Goal: Information Seeking & Learning: Find specific fact

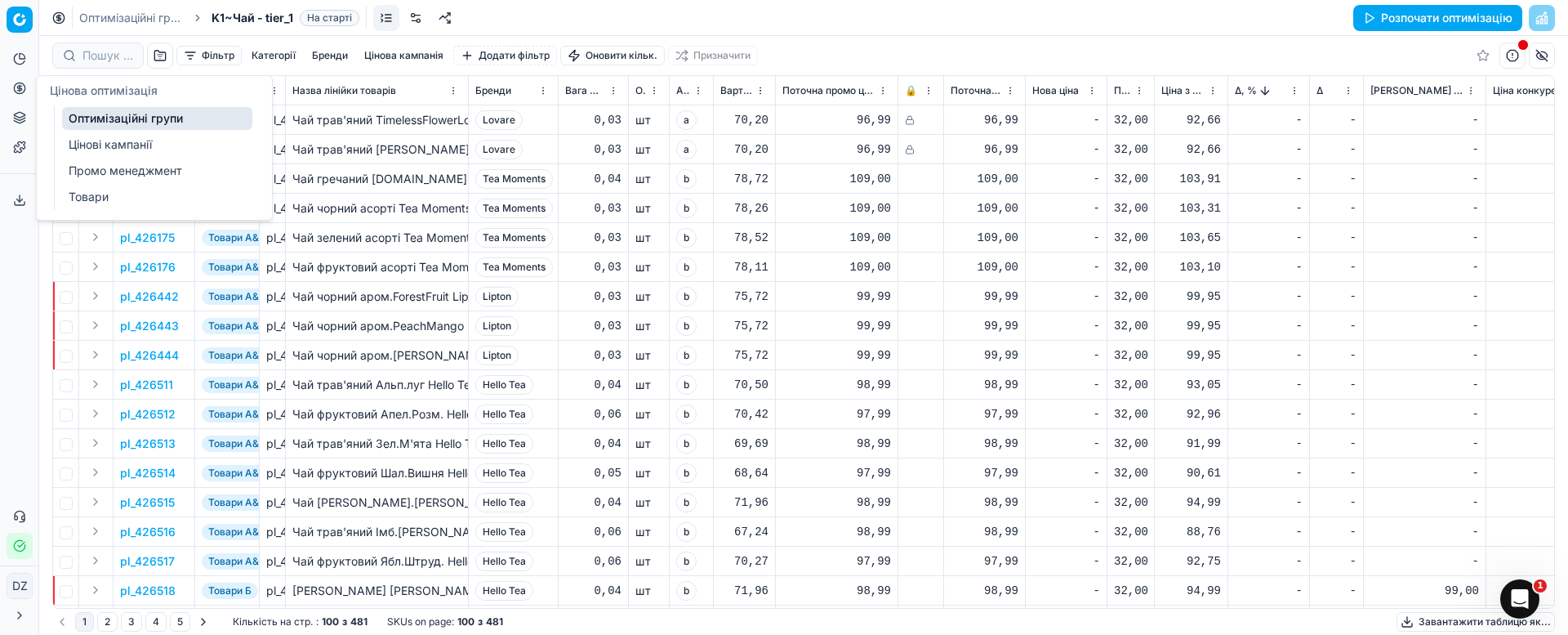
click at [23, 89] on icon at bounding box center [19, 87] width 13 height 13
click at [134, 117] on link "Оптимізаційні групи" at bounding box center [157, 118] width 190 height 23
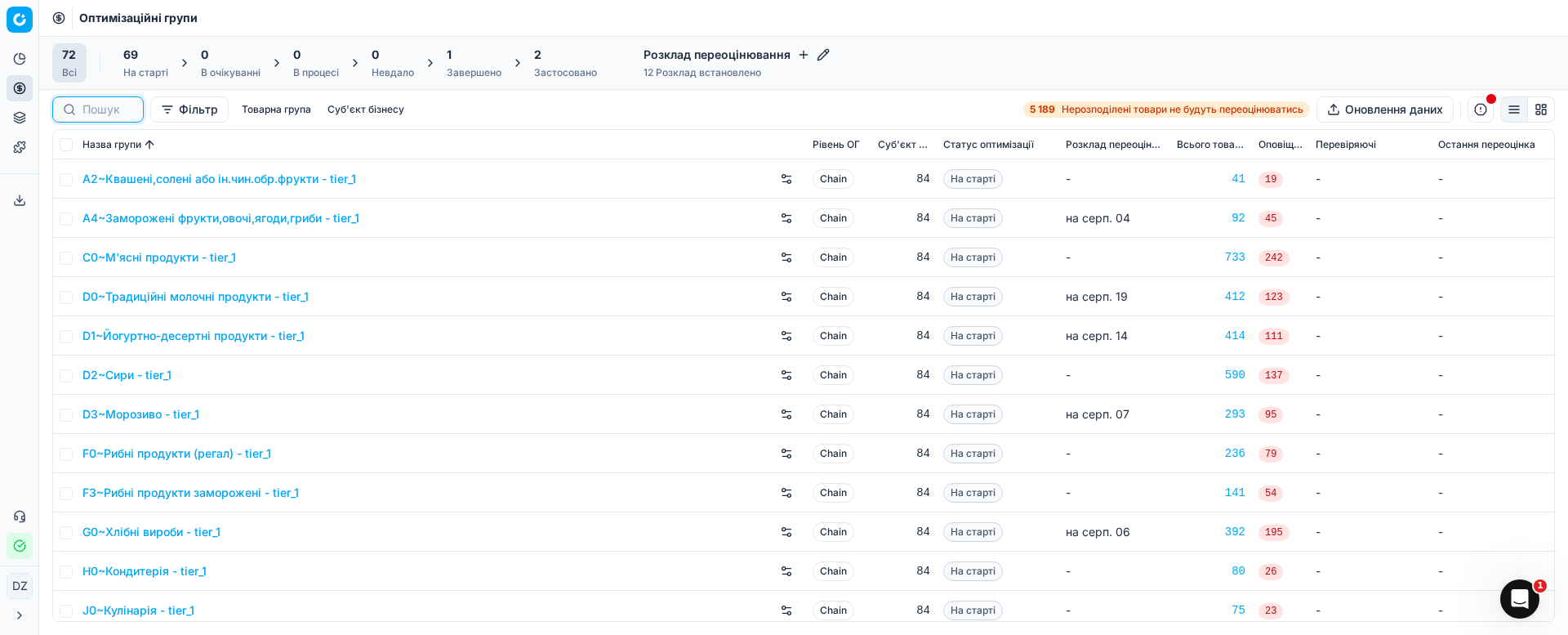
click at [87, 105] on input at bounding box center [107, 109] width 51 height 16
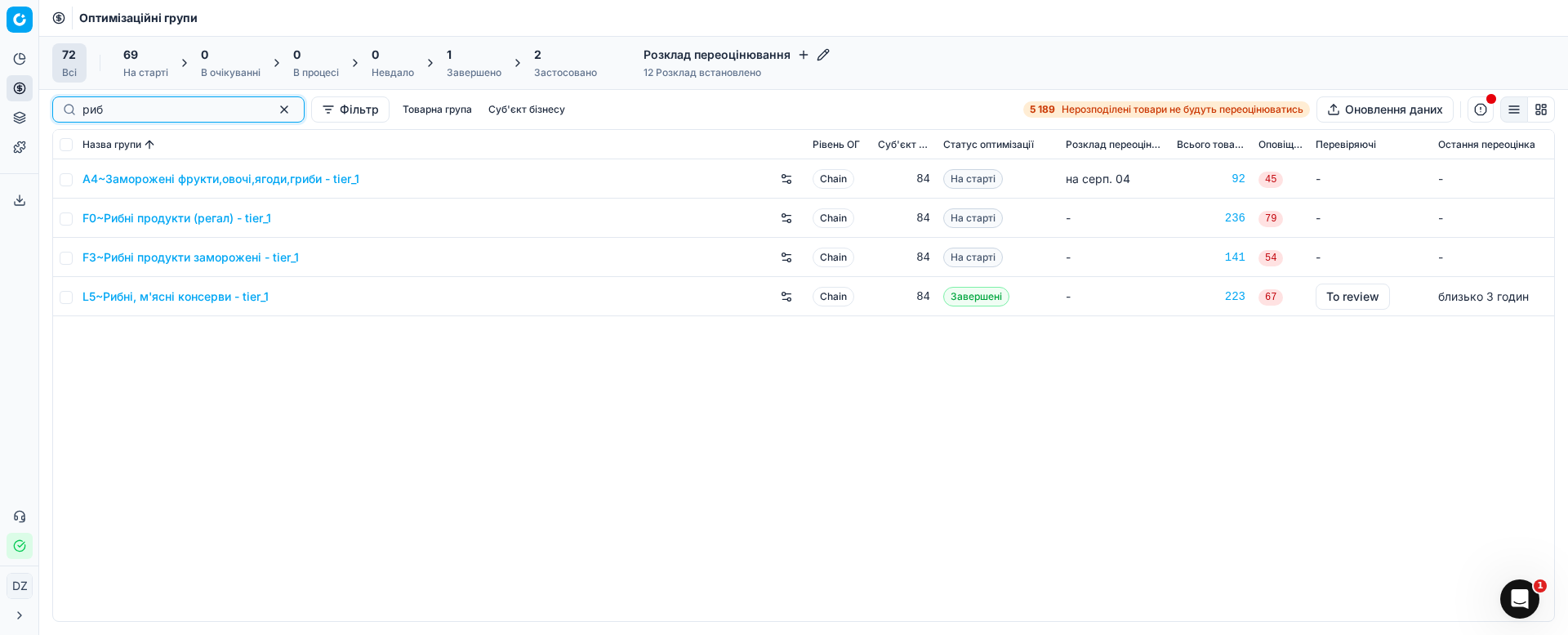
type input "риб"
click at [124, 213] on link "F0~Рибні продукти (регал) - tier_1" at bounding box center [177, 218] width 189 height 16
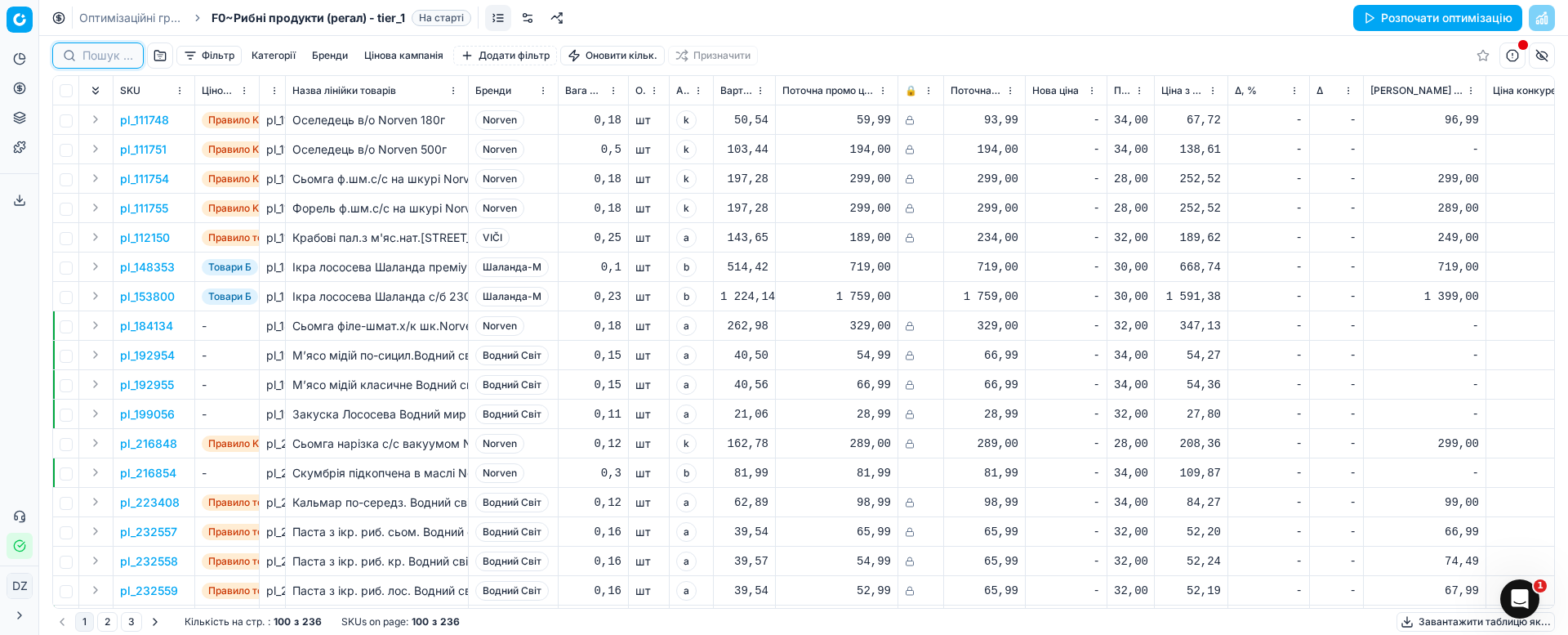
click at [98, 59] on input at bounding box center [107, 55] width 51 height 16
paste input "153800"
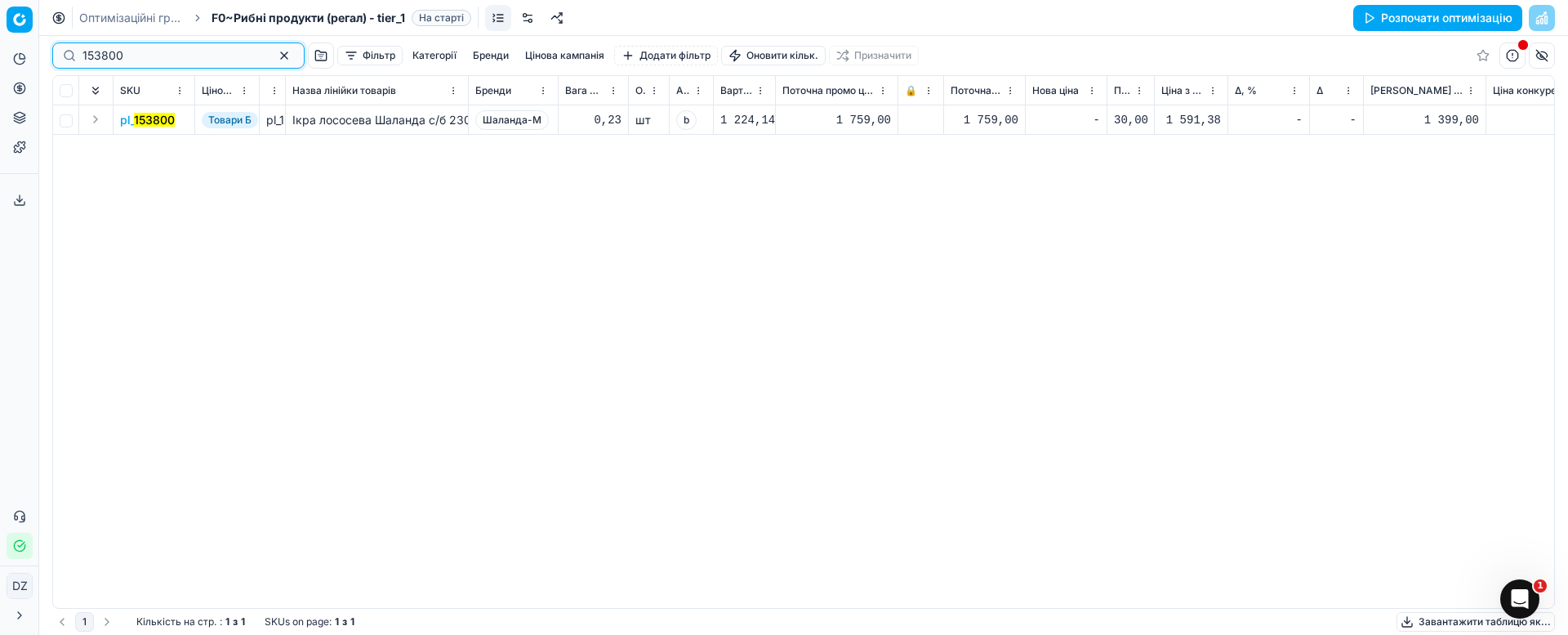
type input "153800"
click at [154, 119] on mark "153800" at bounding box center [154, 120] width 41 height 14
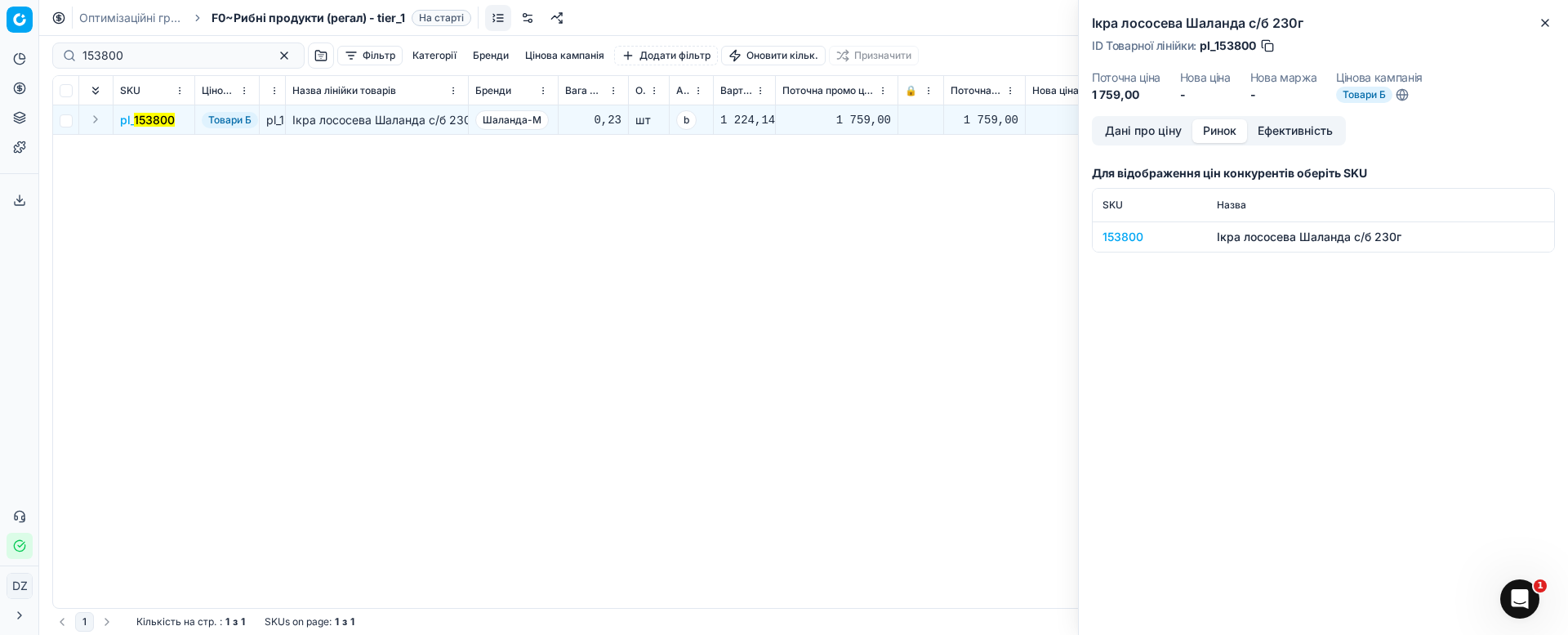
click at [1220, 129] on button "Ринок" at bounding box center [1220, 131] width 55 height 24
click at [1108, 237] on div "153800" at bounding box center [1150, 237] width 95 height 16
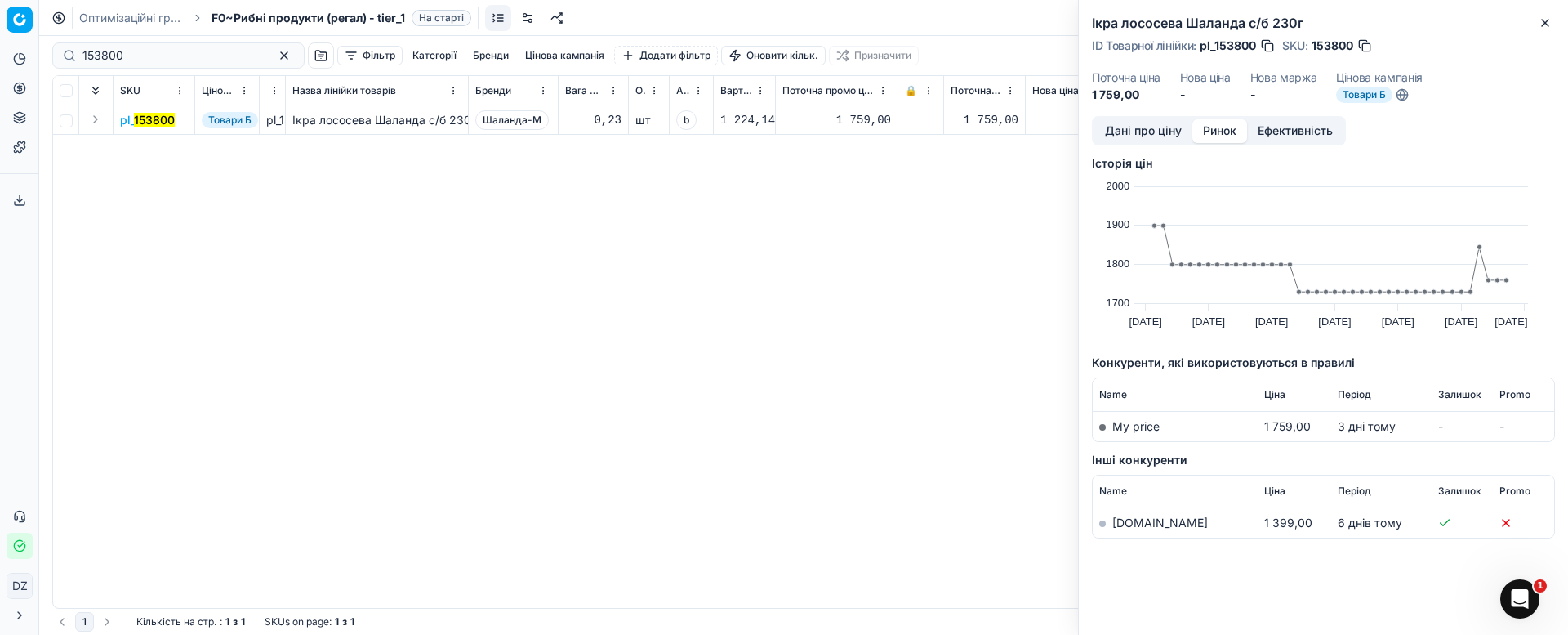
scroll to position [9, 0]
click at [1134, 518] on link "[DOMAIN_NAME]" at bounding box center [1160, 521] width 96 height 14
click at [815, 253] on div "pl_ 153800 Товари Б pl_153800 Ікра лососева Шаланда c/б 230г Шаланда-М 0,23 шт …" at bounding box center [804, 356] width 1501 height 502
drag, startPoint x: 1550, startPoint y: 24, endPoint x: 1346, endPoint y: 102, distance: 218.4
click at [1549, 24] on icon "button" at bounding box center [1545, 22] width 13 height 13
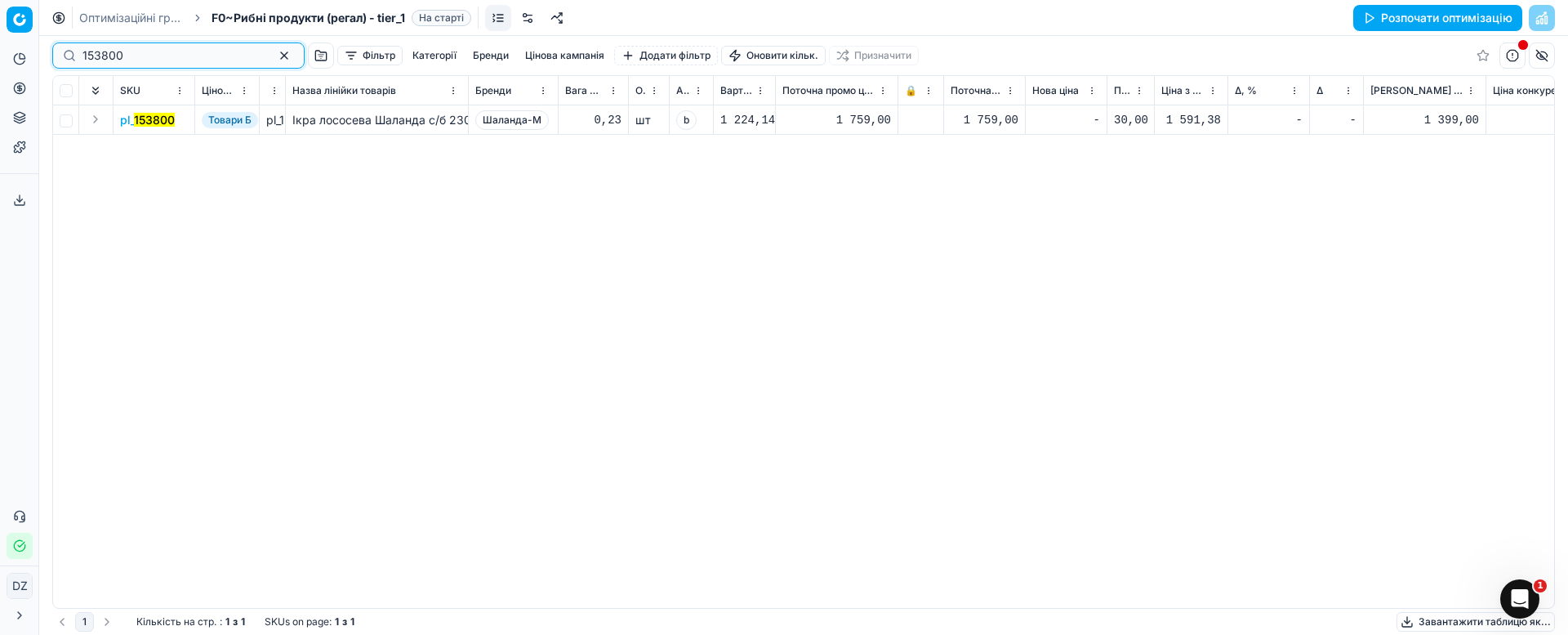
drag, startPoint x: 134, startPoint y: 57, endPoint x: 53, endPoint y: 59, distance: 81.0
click at [53, 59] on div "153800" at bounding box center [178, 56] width 253 height 27
click at [274, 54] on button "button" at bounding box center [284, 55] width 20 height 20
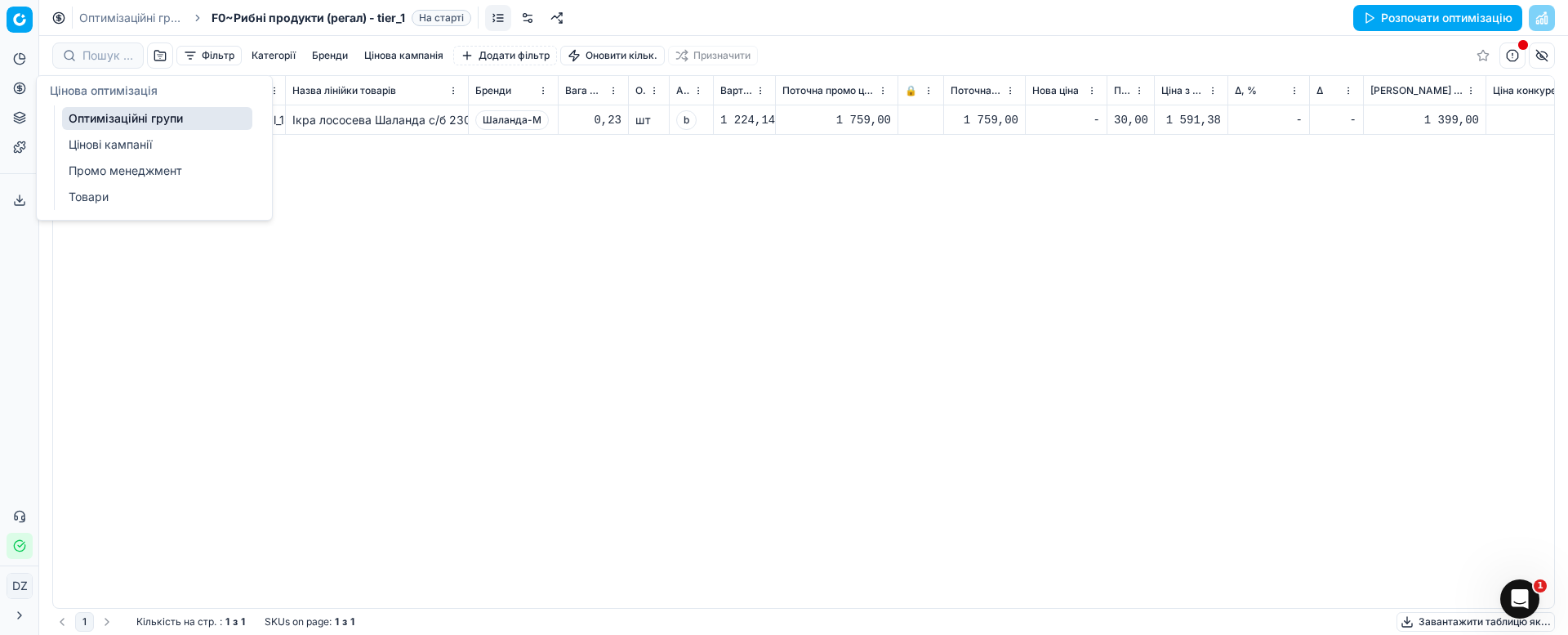
click at [17, 85] on icon at bounding box center [19, 87] width 13 height 13
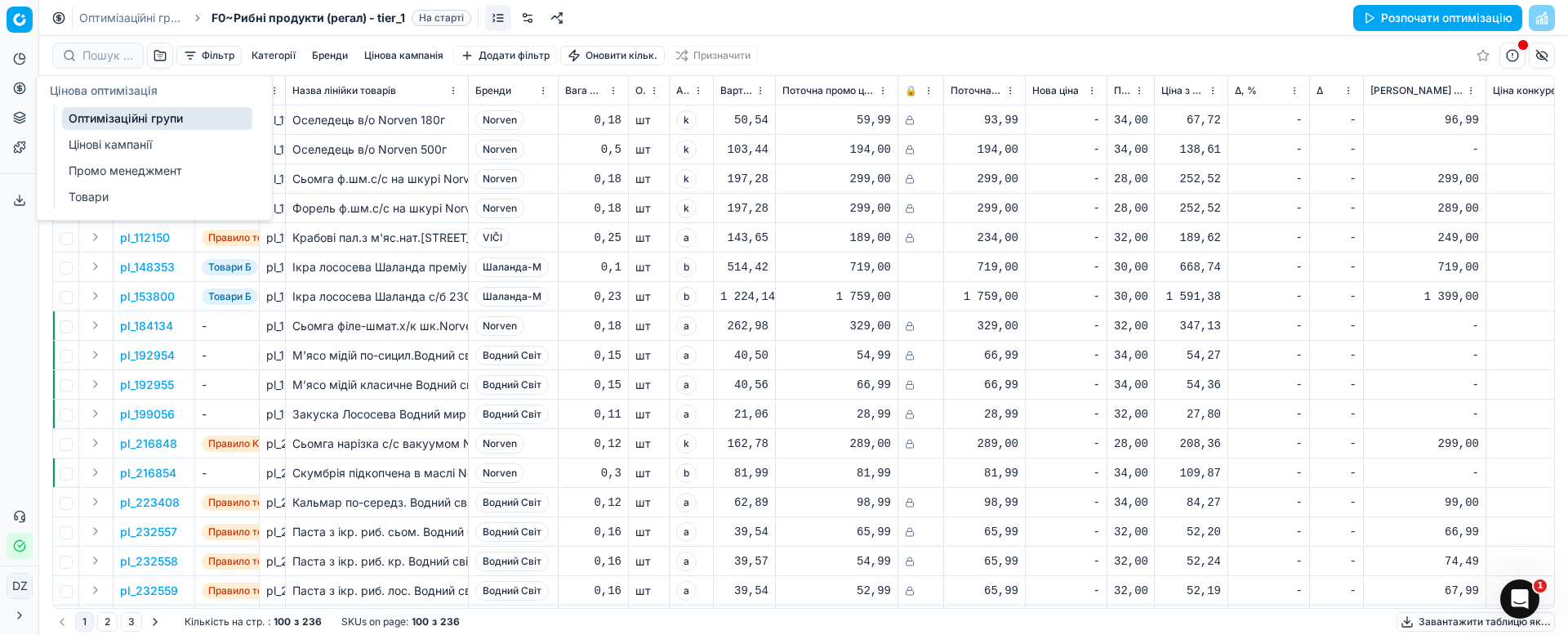
click at [107, 117] on link "Оптимізаційні групи" at bounding box center [157, 118] width 190 height 23
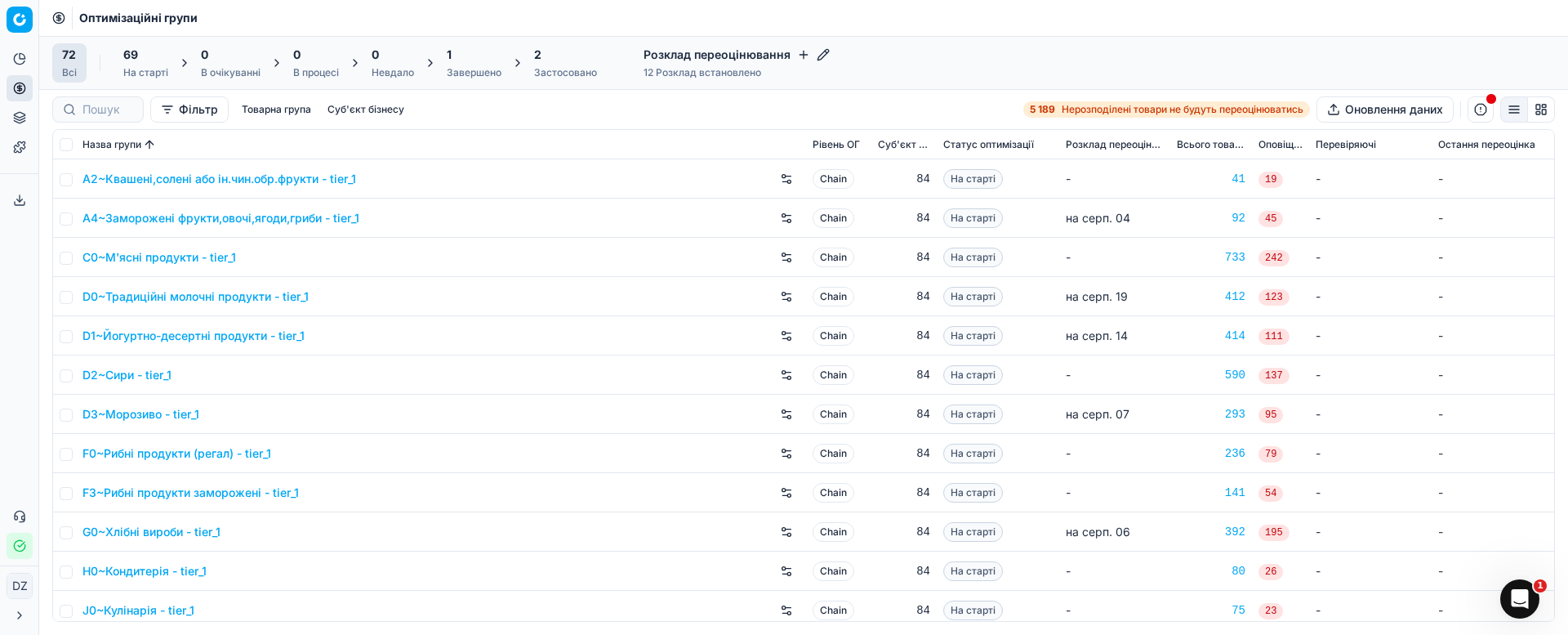
click at [457, 75] on div "Завершено" at bounding box center [474, 72] width 55 height 13
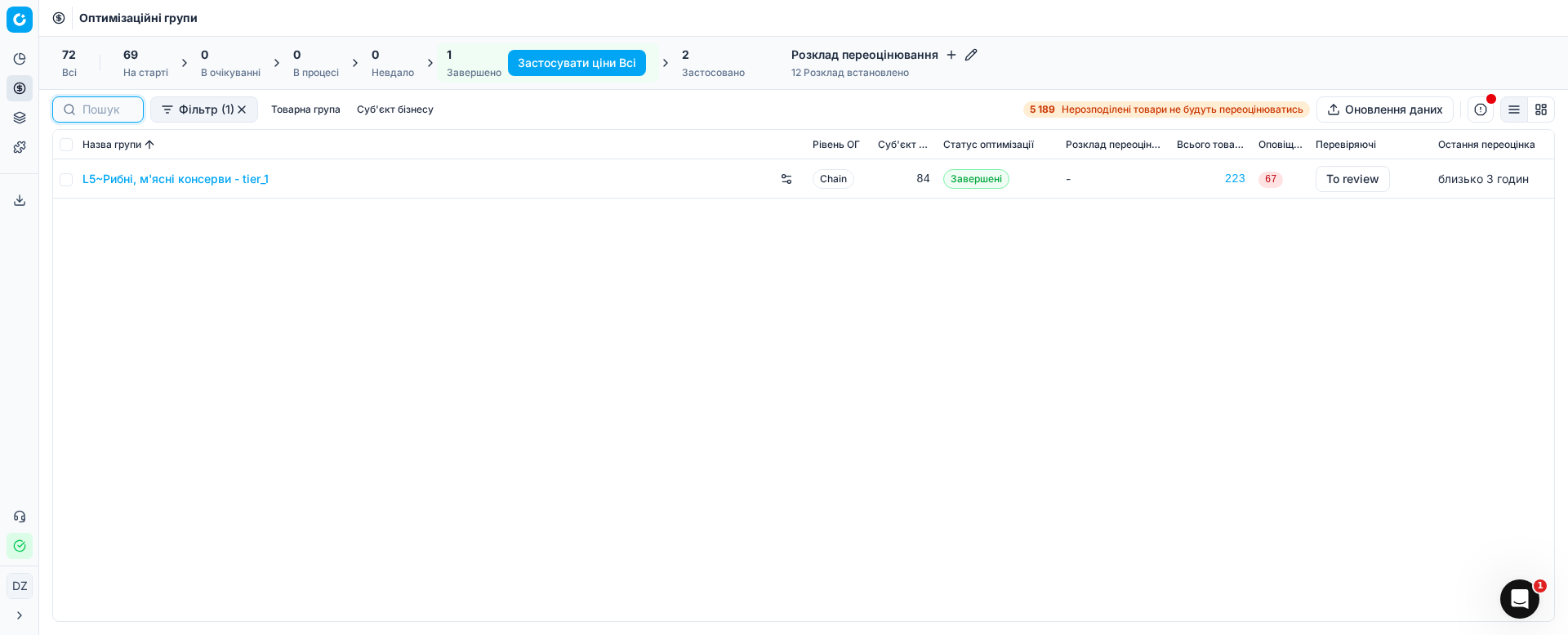
click at [87, 106] on input at bounding box center [107, 109] width 51 height 16
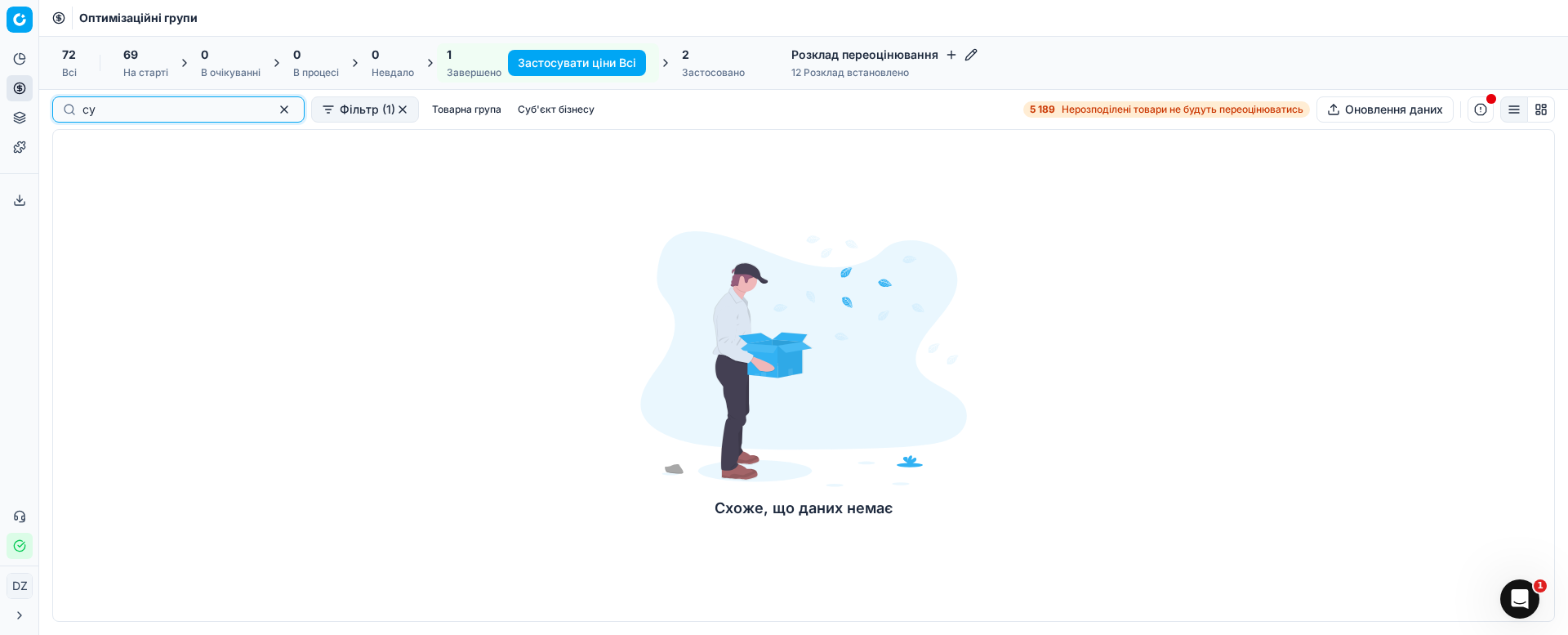
type input "с"
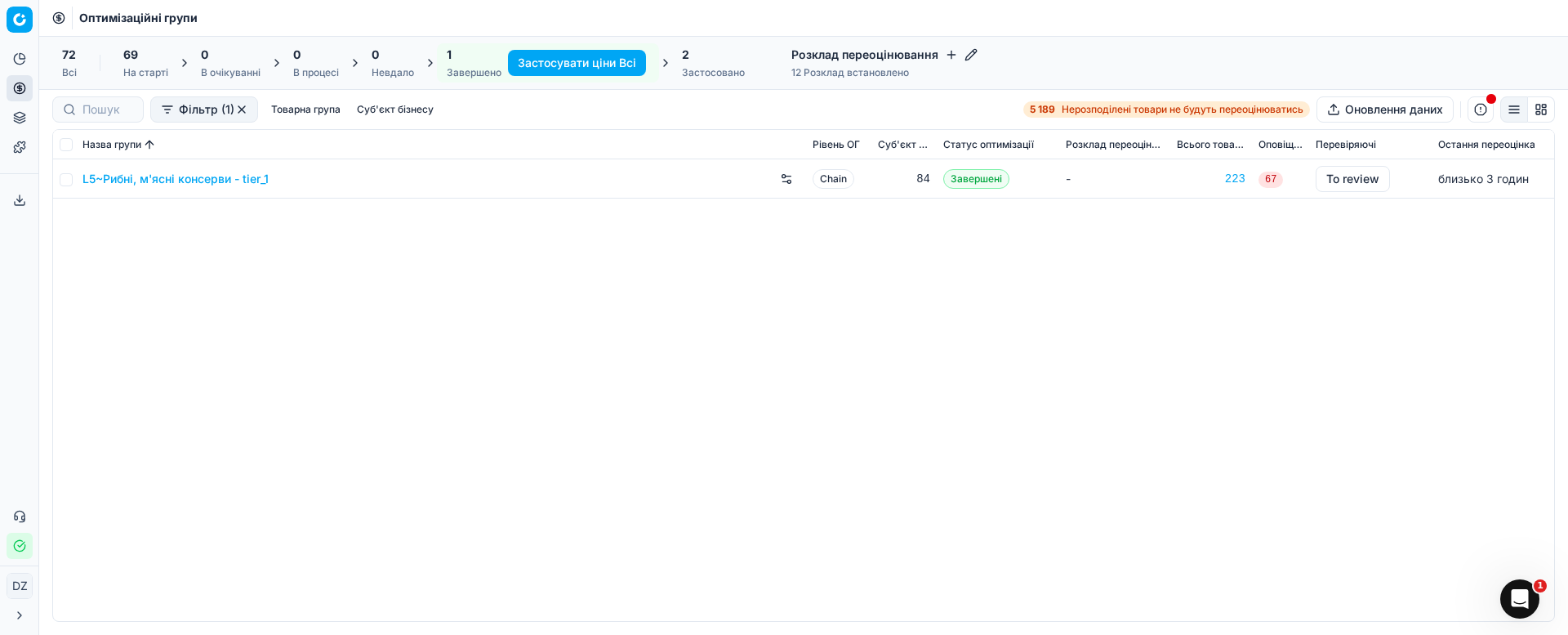
click at [75, 69] on div "Всі" at bounding box center [69, 72] width 15 height 13
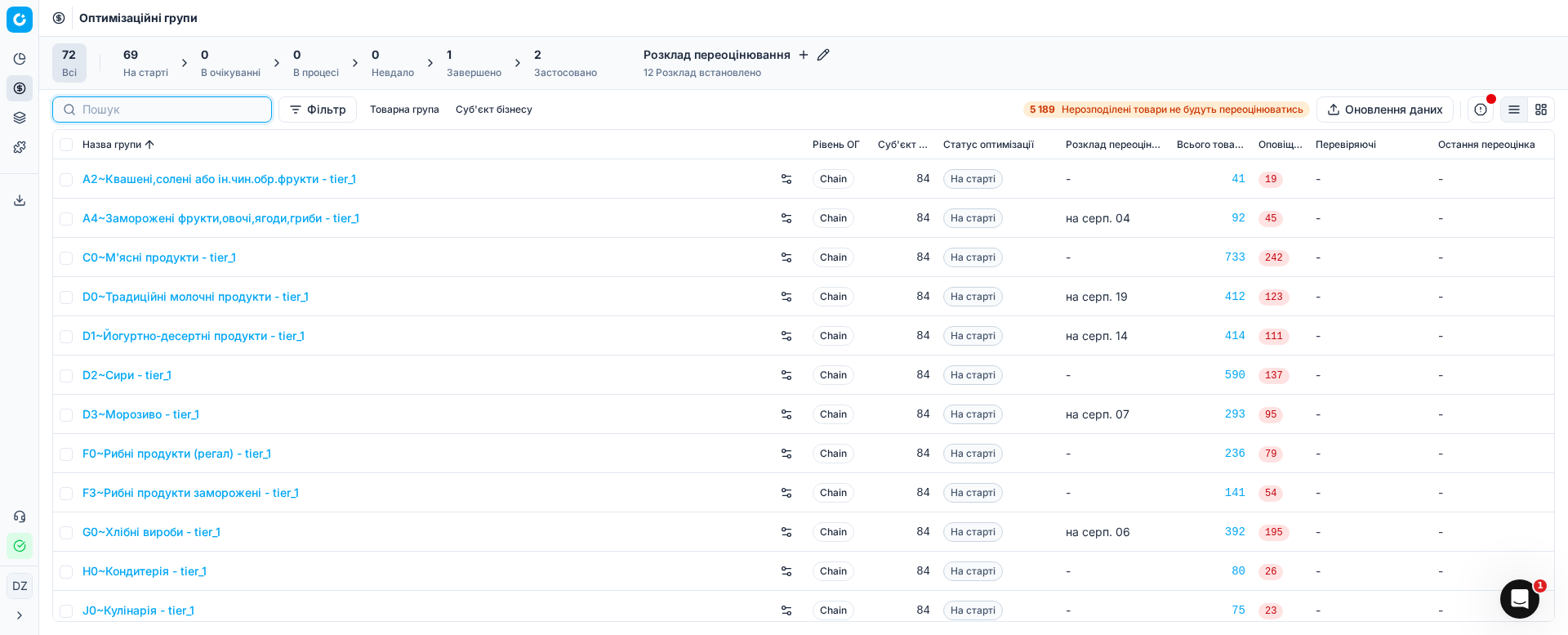
click at [115, 114] on input at bounding box center [171, 109] width 179 height 16
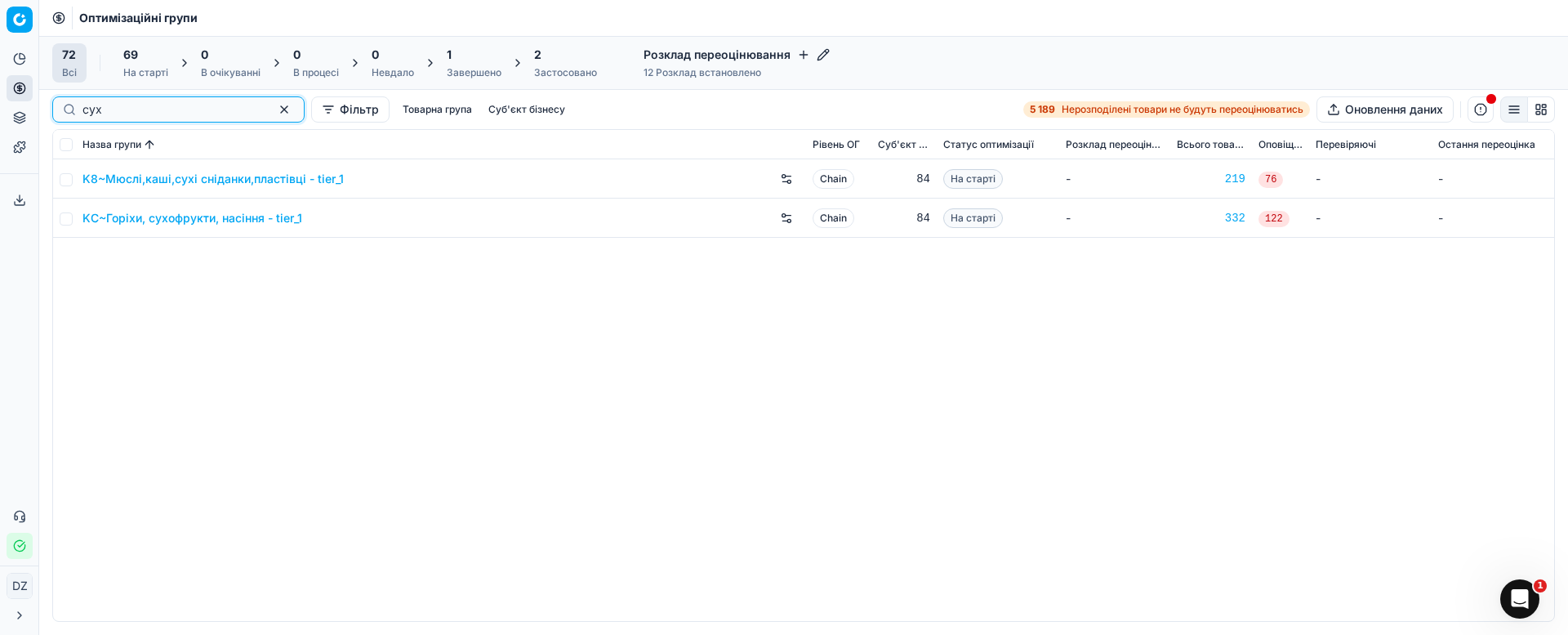
drag, startPoint x: 121, startPoint y: 113, endPoint x: 57, endPoint y: 110, distance: 64.1
click at [57, 110] on div "сух" at bounding box center [178, 109] width 253 height 27
type input "снек"
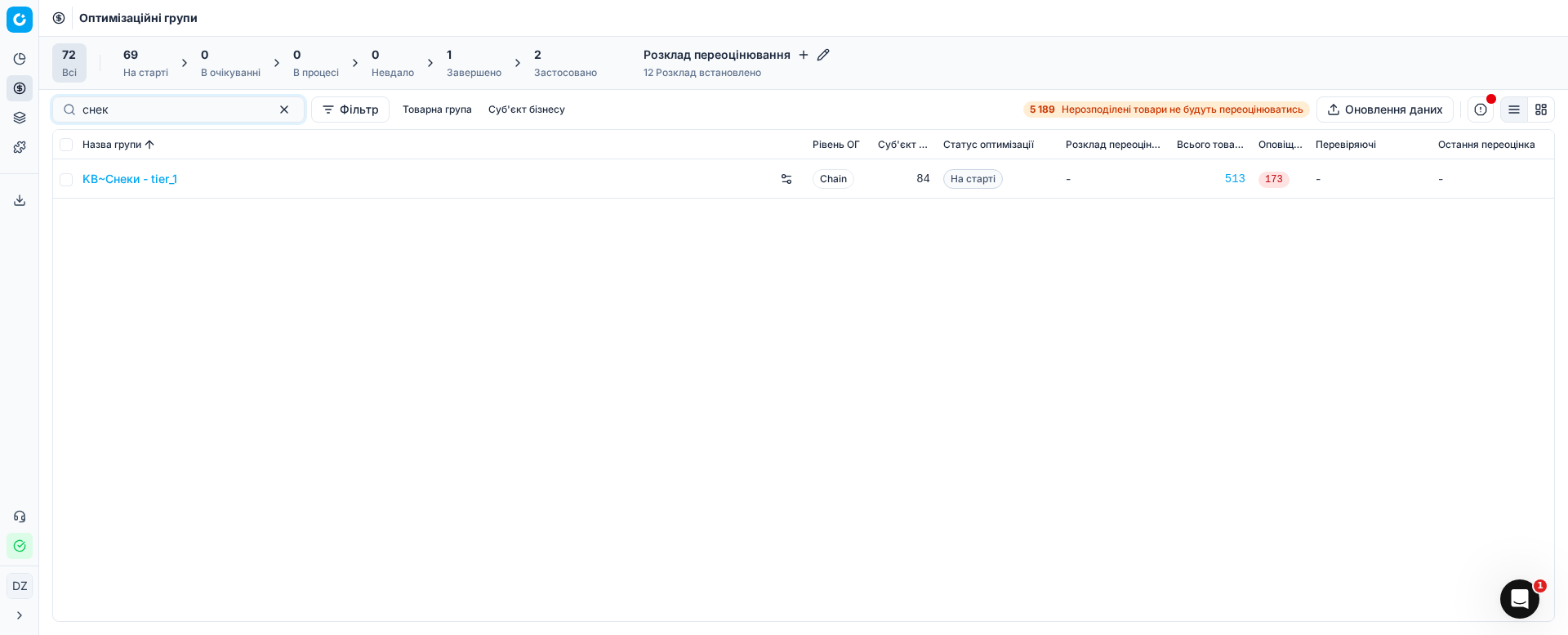
click at [135, 180] on link "KB~Снеки - tier_1" at bounding box center [129, 178] width 95 height 16
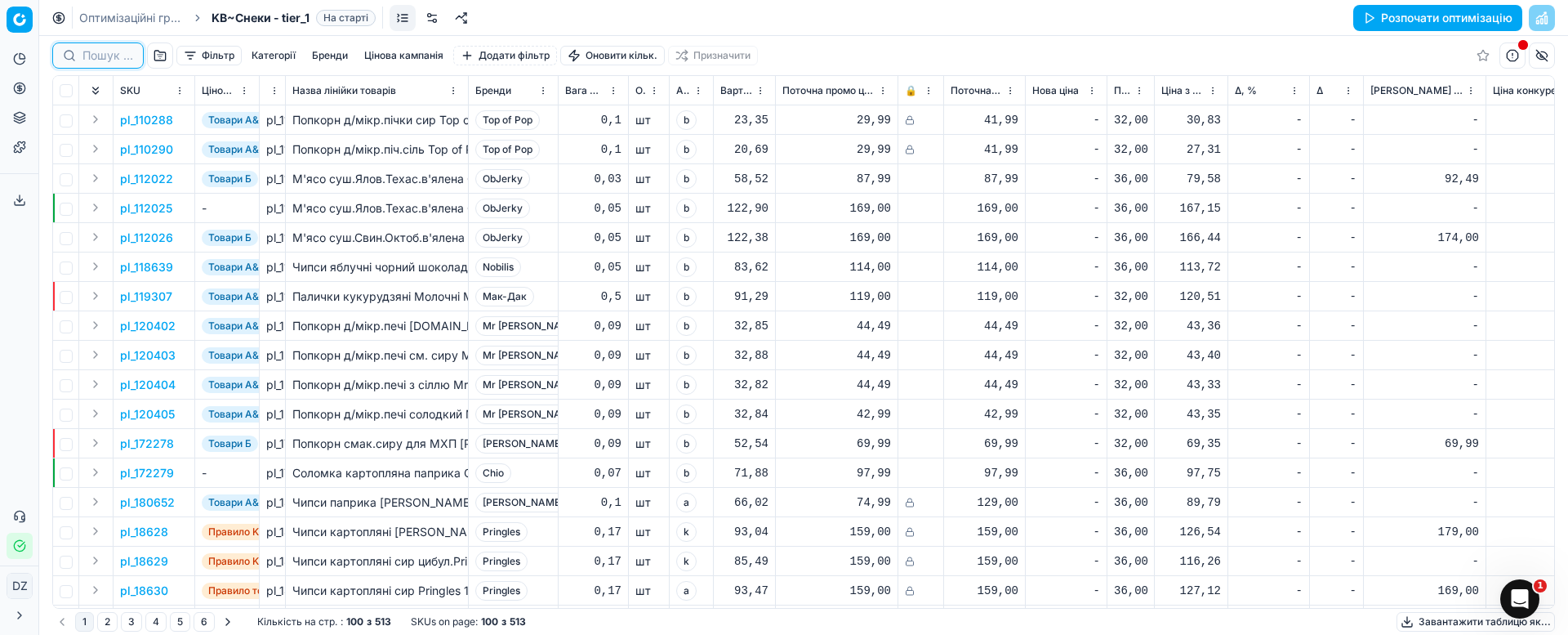
click at [95, 56] on input at bounding box center [107, 55] width 51 height 16
paste input "345820"
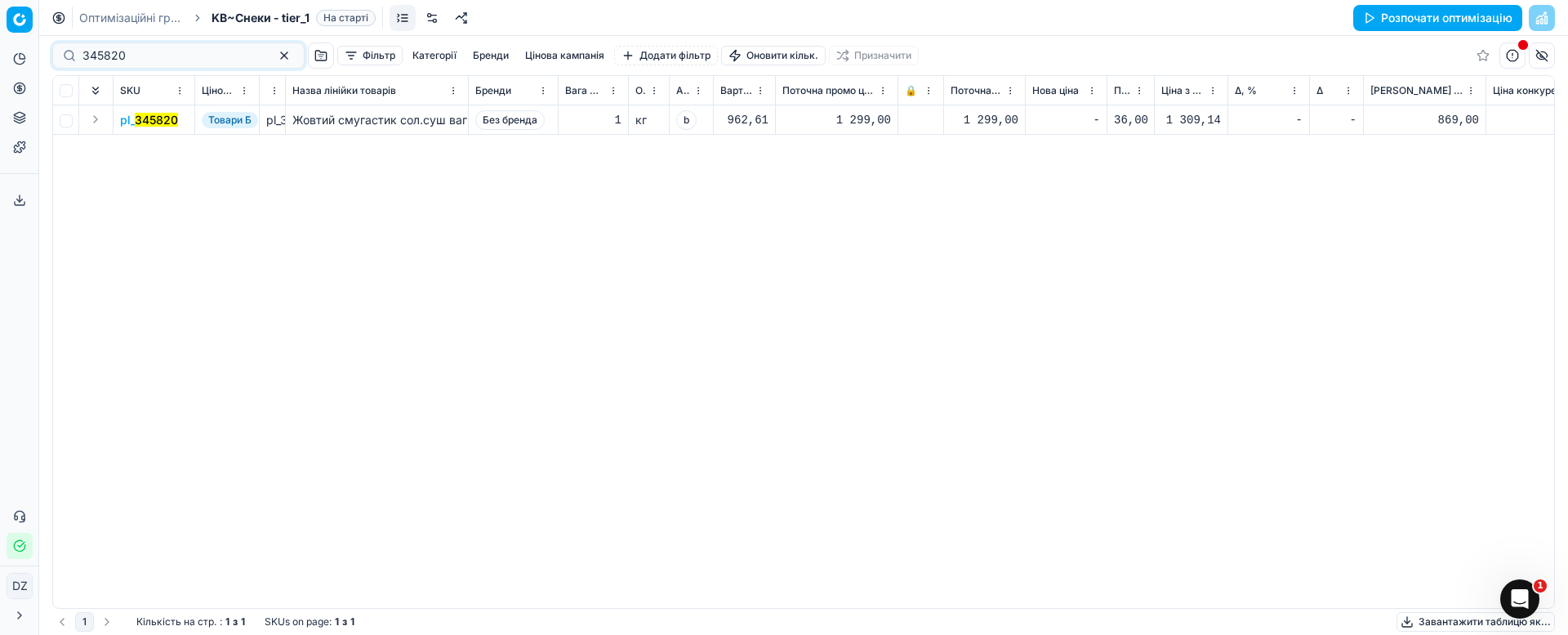
click at [156, 124] on mark "345820" at bounding box center [156, 120] width 44 height 14
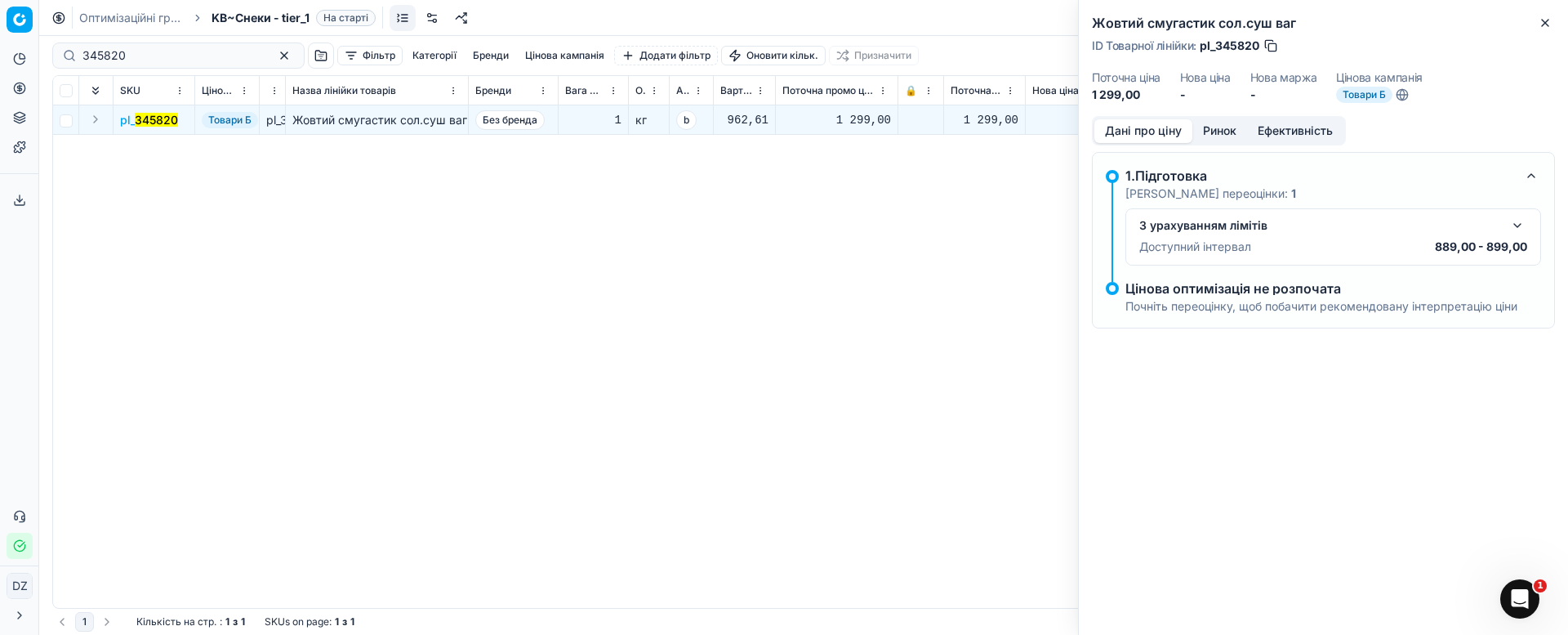
click at [1220, 135] on button "Ринок" at bounding box center [1220, 131] width 55 height 24
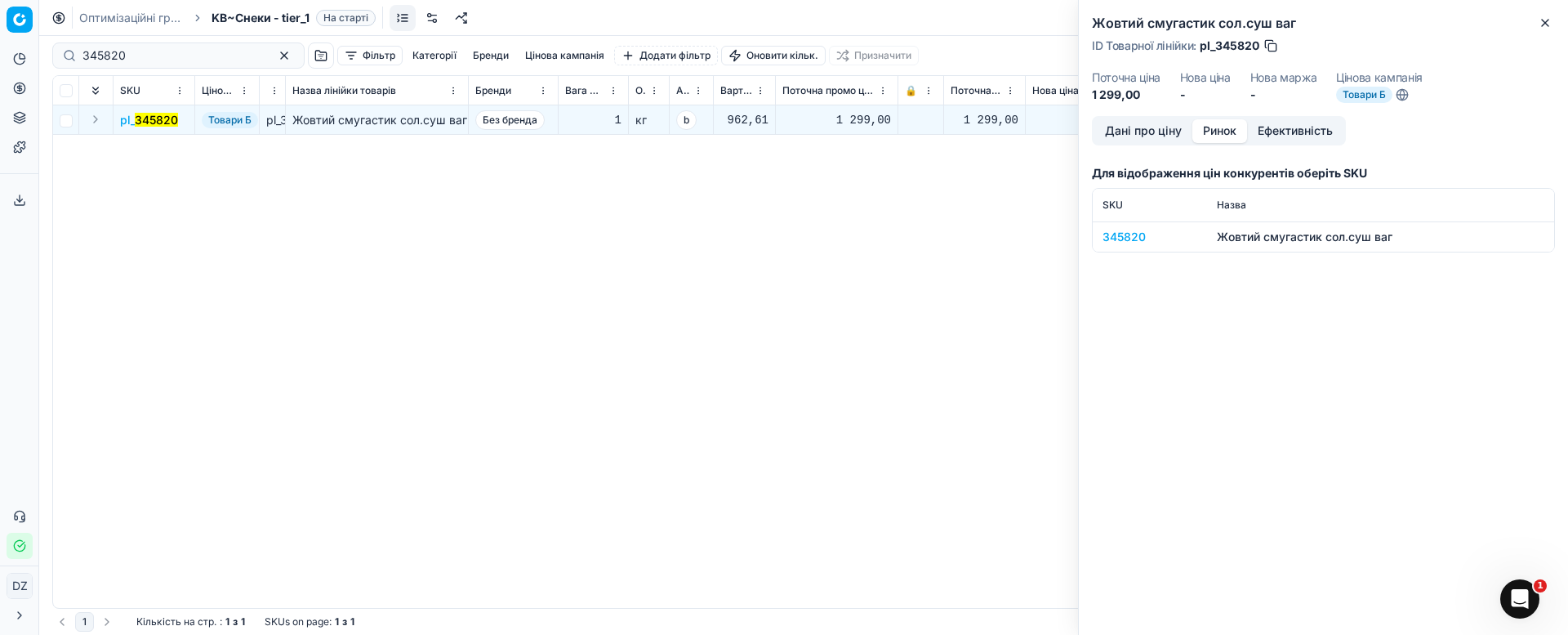
click at [1123, 237] on div "345820" at bounding box center [1150, 237] width 95 height 16
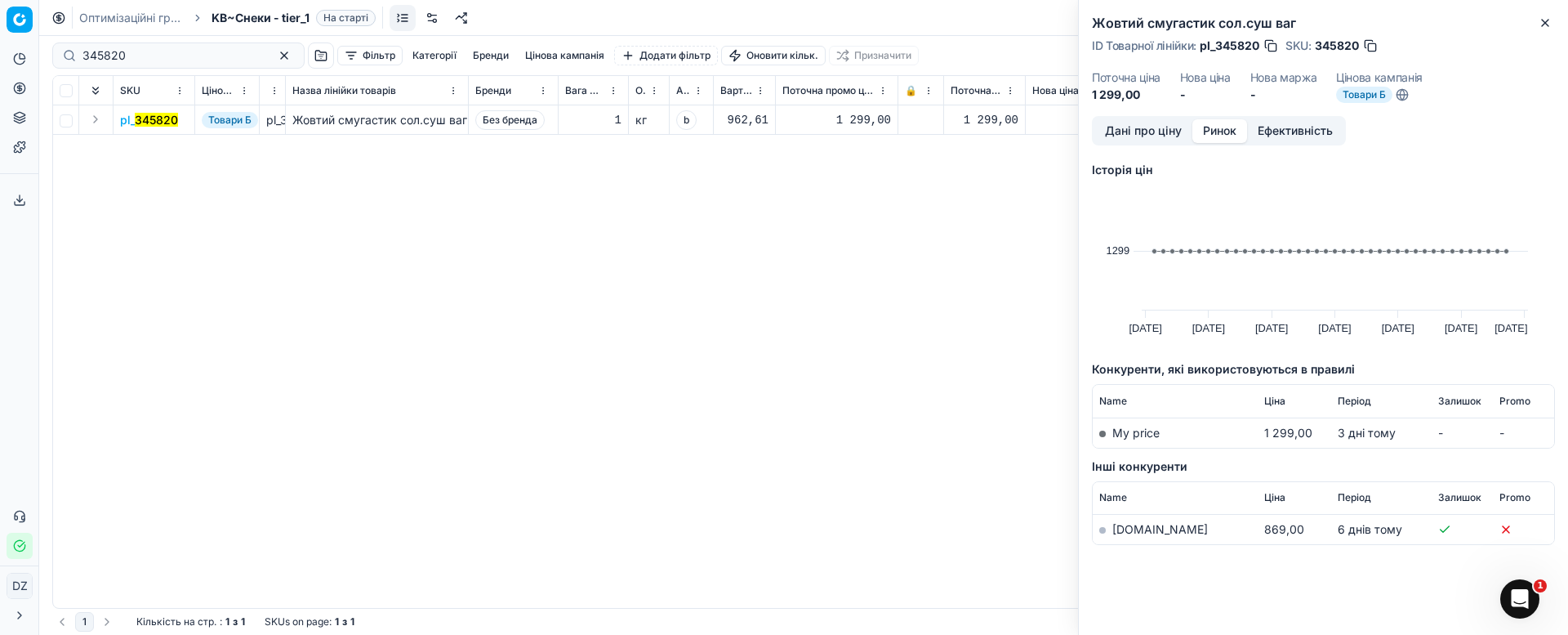
click at [1119, 530] on link "[DOMAIN_NAME]" at bounding box center [1160, 529] width 96 height 14
drag, startPoint x: 1547, startPoint y: 24, endPoint x: 1261, endPoint y: 81, distance: 291.6
click at [1544, 24] on icon "button" at bounding box center [1545, 22] width 13 height 13
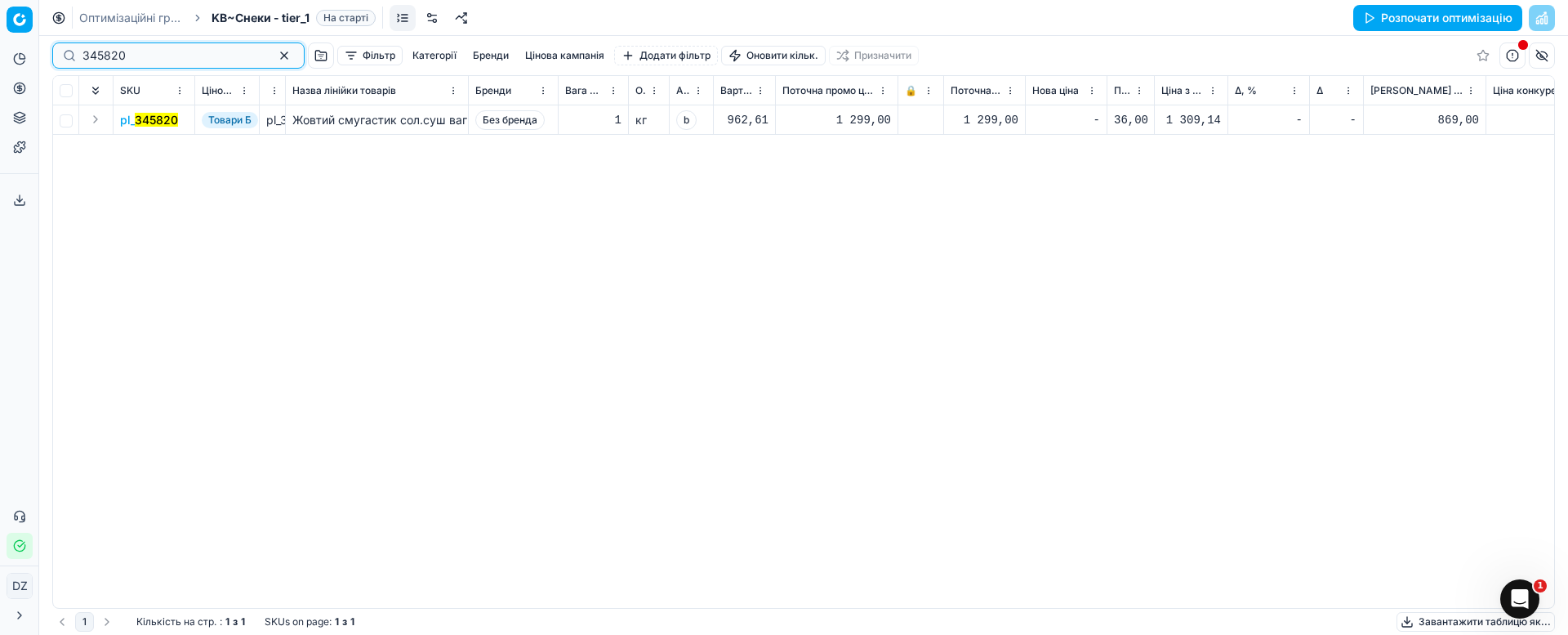
drag, startPoint x: 142, startPoint y: 52, endPoint x: 0, endPoint y: 63, distance: 142.4
click at [15, 61] on div "Pricing platform Аналітика Цінова оптимізація Асортимент продукції Шаблони Серв…" at bounding box center [784, 317] width 1568 height 635
paste input "84012"
click at [205, 286] on div "pl_ 384012 Товари Б pl_384012 Чипси фруктові 3 смаки Frutex 40г Frutex 0,04 шт …" at bounding box center [804, 356] width 1501 height 502
click at [140, 117] on mark "384012" at bounding box center [155, 120] width 42 height 14
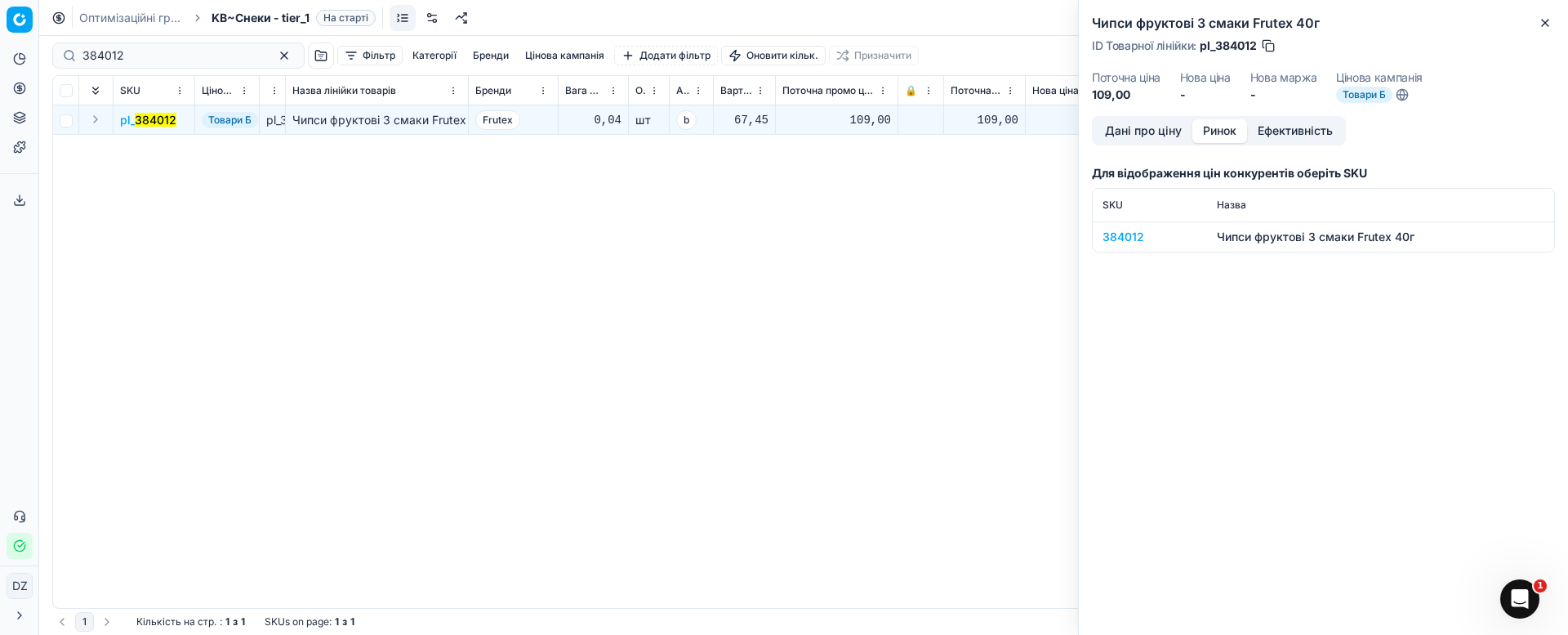
click at [1220, 128] on button "Ринок" at bounding box center [1220, 131] width 55 height 24
click at [1122, 238] on div "384012" at bounding box center [1150, 237] width 95 height 16
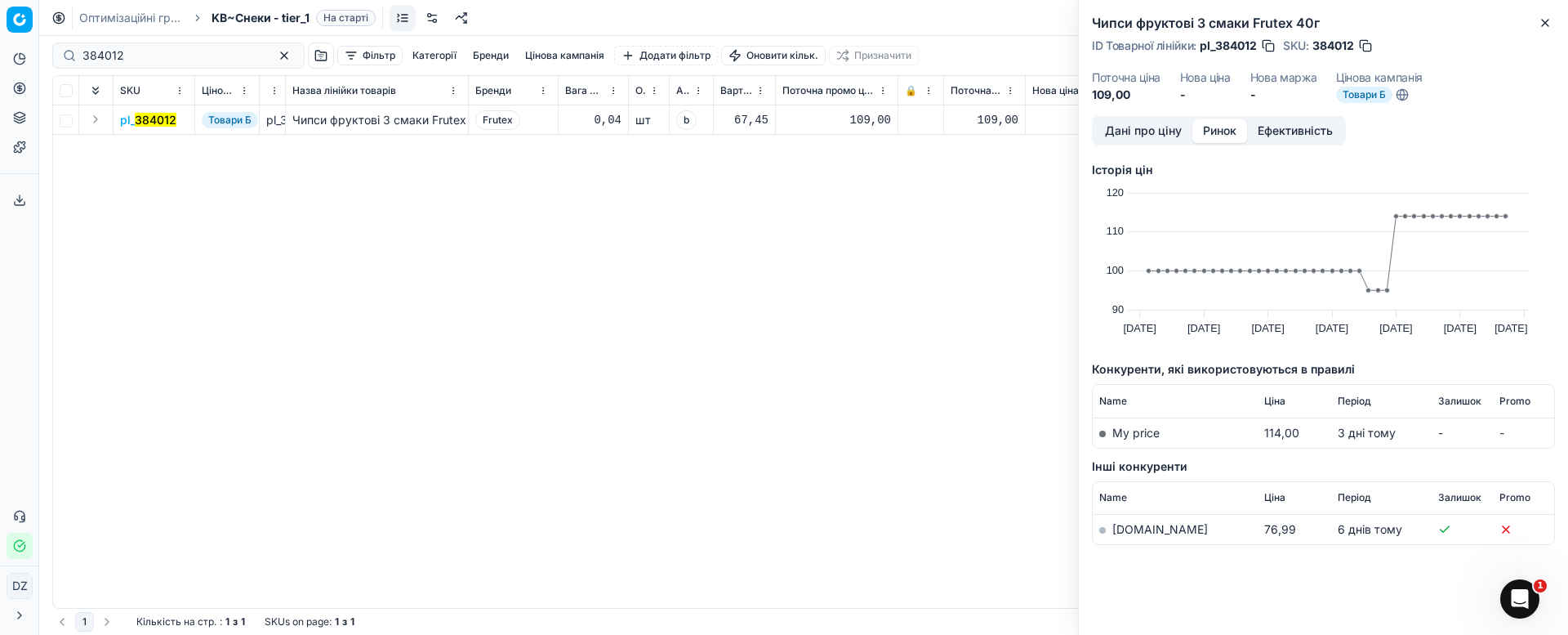
click at [1056, 424] on div "pl_ 384012 Товари Б pl_384012 Чипси фруктові 3 смаки Frutex 40г Frutex 0,04 шт …" at bounding box center [804, 356] width 1501 height 502
click at [1132, 533] on link "[DOMAIN_NAME]" at bounding box center [1160, 529] width 96 height 14
click at [1551, 16] on icon "button" at bounding box center [1545, 22] width 13 height 13
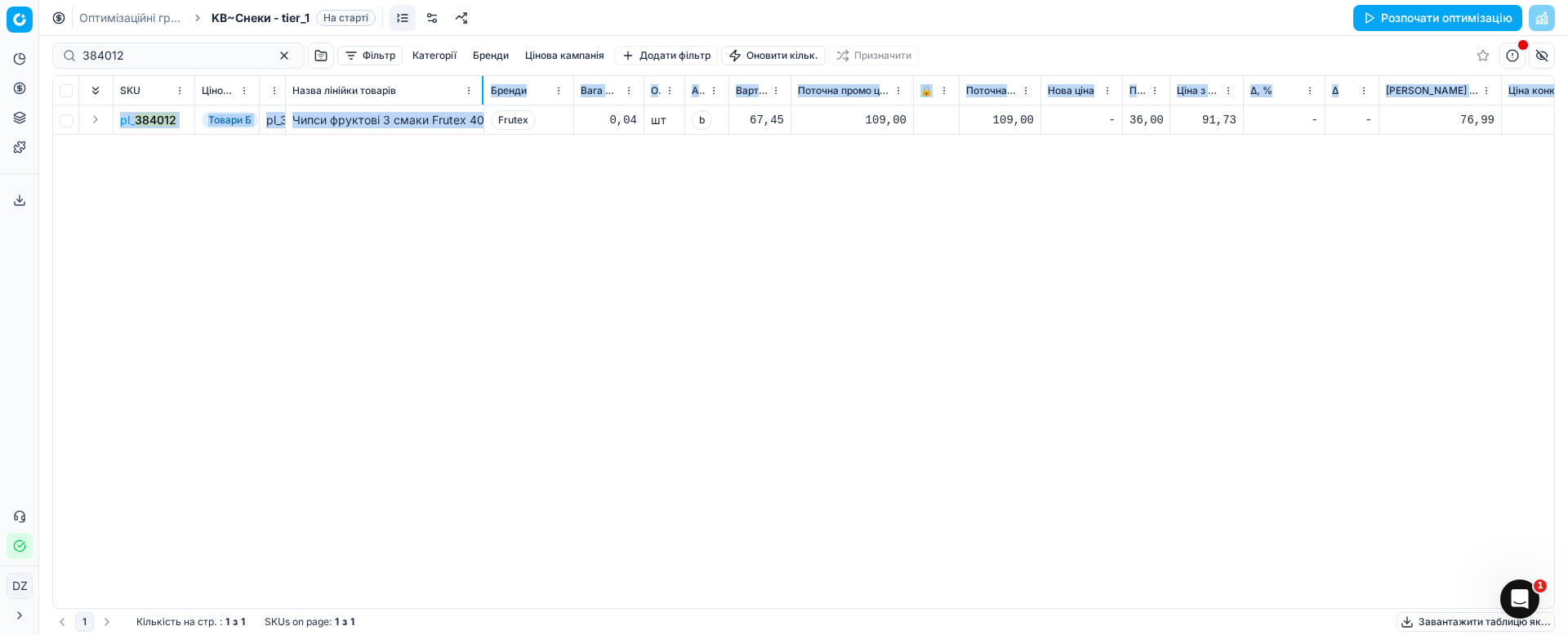
drag, startPoint x: 467, startPoint y: 88, endPoint x: 482, endPoint y: 106, distance: 23.4
click at [482, 106] on div "SKU Цінова кампанія ID Товарної лінійки Назва лінійки товарів Бренди Вага Net О…" at bounding box center [804, 342] width 1501 height 532
drag, startPoint x: 741, startPoint y: 252, endPoint x: 787, endPoint y: 267, distance: 48.4
click at [742, 252] on div "pl_ 384012 Товари Б pl_384012 Чипси фруктові 3 смаки Frutex 40г Frutex 0,04 шт …" at bounding box center [804, 356] width 1501 height 502
click at [1295, 264] on div "pl_ 384012 Товари Б pl_384012 Чипси фруктові 3 смаки Frutex 40г Frutex 0,04 шт …" at bounding box center [804, 356] width 1501 height 502
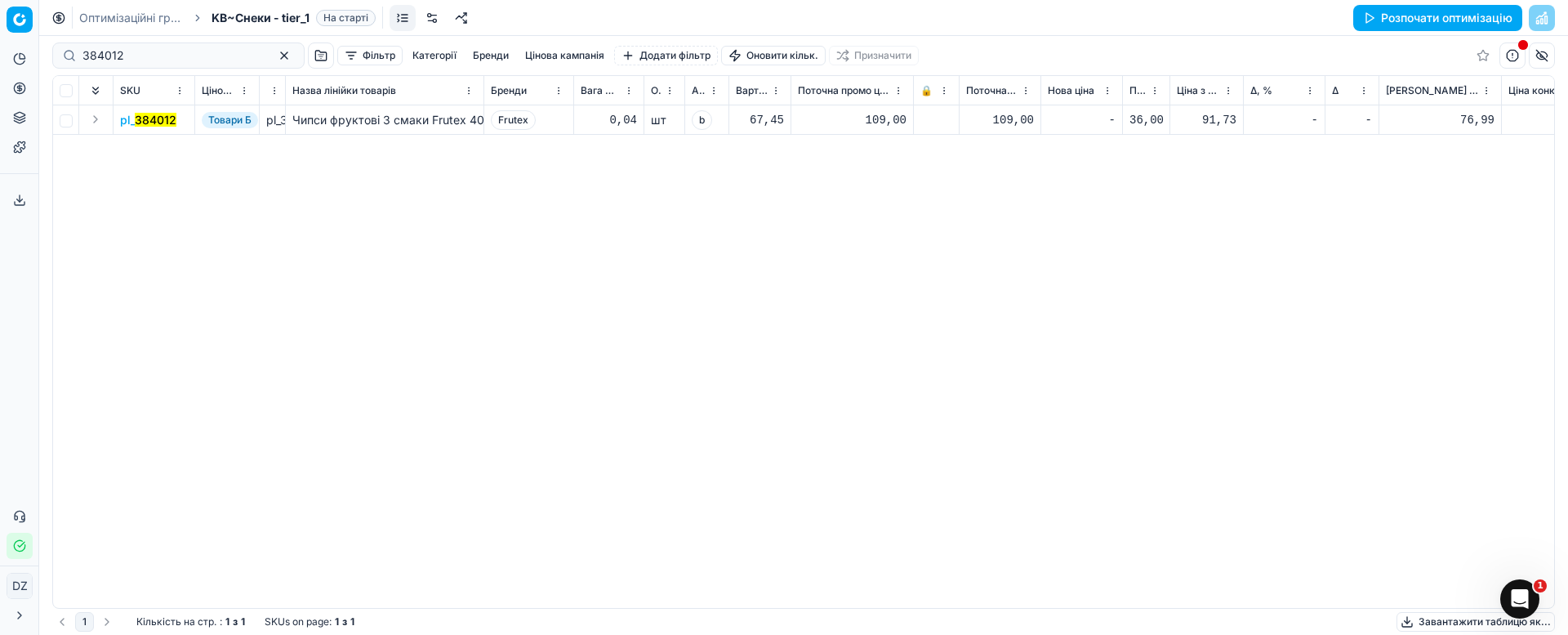
click at [450, 123] on div "Чипси фруктові 3 смаки Frutex 40г" at bounding box center [384, 120] width 184 height 16
click at [1058, 339] on div "pl_ 384012 Товари Б pl_384012 Чипси фруктові 3 смаки Frutex 40г Frutex 0,04 шт …" at bounding box center [804, 356] width 1501 height 502
drag, startPoint x: 146, startPoint y: 61, endPoint x: 71, endPoint y: 63, distance: 75.0
click at [71, 63] on div "384012" at bounding box center [178, 56] width 253 height 27
paste input "426226"
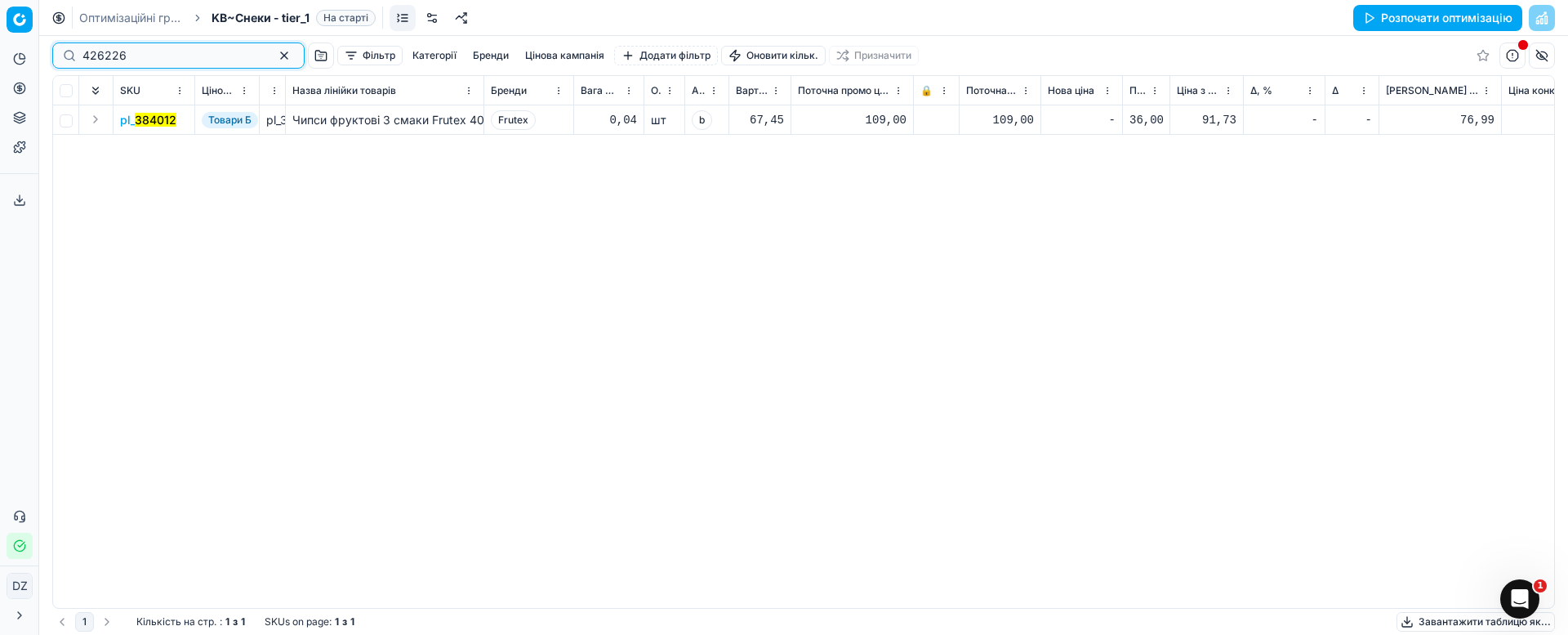
type input "426226"
click at [149, 116] on mark "426226" at bounding box center [156, 120] width 44 height 14
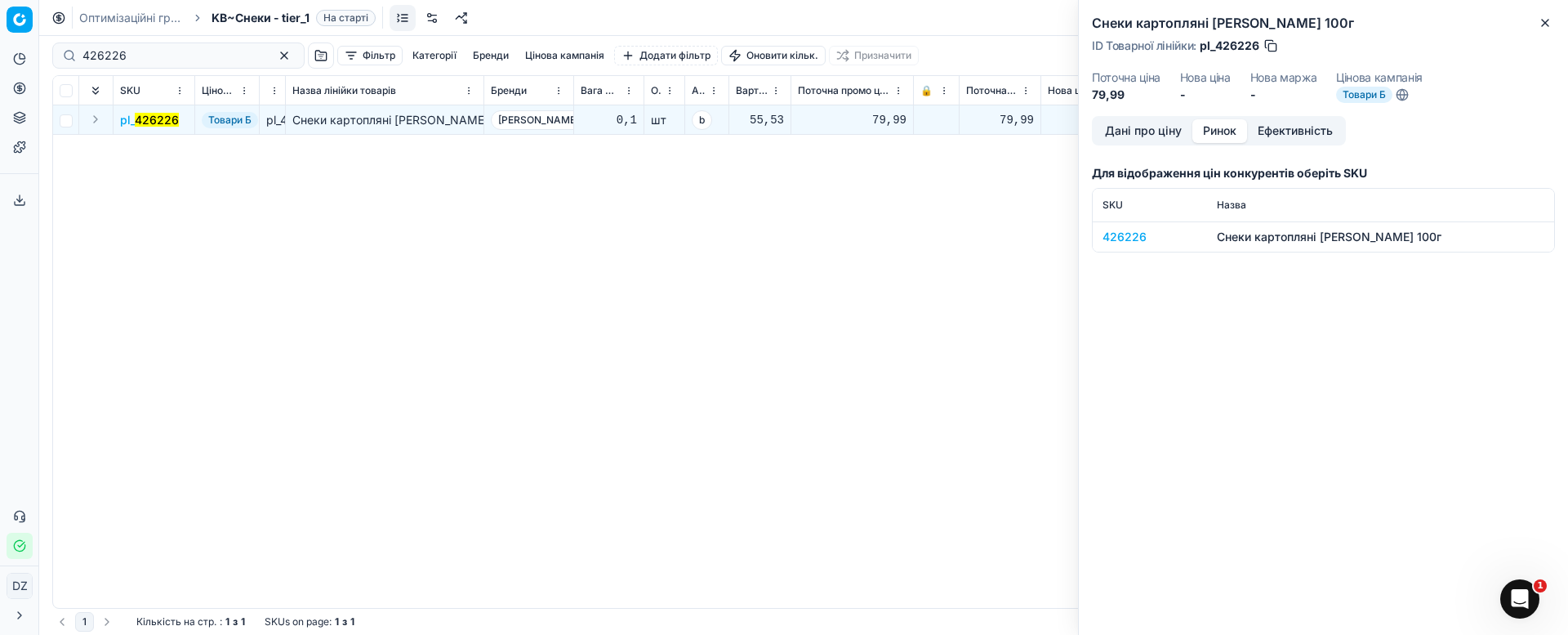
click at [1218, 136] on button "Ринок" at bounding box center [1220, 131] width 55 height 24
click at [1130, 241] on div "426226" at bounding box center [1150, 237] width 95 height 16
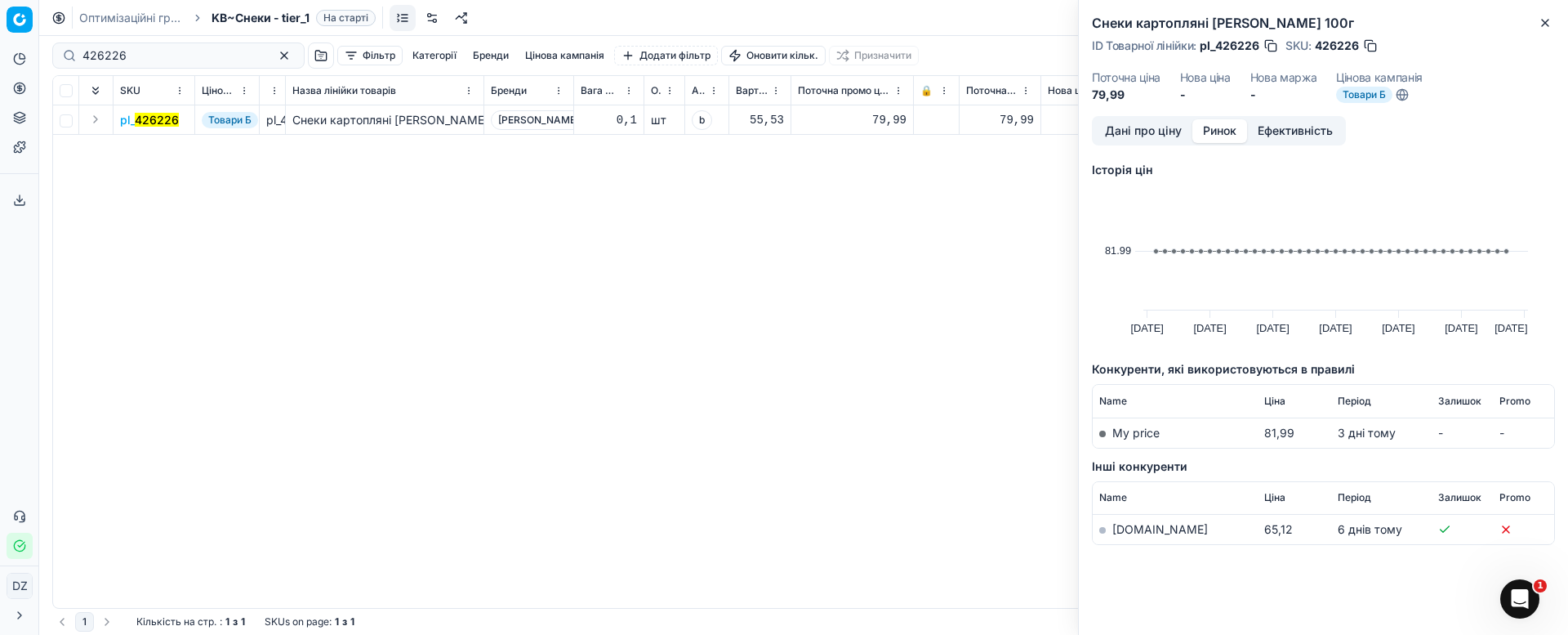
click at [1136, 524] on link "[DOMAIN_NAME]" at bounding box center [1160, 529] width 96 height 14
click at [1541, 19] on icon "button" at bounding box center [1545, 22] width 13 height 13
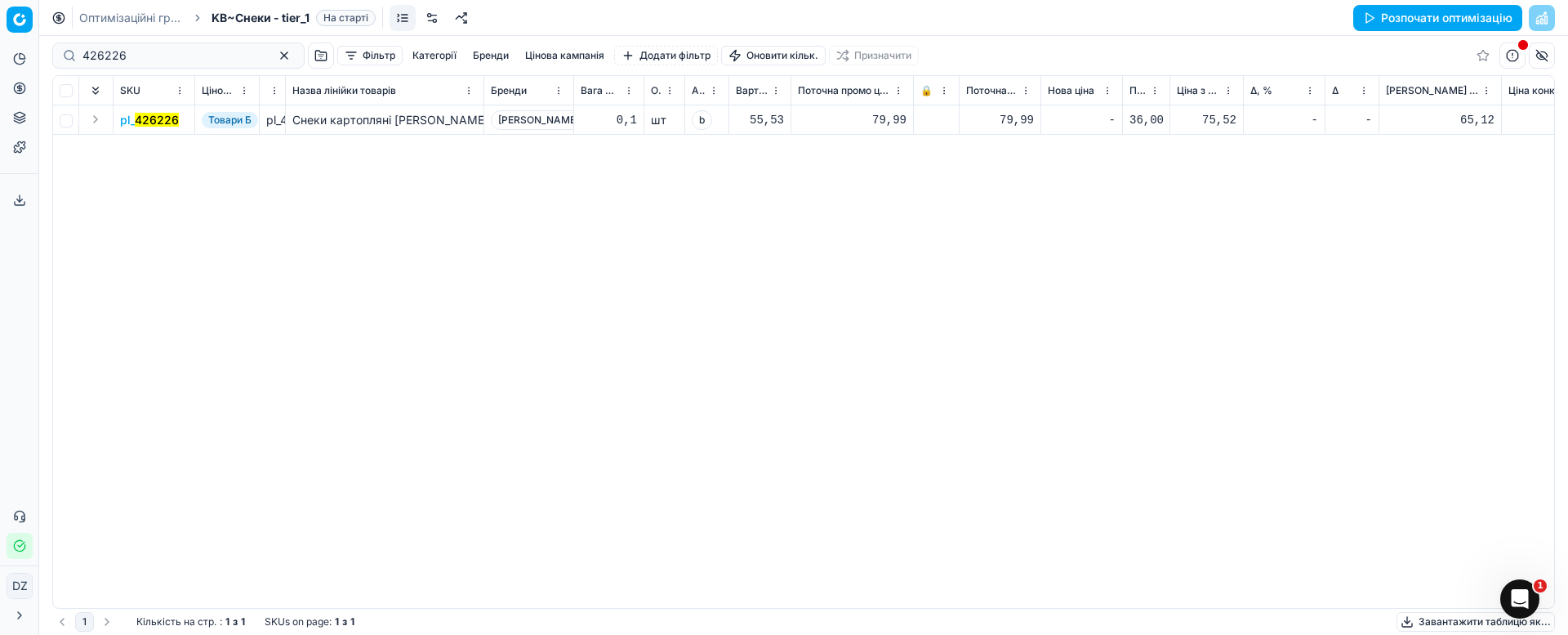
click at [1077, 119] on div "-" at bounding box center [1081, 120] width 68 height 16
type input "6"
type input "74.99"
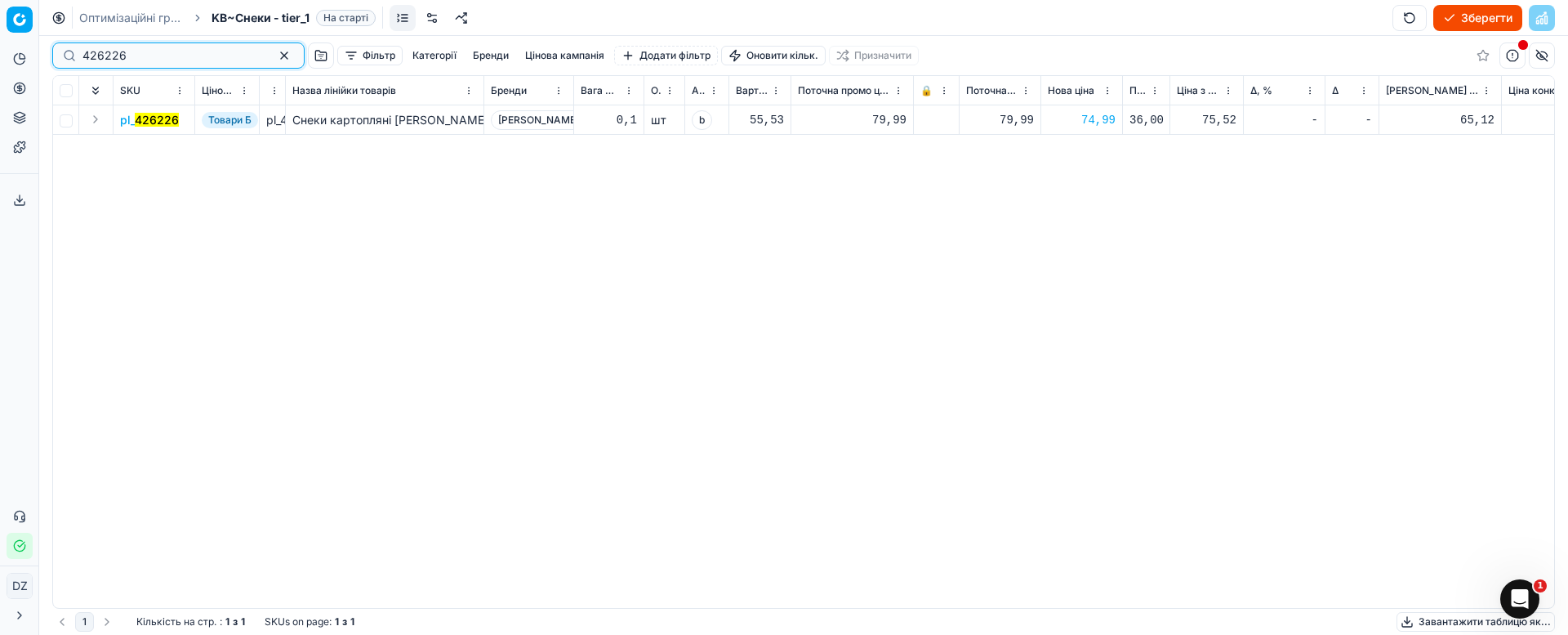
click at [0, 44] on div "Pricing platform Аналітика Цінова оптимізація Асортимент продукції Шаблони Серв…" at bounding box center [784, 317] width 1568 height 635
paste input "373783"
type input "373783"
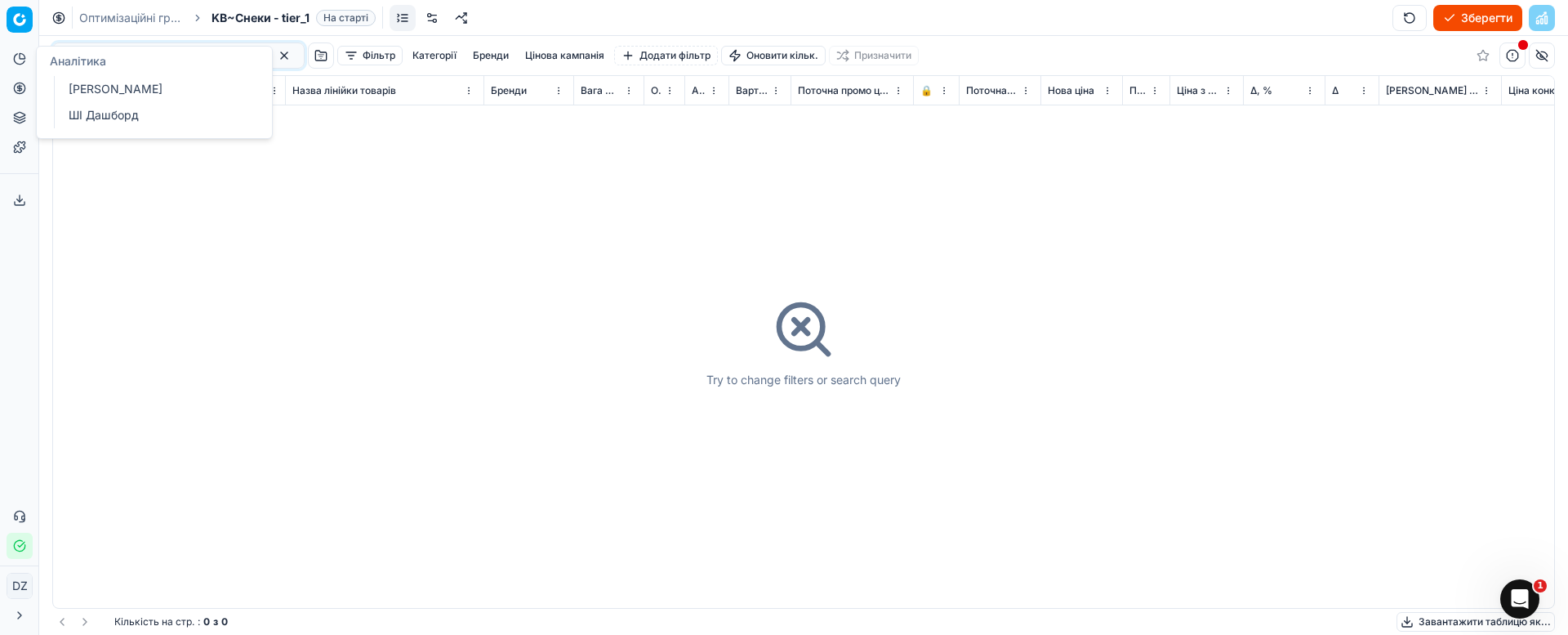
click at [310, 273] on div "Try to change filters or search query" at bounding box center [804, 342] width 1501 height 532
click at [274, 56] on button "button" at bounding box center [284, 55] width 20 height 20
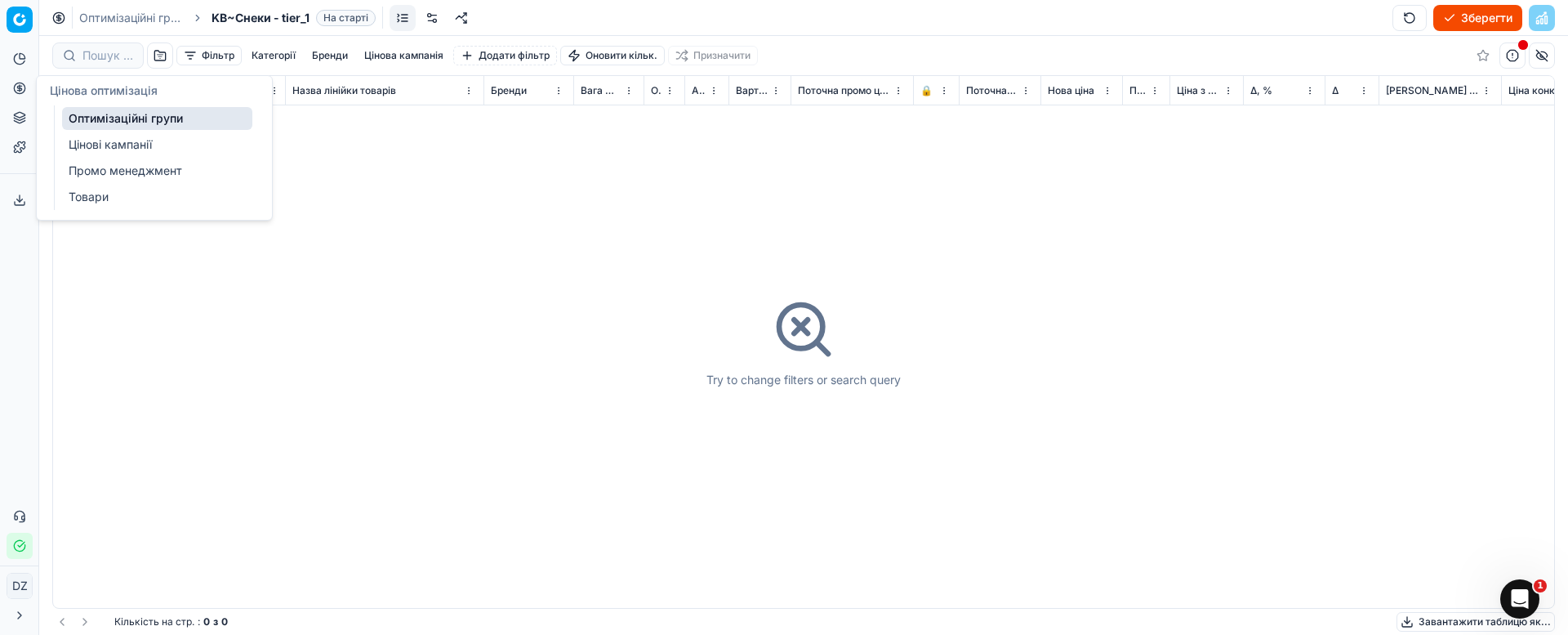
click at [27, 88] on button "Цінова оптимізація" at bounding box center [20, 88] width 27 height 27
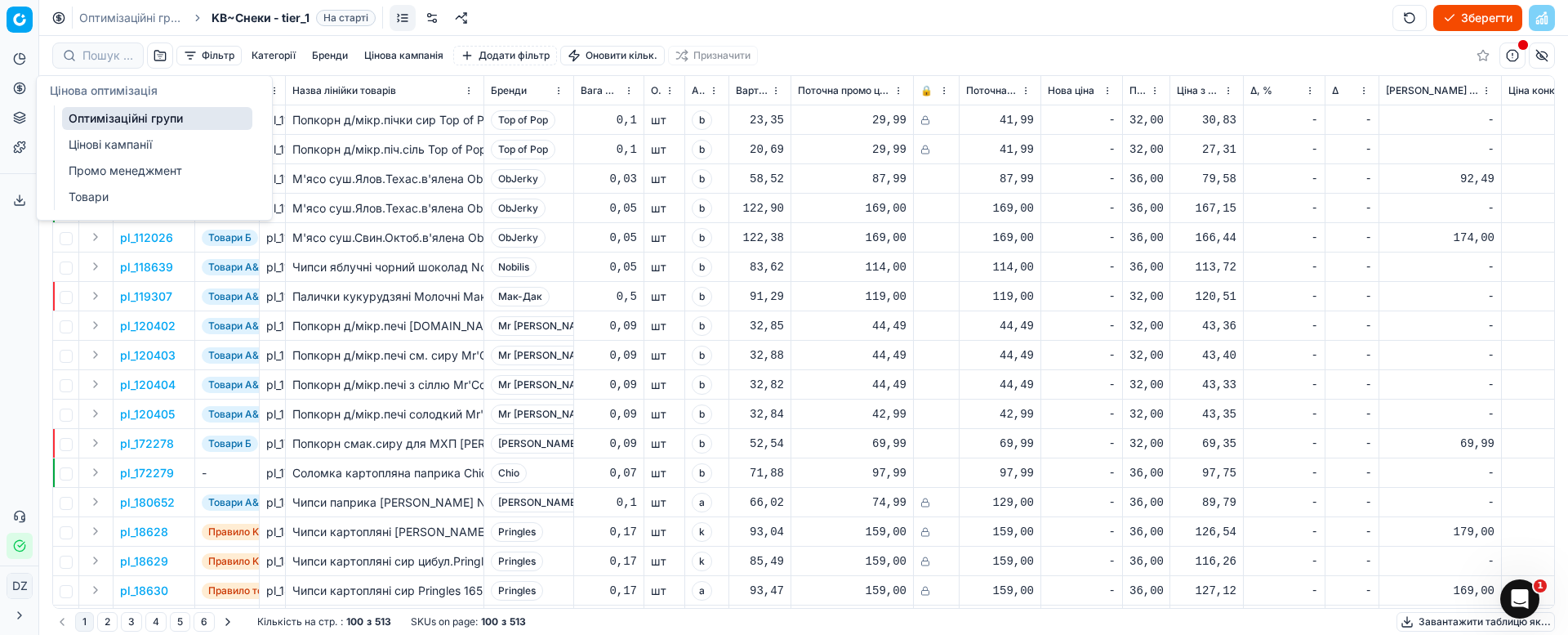
click at [114, 142] on link "Цінові кампанії" at bounding box center [157, 144] width 190 height 23
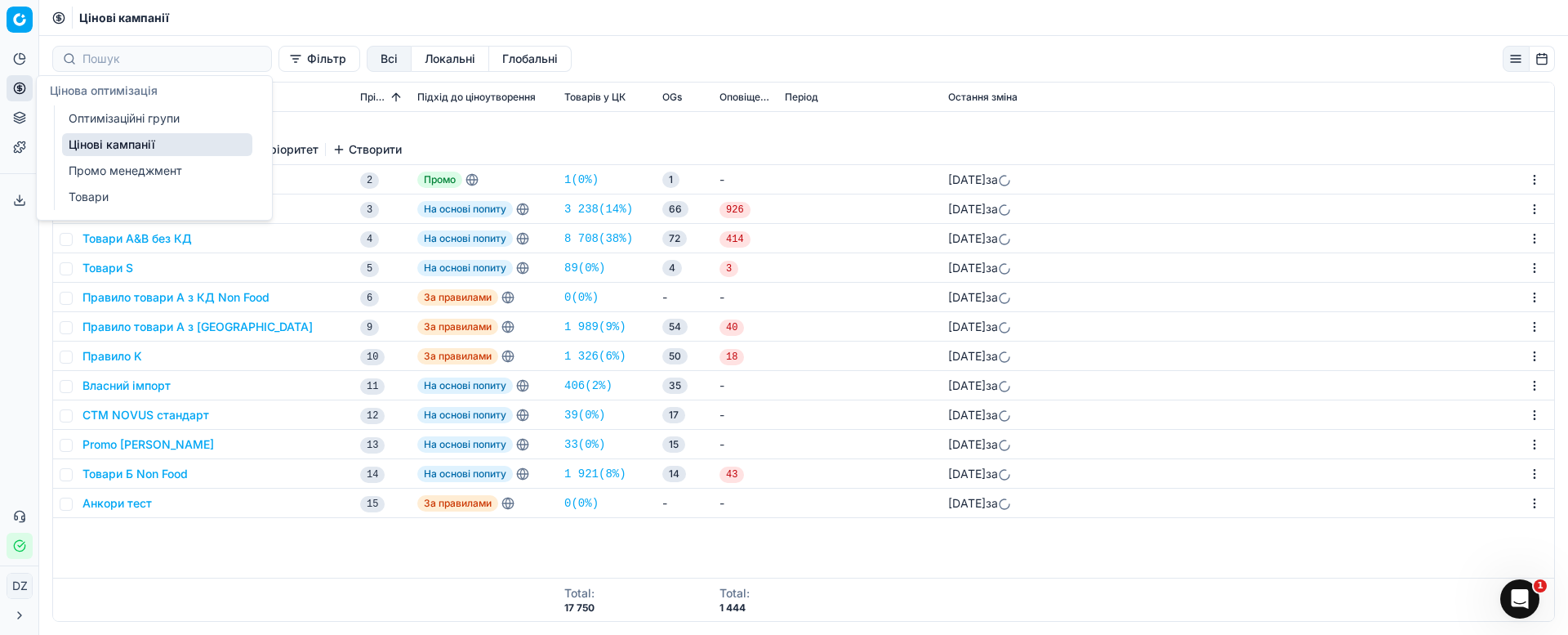
click at [119, 118] on link "Оптимізаційні групи" at bounding box center [157, 118] width 190 height 23
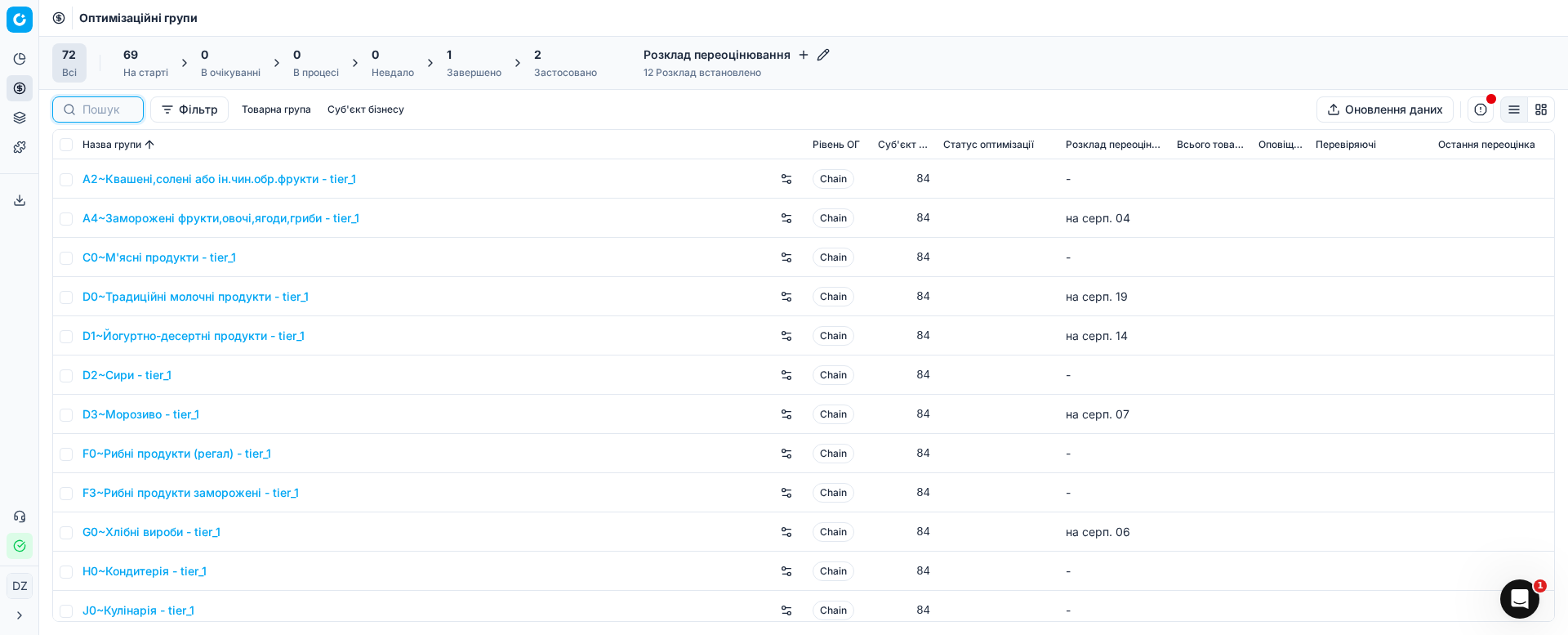
click at [97, 107] on input at bounding box center [107, 109] width 51 height 16
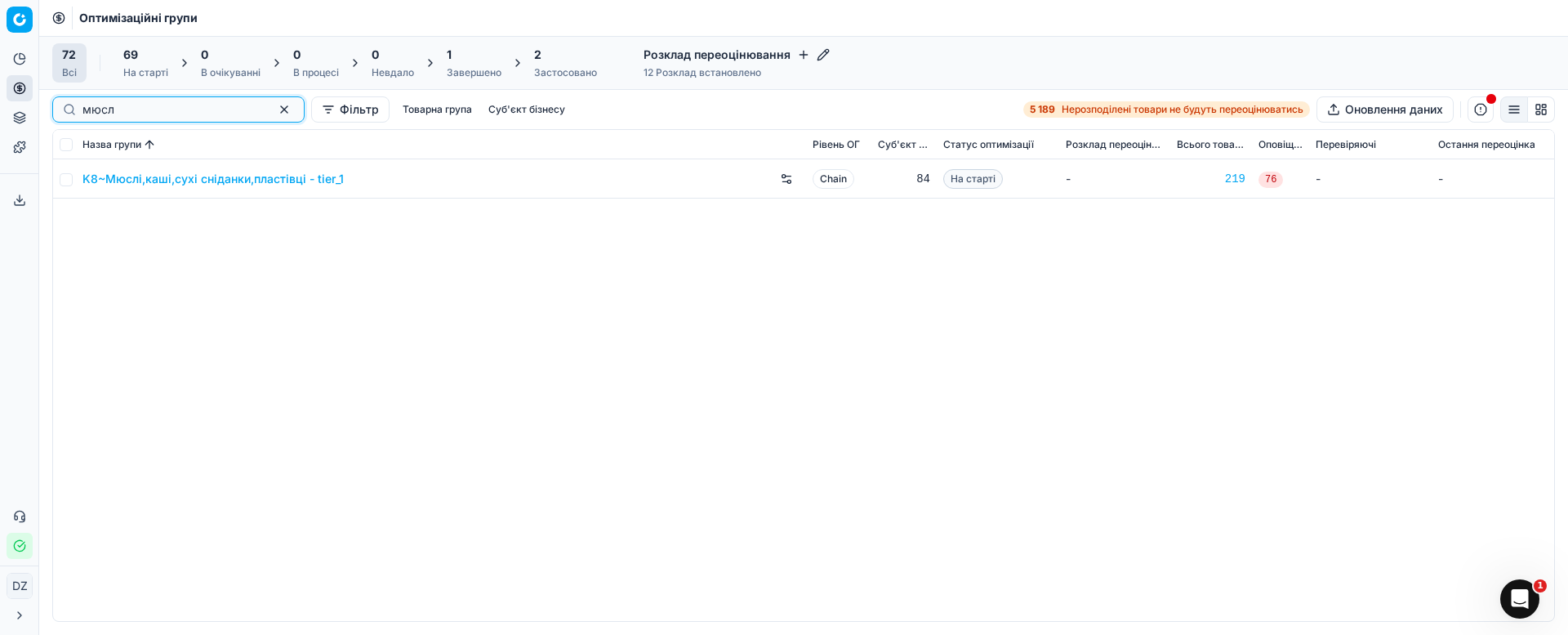
type input "мюсл"
click at [183, 177] on link "K8~Мюслі,каші,сухі сніданки,пластівці - tier_1" at bounding box center [212, 178] width 261 height 16
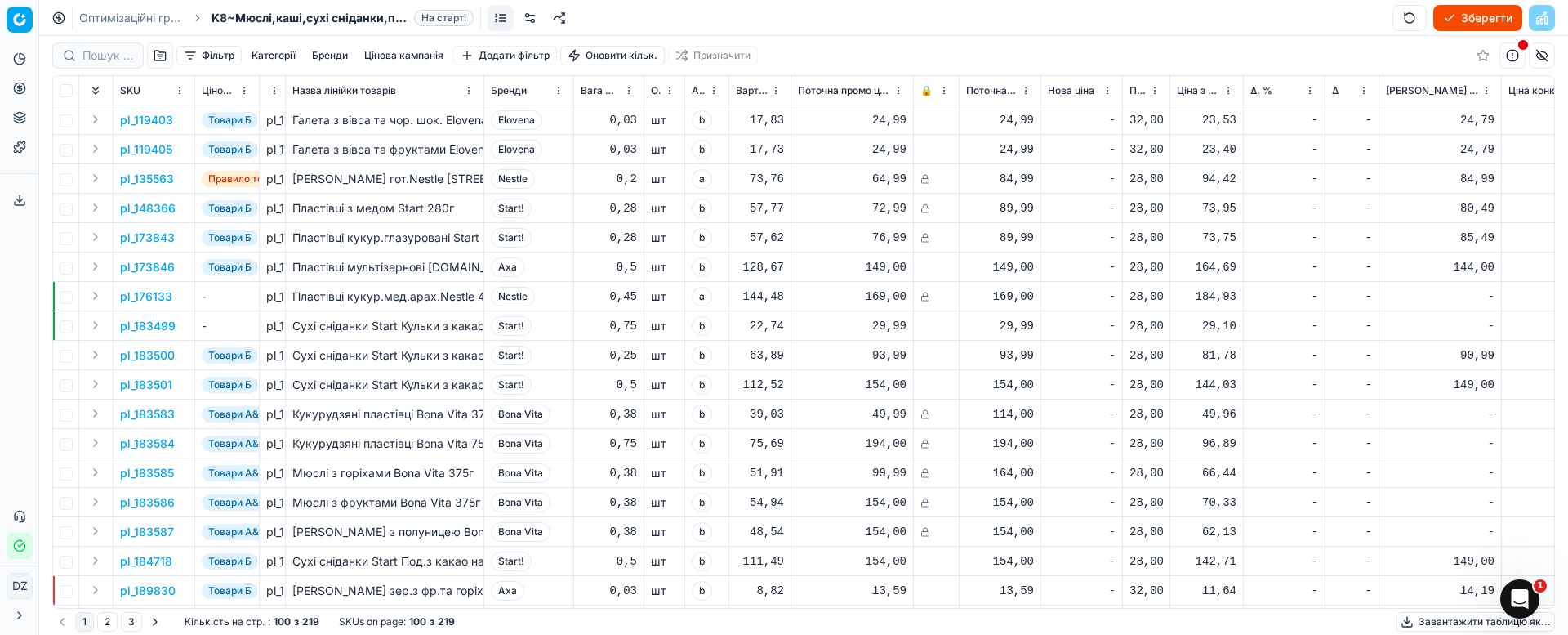
click at [77, 57] on div at bounding box center [98, 56] width 92 height 27
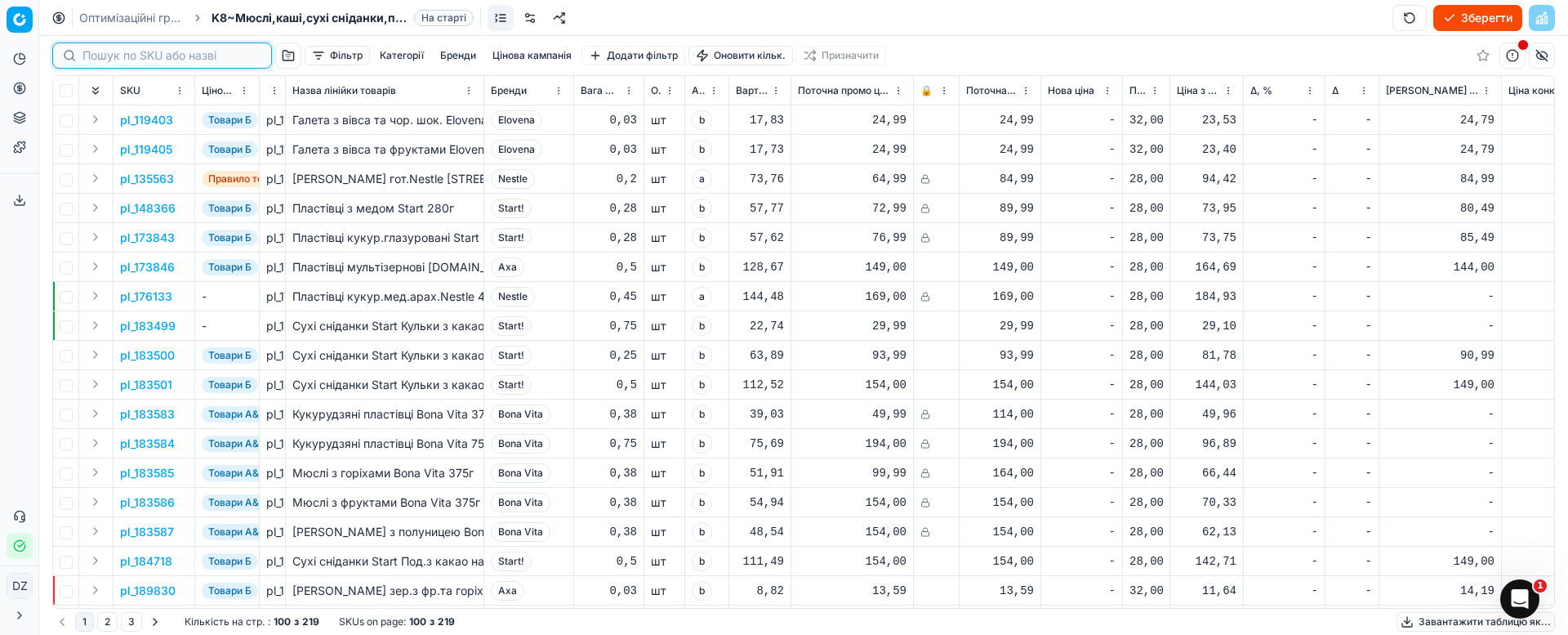
paste input "373783"
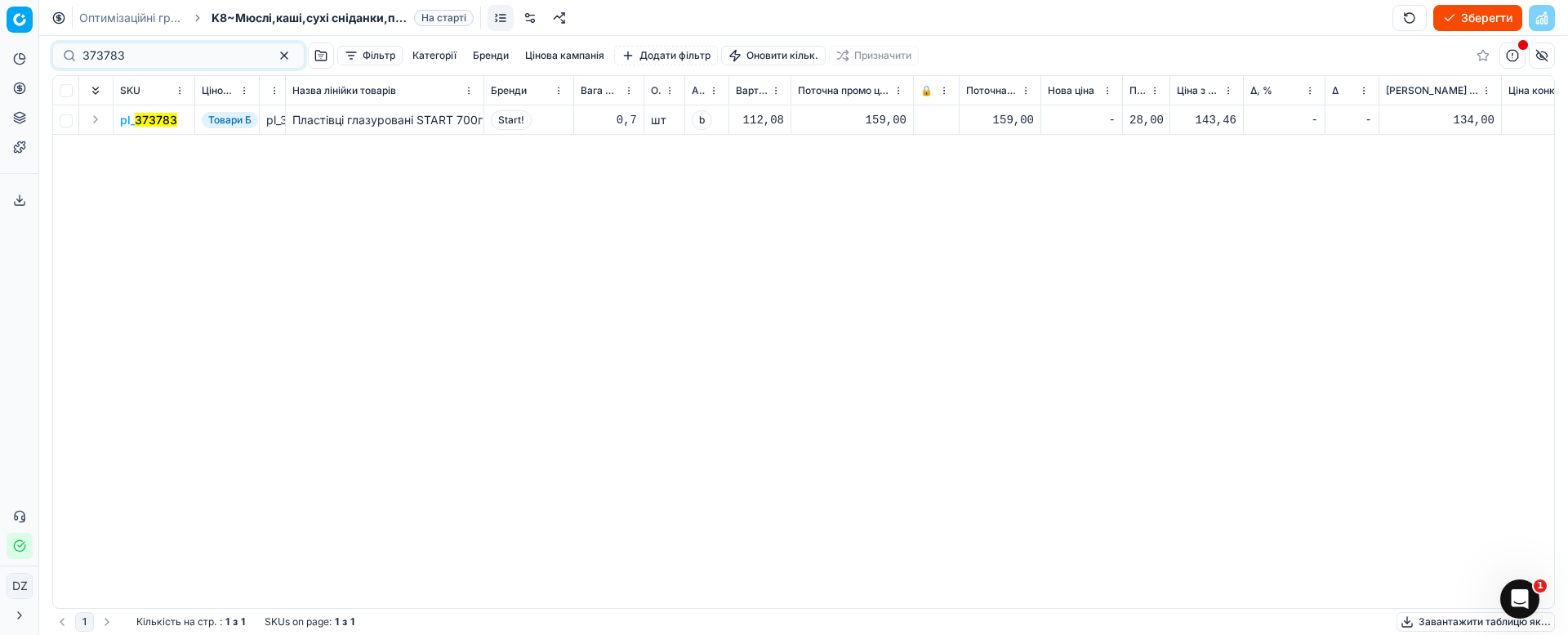
click at [159, 121] on mark "373783" at bounding box center [156, 120] width 43 height 14
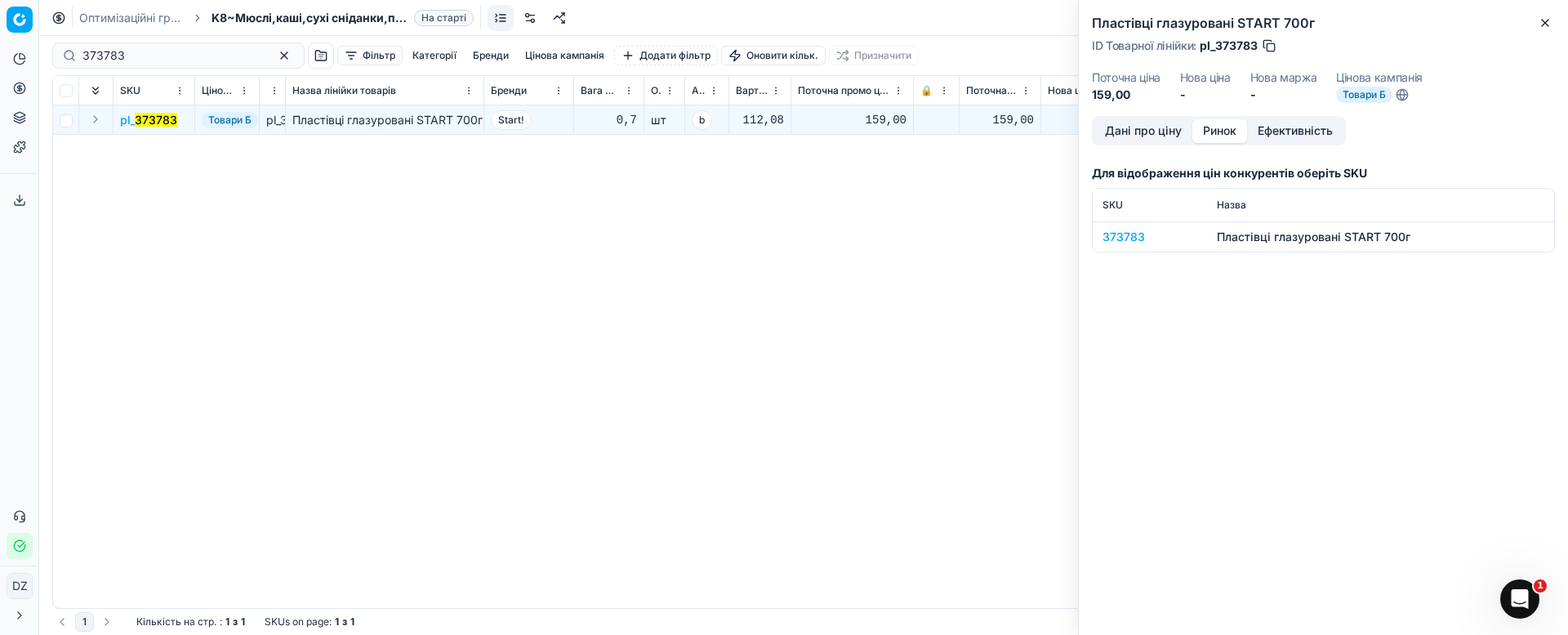
click at [1217, 125] on button "Ринок" at bounding box center [1220, 131] width 55 height 24
click at [1123, 236] on div "373783" at bounding box center [1150, 237] width 95 height 16
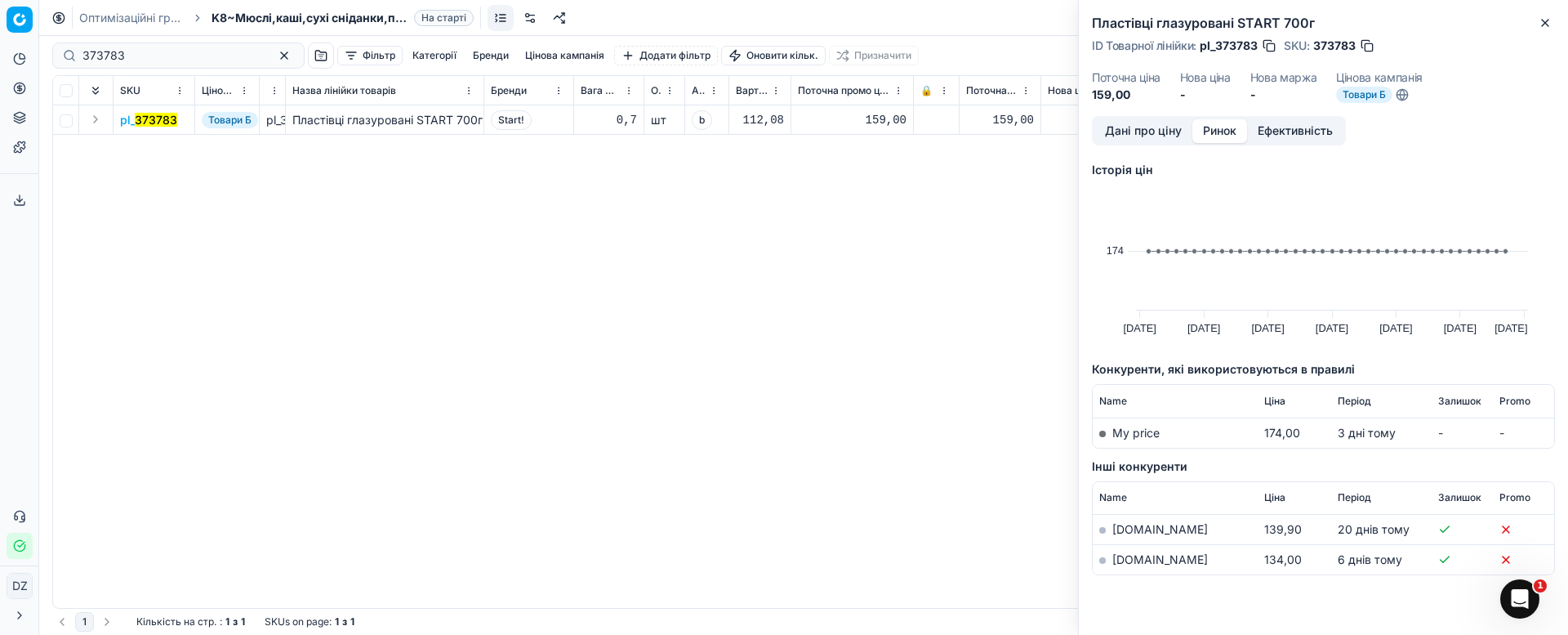
click at [1138, 560] on link "[DOMAIN_NAME]" at bounding box center [1160, 559] width 96 height 14
click at [1541, 23] on icon "button" at bounding box center [1545, 22] width 13 height 13
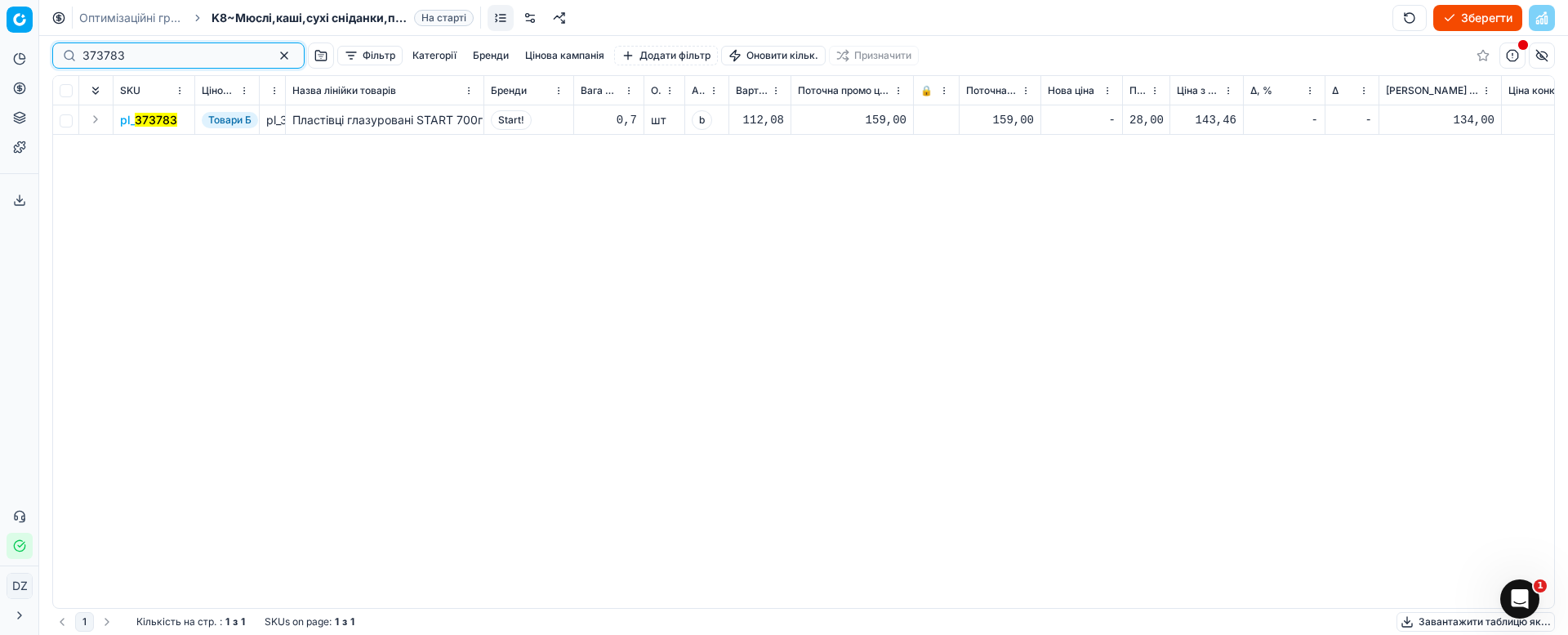
drag, startPoint x: 107, startPoint y: 50, endPoint x: 16, endPoint y: 49, distance: 91.0
click at [27, 49] on div "Pricing platform Аналітика Цінова оптимізація Асортимент продукції Шаблони Серв…" at bounding box center [784, 317] width 1568 height 635
paste input "426876"
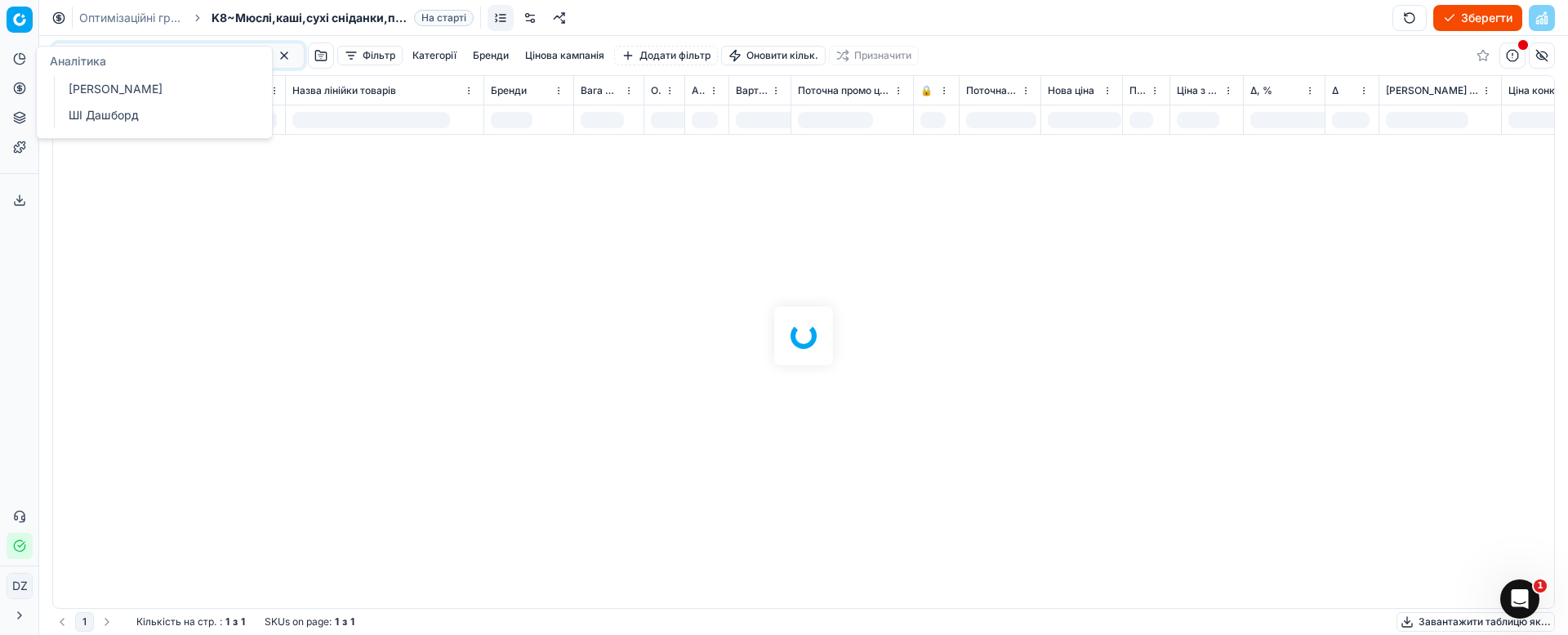
click at [322, 243] on div "426876 Фільтр Категорії [PERSON_NAME] кампанія Додати фільтр Оновити кільк. При…" at bounding box center [804, 335] width 1529 height 599
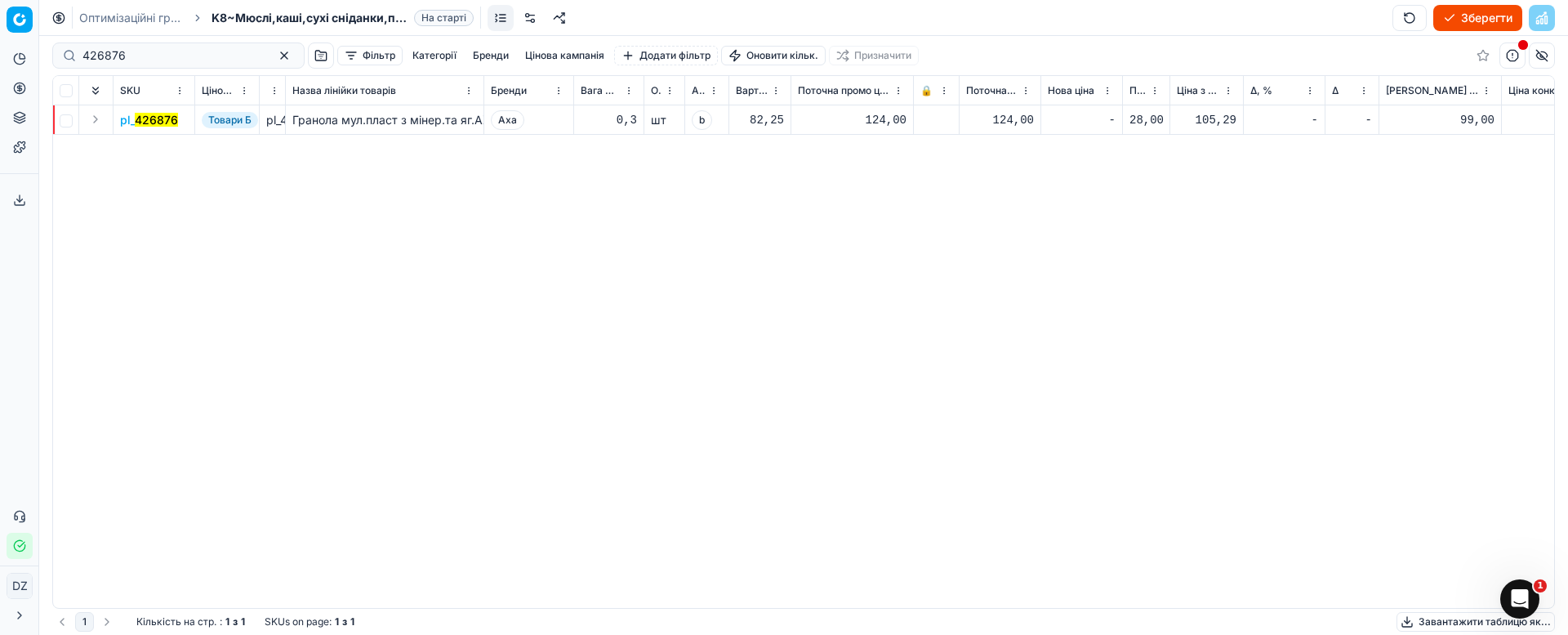
click at [141, 118] on mark "426876" at bounding box center [156, 120] width 44 height 14
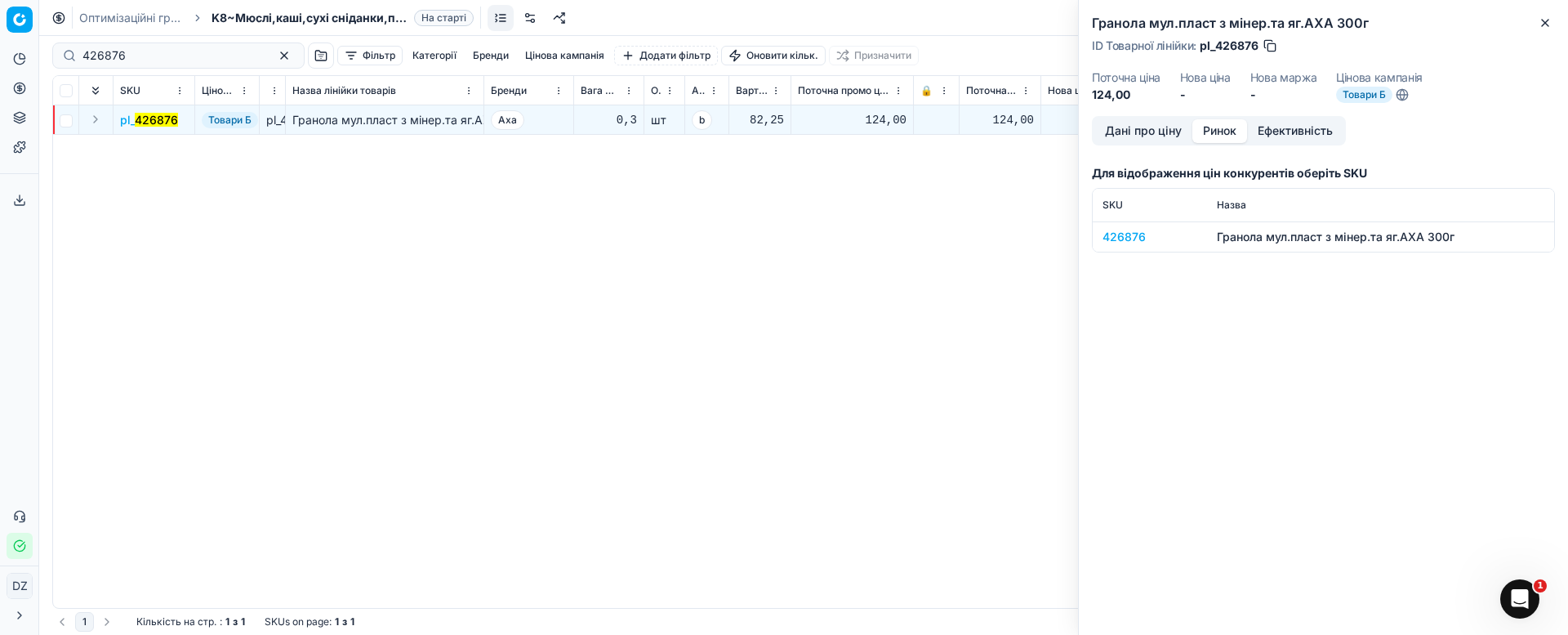
drag, startPoint x: 1204, startPoint y: 129, endPoint x: 1205, endPoint y: 147, distance: 18.0
click at [1203, 128] on button "Ринок" at bounding box center [1220, 131] width 55 height 24
click at [1125, 238] on div "426876" at bounding box center [1150, 237] width 95 height 16
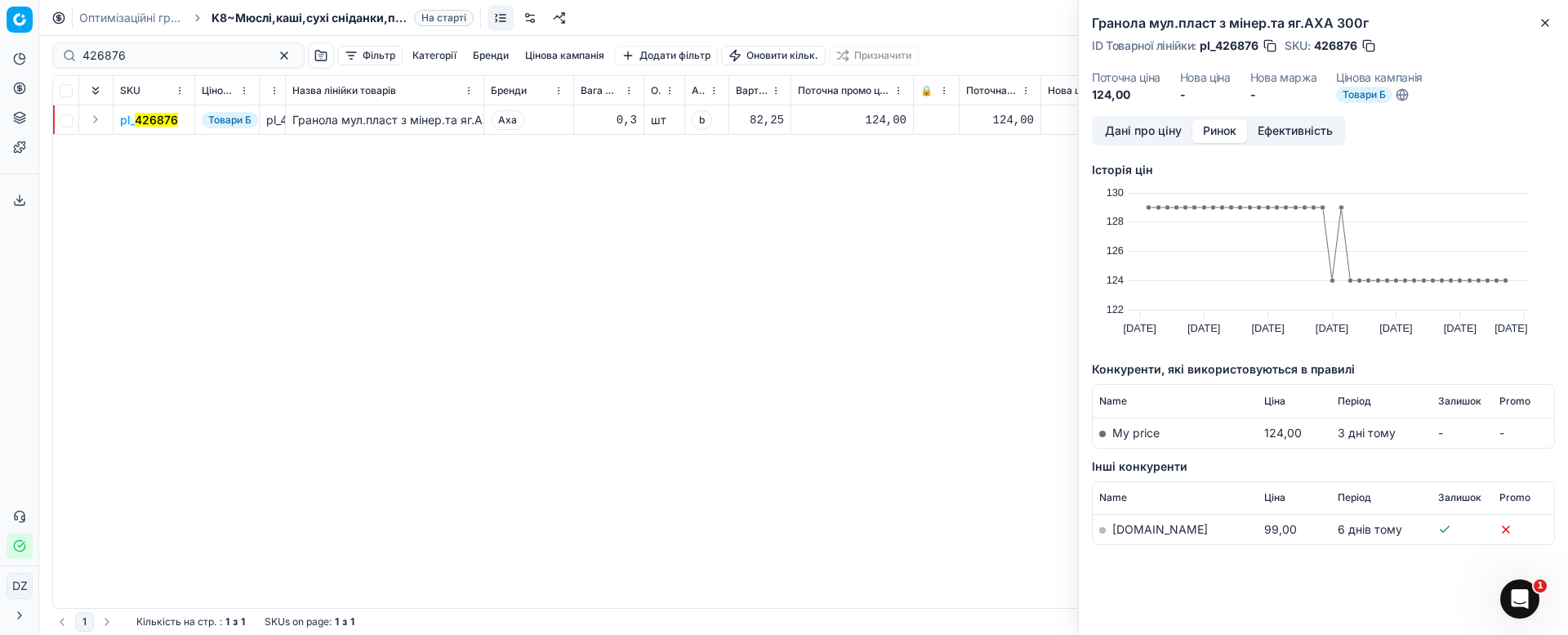
click at [1134, 524] on link "[DOMAIN_NAME]" at bounding box center [1160, 529] width 96 height 14
click at [1547, 17] on icon "button" at bounding box center [1545, 22] width 13 height 13
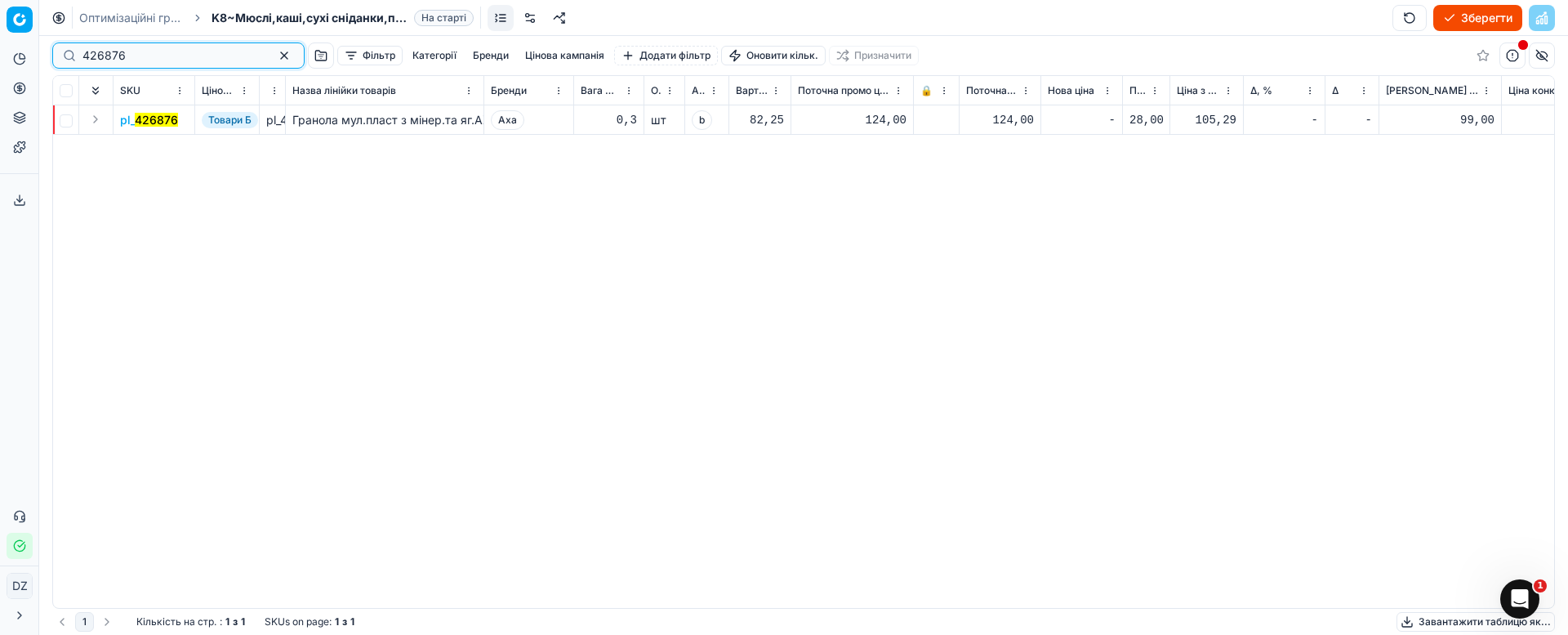
drag, startPoint x: 182, startPoint y: 61, endPoint x: 0, endPoint y: 62, distance: 182.0
click at [0, 61] on div "Pricing platform Аналітика Цінова оптимізація Асортимент продукції Шаблони Серв…" at bounding box center [784, 317] width 1568 height 635
paste input "5758"
type input "5758"
click at [147, 122] on mark "5758" at bounding box center [147, 120] width 27 height 14
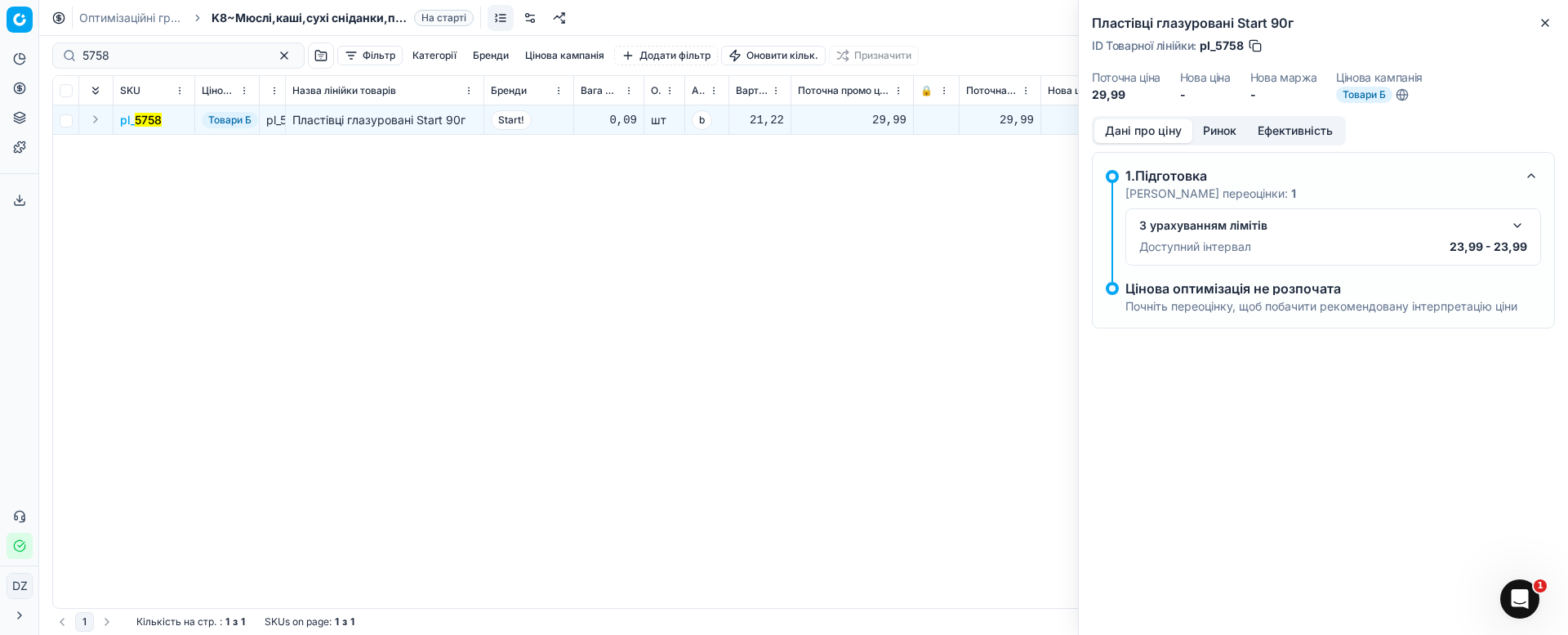
click at [1216, 132] on button "Ринок" at bounding box center [1220, 131] width 55 height 24
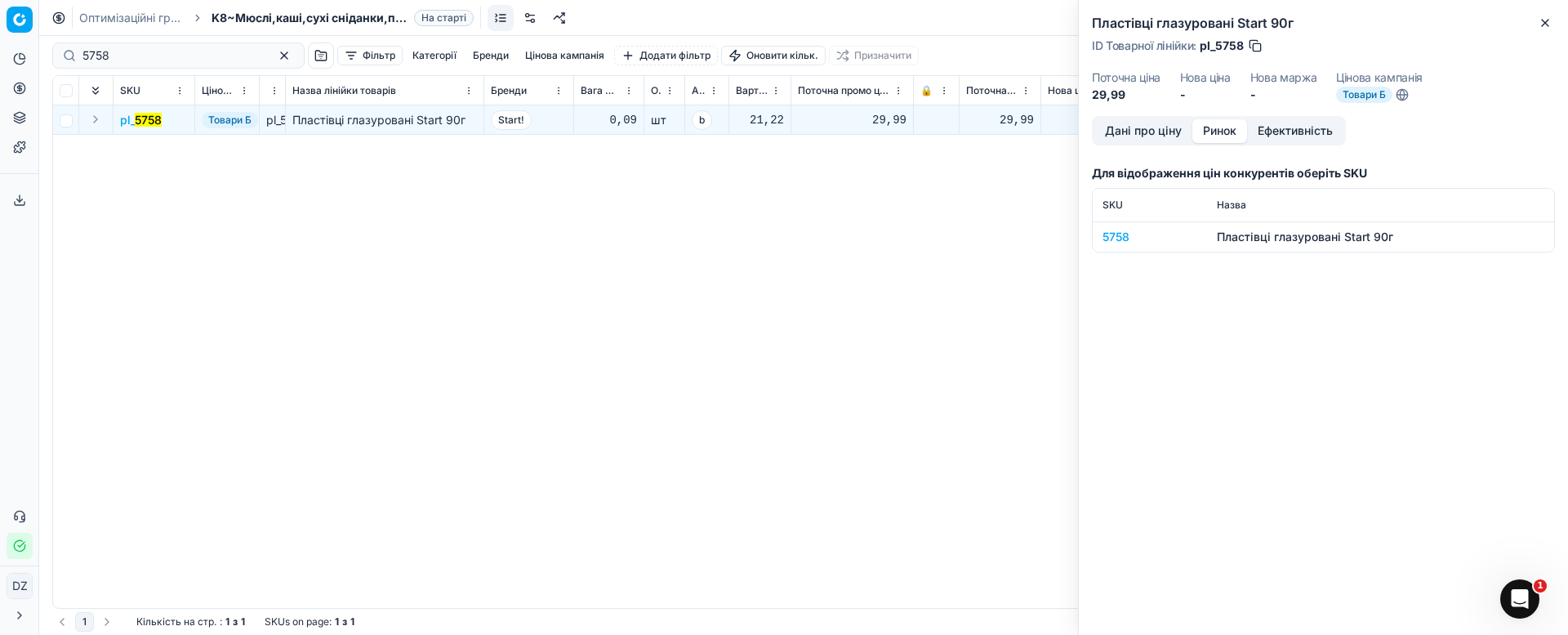
click at [1116, 237] on div "5758" at bounding box center [1150, 237] width 95 height 16
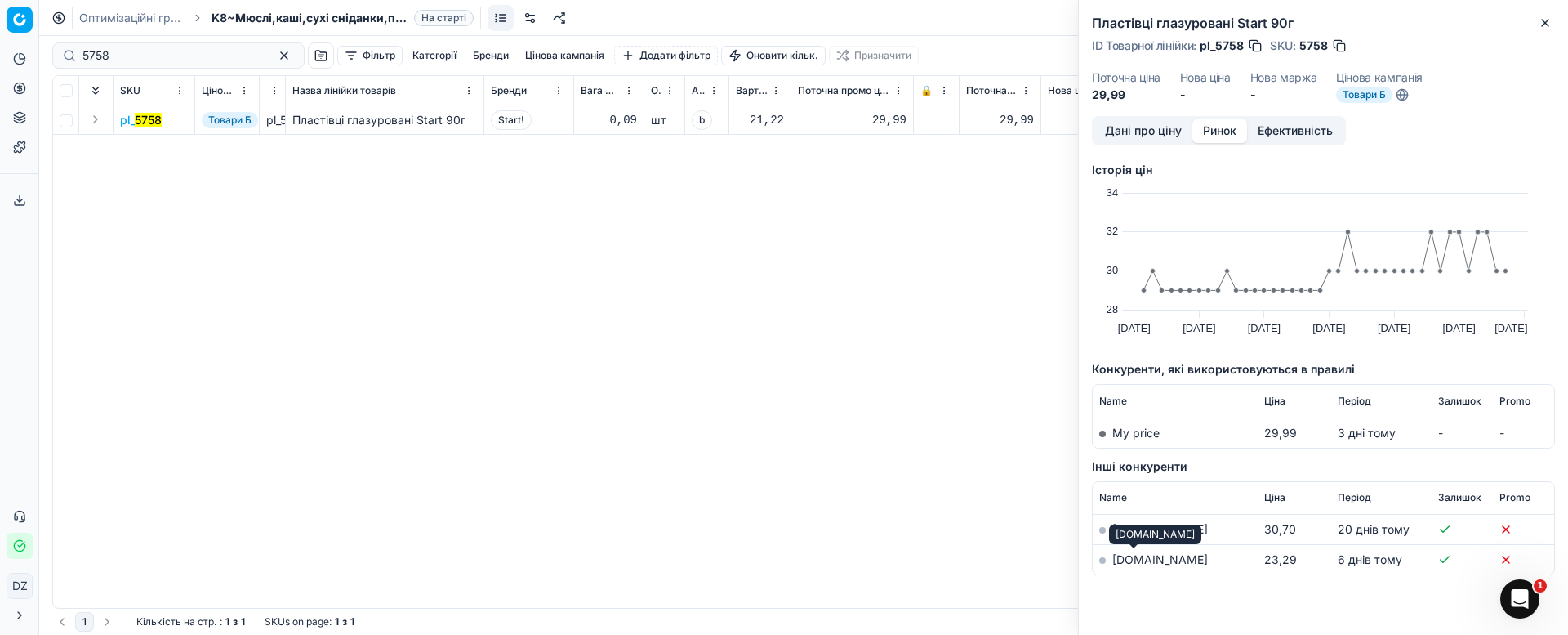
click at [1125, 557] on link "[DOMAIN_NAME]" at bounding box center [1160, 559] width 96 height 14
drag, startPoint x: 1538, startPoint y: 25, endPoint x: 1379, endPoint y: 35, distance: 159.3
click at [1538, 24] on button "Close" at bounding box center [1545, 22] width 20 height 20
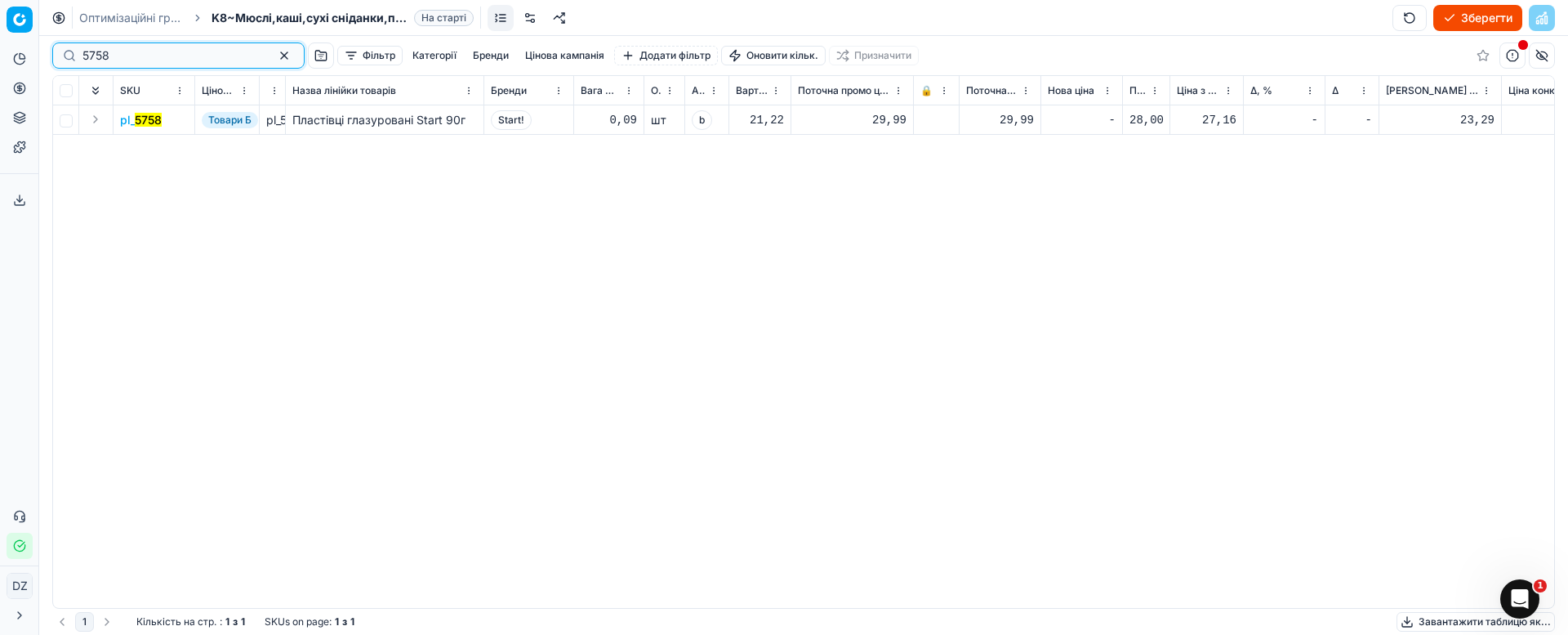
click at [274, 56] on button "button" at bounding box center [284, 55] width 20 height 20
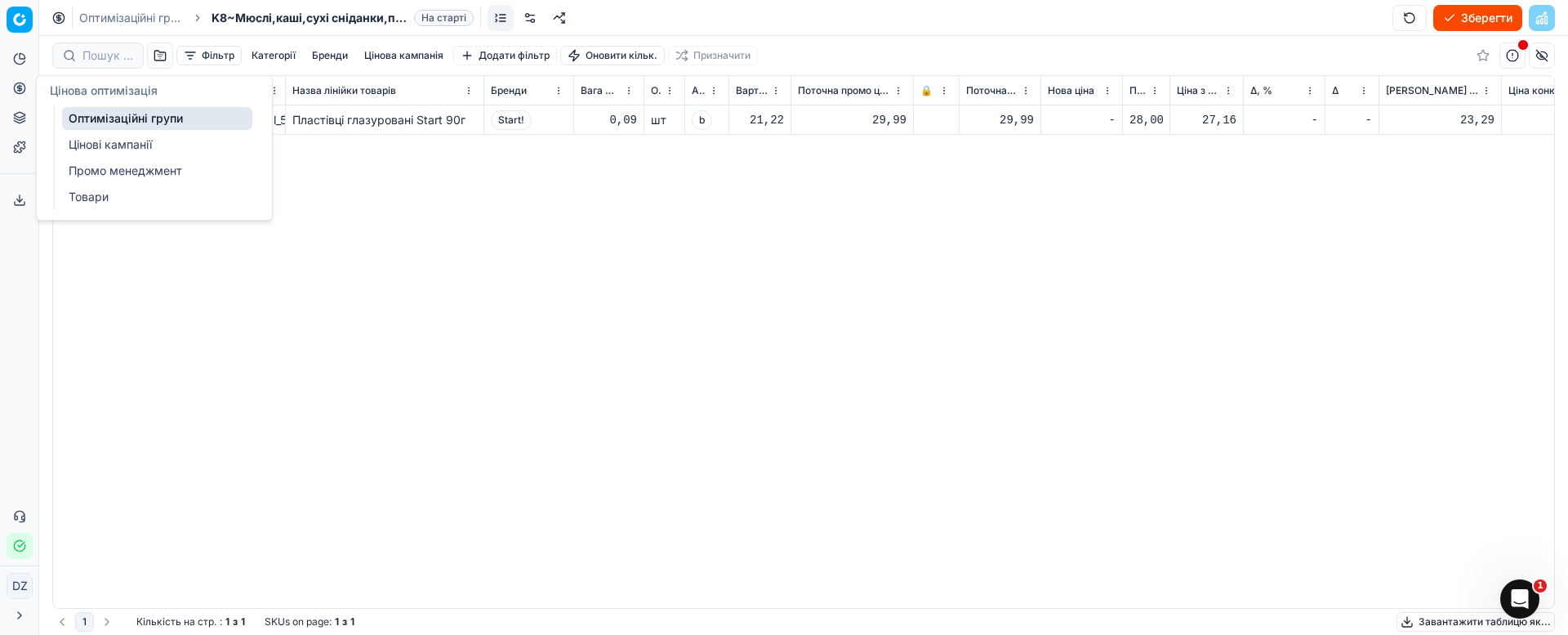
click at [18, 92] on icon at bounding box center [19, 87] width 13 height 13
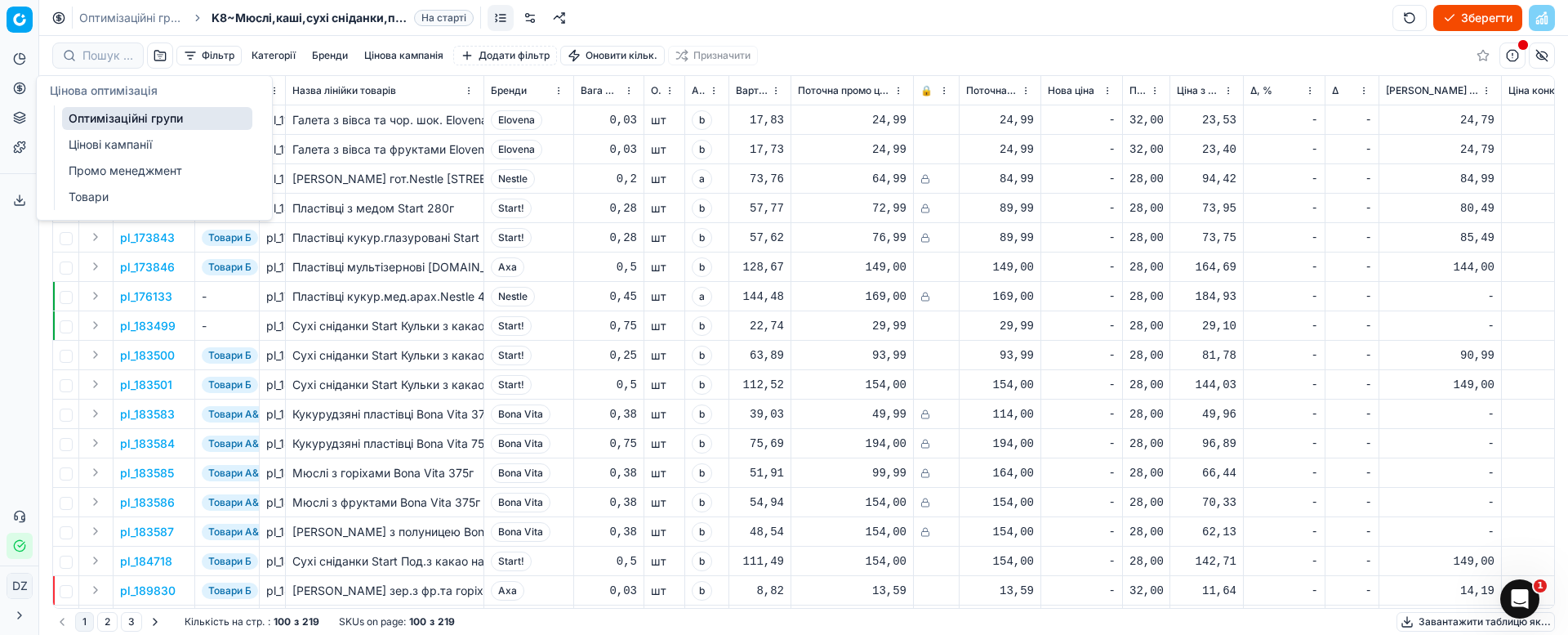
click at [141, 124] on link "Оптимізаційні групи" at bounding box center [157, 118] width 190 height 23
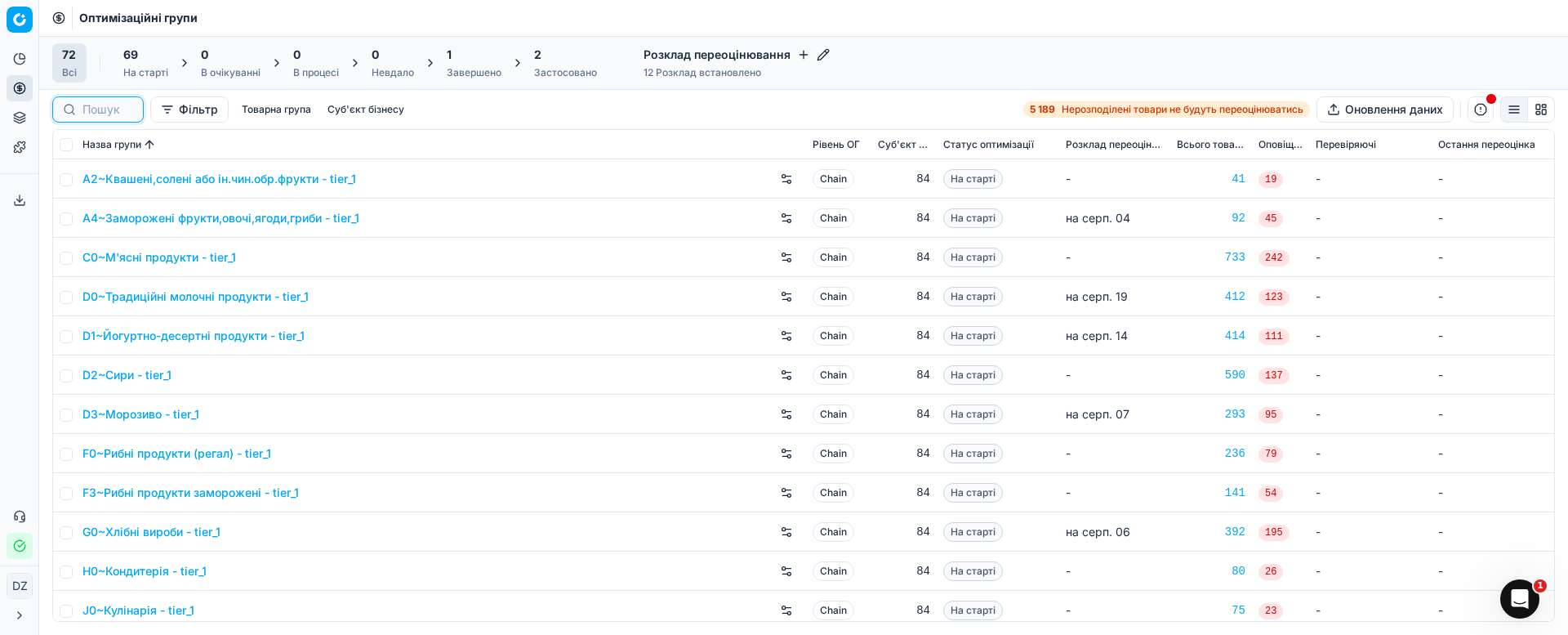
click at [87, 113] on input at bounding box center [107, 109] width 51 height 16
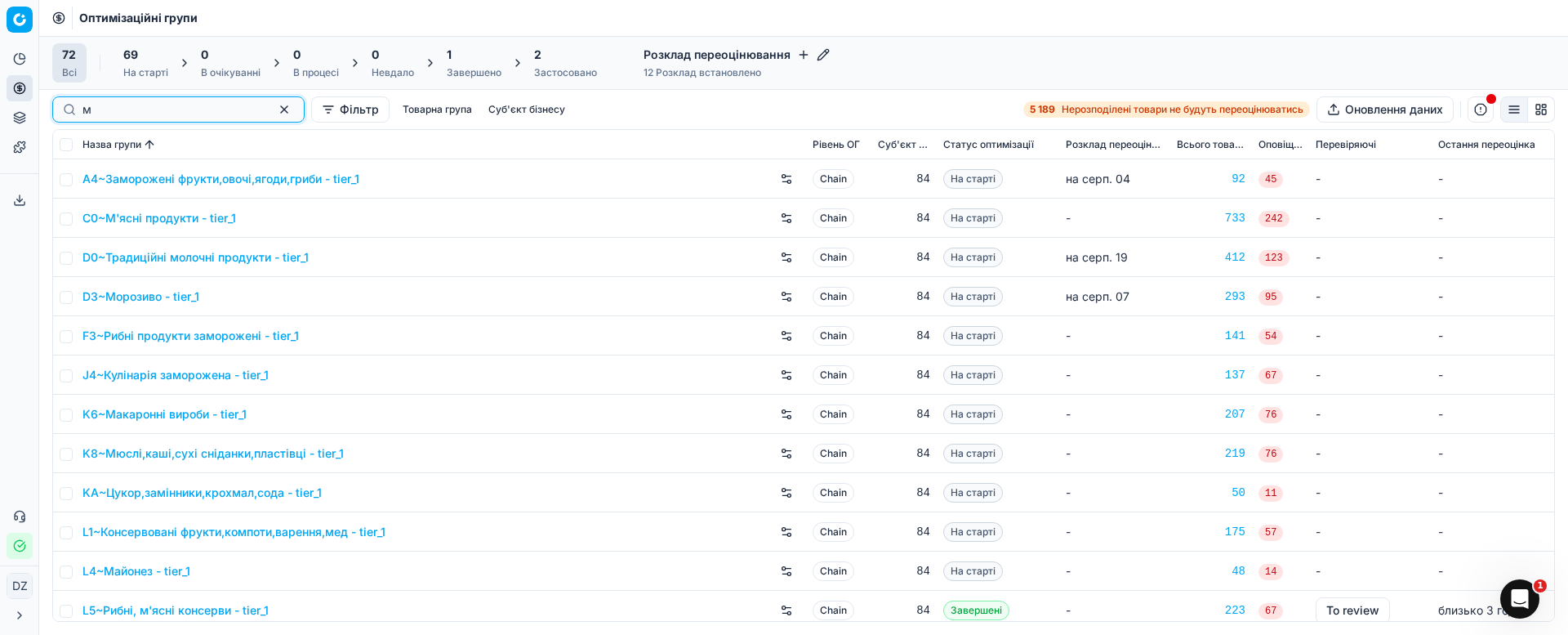
type input "м"
click at [193, 221] on link "C0~М'ясні продукти - tier_1" at bounding box center [159, 218] width 153 height 16
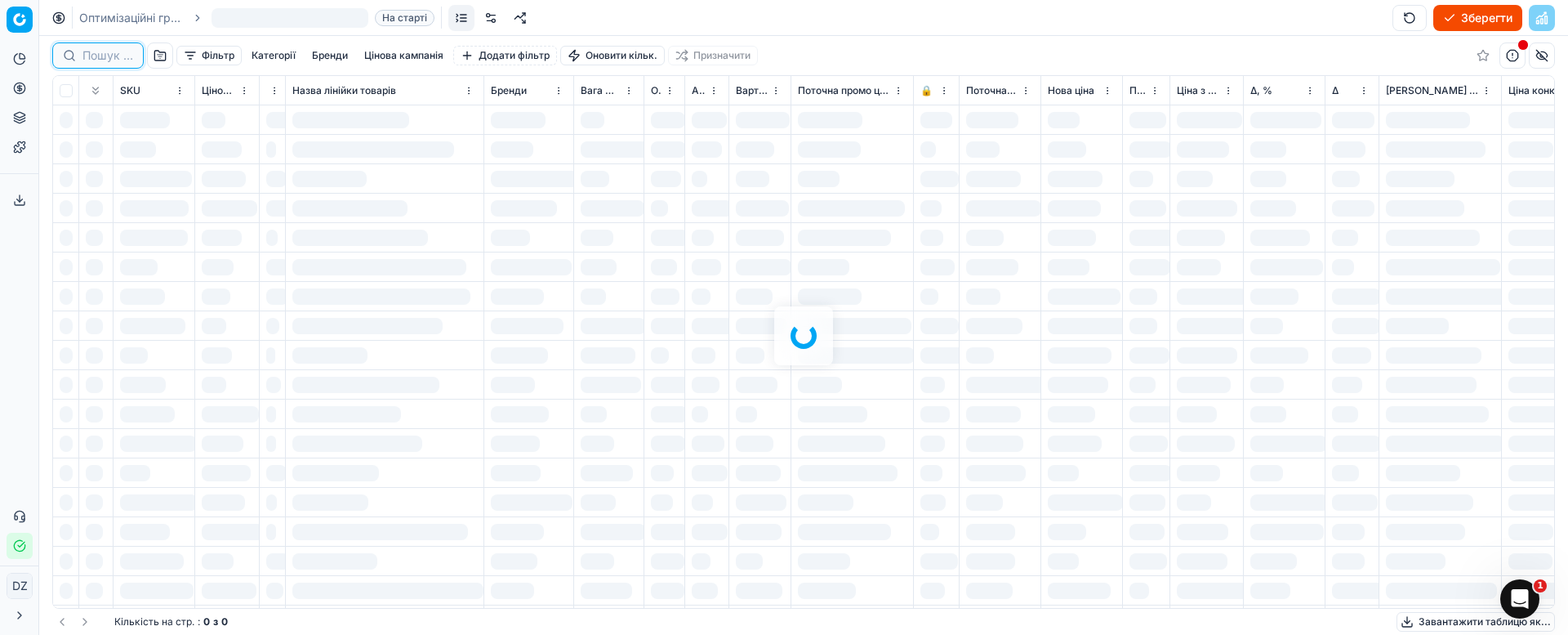
click at [107, 59] on input at bounding box center [107, 55] width 51 height 16
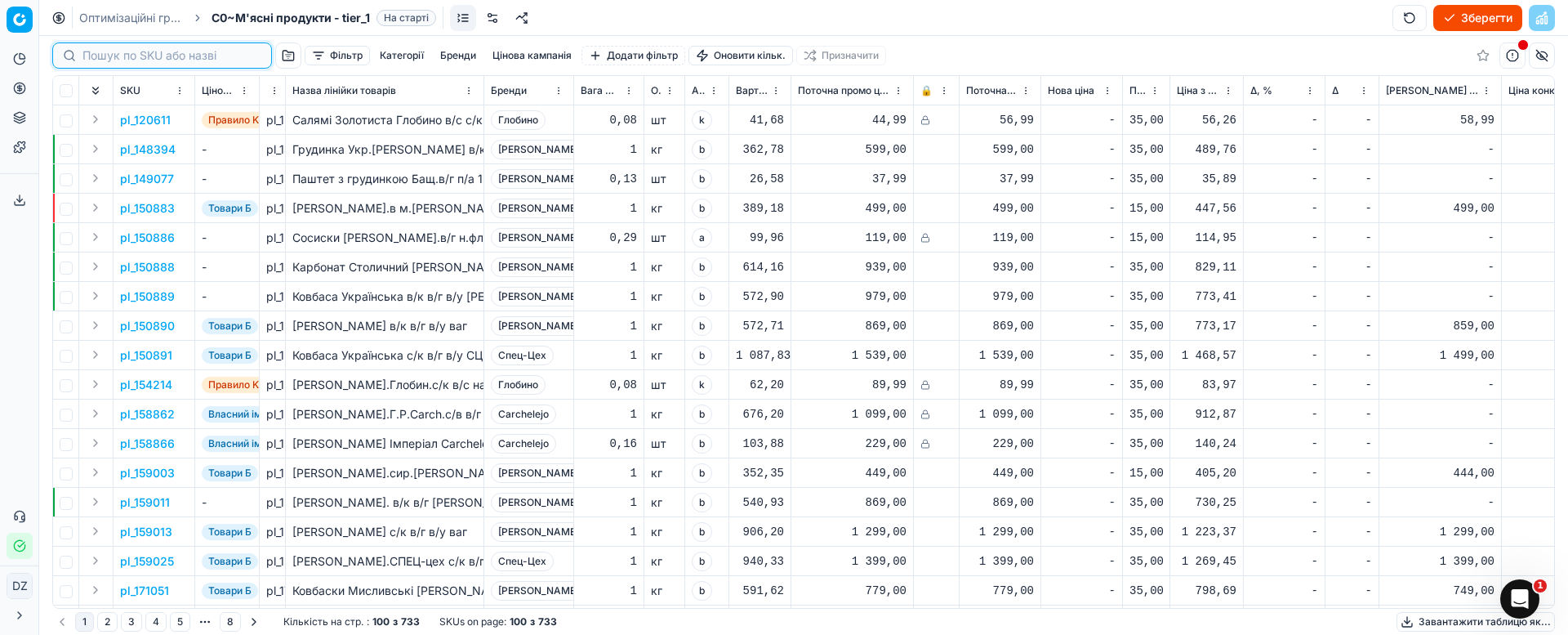
click at [95, 56] on input at bounding box center [171, 55] width 179 height 16
paste input "96690"
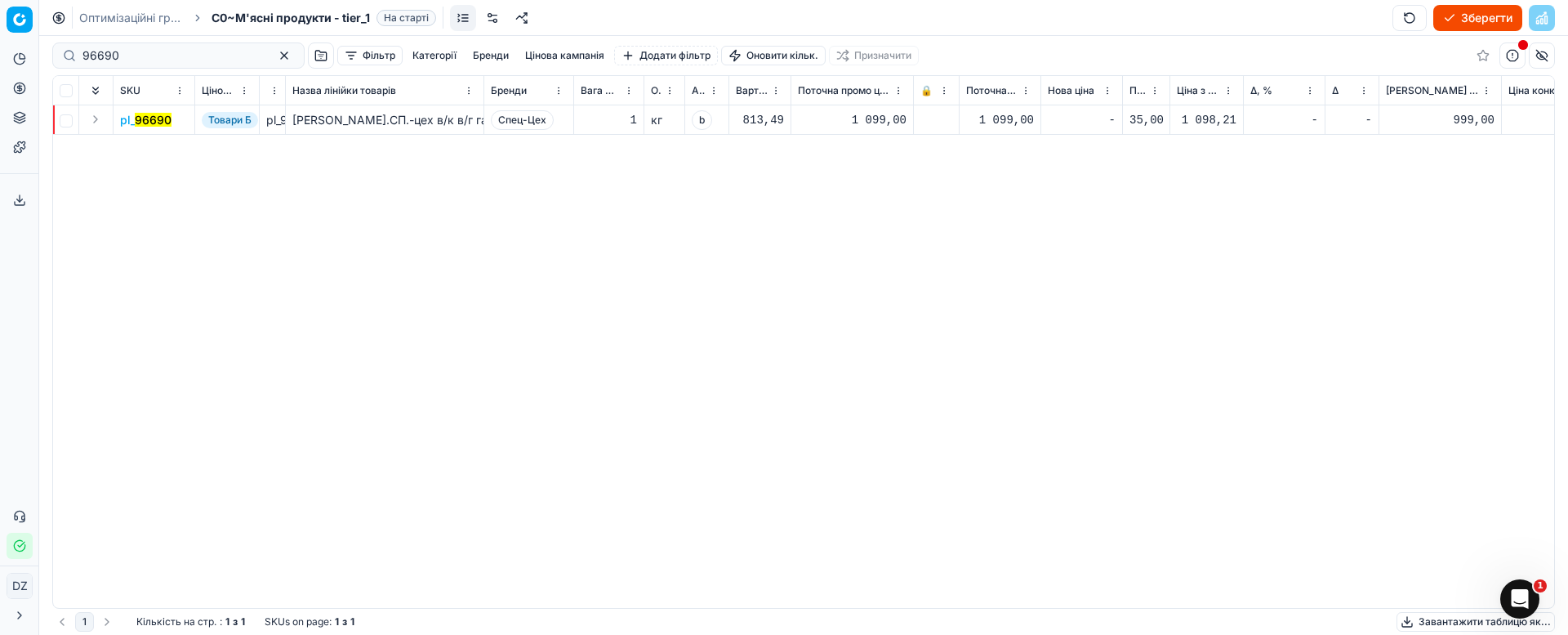
click at [153, 117] on mark "96690" at bounding box center [153, 120] width 37 height 14
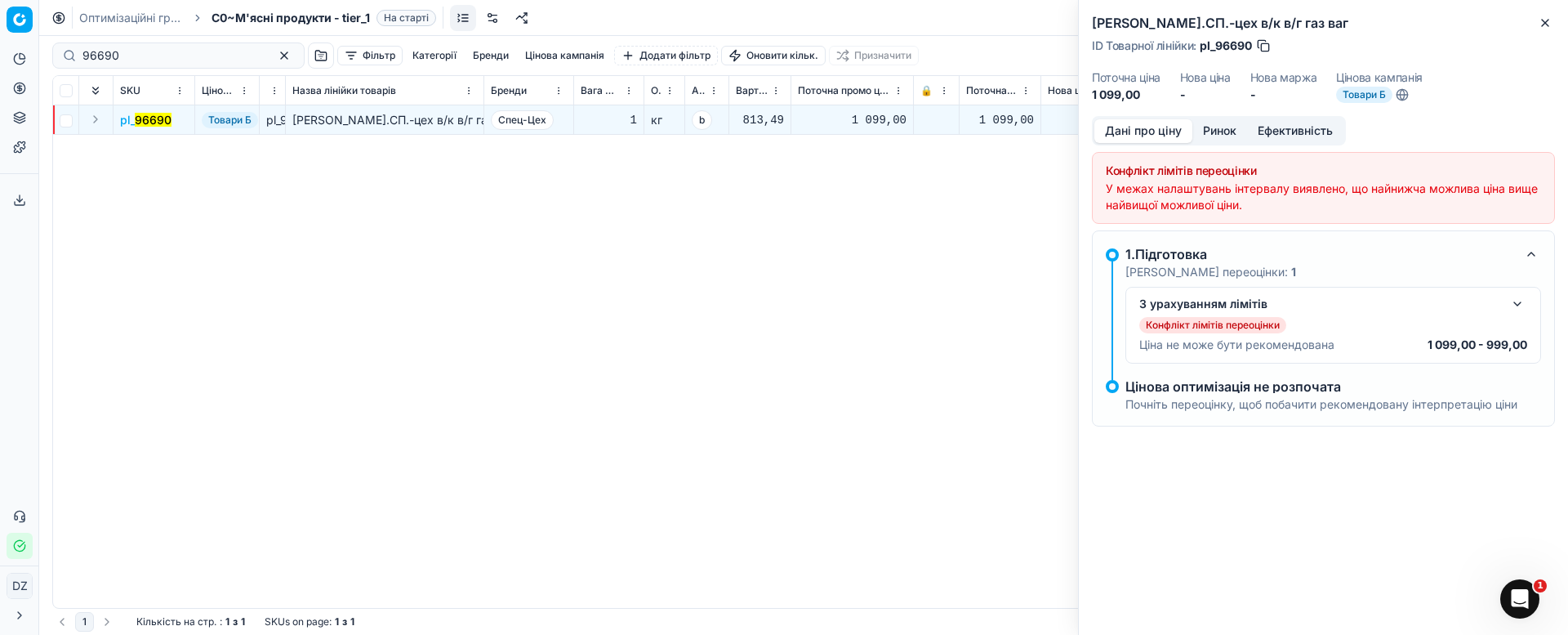
click at [1224, 129] on button "Ринок" at bounding box center [1220, 131] width 55 height 24
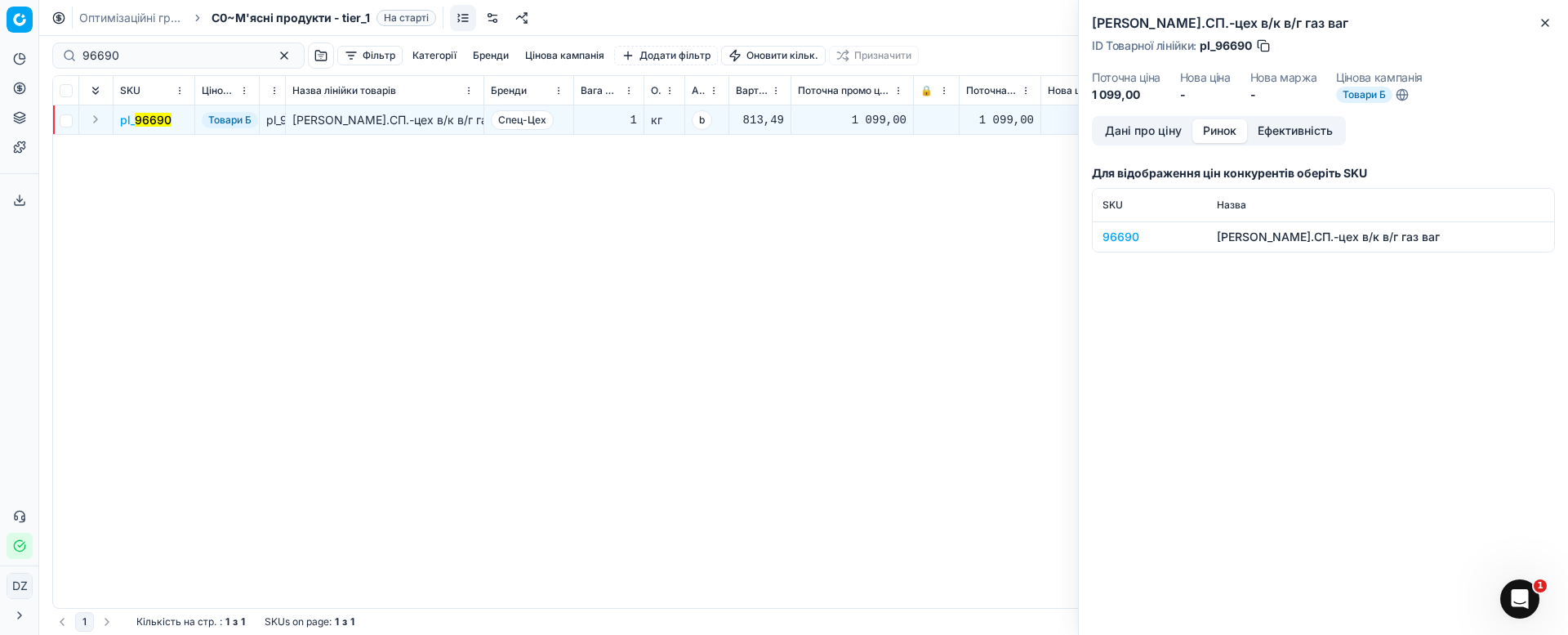
click at [1121, 237] on div "96690" at bounding box center [1150, 237] width 95 height 16
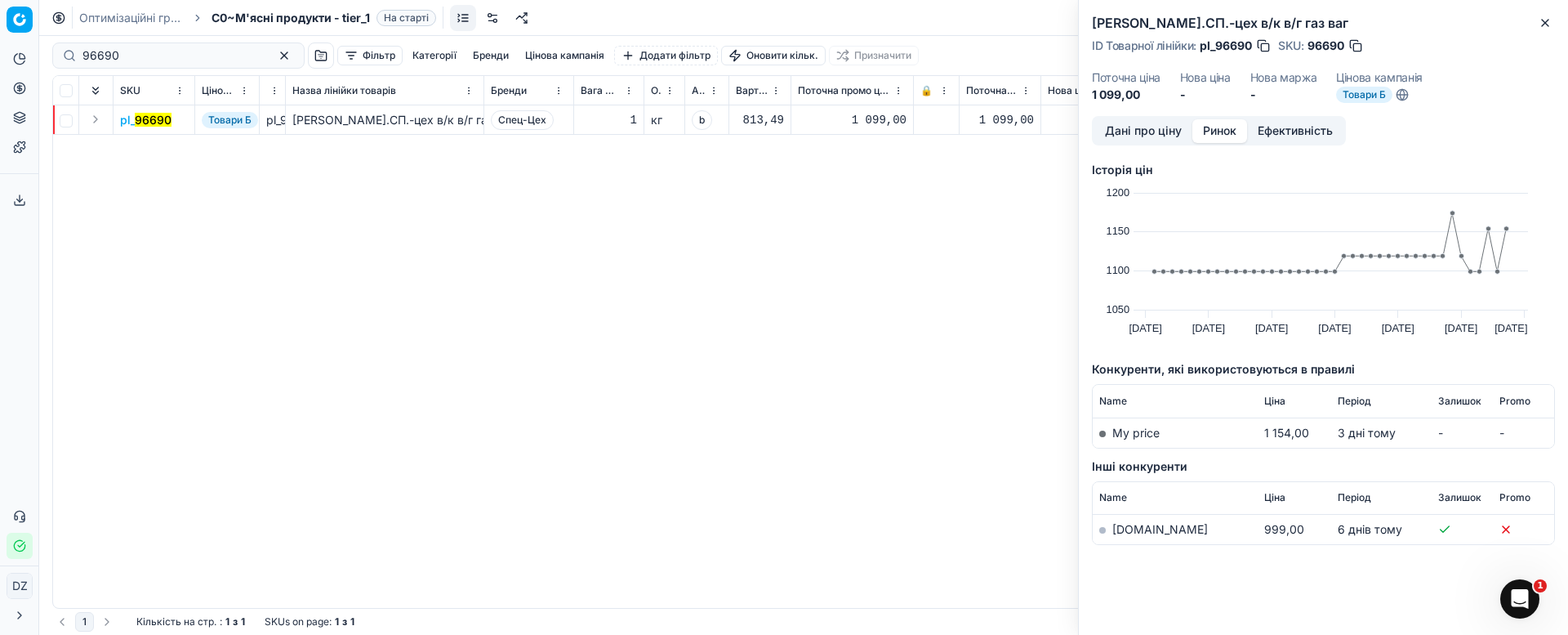
click at [1124, 534] on link "[DOMAIN_NAME]" at bounding box center [1160, 529] width 96 height 14
click at [1547, 21] on icon "button" at bounding box center [1545, 22] width 13 height 13
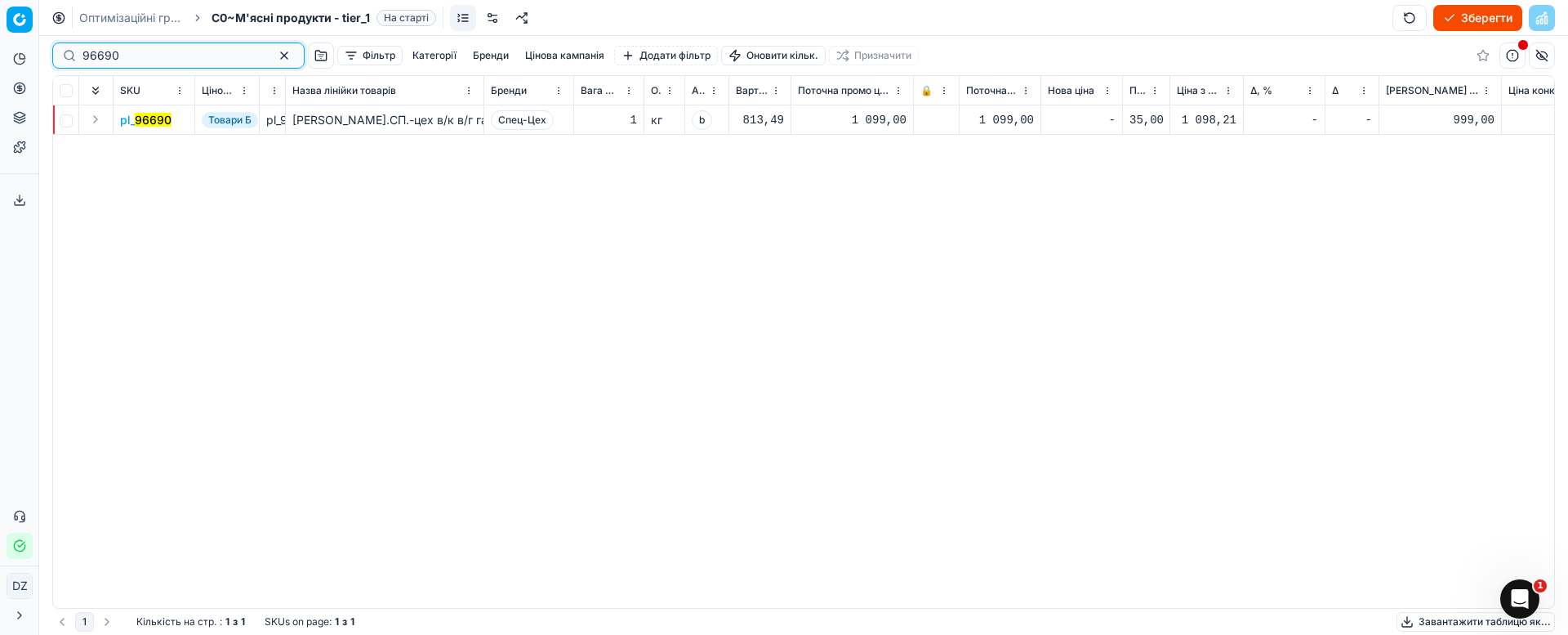
drag, startPoint x: 138, startPoint y: 55, endPoint x: 0, endPoint y: 56, distance: 138.0
click at [0, 56] on div "Pricing platform Аналітика Цінова оптимізація Асортимент продукції Шаблони Серв…" at bounding box center [784, 317] width 1568 height 635
paste input "386758"
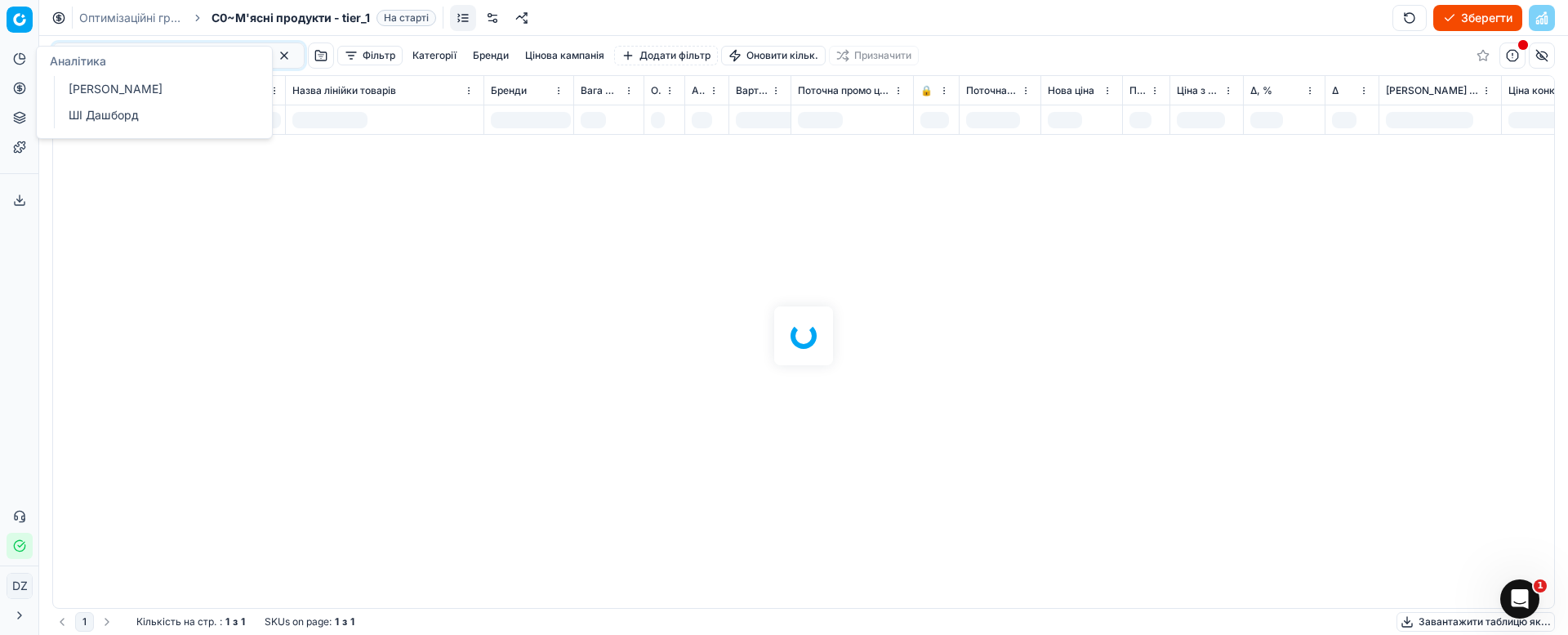
click at [417, 272] on div at bounding box center [804, 335] width 1529 height 599
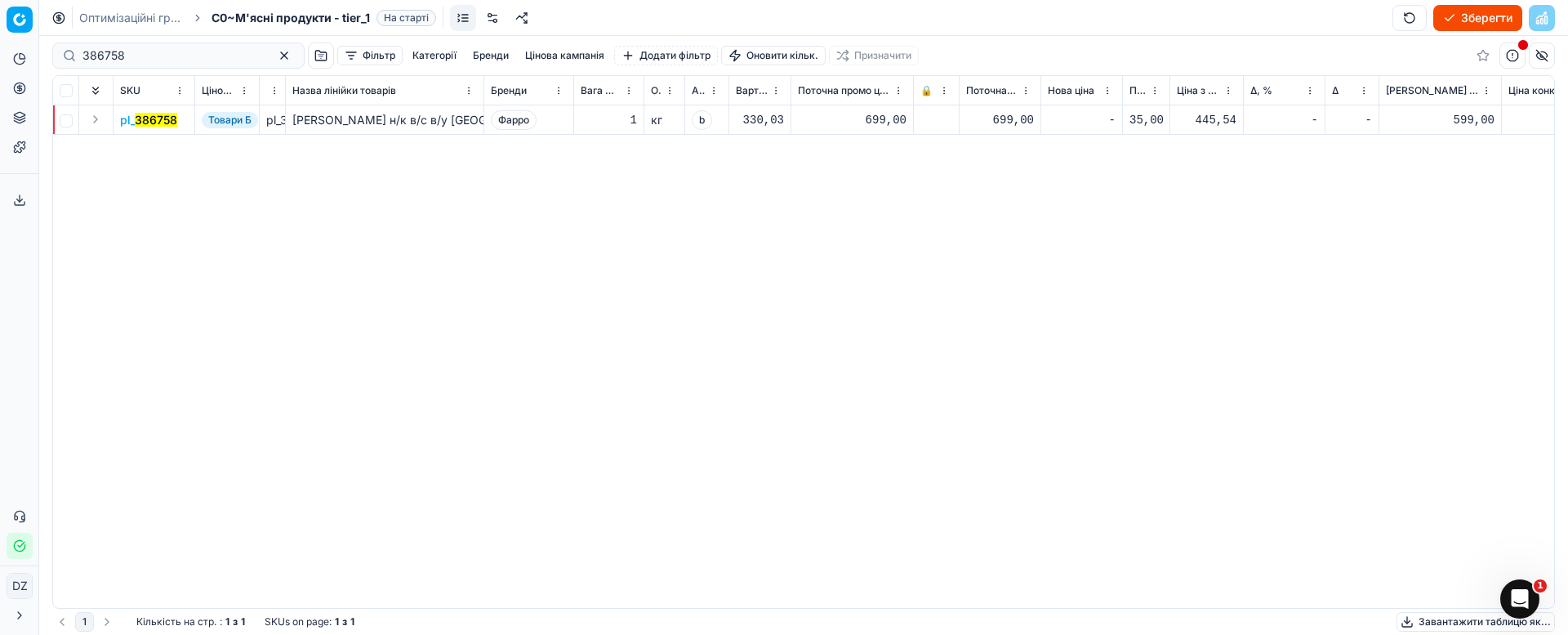
click at [146, 116] on mark "386758" at bounding box center [156, 120] width 43 height 14
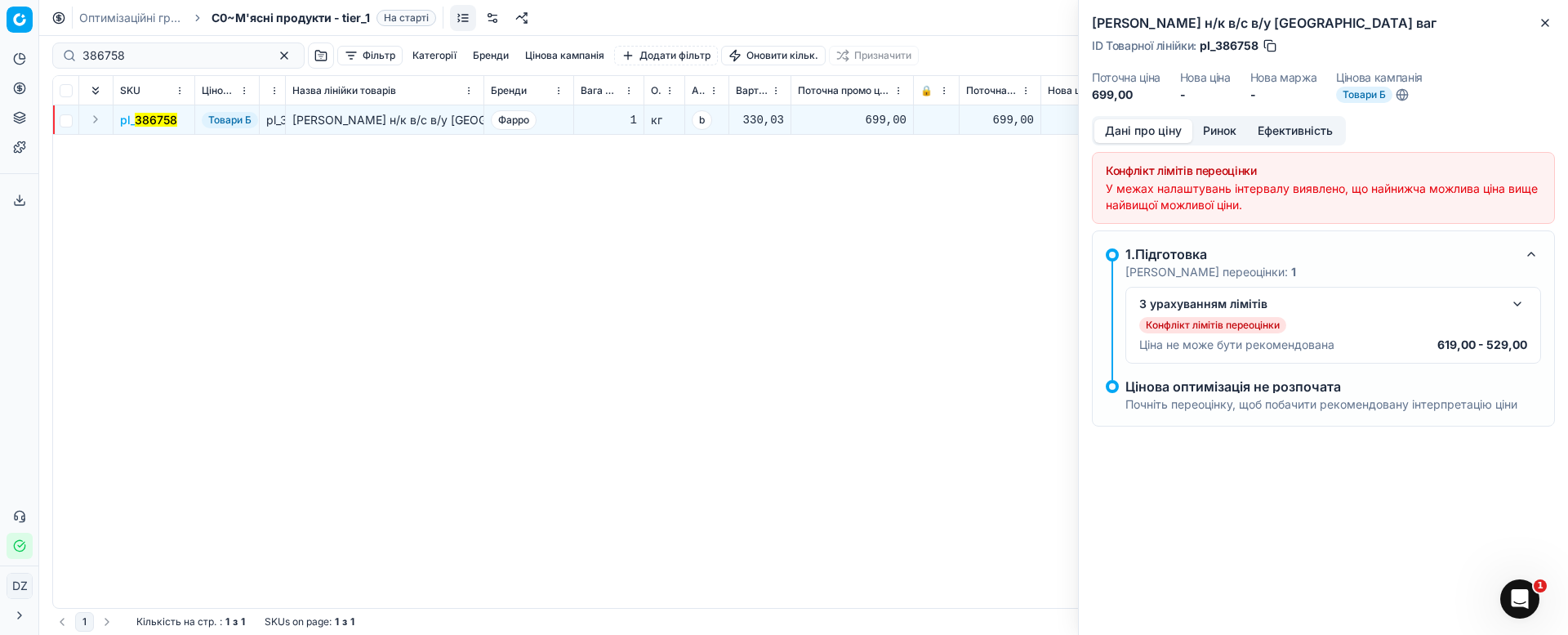
click at [1212, 127] on button "Ринок" at bounding box center [1220, 131] width 55 height 24
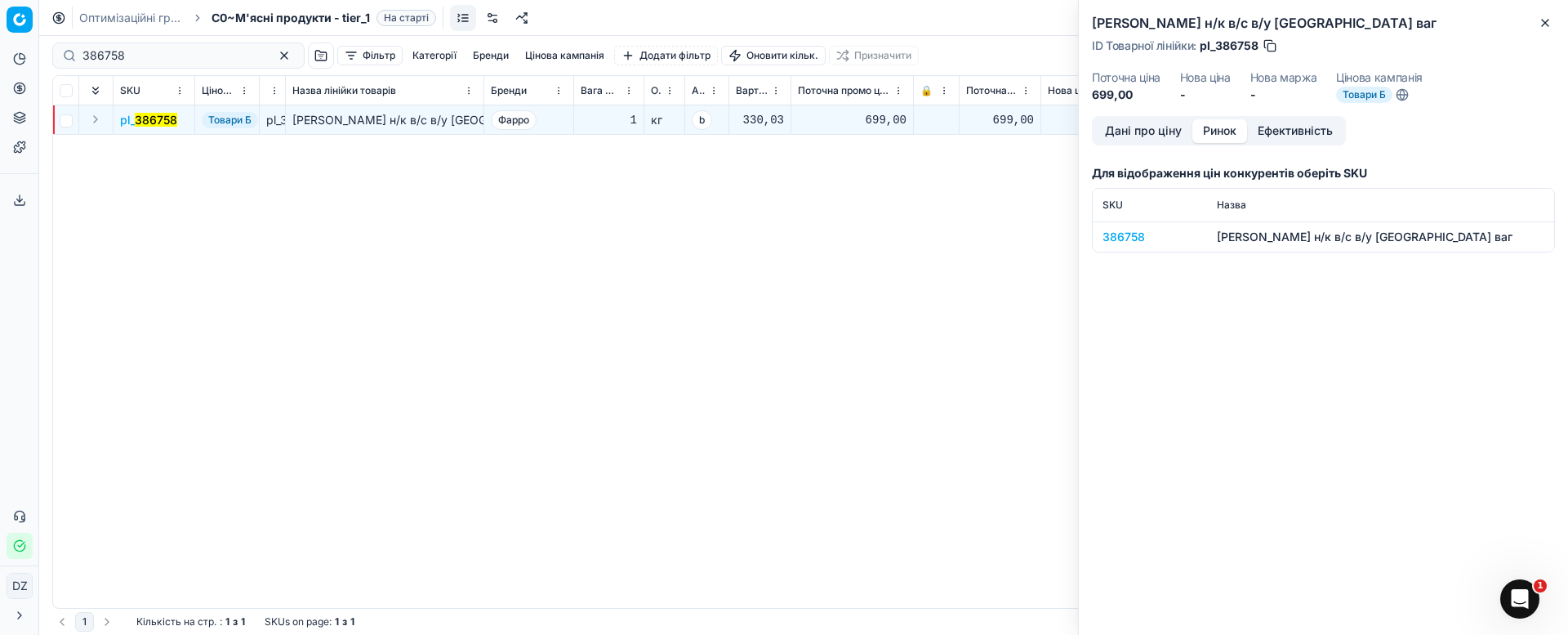
click at [1120, 235] on div "386758" at bounding box center [1150, 237] width 95 height 16
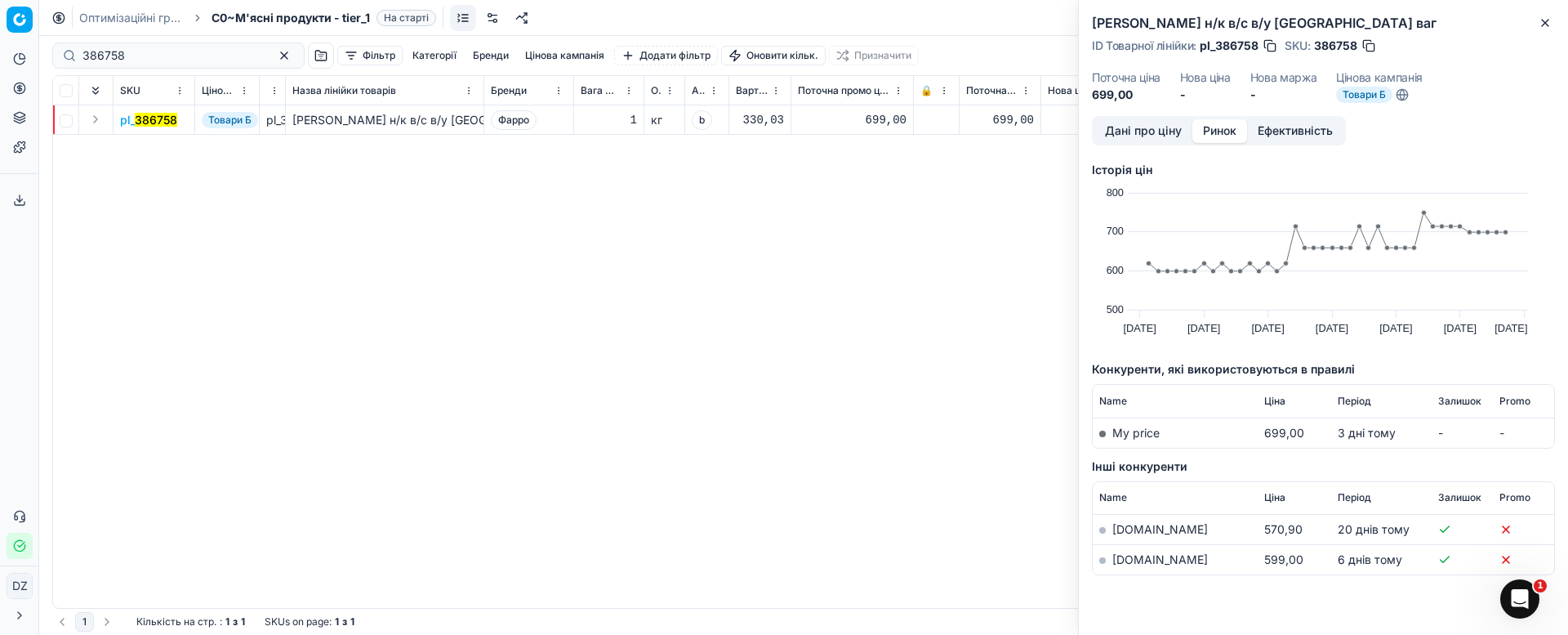
click at [1125, 558] on link "[DOMAIN_NAME]" at bounding box center [1160, 559] width 96 height 14
click at [675, 253] on div "pl_ 386758 Товари Б pl_386758 Ковбаса Чеська н/к в/с в/у Фарро ваг Фарро 1 кг b…" at bounding box center [804, 356] width 1501 height 502
click at [1544, 22] on icon "button" at bounding box center [1545, 22] width 13 height 13
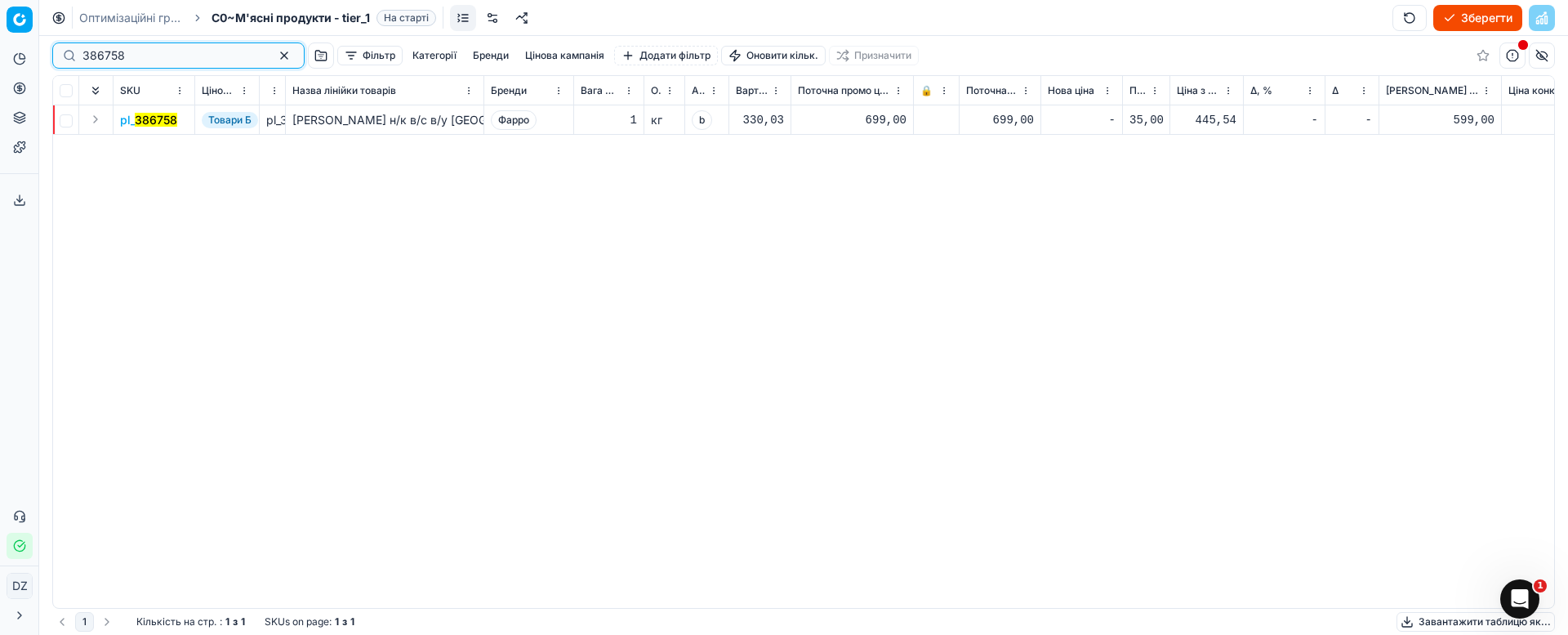
click at [0, 52] on div "Pricing platform Аналітика Цінова оптимізація Асортимент продукції Шаблони Серв…" at bounding box center [784, 317] width 1568 height 635
paste input "210005"
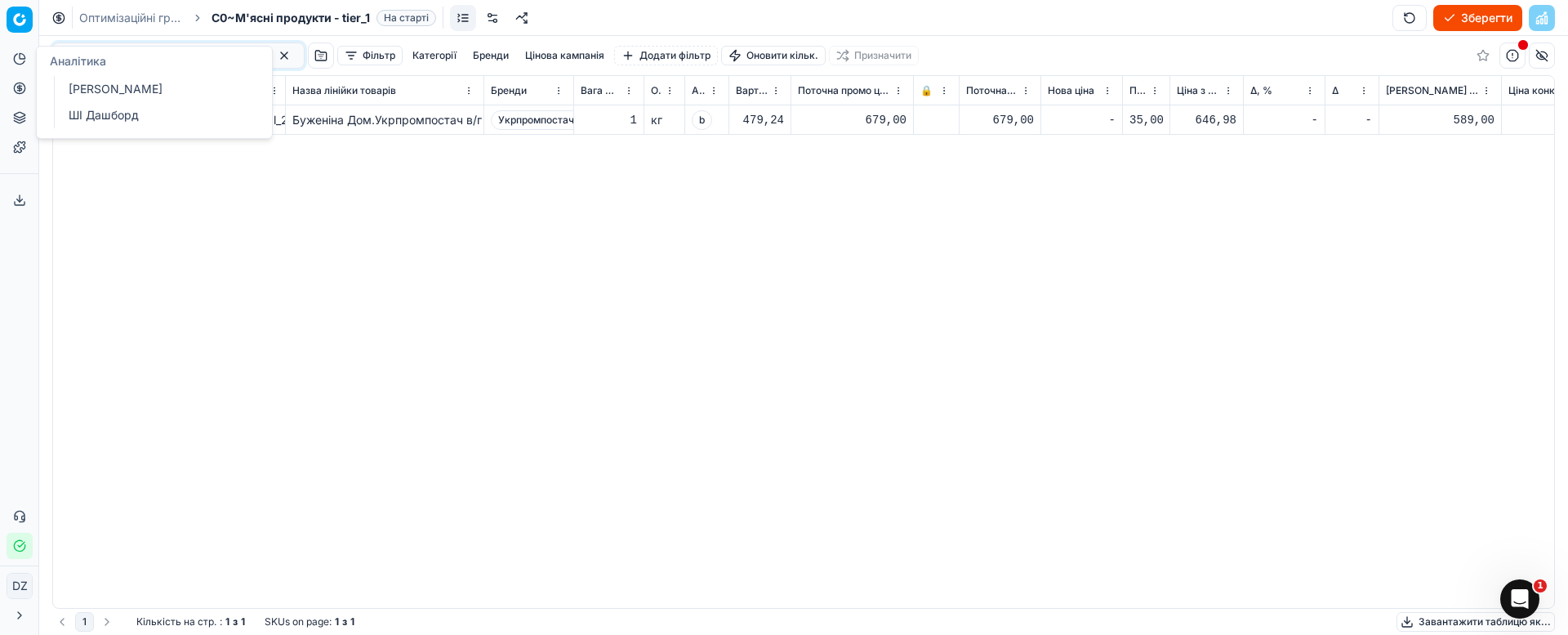
click at [457, 241] on div "pl_ 210005 Товари Б pl_210005 Буженіна Дом.Укрпромпостач в/г в/у ваг Укрпромпос…" at bounding box center [804, 356] width 1501 height 502
click at [157, 123] on mark "210005" at bounding box center [156, 120] width 41 height 14
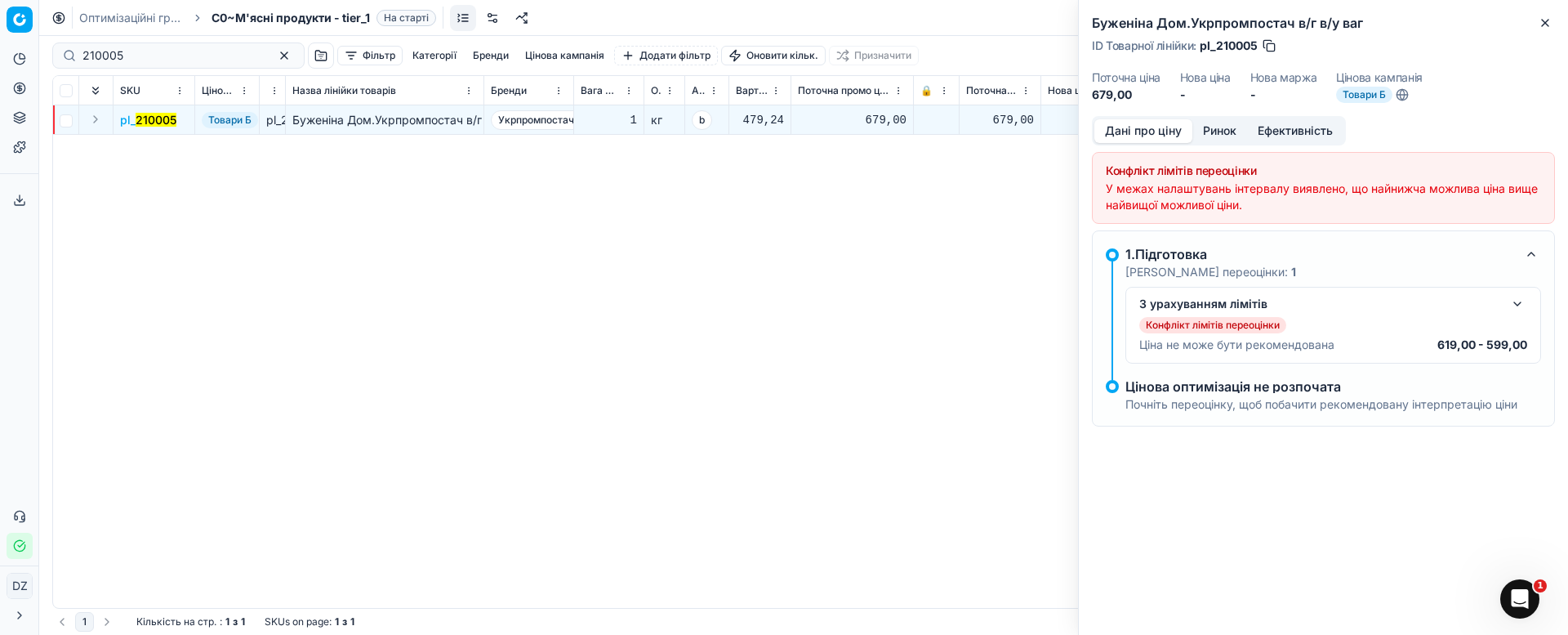
click at [1222, 131] on button "Ринок" at bounding box center [1220, 131] width 55 height 24
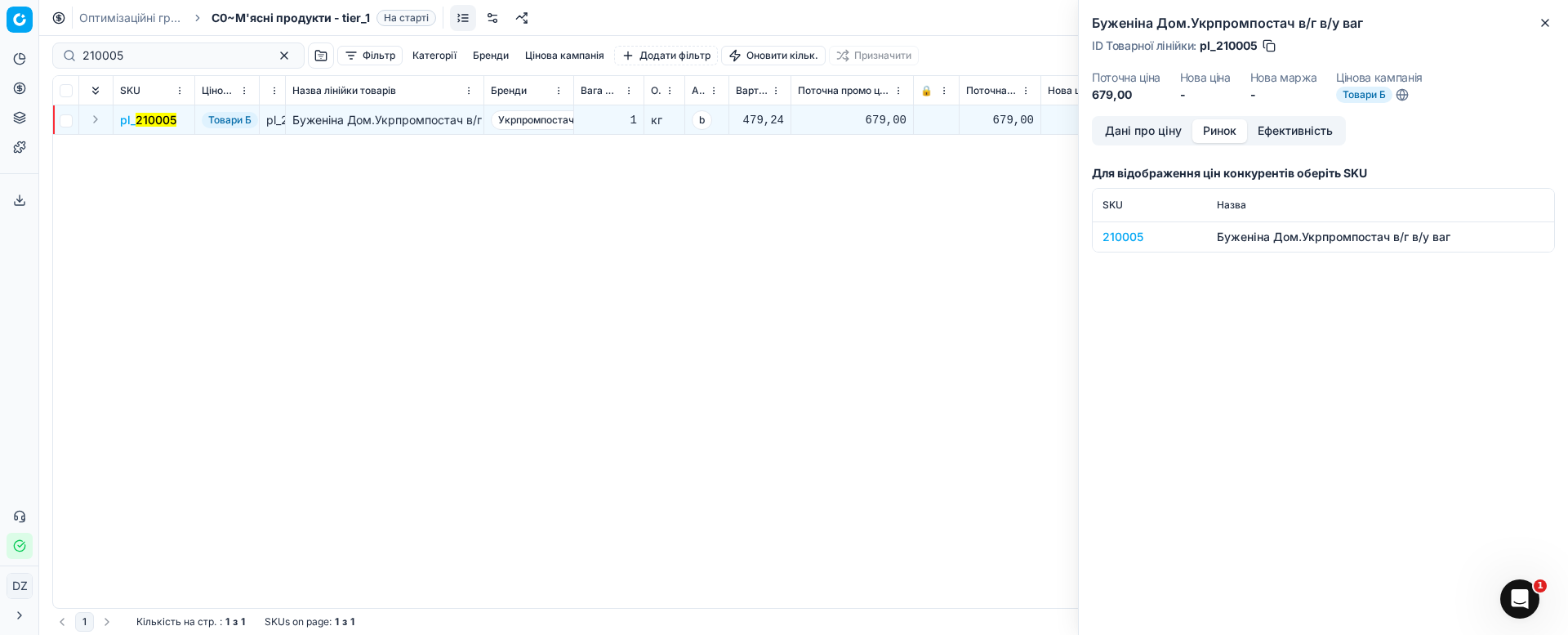
click at [1124, 231] on div "210005" at bounding box center [1150, 237] width 95 height 16
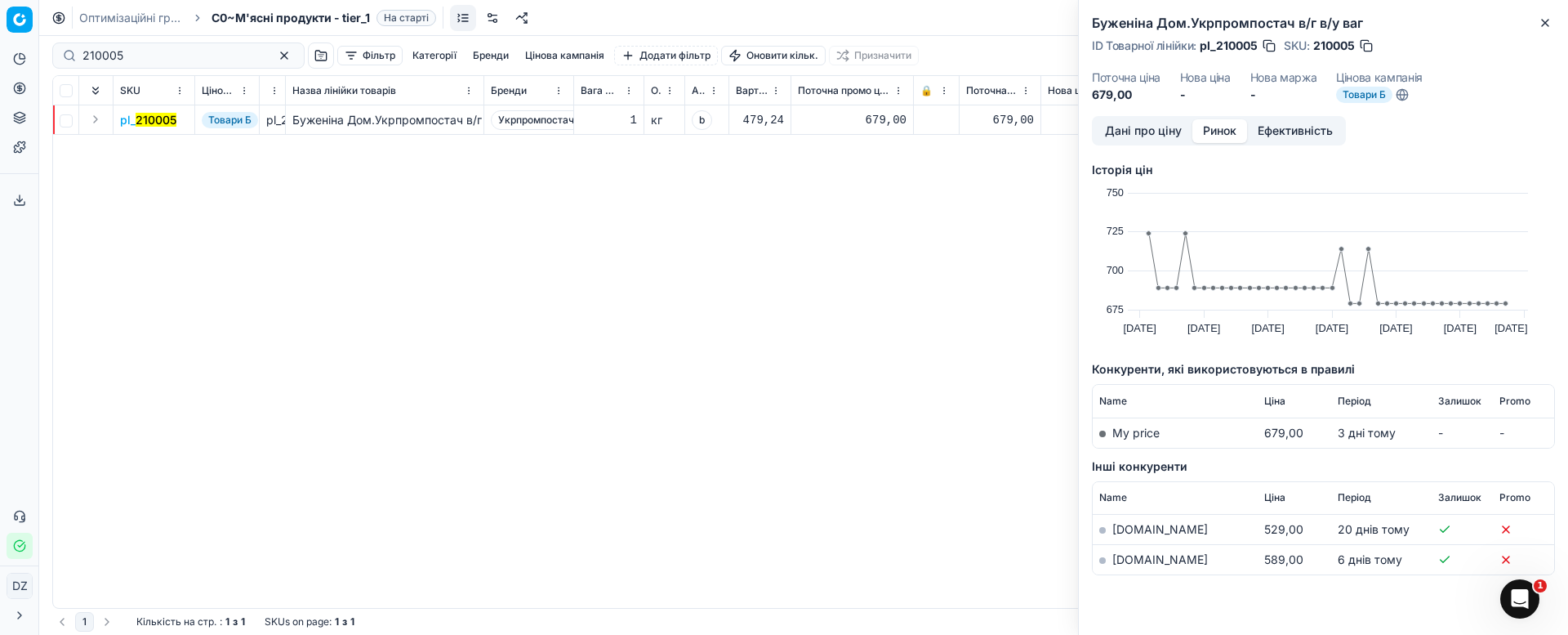
click at [1132, 560] on link "[DOMAIN_NAME]" at bounding box center [1160, 559] width 96 height 14
click at [1553, 22] on button "Close" at bounding box center [1545, 22] width 20 height 20
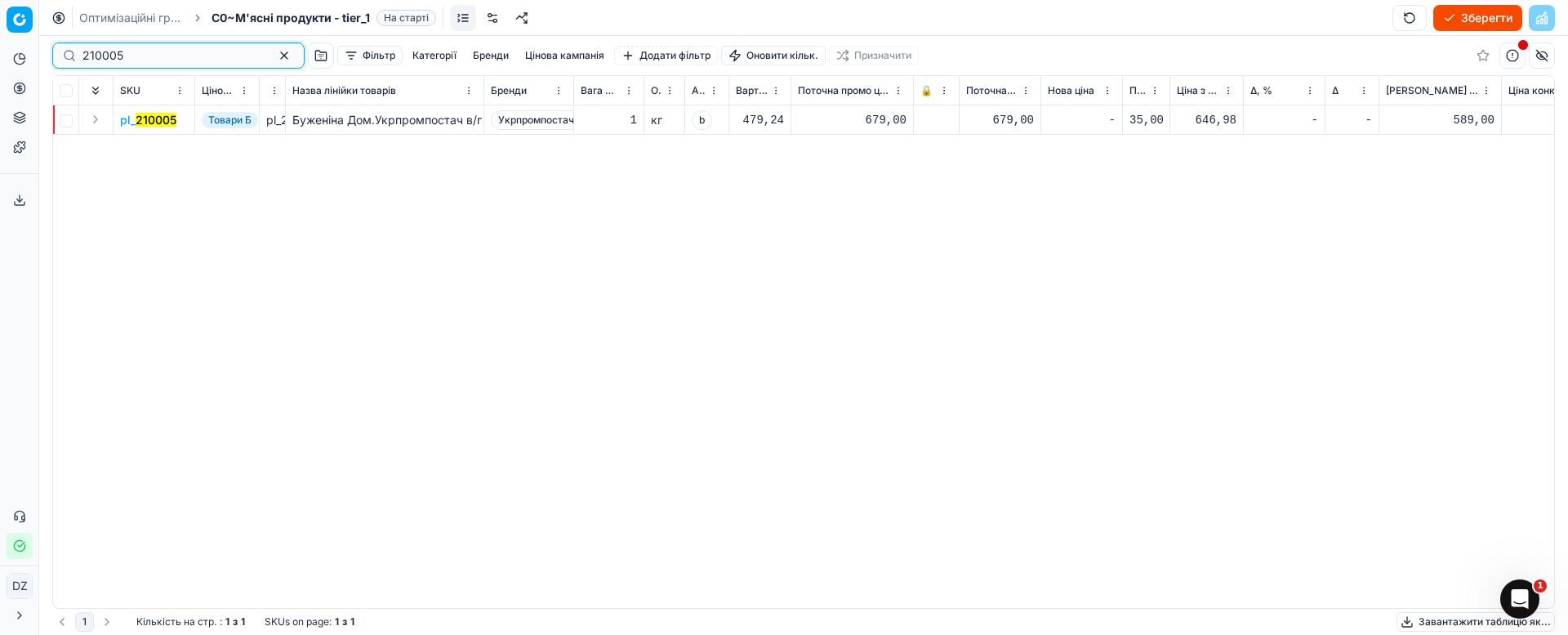
drag, startPoint x: 141, startPoint y: 56, endPoint x: 5, endPoint y: 69, distance: 136.6
click at [20, 67] on div "Pricing platform Аналітика Цінова оптимізація Асортимент продукції Шаблони Серв…" at bounding box center [784, 317] width 1568 height 635
paste input "4693"
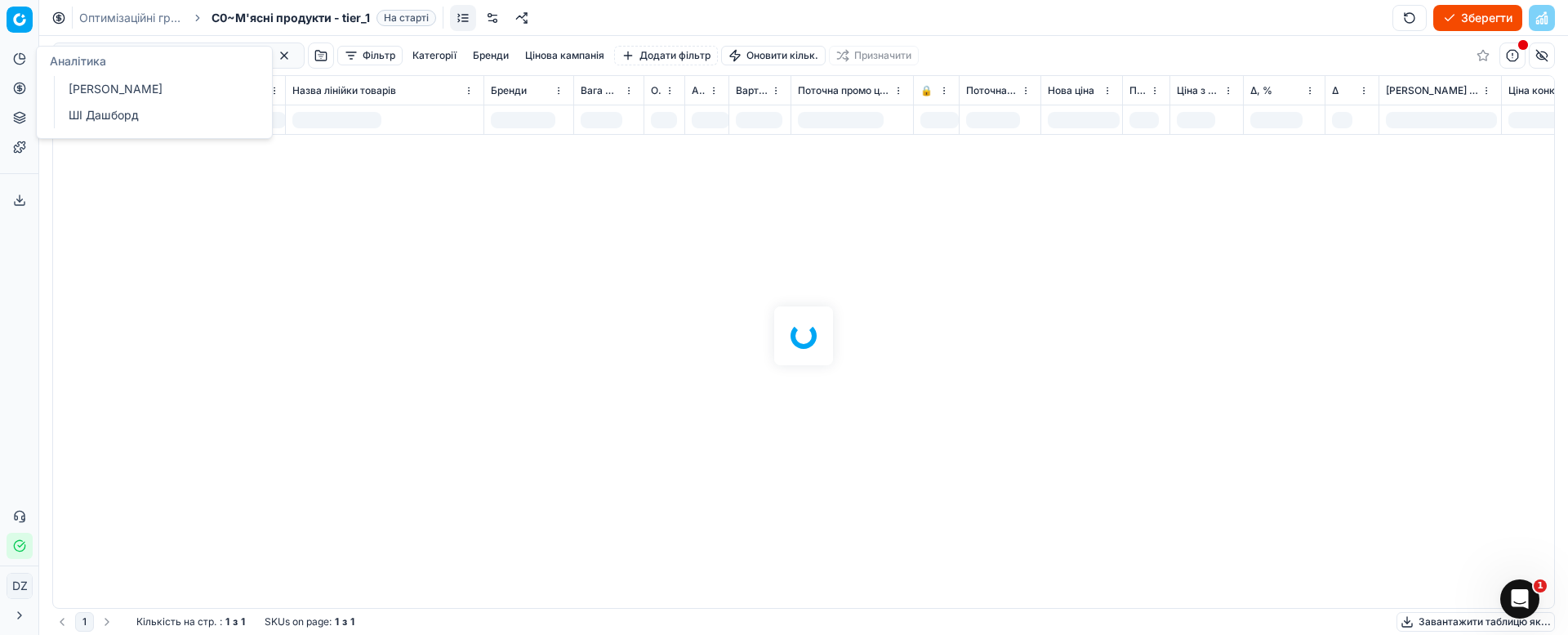
click at [299, 303] on div at bounding box center [804, 335] width 1529 height 599
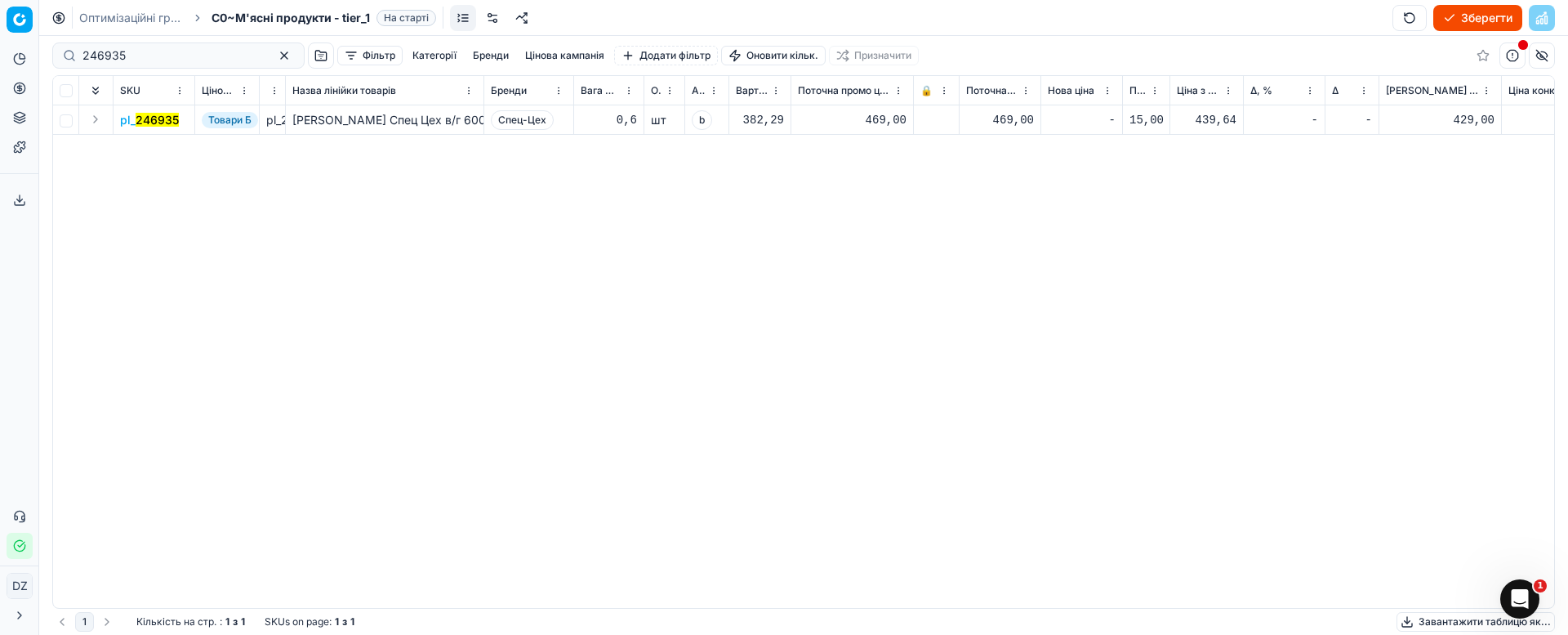
click at [157, 119] on mark "246935" at bounding box center [157, 120] width 44 height 14
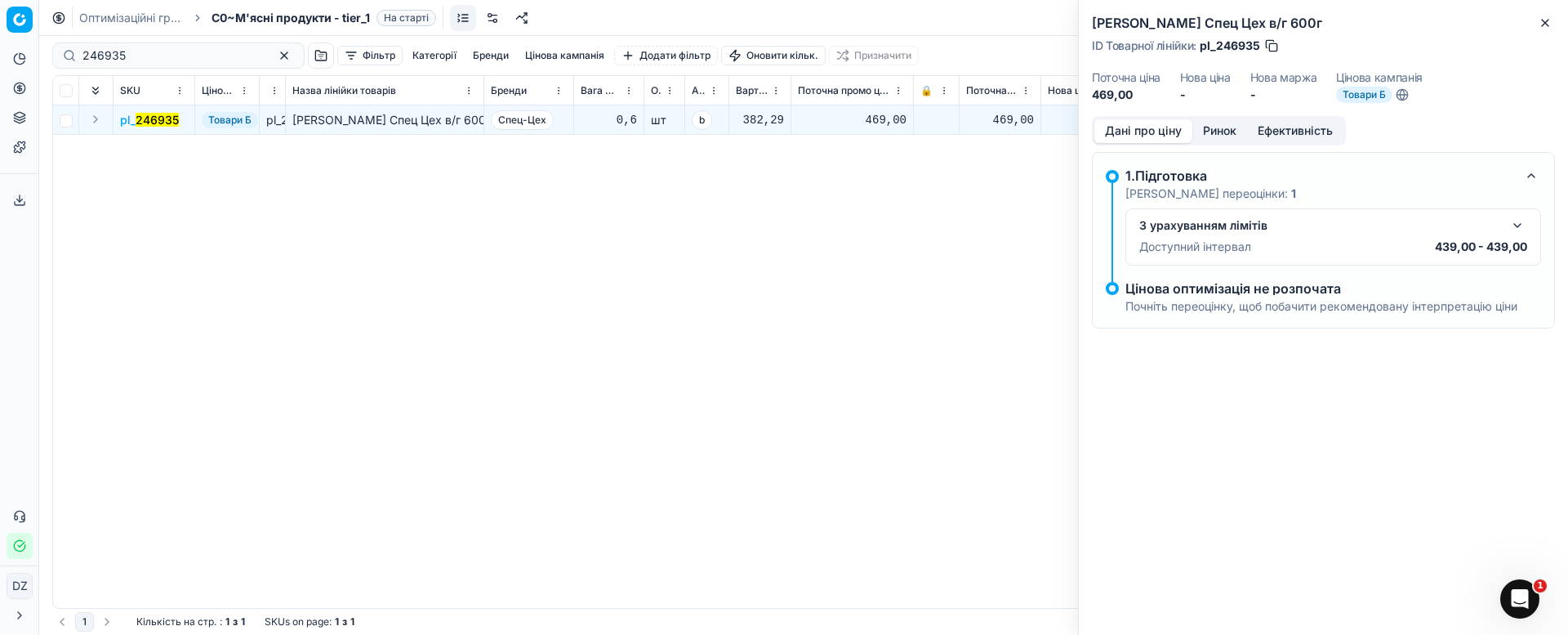
click at [1218, 131] on button "Ринок" at bounding box center [1220, 131] width 55 height 24
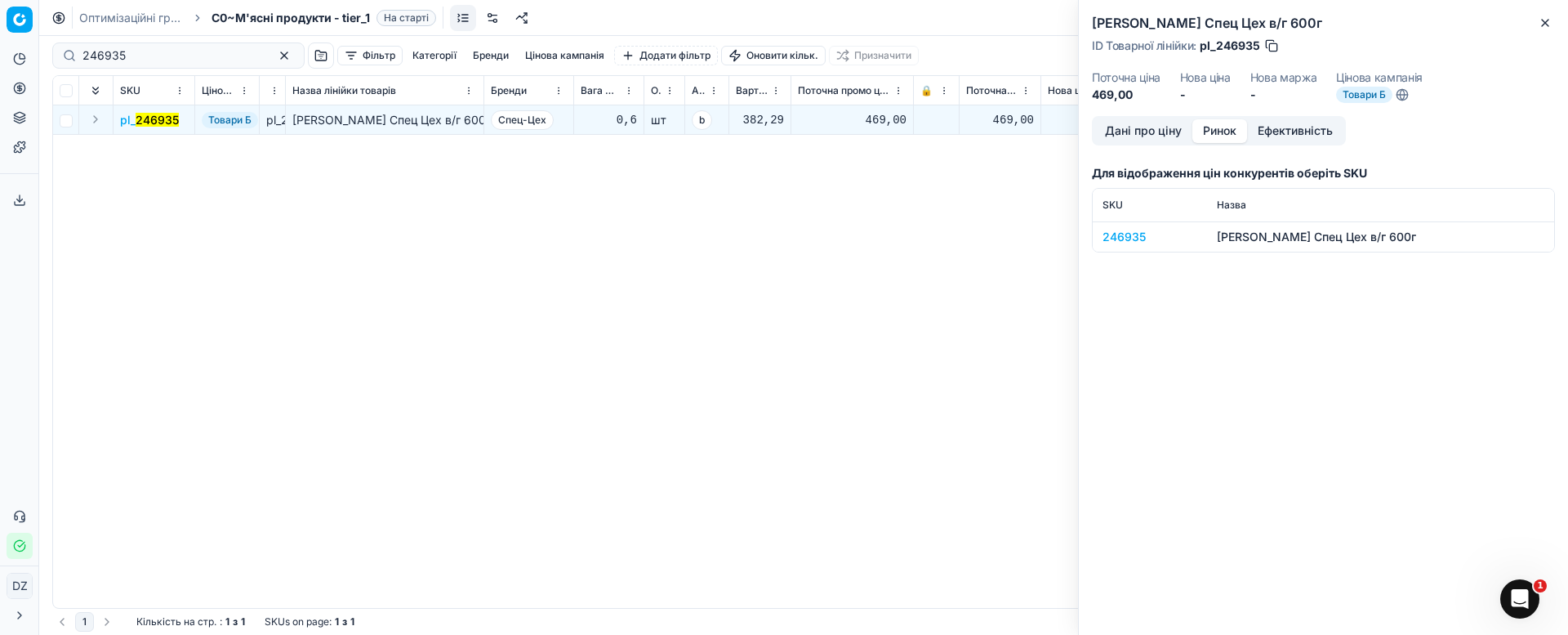
click at [1114, 234] on div "246935" at bounding box center [1150, 237] width 95 height 16
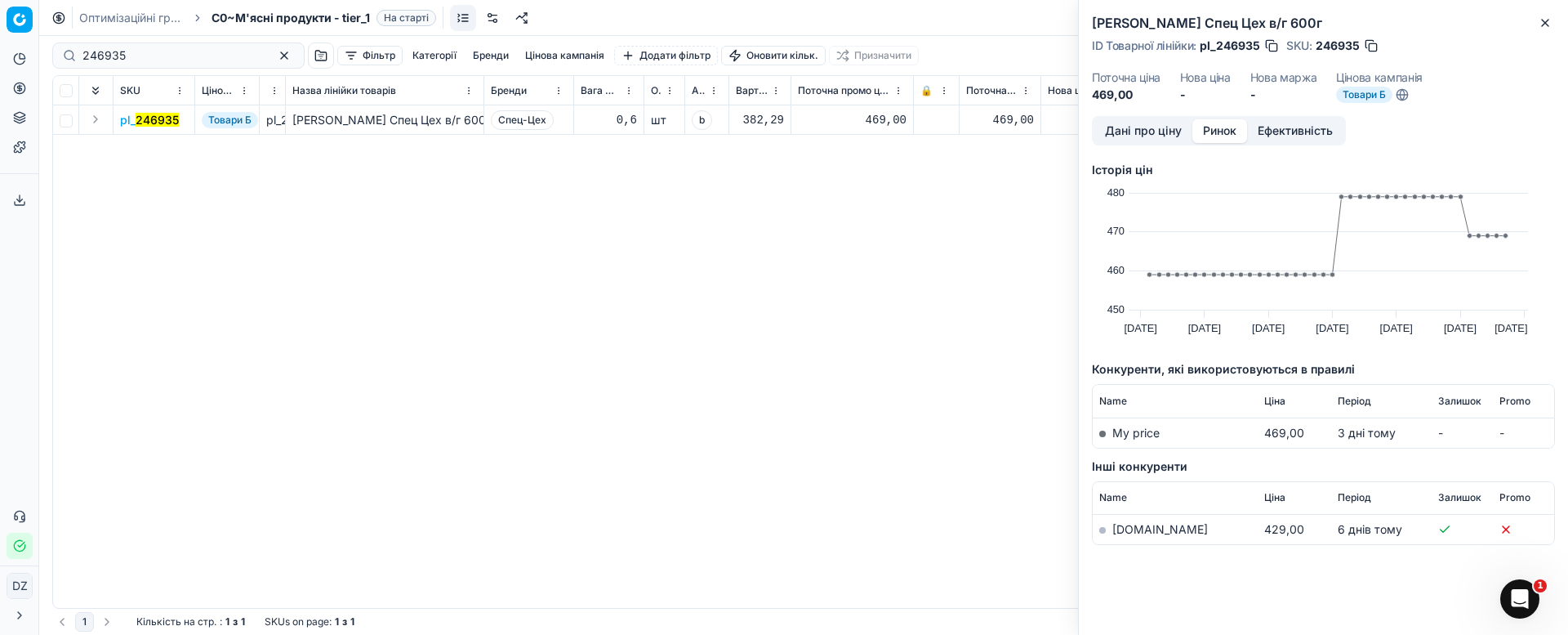
click at [1128, 524] on link "[DOMAIN_NAME]" at bounding box center [1160, 529] width 96 height 14
click at [1544, 21] on icon "button" at bounding box center [1546, 23] width 7 height 7
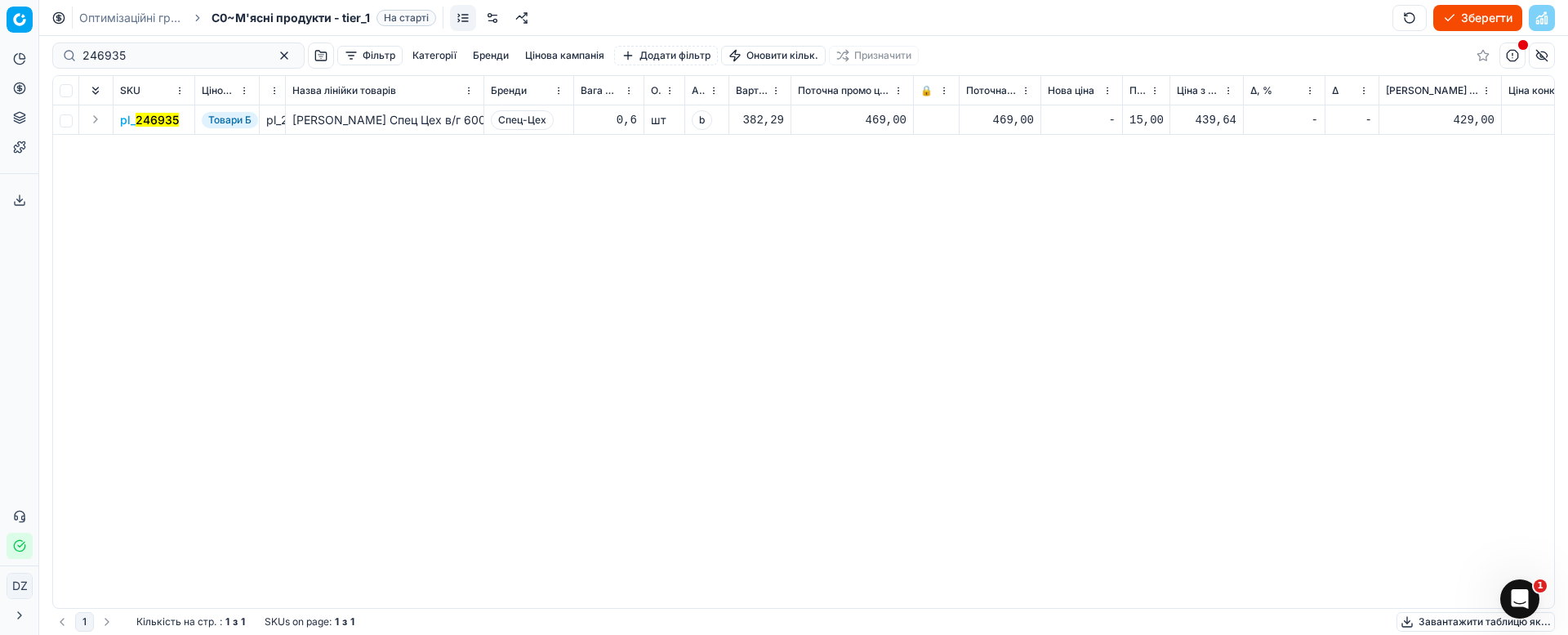
click at [159, 118] on mark "246935" at bounding box center [157, 120] width 44 height 14
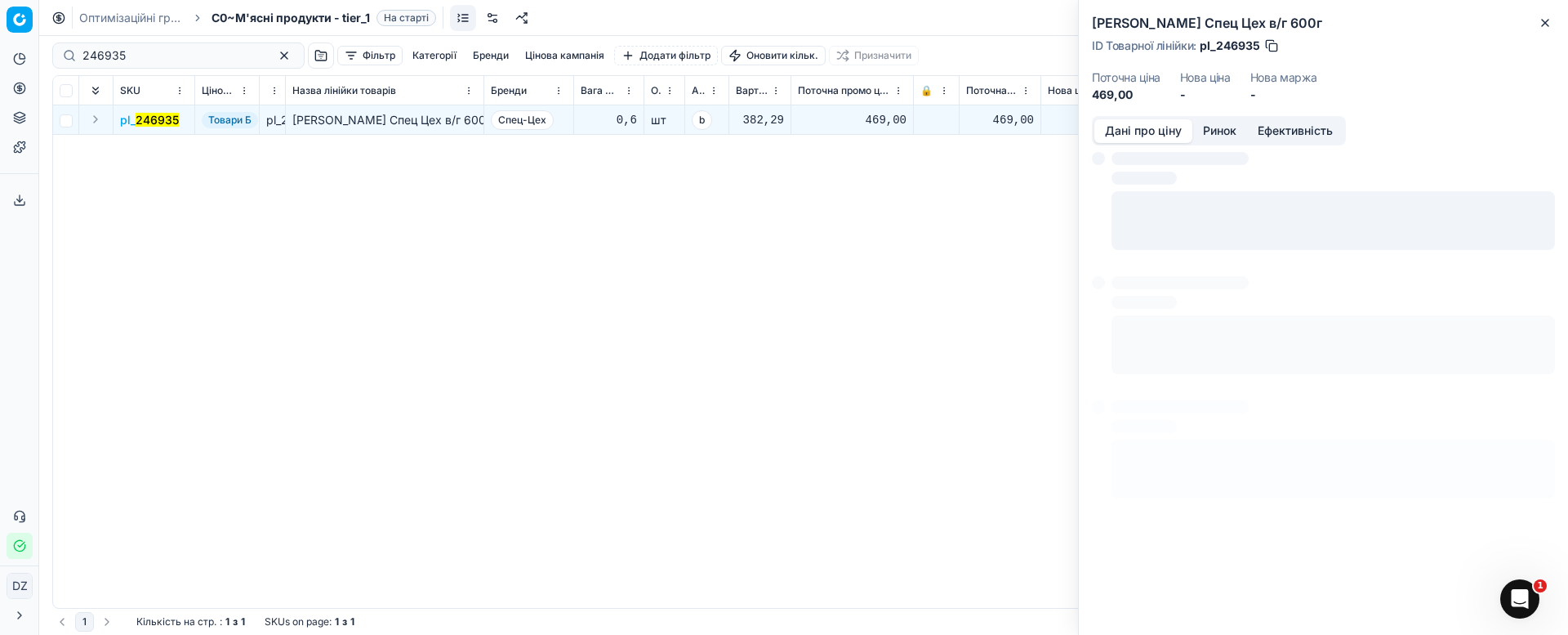
click at [1214, 131] on button "Ринок" at bounding box center [1220, 131] width 55 height 24
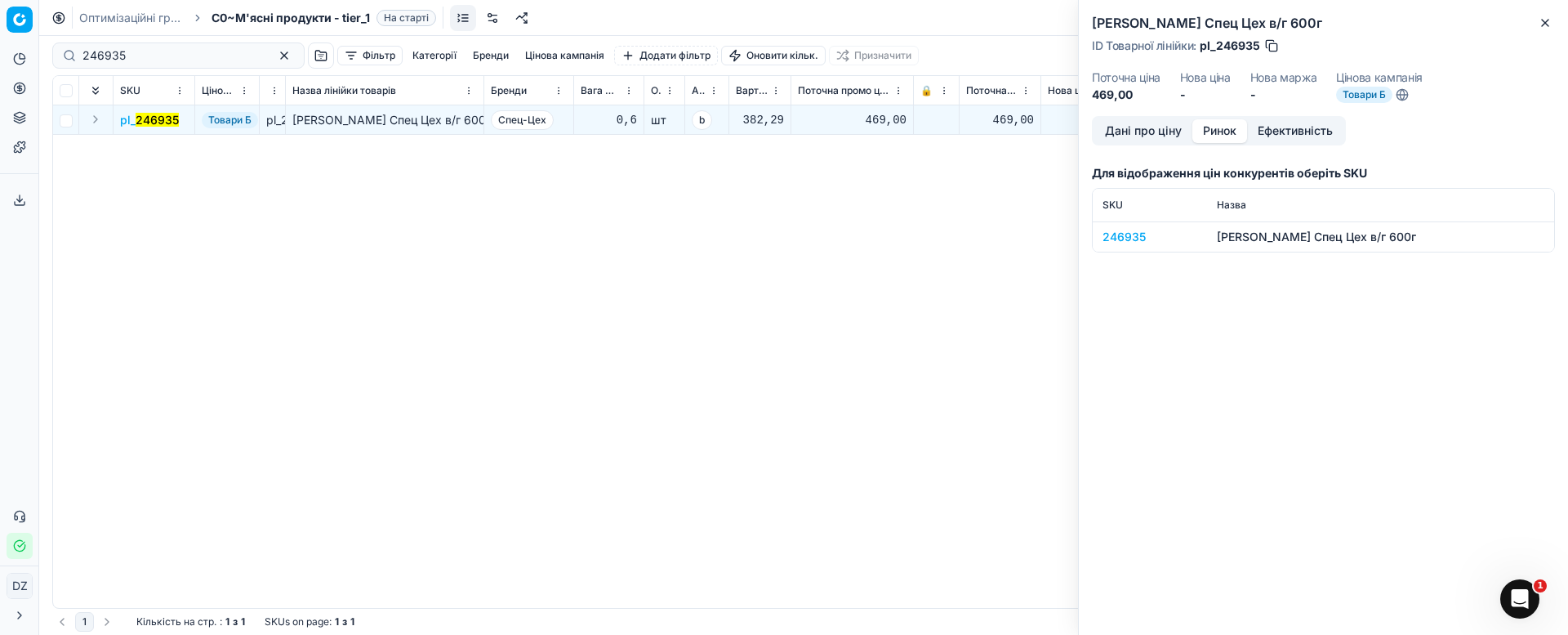
click at [1122, 238] on div "246935" at bounding box center [1150, 237] width 95 height 16
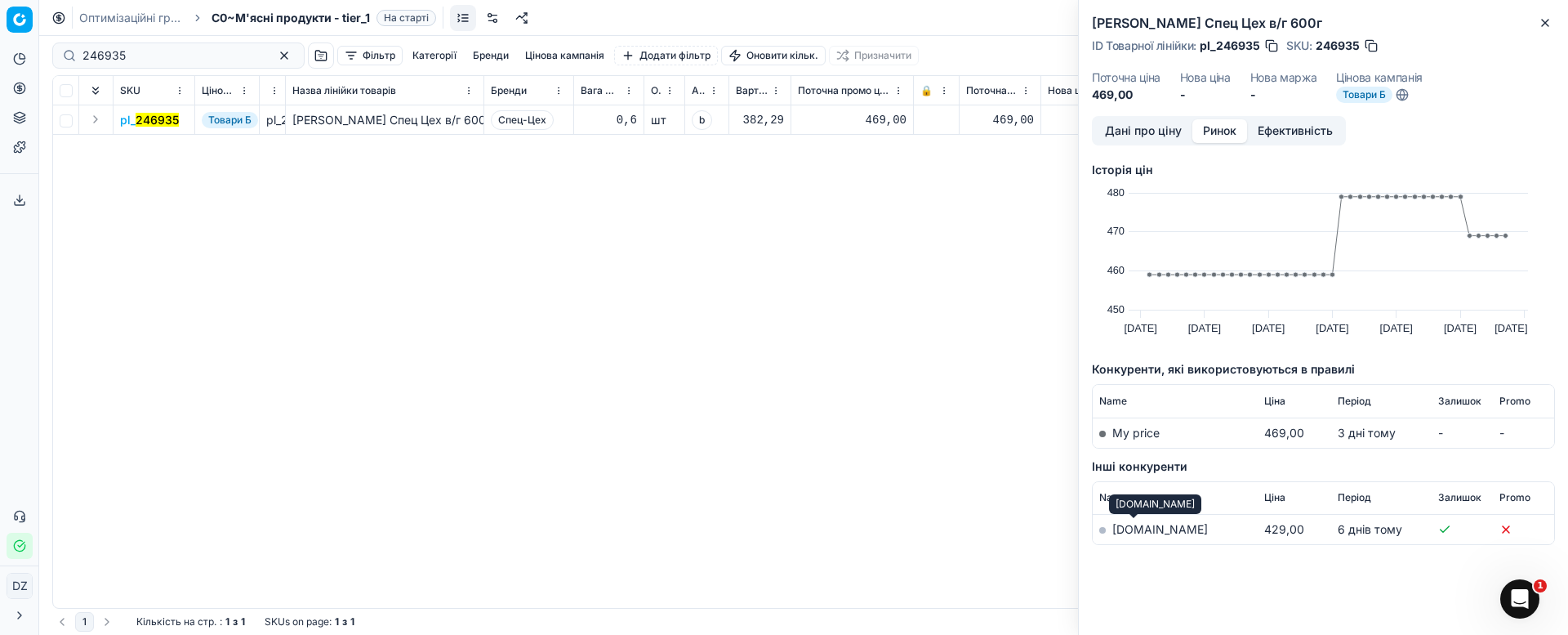
click at [1135, 523] on link "[DOMAIN_NAME]" at bounding box center [1160, 529] width 96 height 14
drag, startPoint x: 159, startPoint y: 53, endPoint x: 0, endPoint y: 53, distance: 159.0
click at [0, 53] on div "Pricing platform Аналітика Цінова оптимізація Асортимент продукції Шаблони Серв…" at bounding box center [784, 317] width 1568 height 635
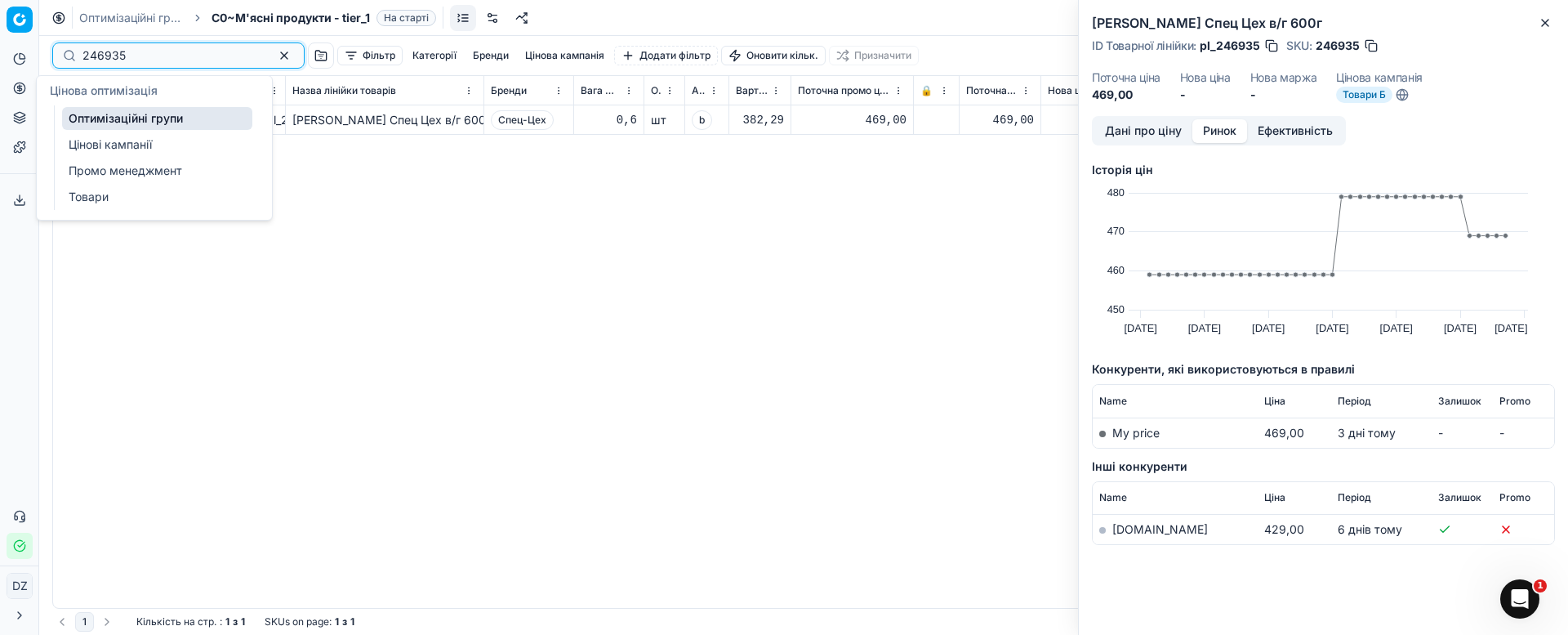
paste input "34214"
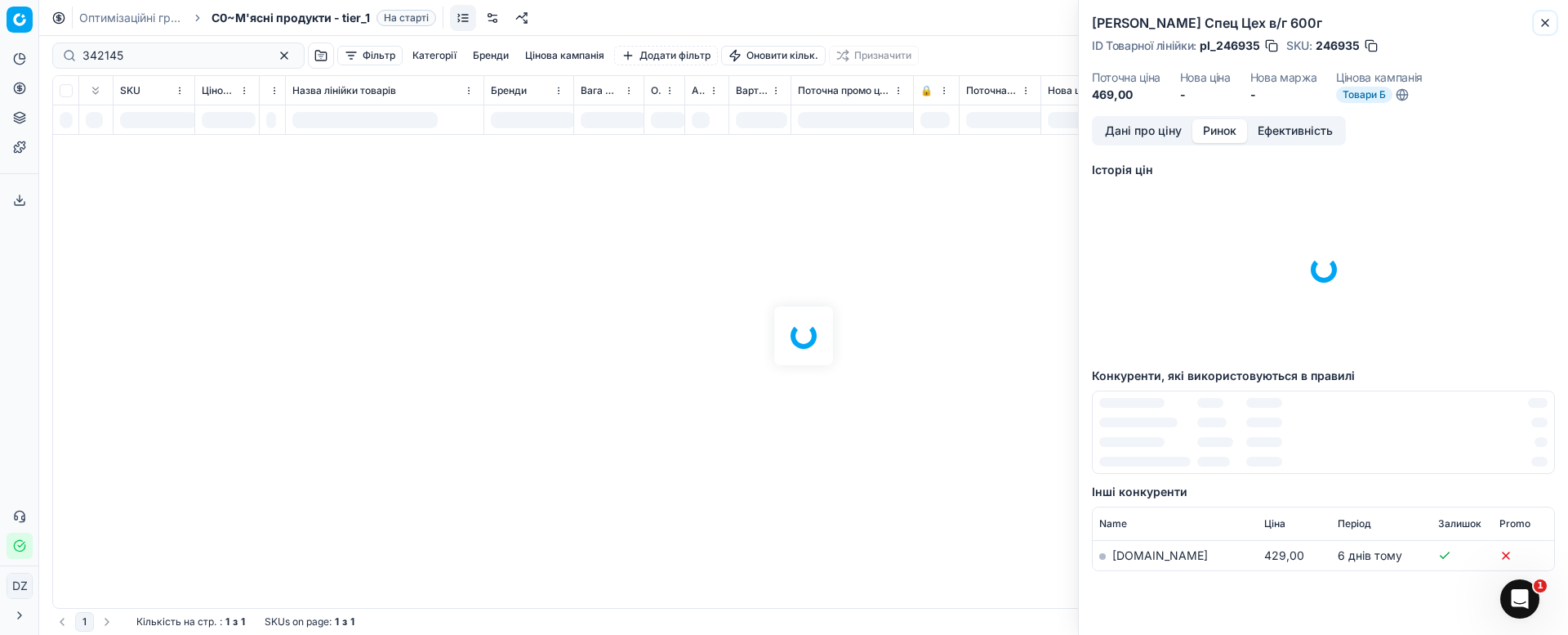
click at [1544, 18] on icon "button" at bounding box center [1545, 22] width 13 height 13
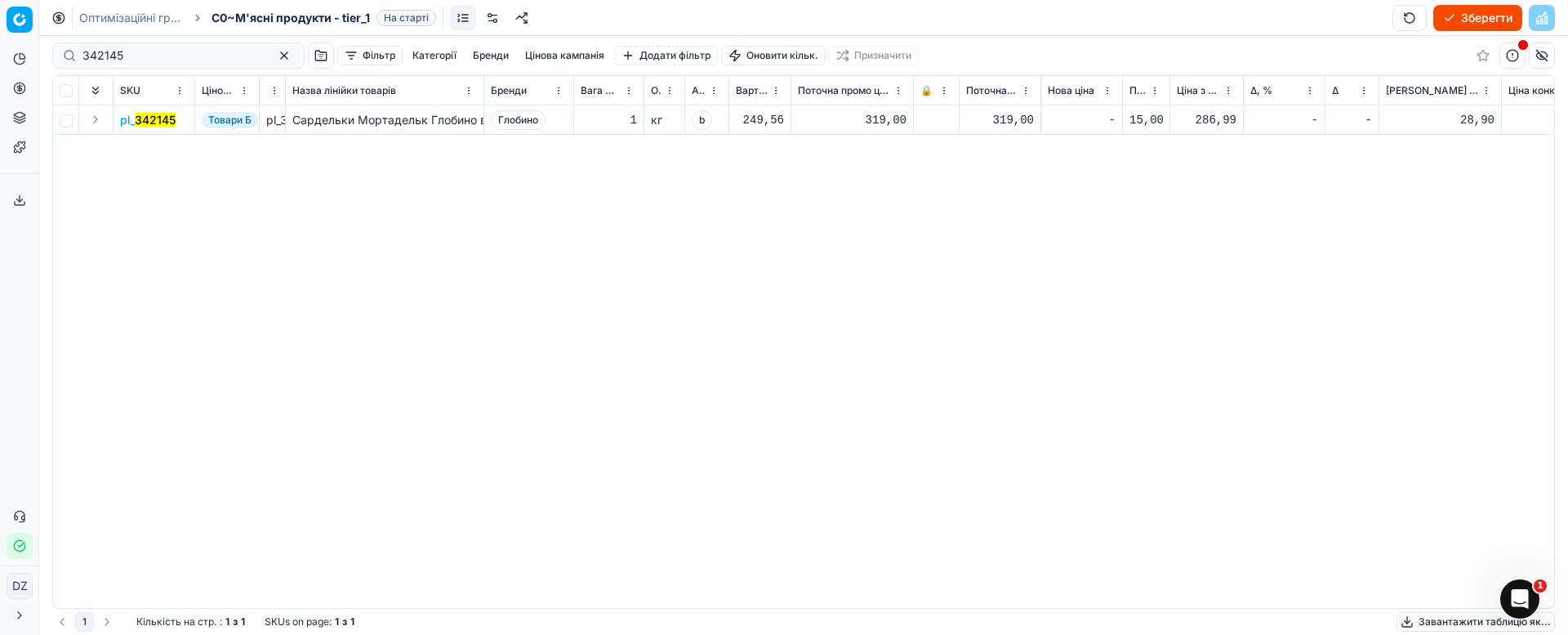
click at [147, 113] on mark "342145" at bounding box center [155, 120] width 41 height 14
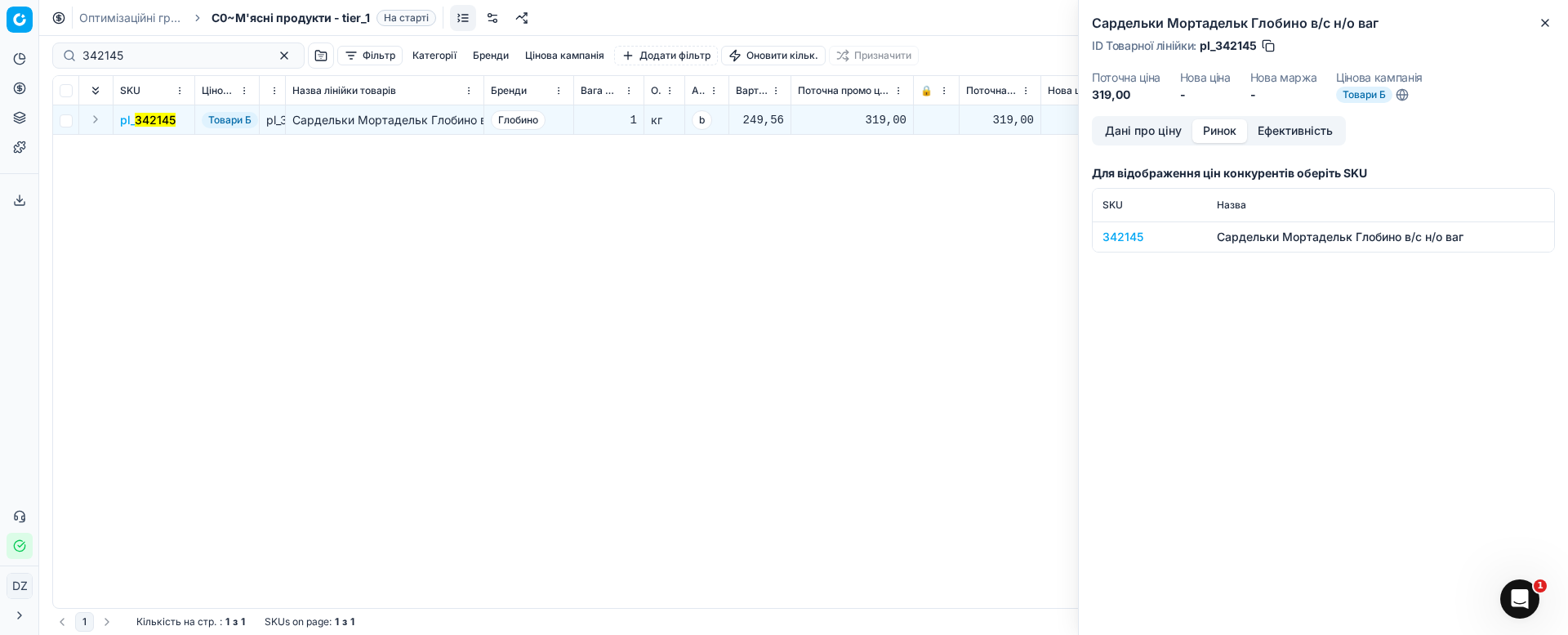
click at [1223, 132] on button "Ринок" at bounding box center [1220, 131] width 55 height 24
click at [1113, 229] on div "342145" at bounding box center [1150, 237] width 95 height 16
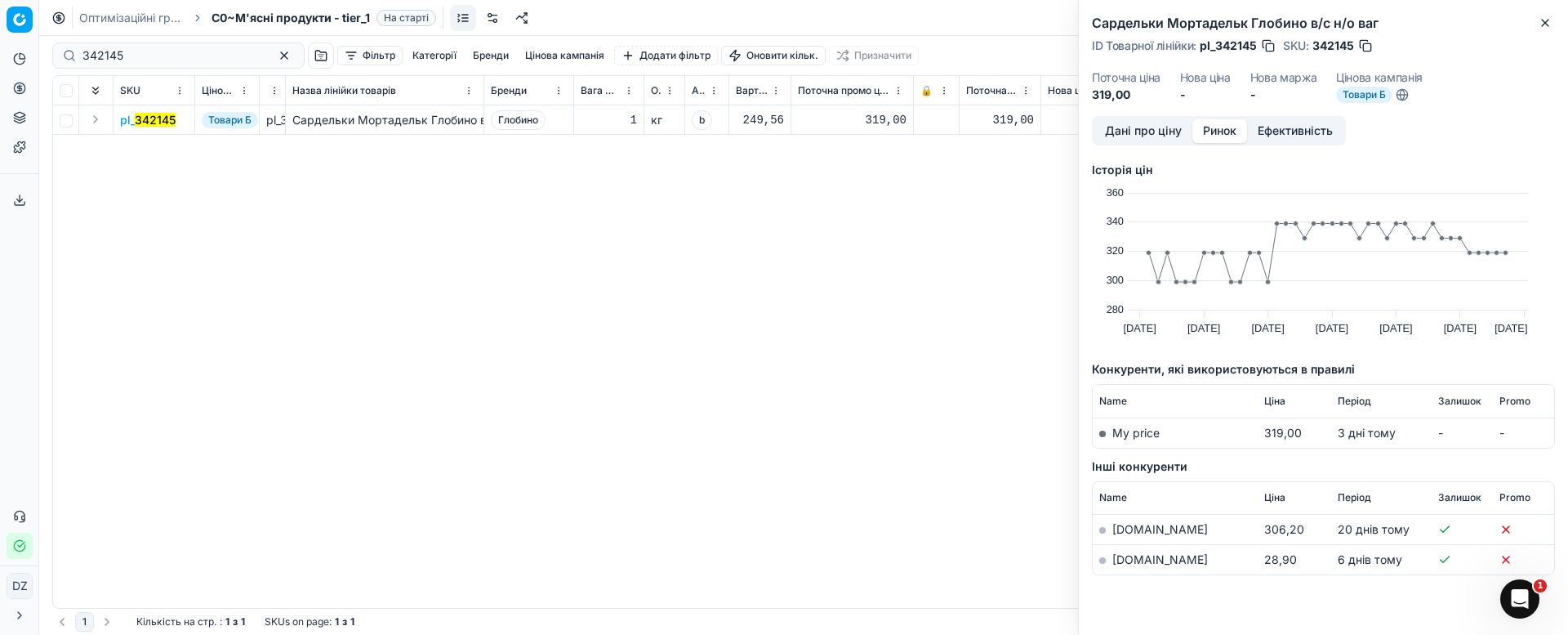
click at [1128, 566] on td "[DOMAIN_NAME]" at bounding box center [1175, 560] width 165 height 30
click at [1126, 562] on link "[DOMAIN_NAME]" at bounding box center [1160, 559] width 96 height 14
click at [1548, 22] on icon "button" at bounding box center [1545, 22] width 13 height 13
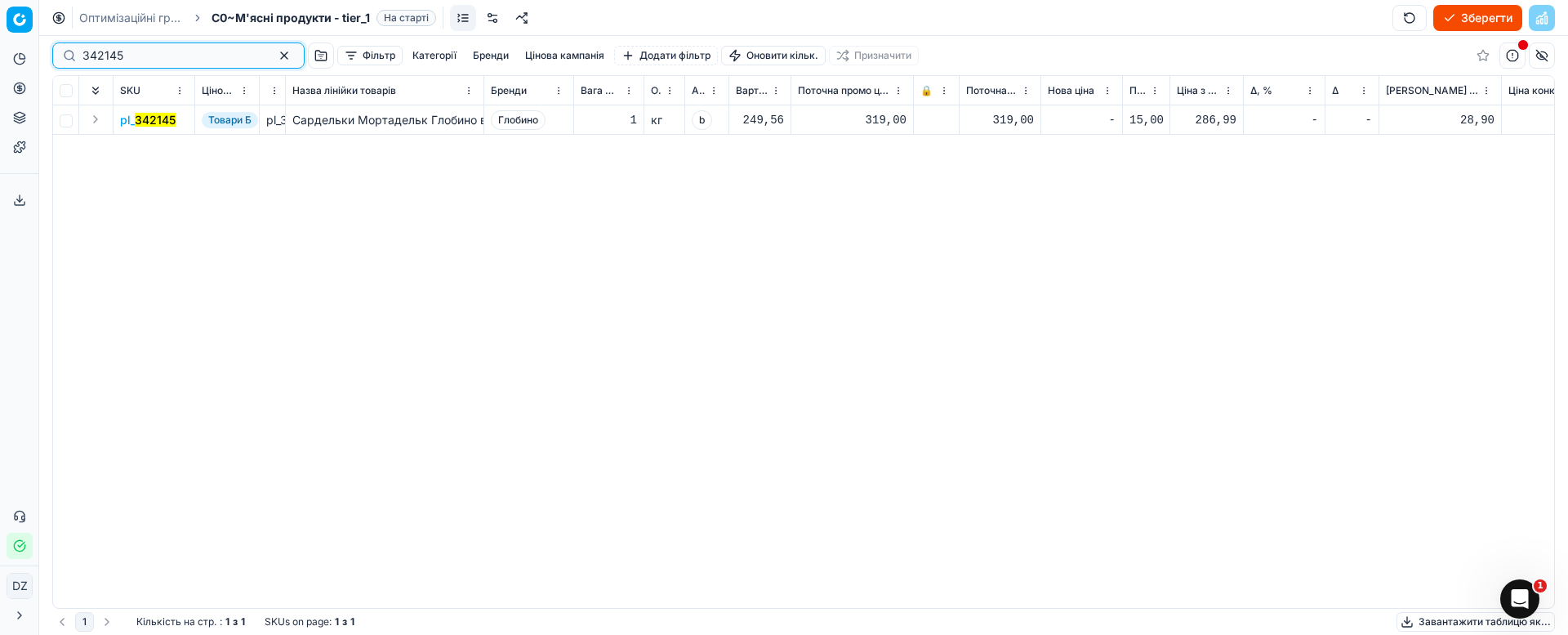
drag, startPoint x: 157, startPoint y: 54, endPoint x: 43, endPoint y: 81, distance: 117.2
click at [53, 75] on div "342145 Фільтр Категорії [PERSON_NAME] кампанія Додати фільтр Оновити кільк. При…" at bounding box center [804, 335] width 1529 height 599
paste input "404108"
click at [157, 117] on mark "404108" at bounding box center [155, 120] width 42 height 14
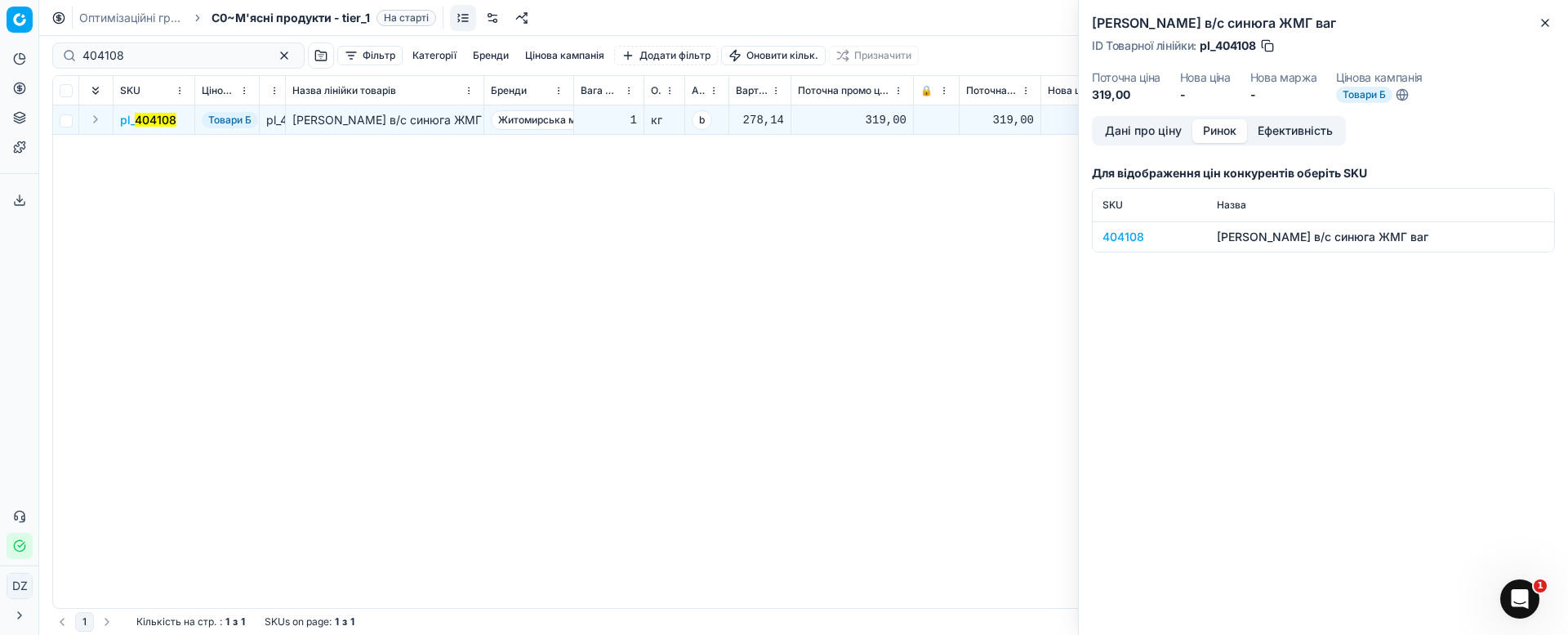
click at [1229, 129] on button "Ринок" at bounding box center [1220, 131] width 55 height 24
click at [1133, 236] on div "404108" at bounding box center [1150, 237] width 95 height 16
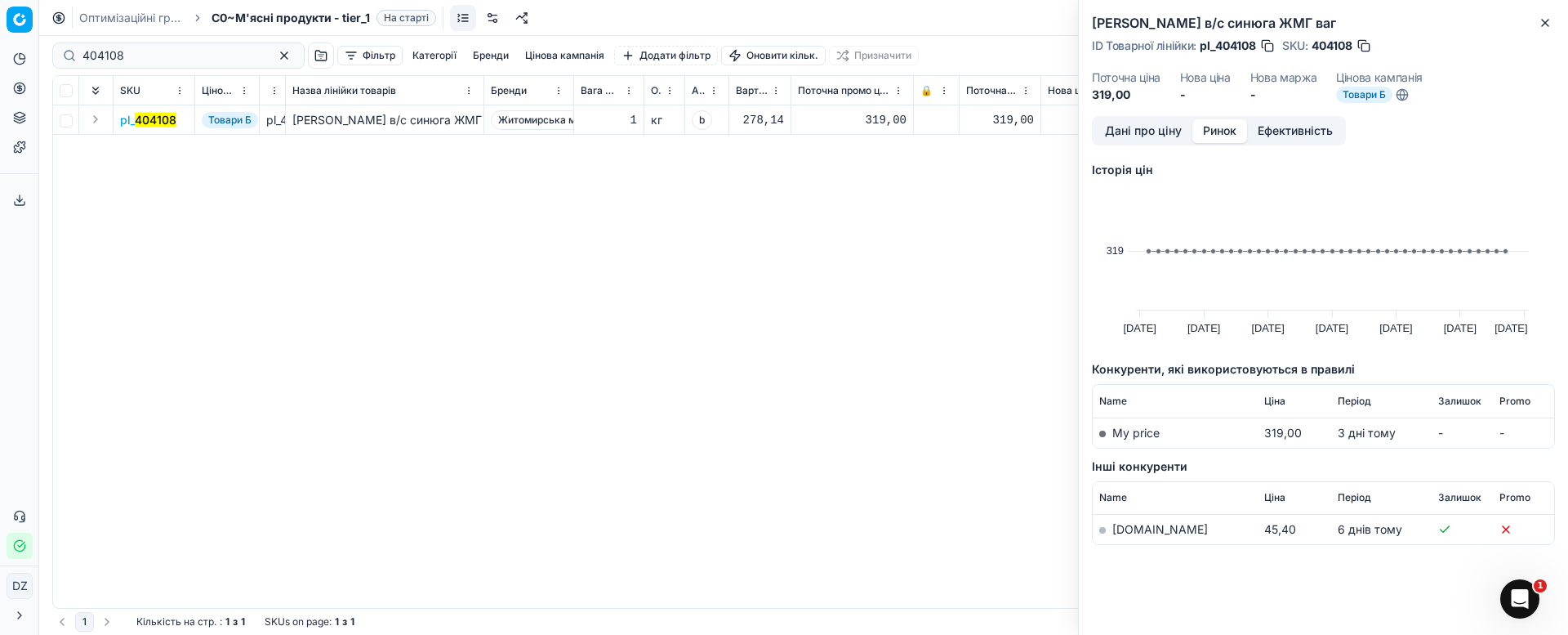
click at [1213, 125] on button "Ринок" at bounding box center [1220, 131] width 55 height 24
click at [1119, 525] on link "[DOMAIN_NAME]" at bounding box center [1160, 529] width 96 height 14
click at [1547, 14] on button "Close" at bounding box center [1545, 22] width 20 height 20
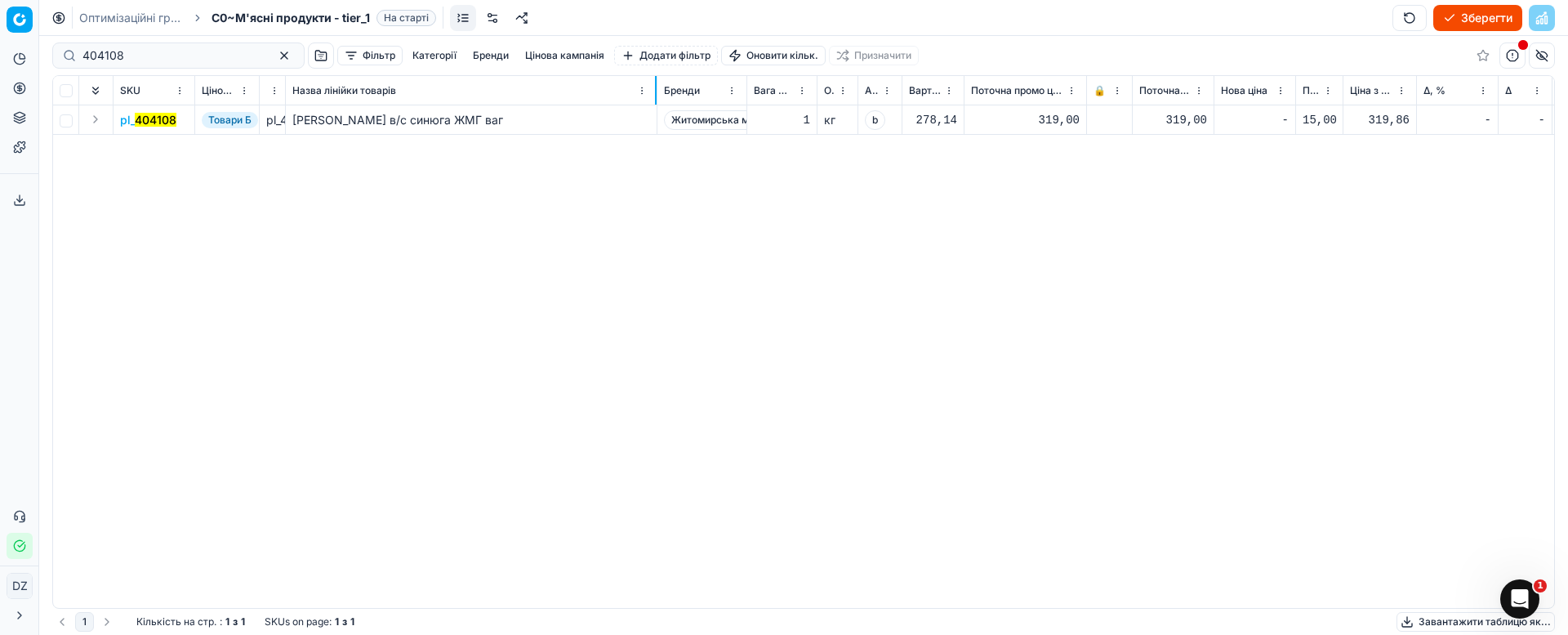
drag, startPoint x: 482, startPoint y: 82, endPoint x: 655, endPoint y: 80, distance: 173.0
click at [655, 80] on div at bounding box center [655, 90] width 2 height 28
click at [1346, 276] on div "pl_ 404108 Товари Б pl_404108 Ковбаса Лікарська в/с синюга ЖМГ ваг Житомирська …" at bounding box center [804, 356] width 1501 height 502
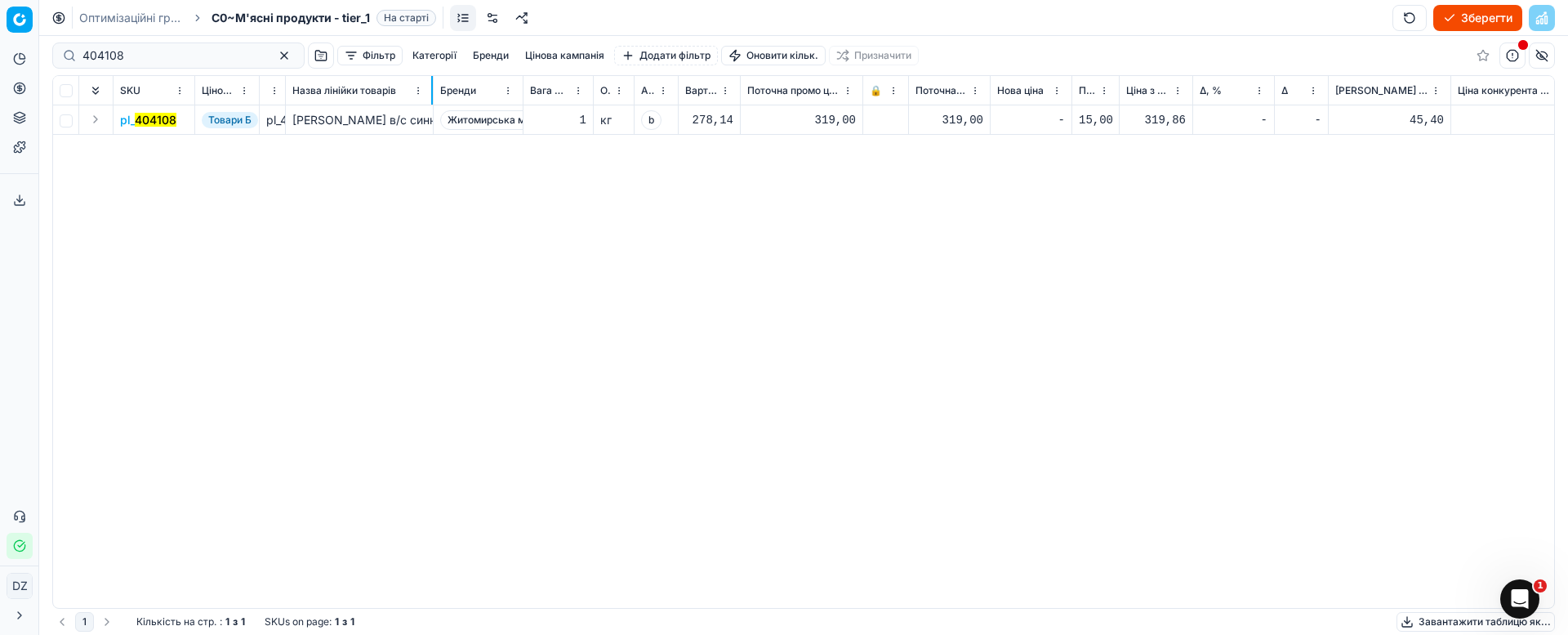
drag, startPoint x: 655, startPoint y: 81, endPoint x: 432, endPoint y: 101, distance: 223.9
click at [432, 101] on div at bounding box center [432, 90] width 2 height 28
drag, startPoint x: 224, startPoint y: 57, endPoint x: 40, endPoint y: 83, distance: 185.8
click at [40, 83] on div "Pricing platform Аналітика Цінова оптимізація Асортимент продукції Шаблони Серв…" at bounding box center [784, 317] width 1568 height 635
paste input "71940"
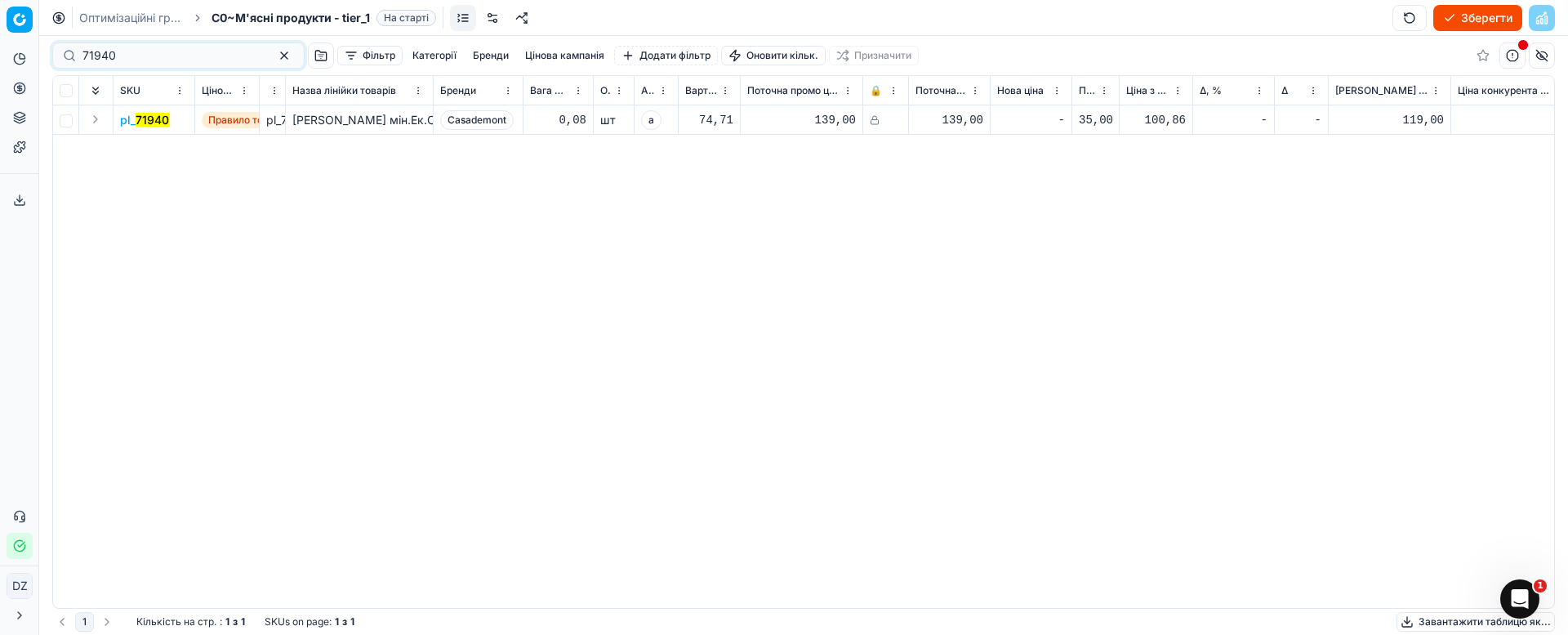
click at [143, 121] on mark "71940" at bounding box center [152, 120] width 33 height 14
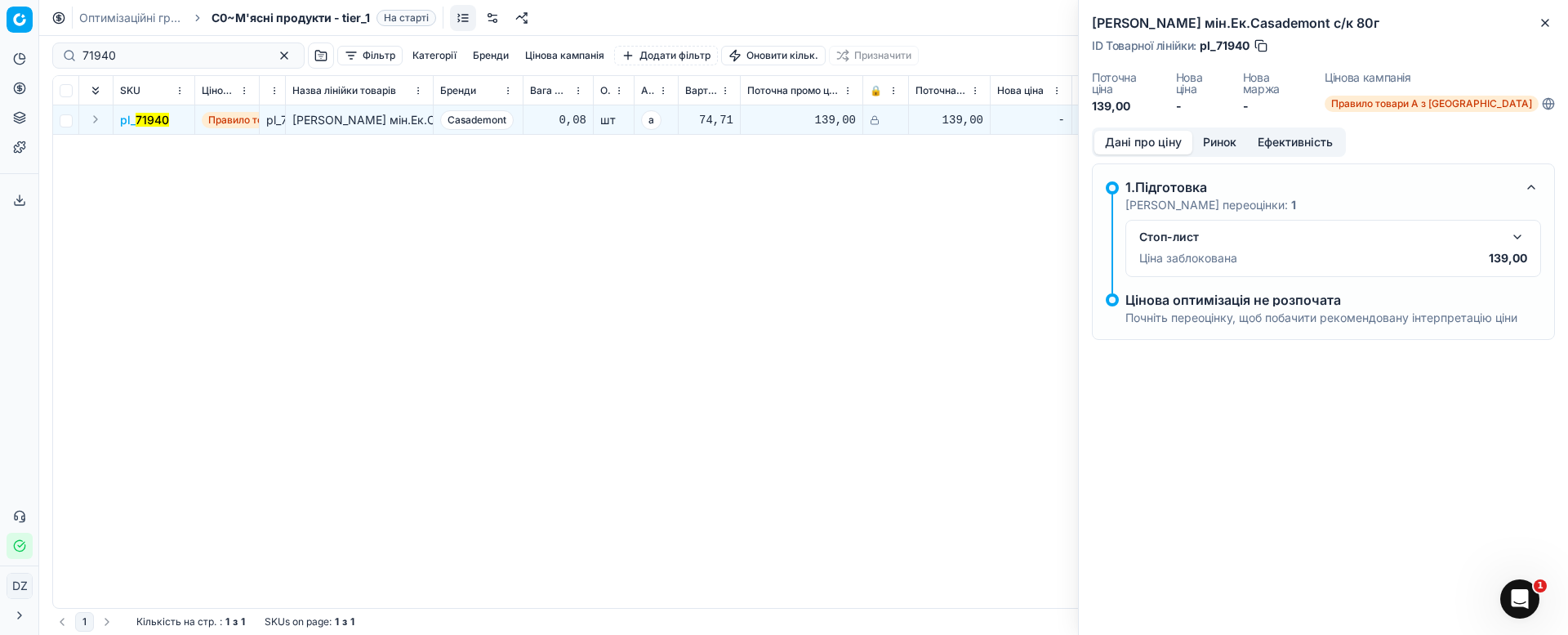
drag, startPoint x: 1224, startPoint y: 117, endPoint x: 1221, endPoint y: 128, distance: 11.4
click at [1224, 128] on div "Дані про ціну Ринок Ефективність" at bounding box center [1218, 142] width 254 height 29
click at [1221, 131] on button "Ринок" at bounding box center [1220, 143] width 55 height 24
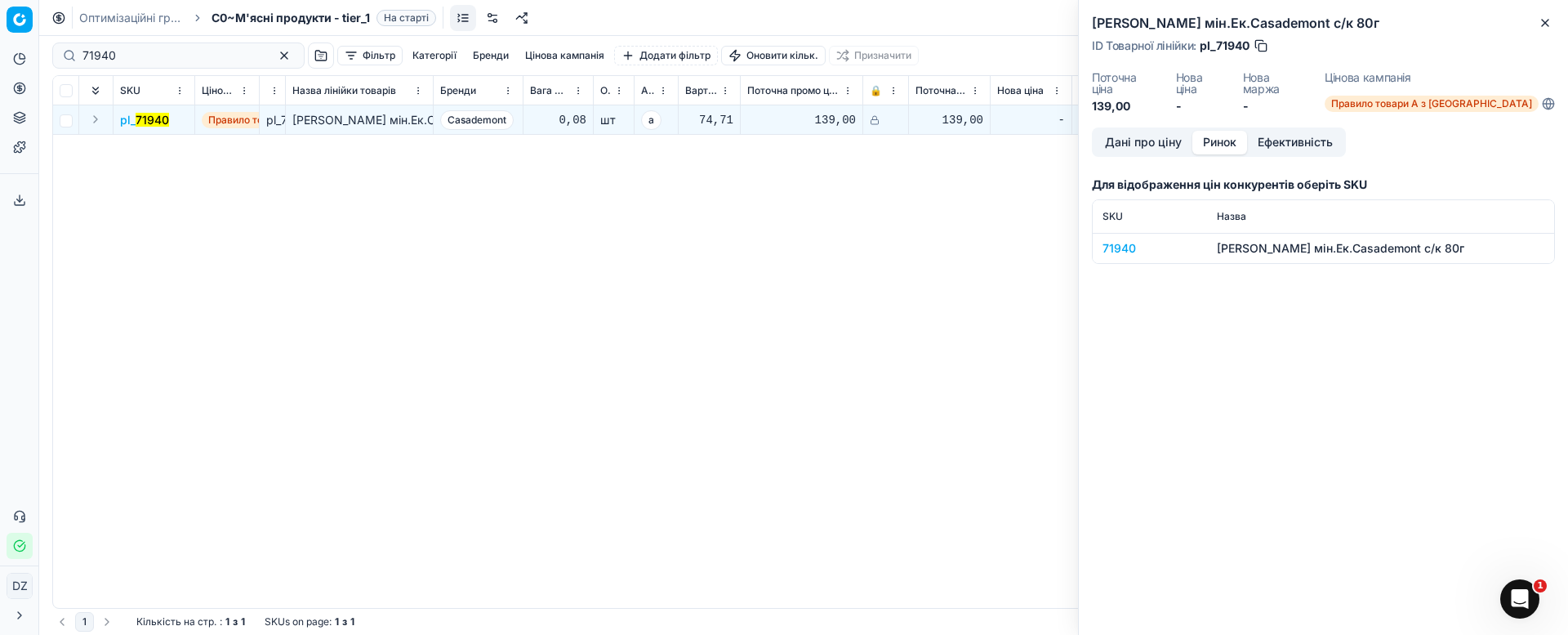
click at [1112, 240] on div "71940" at bounding box center [1150, 248] width 95 height 16
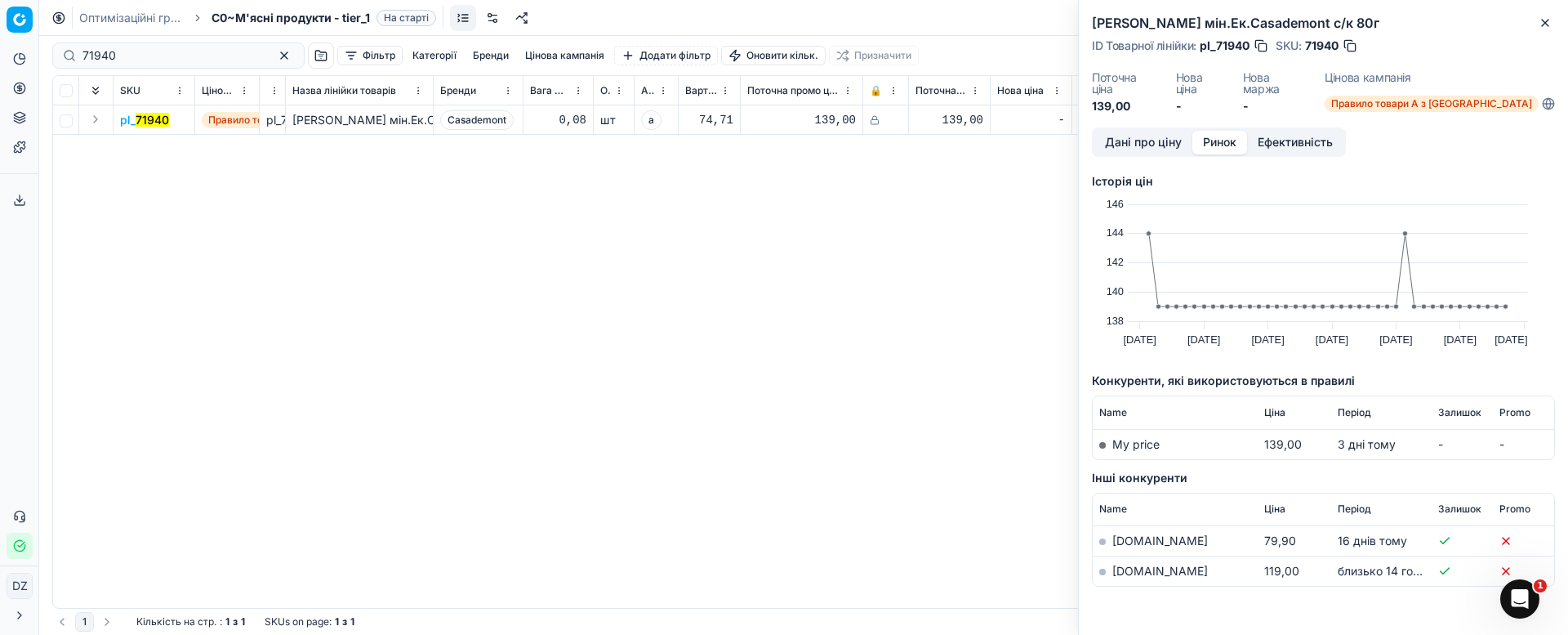
click at [1134, 564] on link "[DOMAIN_NAME]" at bounding box center [1160, 571] width 96 height 14
click at [1544, 23] on icon "button" at bounding box center [1546, 23] width 7 height 7
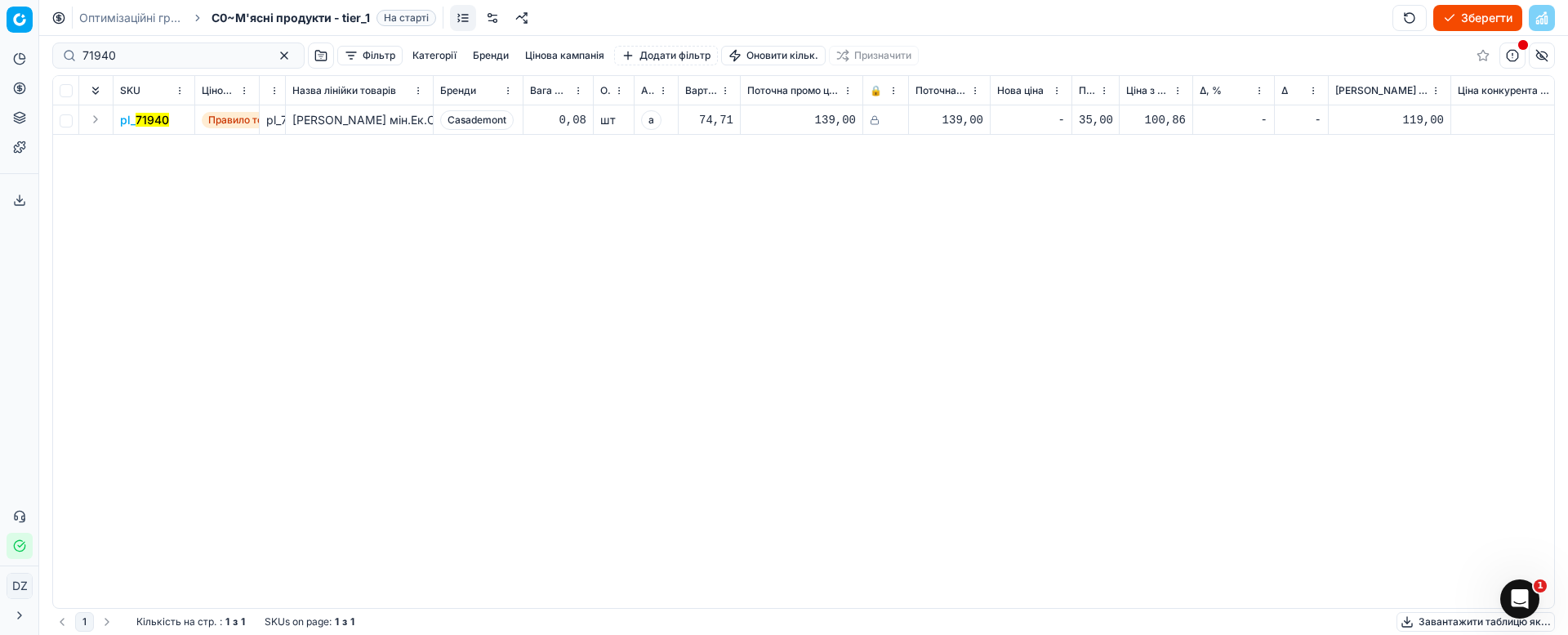
click at [954, 119] on div "139,00" at bounding box center [949, 120] width 68 height 16
drag, startPoint x: 1076, startPoint y: 213, endPoint x: 1058, endPoint y: 140, distance: 75.2
click at [1076, 212] on div "pl_ 71940 Правило товари А з КД pl_71940 Ковбаса Фует мін.Ек.Casademont с/к 80г…" at bounding box center [804, 356] width 1501 height 502
drag, startPoint x: 91, startPoint y: 57, endPoint x: 0, endPoint y: 75, distance: 92.8
click at [0, 75] on div "Pricing platform Аналітика Цінова оптимізація Асортимент продукції Шаблони Серв…" at bounding box center [784, 317] width 1568 height 635
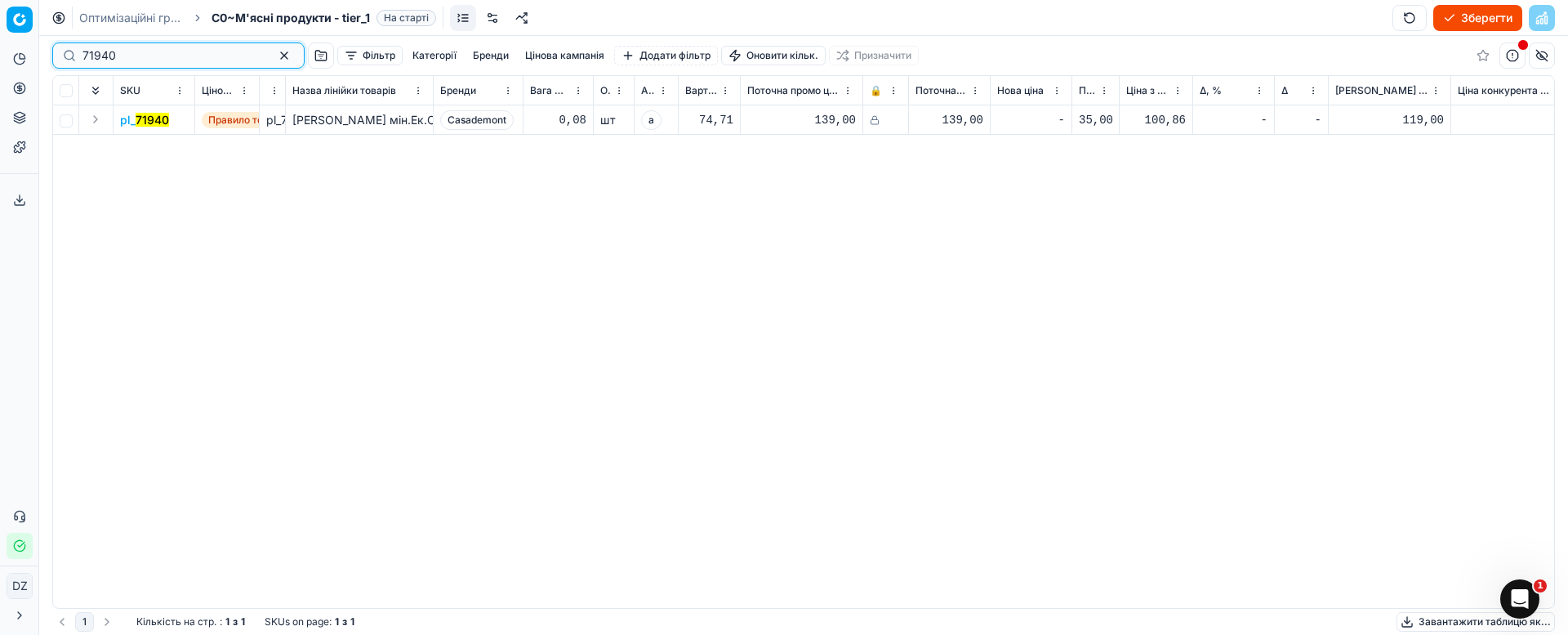
paste input "2"
drag, startPoint x: 177, startPoint y: 63, endPoint x: 0, endPoint y: 51, distance: 177.4
click at [0, 51] on div "Pricing platform Аналітика Цінова оптимізація Асортимент продукції Шаблони Серв…" at bounding box center [784, 317] width 1568 height 635
drag, startPoint x: 396, startPoint y: 293, endPoint x: 382, endPoint y: 286, distance: 15.7
click at [394, 291] on div "pl_ 71942 Правило товари А з КД pl_71942 Ковбаса Фует [PERSON_NAME].Сир Ек.Casa…" at bounding box center [804, 356] width 1501 height 502
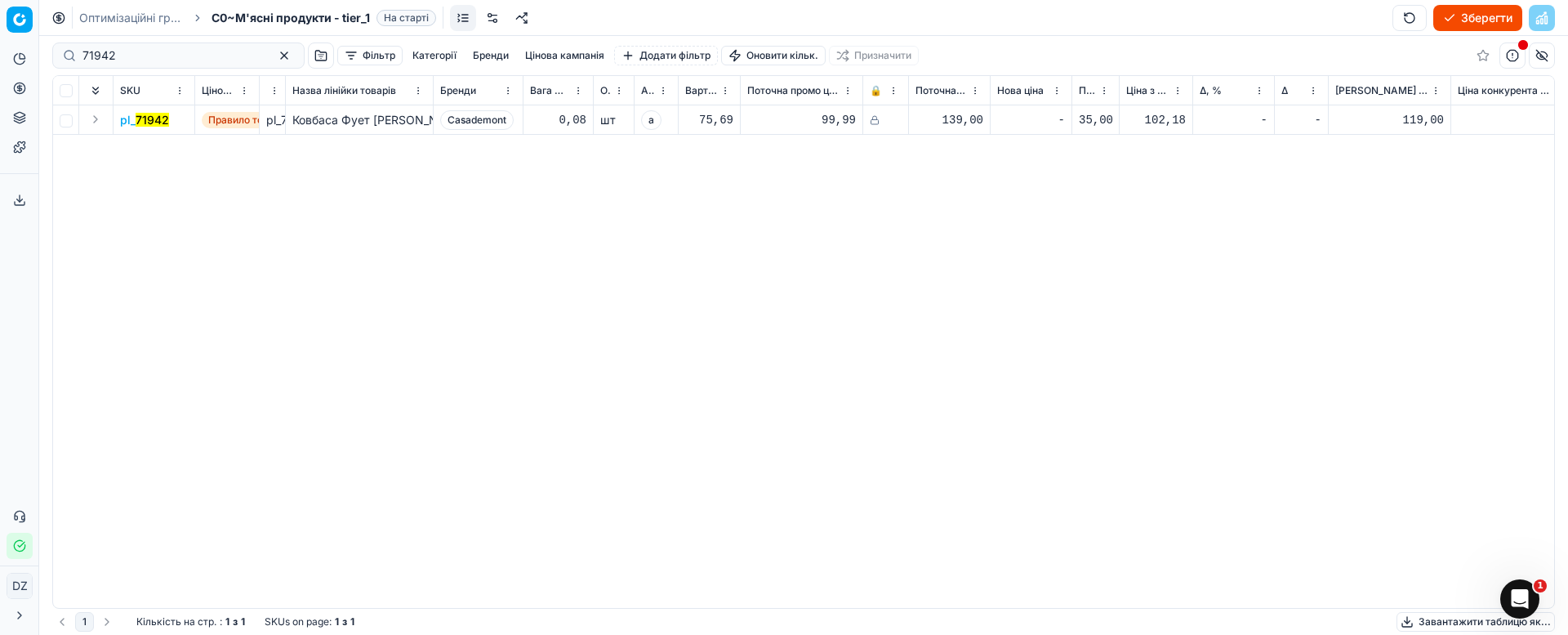
click at [128, 123] on span "pl_ 71942" at bounding box center [144, 120] width 49 height 16
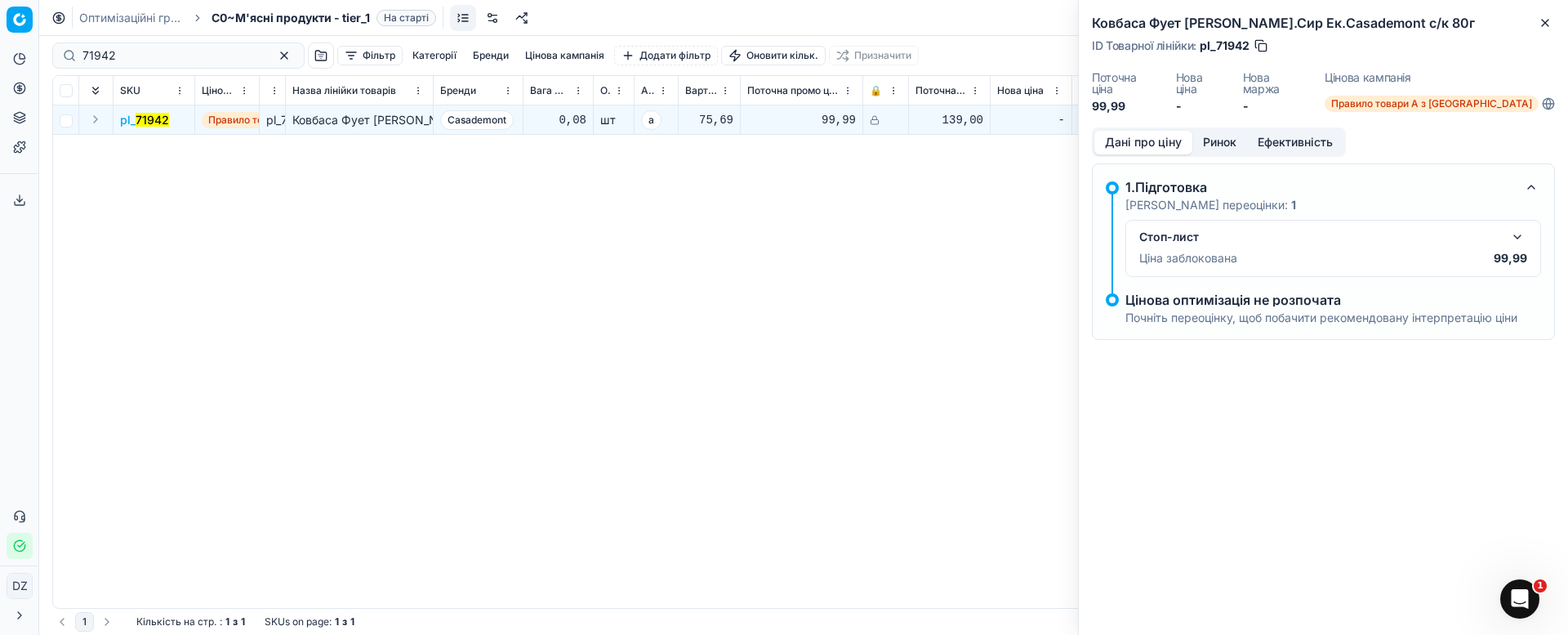
click at [1230, 131] on button "Ринок" at bounding box center [1220, 143] width 55 height 24
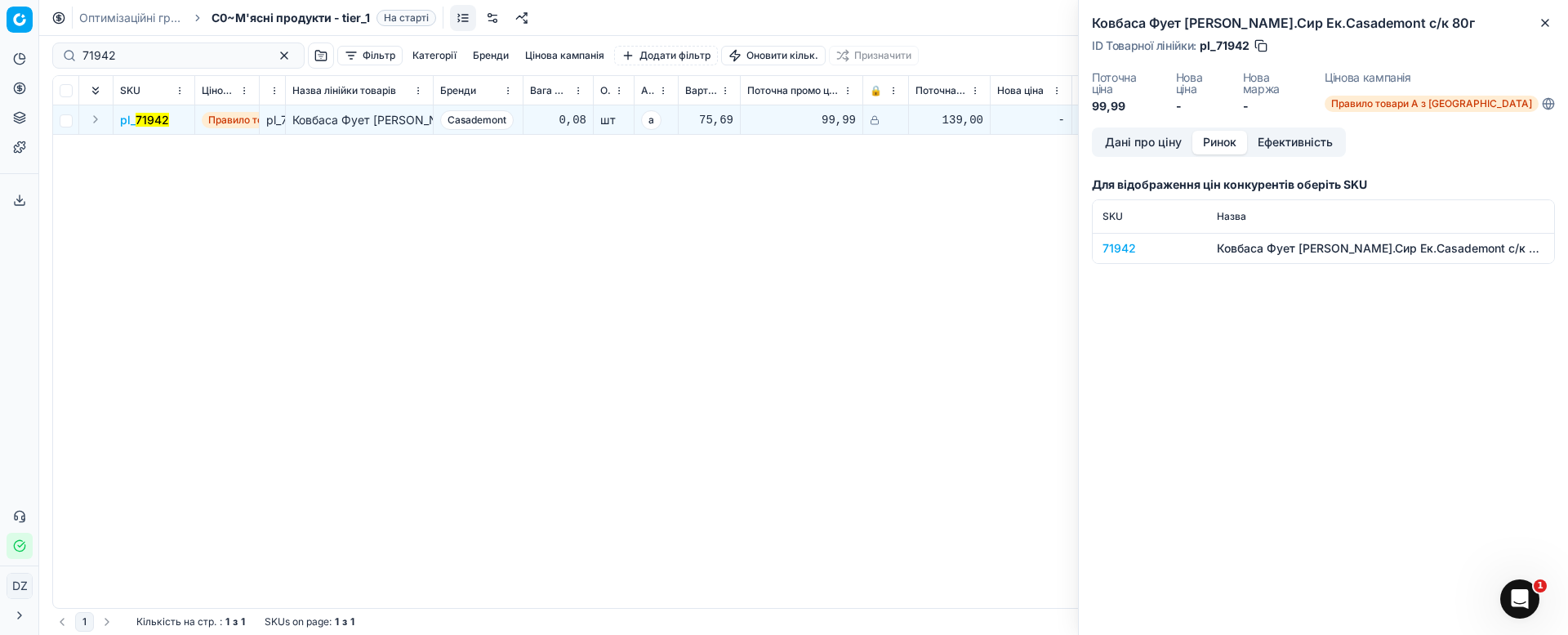
click at [1125, 240] on div "71942" at bounding box center [1150, 248] width 95 height 16
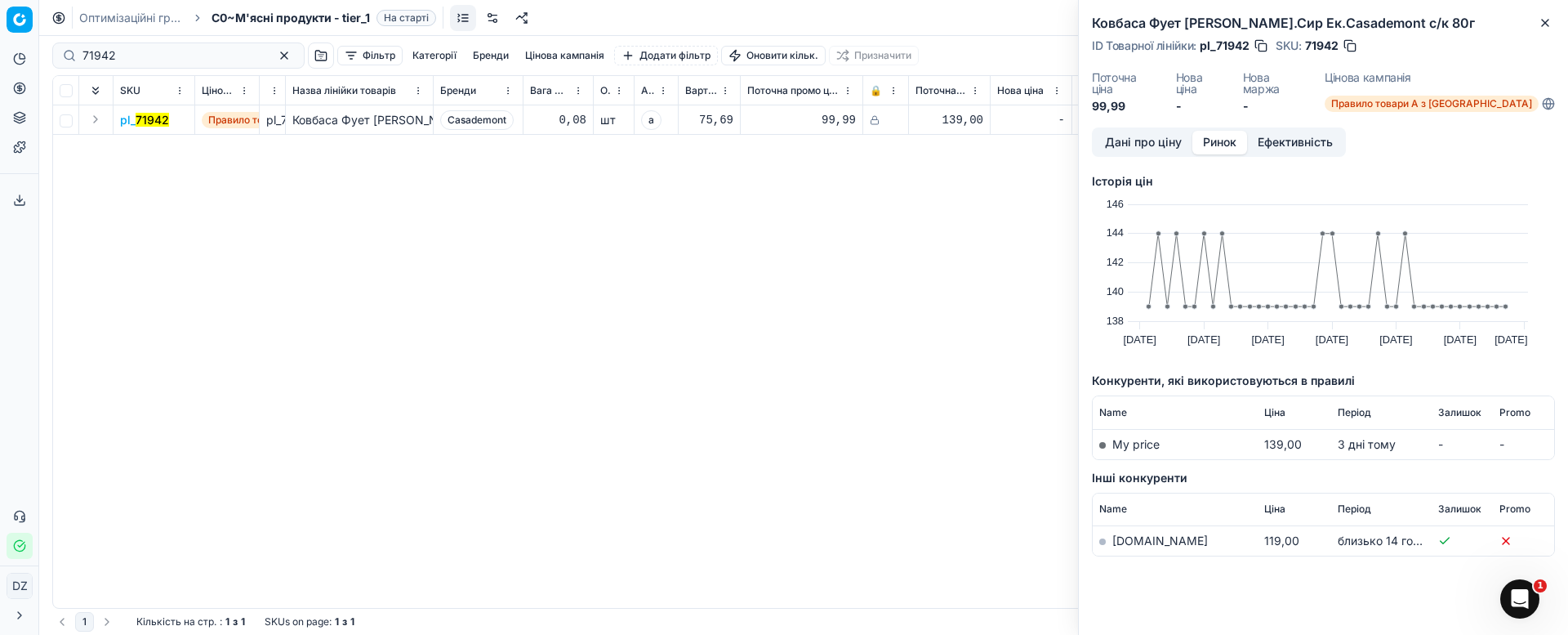
click at [1146, 533] on link "[DOMAIN_NAME]" at bounding box center [1160, 540] width 96 height 14
click at [0, 114] on div "Pricing platform Аналітика Цінова оптимізація Асортимент продукції Шаблони Серв…" at bounding box center [784, 317] width 1568 height 635
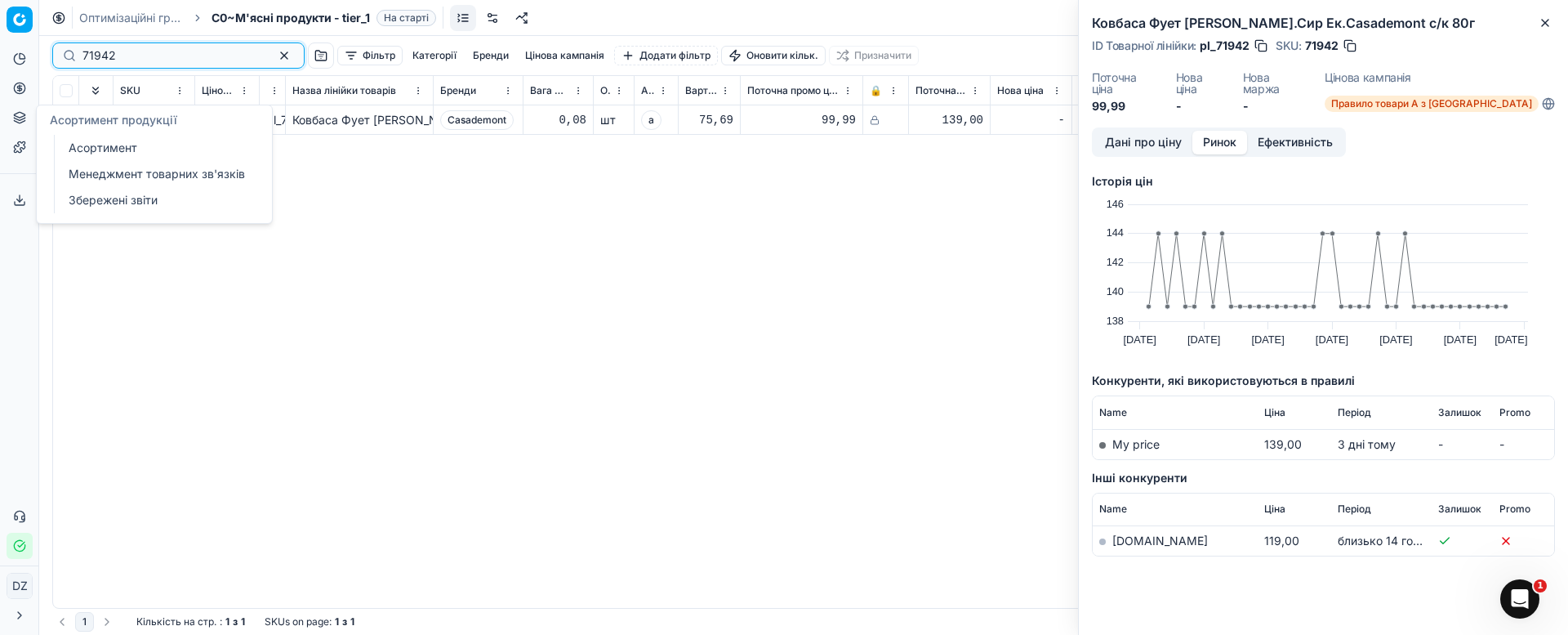
paste input "3"
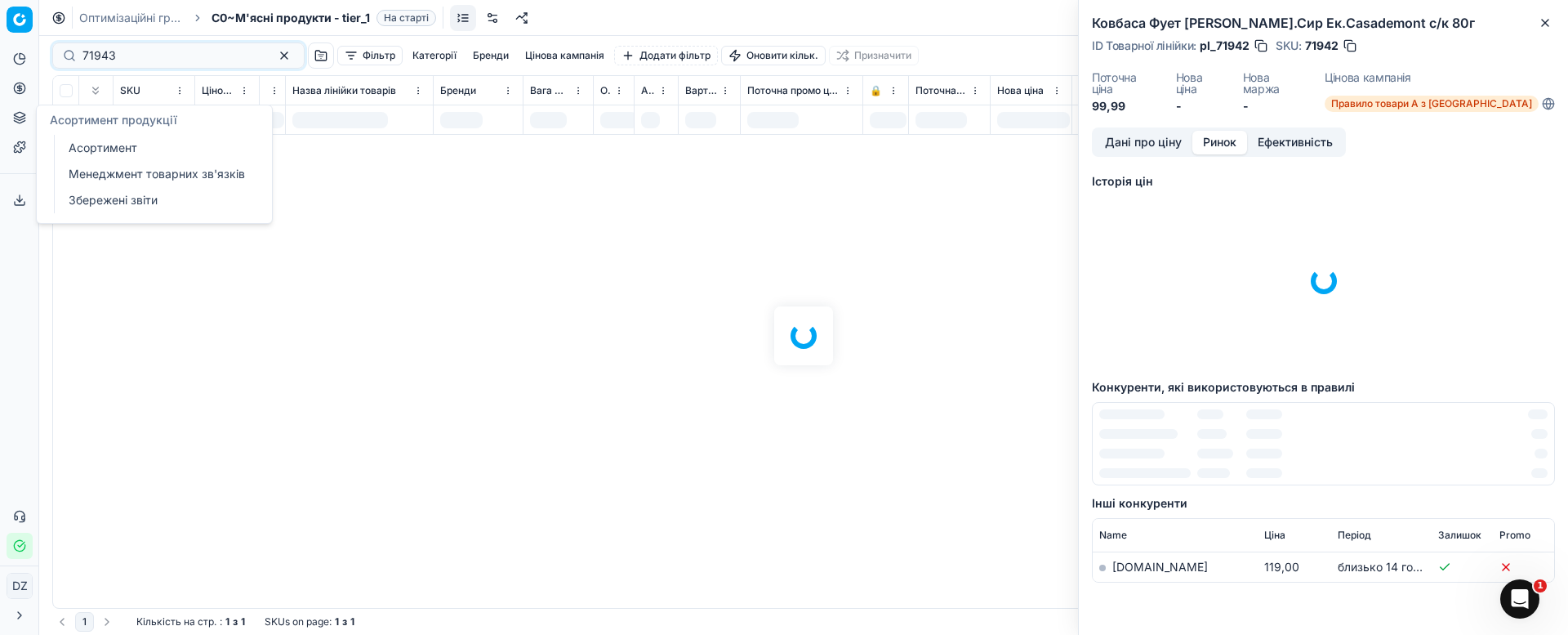
click at [366, 237] on div at bounding box center [804, 335] width 1529 height 599
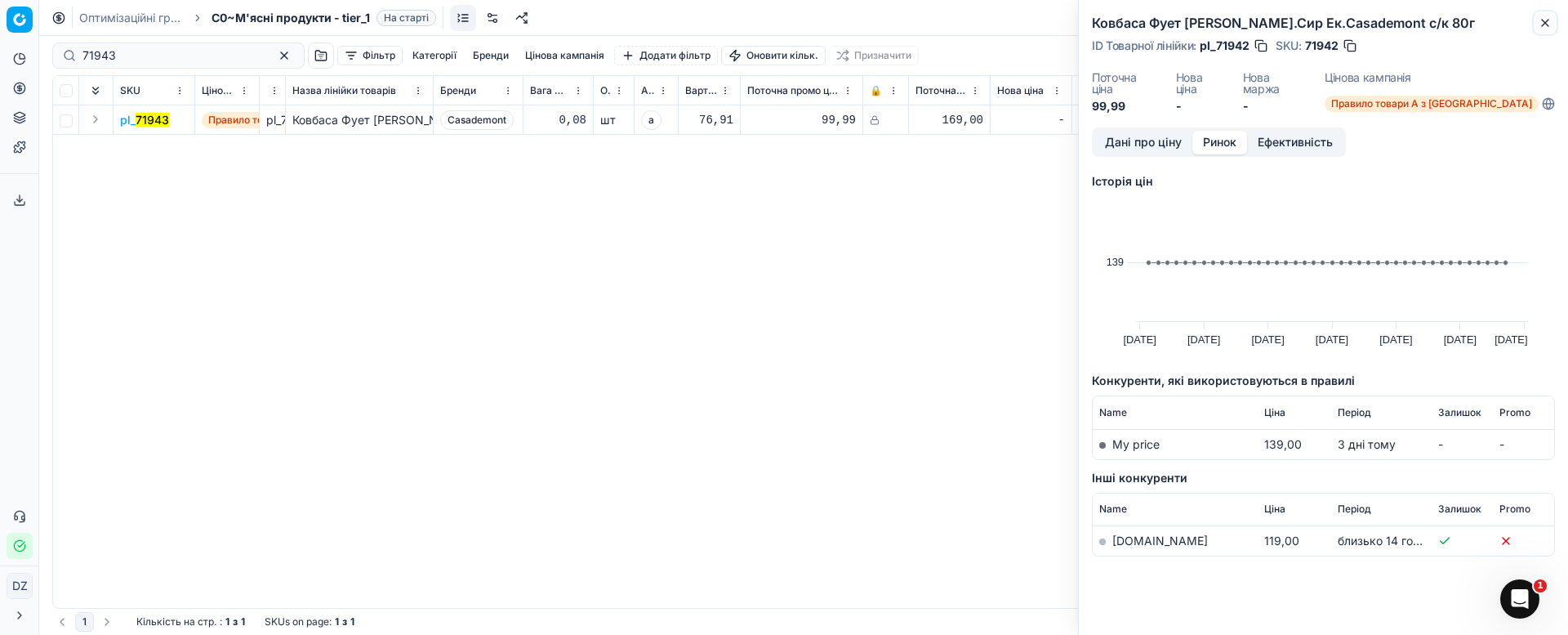
click at [1549, 18] on icon "button" at bounding box center [1545, 22] width 13 height 13
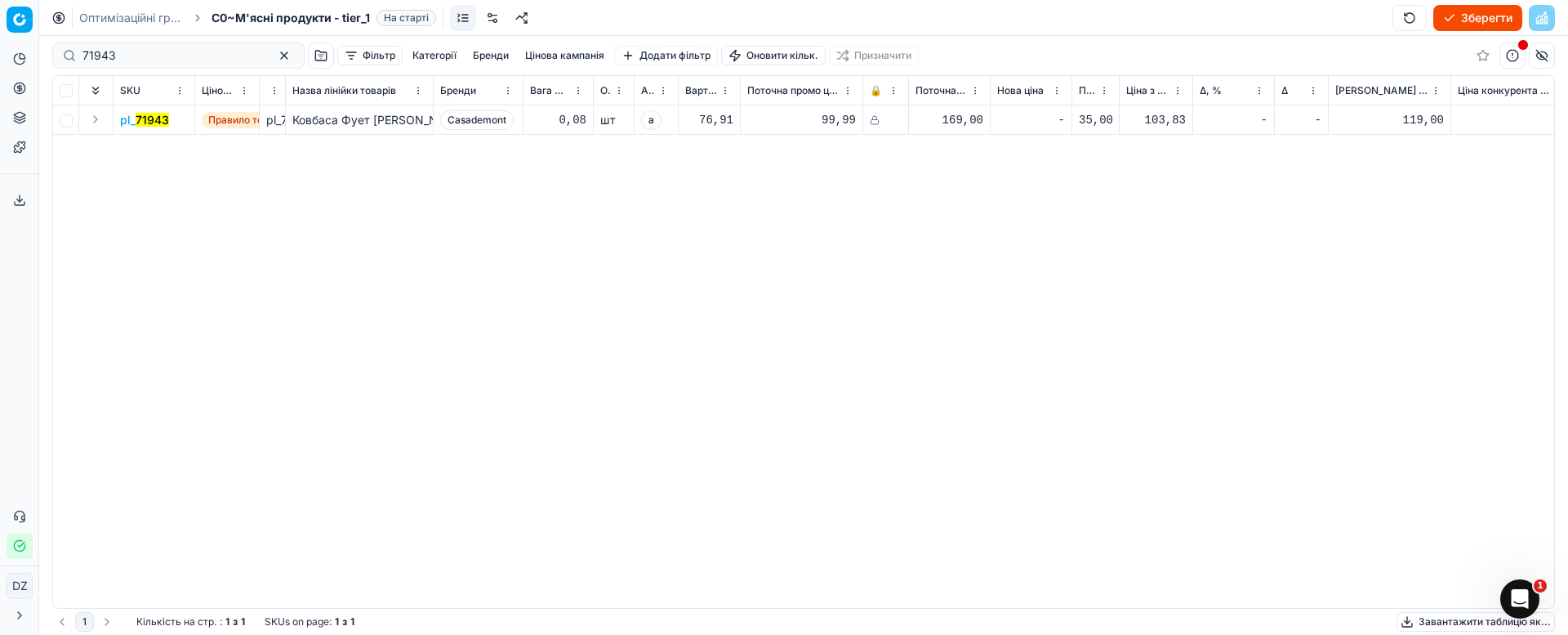
click at [152, 122] on mark "71943" at bounding box center [152, 120] width 33 height 14
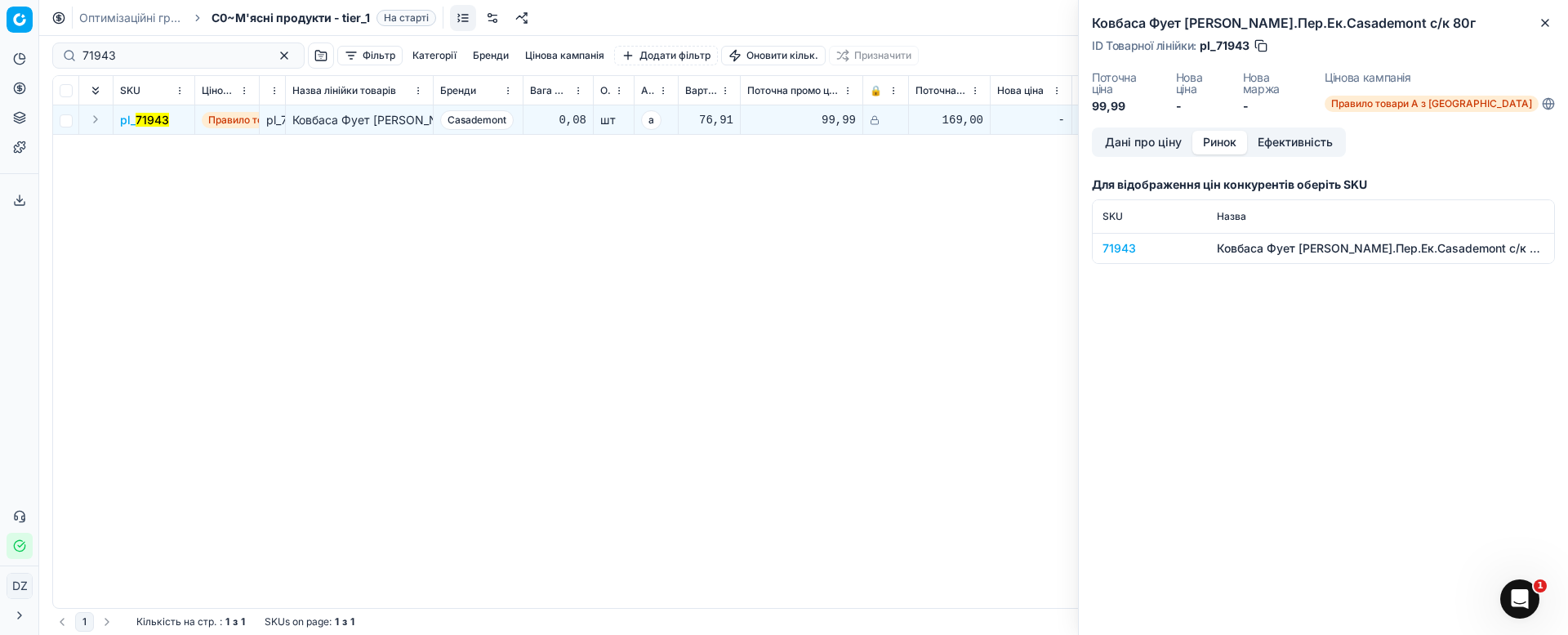
click at [1217, 131] on button "Ринок" at bounding box center [1220, 143] width 55 height 24
click at [1120, 240] on div "71943" at bounding box center [1150, 248] width 95 height 16
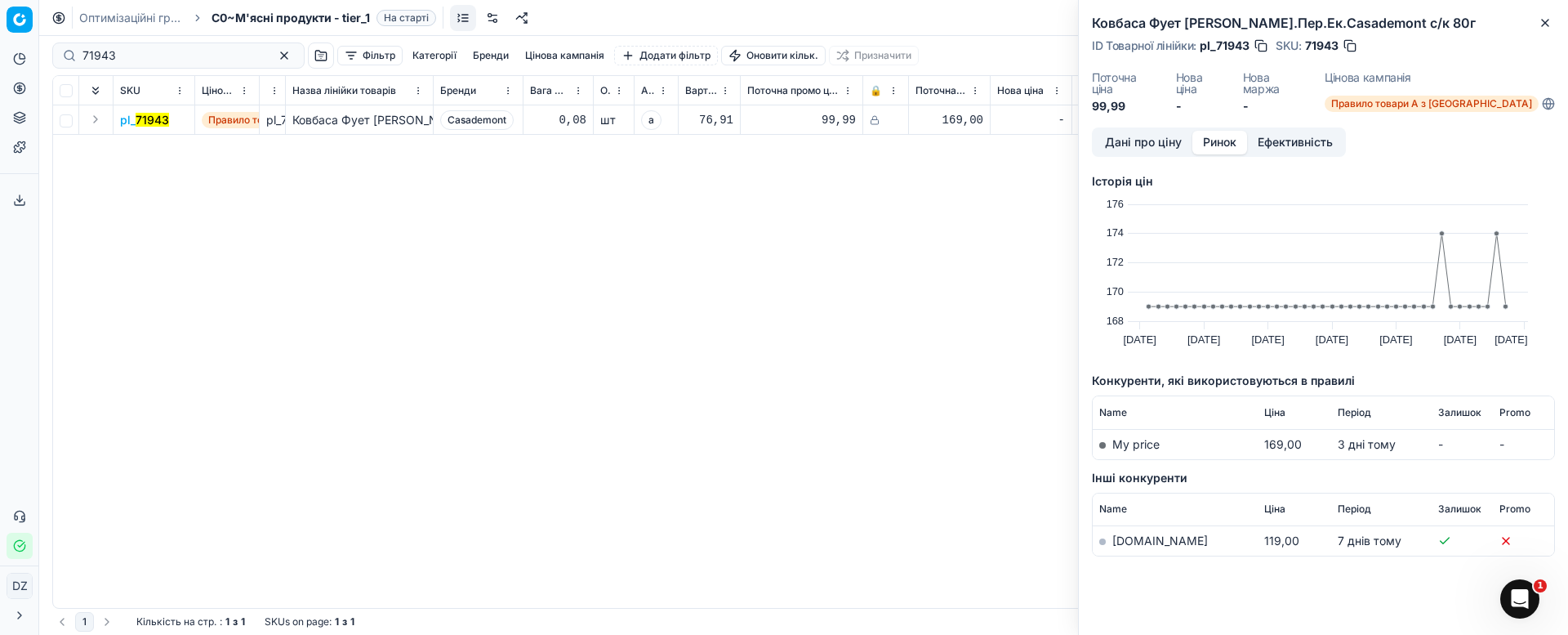
click at [1134, 533] on link "[DOMAIN_NAME]" at bounding box center [1160, 540] width 96 height 14
click at [0, 71] on div "Pricing platform Аналітика Цінова оптимізація Асортимент продукції Шаблони Серв…" at bounding box center [784, 317] width 1568 height 635
paste input "96690"
click at [1547, 29] on button "Close" at bounding box center [1545, 22] width 20 height 20
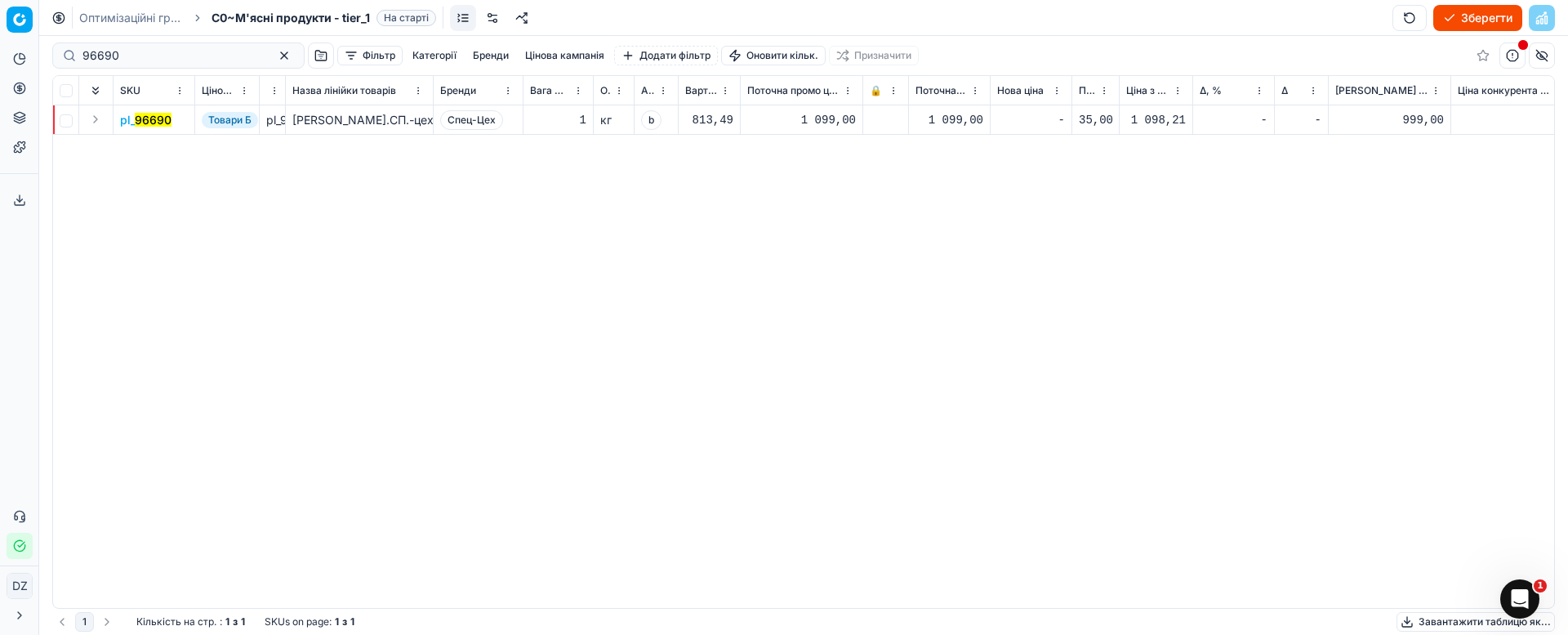
click at [153, 115] on mark "96690" at bounding box center [153, 120] width 37 height 14
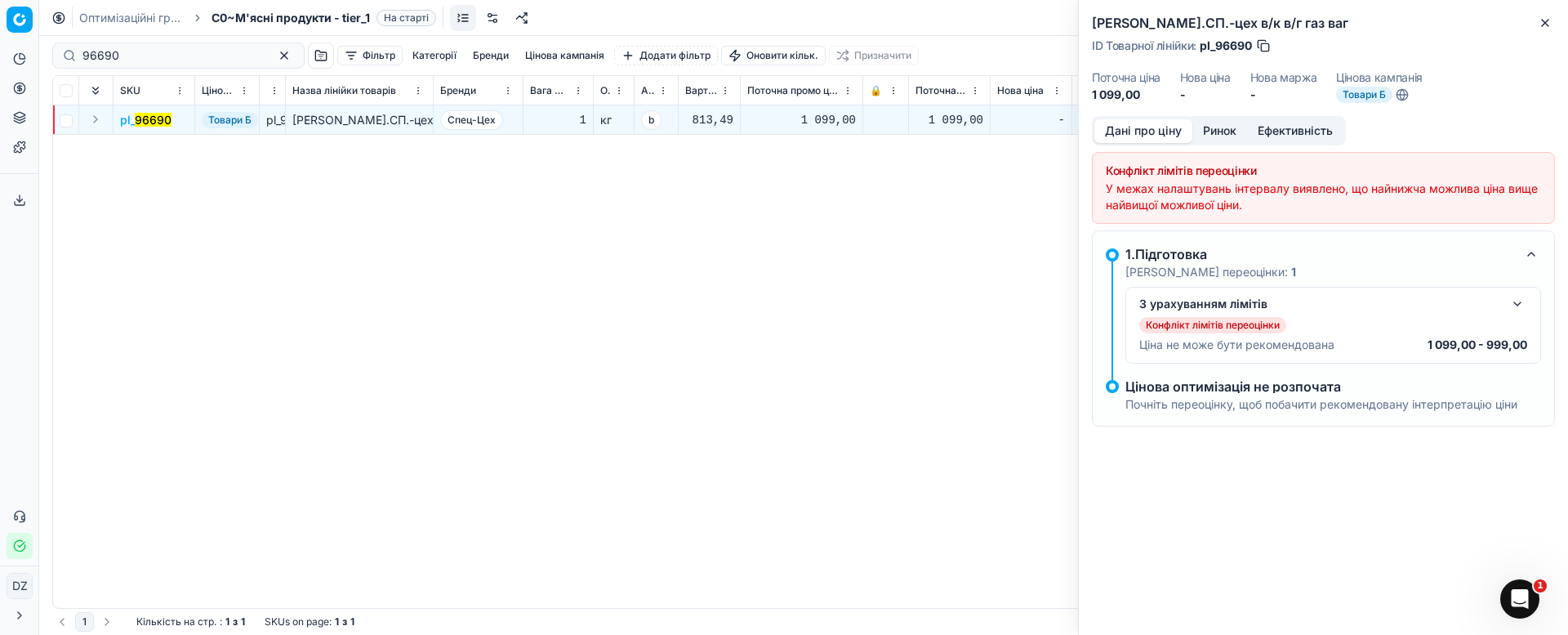
click at [1215, 130] on button "Ринок" at bounding box center [1220, 131] width 55 height 24
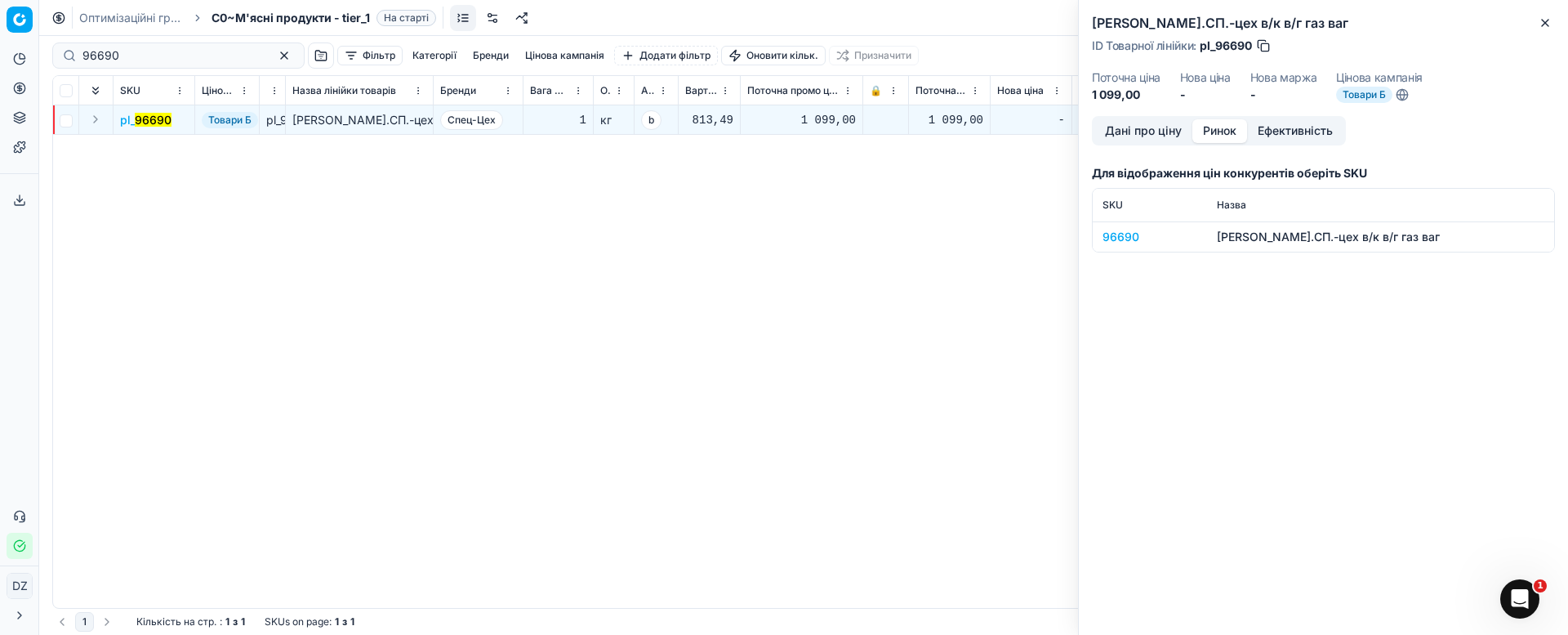
click at [1115, 237] on div "96690" at bounding box center [1150, 237] width 95 height 16
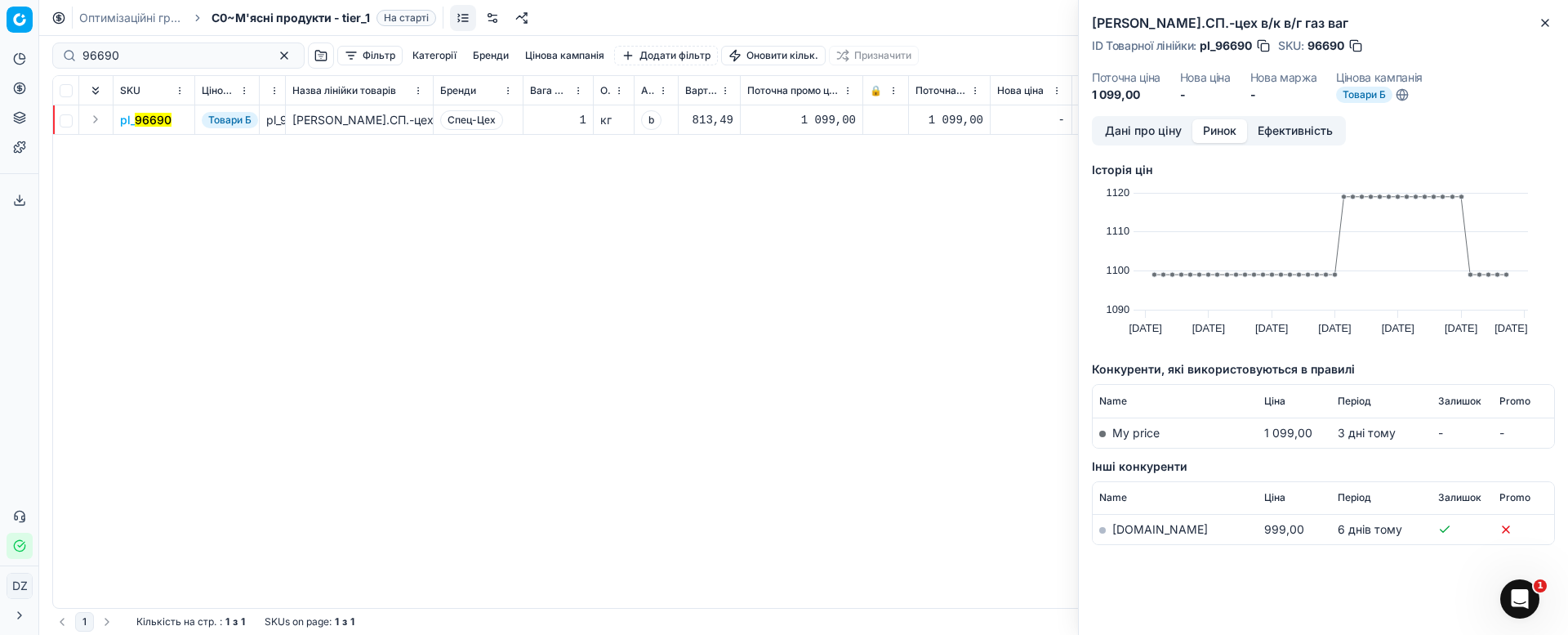
click at [1125, 530] on link "[DOMAIN_NAME]" at bounding box center [1160, 529] width 96 height 14
click at [1545, 15] on button "Close" at bounding box center [1545, 22] width 20 height 20
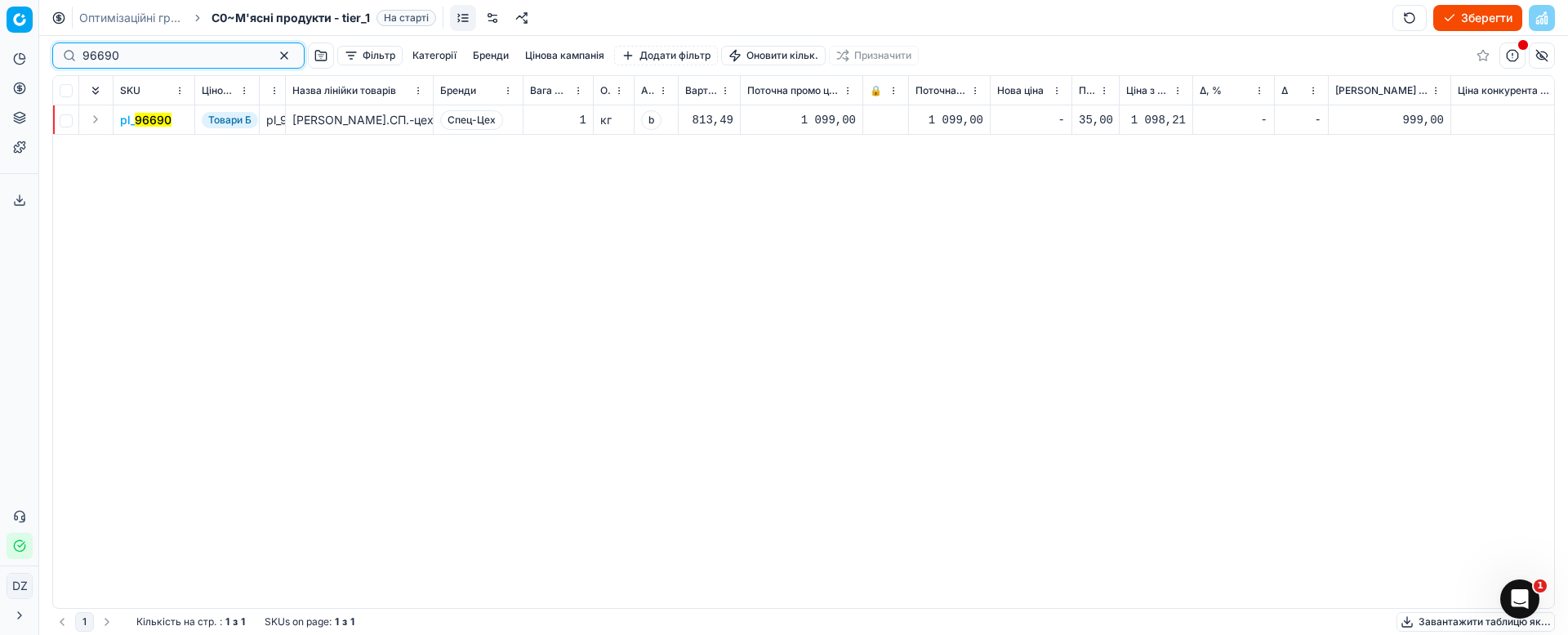
drag, startPoint x: 64, startPoint y: 48, endPoint x: 25, endPoint y: 56, distance: 39.8
click at [21, 54] on div "Pricing platform Аналітика Цінова оптимізація Асортимент продукції Шаблони Серв…" at bounding box center [784, 317] width 1568 height 635
paste input "386758"
click at [15, 75] on div "Pricing platform Аналітика Цінова оптимізація Асортимент продукції Шаблони Серв…" at bounding box center [784, 317] width 1568 height 635
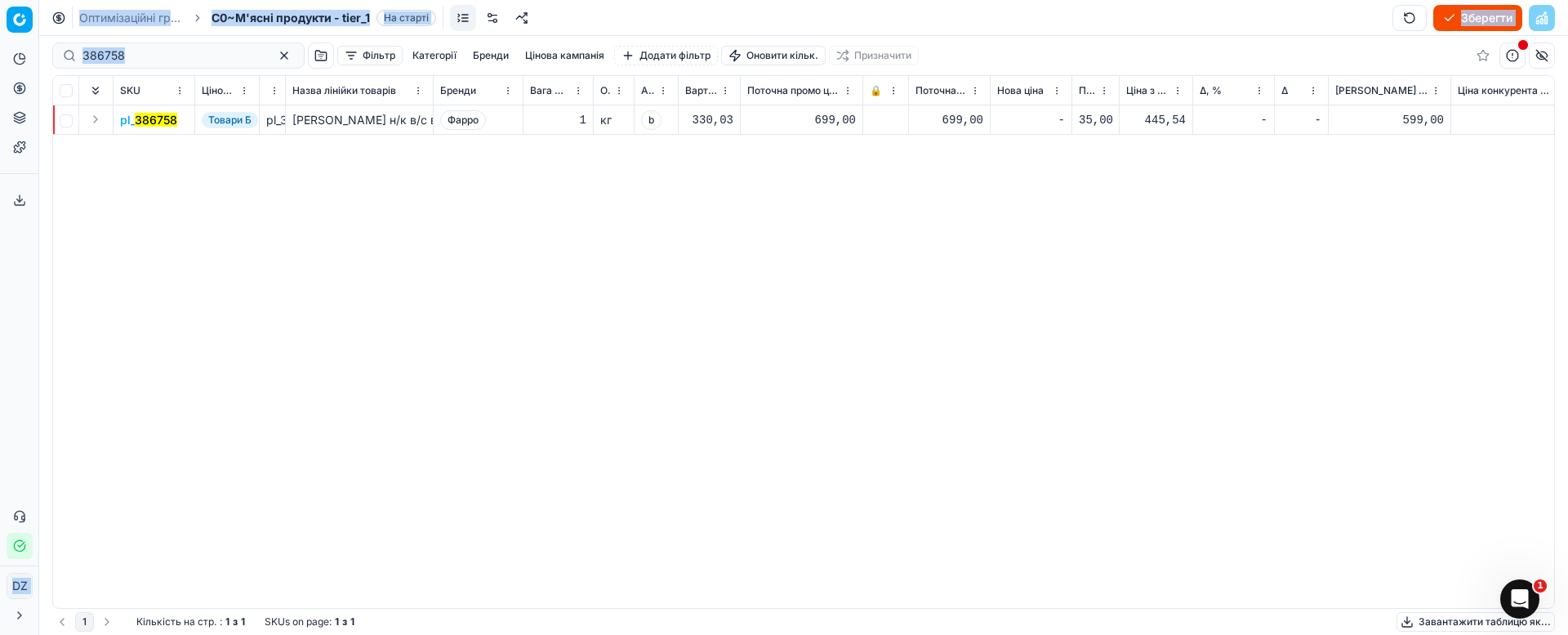
click at [136, 44] on div "386758" at bounding box center [178, 56] width 253 height 27
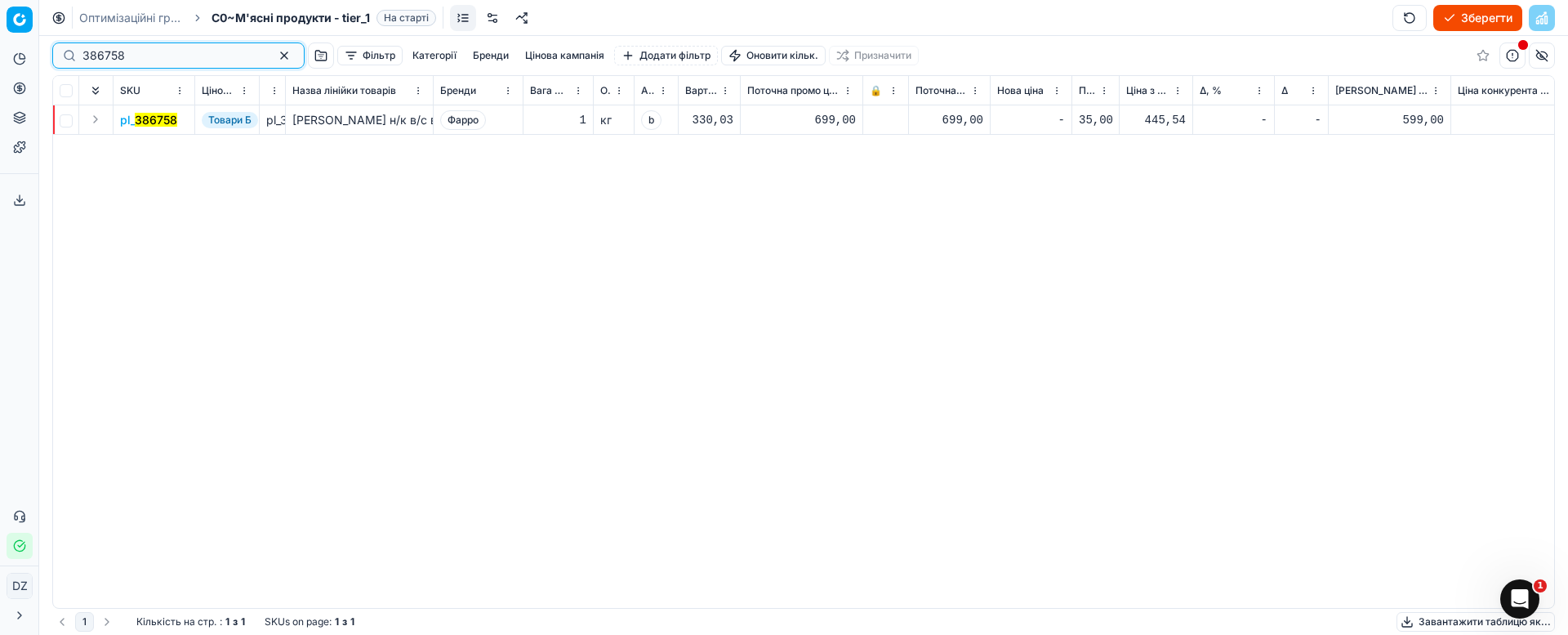
drag, startPoint x: 138, startPoint y: 56, endPoint x: 35, endPoint y: 57, distance: 103.0
click at [36, 56] on div "Pricing platform Аналітика Цінова оптимізація Асортимент продукції Шаблони Серв…" at bounding box center [784, 317] width 1568 height 635
click at [156, 119] on mark "386758" at bounding box center [156, 120] width 43 height 14
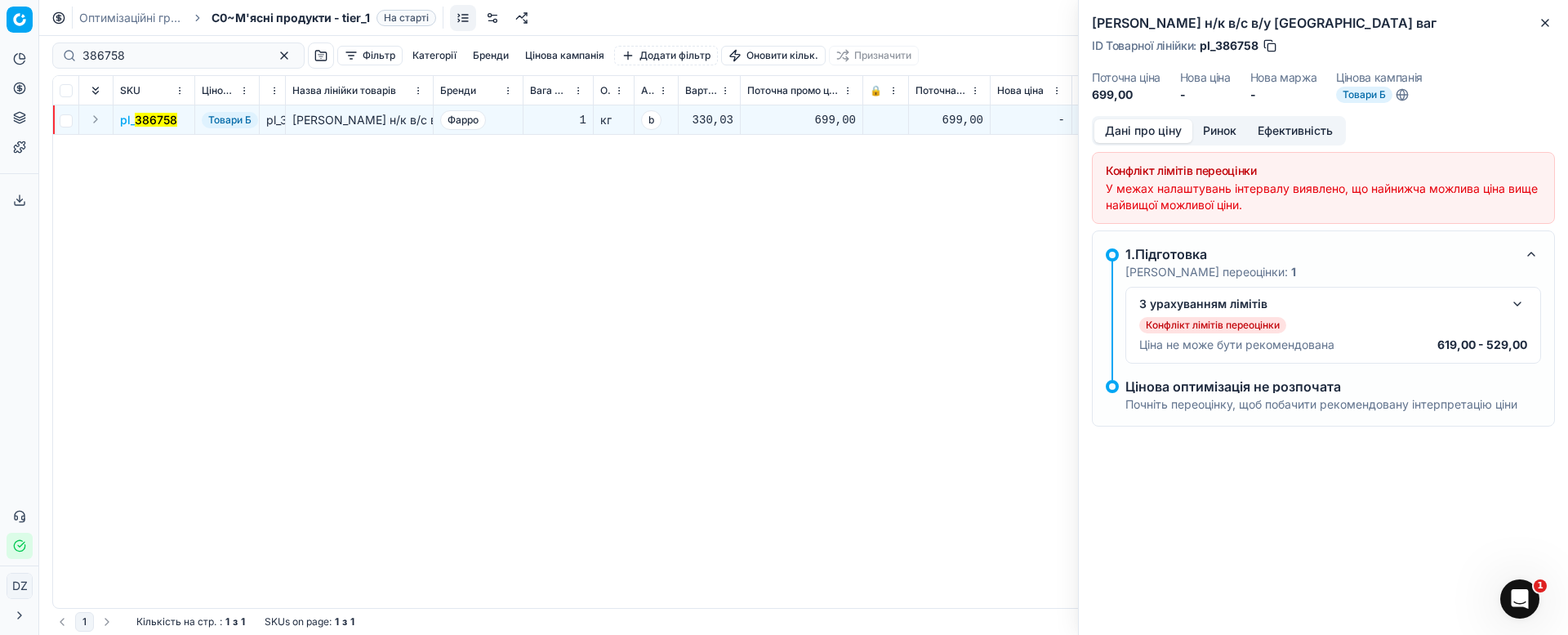
click at [1222, 132] on button "Ринок" at bounding box center [1220, 131] width 55 height 24
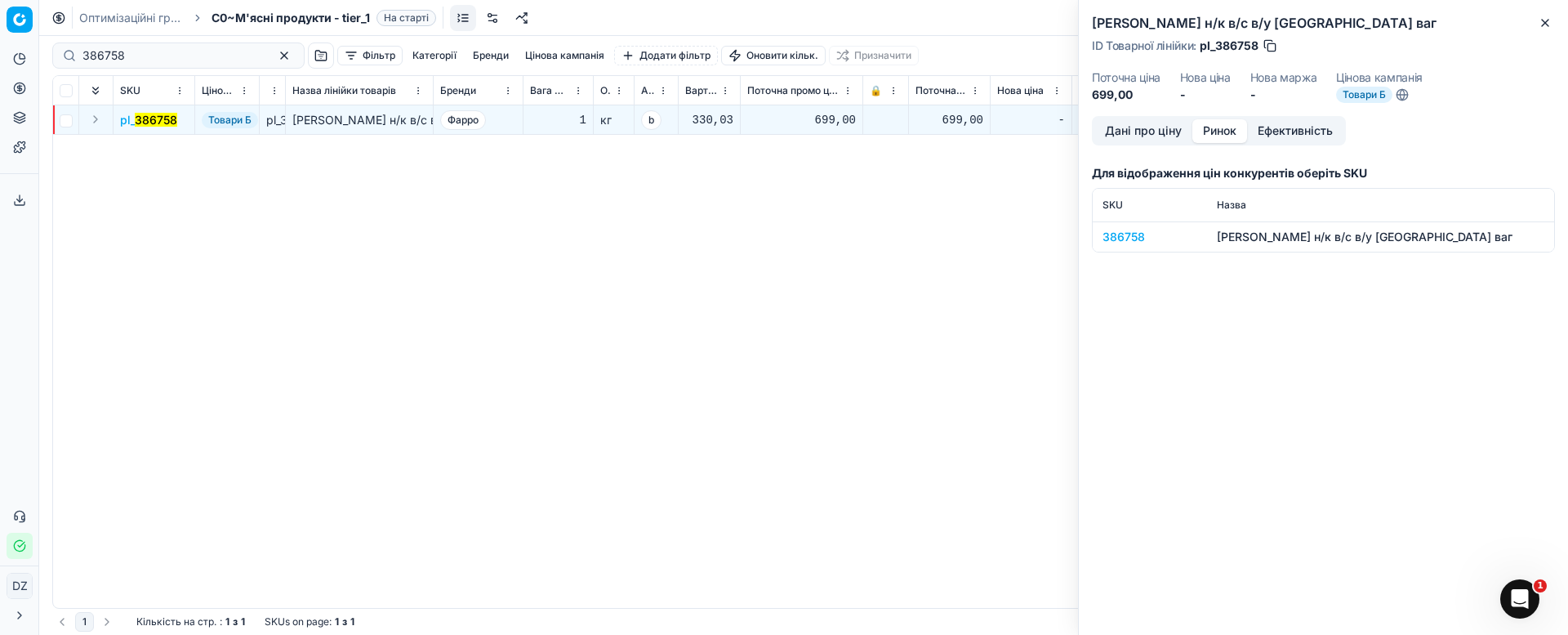
click at [1126, 236] on div "386758" at bounding box center [1150, 237] width 95 height 16
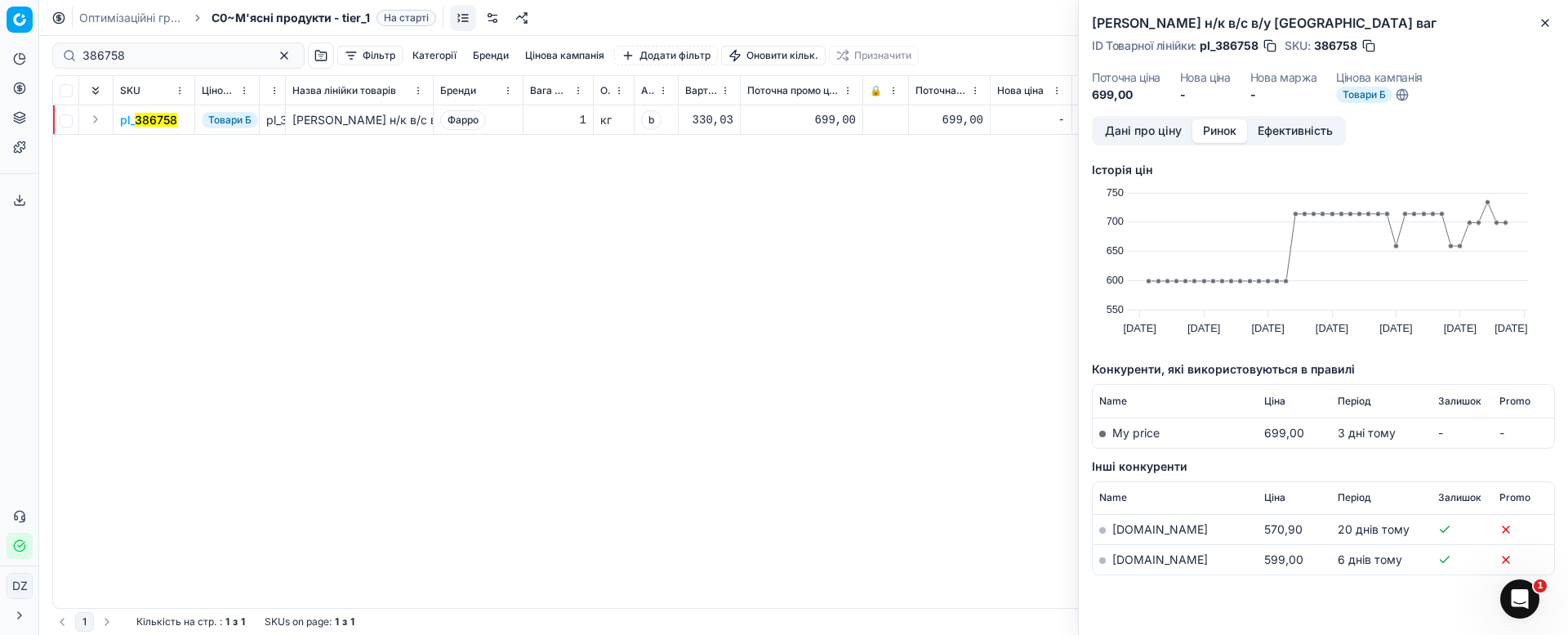
click at [1129, 557] on link "[DOMAIN_NAME]" at bounding box center [1160, 559] width 96 height 14
drag, startPoint x: 81, startPoint y: 63, endPoint x: 4, endPoint y: 75, distance: 77.9
click at [21, 72] on div "Pricing platform Аналітика Цінова оптимізація Асортимент продукції Шаблони Серв…" at bounding box center [784, 317] width 1568 height 635
paste input "7090"
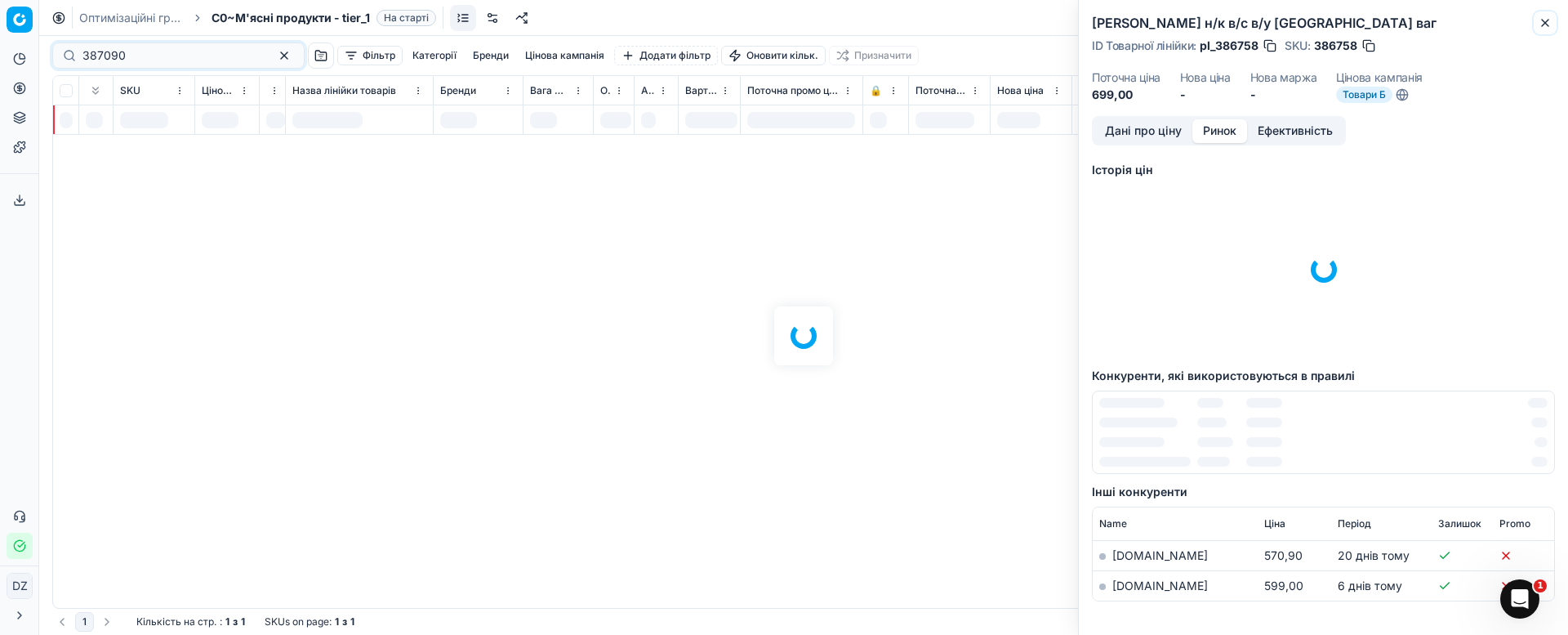
drag, startPoint x: 1541, startPoint y: 20, endPoint x: 1523, endPoint y: 33, distance: 22.2
click at [1543, 20] on icon "button" at bounding box center [1546, 23] width 7 height 7
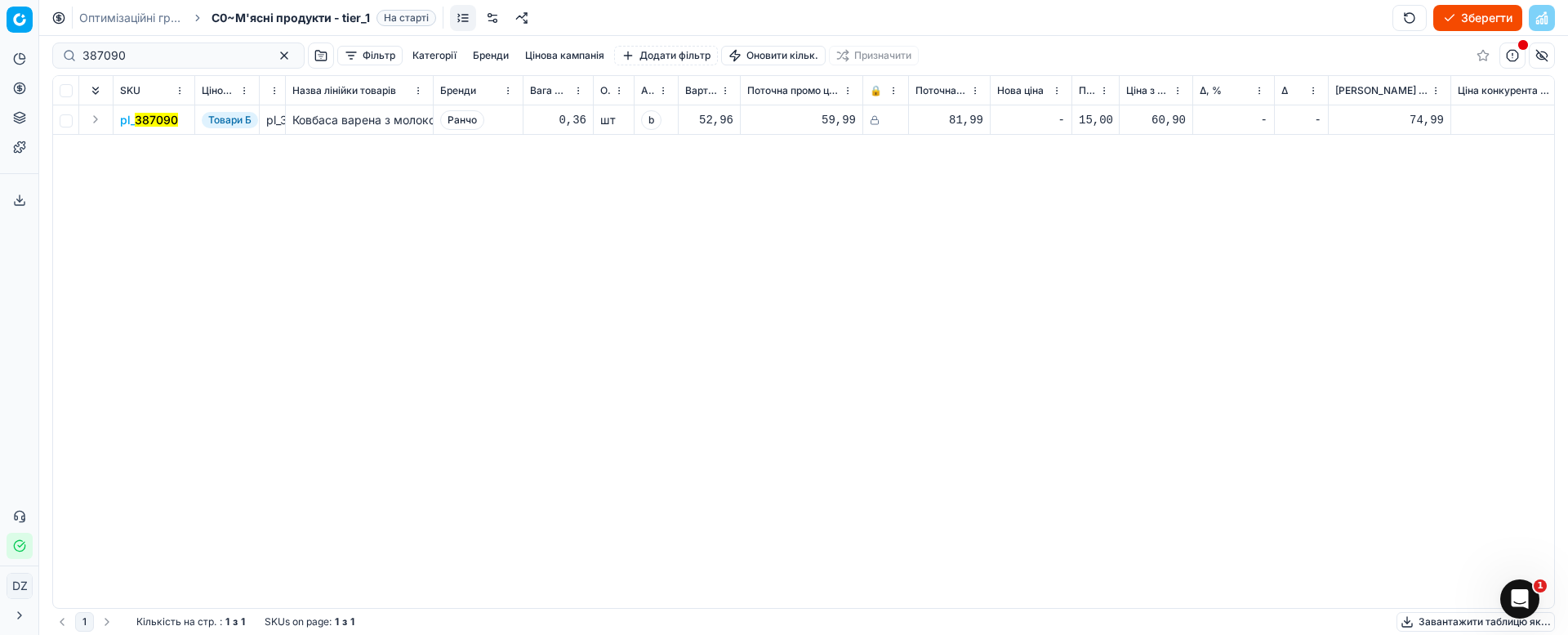
click at [139, 123] on mark "387090" at bounding box center [156, 120] width 44 height 14
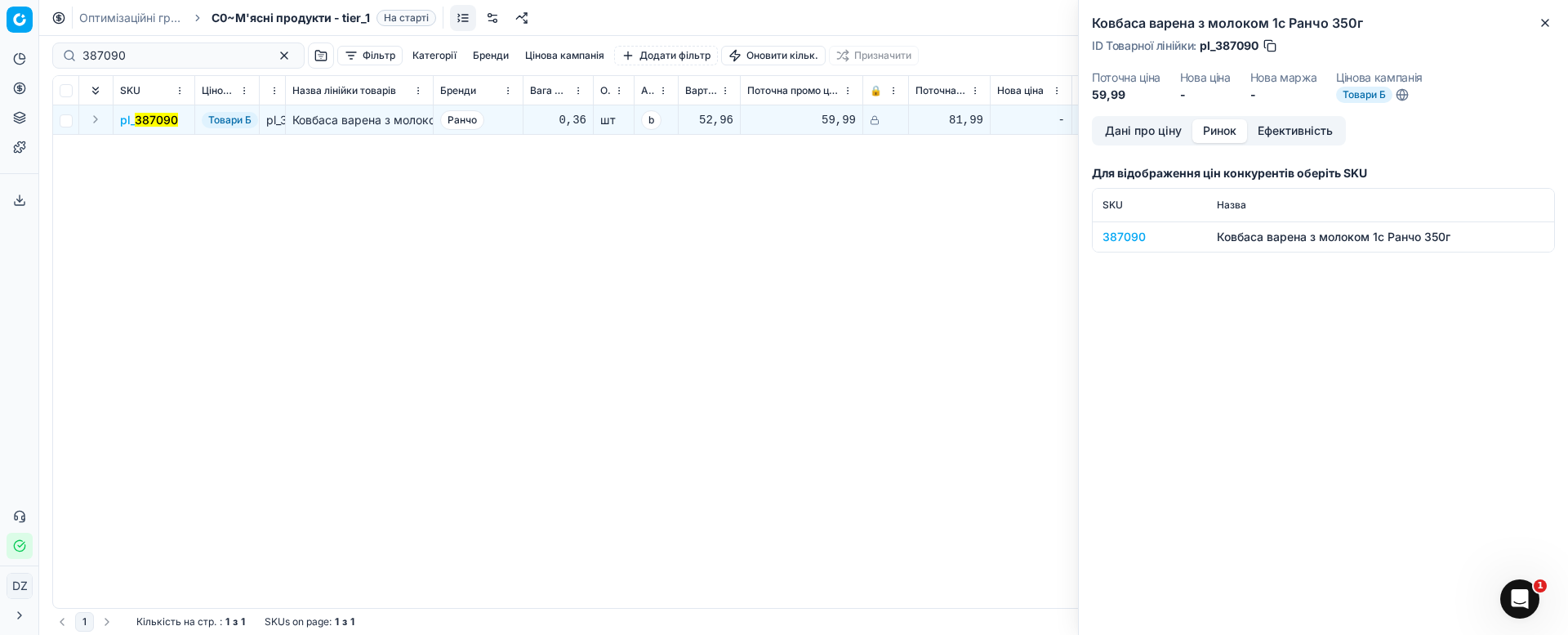
click at [1223, 133] on button "Ринок" at bounding box center [1220, 131] width 55 height 24
click at [1122, 234] on div "387090" at bounding box center [1150, 237] width 95 height 16
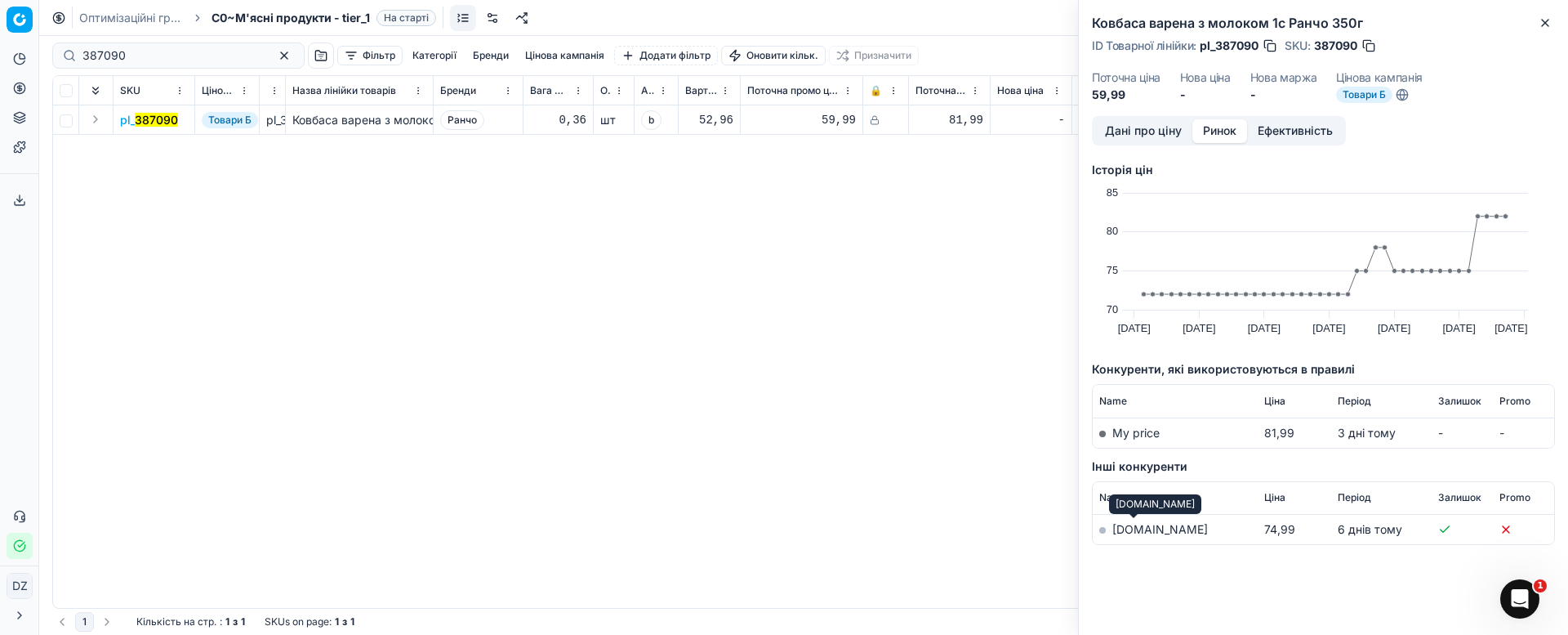
click at [1129, 523] on link "[DOMAIN_NAME]" at bounding box center [1160, 529] width 96 height 14
click at [1548, 11] on div "Ковбаса варена з молоком 1с Ранчо 350г ID Товарної лінійки : pl_387090 SKU : 38…" at bounding box center [1323, 57] width 489 height 116
click at [1539, 25] on icon "button" at bounding box center [1545, 22] width 13 height 13
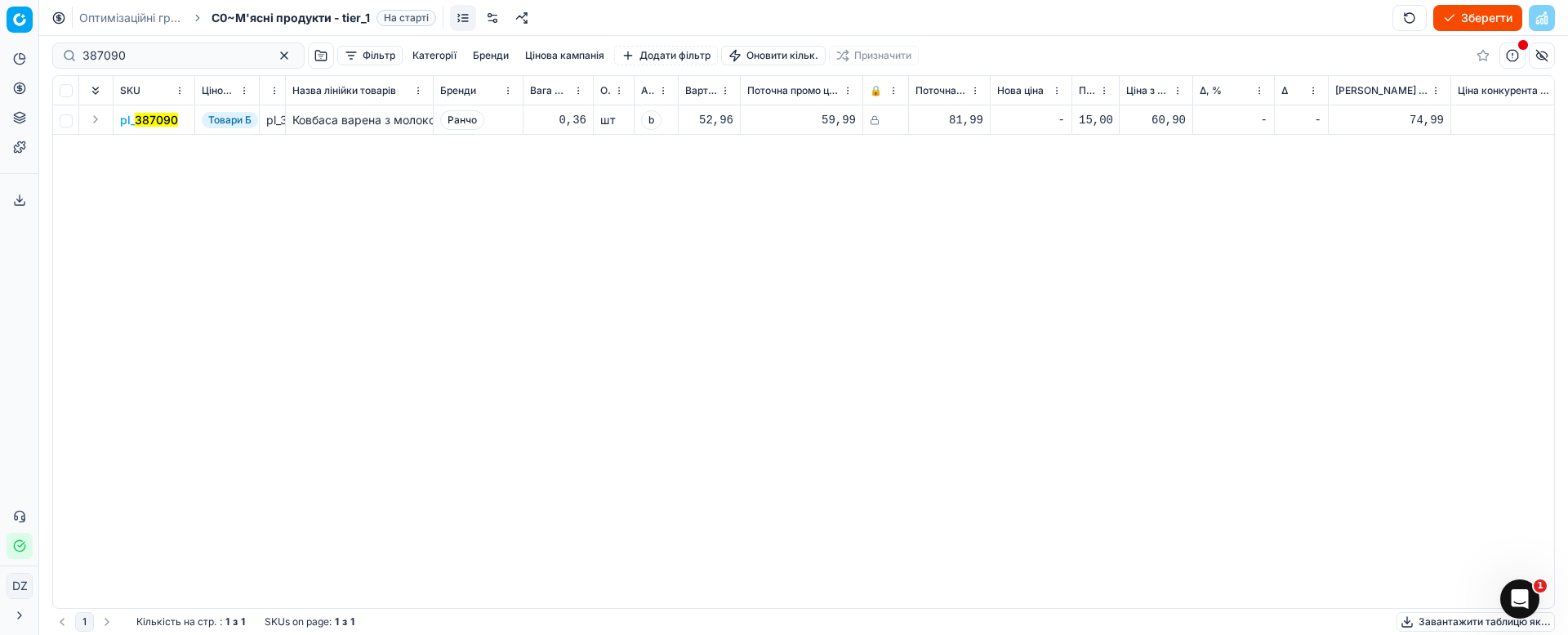
click at [1184, 172] on div "pl_ 387090 Товари Б pl_387090 Ковбаса варена з молоком 1с Ранчо 350г Ранчо 0,36…" at bounding box center [804, 356] width 1501 height 502
drag, startPoint x: 121, startPoint y: 54, endPoint x: 28, endPoint y: 68, distance: 94.0
click at [28, 68] on div "Pricing platform Аналітика Цінова оптимізація Асортимент продукції Шаблони Серв…" at bounding box center [784, 317] width 1568 height 635
paste input "210005"
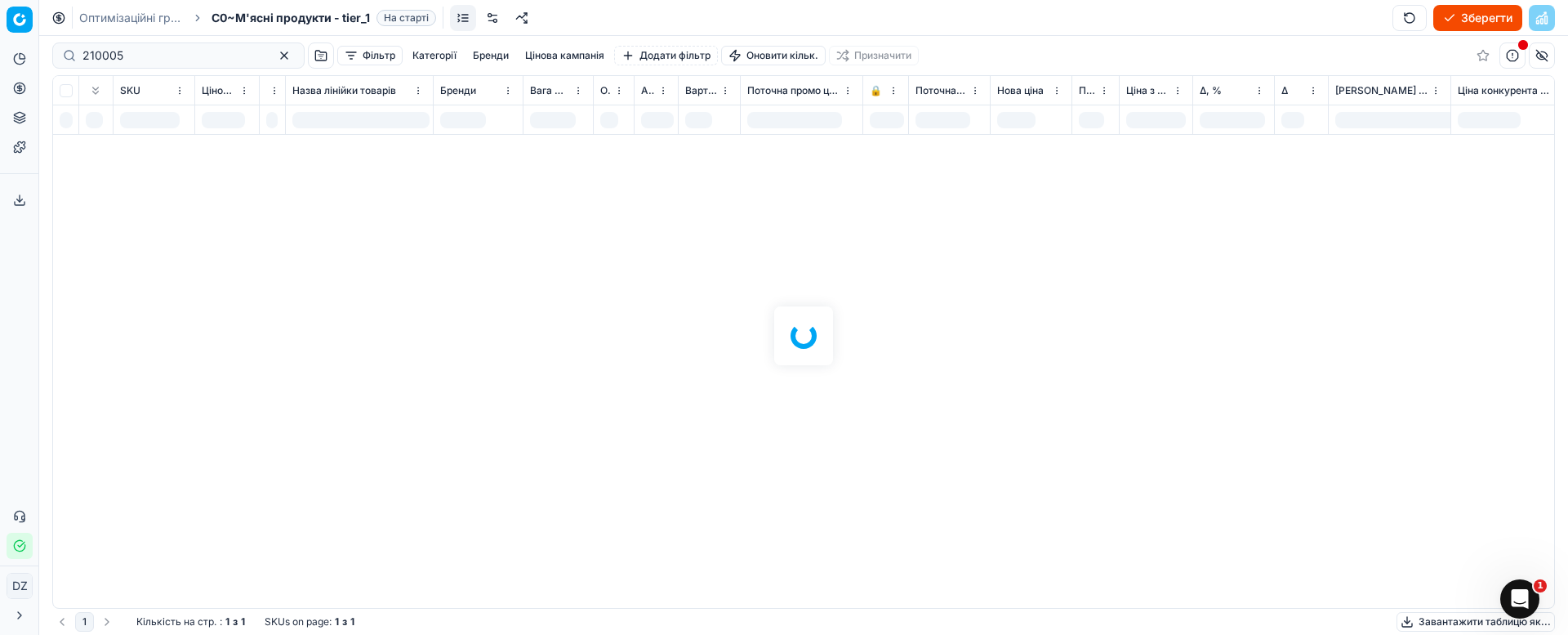
click at [378, 219] on div at bounding box center [804, 335] width 1529 height 599
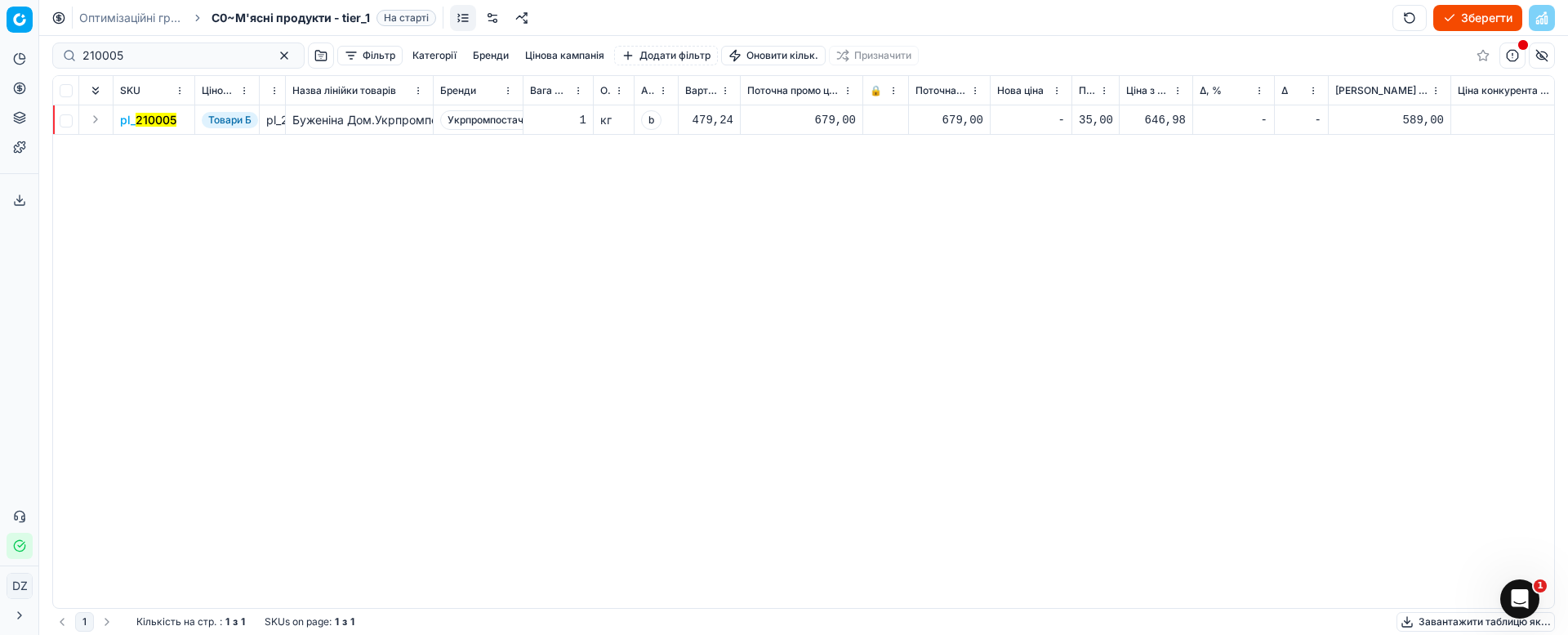
click at [147, 118] on mark "210005" at bounding box center [156, 120] width 41 height 14
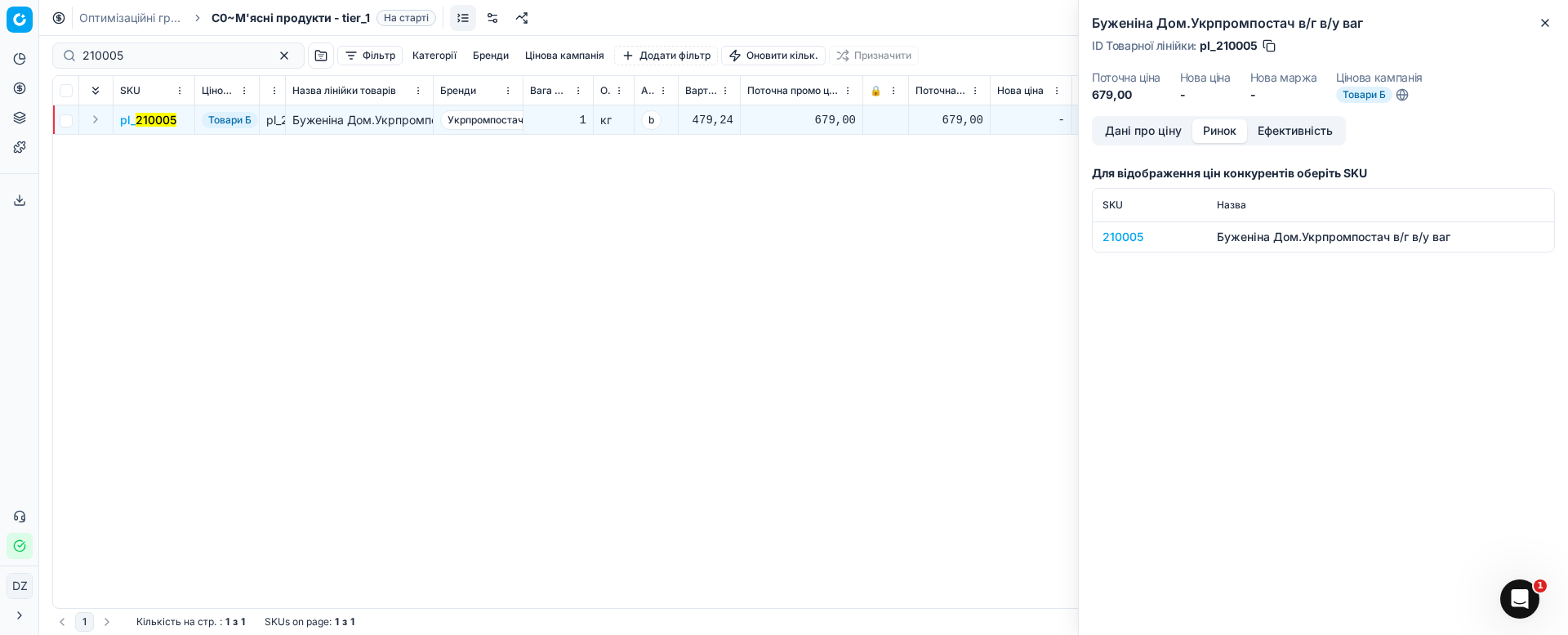
click at [1225, 132] on button "Ринок" at bounding box center [1220, 131] width 55 height 24
click at [1128, 234] on div "210005" at bounding box center [1150, 237] width 95 height 16
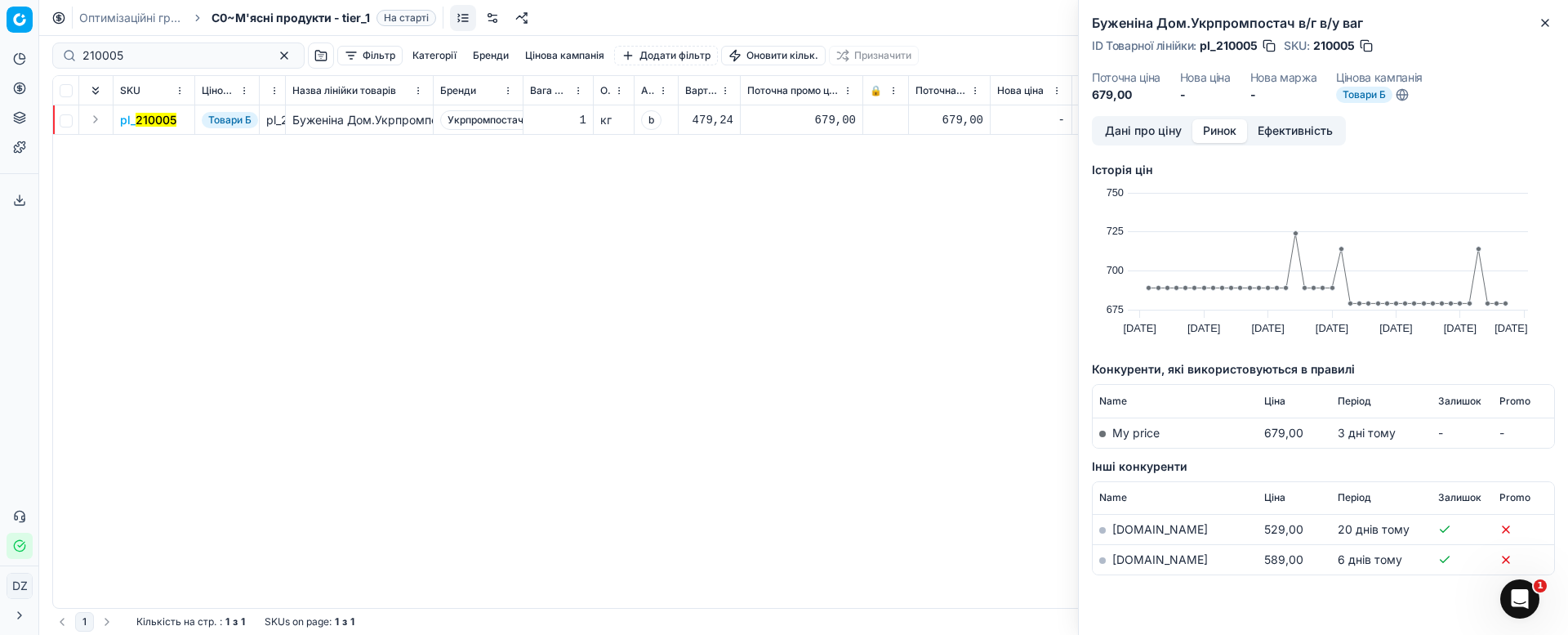
click at [1141, 567] on td "[DOMAIN_NAME]" at bounding box center [1175, 560] width 165 height 30
click at [1123, 559] on link "[DOMAIN_NAME]" at bounding box center [1160, 559] width 96 height 14
click at [591, 280] on div "pl_ 210005 Товари Б pl_210005 Буженіна Дом.Укрпромпостач в/г в/у ваг Укрпромпос…" at bounding box center [804, 356] width 1501 height 502
click at [1546, 22] on icon "button" at bounding box center [1546, 23] width 7 height 7
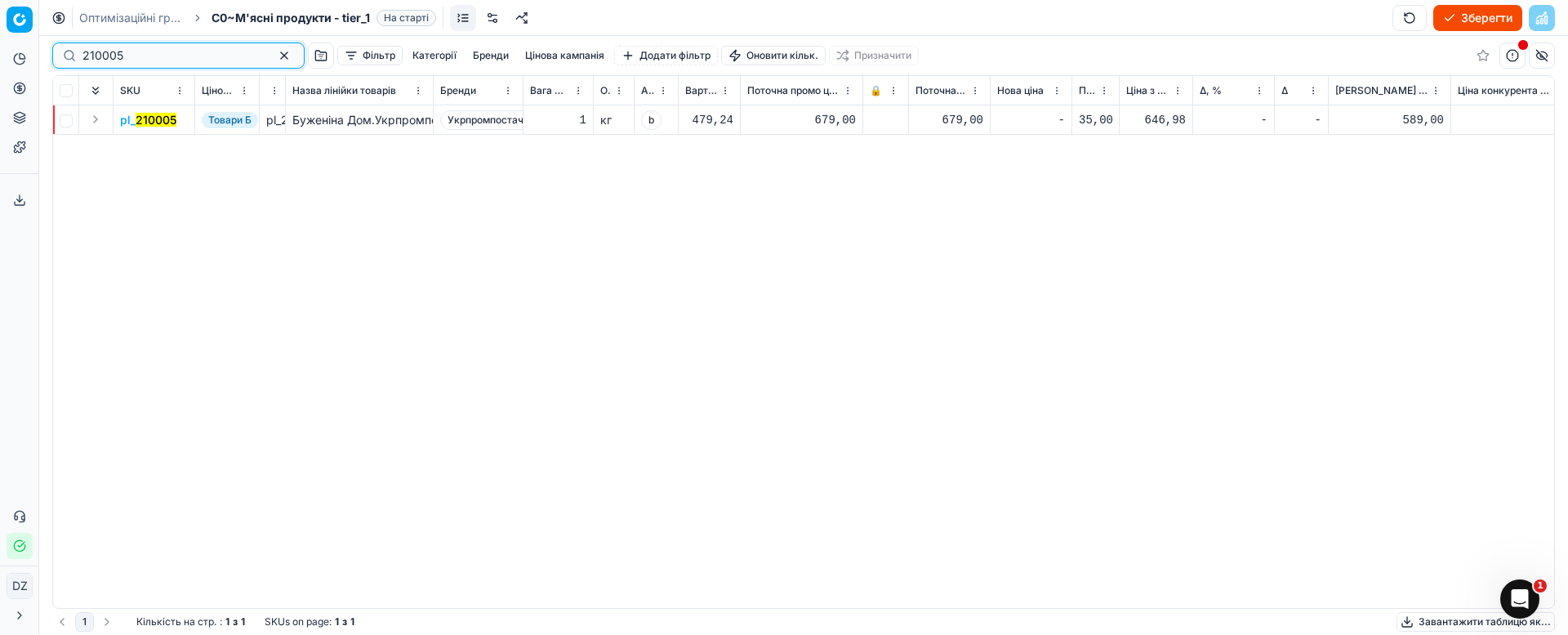
drag, startPoint x: 84, startPoint y: 64, endPoint x: 55, endPoint y: 71, distance: 29.8
click at [61, 71] on div "210005 Фільтр Категорії [PERSON_NAME] кампанія Додати фільтр Оновити кільк. При…" at bounding box center [804, 56] width 1503 height 39
paste input "31677"
click at [162, 118] on mark "231677" at bounding box center [155, 120] width 40 height 14
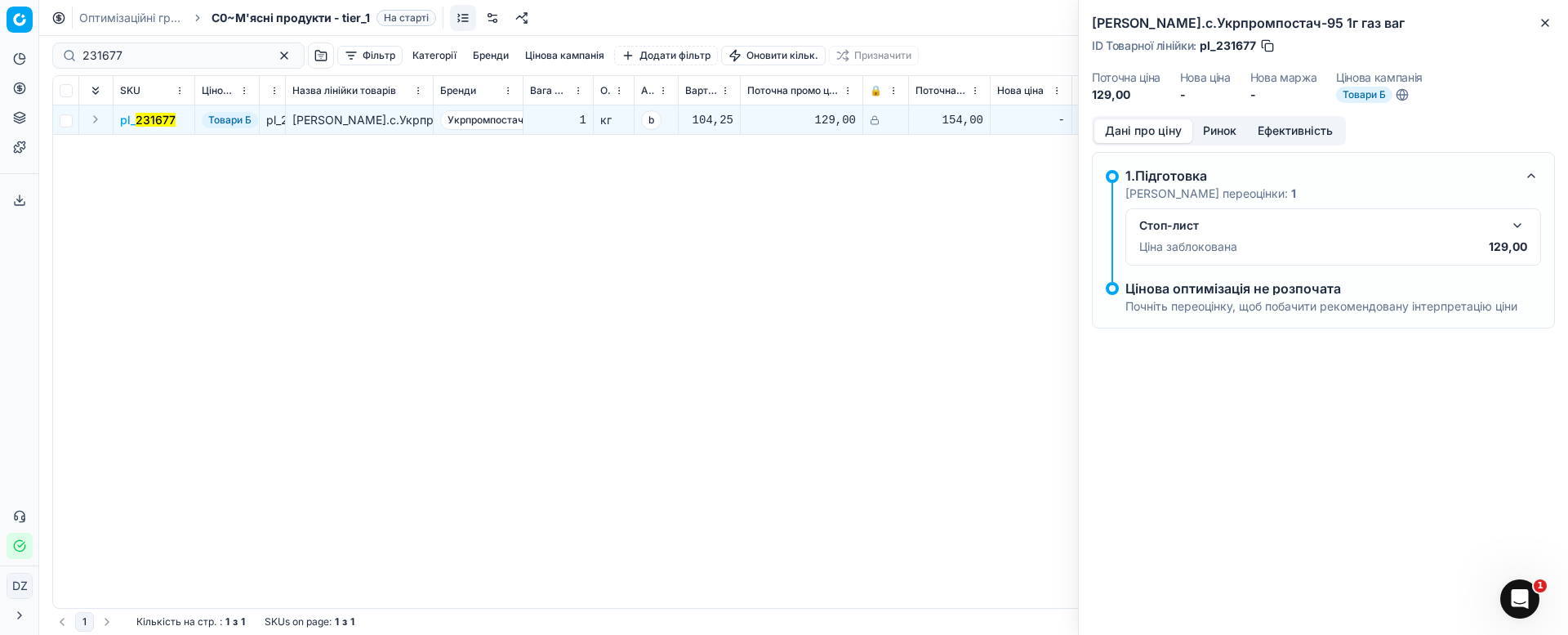
click at [1224, 123] on button "Ринок" at bounding box center [1220, 131] width 55 height 24
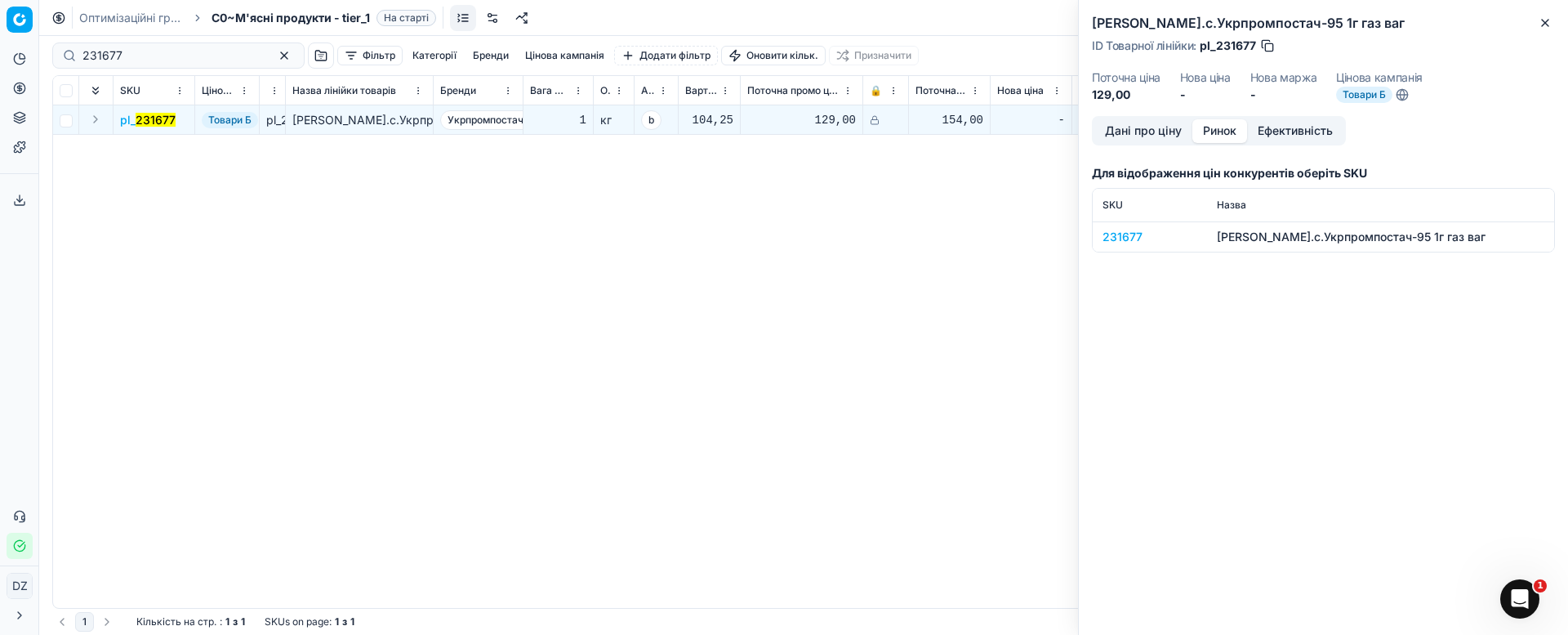
click at [1127, 237] on div "231677" at bounding box center [1150, 237] width 95 height 16
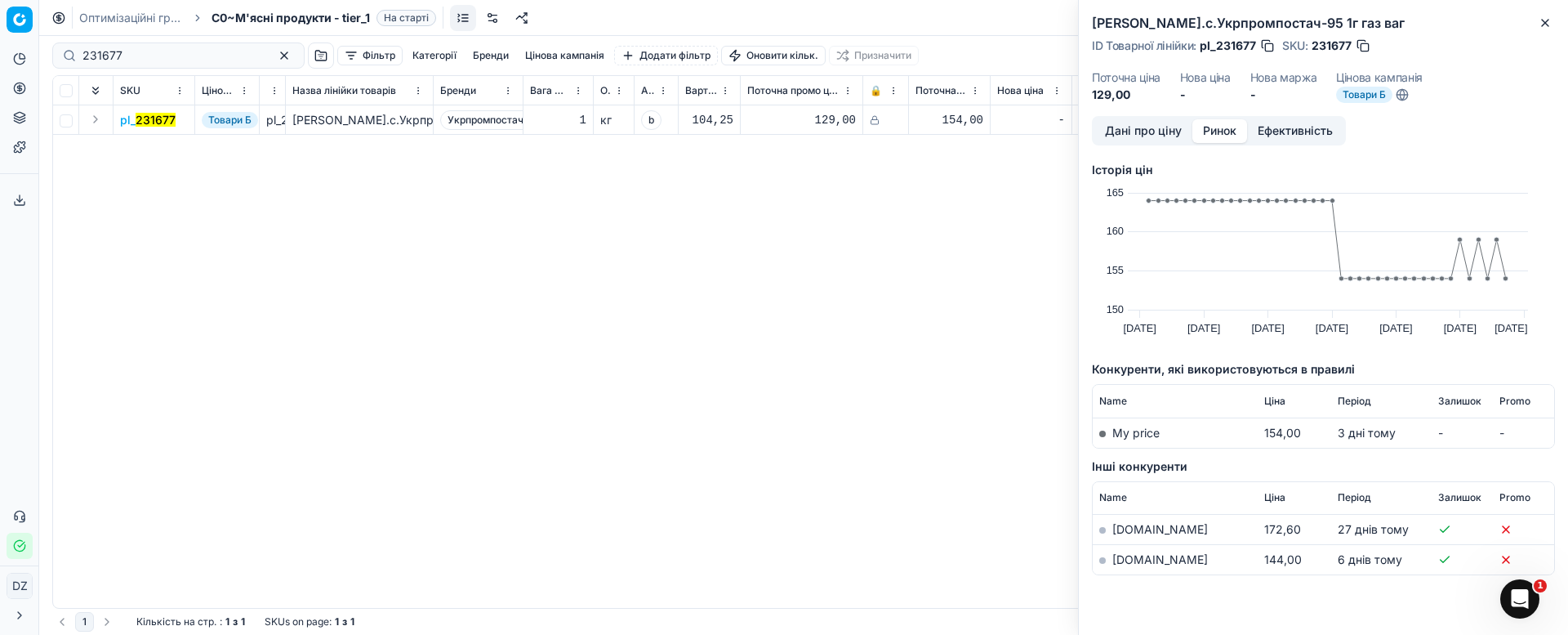
click at [1119, 560] on link "[DOMAIN_NAME]" at bounding box center [1160, 559] width 96 height 14
click at [1552, 24] on button "Close" at bounding box center [1545, 22] width 20 height 20
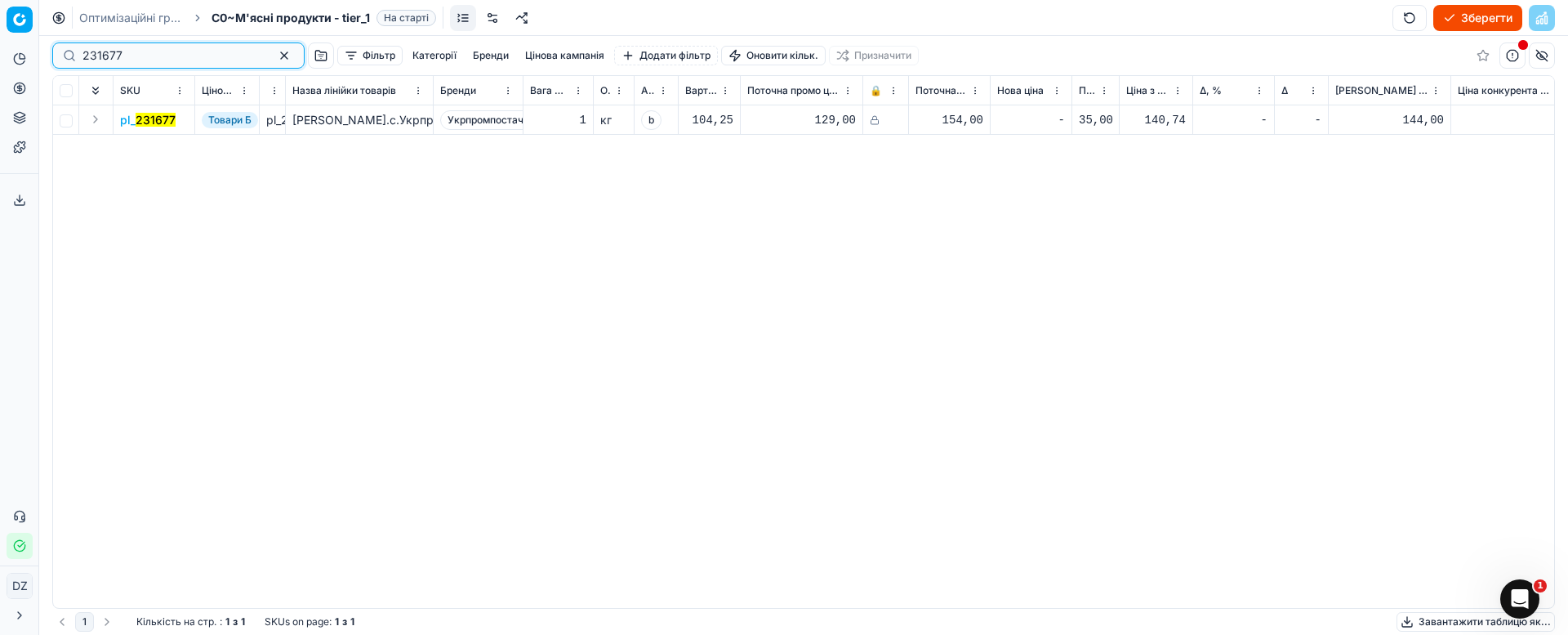
click at [54, 41] on div "231677 Фільтр Категорії [PERSON_NAME] кампанія Додати фільтр Оновити кільк. При…" at bounding box center [804, 56] width 1503 height 39
paste input "46935"
click at [175, 119] on mark "246935" at bounding box center [157, 120] width 44 height 14
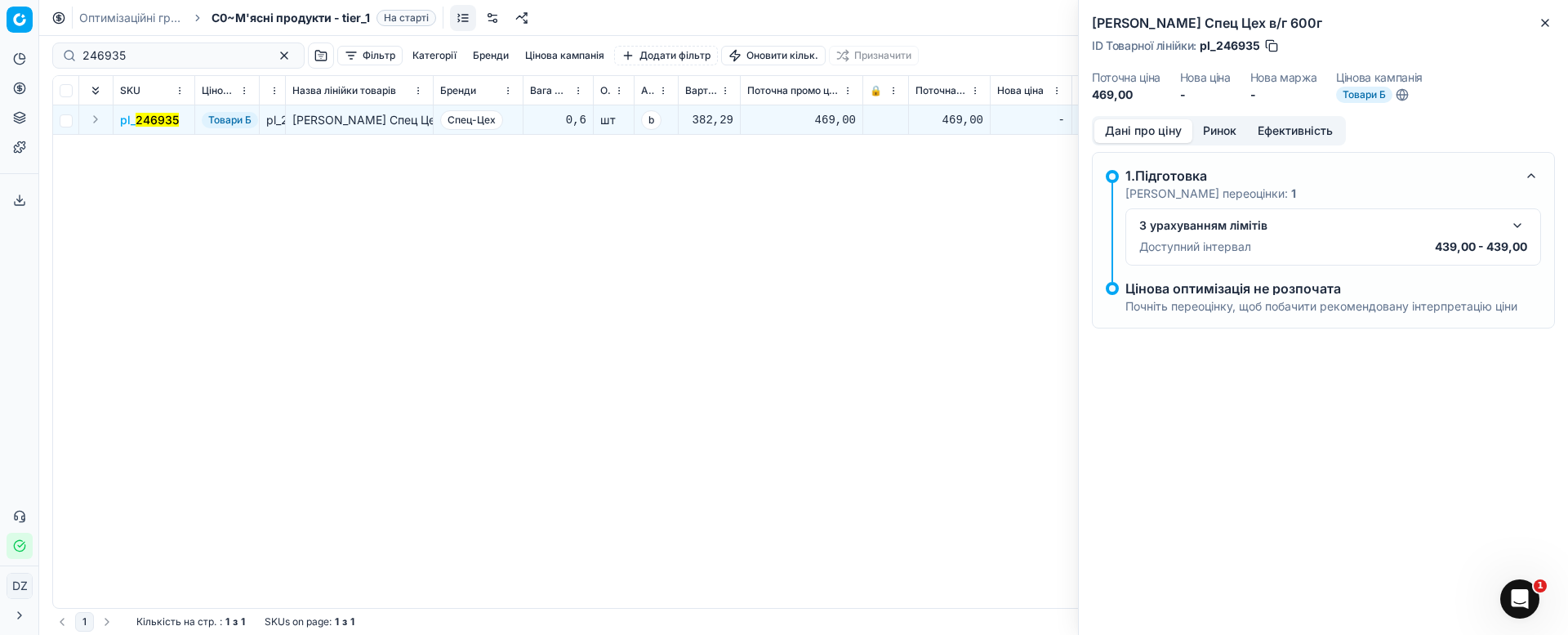
click at [1204, 135] on button "Ринок" at bounding box center [1220, 131] width 55 height 24
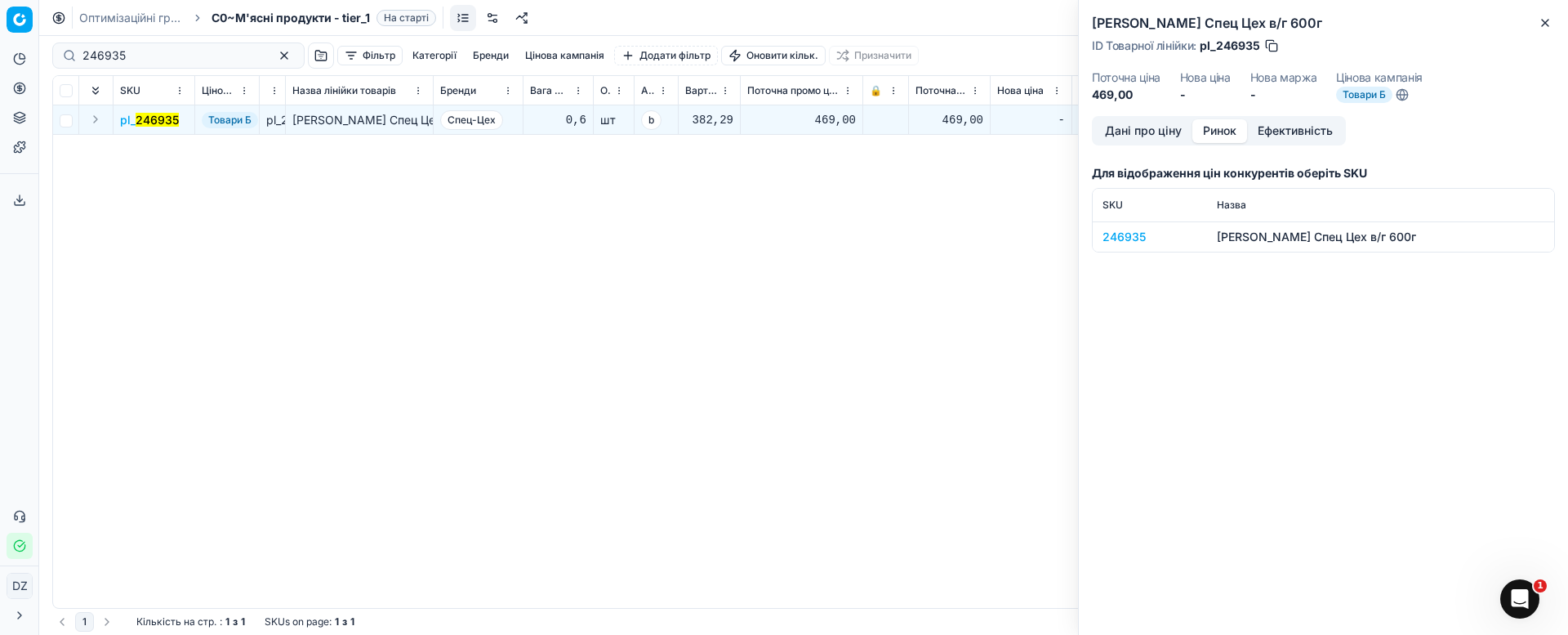
click at [1108, 232] on div "246935" at bounding box center [1150, 237] width 95 height 16
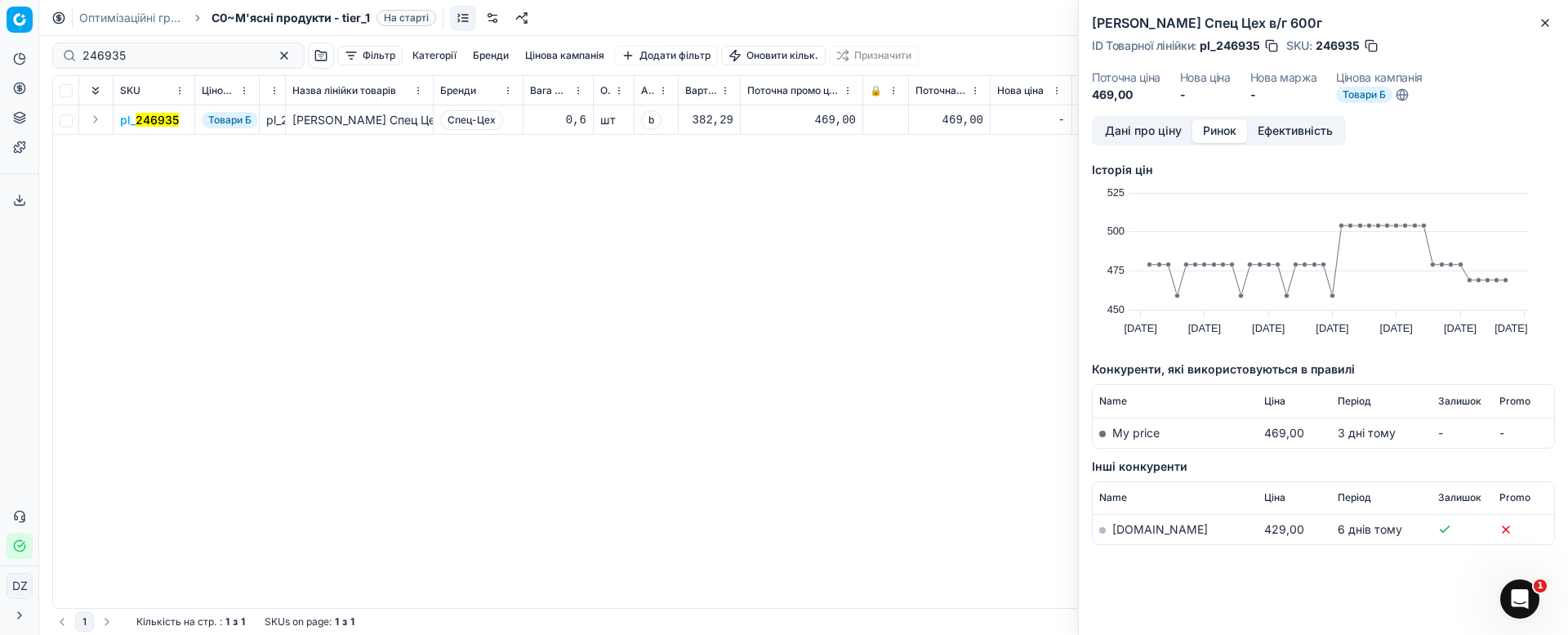
click at [1119, 530] on link "[DOMAIN_NAME]" at bounding box center [1160, 529] width 96 height 14
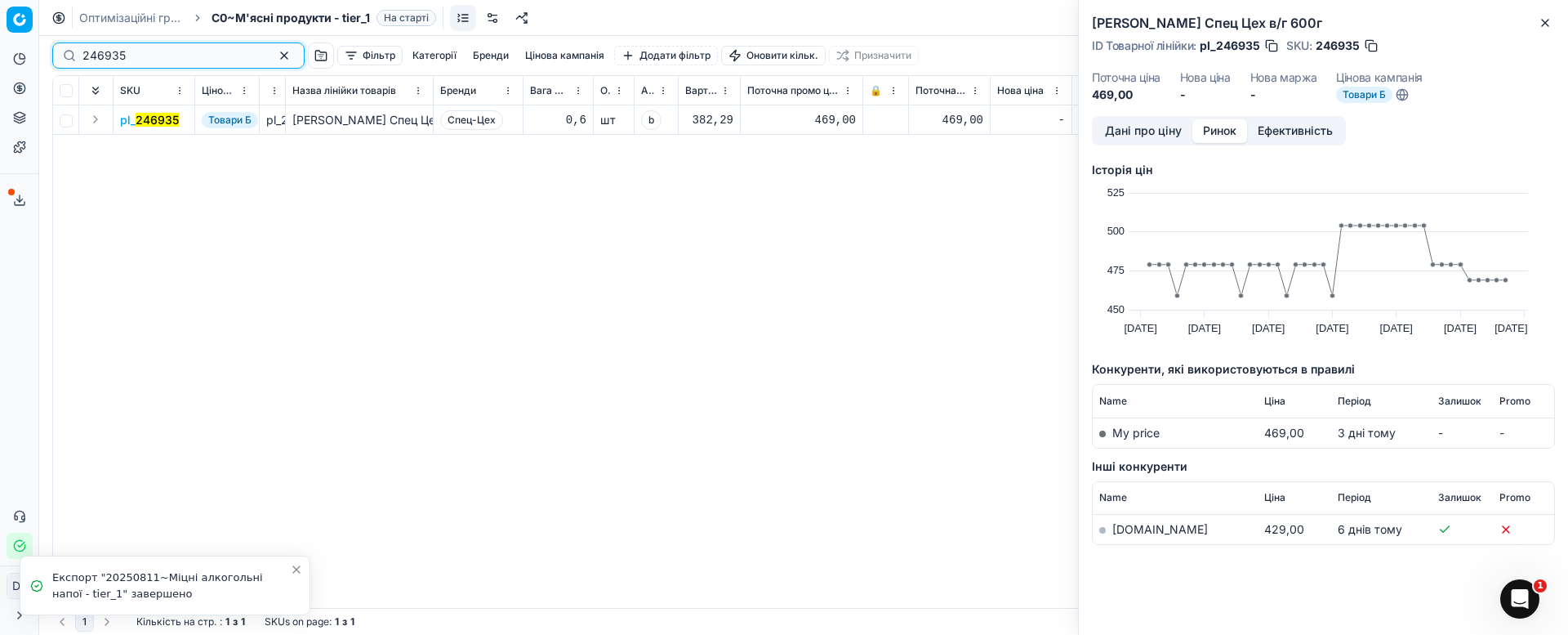
drag, startPoint x: 42, startPoint y: 61, endPoint x: 9, endPoint y: 65, distance: 33.2
click at [9, 65] on div "Pricing platform Аналітика Цінова оптимізація Асортимент продукції Шаблони Серв…" at bounding box center [784, 317] width 1568 height 635
paste input "60890"
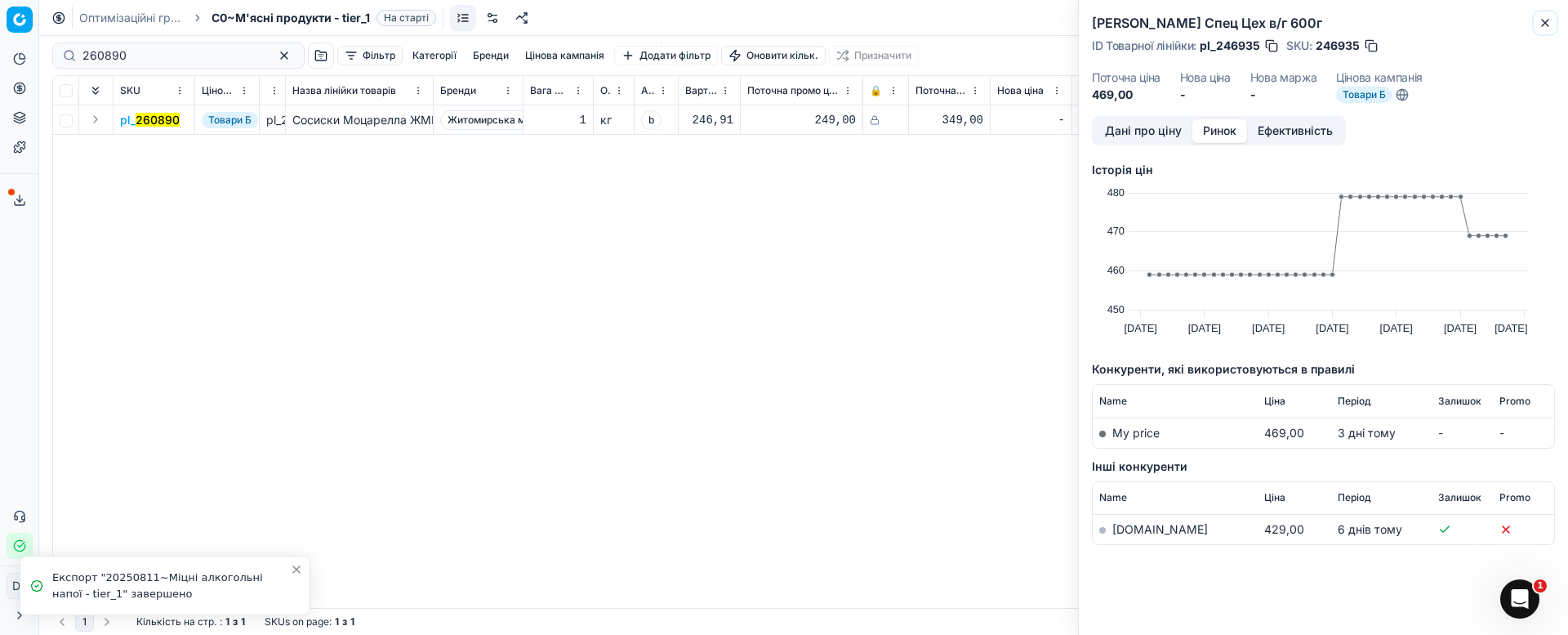
click at [1542, 16] on icon "button" at bounding box center [1545, 22] width 13 height 13
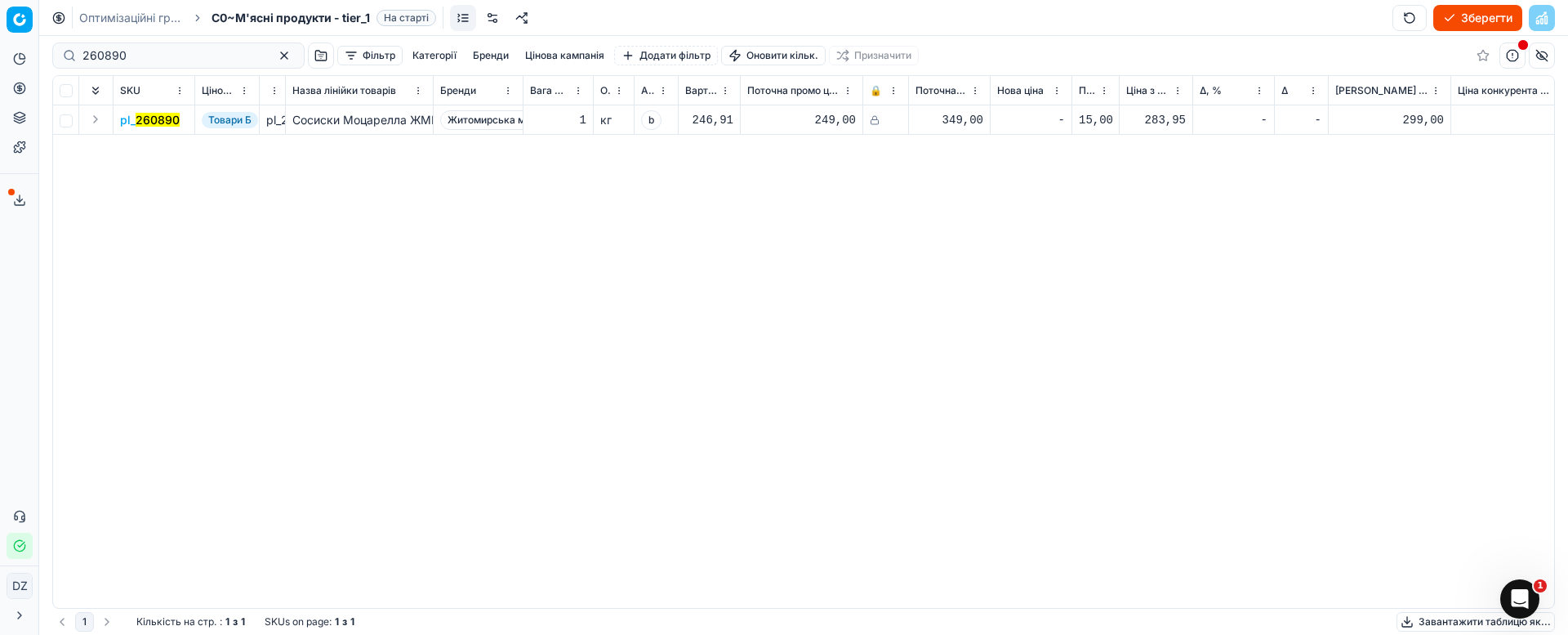
click at [152, 118] on mark "260890" at bounding box center [157, 120] width 44 height 14
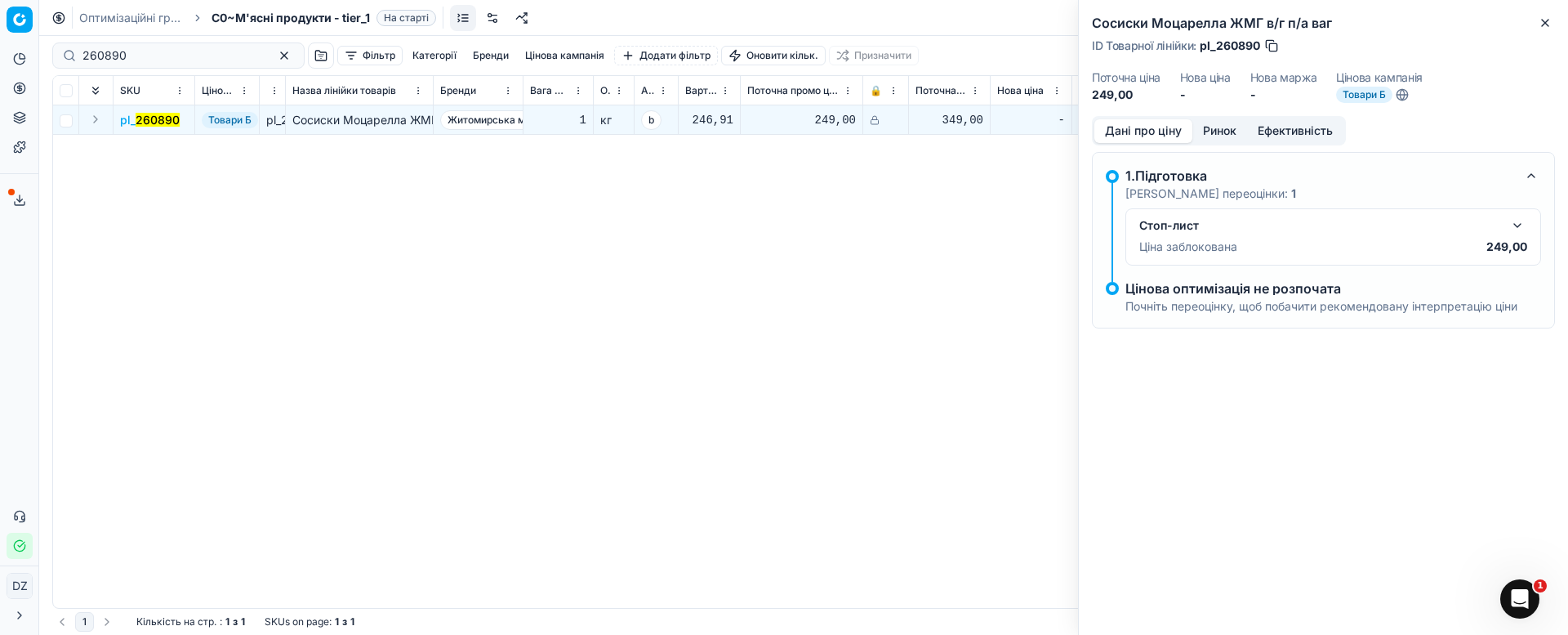
click at [1208, 76] on dt "Нова ціна" at bounding box center [1205, 77] width 51 height 11
click at [1204, 77] on dt "Нова ціна" at bounding box center [1205, 77] width 51 height 11
click at [1224, 123] on button "Ринок" at bounding box center [1220, 131] width 55 height 24
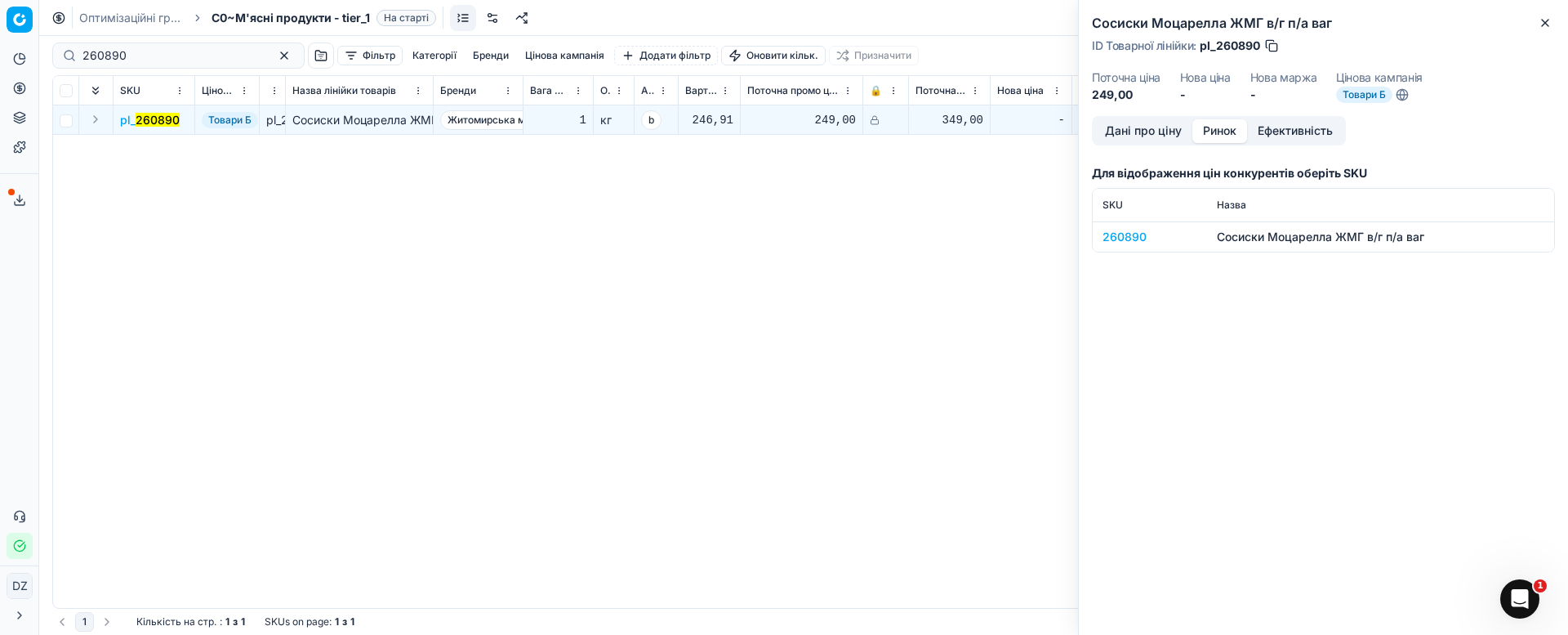
click at [1132, 233] on div "260890" at bounding box center [1150, 237] width 95 height 16
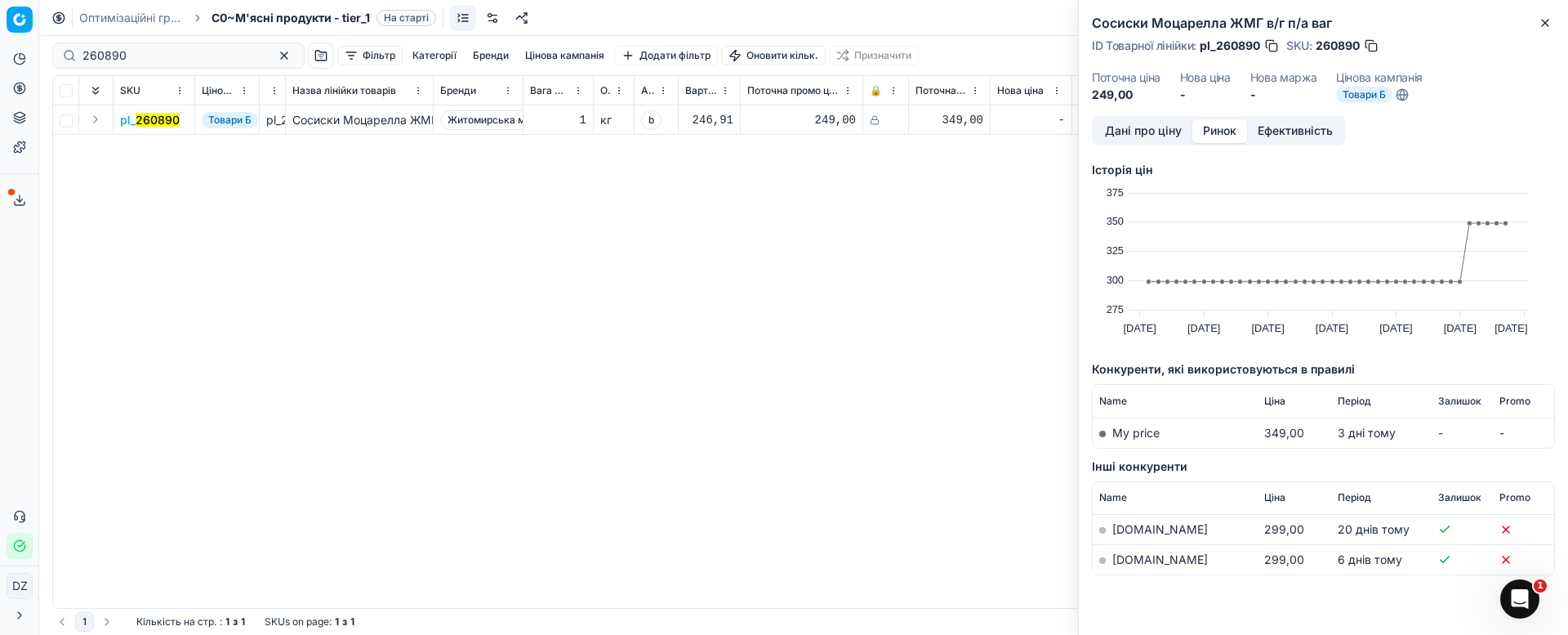
click at [1125, 553] on link "[DOMAIN_NAME]" at bounding box center [1160, 559] width 96 height 14
drag, startPoint x: 1557, startPoint y: 22, endPoint x: 1545, endPoint y: 38, distance: 20.0
click at [1555, 22] on div "Сосиски Моцарелла ЖМГ в/г п/а ваг ID Товарної лінійки : pl_260890 SKU : 260890 …" at bounding box center [1323, 57] width 489 height 116
click at [1541, 23] on icon "button" at bounding box center [1545, 22] width 13 height 13
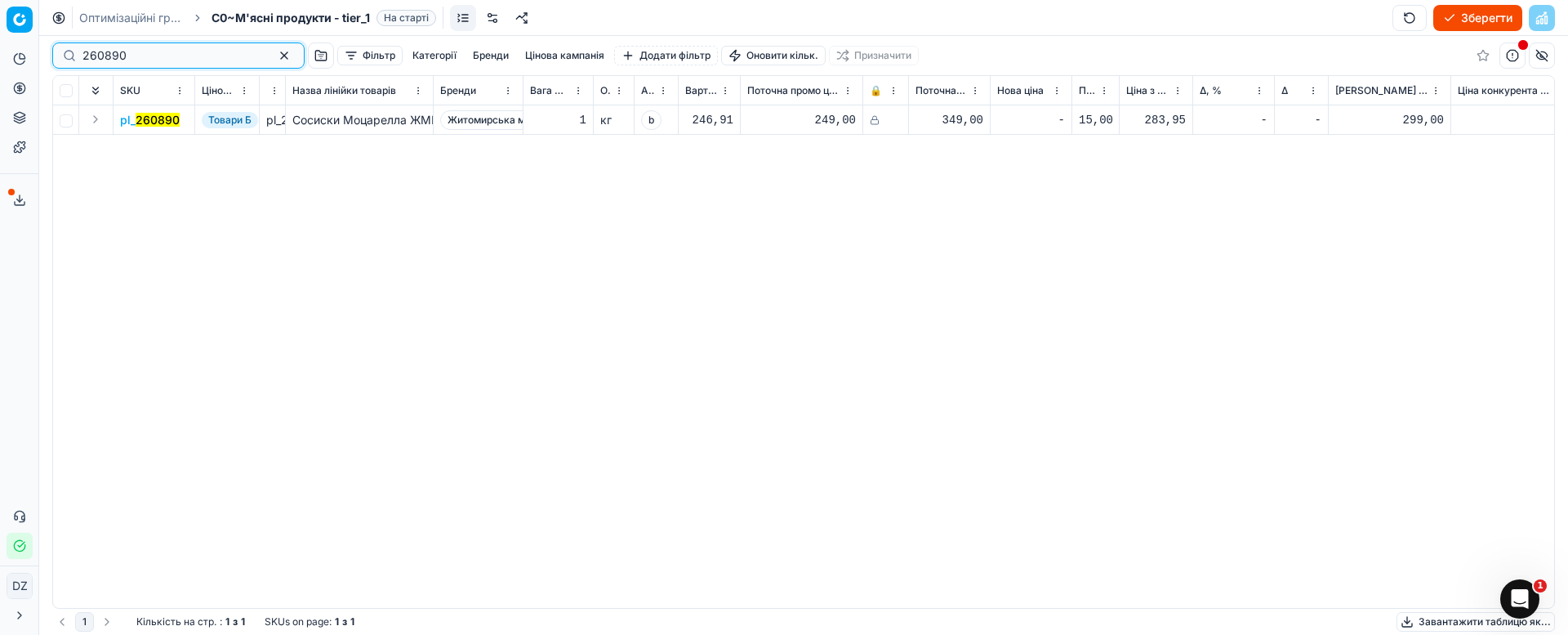
drag, startPoint x: 146, startPoint y: 51, endPoint x: 14, endPoint y: 75, distance: 134.2
click at [19, 75] on div "Pricing platform Аналітика Цінова оптимізація Асортимент продукції Шаблони Серв…" at bounding box center [784, 317] width 1568 height 635
paste input "85178"
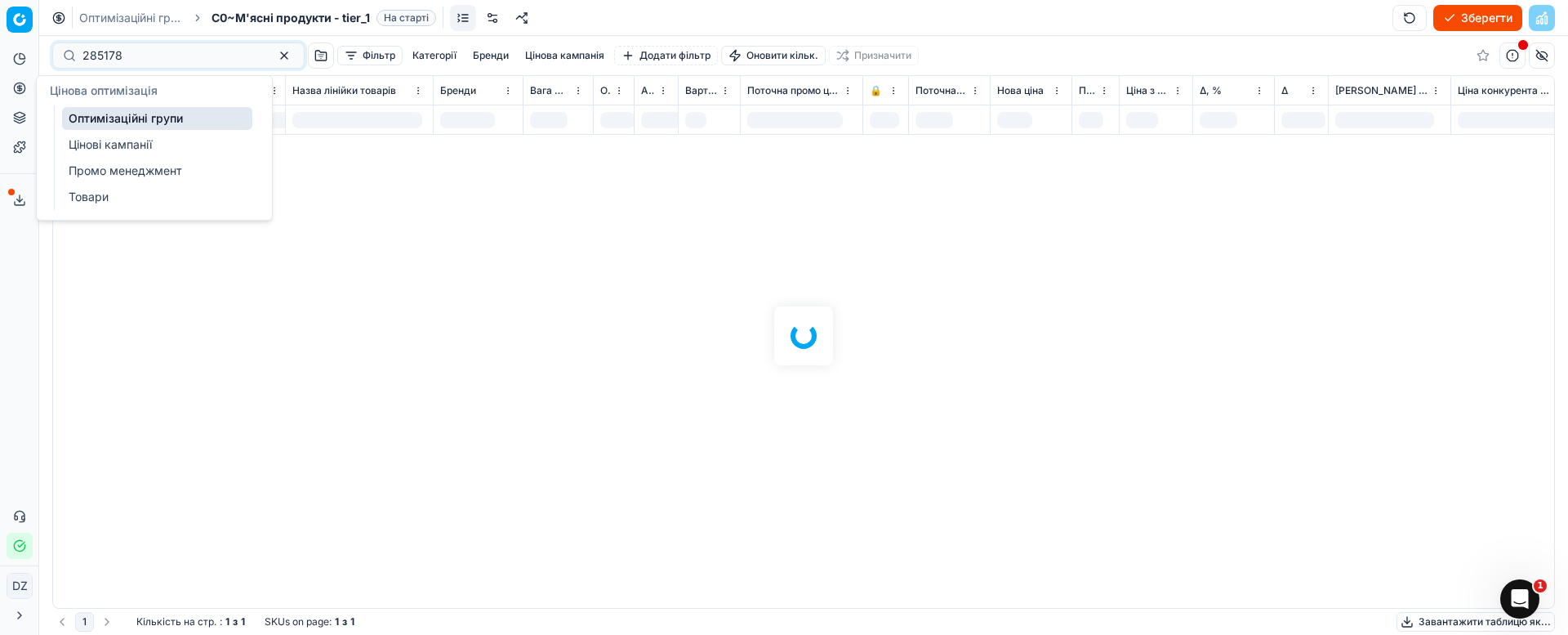
drag, startPoint x: 566, startPoint y: 231, endPoint x: 558, endPoint y: 226, distance: 9.4
click at [564, 231] on div at bounding box center [804, 335] width 1529 height 599
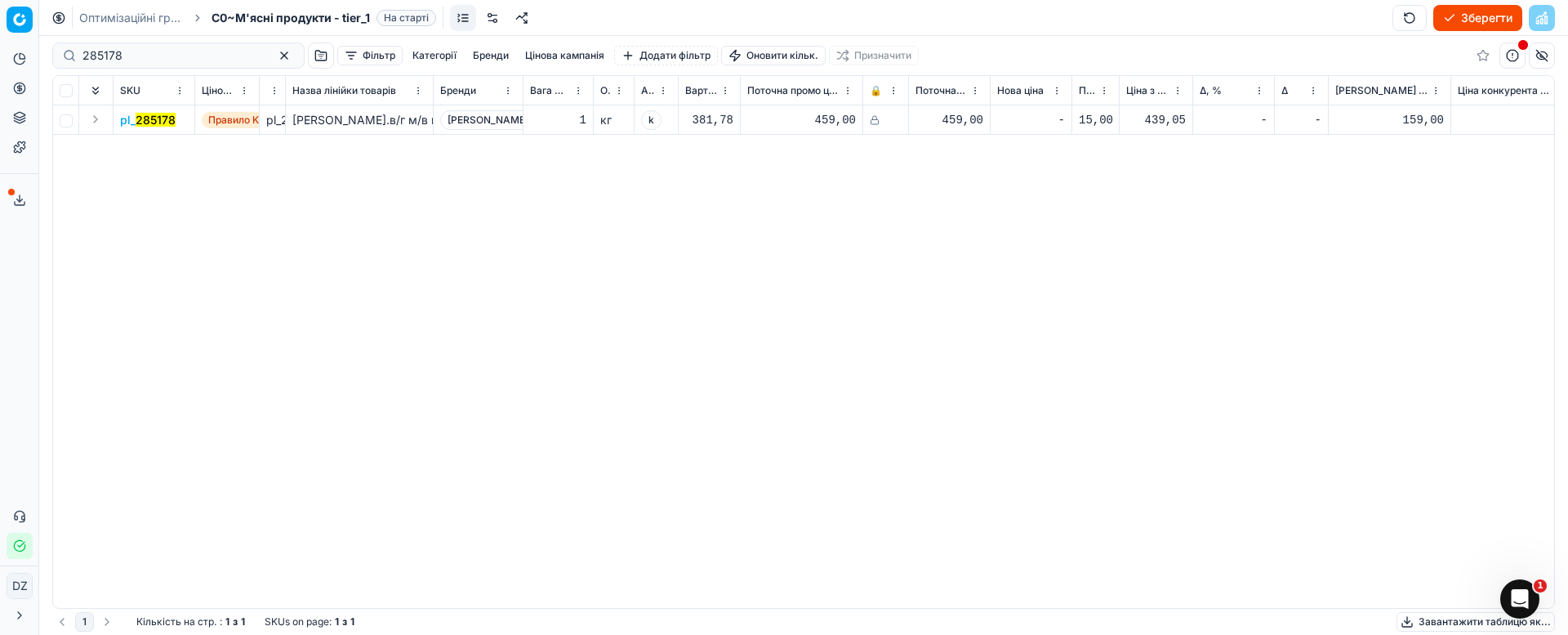
click at [155, 116] on mark "285178" at bounding box center [155, 120] width 40 height 14
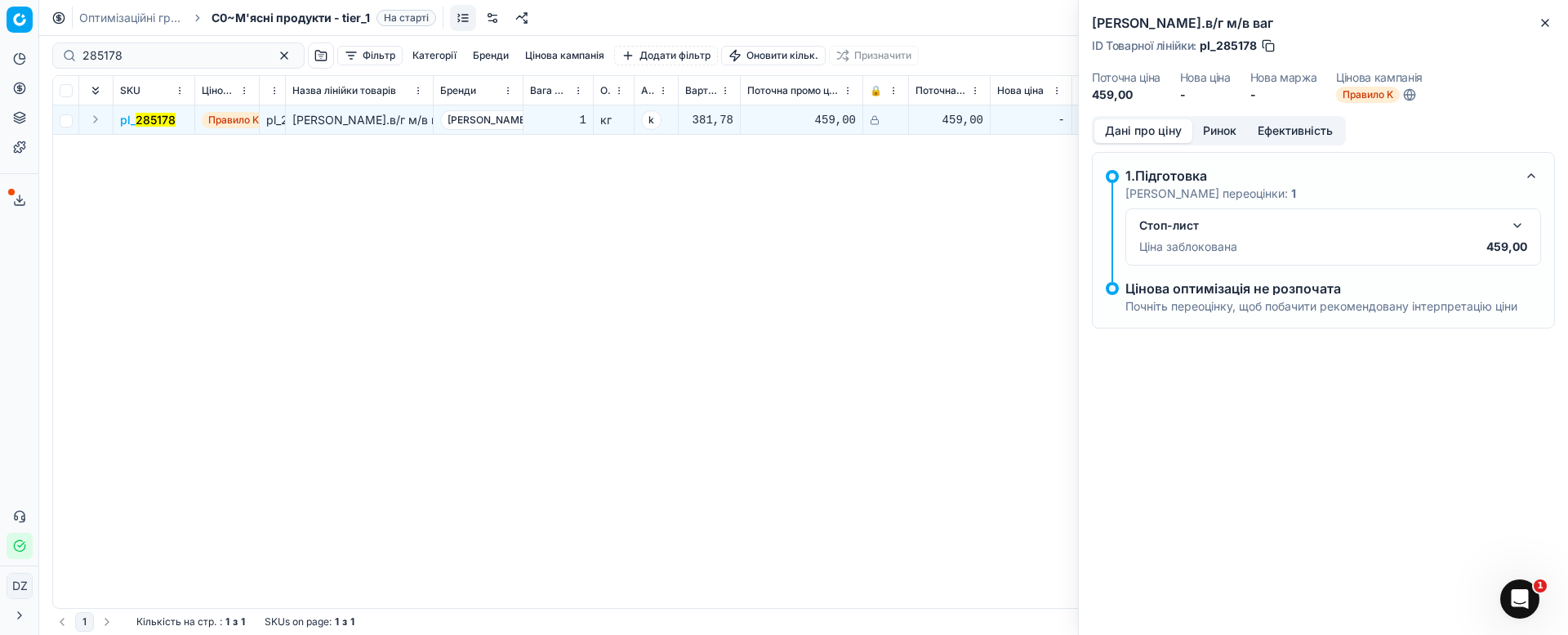
click at [1212, 129] on button "Ринок" at bounding box center [1220, 131] width 55 height 24
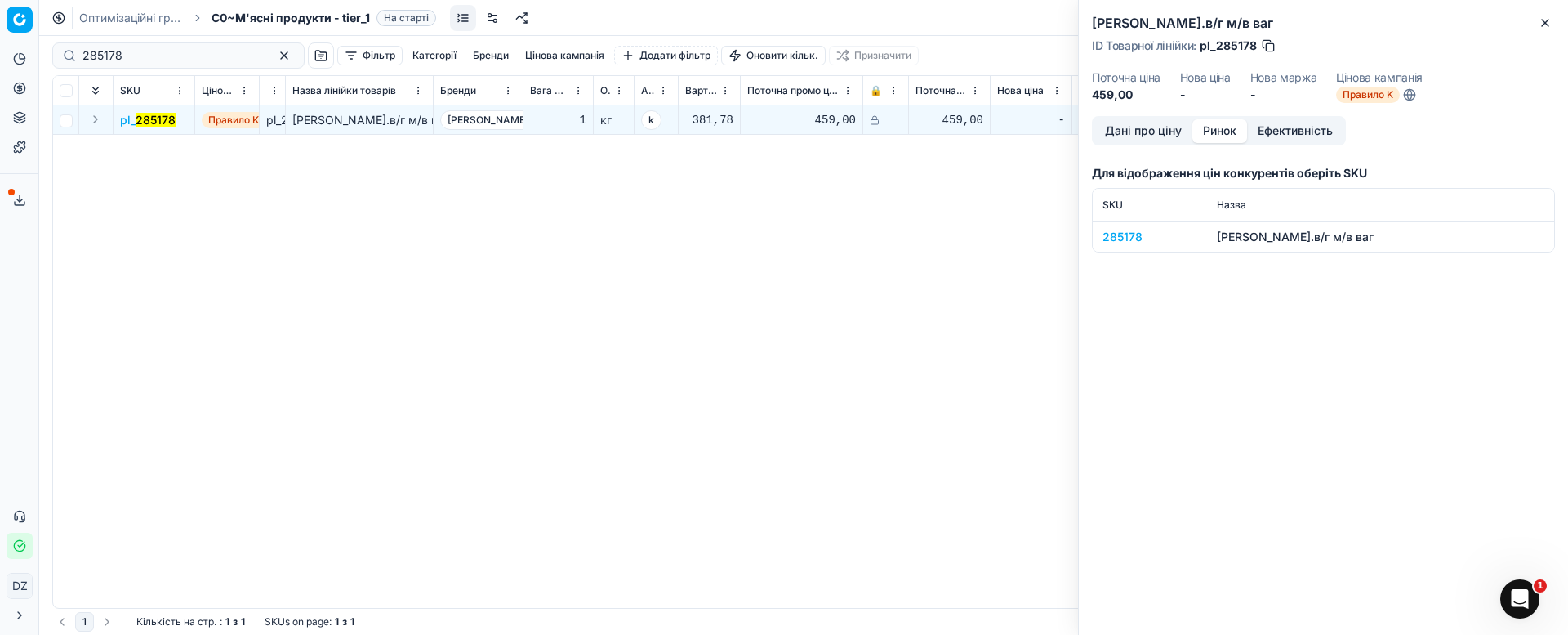
click at [1130, 230] on div "285178" at bounding box center [1150, 237] width 95 height 16
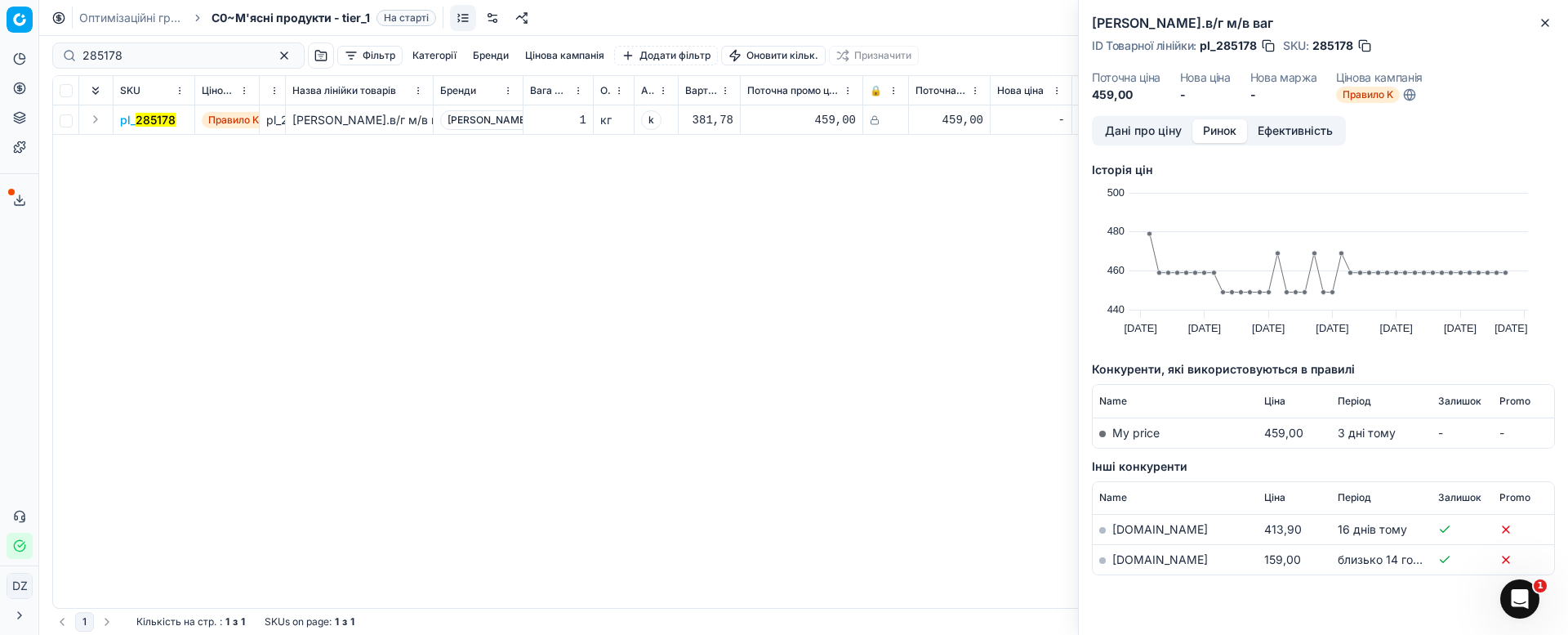
click at [1140, 561] on link "[DOMAIN_NAME]" at bounding box center [1160, 559] width 96 height 14
click at [1544, 21] on icon "button" at bounding box center [1545, 22] width 13 height 13
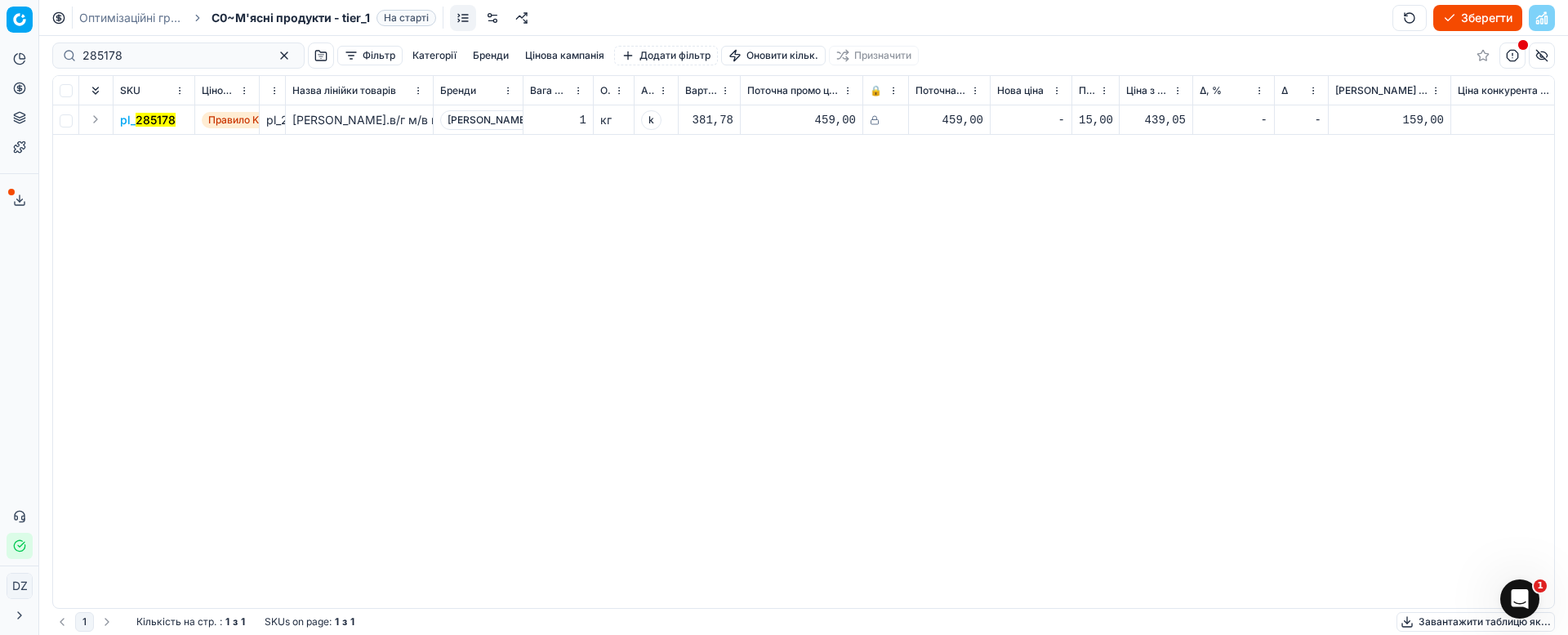
drag, startPoint x: 1213, startPoint y: 238, endPoint x: 708, endPoint y: 207, distance: 506.0
click at [1209, 238] on div "pl_ 285178 Правило K pl_285178 Ковбаса Лікарська [PERSON_NAME].в/г м/в ваг [PER…" at bounding box center [804, 356] width 1501 height 502
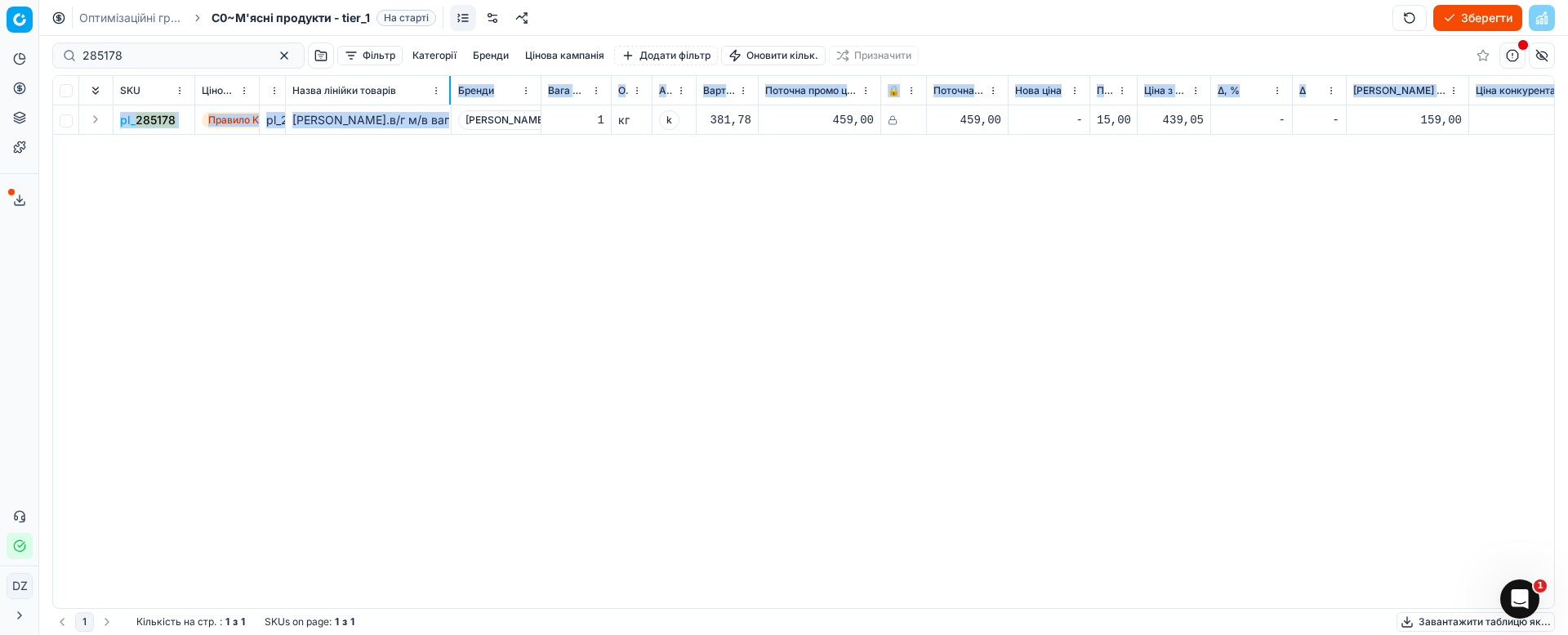
drag, startPoint x: 431, startPoint y: 88, endPoint x: 449, endPoint y: 109, distance: 27.7
click at [449, 109] on div "SKU Цінова кампанія ID Товарної лінійки Назва лінійки товарів Бренди Вага Net О…" at bounding box center [804, 342] width 1501 height 532
click at [500, 300] on div "pl_ 285178 Правило K pl_285178 Ковбаса Лікарська [PERSON_NAME].в/г м/в ваг [PER…" at bounding box center [804, 356] width 1501 height 502
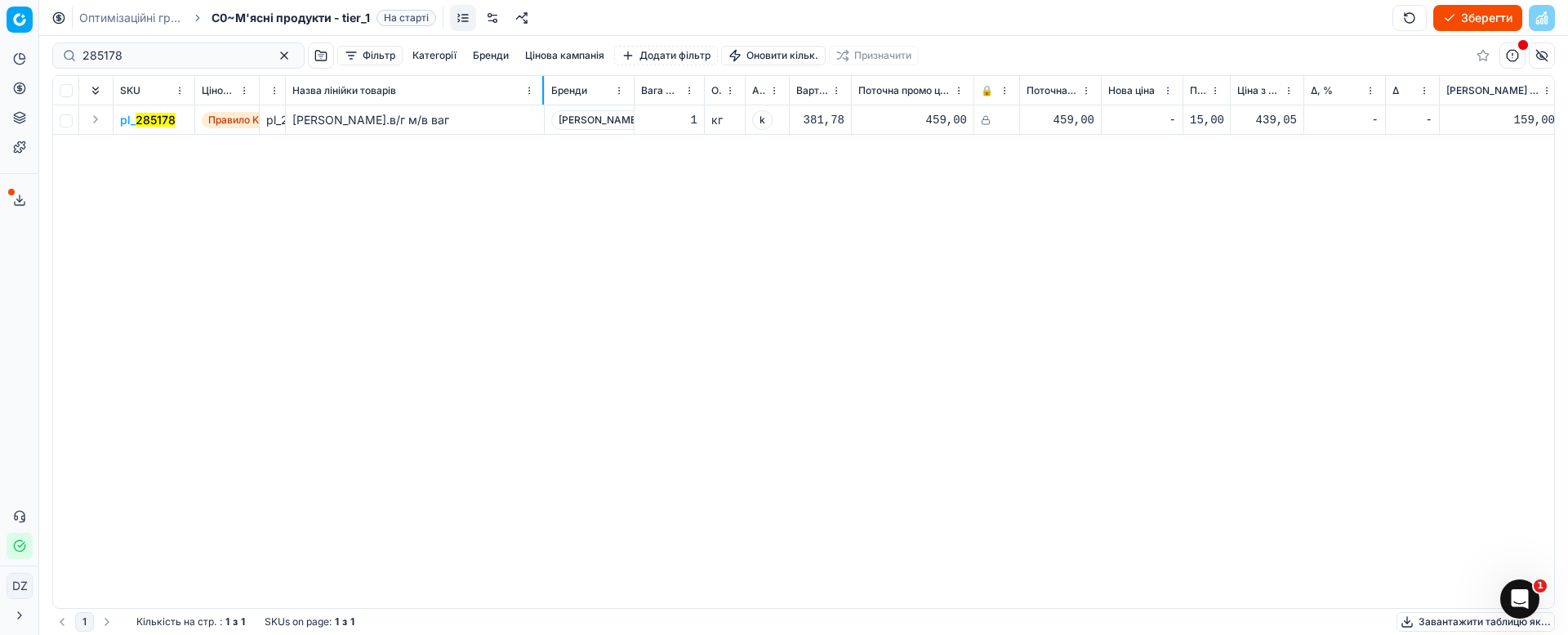
drag, startPoint x: 449, startPoint y: 84, endPoint x: 542, endPoint y: 110, distance: 96.6
click at [542, 110] on div "SKU Цінова кампанія ID Товарної лінійки Назва лінійки товарів Бренди Вага Net О…" at bounding box center [804, 342] width 1501 height 532
click at [788, 270] on div "pl_ 285178 Правило K pl_285178 Ковбаса Лікарська [PERSON_NAME].в/г м/в ваг [PER…" at bounding box center [804, 356] width 1501 height 502
click at [1004, 264] on div "pl_ 285178 Правило K pl_285178 Ковбаса Лікарська [PERSON_NAME].в/г м/в ваг [PER…" at bounding box center [804, 356] width 1501 height 502
click at [136, 115] on mark "285178" at bounding box center [155, 120] width 40 height 14
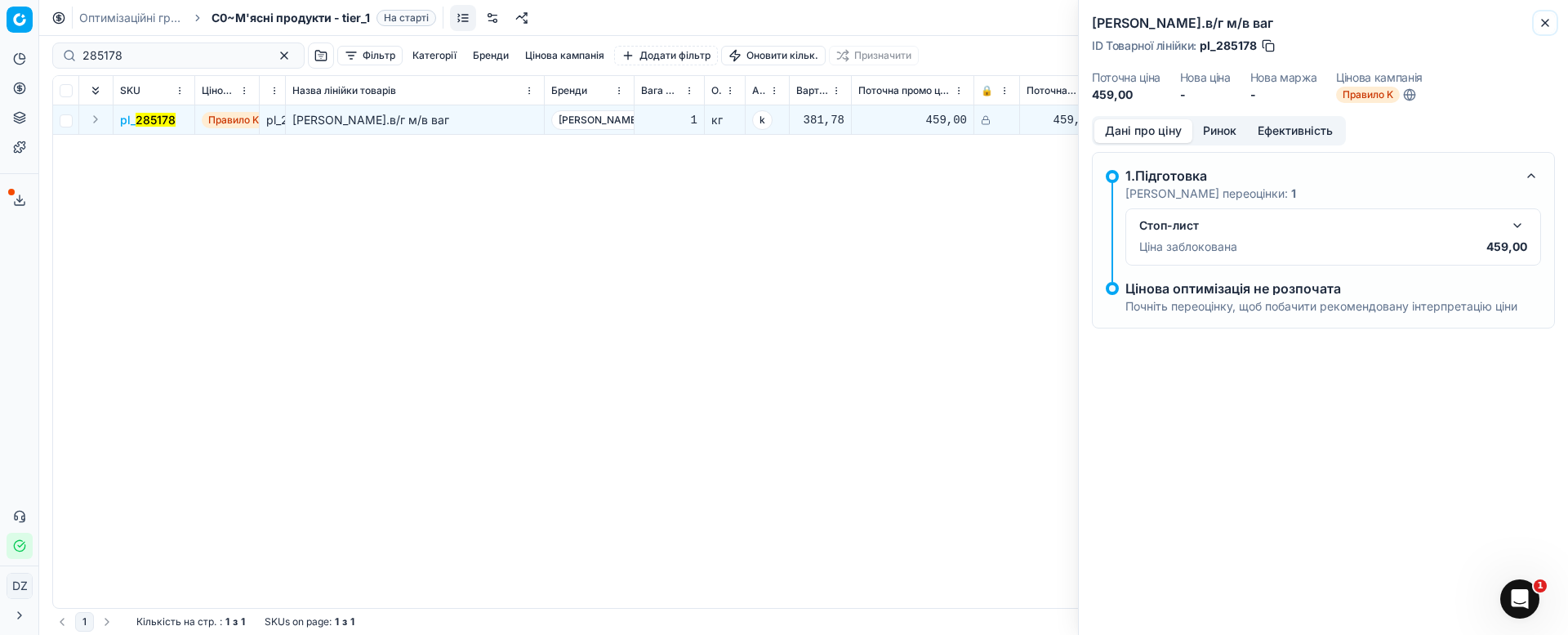
click at [1547, 19] on icon "button" at bounding box center [1545, 22] width 13 height 13
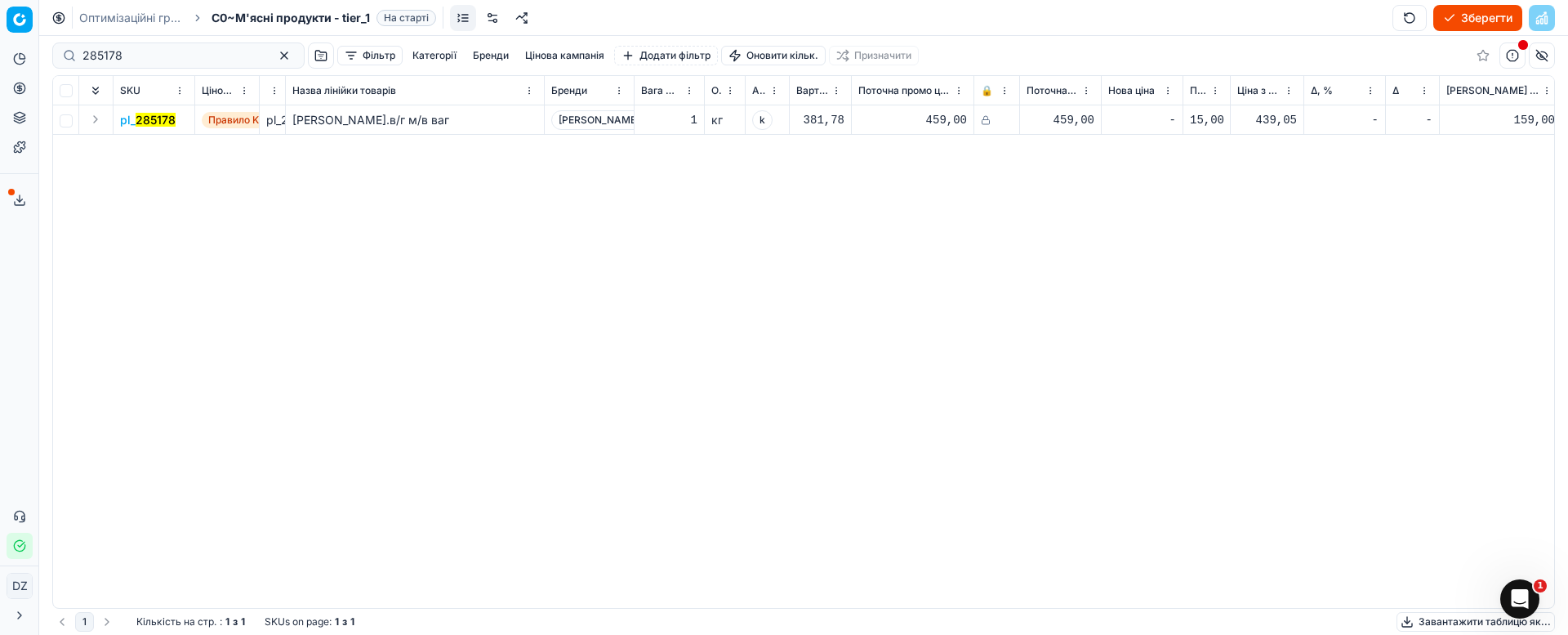
click at [898, 93] on span "Поточна промо ціна" at bounding box center [905, 90] width 93 height 13
click at [0, 48] on div "Pricing platform Аналітика Цінова оптимізація Асортимент продукції Шаблони Серв…" at bounding box center [784, 317] width 1568 height 635
paste input "32751"
click at [141, 117] on mark "327518" at bounding box center [154, 120] width 40 height 14
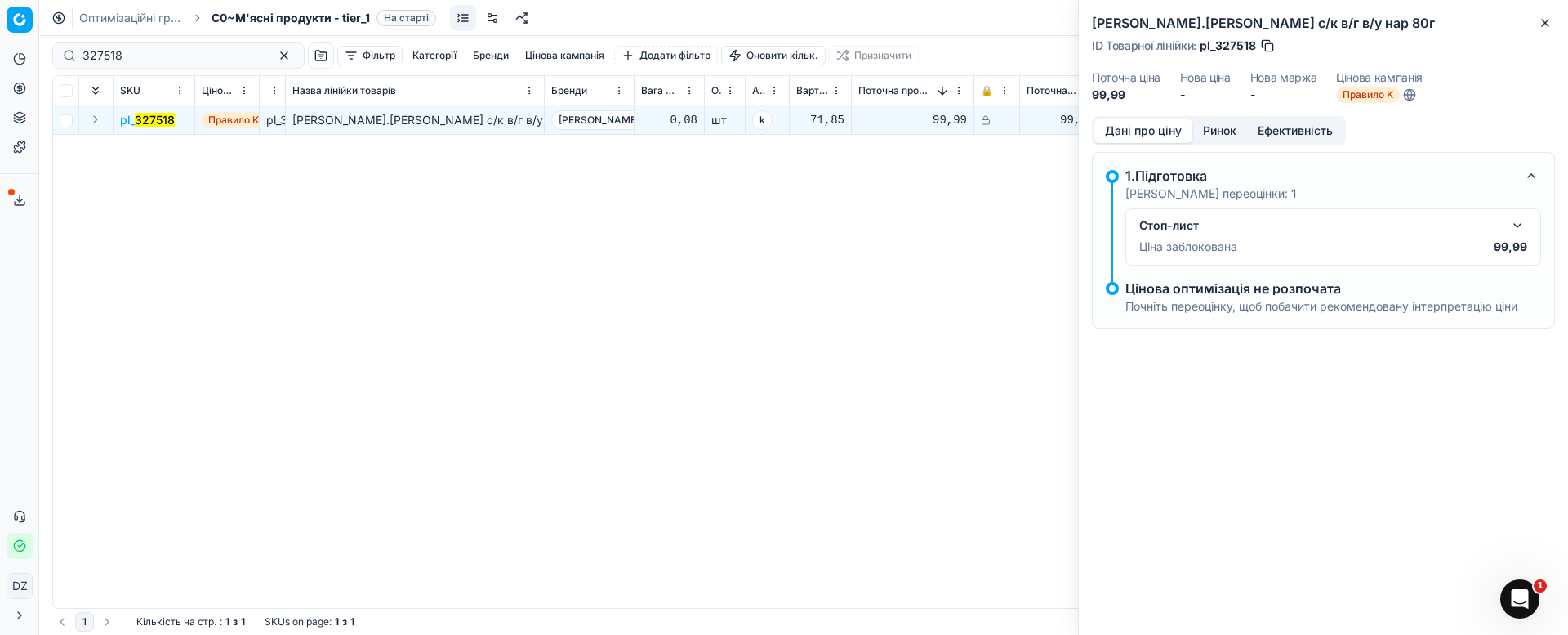
click at [1210, 129] on button "Ринок" at bounding box center [1220, 131] width 55 height 24
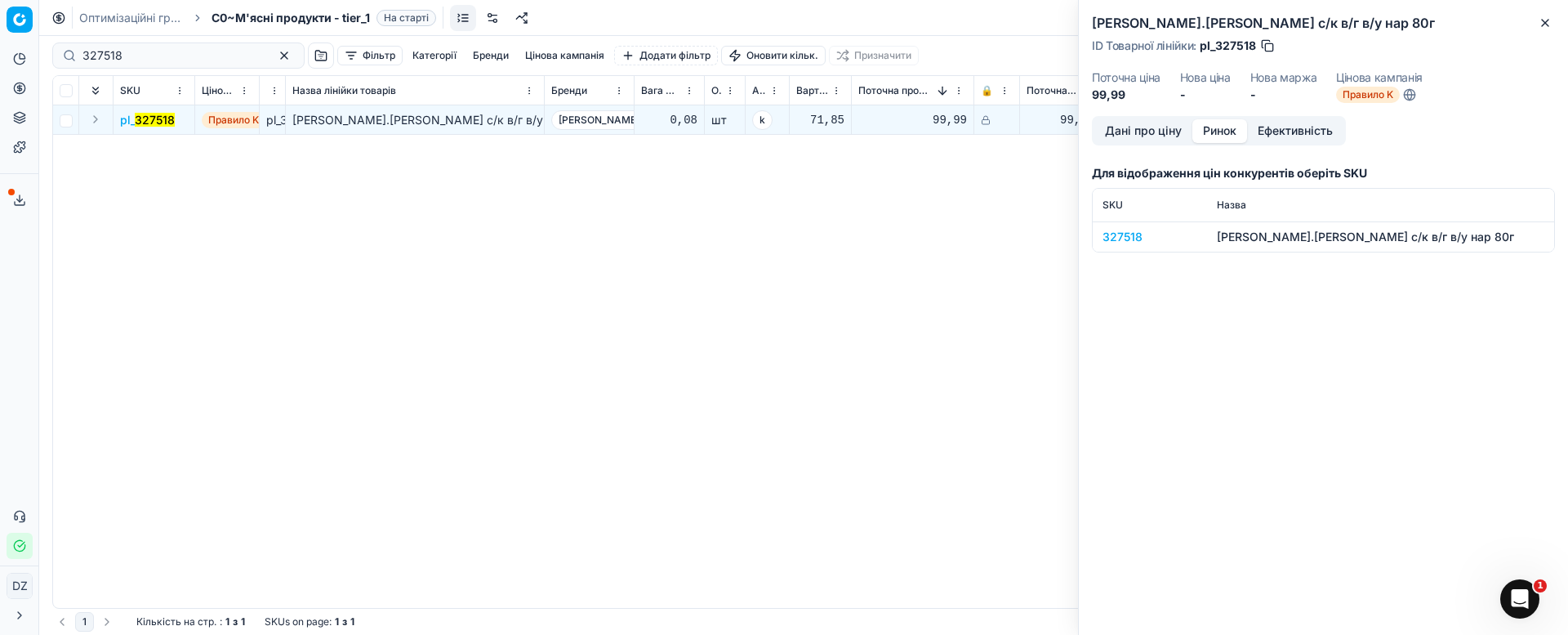
click at [1132, 237] on div "327518" at bounding box center [1150, 237] width 95 height 16
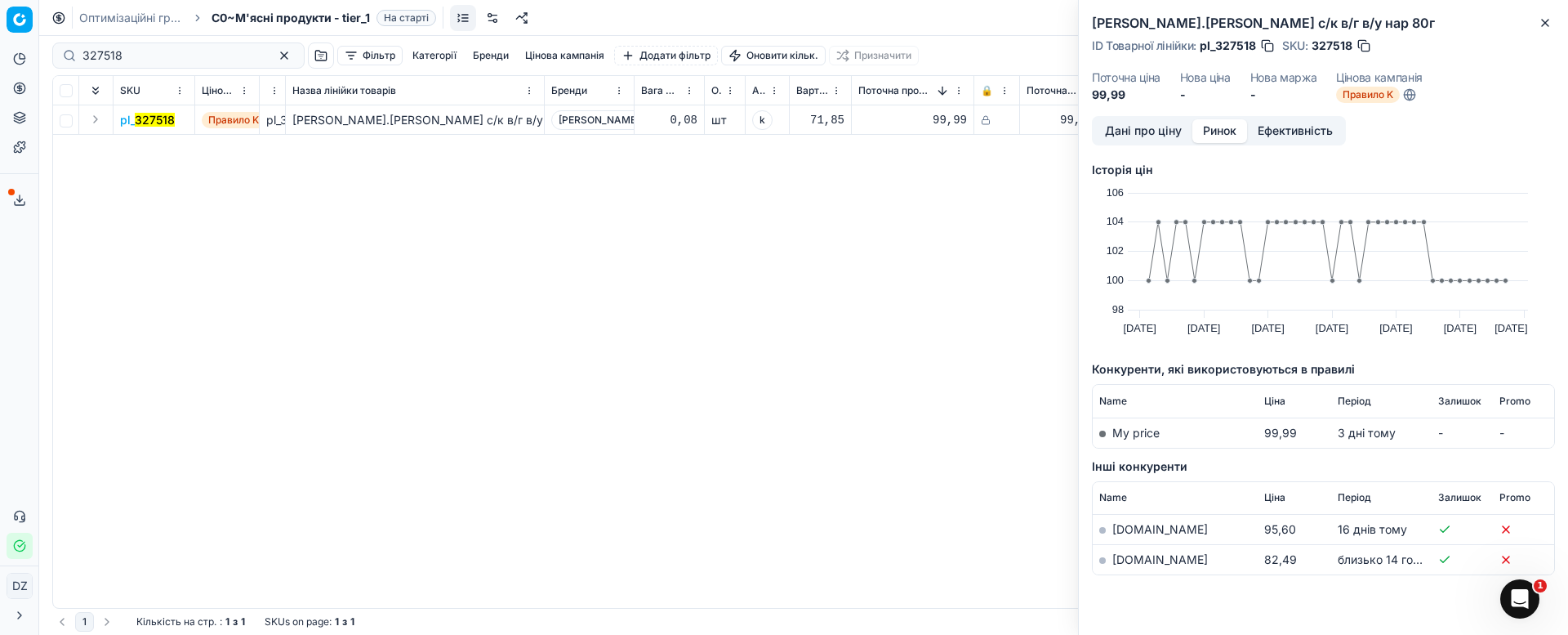
click at [1126, 562] on link "[DOMAIN_NAME]" at bounding box center [1160, 559] width 96 height 14
click at [1541, 21] on icon "button" at bounding box center [1545, 22] width 13 height 13
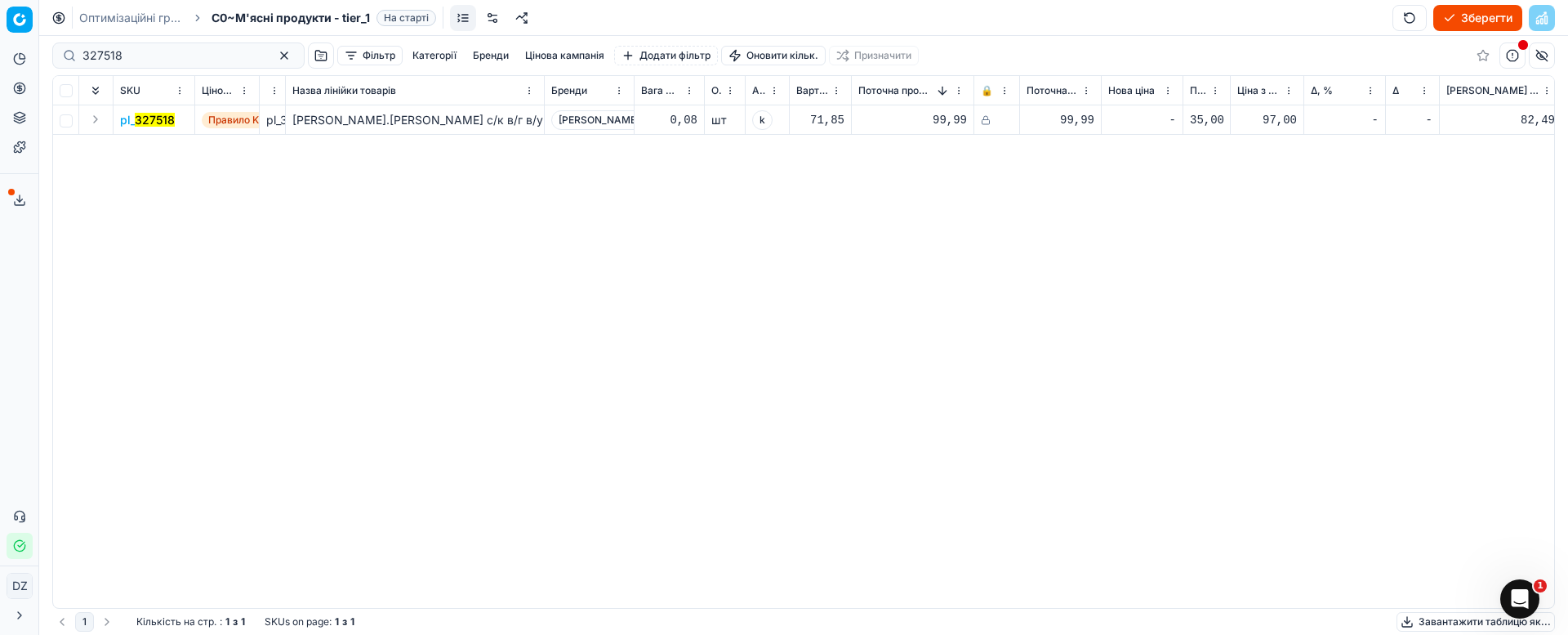
click at [147, 117] on mark "327518" at bounding box center [154, 120] width 40 height 14
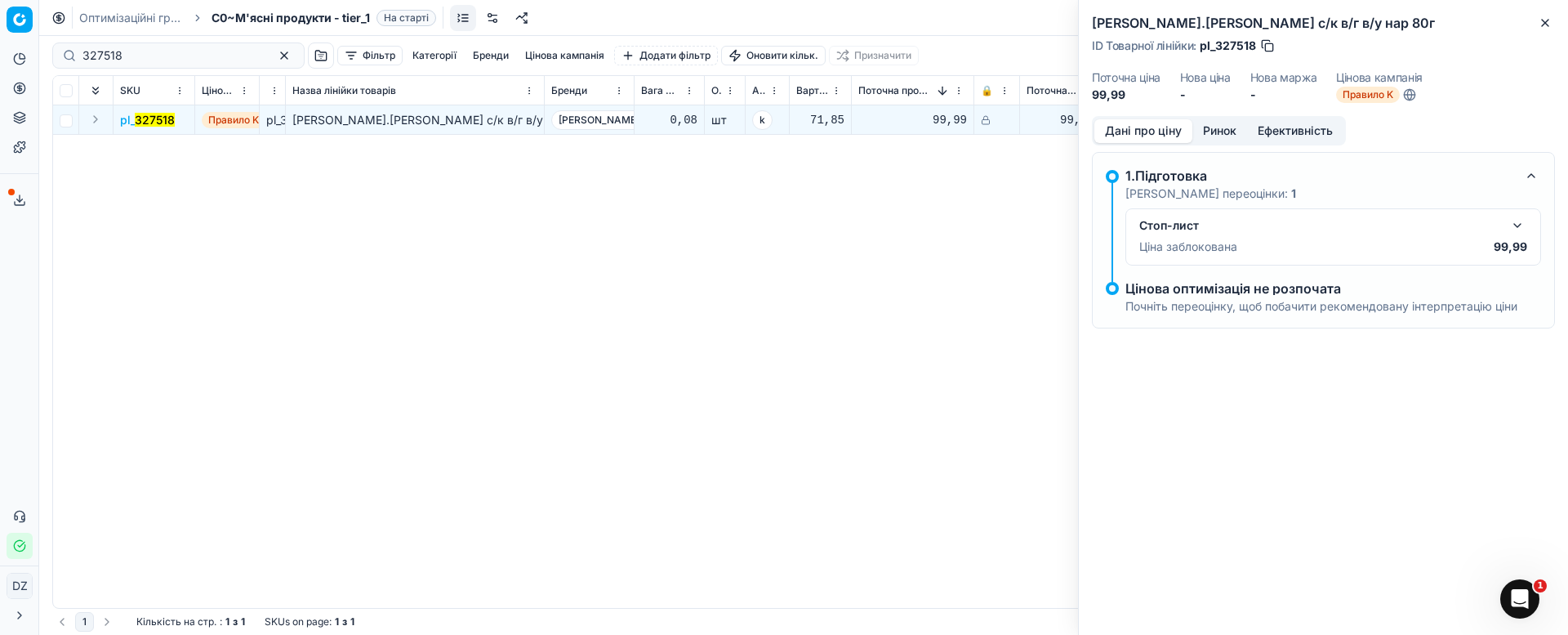
click at [1221, 123] on button "Ринок" at bounding box center [1220, 131] width 55 height 24
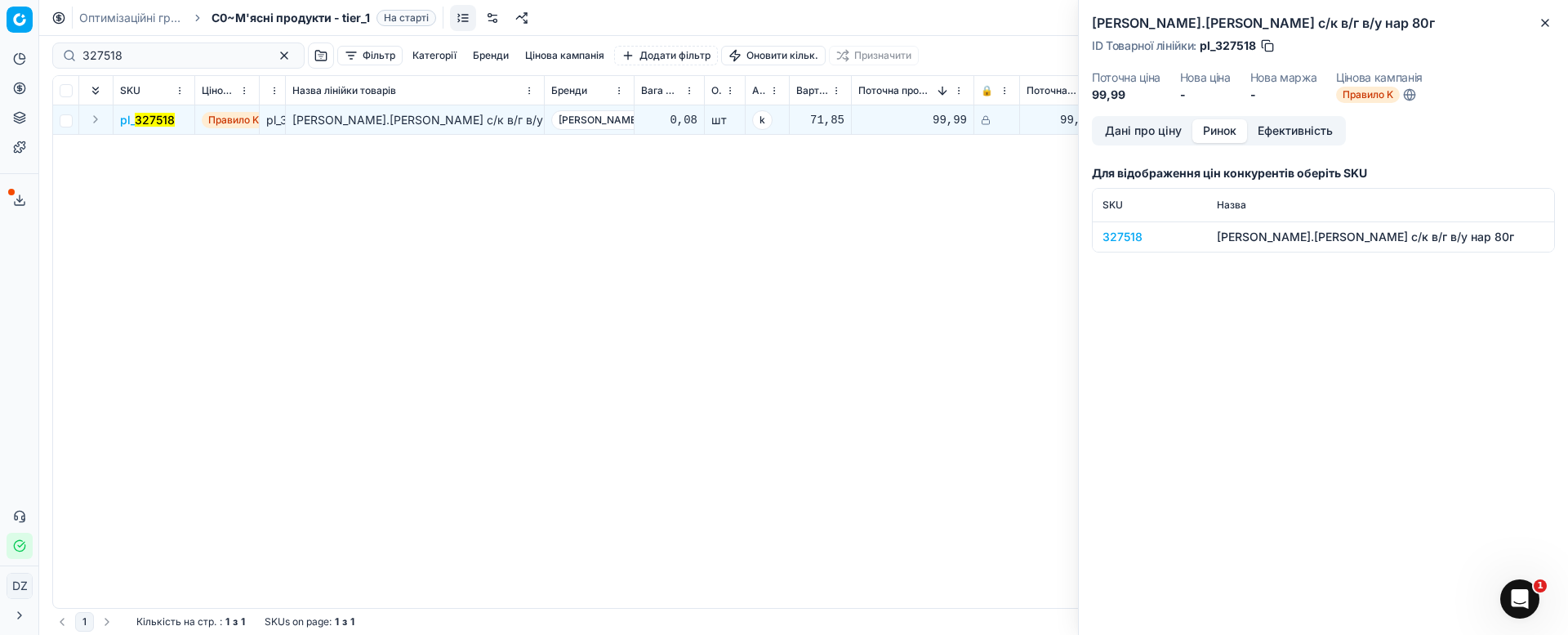
click at [1125, 229] on div "327518" at bounding box center [1150, 237] width 95 height 16
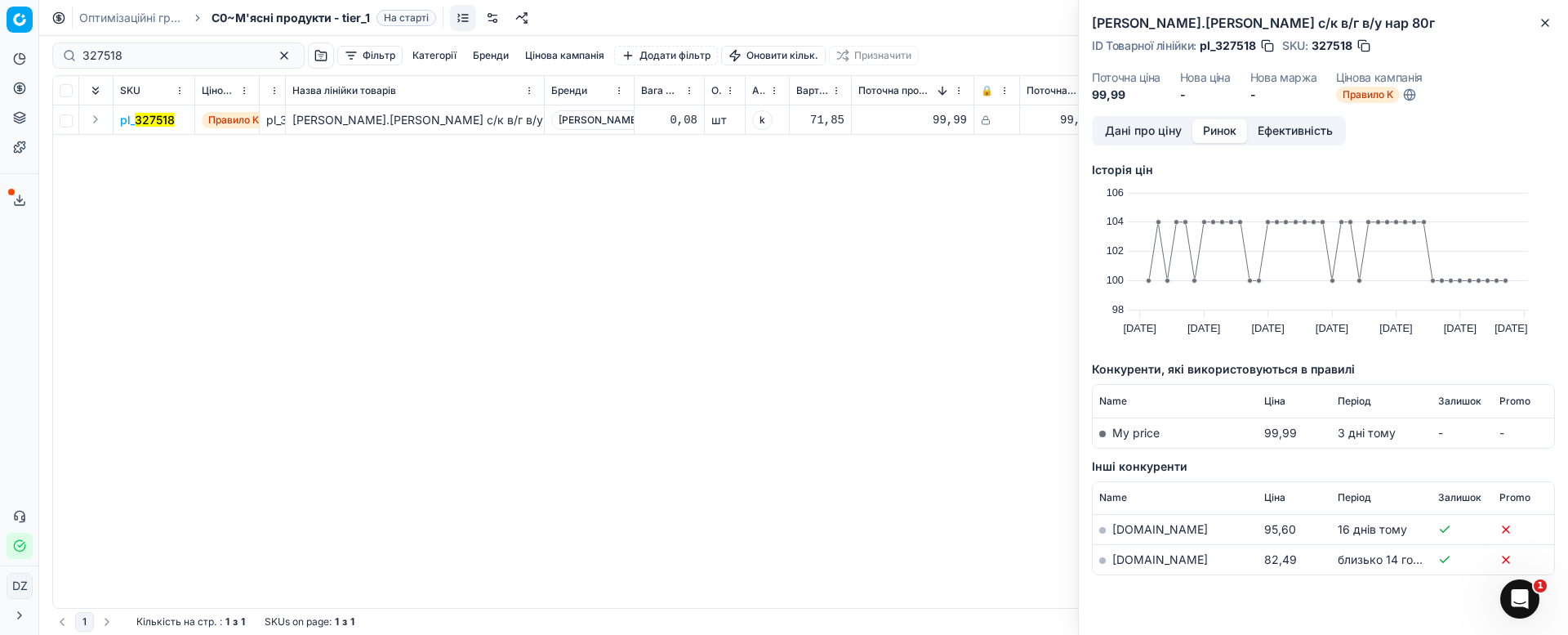
click at [1140, 560] on link "[DOMAIN_NAME]" at bounding box center [1160, 559] width 96 height 14
click at [1544, 24] on icon "button" at bounding box center [1546, 23] width 7 height 7
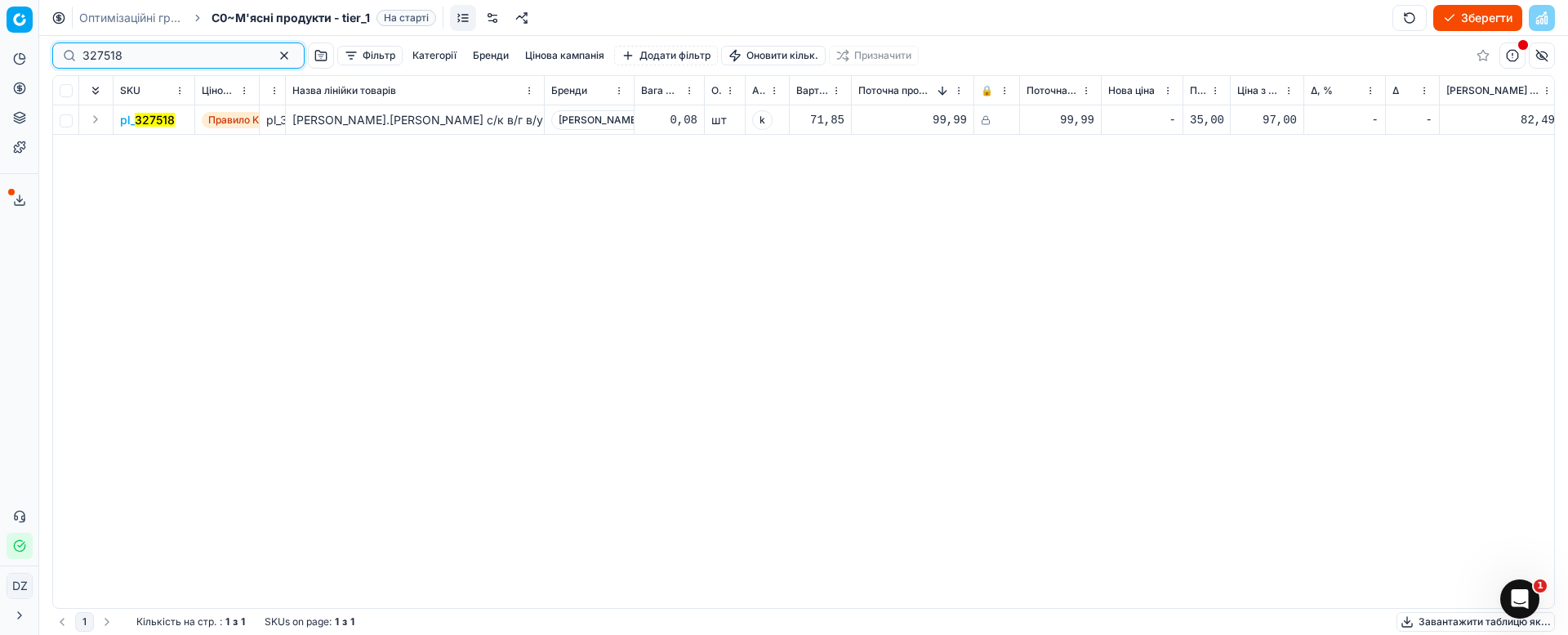
drag, startPoint x: 132, startPoint y: 48, endPoint x: 10, endPoint y: 48, distance: 122.0
click at [12, 48] on div "Pricing platform Аналітика Цінова оптимізація Асортимент продукції Шаблони Серв…" at bounding box center [784, 317] width 1568 height 635
paste input "42145"
click at [136, 118] on mark "342145" at bounding box center [155, 120] width 41 height 14
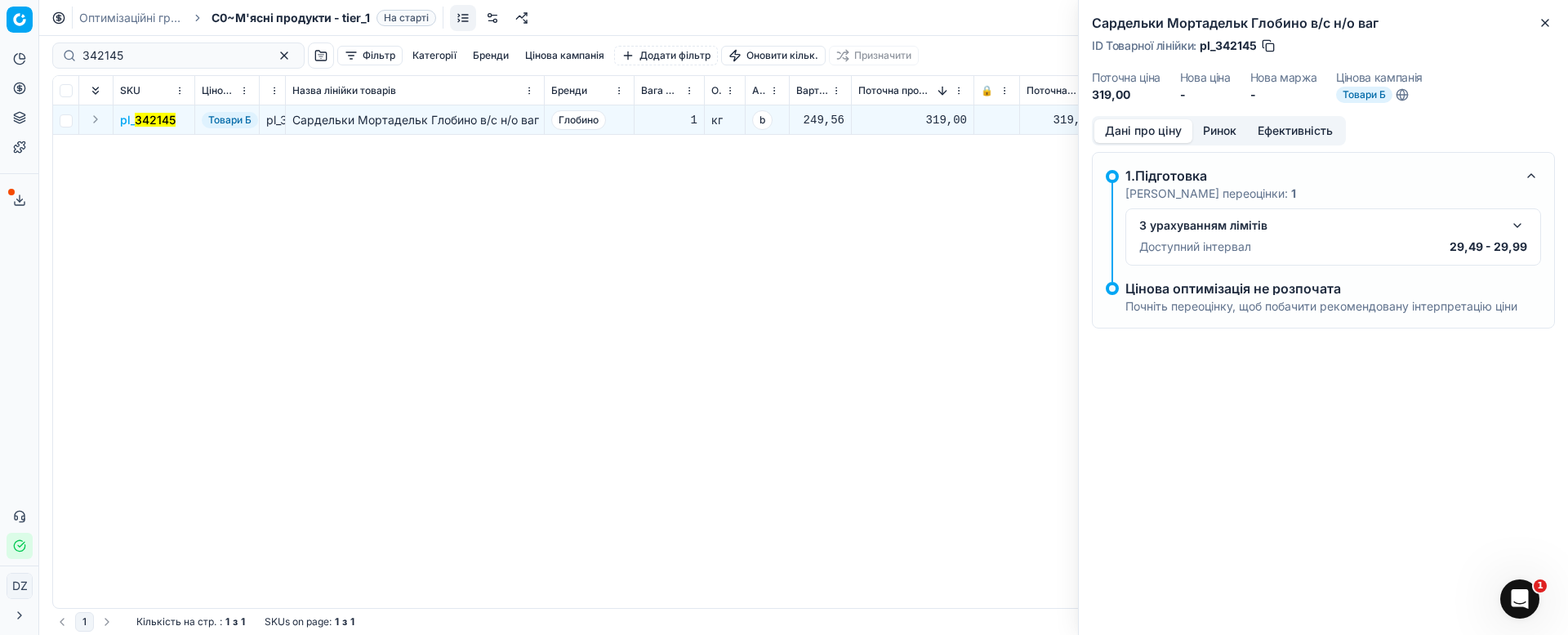
click at [1227, 126] on button "Ринок" at bounding box center [1220, 131] width 55 height 24
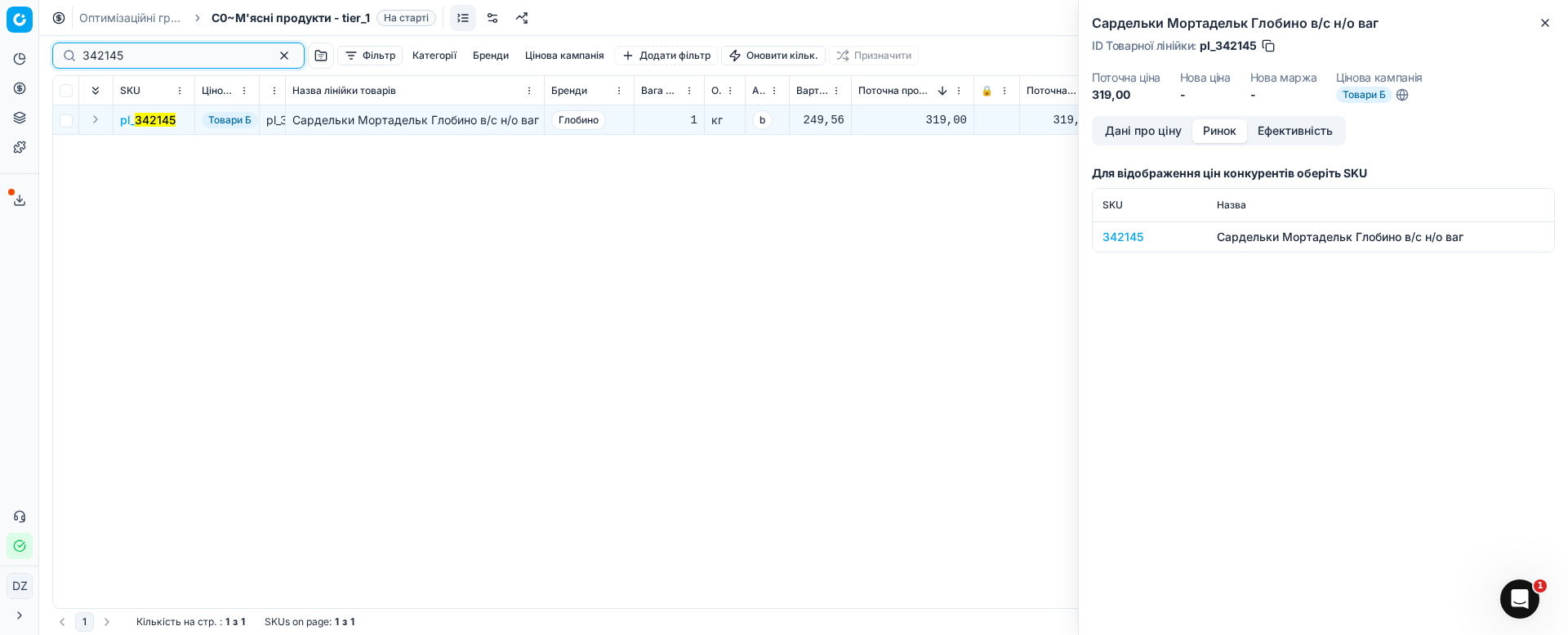
drag, startPoint x: 117, startPoint y: 55, endPoint x: 10, endPoint y: 74, distance: 108.7
click at [33, 57] on div "Pricing platform Аналітика Цінова оптимізація Асортимент продукції Шаблони Серв…" at bounding box center [784, 317] width 1568 height 635
click at [1542, 27] on icon "button" at bounding box center [1545, 22] width 13 height 13
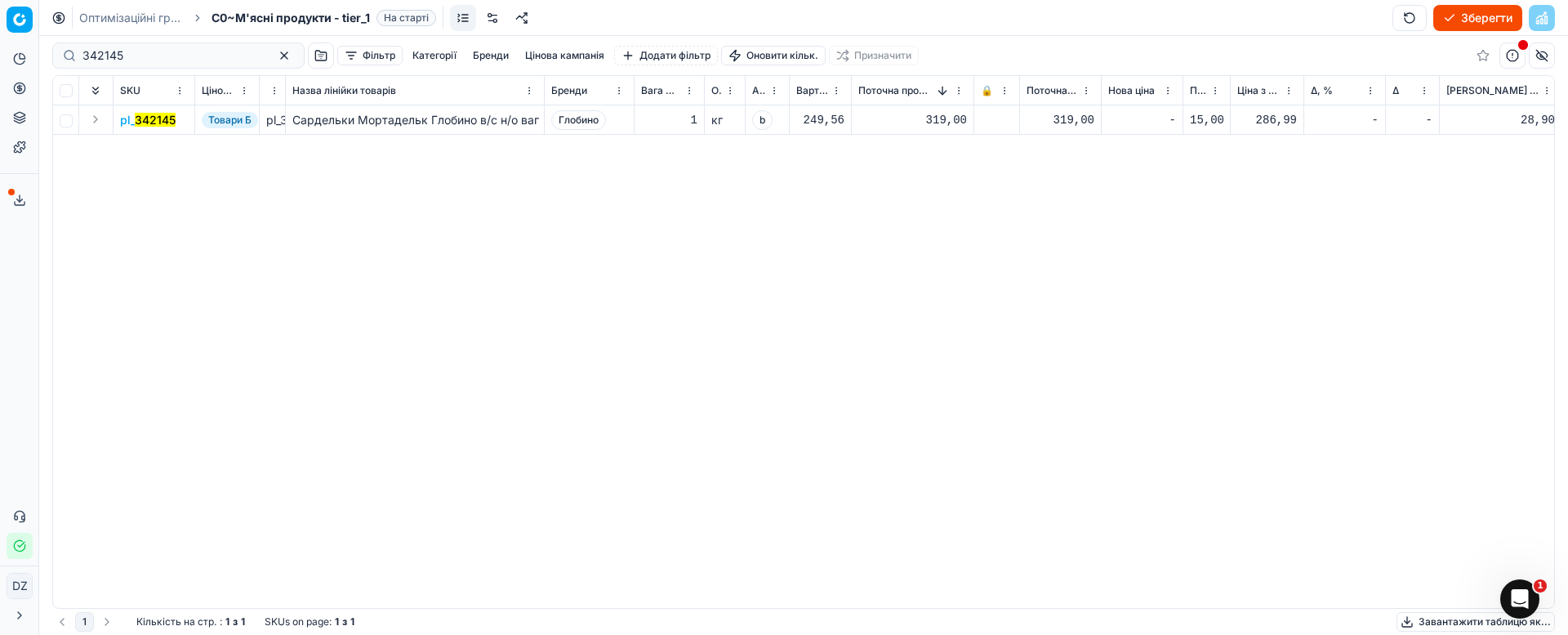
click at [137, 124] on mark "342145" at bounding box center [155, 120] width 41 height 14
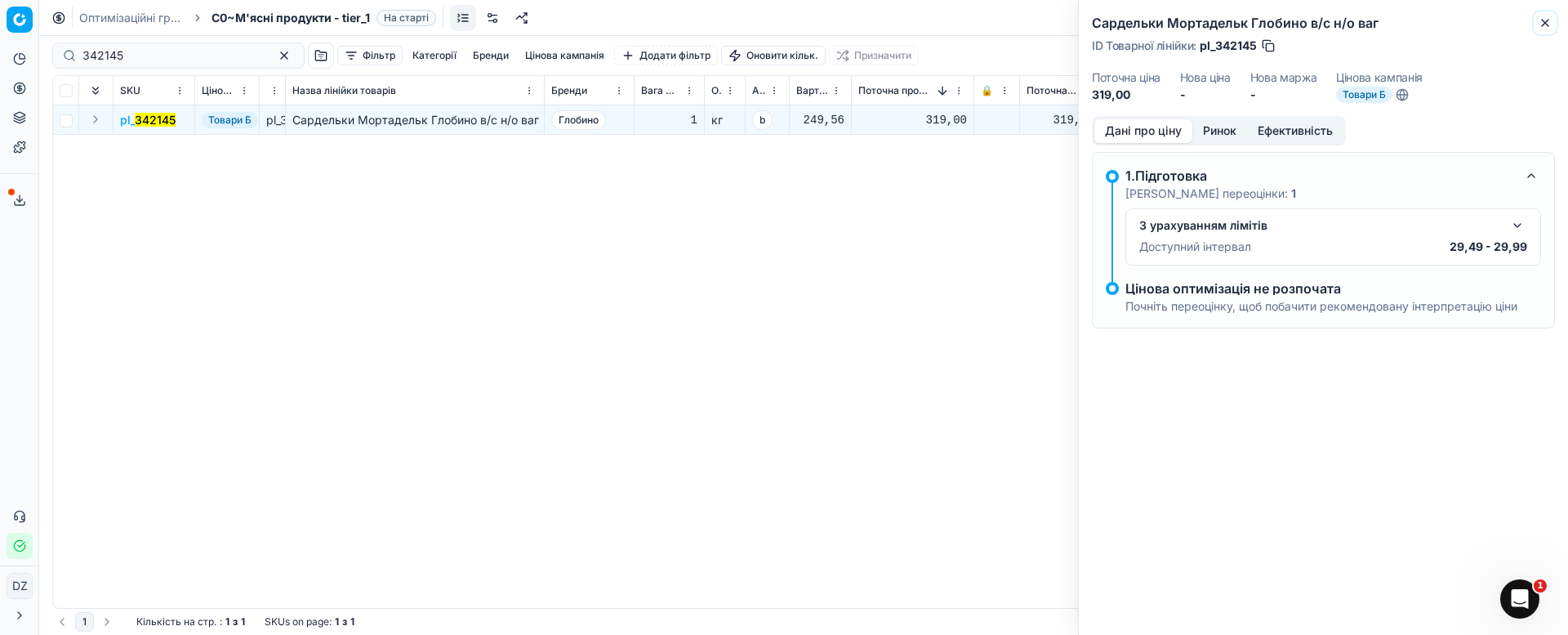
click at [1544, 22] on icon "button" at bounding box center [1545, 22] width 13 height 13
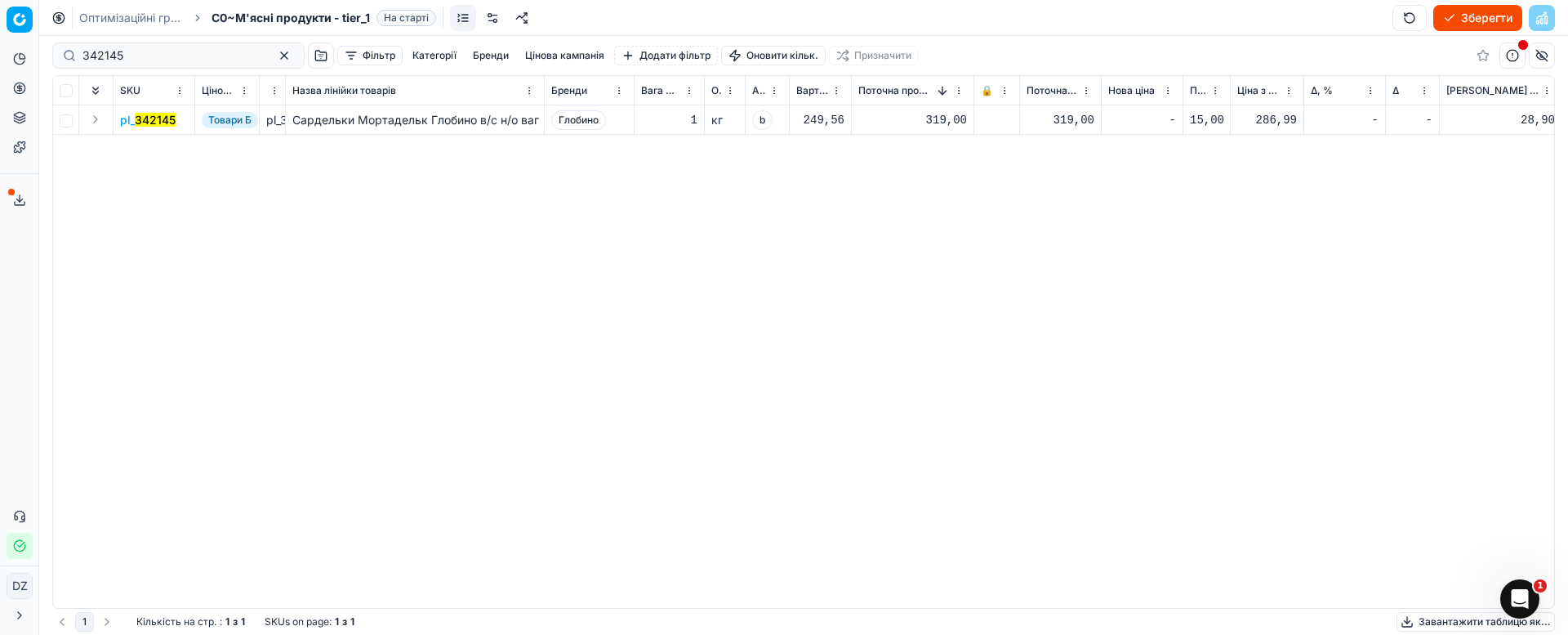
click at [155, 123] on mark "342145" at bounding box center [155, 120] width 41 height 14
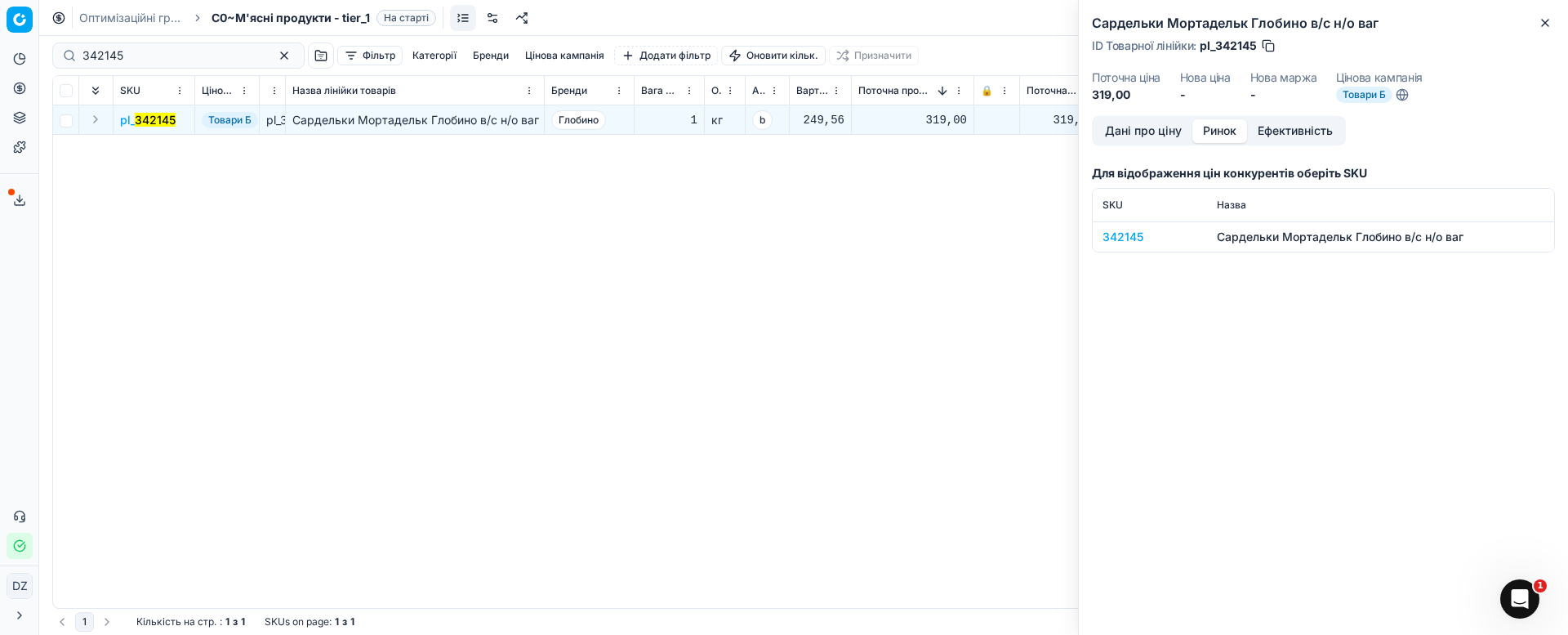
click at [1219, 129] on button "Ринок" at bounding box center [1220, 131] width 55 height 24
click at [1112, 233] on div "342145" at bounding box center [1150, 237] width 95 height 16
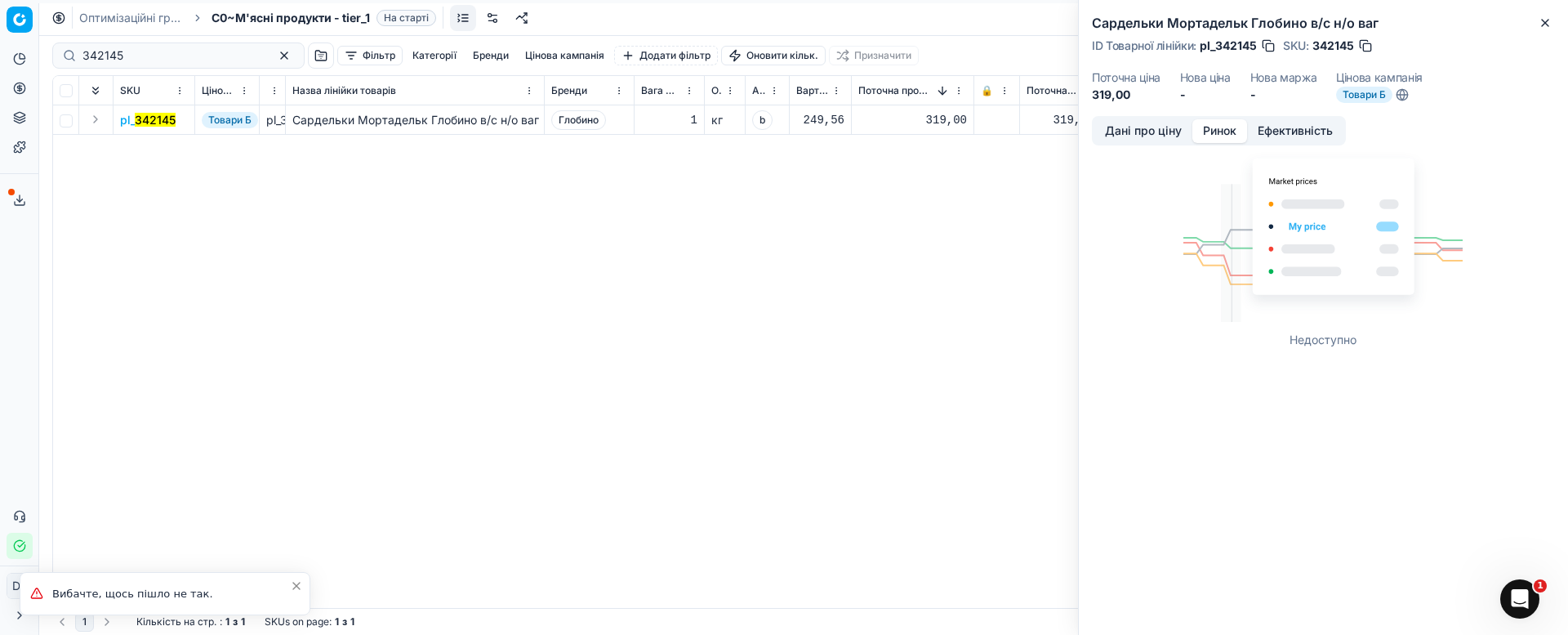
click at [655, 421] on div "pl_ 342145 Товари Б pl_342145 Сардельки Мортадельк Глобино в/с н/о ваг Глобино …" at bounding box center [804, 356] width 1501 height 502
drag, startPoint x: 1540, startPoint y: 25, endPoint x: 1514, endPoint y: 36, distance: 28.2
click at [1539, 25] on icon "button" at bounding box center [1545, 22] width 13 height 13
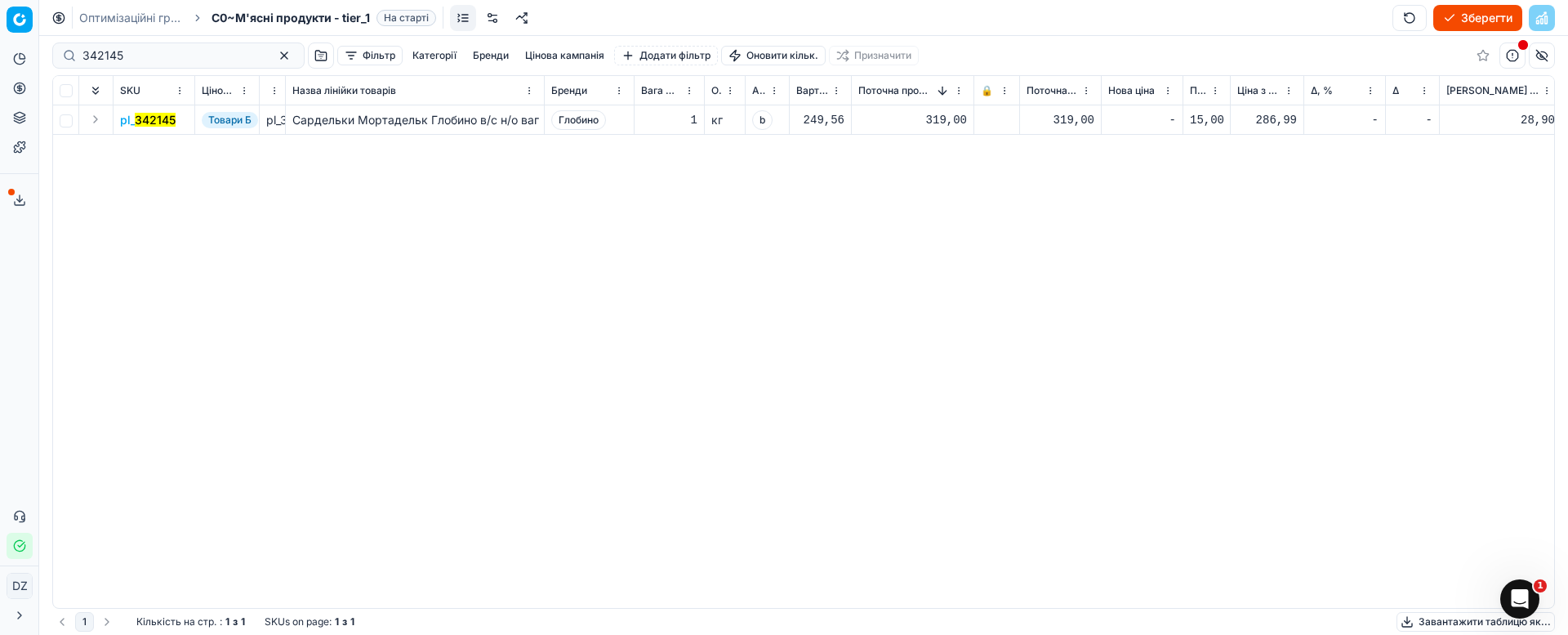
click at [149, 116] on mark "342145" at bounding box center [155, 120] width 41 height 14
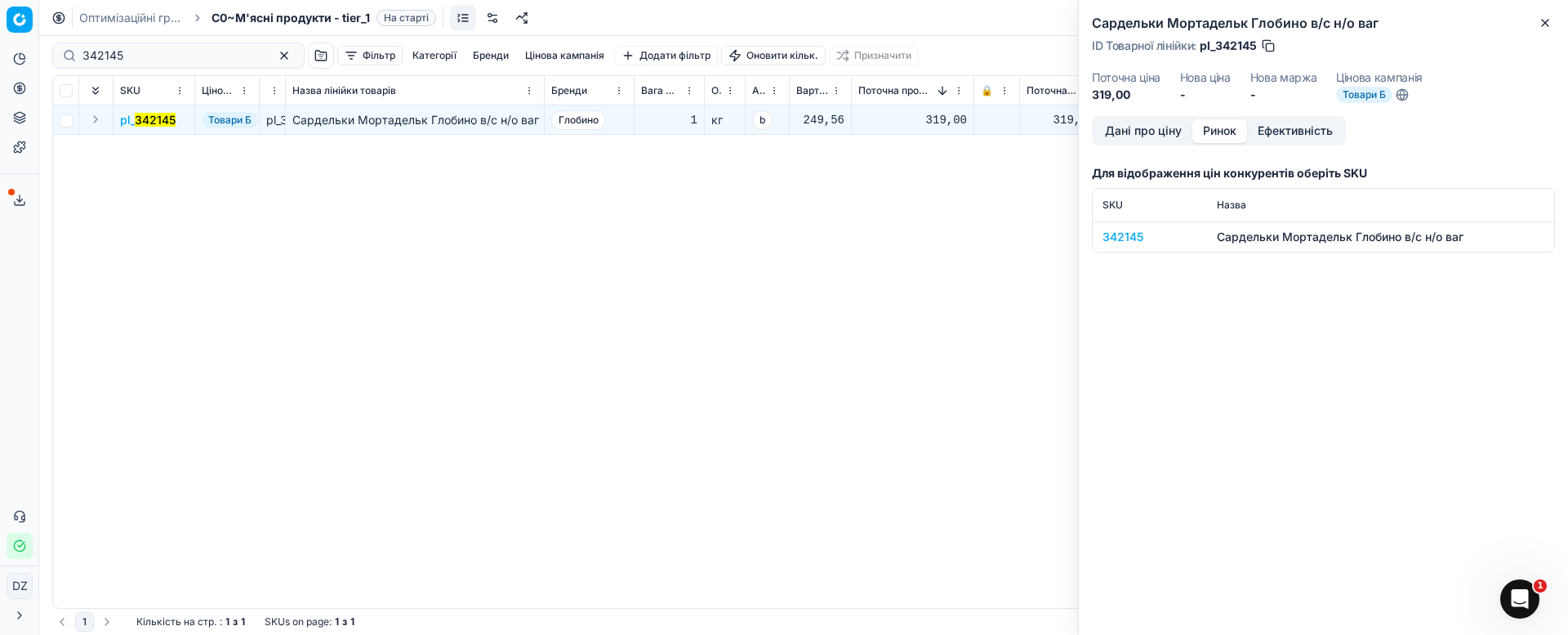
click at [1212, 133] on button "Ринок" at bounding box center [1220, 131] width 55 height 24
click at [1112, 238] on div "342145" at bounding box center [1150, 237] width 95 height 16
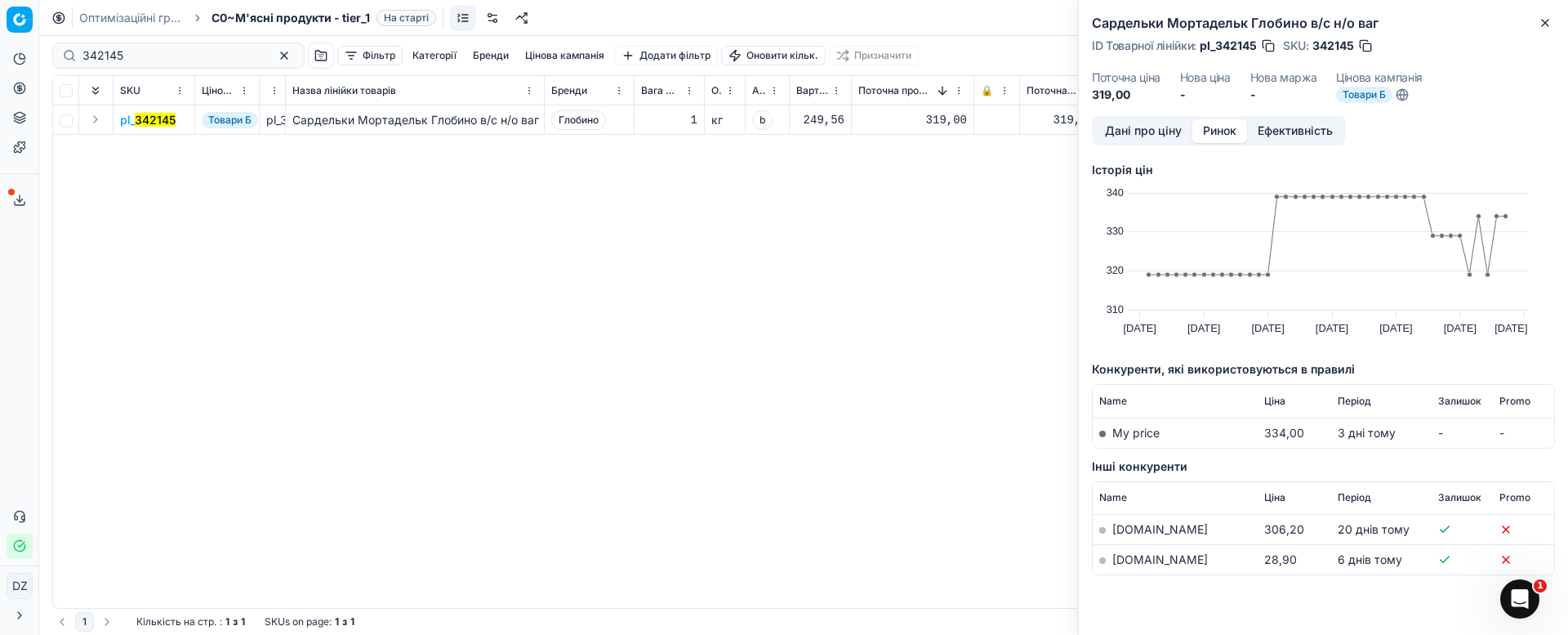
click at [1116, 556] on link "[DOMAIN_NAME]" at bounding box center [1160, 559] width 96 height 14
click at [1541, 22] on icon "button" at bounding box center [1545, 22] width 13 height 13
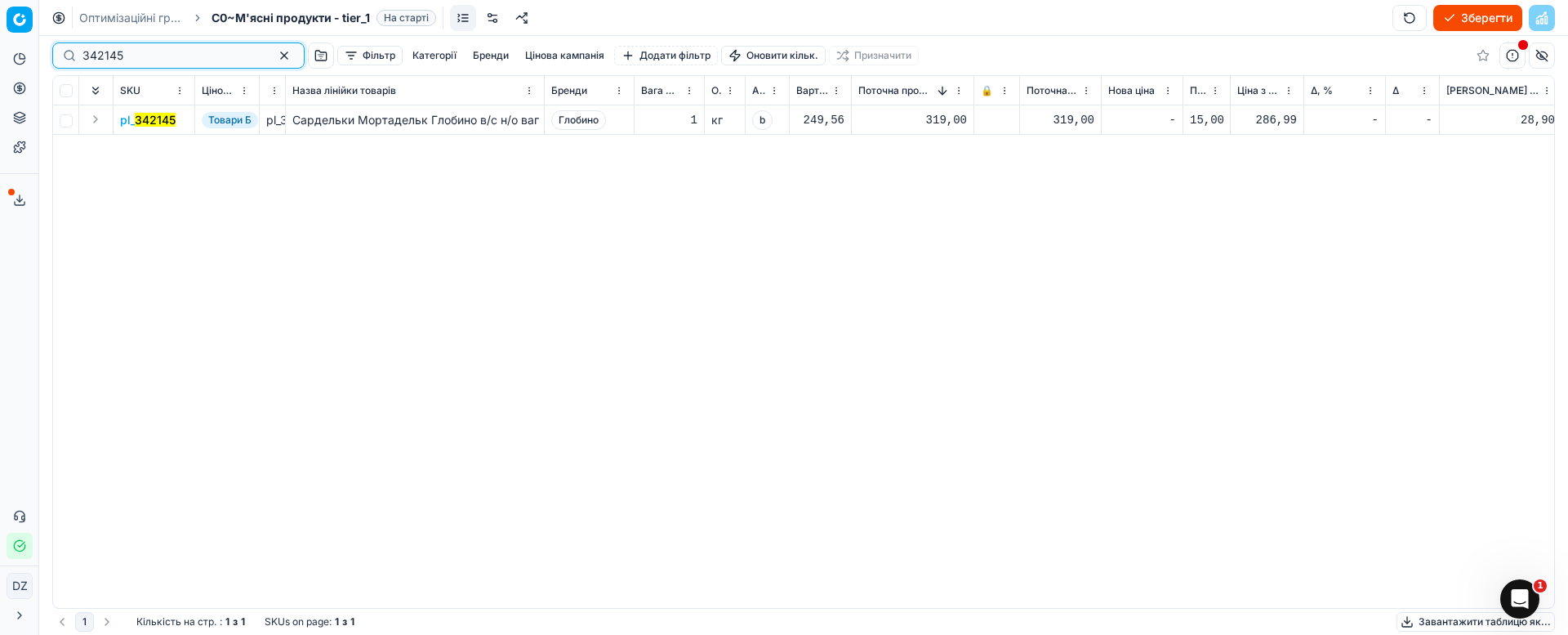
drag, startPoint x: 135, startPoint y: 45, endPoint x: 0, endPoint y: 63, distance: 136.2
click at [0, 63] on div "Pricing platform Аналітика Цінова оптимізація Асортимент продукції Шаблони Серв…" at bounding box center [784, 317] width 1568 height 635
paste input "404108"
click at [156, 113] on mark "404108" at bounding box center [155, 120] width 42 height 14
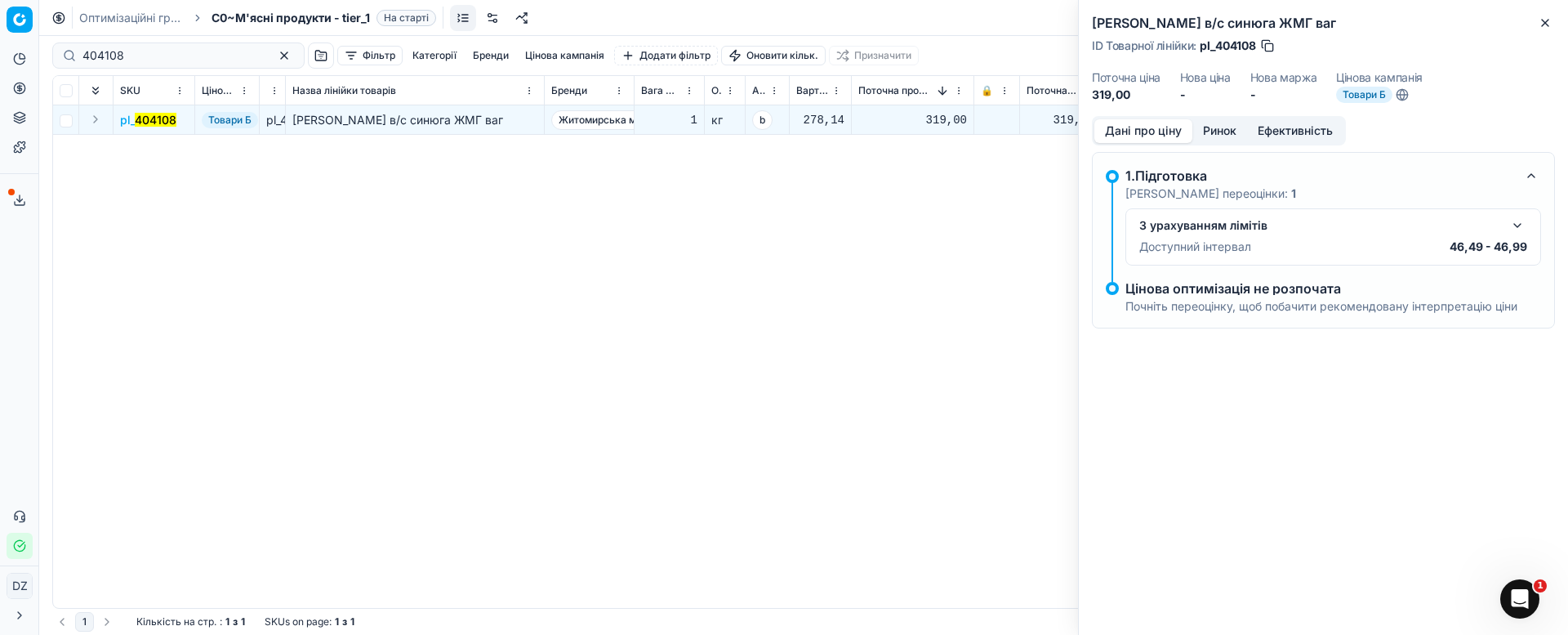
click at [1229, 127] on button "Ринок" at bounding box center [1220, 131] width 55 height 24
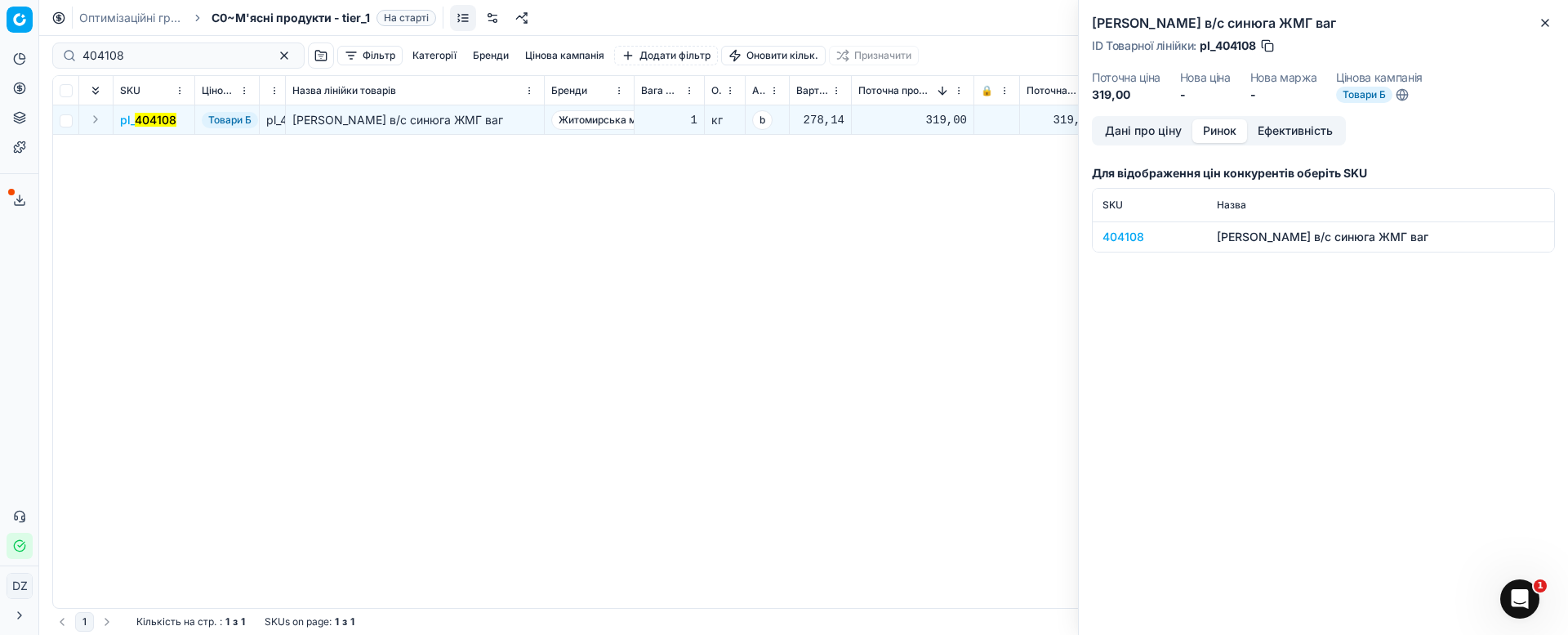
click at [1124, 246] on td "404108" at bounding box center [1149, 236] width 114 height 30
click at [1116, 237] on div "404108" at bounding box center [1150, 237] width 95 height 16
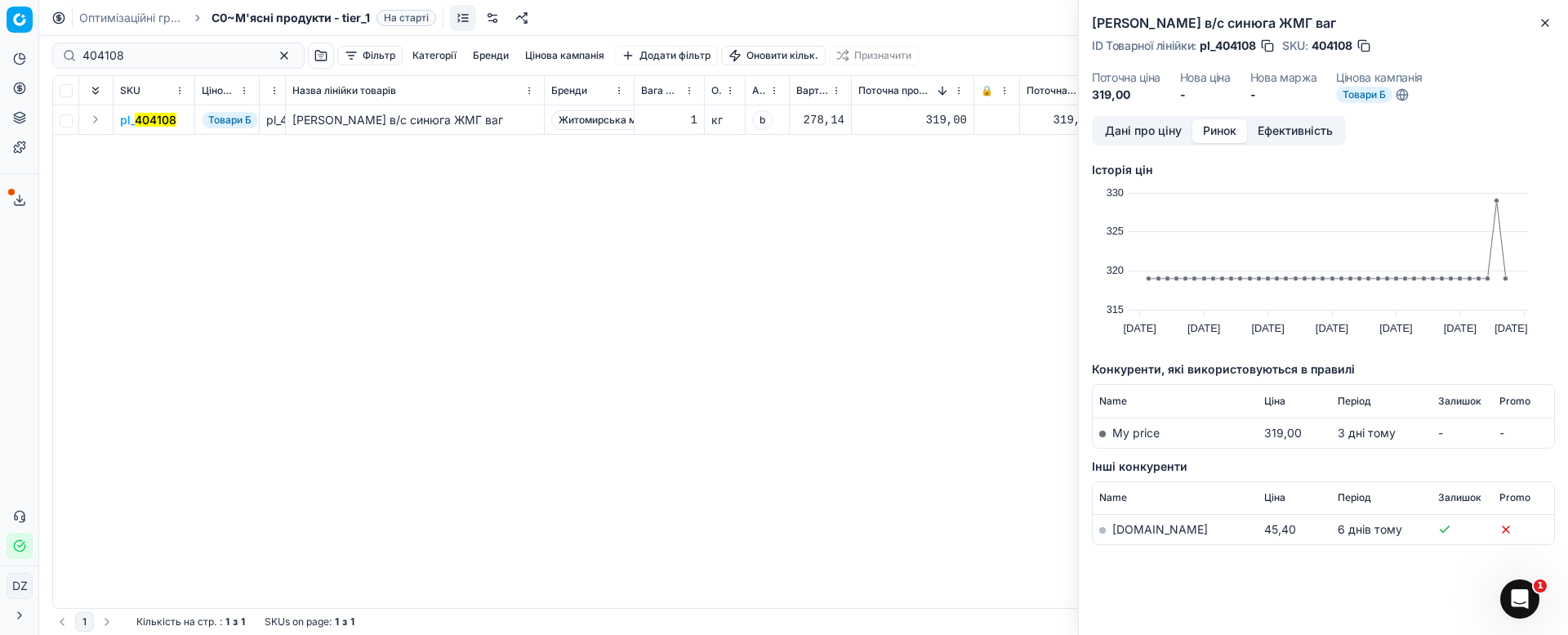
click at [1133, 524] on link "[DOMAIN_NAME]" at bounding box center [1160, 529] width 96 height 14
click at [1546, 16] on icon "button" at bounding box center [1545, 22] width 13 height 13
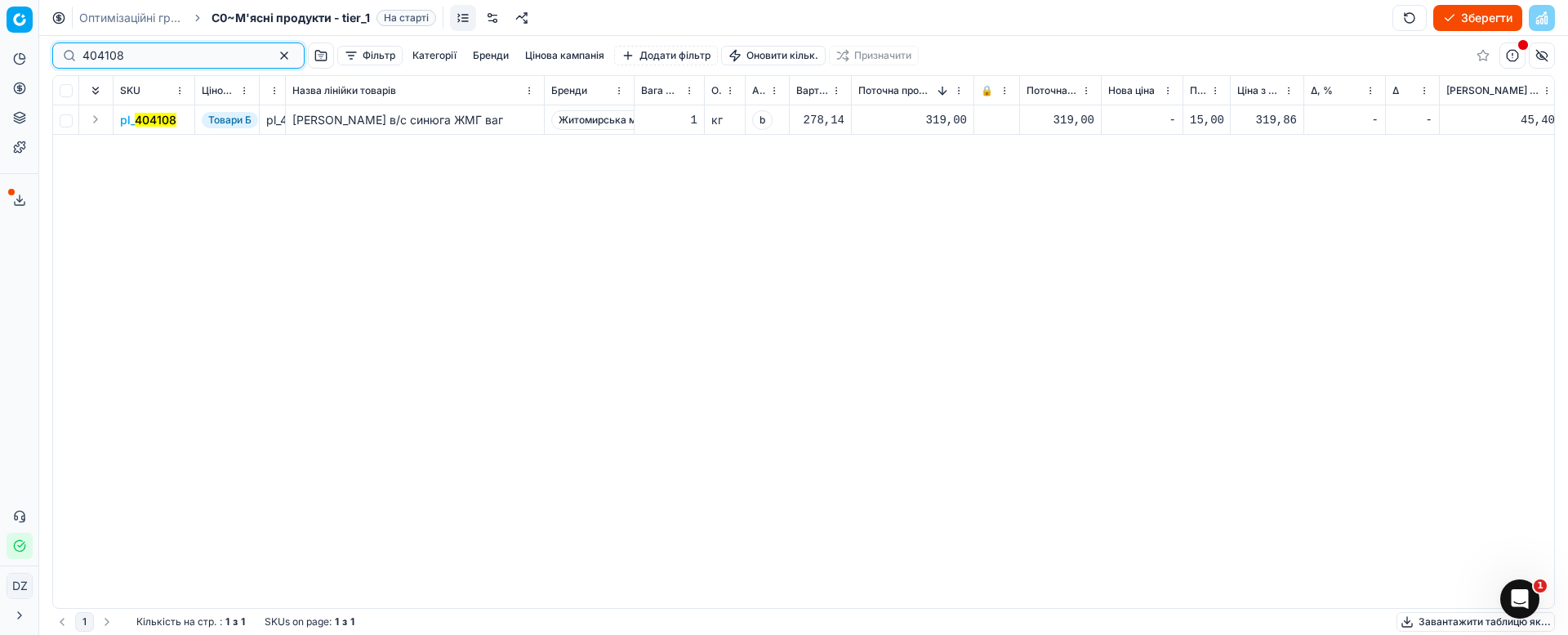
drag, startPoint x: 117, startPoint y: 51, endPoint x: 0, endPoint y: 71, distance: 118.7
click at [0, 68] on div "Pricing platform Аналітика Цінова оптимізація Асортимент продукції Шаблони Серв…" at bounding box center [784, 317] width 1568 height 635
paste input "12620"
click at [167, 119] on mark "412620" at bounding box center [155, 120] width 42 height 14
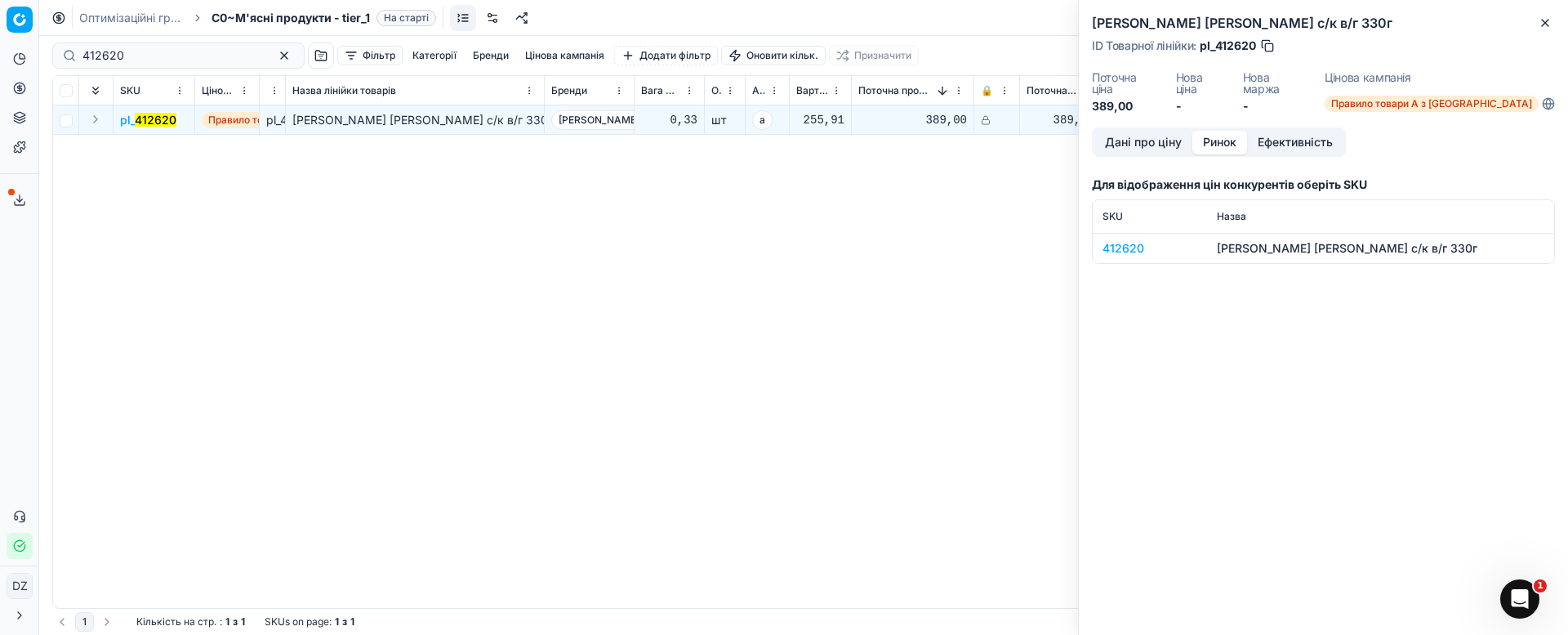
click at [1226, 131] on button "Ринок" at bounding box center [1220, 143] width 55 height 24
click at [1122, 233] on td "412620" at bounding box center [1149, 248] width 114 height 30
click at [1125, 240] on div "412620" at bounding box center [1150, 248] width 95 height 16
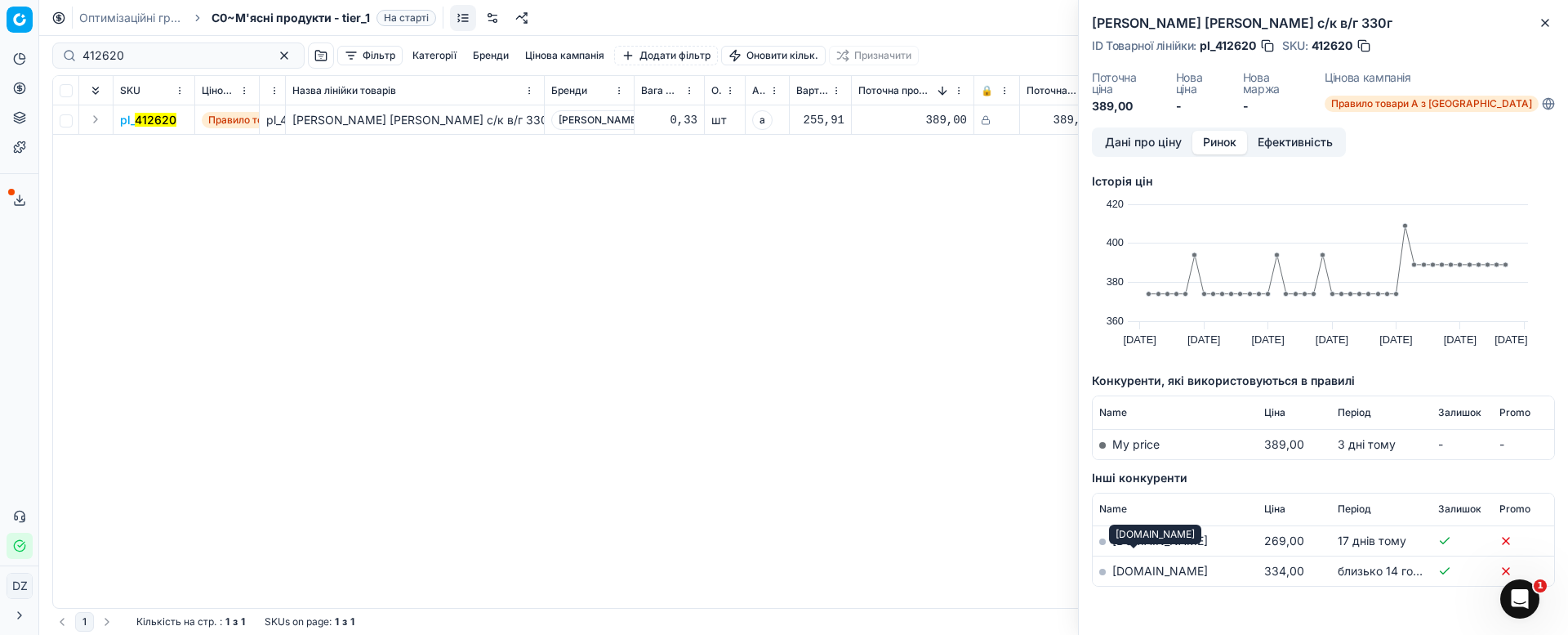
click at [1113, 564] on link "[DOMAIN_NAME]" at bounding box center [1160, 571] width 96 height 14
click at [1541, 24] on icon "button" at bounding box center [1545, 22] width 13 height 13
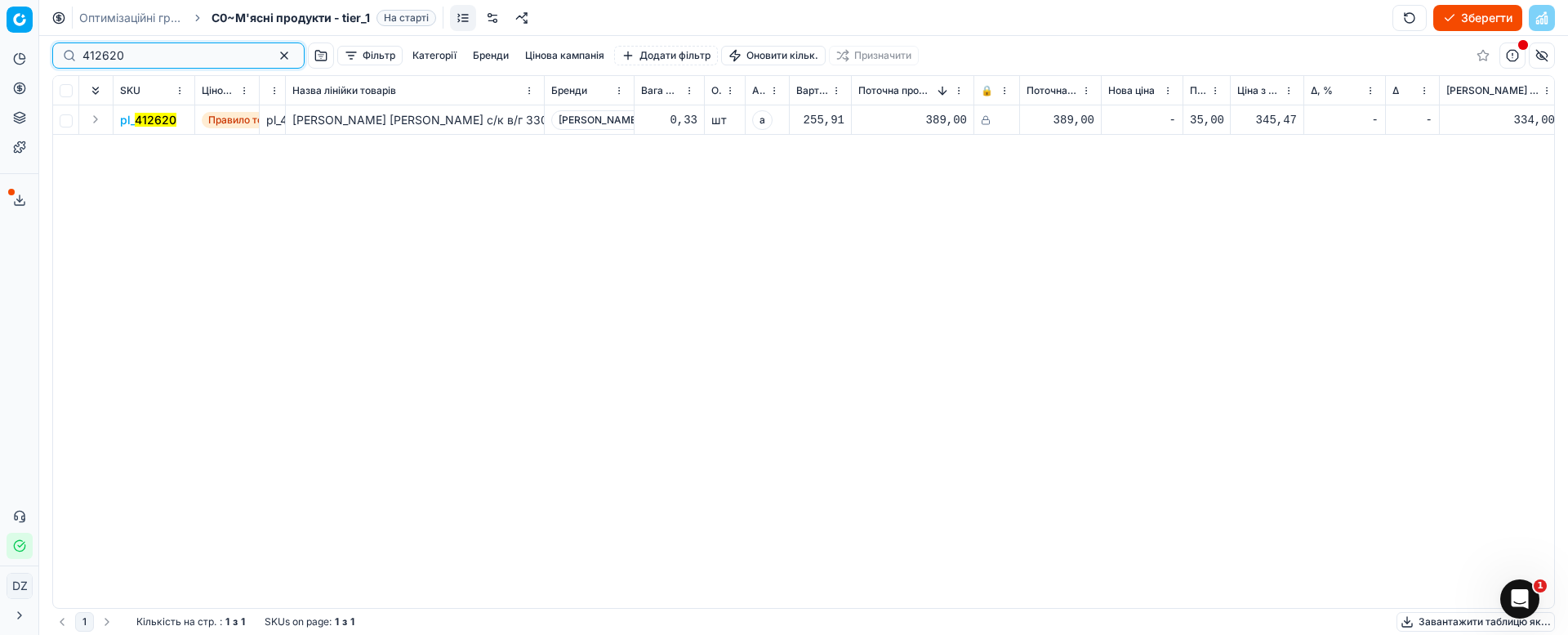
drag, startPoint x: 165, startPoint y: 48, endPoint x: 45, endPoint y: 60, distance: 120.6
click at [46, 60] on div "412620 Фільтр Категорії [PERSON_NAME] кампанія Додати фільтр Оновити кільк. При…" at bounding box center [804, 335] width 1529 height 599
paste input "739"
type input "417390"
click at [155, 123] on mark "417390" at bounding box center [155, 120] width 41 height 14
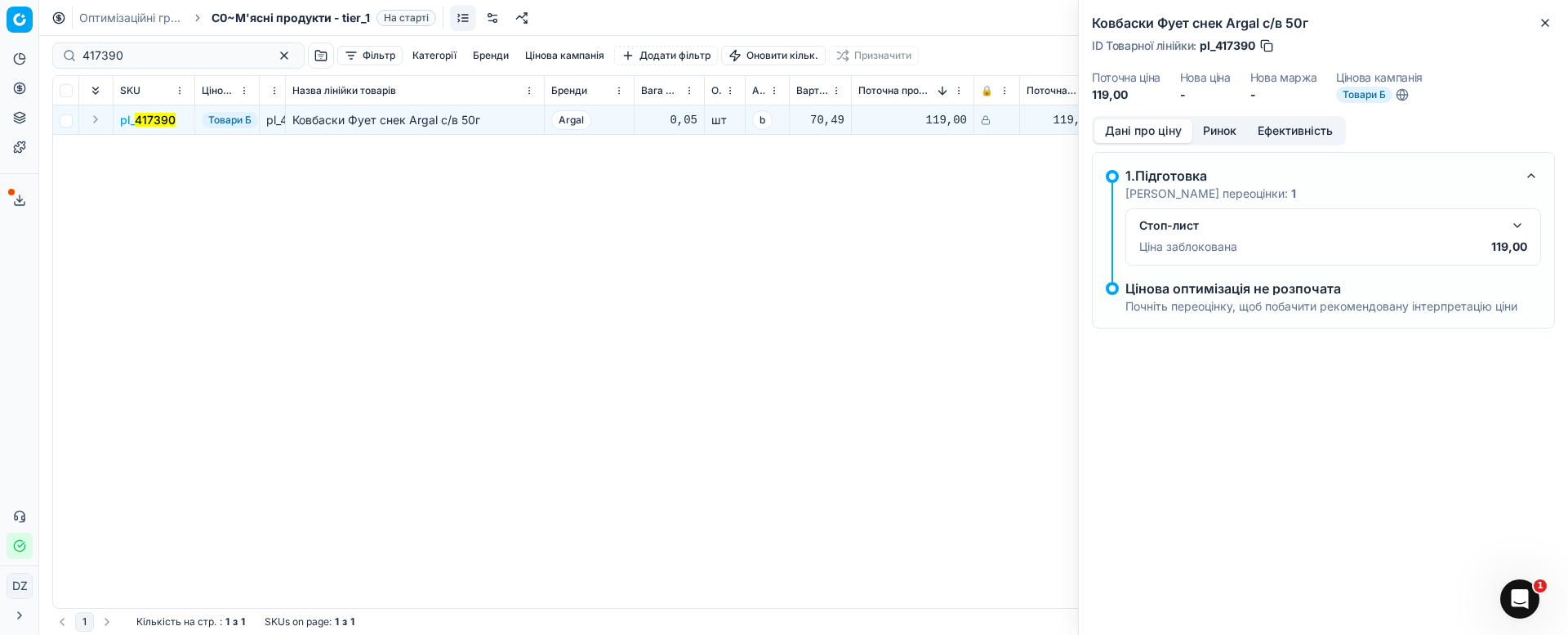
click at [1224, 133] on button "Ринок" at bounding box center [1220, 131] width 55 height 24
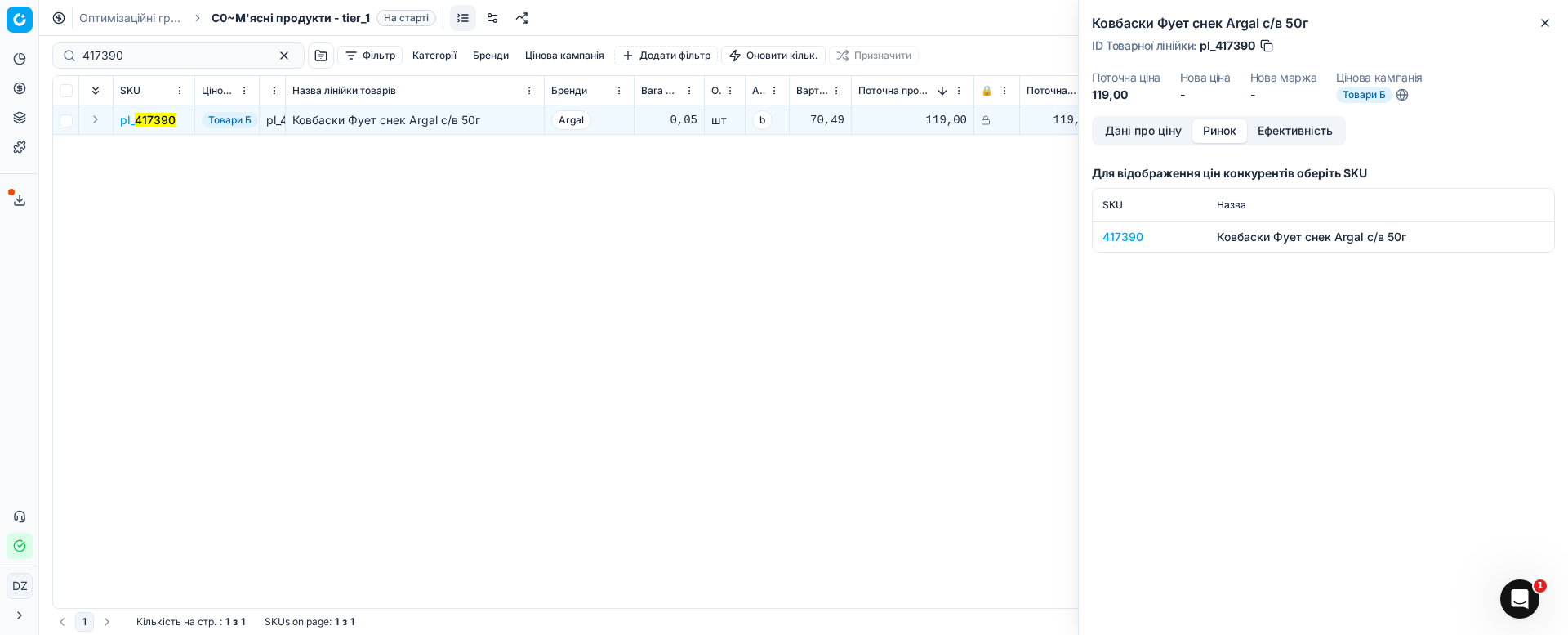
click at [1110, 236] on div "417390" at bounding box center [1150, 237] width 95 height 16
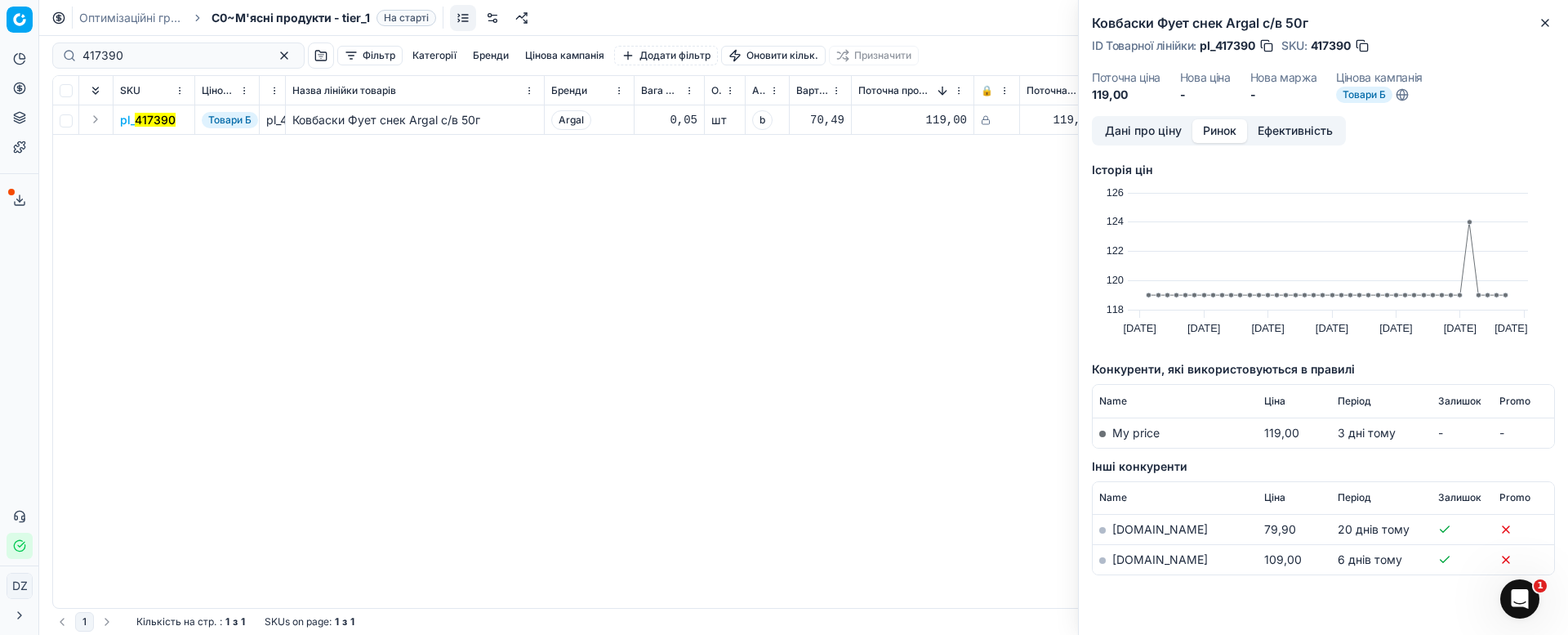
click at [1122, 560] on link "[DOMAIN_NAME]" at bounding box center [1160, 559] width 96 height 14
click at [1546, 14] on button "Close" at bounding box center [1545, 22] width 20 height 20
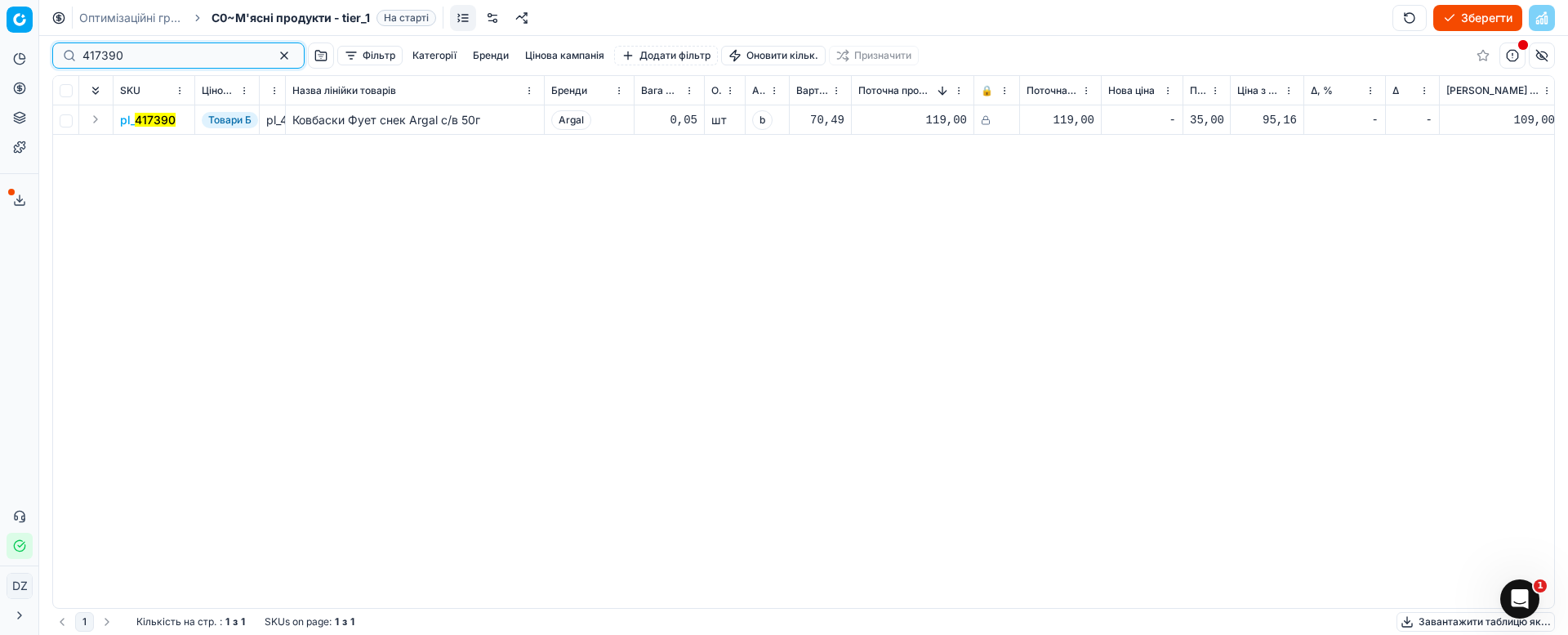
click at [274, 51] on button "button" at bounding box center [284, 55] width 20 height 20
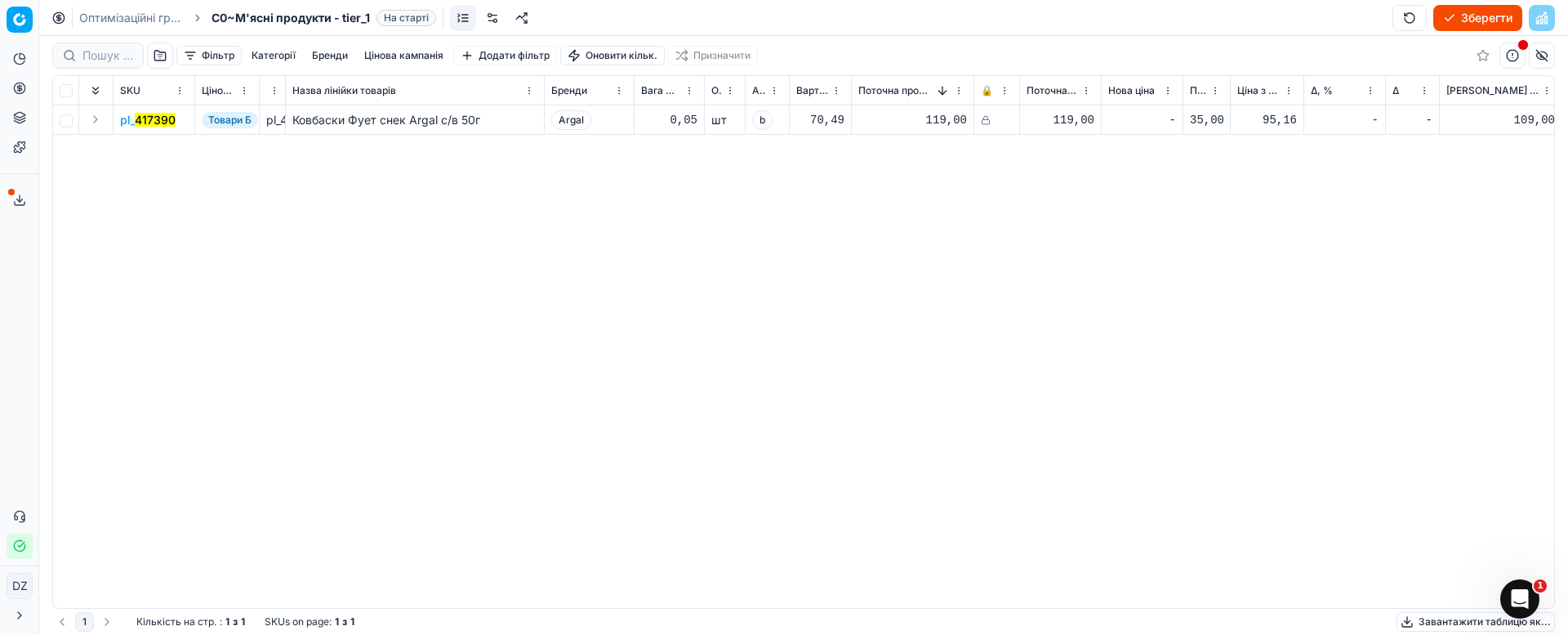
click at [89, 68] on div at bounding box center [98, 56] width 92 height 27
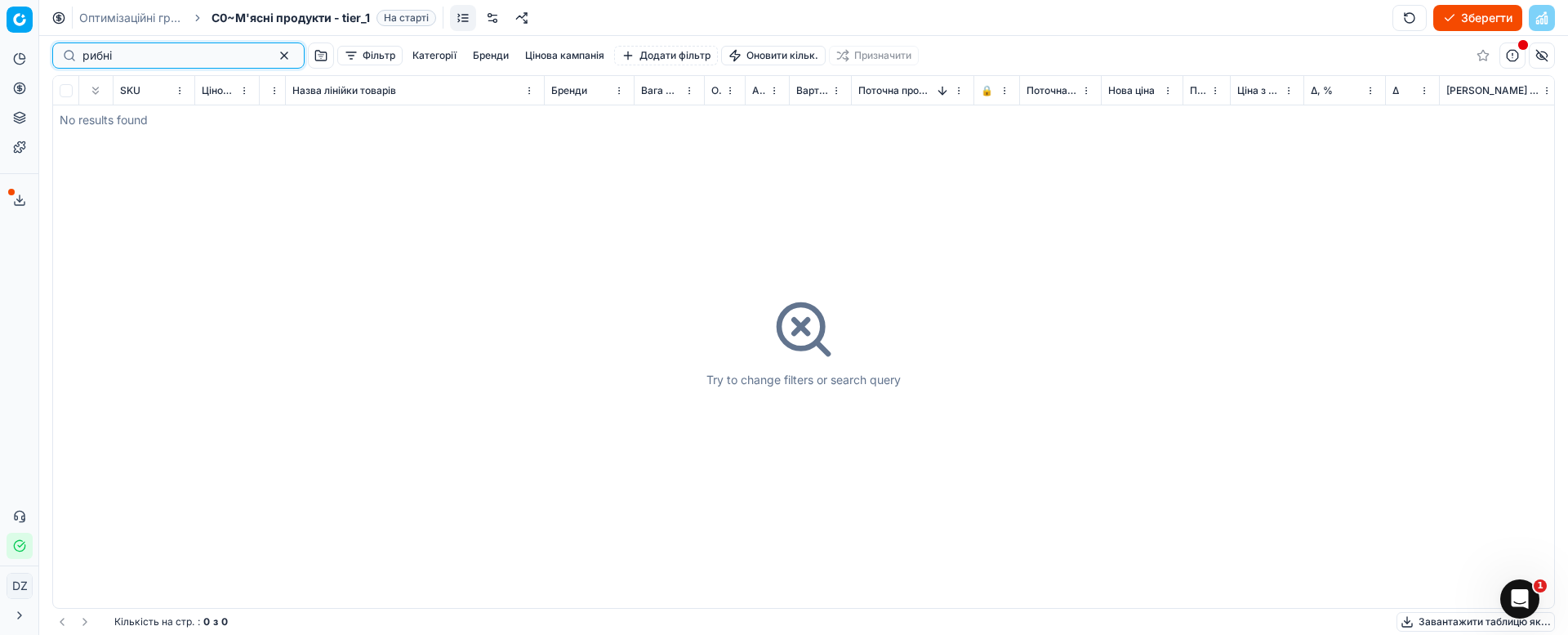
type input "рибні"
click at [274, 57] on button "button" at bounding box center [284, 55] width 20 height 20
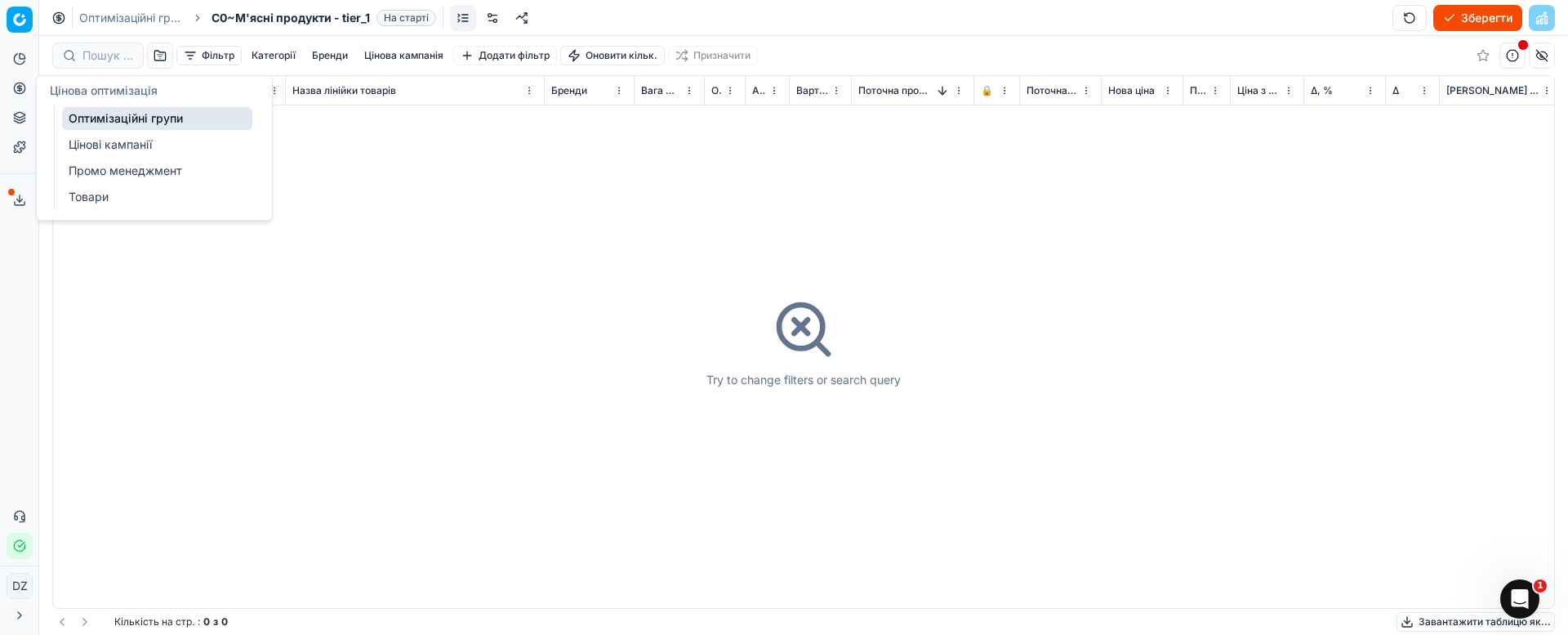
click at [21, 93] on icon at bounding box center [19, 87] width 13 height 13
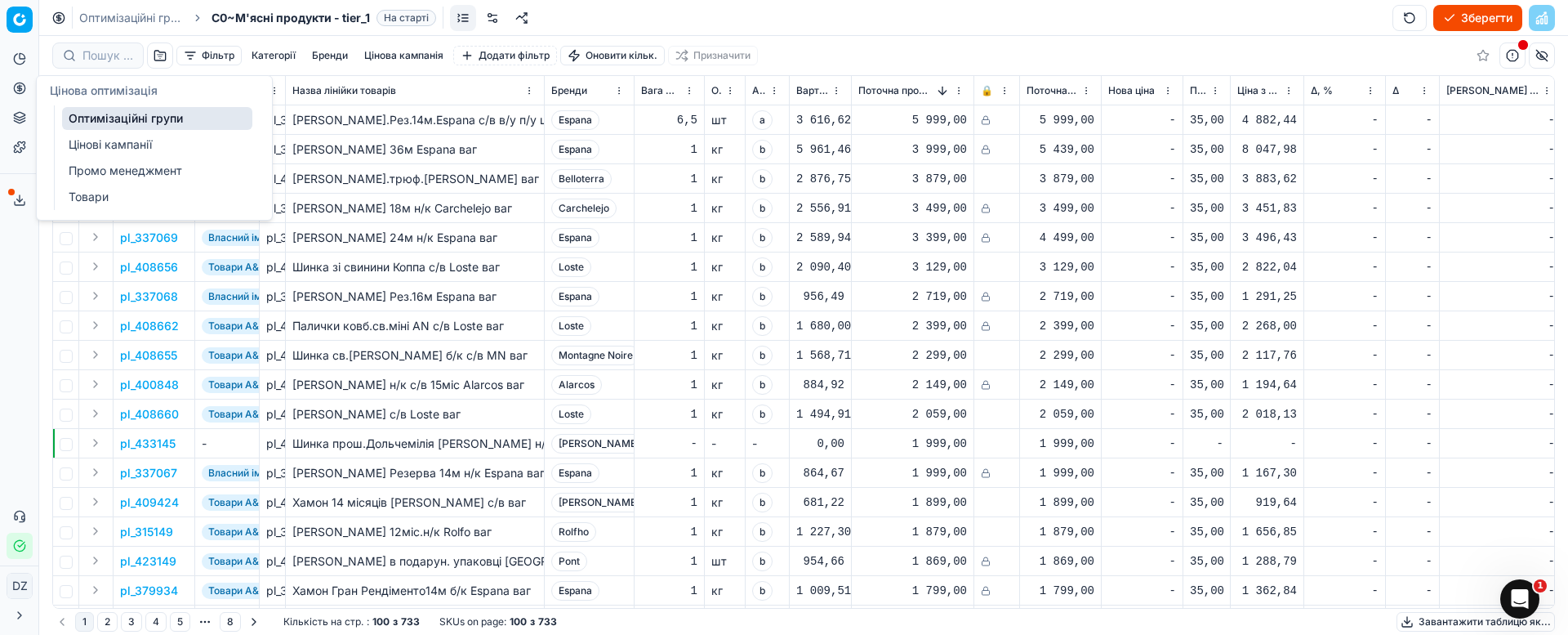
click at [104, 116] on link "Оптимізаційні групи" at bounding box center [157, 118] width 190 height 23
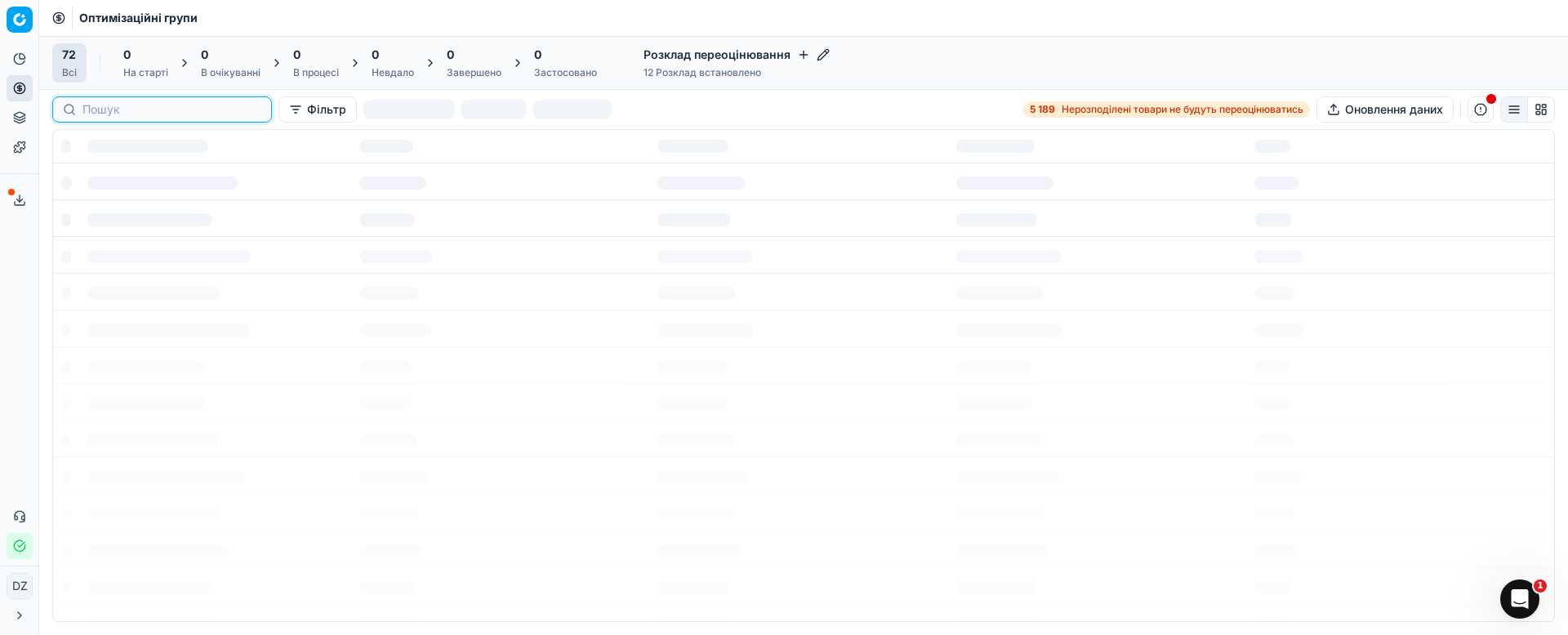
click at [83, 110] on input at bounding box center [171, 109] width 179 height 16
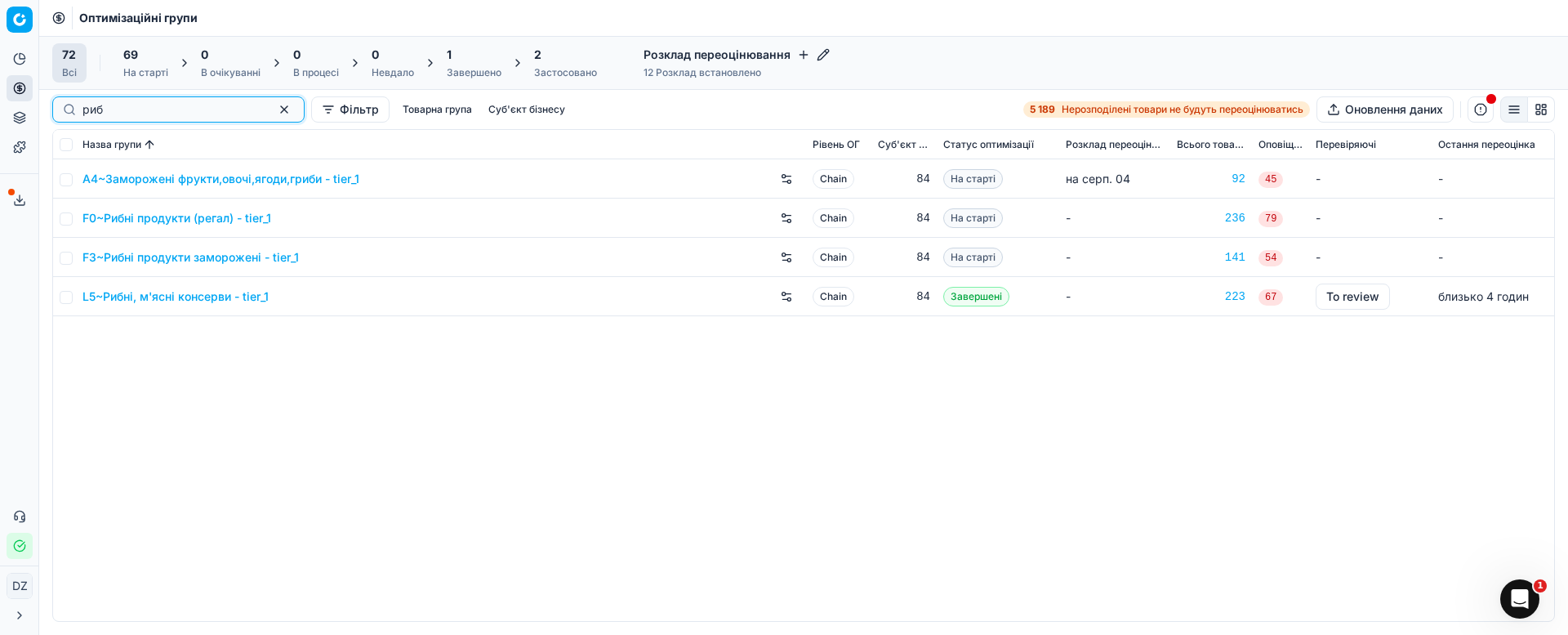
type input "риб"
click at [159, 216] on link "F0~Рибні продукти (регал) - tier_1" at bounding box center [177, 218] width 189 height 16
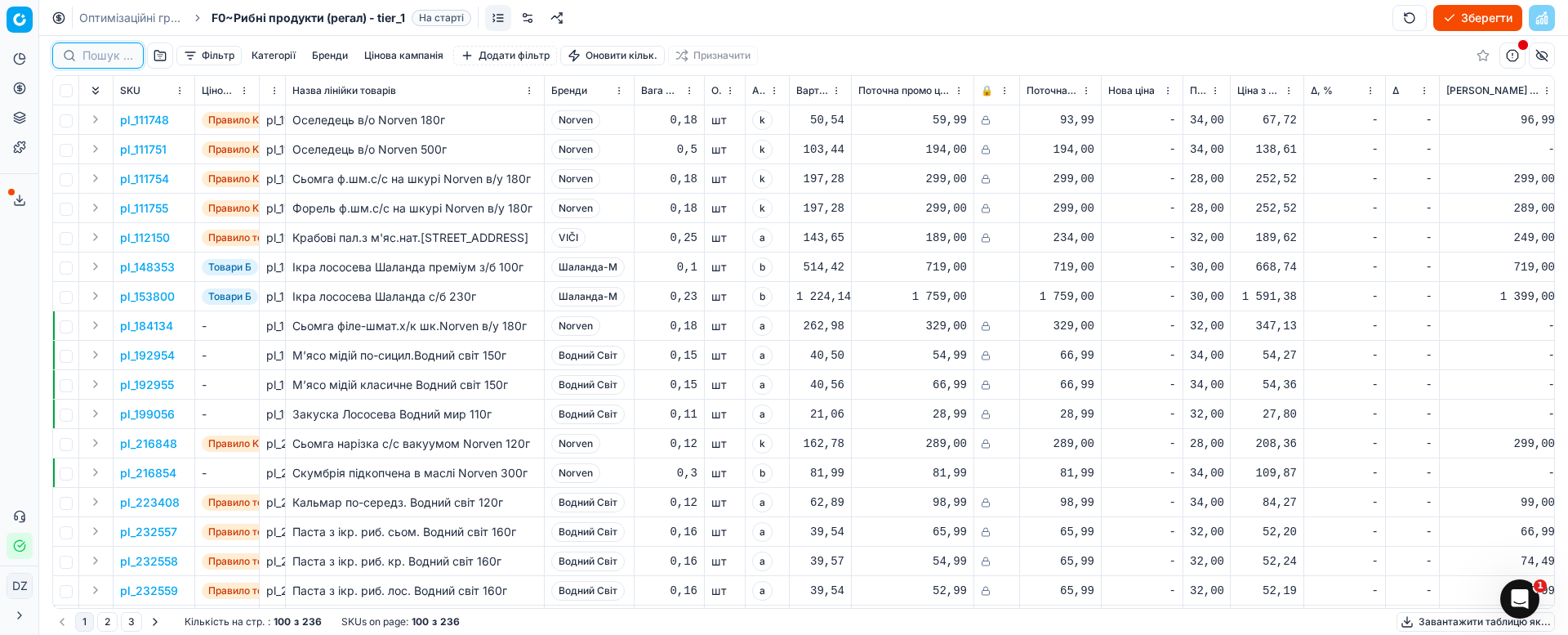
click at [99, 56] on input at bounding box center [107, 55] width 51 height 16
paste input "153800"
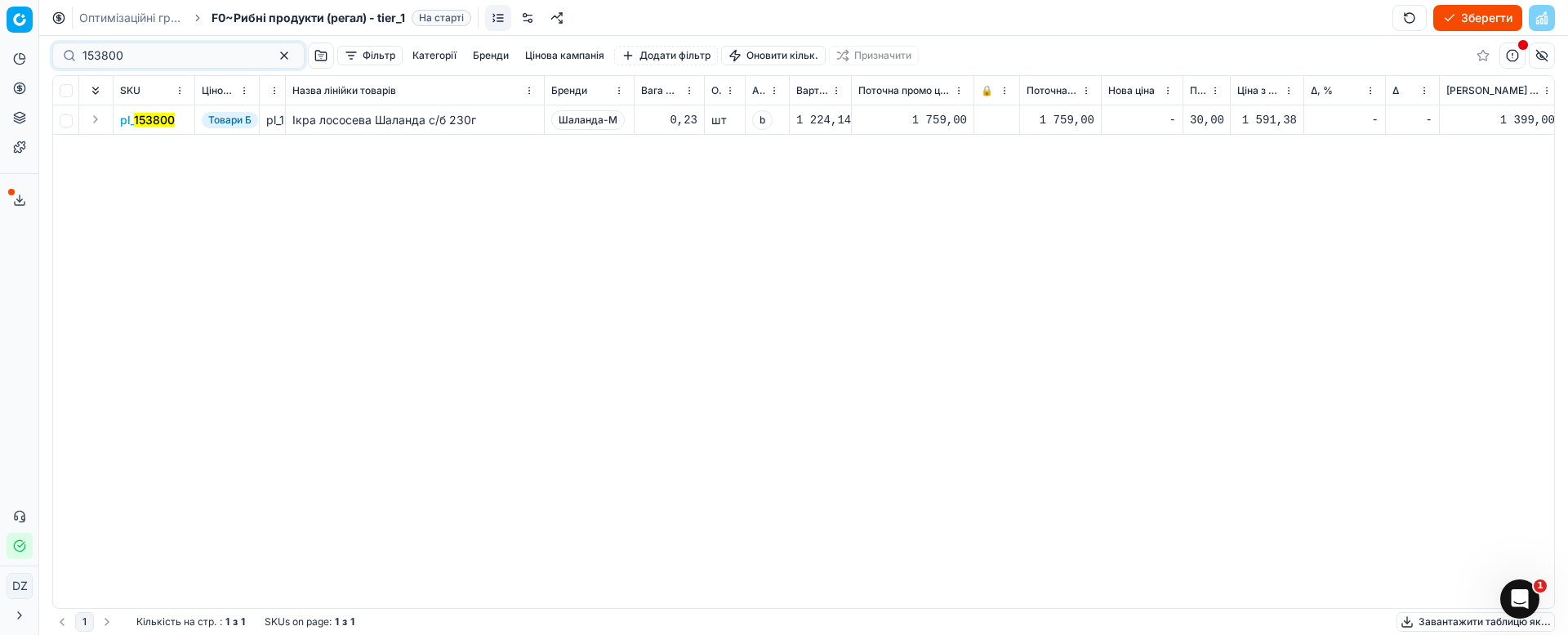
click at [161, 122] on mark "153800" at bounding box center [154, 120] width 41 height 14
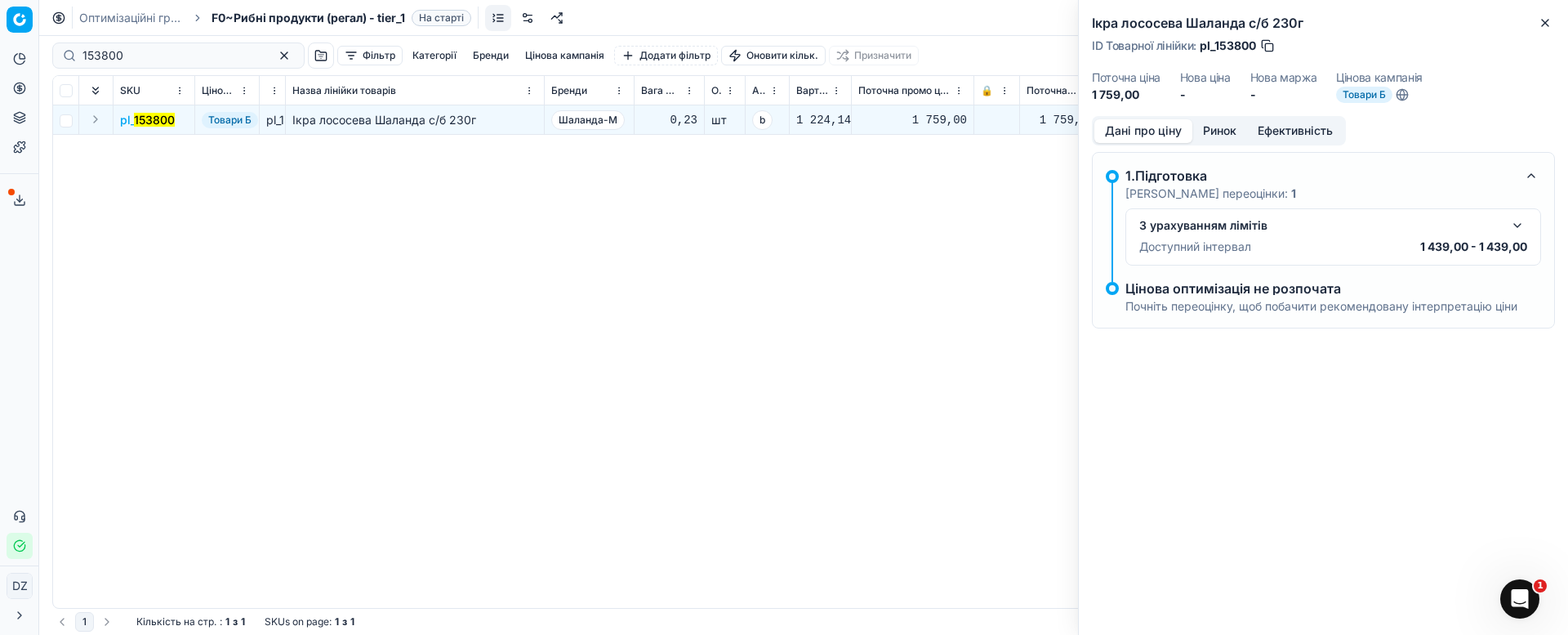
click at [1224, 128] on button "Ринок" at bounding box center [1220, 131] width 55 height 24
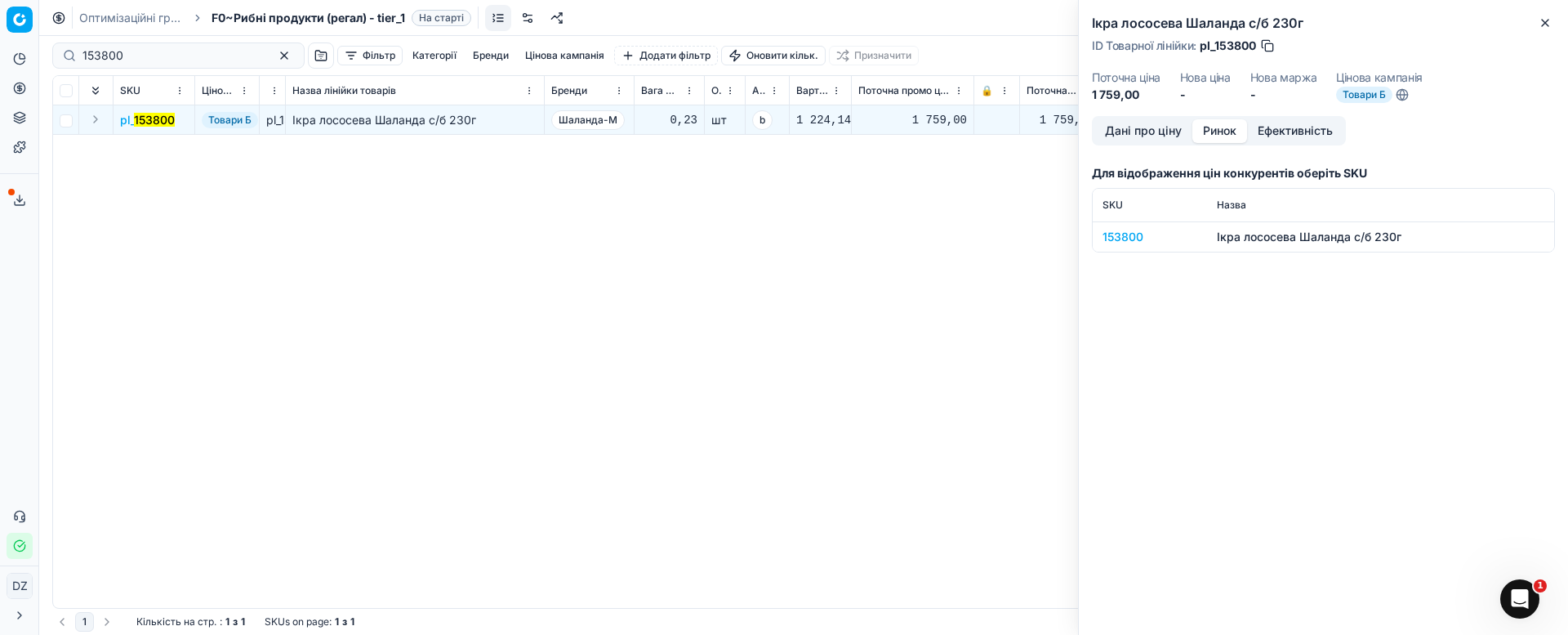
click at [1136, 237] on div "153800" at bounding box center [1150, 237] width 95 height 16
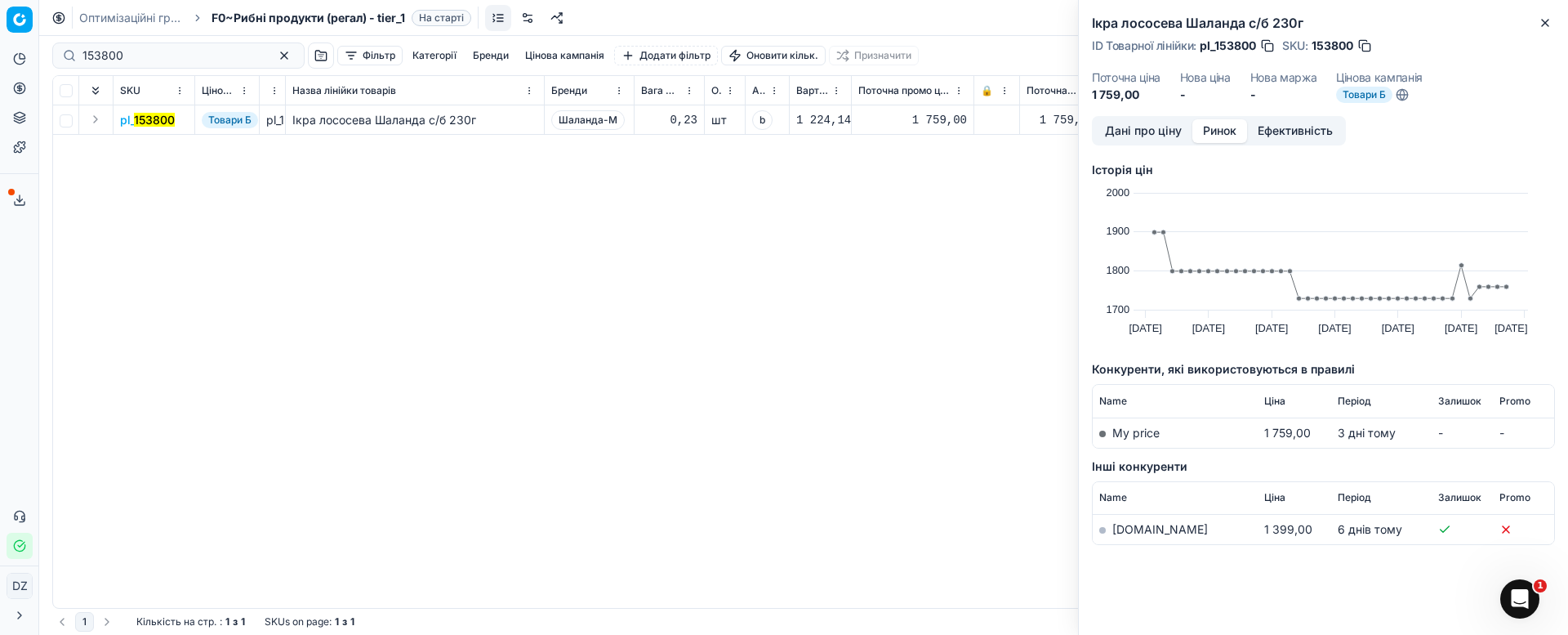
click at [1136, 524] on link "[DOMAIN_NAME]" at bounding box center [1160, 529] width 96 height 14
click at [1543, 27] on icon "button" at bounding box center [1545, 22] width 13 height 13
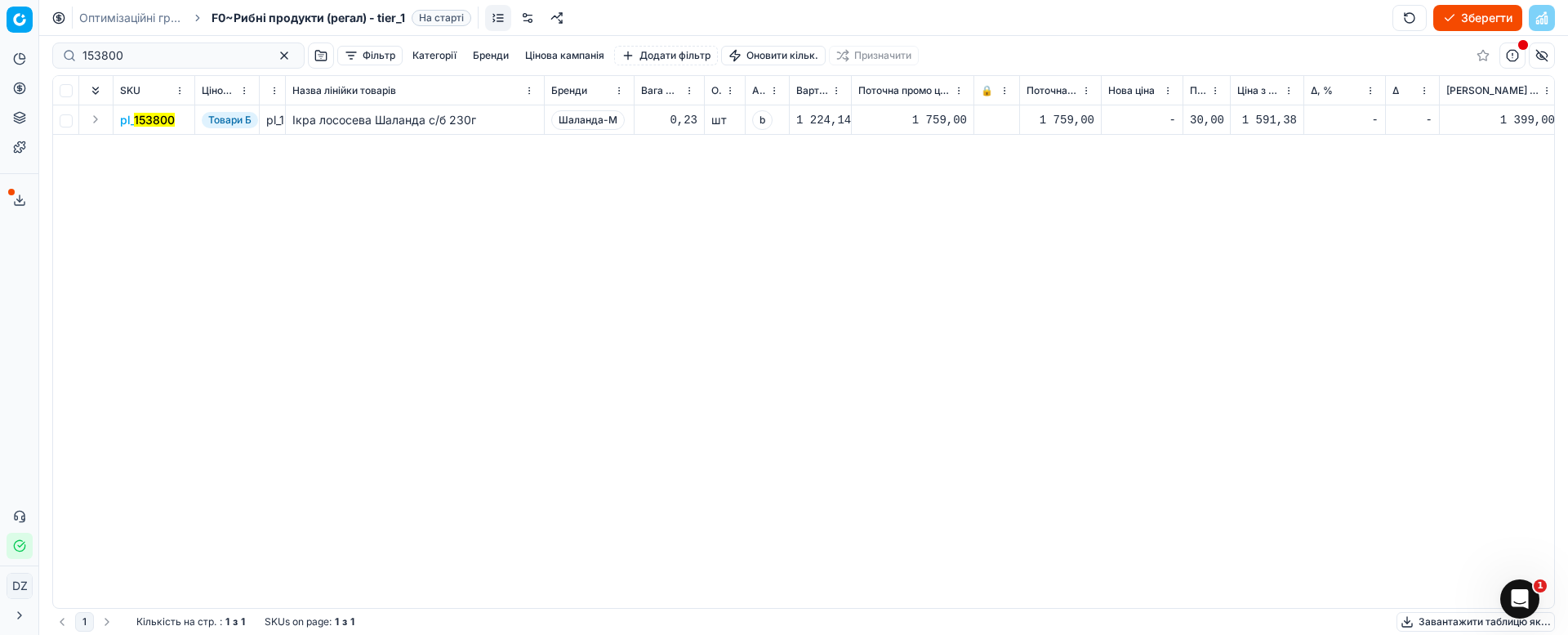
click at [545, 183] on div "pl_ 153800 Товари Б pl_153800 Ікра лососева Шаланда c/б 230г Шаланда-М 0,23 шт …" at bounding box center [804, 356] width 1501 height 502
click at [0, 50] on div "Pricing platform Аналітика Цінова оптимізація Асортимент продукції Шаблони Серв…" at bounding box center [784, 317] width 1568 height 635
paste input "352244"
click at [166, 117] on mark "352244" at bounding box center [156, 120] width 44 height 14
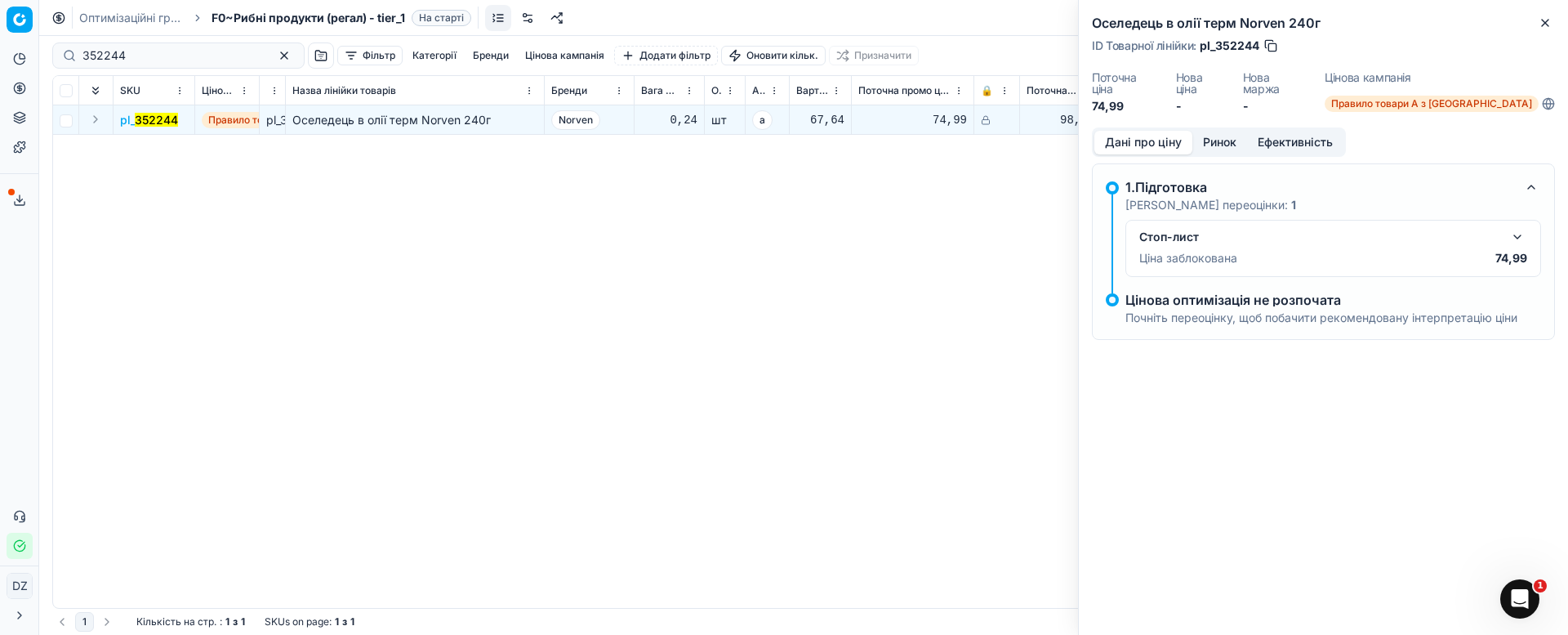
click at [1233, 131] on button "Ринок" at bounding box center [1220, 143] width 55 height 24
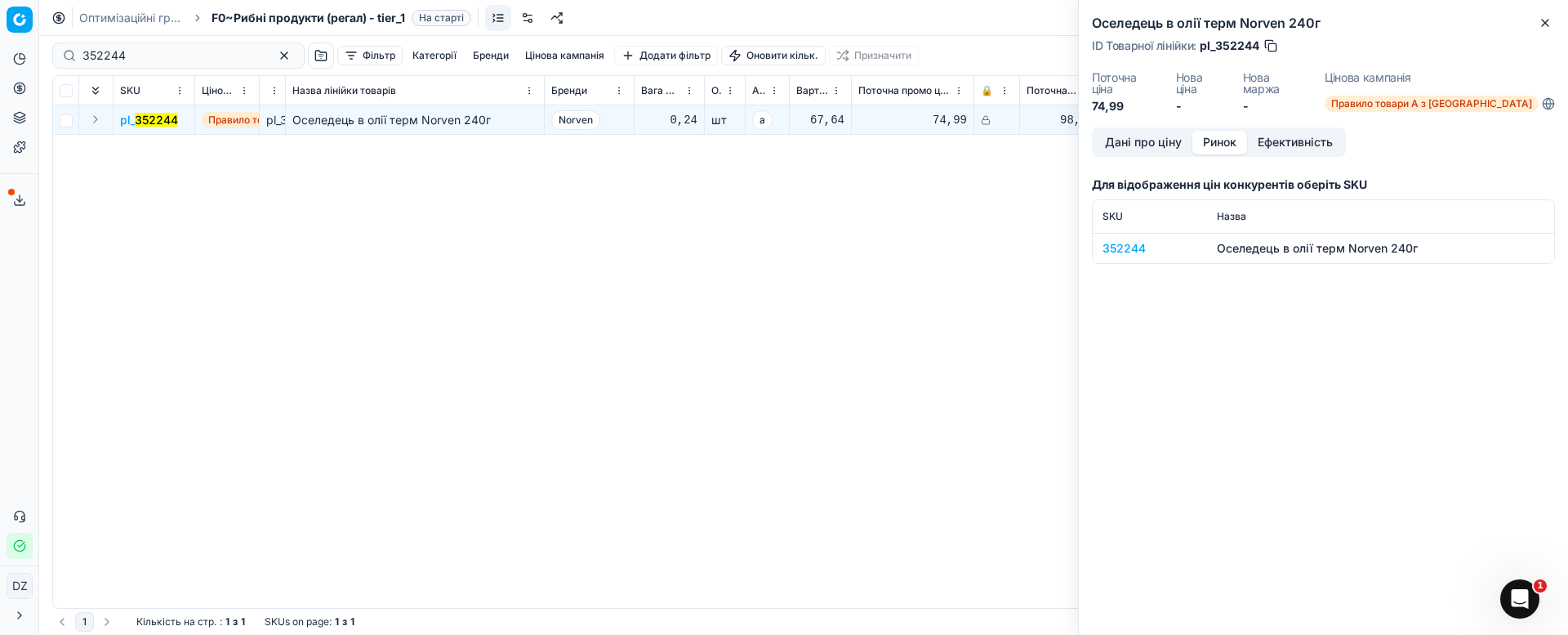
click at [1127, 240] on div "352244" at bounding box center [1150, 248] width 95 height 16
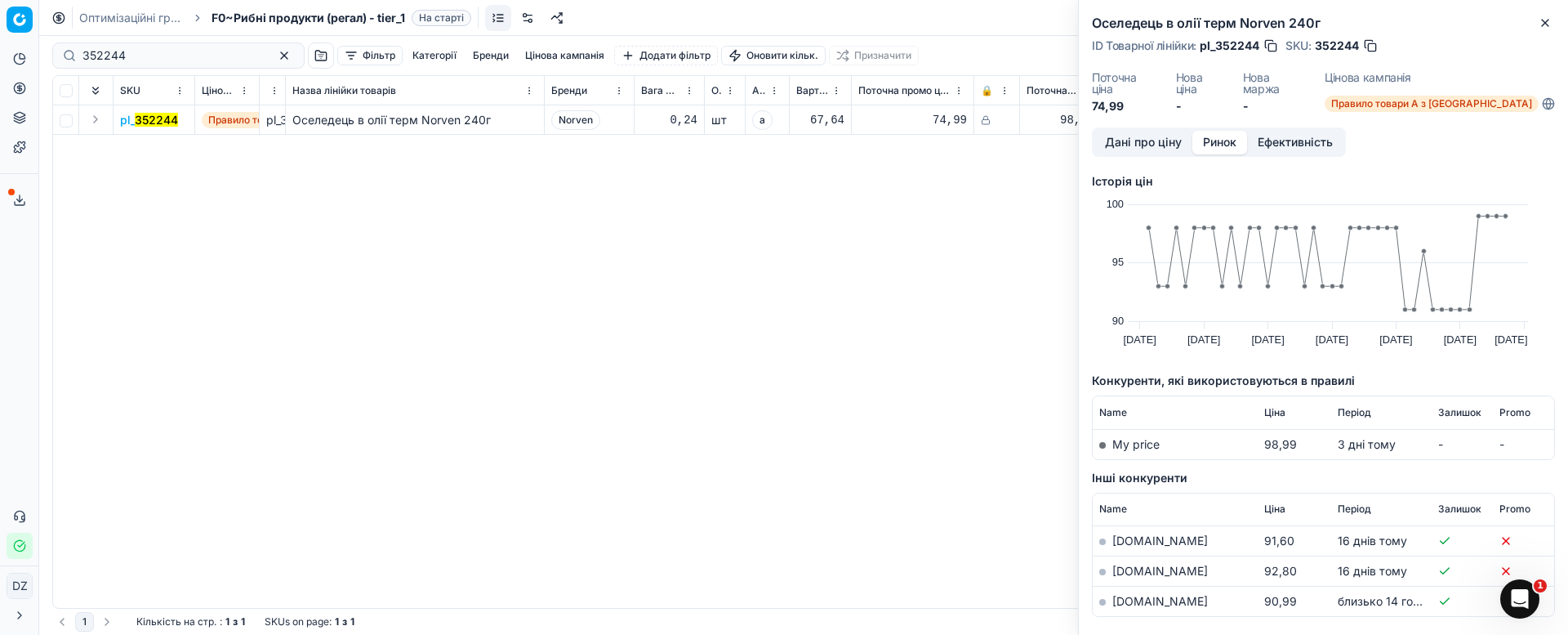
click at [1116, 594] on link "[DOMAIN_NAME]" at bounding box center [1160, 601] width 96 height 14
click at [1542, 17] on icon "button" at bounding box center [1545, 22] width 13 height 13
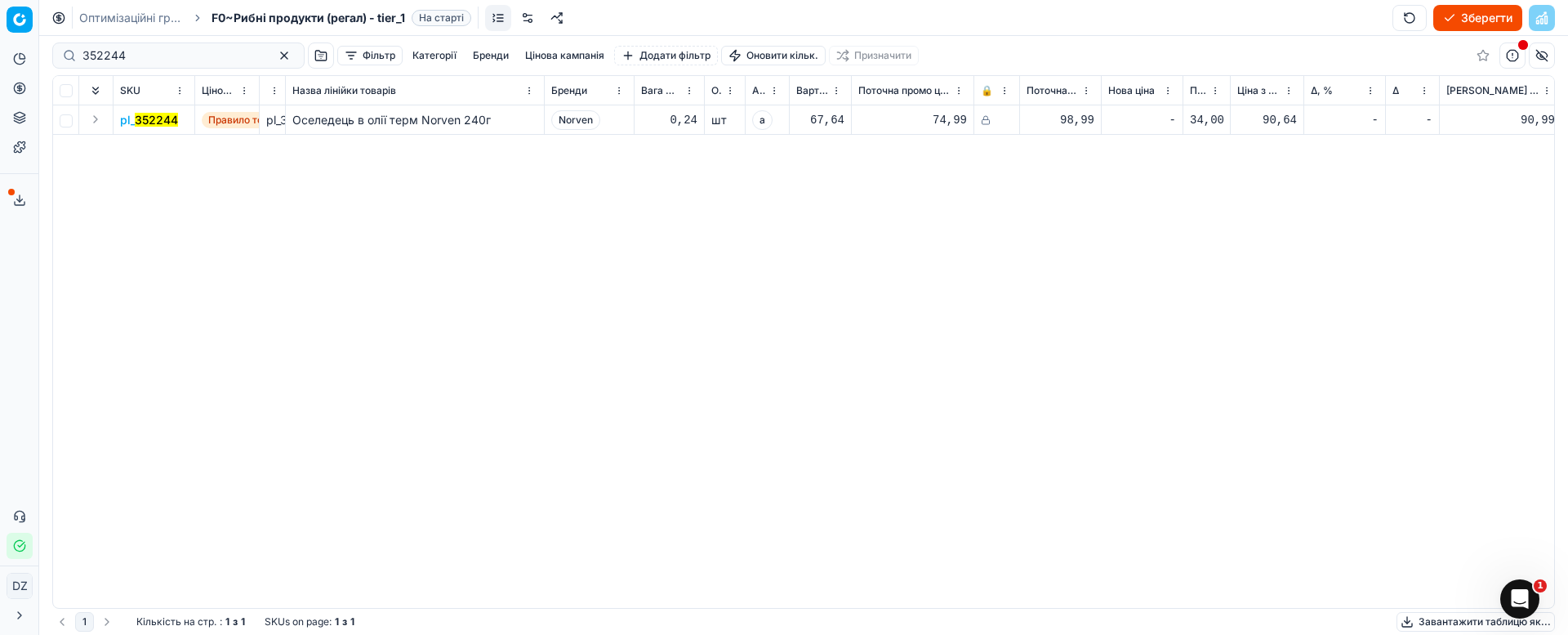
click at [151, 116] on mark "352244" at bounding box center [156, 120] width 44 height 14
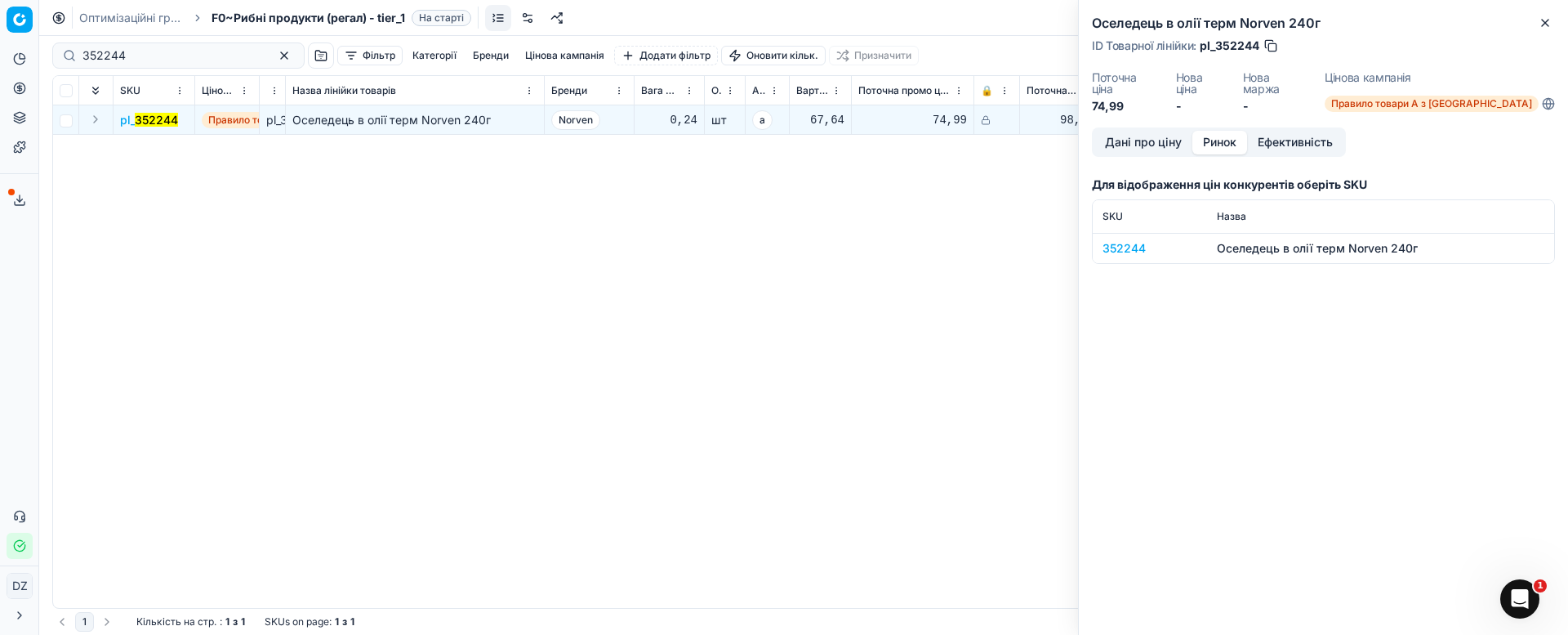
click at [1223, 131] on button "Ринок" at bounding box center [1220, 143] width 55 height 24
click at [1128, 240] on div "352244" at bounding box center [1150, 248] width 95 height 16
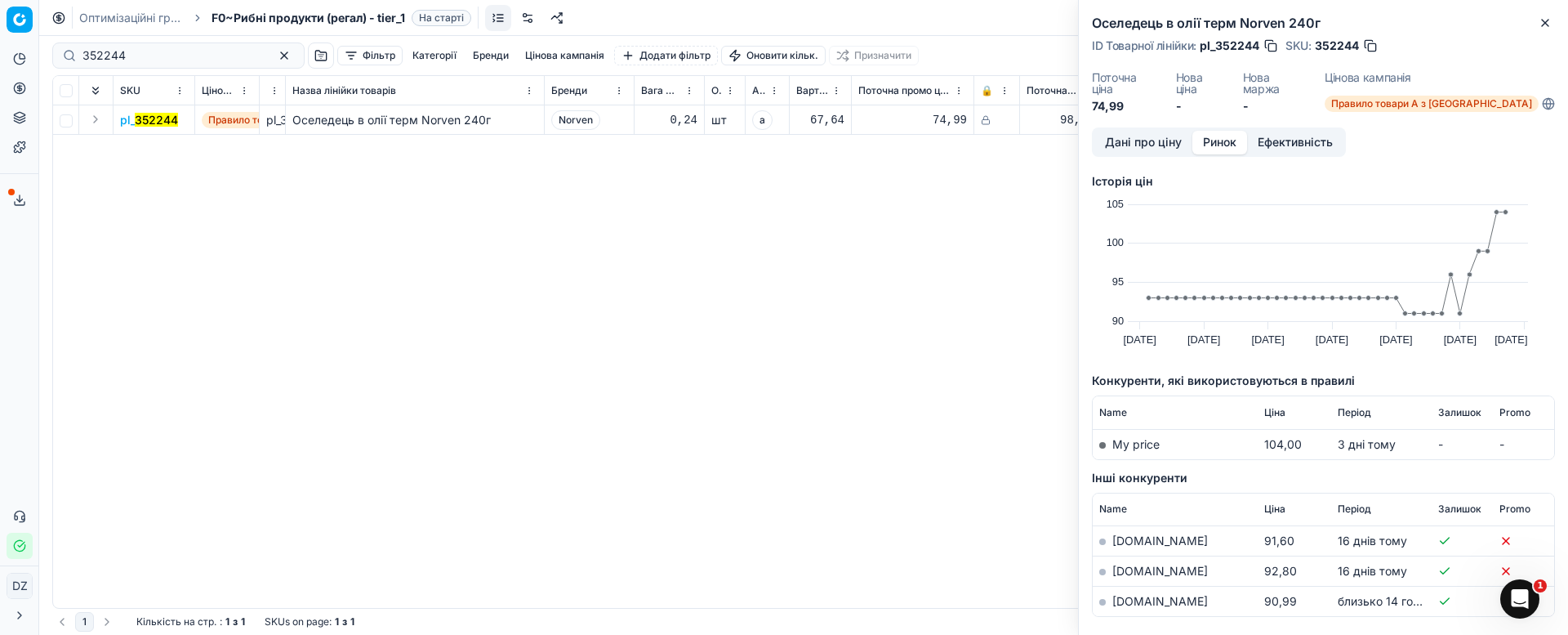
click at [1138, 594] on link "[DOMAIN_NAME]" at bounding box center [1160, 601] width 96 height 14
click at [1540, 27] on icon "button" at bounding box center [1545, 22] width 13 height 13
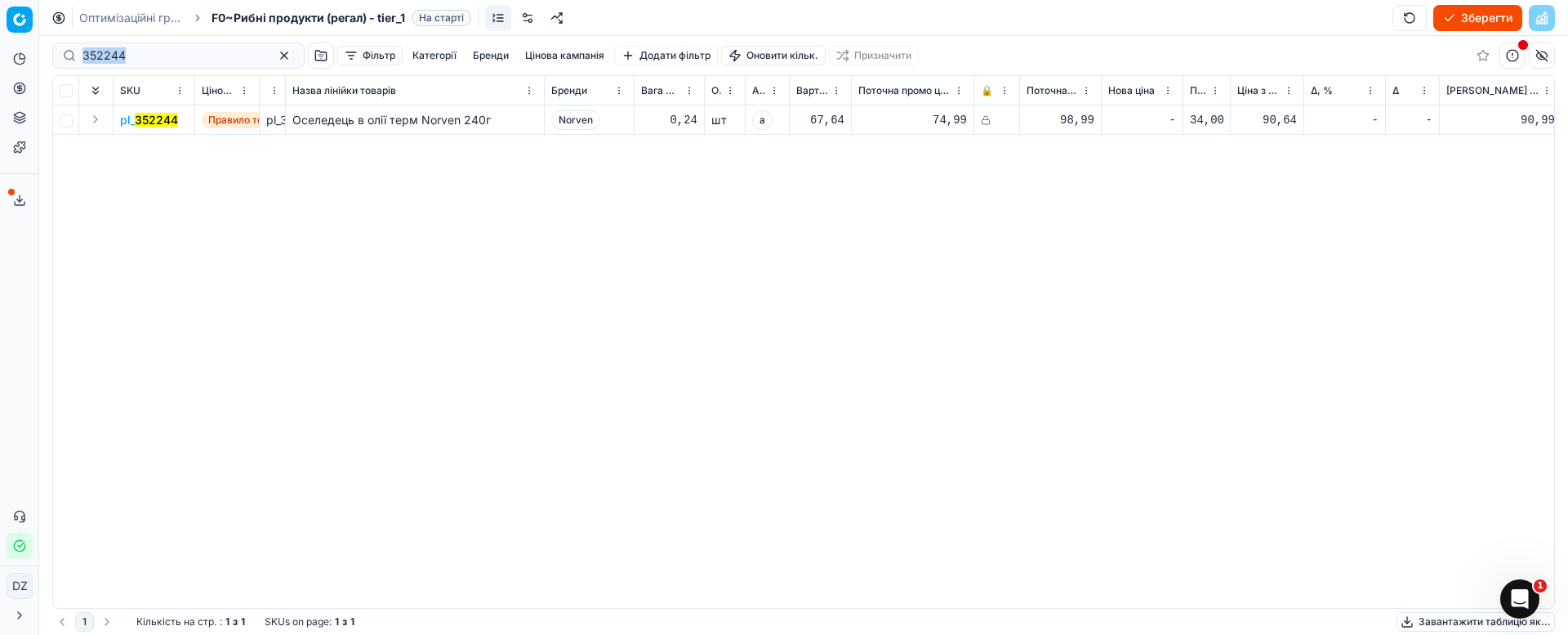
drag, startPoint x: 168, startPoint y: 63, endPoint x: 4, endPoint y: 85, distance: 165.5
click at [0, 78] on div "Pricing platform Аналітика Цінова оптимізація Асортимент продукції Шаблони Серв…" at bounding box center [784, 317] width 1568 height 635
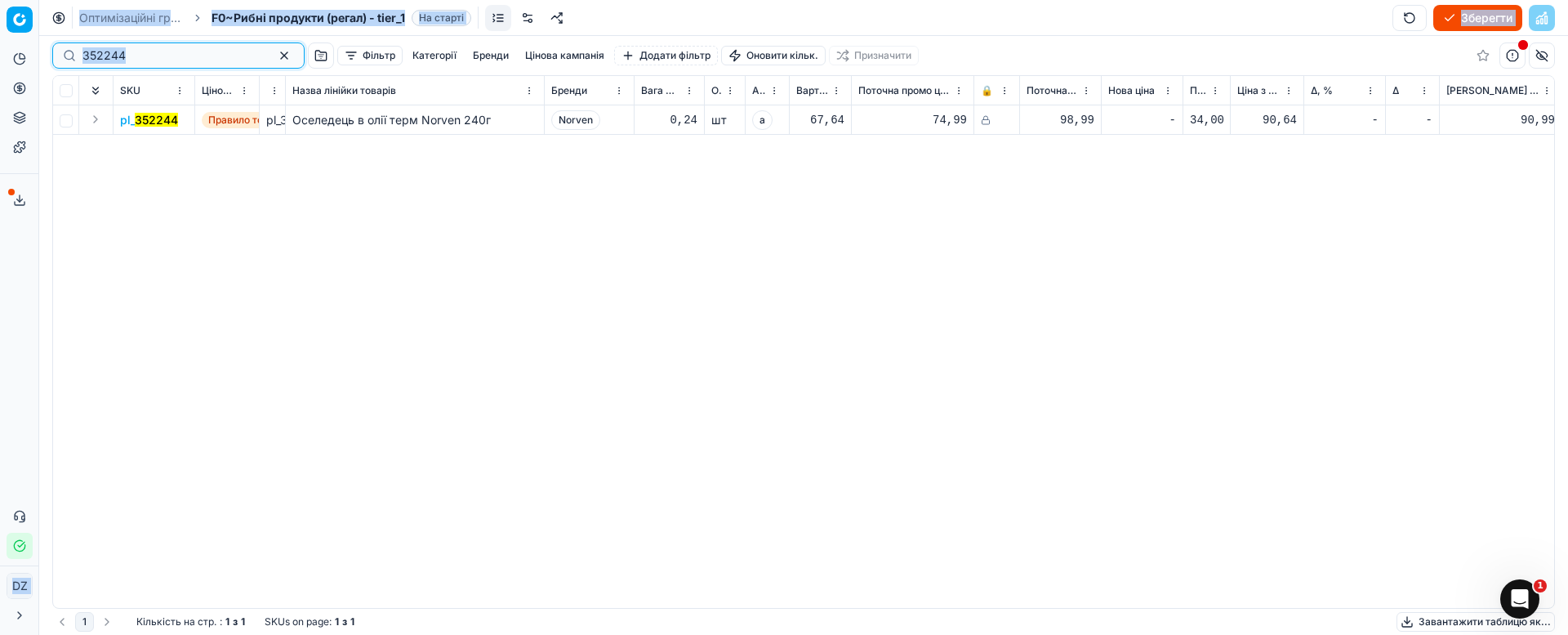
click at [150, 52] on input "352244" at bounding box center [171, 55] width 179 height 16
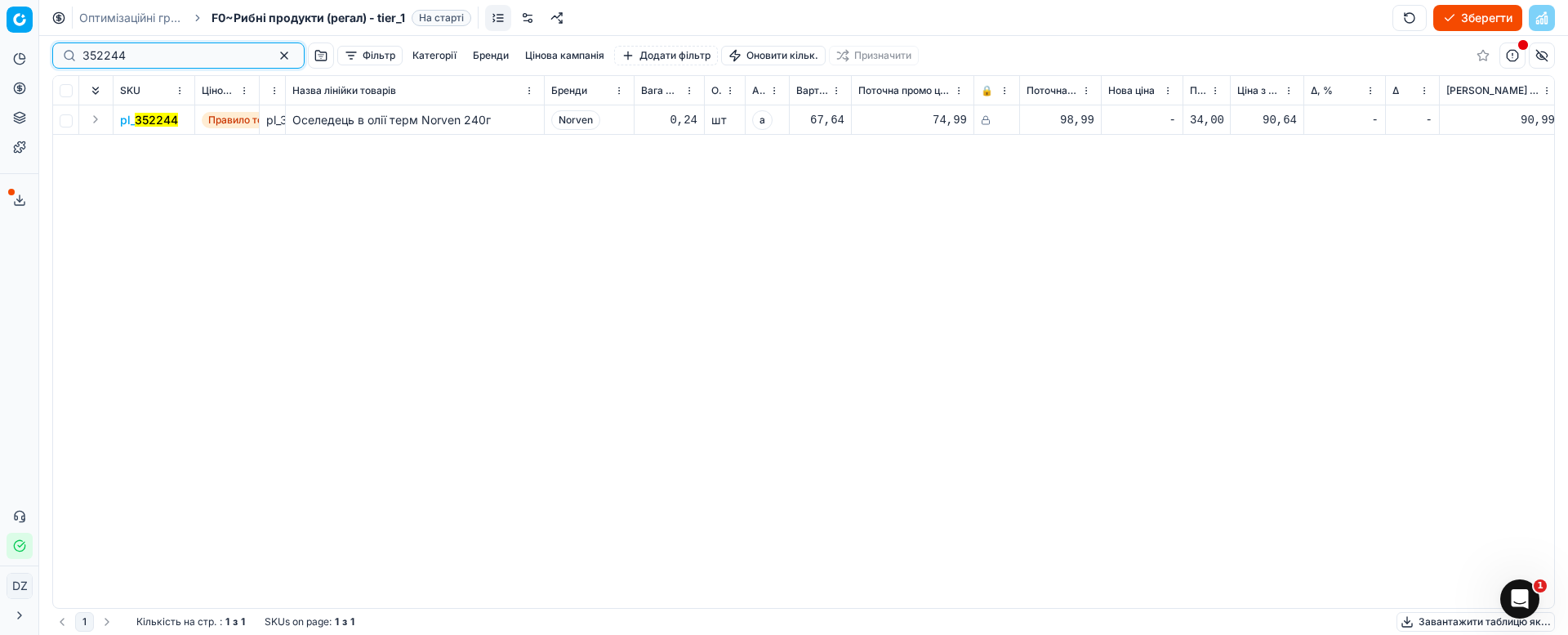
drag, startPoint x: 147, startPoint y: 61, endPoint x: 9, endPoint y: 51, distance: 138.4
click at [9, 51] on div "Pricing platform Аналітика Цінова оптимізація Асортимент продукції Шаблони Серв…" at bounding box center [784, 317] width 1568 height 635
paste input "5220"
type input "355220"
click at [152, 116] on mark "355220" at bounding box center [156, 120] width 43 height 14
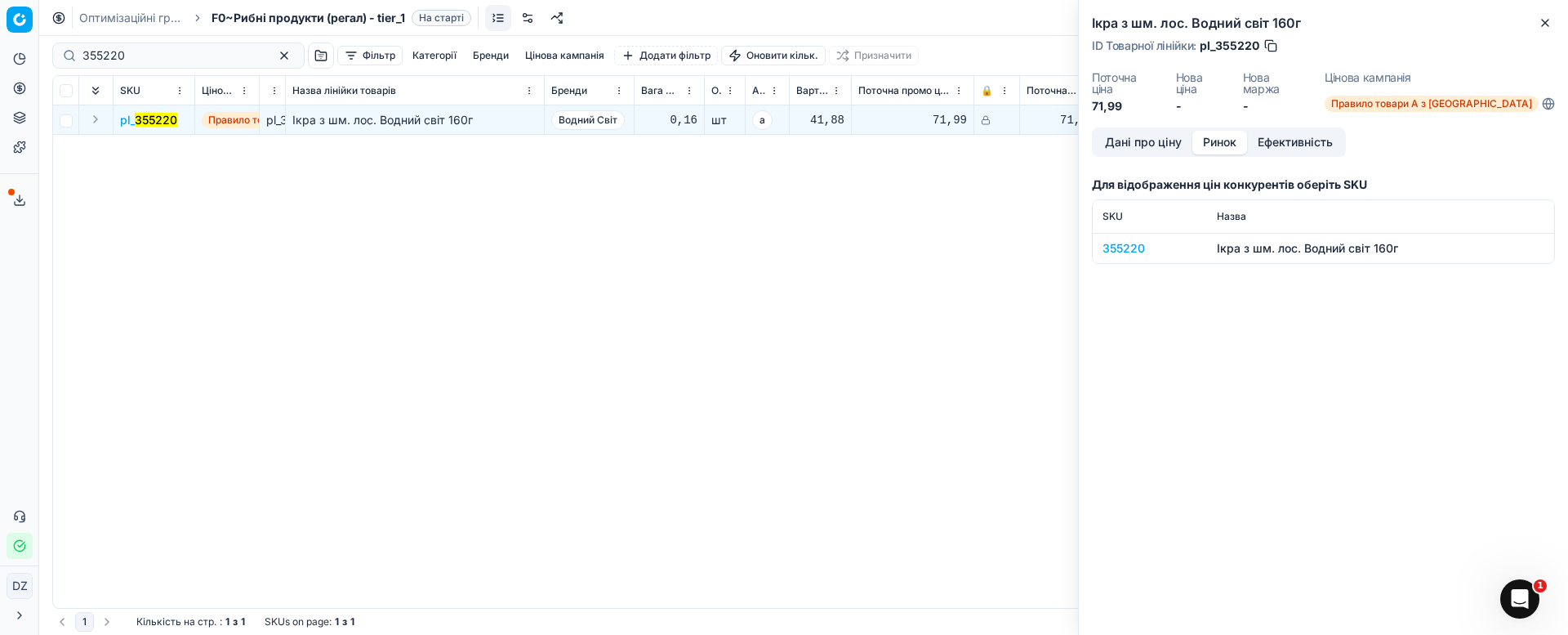
click at [1219, 131] on button "Ринок" at bounding box center [1220, 143] width 55 height 24
click at [1138, 240] on div "355220" at bounding box center [1150, 248] width 95 height 16
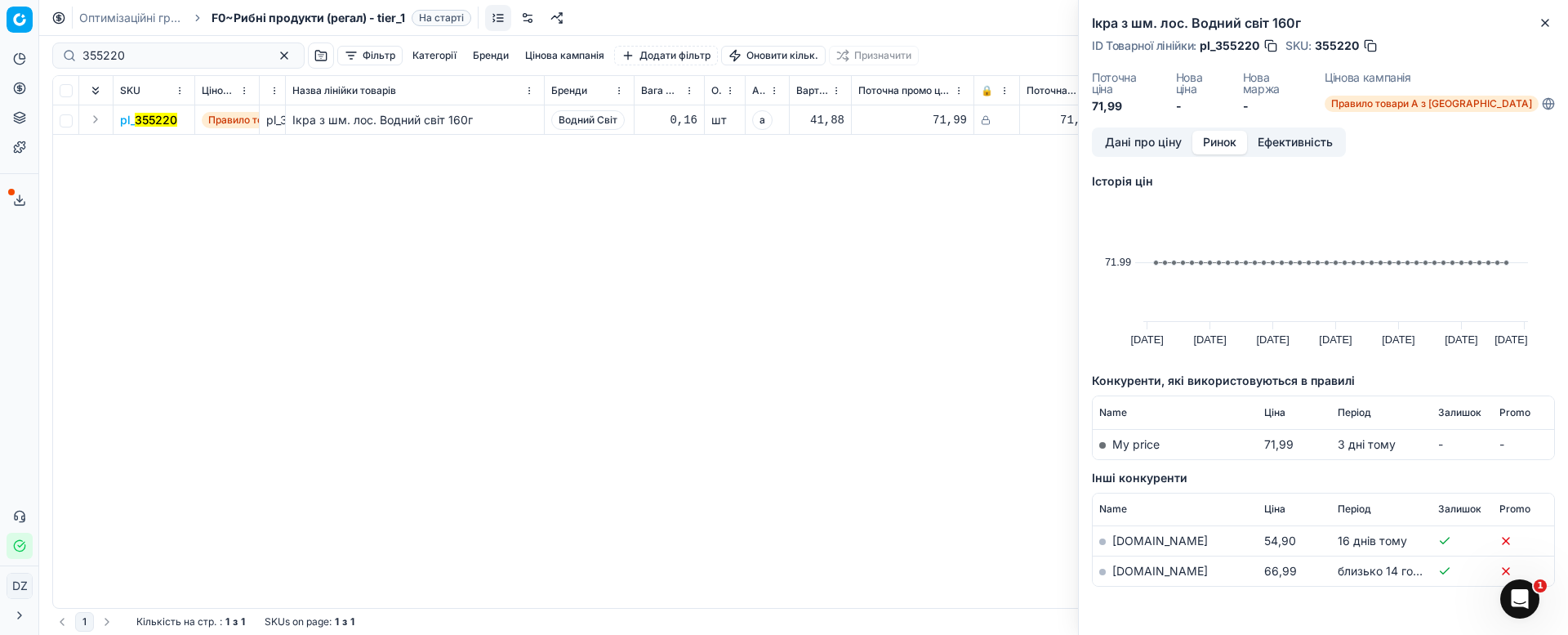
click at [1115, 556] on td "[DOMAIN_NAME]" at bounding box center [1175, 571] width 165 height 30
click at [1130, 565] on link "[DOMAIN_NAME]" at bounding box center [1160, 571] width 96 height 14
click at [1544, 20] on icon "button" at bounding box center [1545, 22] width 13 height 13
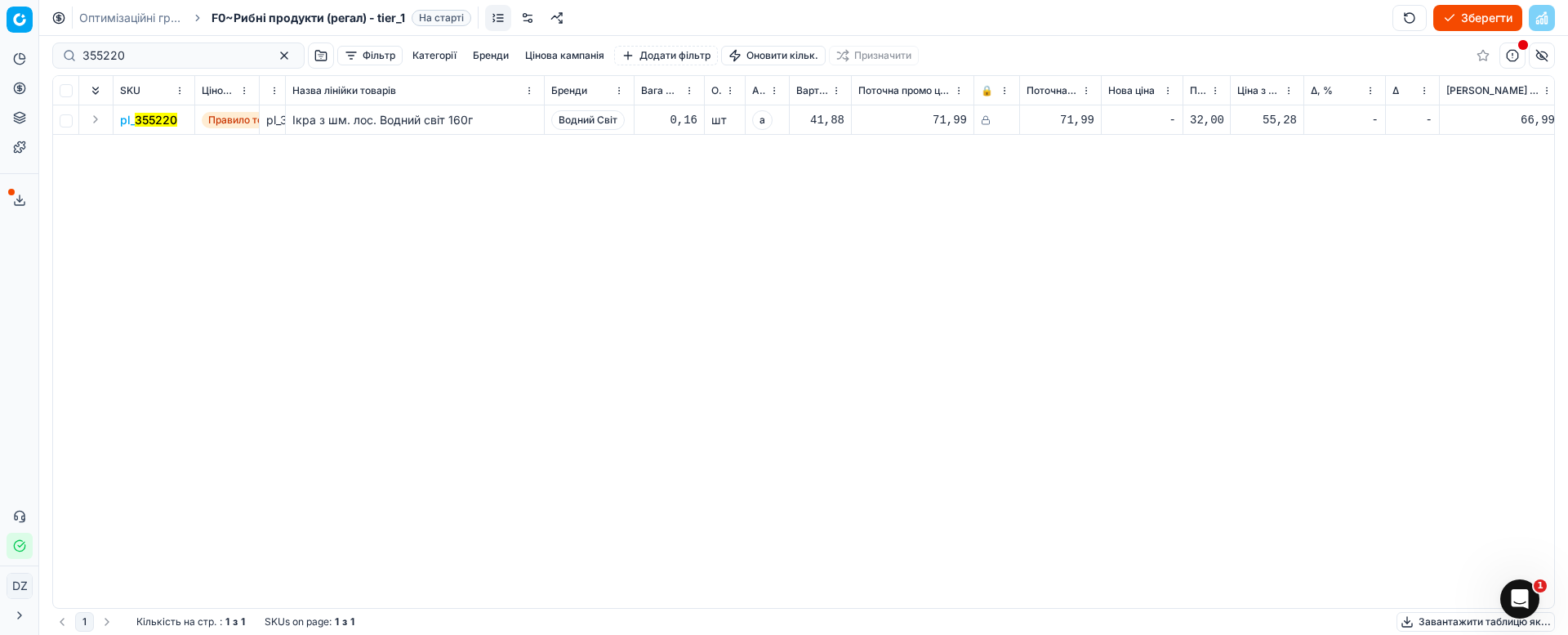
drag, startPoint x: 184, startPoint y: 39, endPoint x: 0, endPoint y: 100, distance: 193.8
click at [38, 75] on div "Pricing platform Аналітика Цінова оптимізація Асортимент продукції Шаблони Серв…" at bounding box center [784, 317] width 1568 height 635
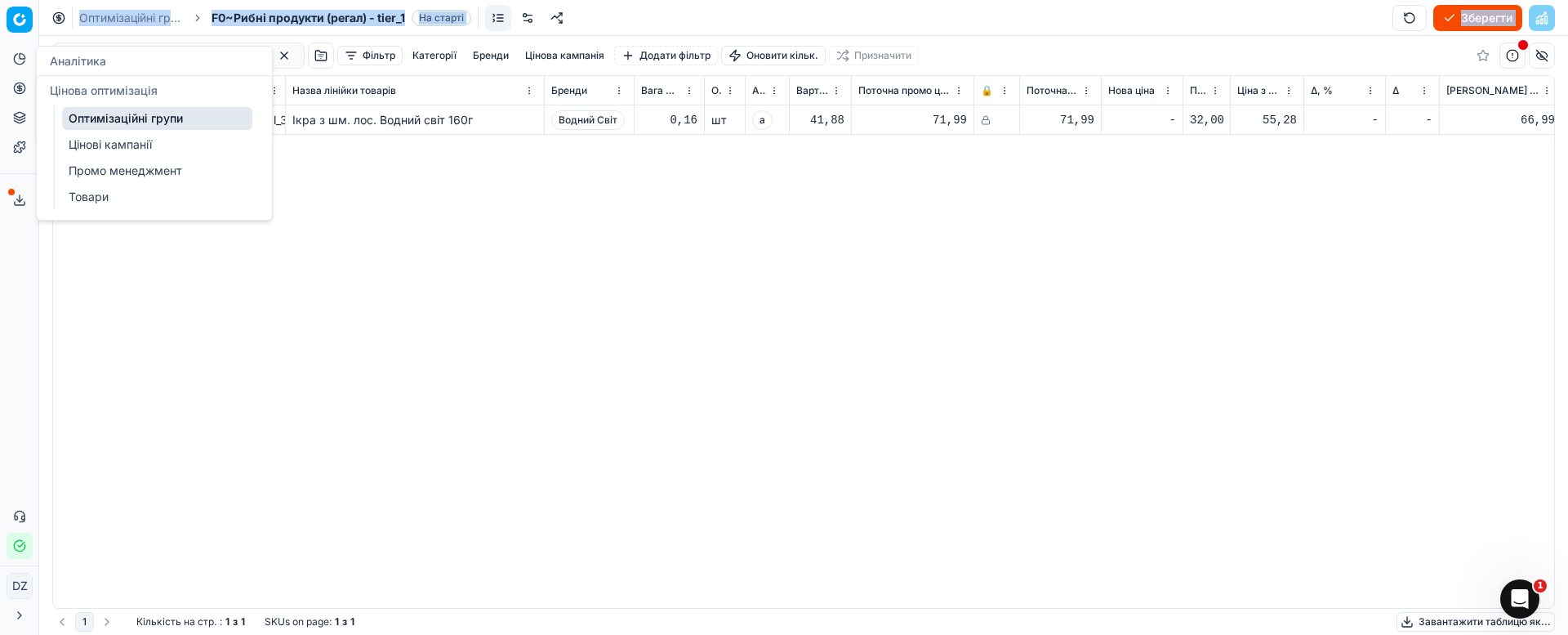
click at [14, 99] on button "Цінова оптимізація" at bounding box center [20, 88] width 27 height 27
click at [81, 117] on link "Оптимізаційні групи" at bounding box center [157, 118] width 190 height 23
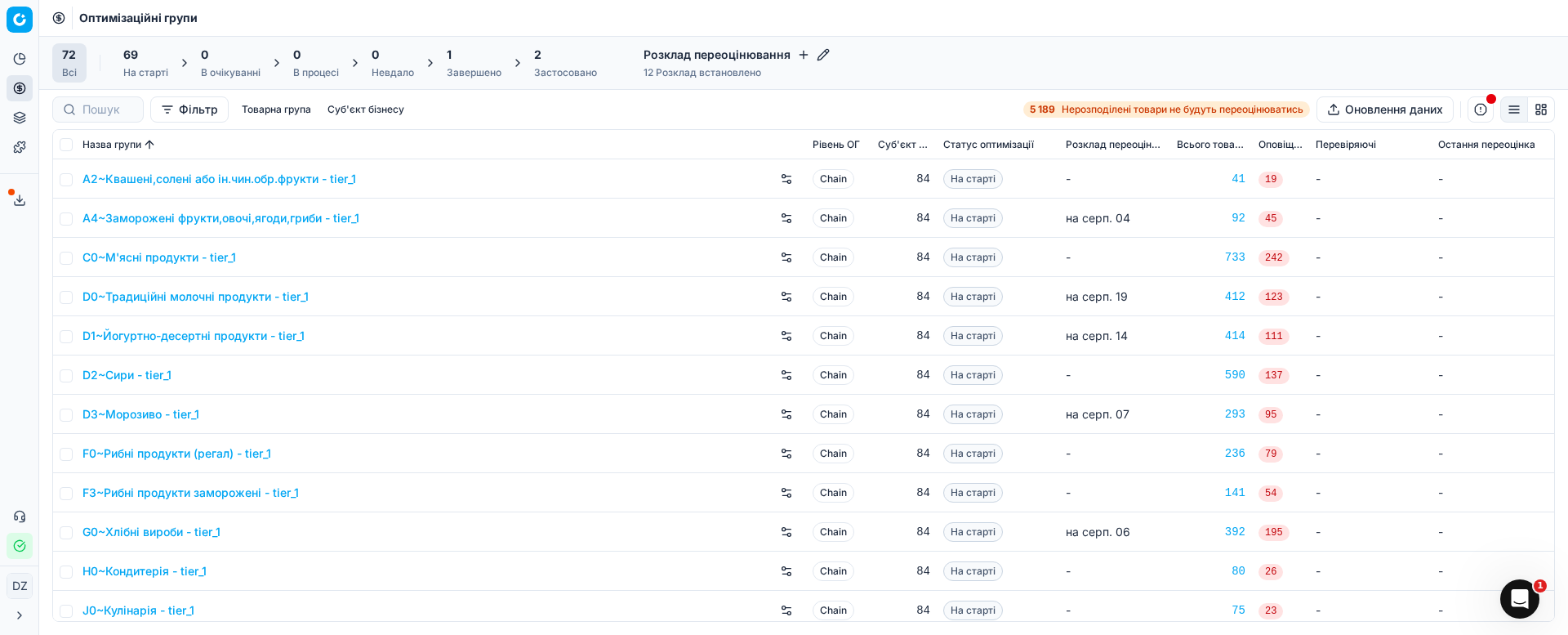
click at [73, 66] on div "Всі" at bounding box center [69, 72] width 15 height 13
click at [96, 113] on input at bounding box center [107, 109] width 51 height 16
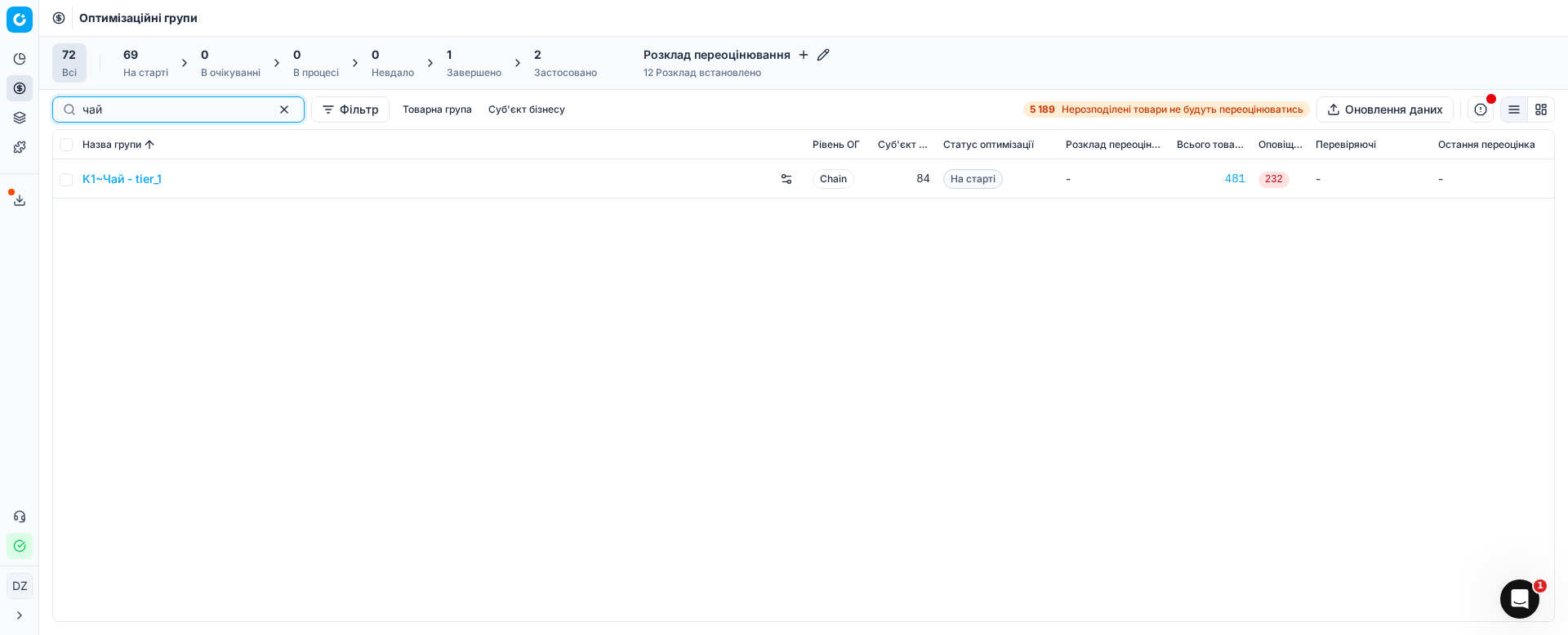
type input "чай"
click at [117, 178] on link "K1~Чай - tier_1" at bounding box center [122, 178] width 79 height 16
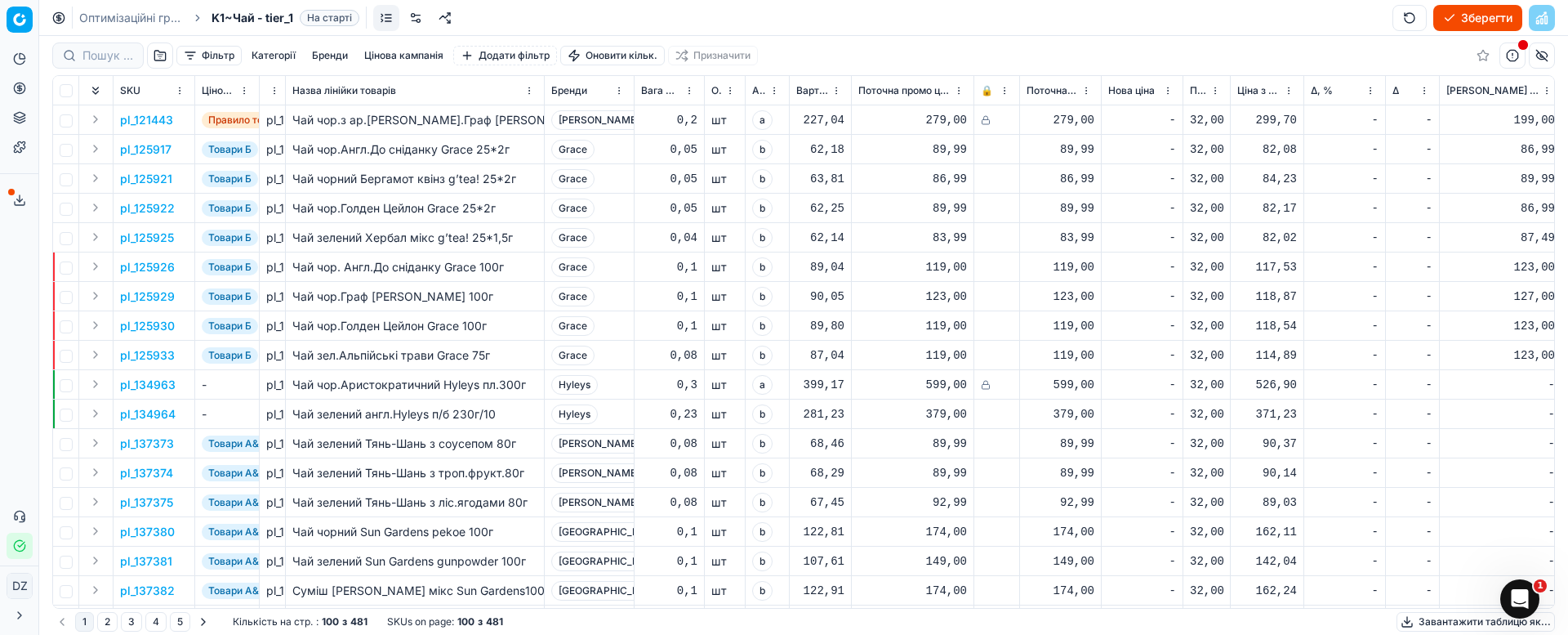
click at [101, 45] on div at bounding box center [98, 56] width 92 height 27
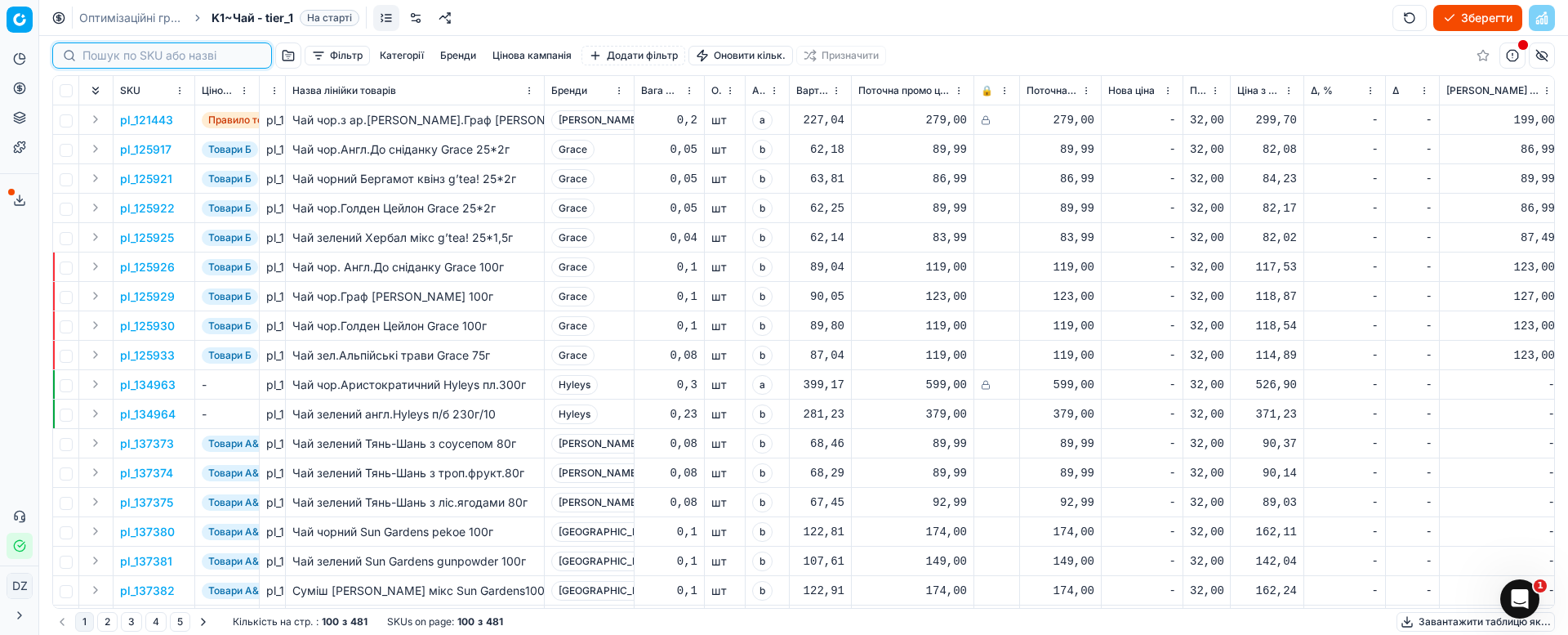
paste input "333893"
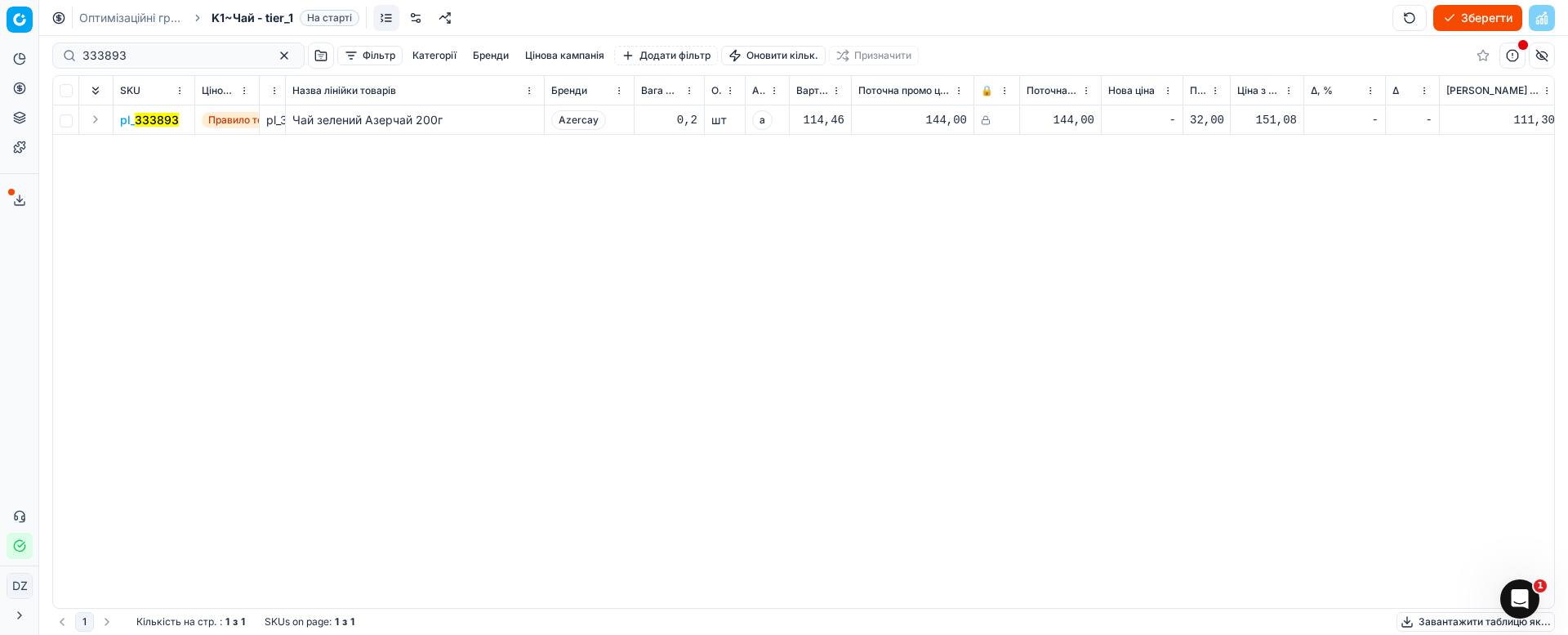
click at [156, 120] on mark "333893" at bounding box center [156, 120] width 44 height 14
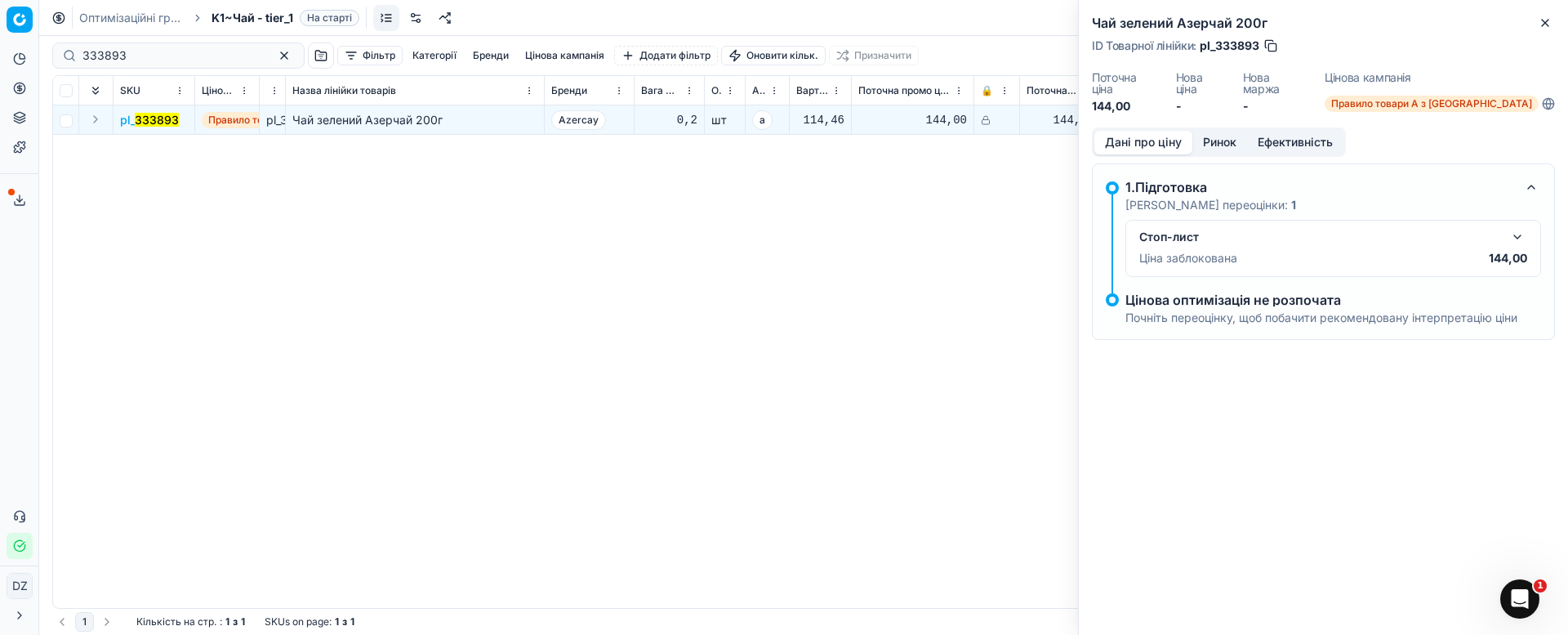
drag, startPoint x: 1213, startPoint y: 131, endPoint x: 1211, endPoint y: 141, distance: 10.2
click at [1212, 131] on button "Ринок" at bounding box center [1220, 143] width 55 height 24
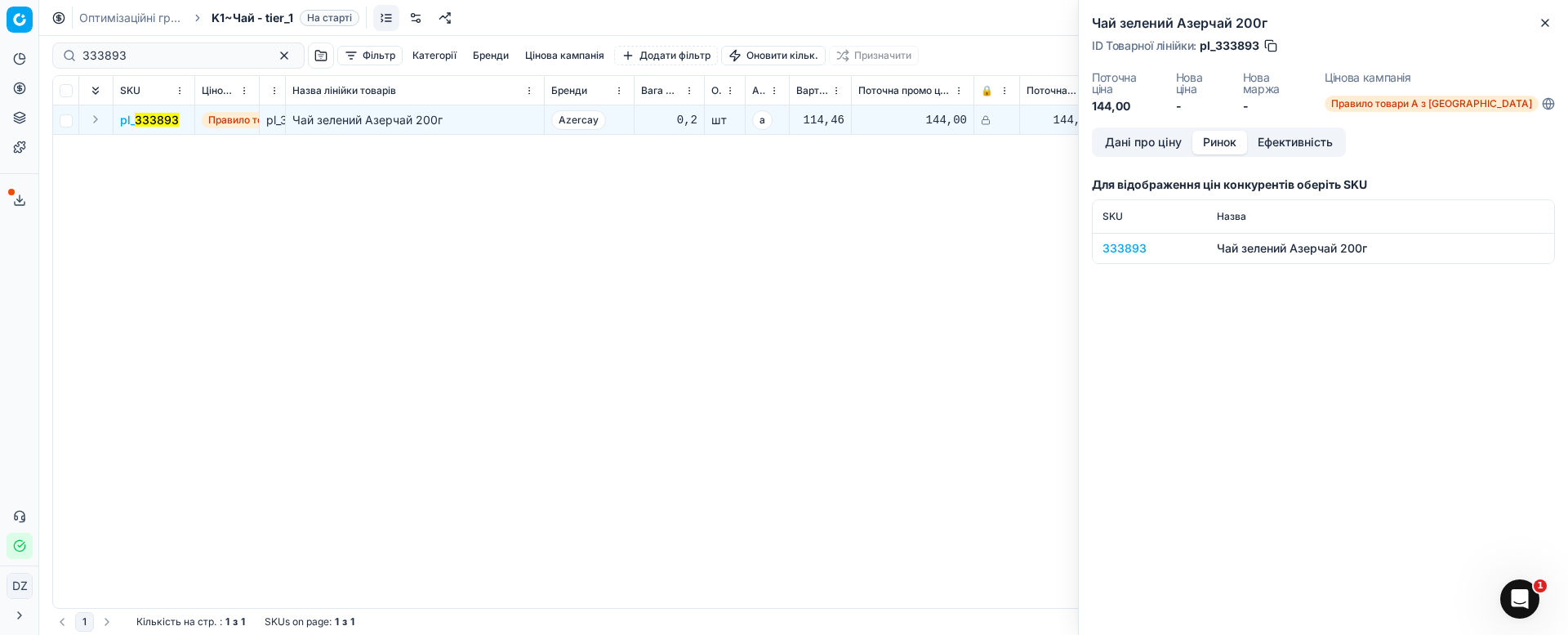
click at [1132, 240] on div "333893" at bounding box center [1150, 248] width 95 height 16
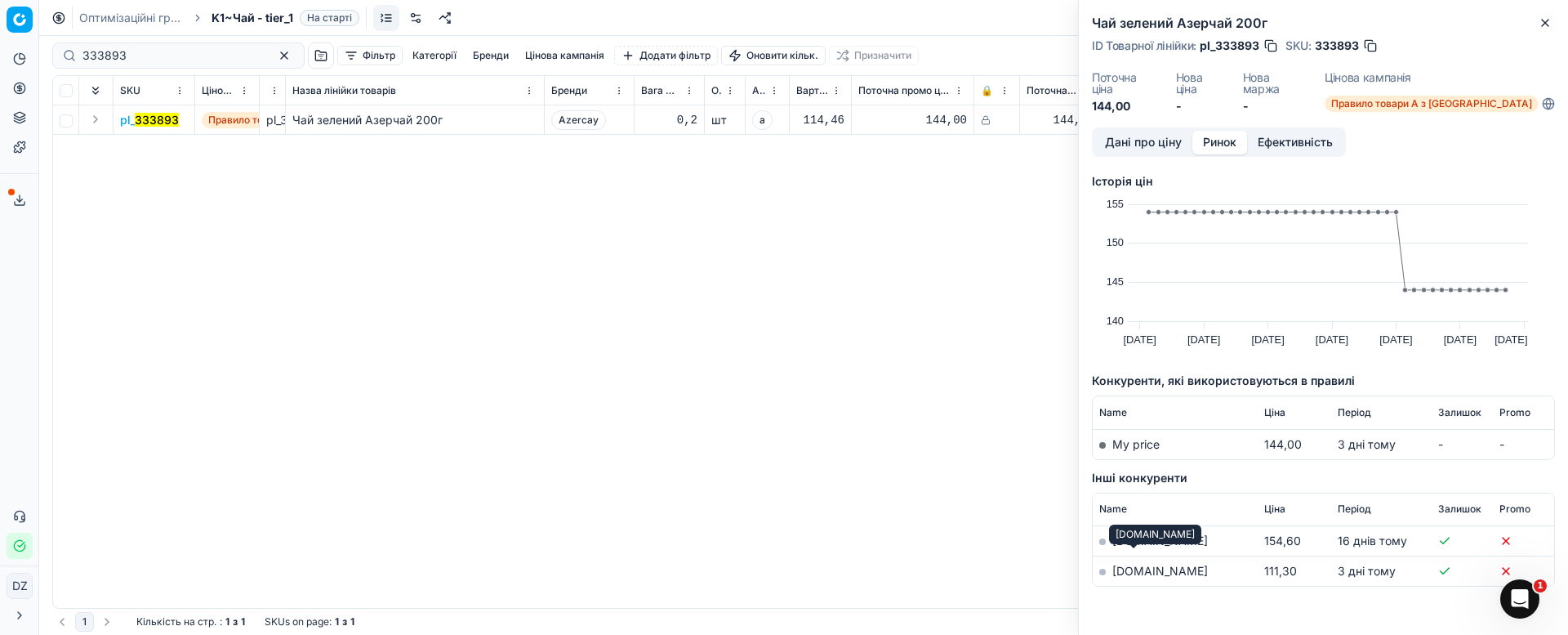
click at [1129, 564] on link "[DOMAIN_NAME]" at bounding box center [1160, 571] width 96 height 14
click at [1550, 21] on icon "button" at bounding box center [1545, 22] width 13 height 13
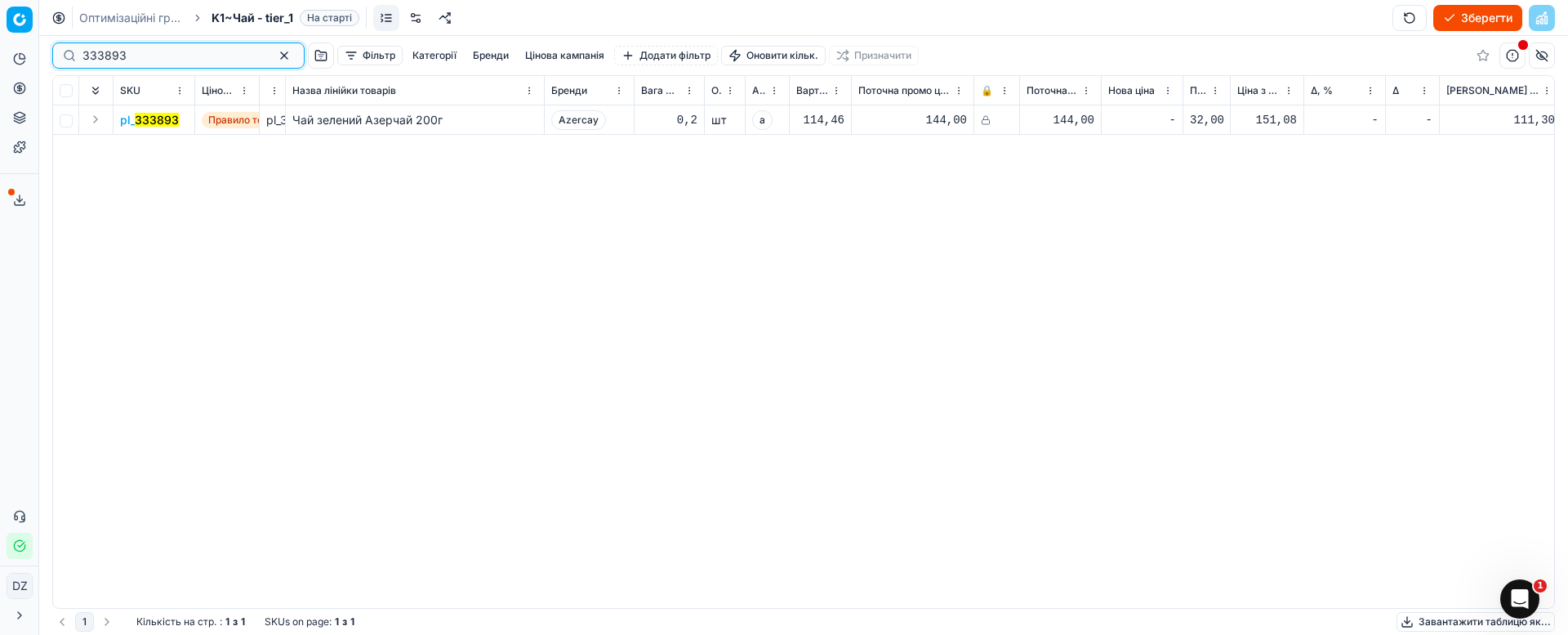
drag, startPoint x: 100, startPoint y: 58, endPoint x: 0, endPoint y: 62, distance: 100.1
click at [0, 62] on div "Pricing platform Аналітика Цінова оптимізація Асортимент продукції Шаблони Серв…" at bounding box center [784, 317] width 1568 height 635
paste input "12144"
click at [161, 118] on mark "121443" at bounding box center [153, 120] width 39 height 14
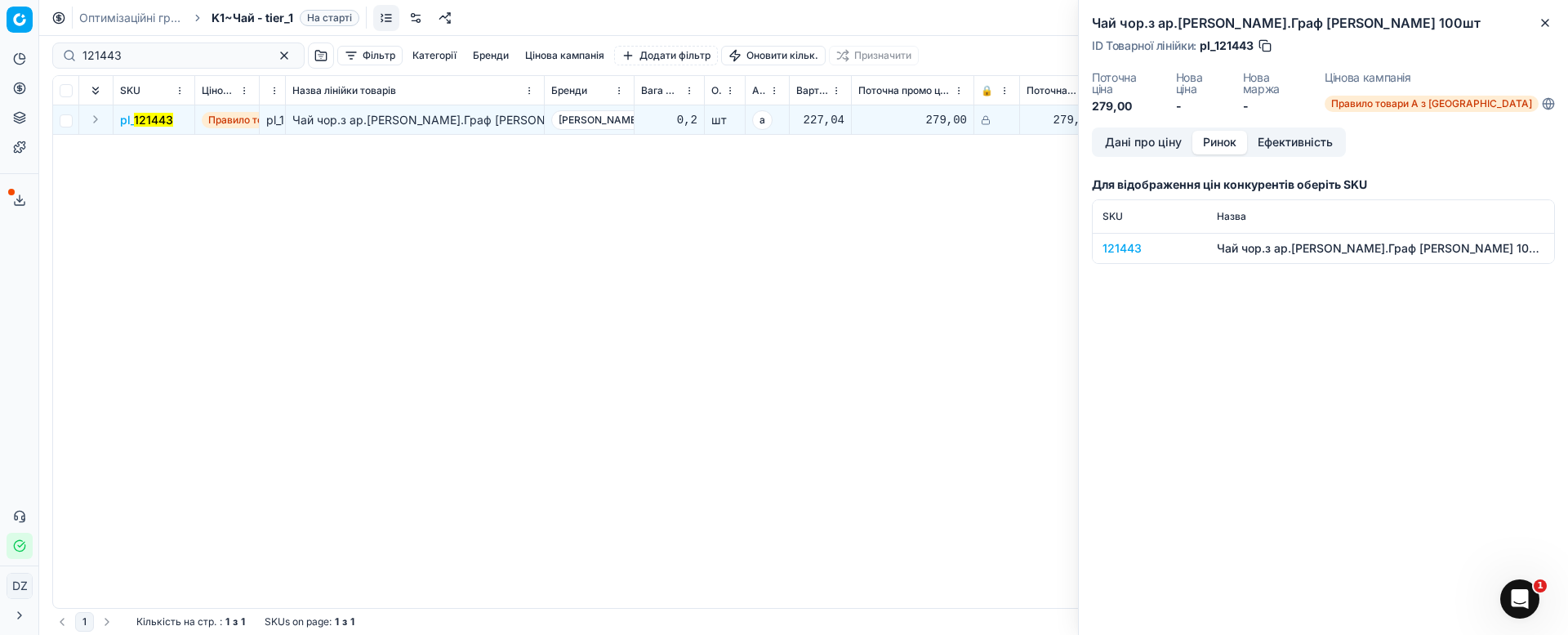
click at [1218, 131] on button "Ринок" at bounding box center [1220, 143] width 55 height 24
click at [1128, 240] on div "121443" at bounding box center [1150, 248] width 95 height 16
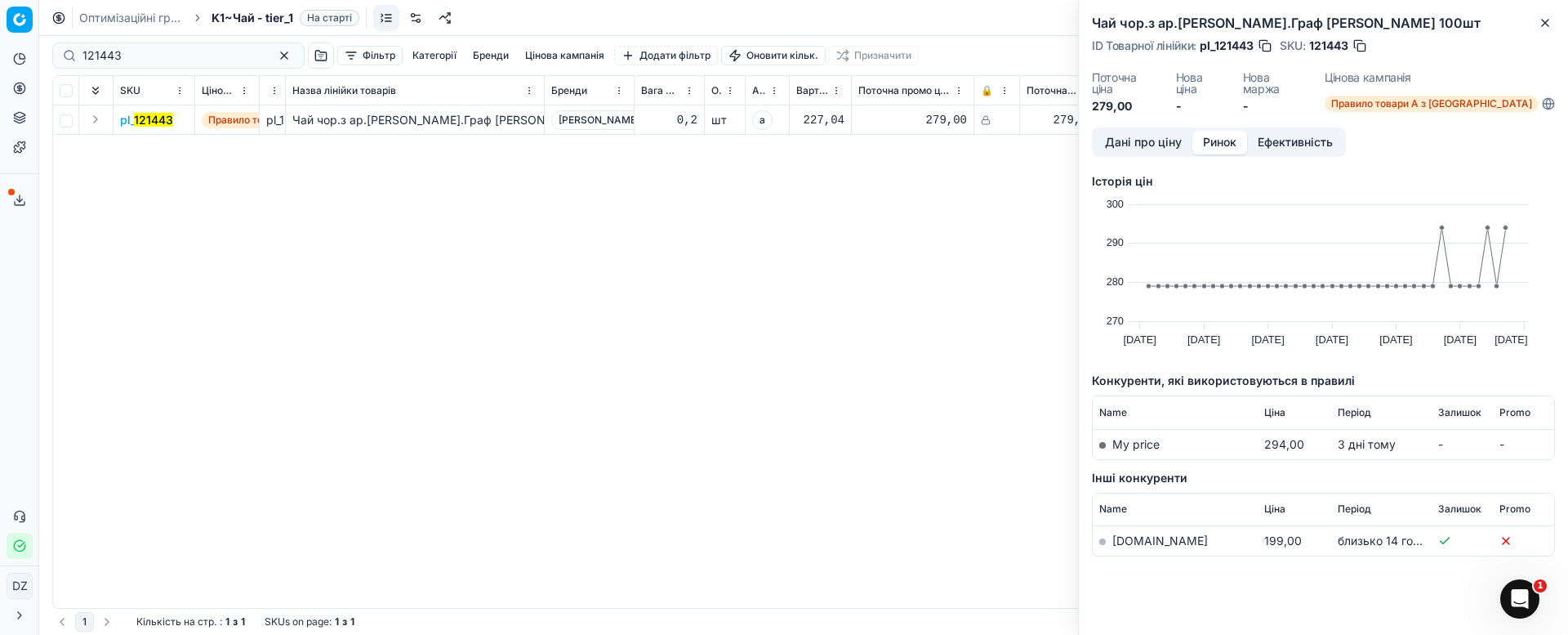
click at [1141, 533] on link "[DOMAIN_NAME]" at bounding box center [1160, 540] width 96 height 14
click at [1549, 21] on icon "button" at bounding box center [1545, 22] width 13 height 13
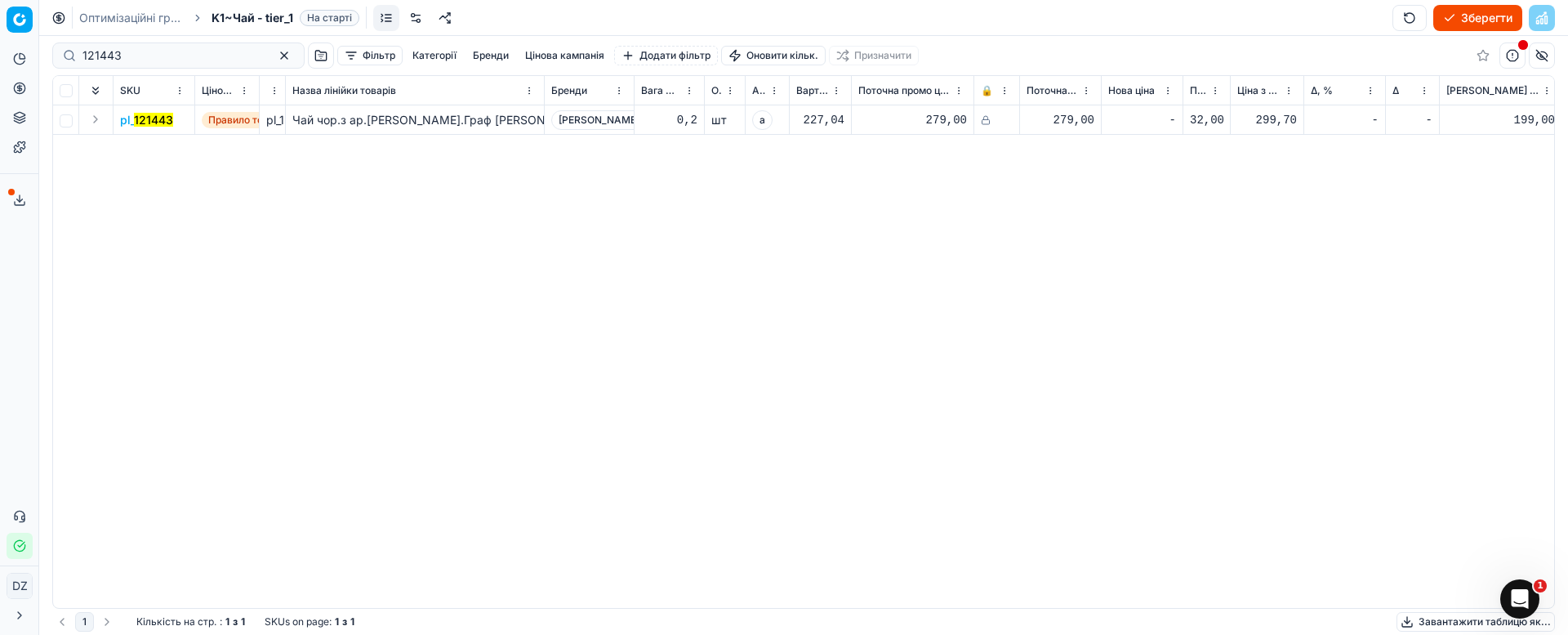
click at [165, 126] on mark "121443" at bounding box center [153, 120] width 39 height 14
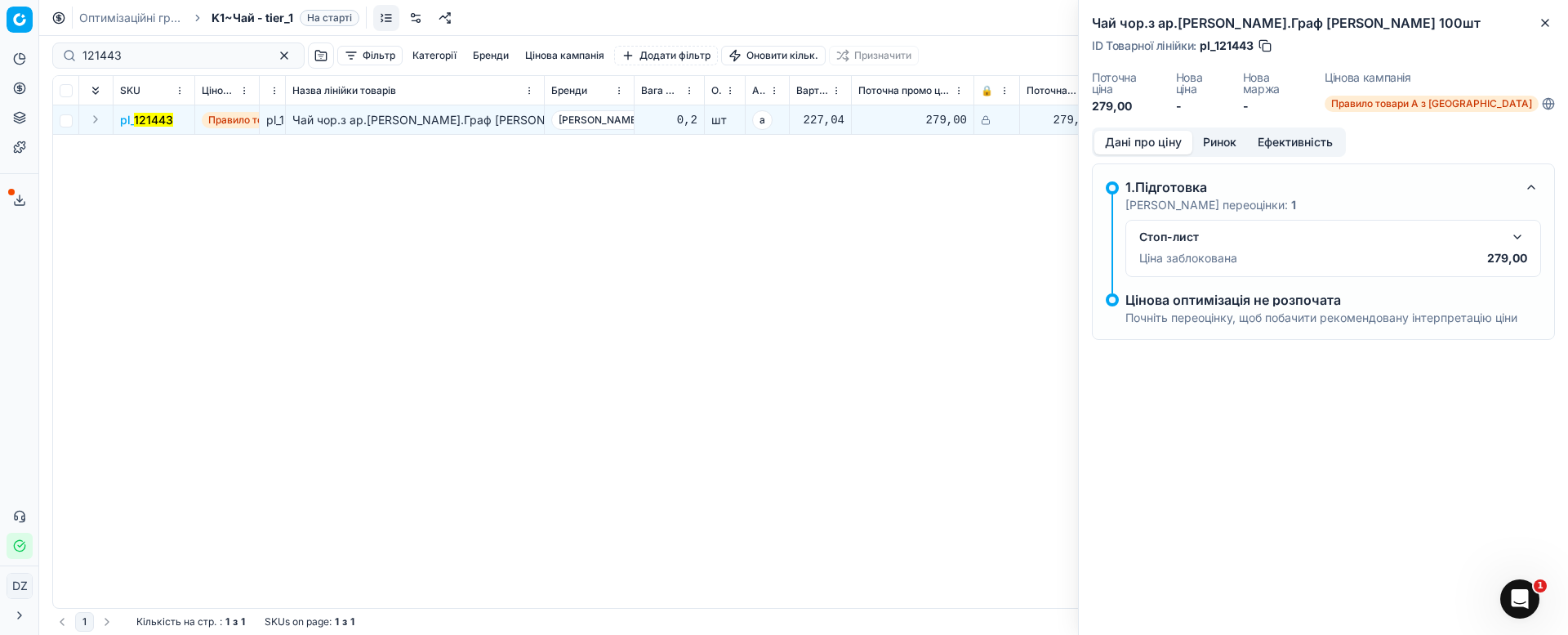
click at [1212, 73] on dt "Нова ціна" at bounding box center [1200, 83] width 47 height 23
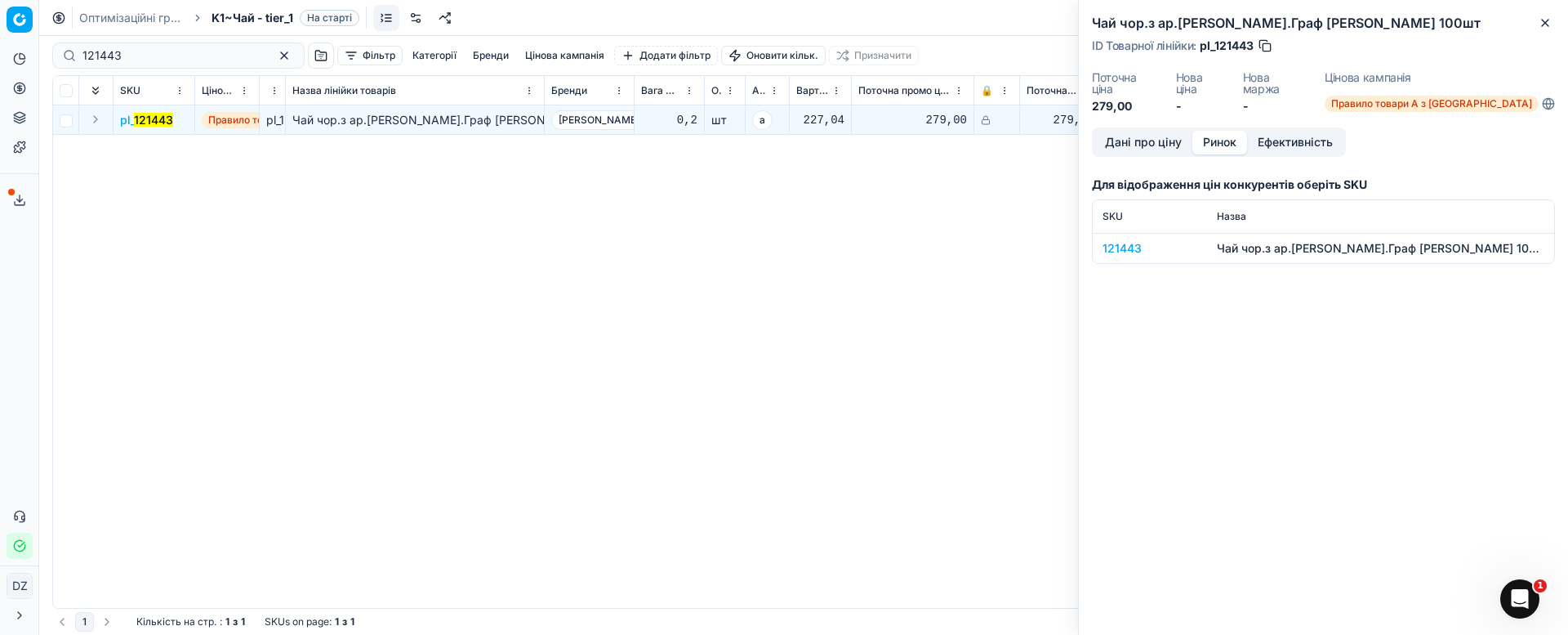
click at [1224, 135] on button "Ринок" at bounding box center [1220, 143] width 55 height 24
click at [1140, 240] on div "121443" at bounding box center [1150, 248] width 95 height 16
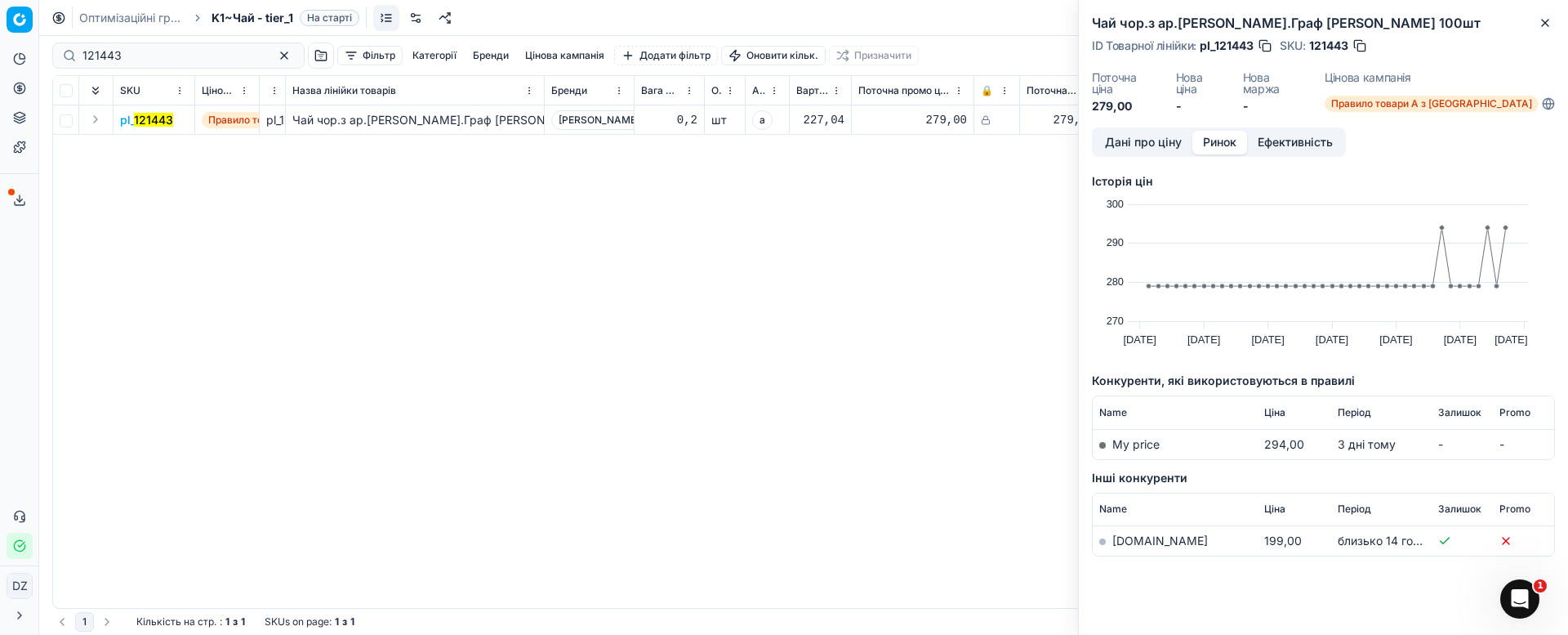
click at [1139, 533] on link "[DOMAIN_NAME]" at bounding box center [1160, 540] width 96 height 14
click at [1544, 25] on icon "button" at bounding box center [1546, 23] width 7 height 7
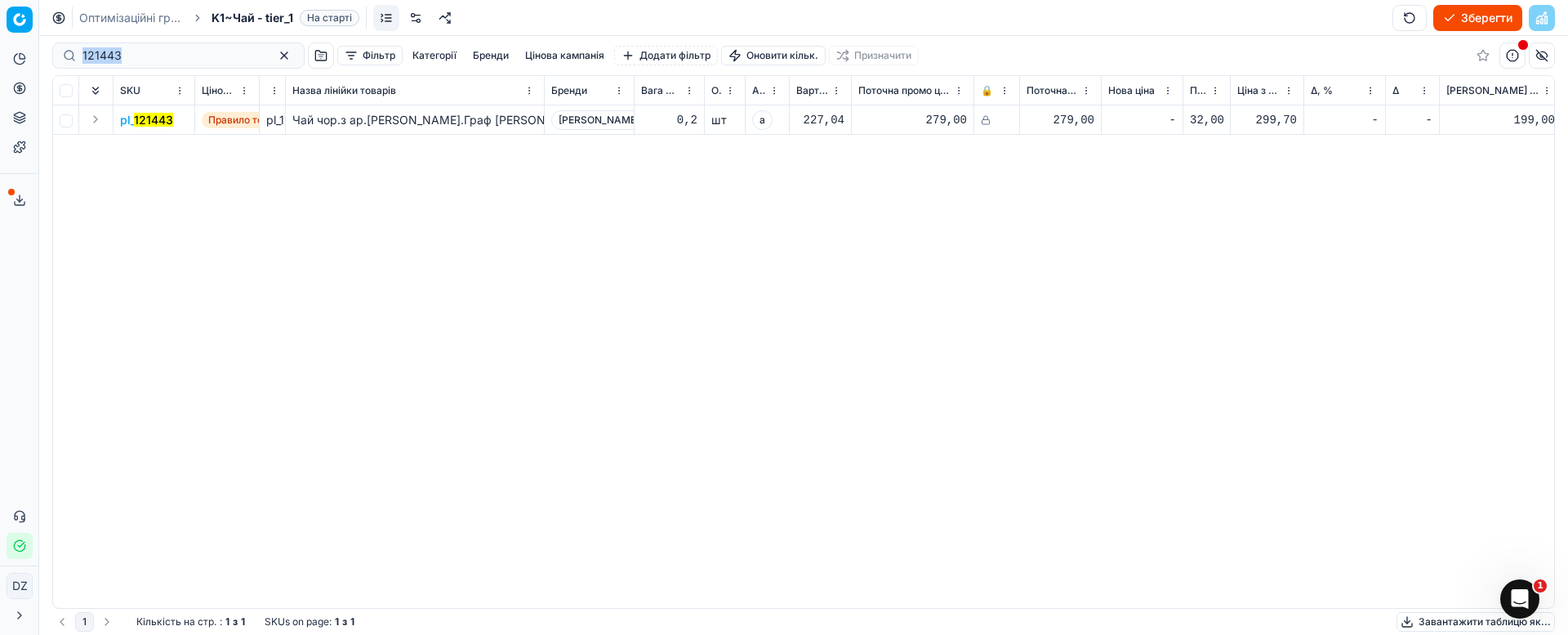
drag, startPoint x: 127, startPoint y: 47, endPoint x: 80, endPoint y: 58, distance: 48.3
click at [57, 60] on div "121443 Фільтр Категорії [PERSON_NAME] кампанія Додати фільтр Оновити кільк. При…" at bounding box center [804, 56] width 1503 height 39
click at [143, 55] on input "121443" at bounding box center [171, 55] width 179 height 16
click at [142, 113] on mark "121443" at bounding box center [153, 120] width 39 height 14
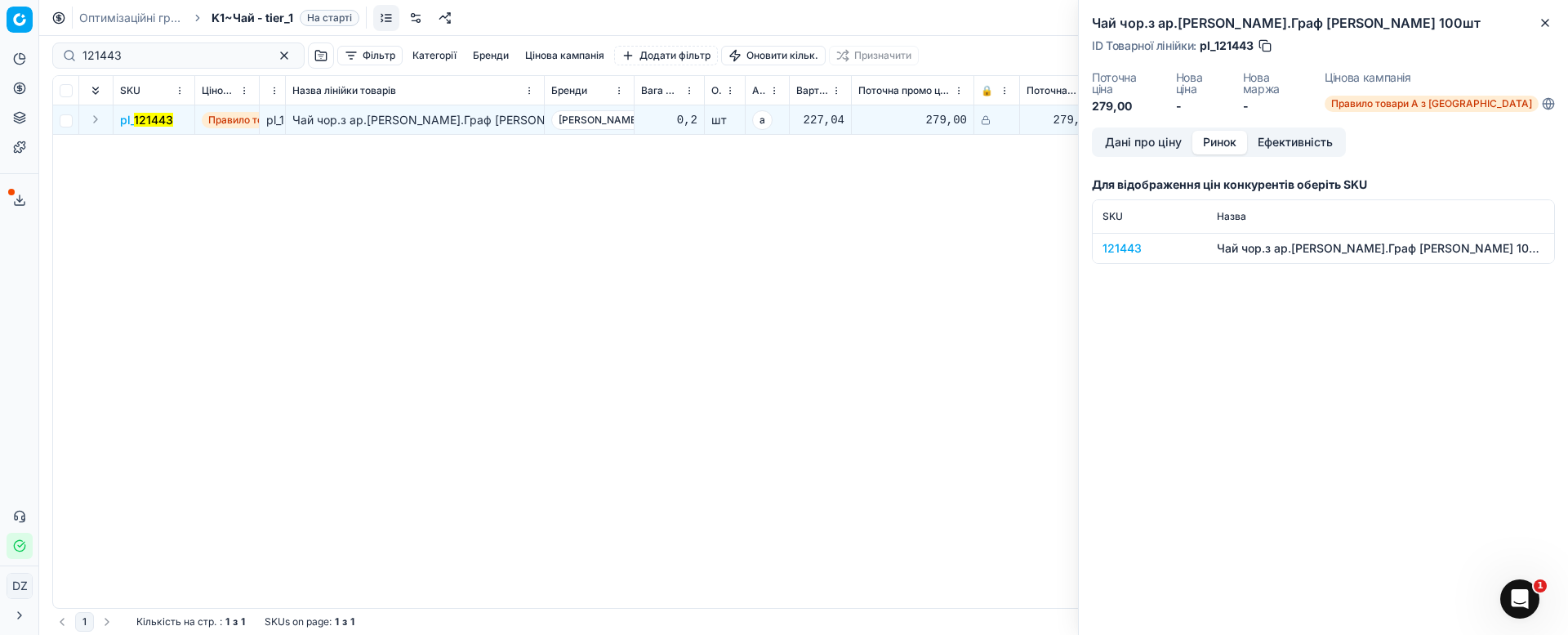
click at [1215, 131] on button "Ринок" at bounding box center [1220, 143] width 55 height 24
click at [1136, 240] on div "121443" at bounding box center [1150, 248] width 95 height 16
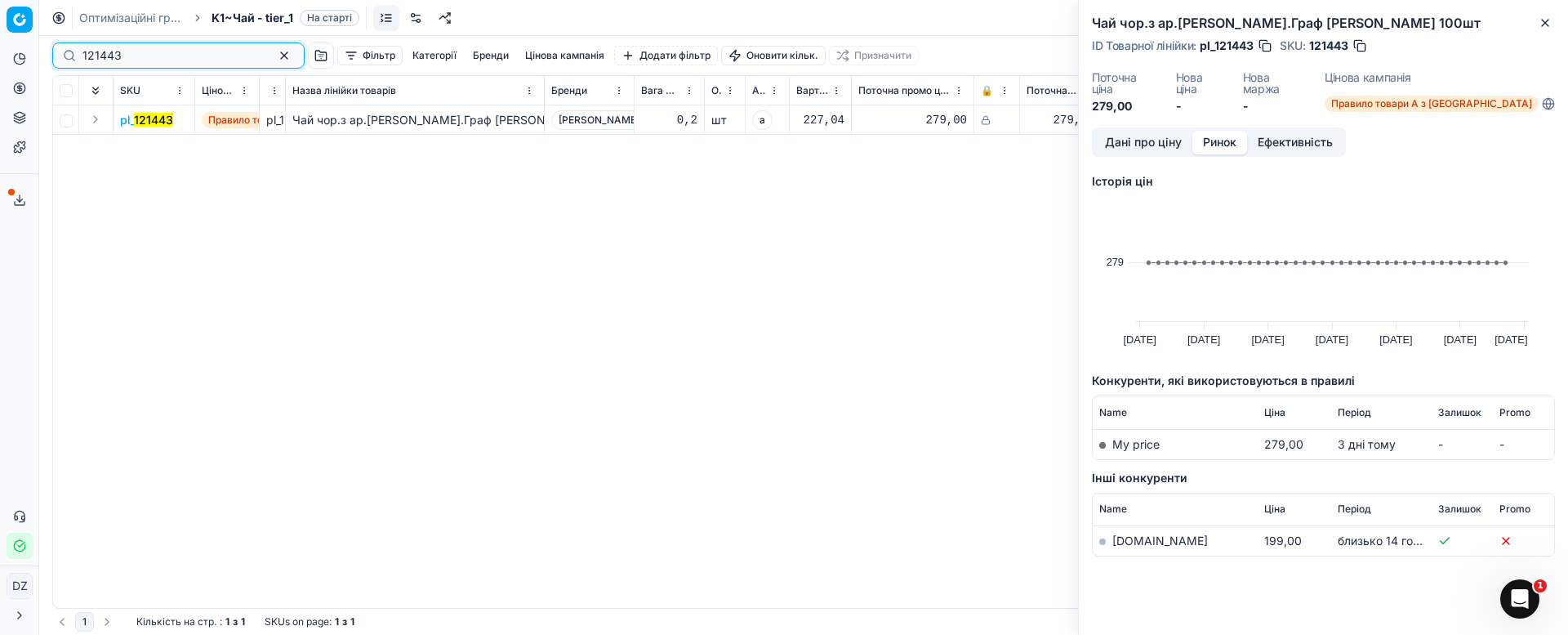
drag, startPoint x: 102, startPoint y: 48, endPoint x: 51, endPoint y: 61, distance: 52.6
click at [63, 58] on div "121443" at bounding box center [178, 56] width 253 height 27
click at [1543, 14] on button "Close" at bounding box center [1545, 22] width 20 height 20
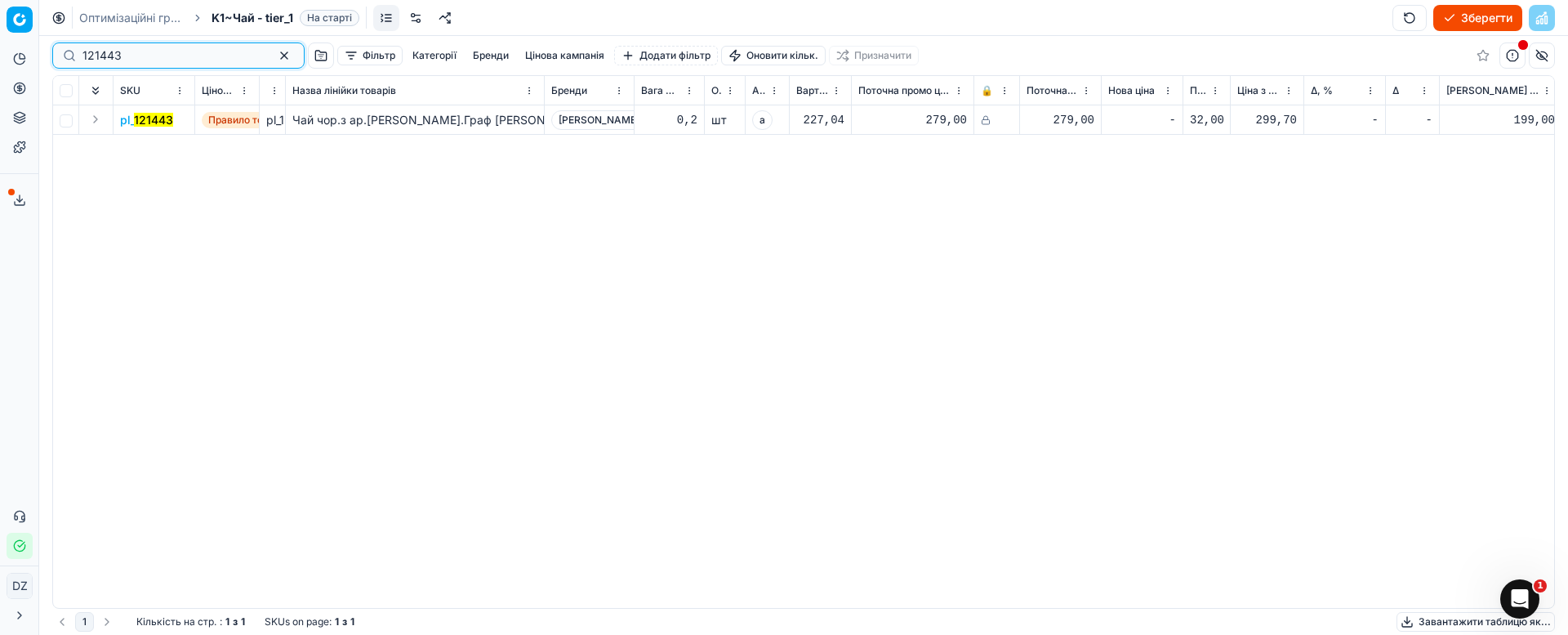
drag, startPoint x: 137, startPoint y: 49, endPoint x: 0, endPoint y: 81, distance: 140.7
click at [0, 81] on div "Pricing platform Аналітика Цінова оптимізація Асортимент продукції Шаблони Серв…" at bounding box center [784, 317] width 1568 height 635
paste input "3992"
type input "3992"
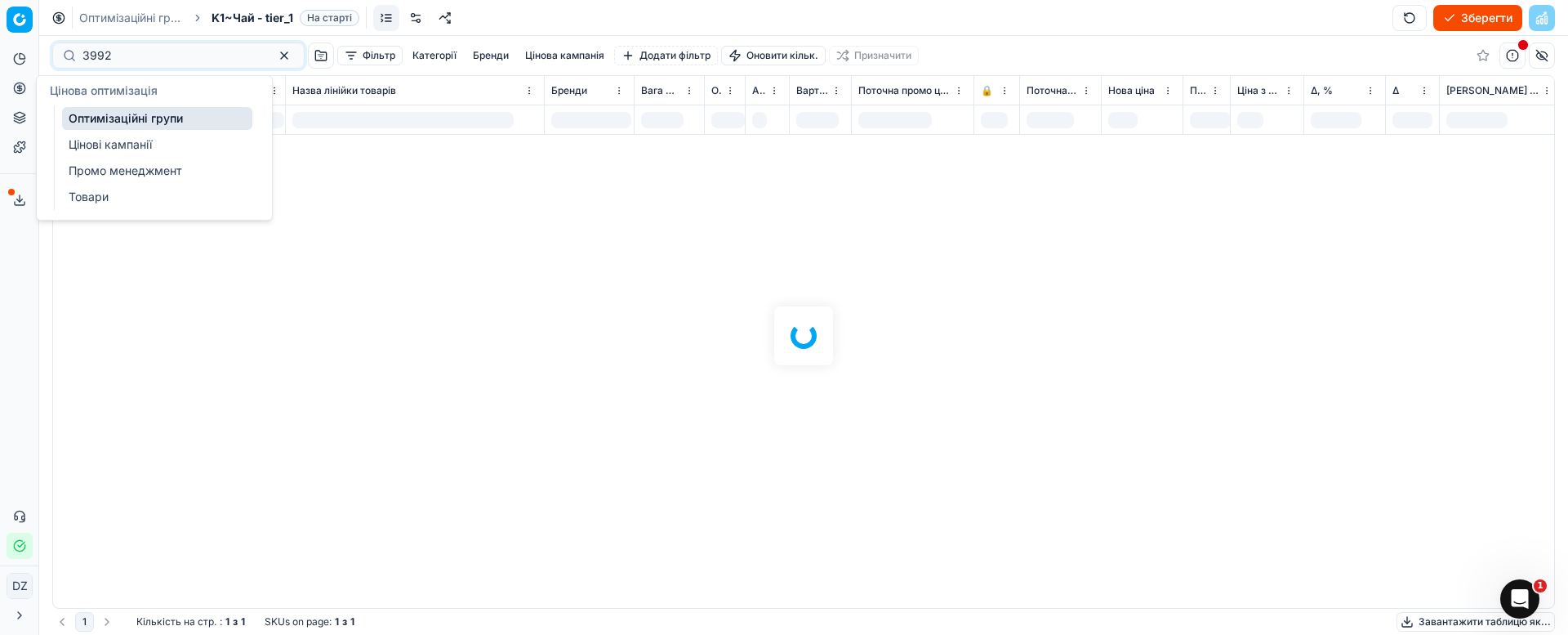
click at [532, 273] on div "3992 Фільтр Категорії [PERSON_NAME] кампанія Додати фільтр Оновити кільк. Призн…" at bounding box center [804, 335] width 1529 height 599
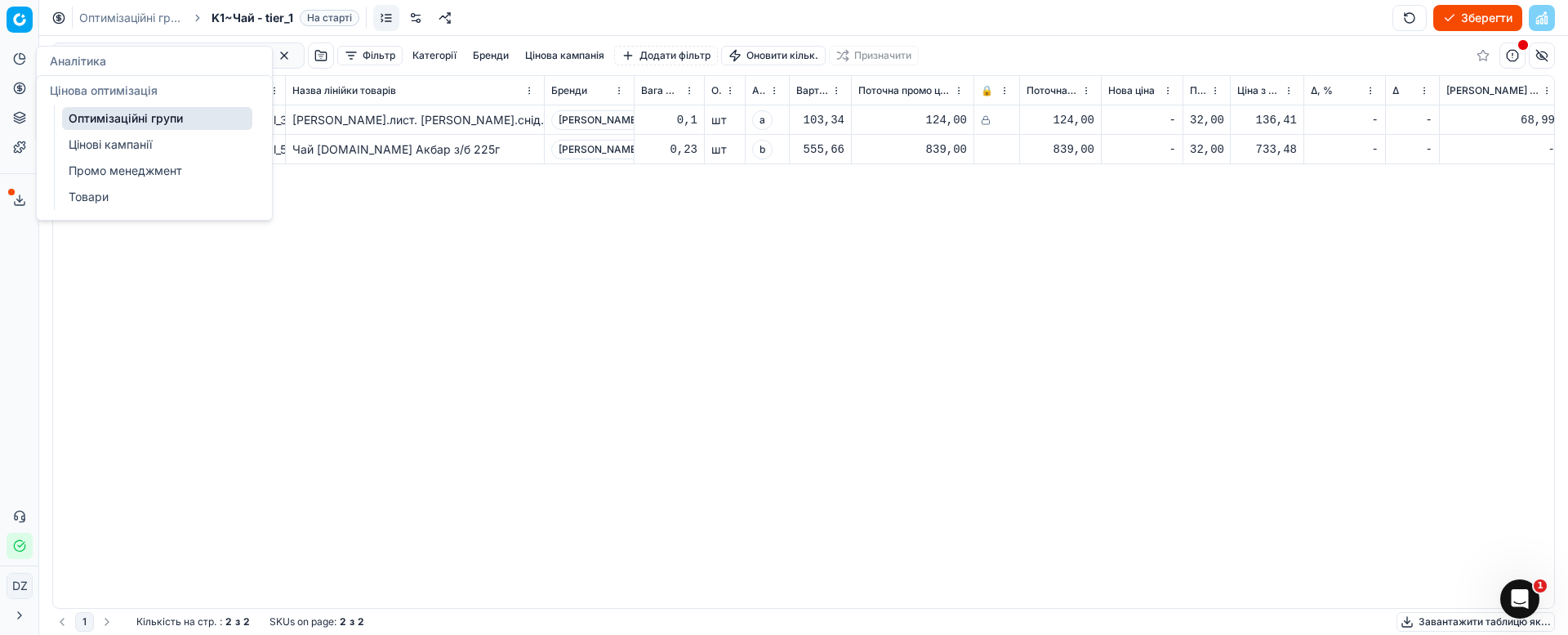
click at [27, 86] on button "Цінова оптимізація" at bounding box center [20, 88] width 27 height 27
click at [103, 116] on link "Оптимізаційні групи" at bounding box center [157, 118] width 190 height 23
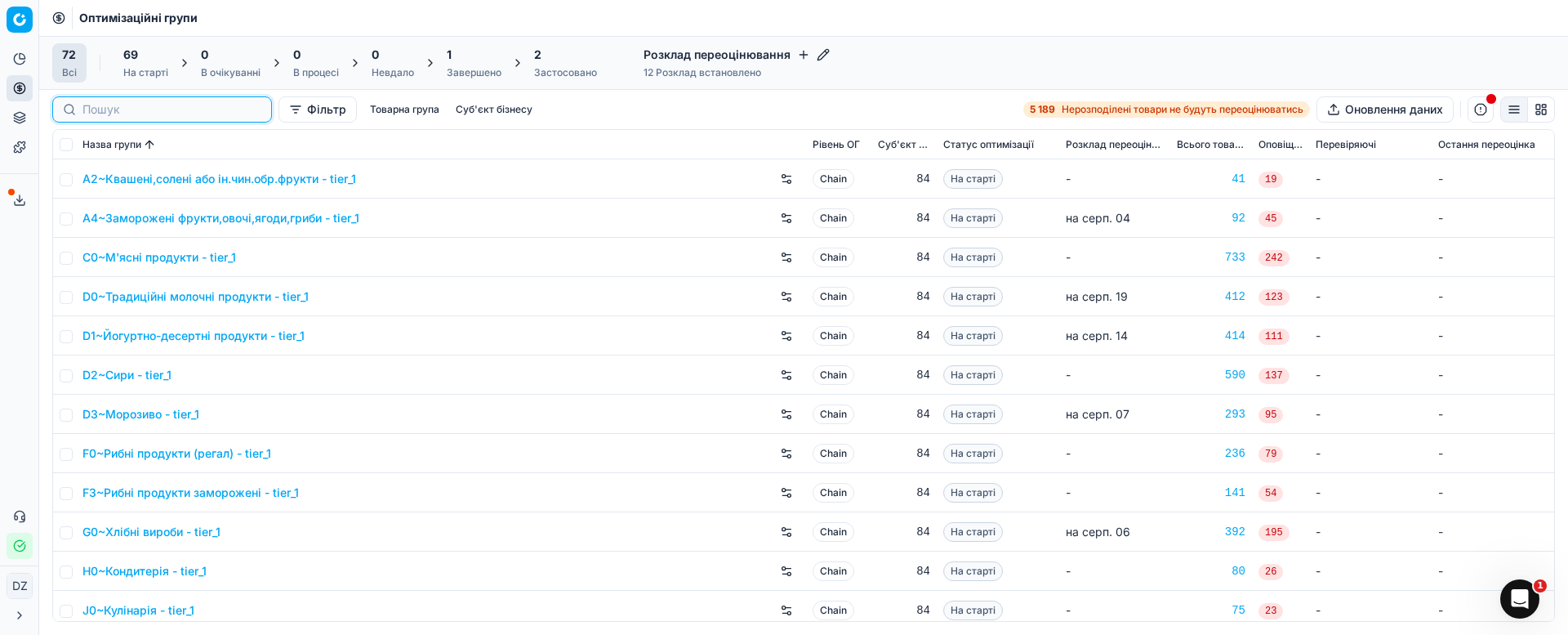
click at [111, 103] on input at bounding box center [171, 109] width 179 height 16
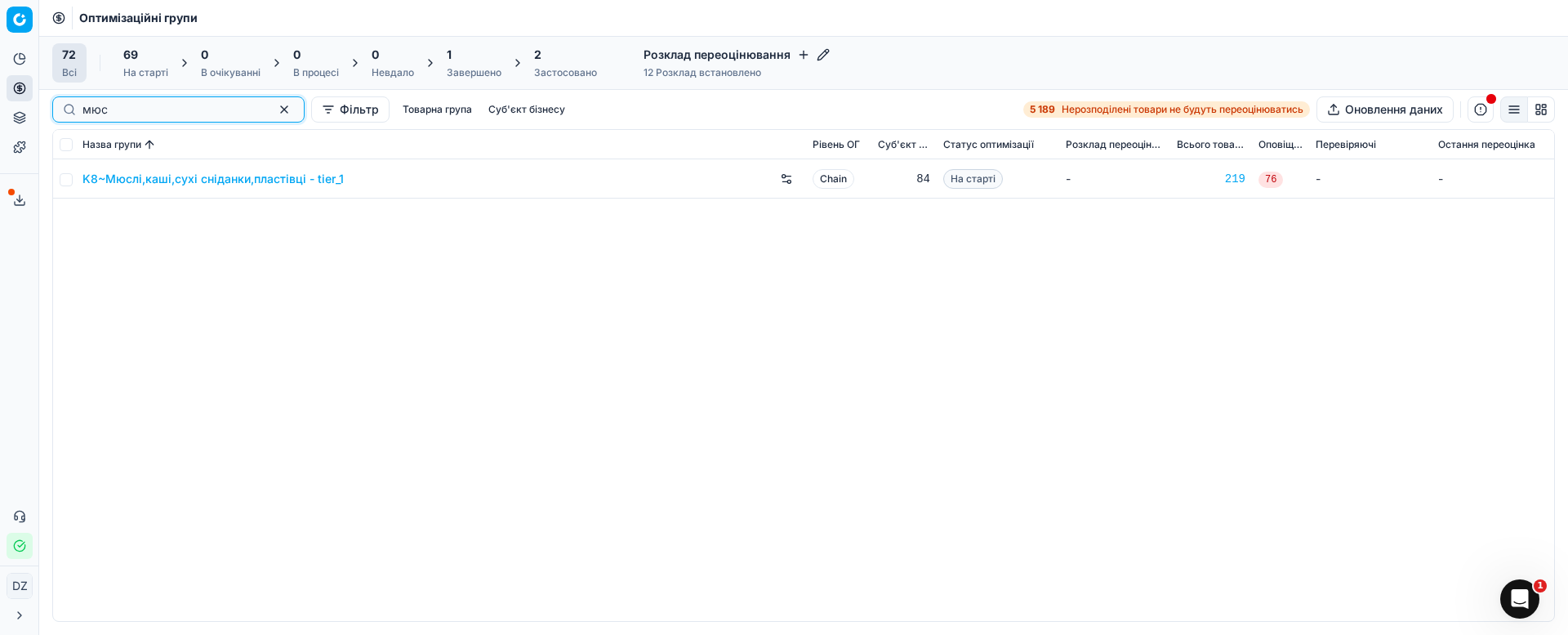
type input "мюс"
click at [159, 175] on link "K8~Мюслі,каші,сухі сніданки,пластівці - tier_1" at bounding box center [212, 178] width 261 height 16
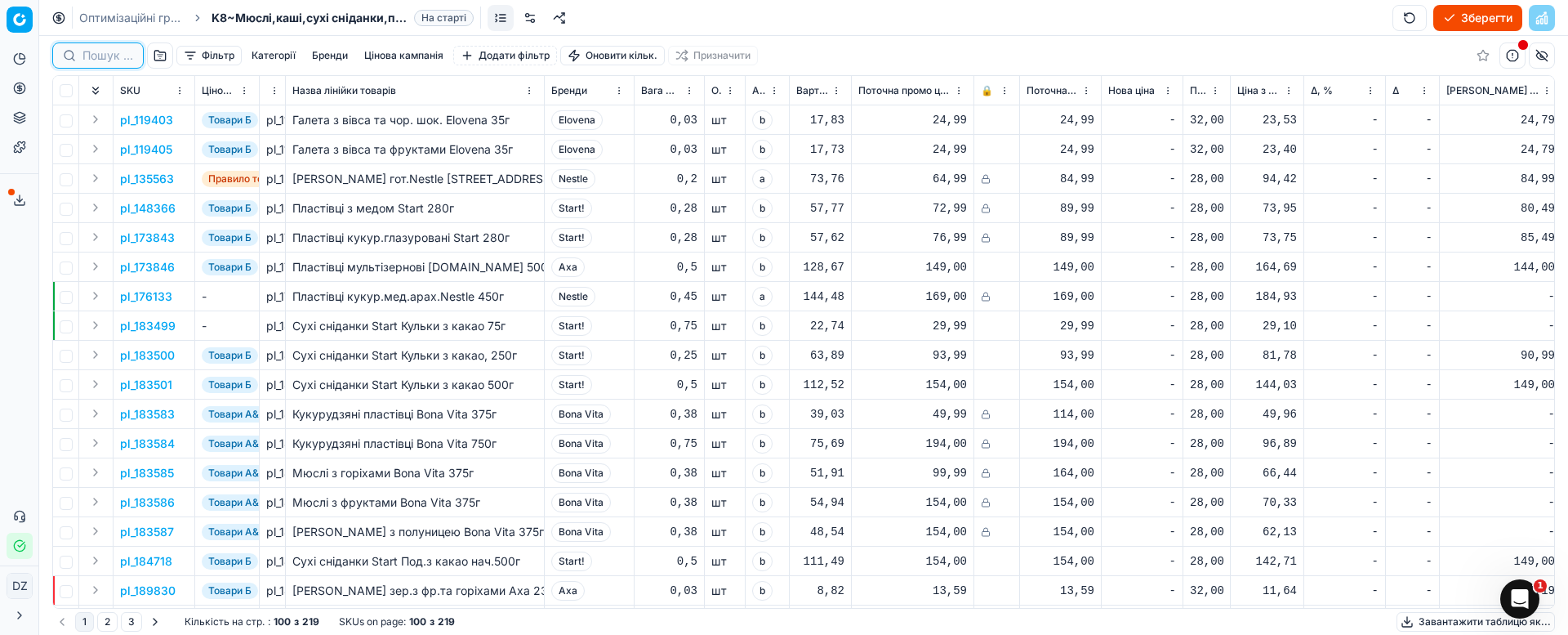
click at [111, 54] on input at bounding box center [107, 55] width 51 height 16
click at [111, 64] on div at bounding box center [162, 56] width 219 height 27
paste input "373783"
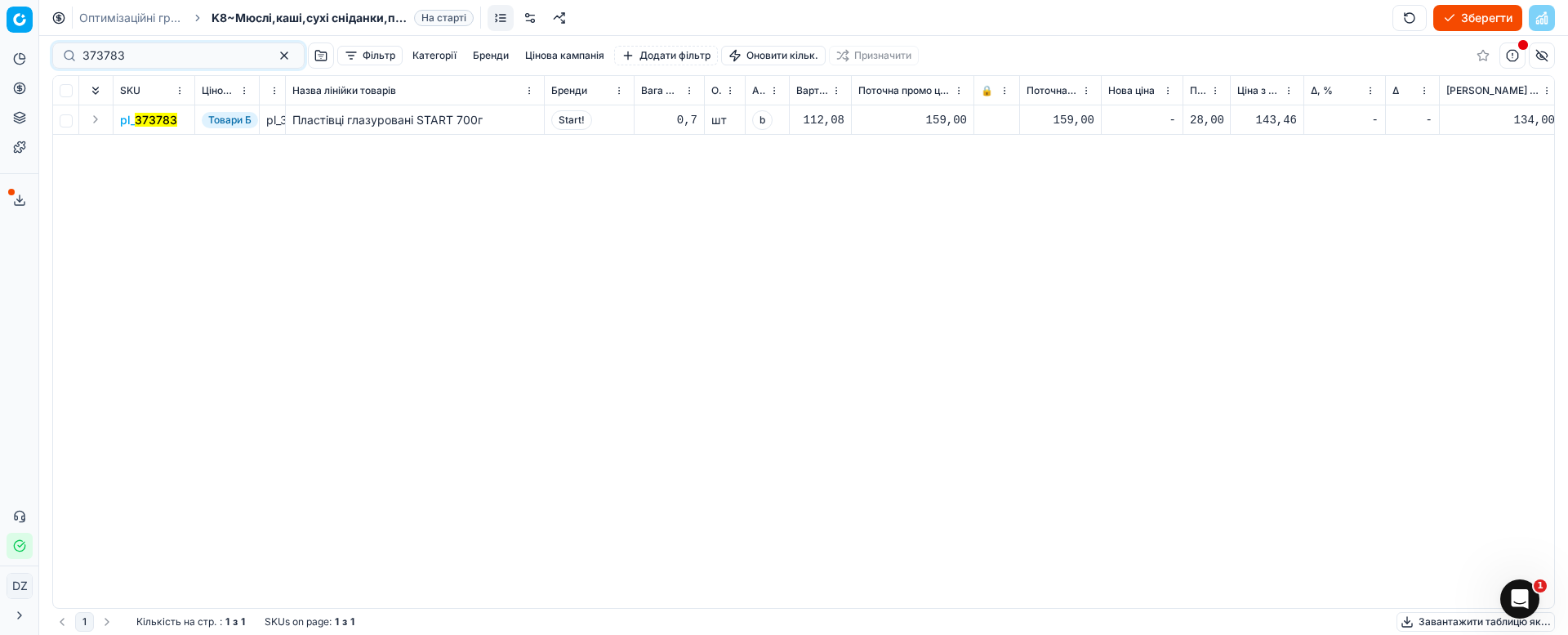
click at [161, 123] on mark "373783" at bounding box center [156, 120] width 43 height 14
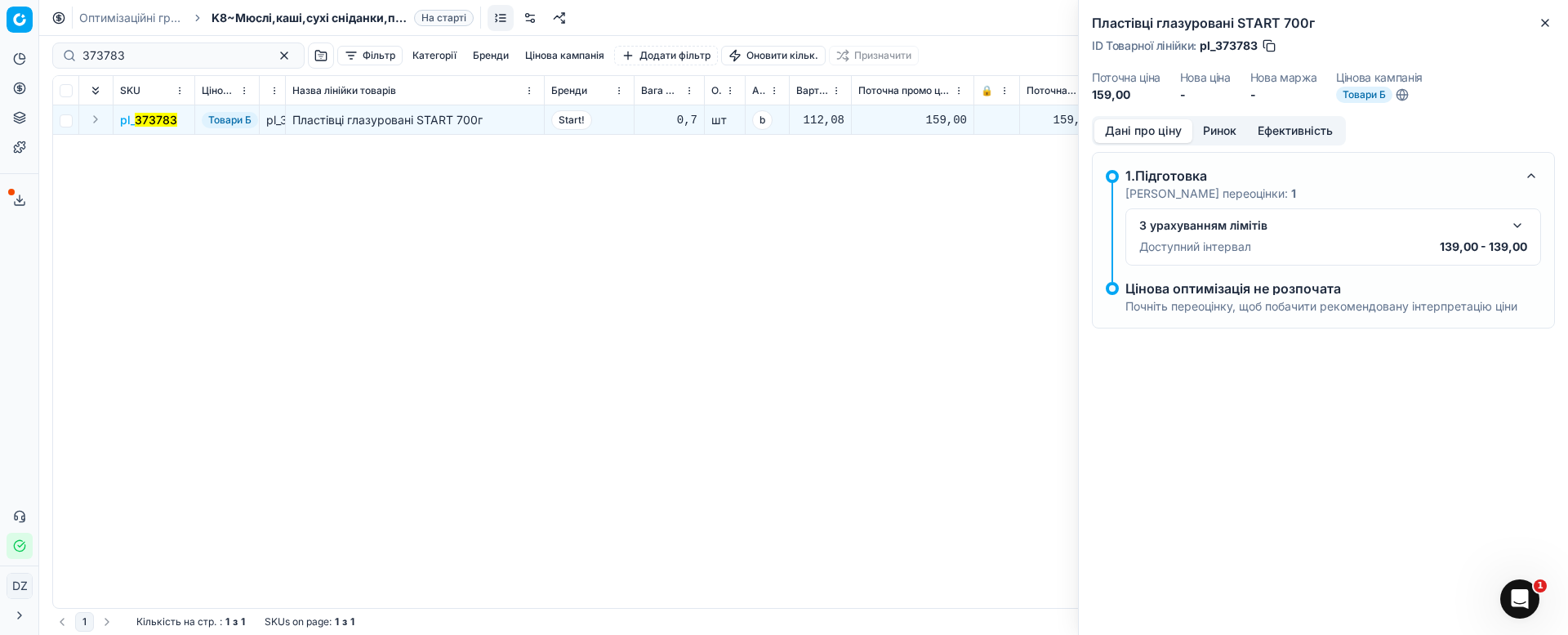
click at [1224, 125] on button "Ринок" at bounding box center [1220, 131] width 55 height 24
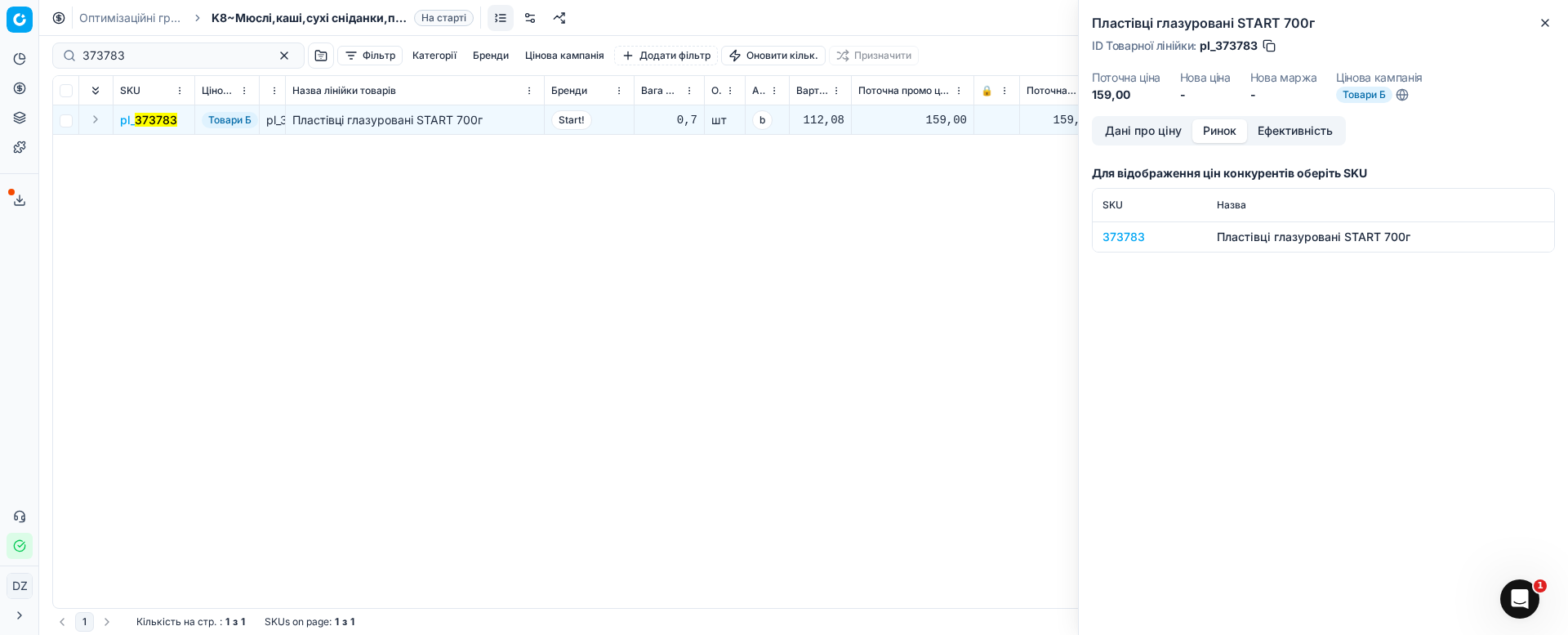
click at [1139, 231] on div "373783" at bounding box center [1150, 237] width 95 height 16
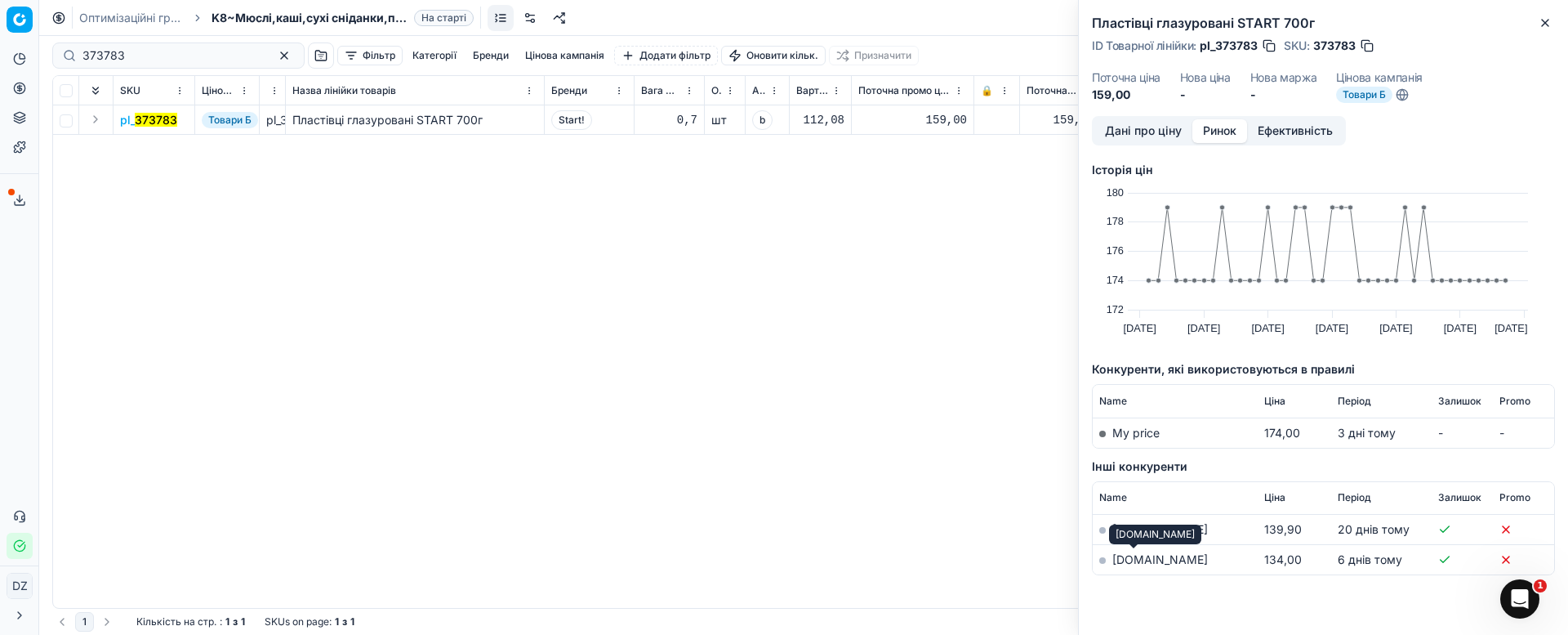
click at [1134, 554] on link "[DOMAIN_NAME]" at bounding box center [1160, 559] width 96 height 14
drag, startPoint x: 165, startPoint y: 55, endPoint x: 0, endPoint y: 85, distance: 167.7
click at [0, 76] on div "Pricing platform Аналітика Цінова оптимізація Асортимент продукції Шаблони Серв…" at bounding box center [784, 317] width 1568 height 635
paste input "940"
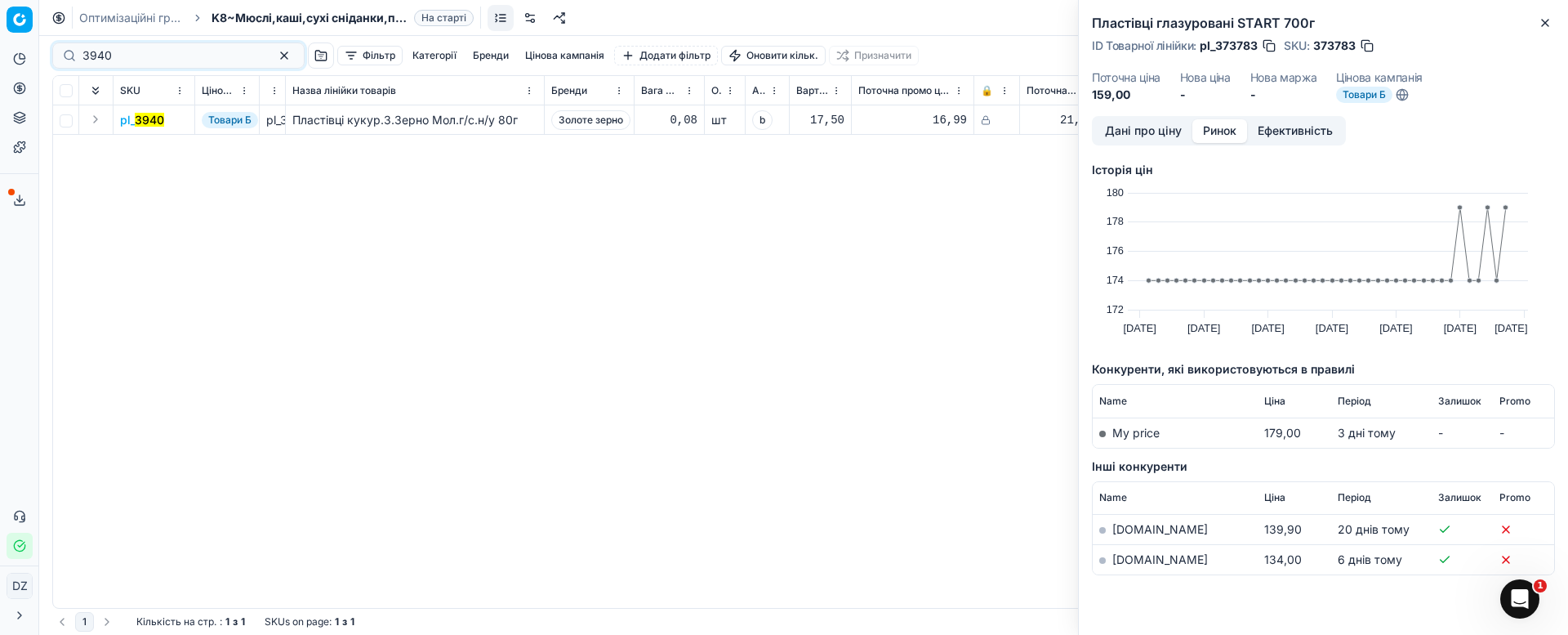
click at [1126, 560] on link "[DOMAIN_NAME]" at bounding box center [1160, 559] width 96 height 14
click at [1545, 13] on button "Close" at bounding box center [1545, 22] width 20 height 20
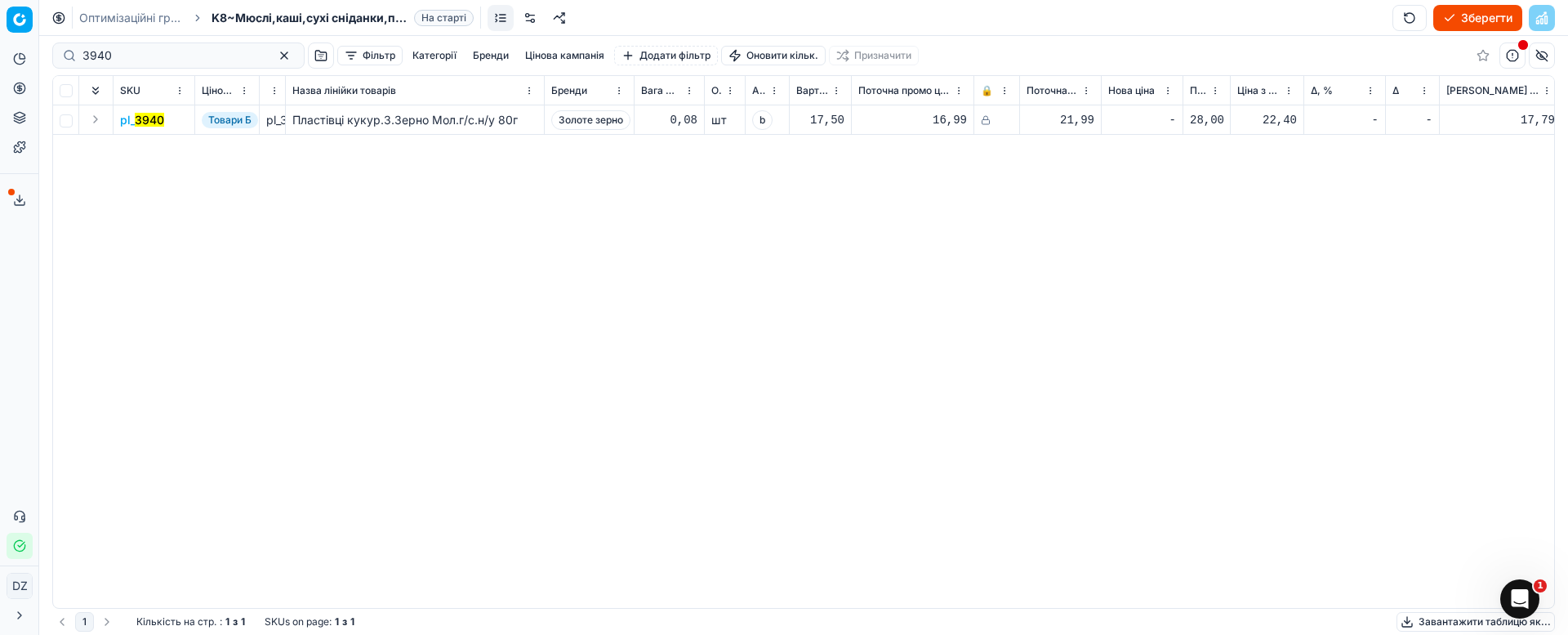
click at [161, 121] on mark "3940" at bounding box center [149, 120] width 29 height 14
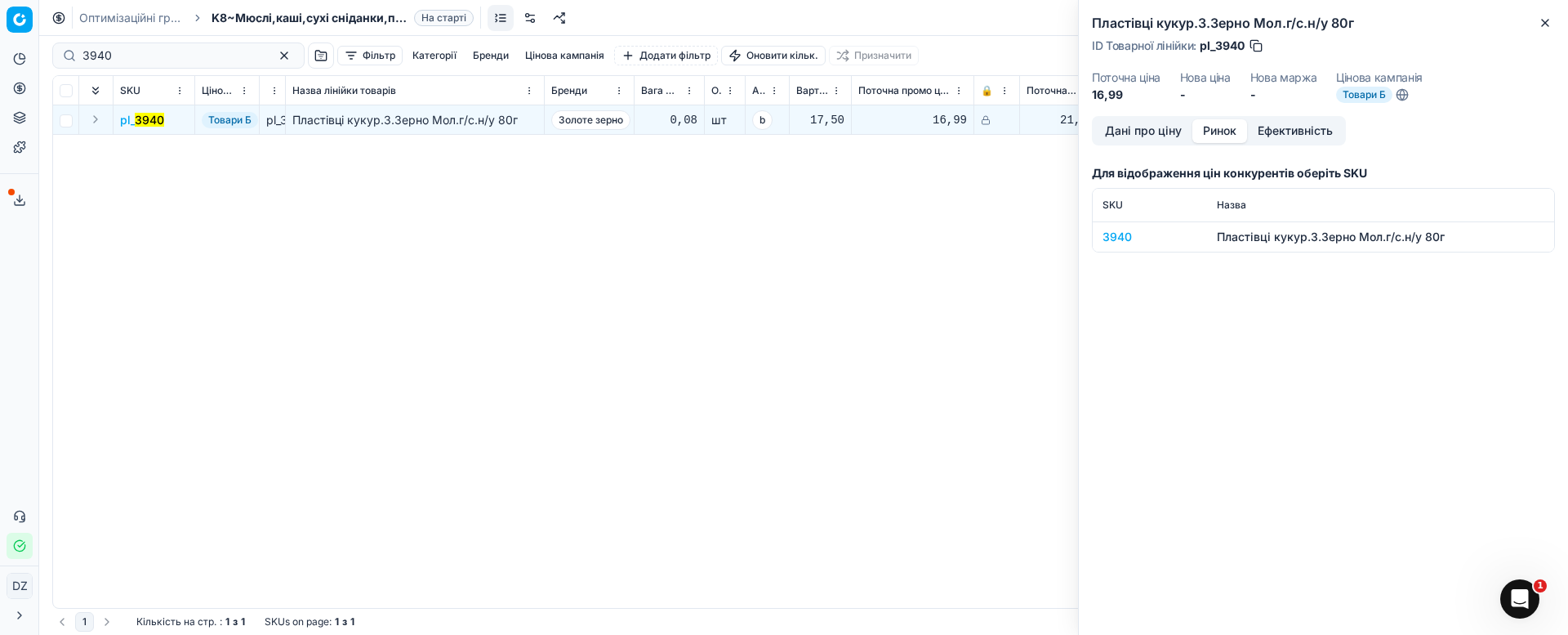
click at [1224, 136] on button "Ринок" at bounding box center [1220, 131] width 55 height 24
click at [1119, 237] on div "3940" at bounding box center [1150, 237] width 95 height 16
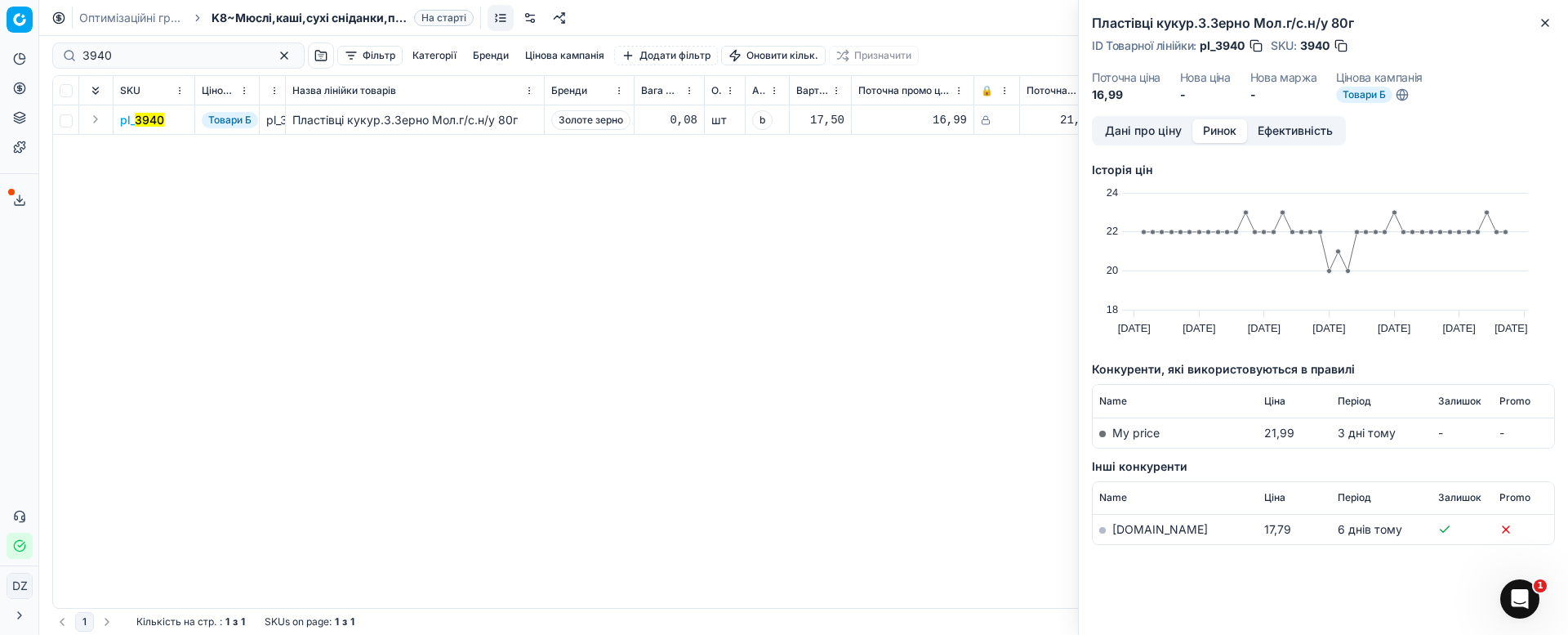
click at [1129, 526] on link "[DOMAIN_NAME]" at bounding box center [1160, 529] width 96 height 14
click at [1546, 24] on icon "button" at bounding box center [1546, 23] width 7 height 7
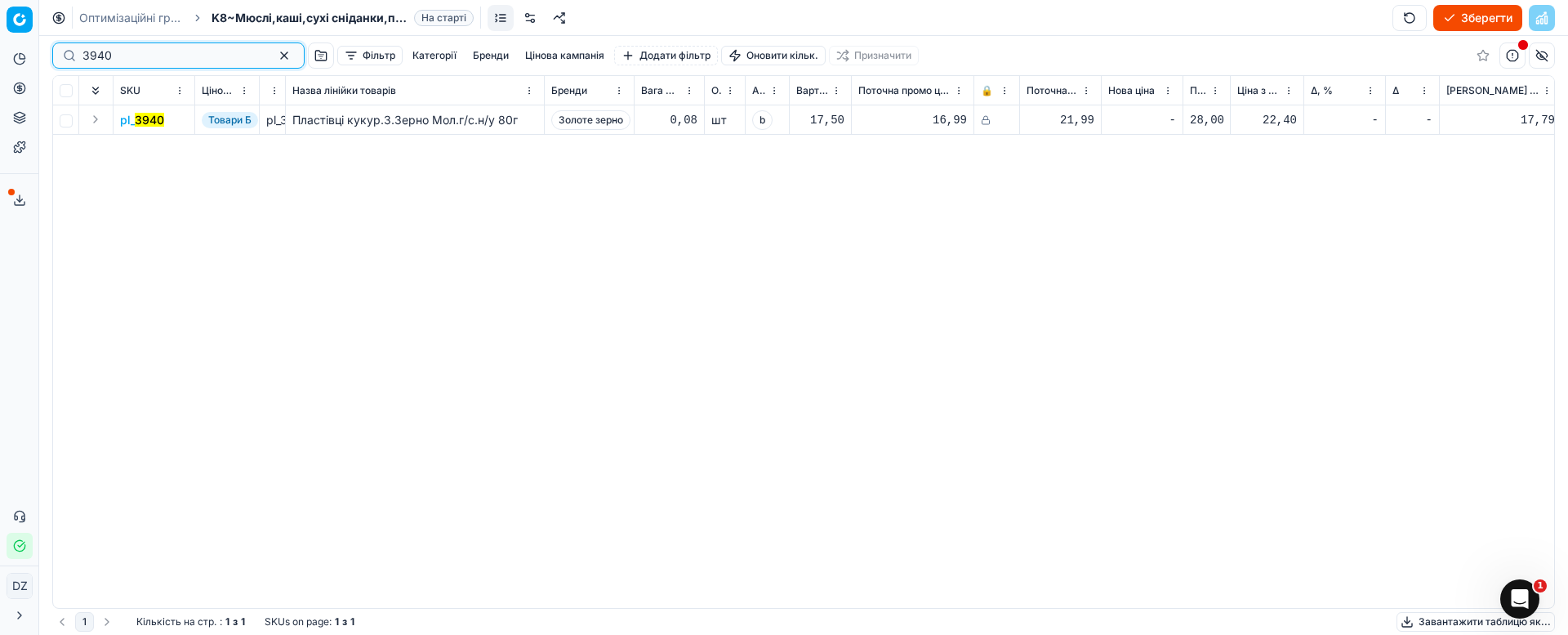
drag, startPoint x: 127, startPoint y: 47, endPoint x: 9, endPoint y: 52, distance: 118.1
click at [8, 51] on div "Pricing platform Аналітика Цінова оптимізація Асортимент продукції Шаблони Серв…" at bounding box center [784, 317] width 1568 height 635
paste input "426876"
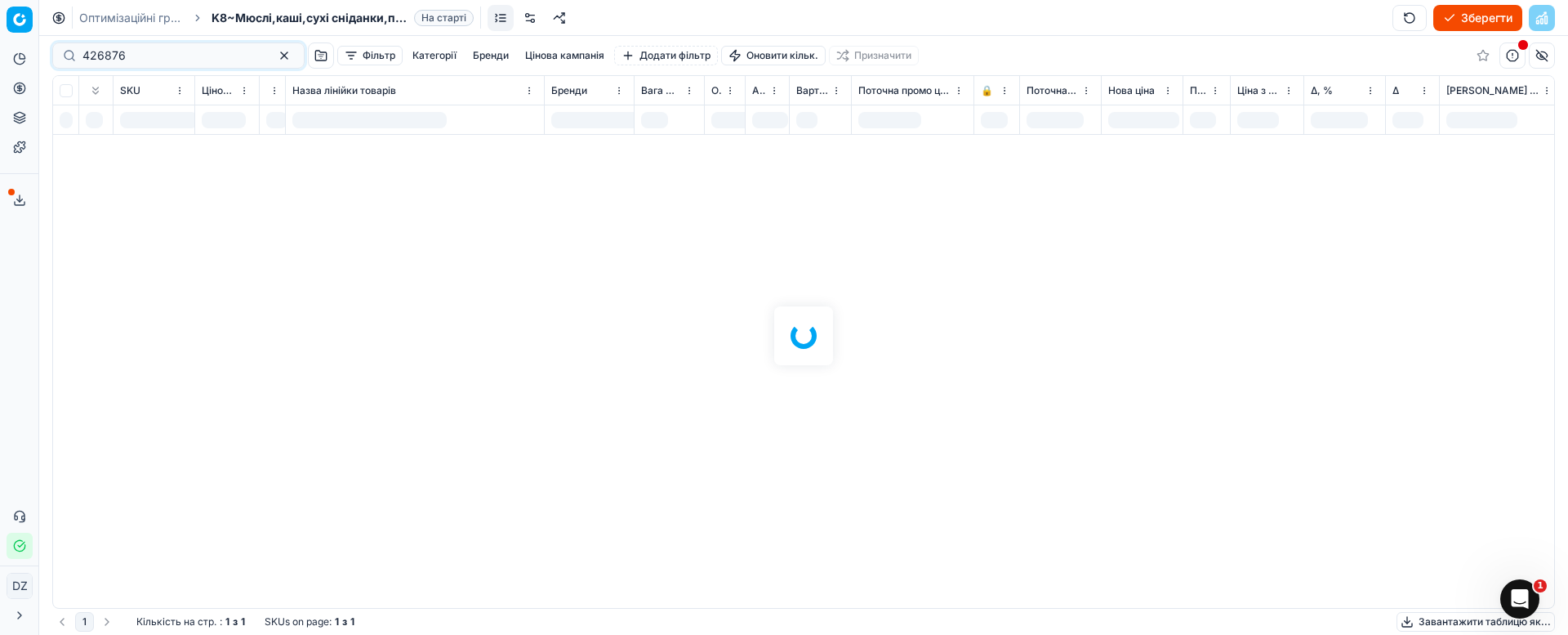
click at [654, 142] on div at bounding box center [804, 356] width 1501 height 502
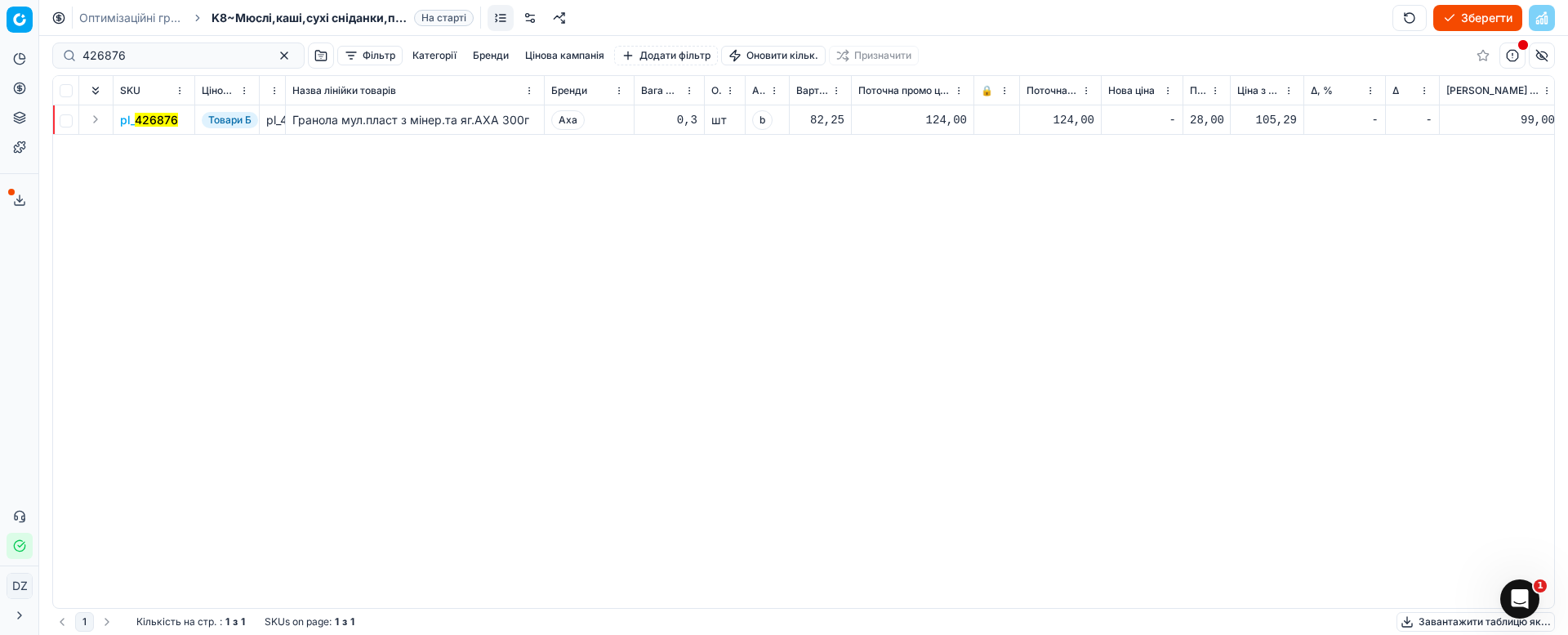
click at [158, 116] on mark "426876" at bounding box center [156, 120] width 44 height 14
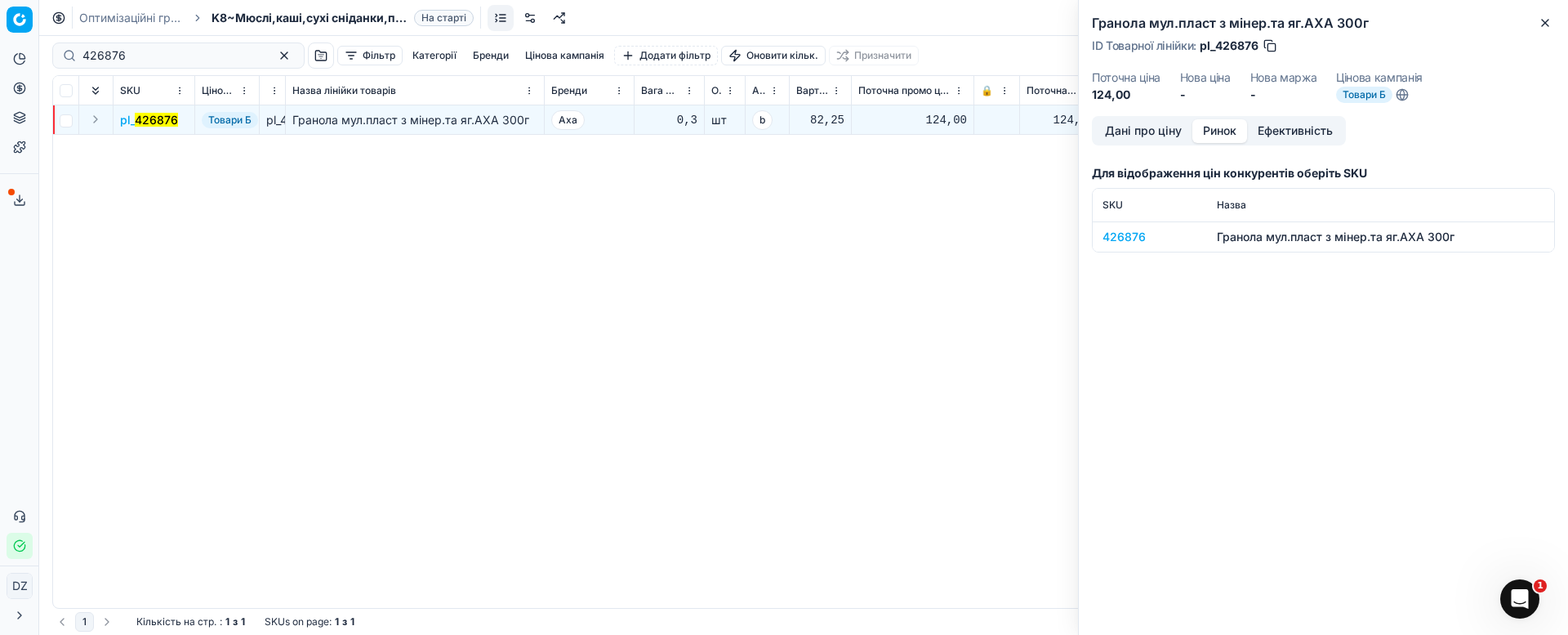
drag, startPoint x: 1230, startPoint y: 125, endPoint x: 1202, endPoint y: 183, distance: 64.4
click at [1229, 125] on button "Ринок" at bounding box center [1220, 131] width 55 height 24
click at [1120, 244] on td "426876" at bounding box center [1149, 236] width 114 height 30
click at [1116, 240] on div "426876" at bounding box center [1150, 237] width 95 height 16
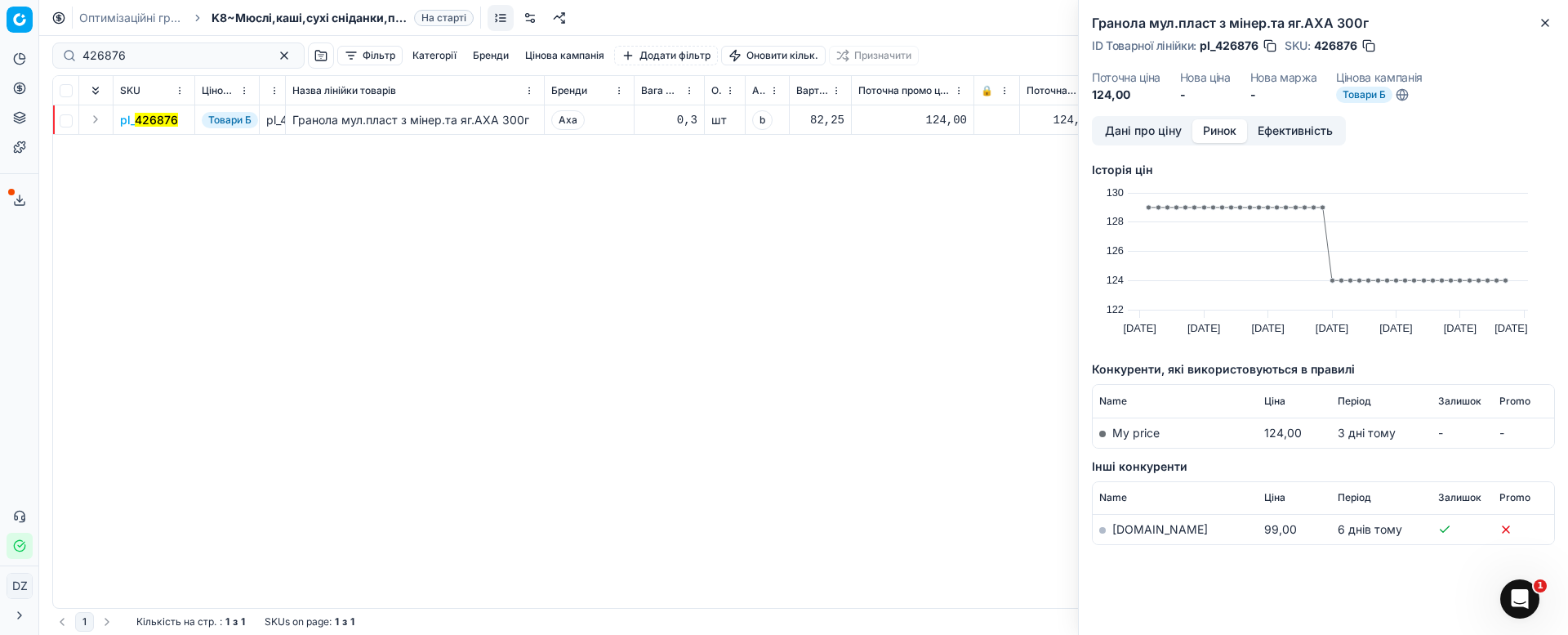
click at [1134, 525] on link "[DOMAIN_NAME]" at bounding box center [1160, 529] width 96 height 14
click at [1546, 23] on icon "button" at bounding box center [1546, 23] width 7 height 7
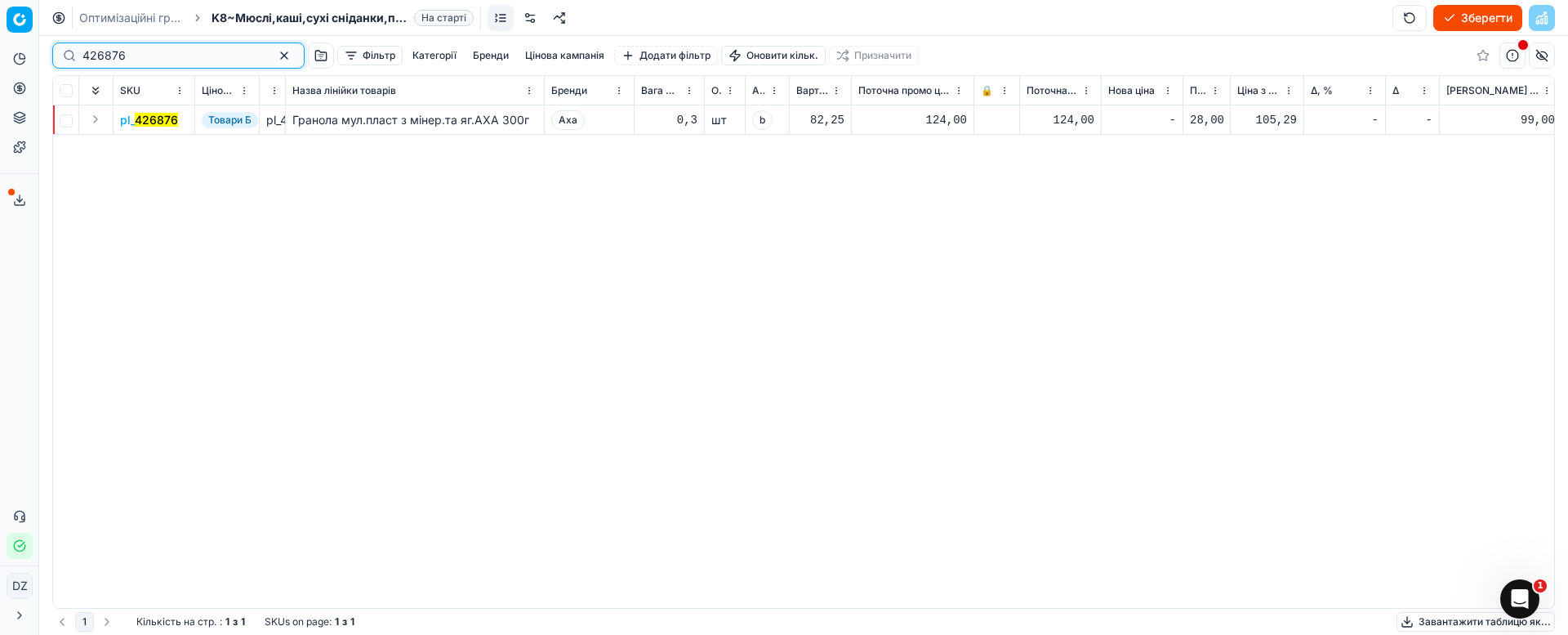
drag, startPoint x: 113, startPoint y: 57, endPoint x: 6, endPoint y: 70, distance: 107.8
click at [6, 70] on div "Pricing platform Аналітика Цінова оптимізація Асортимент продукції Шаблони Серв…" at bounding box center [784, 317] width 1568 height 635
paste input "5758"
click at [156, 116] on mark "5758" at bounding box center [147, 120] width 27 height 14
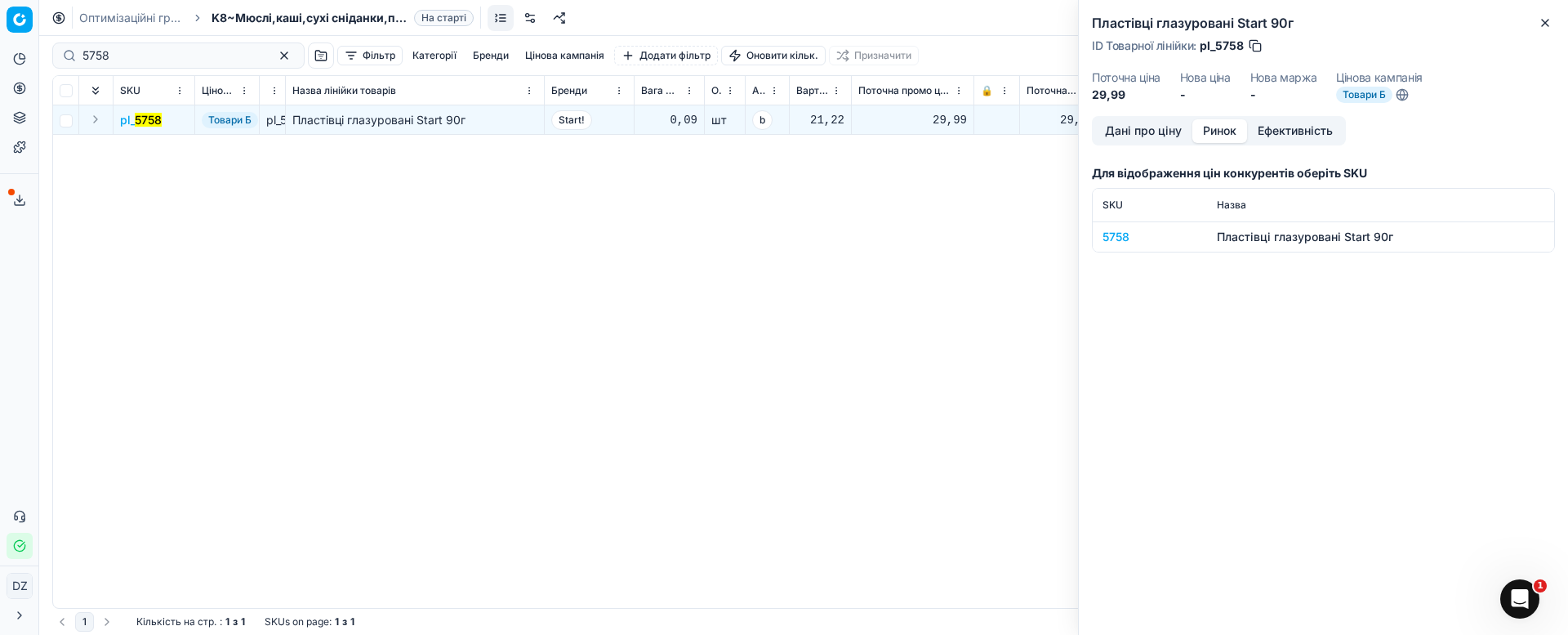
click at [1220, 129] on button "Ринок" at bounding box center [1220, 131] width 55 height 24
click at [1110, 236] on div "5758" at bounding box center [1150, 237] width 95 height 16
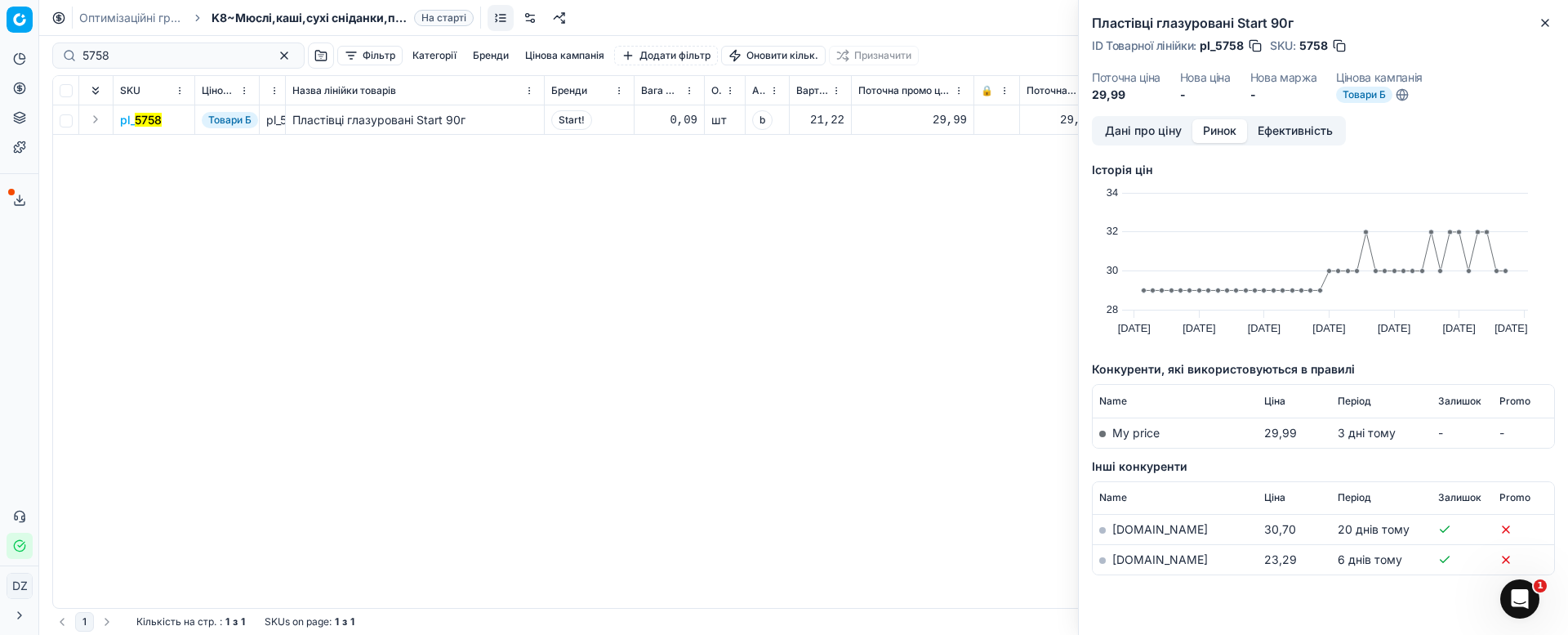
click at [1125, 560] on link "[DOMAIN_NAME]" at bounding box center [1160, 559] width 96 height 14
drag, startPoint x: 1546, startPoint y: 21, endPoint x: 1326, endPoint y: 159, distance: 259.7
click at [1546, 21] on icon "button" at bounding box center [1545, 22] width 13 height 13
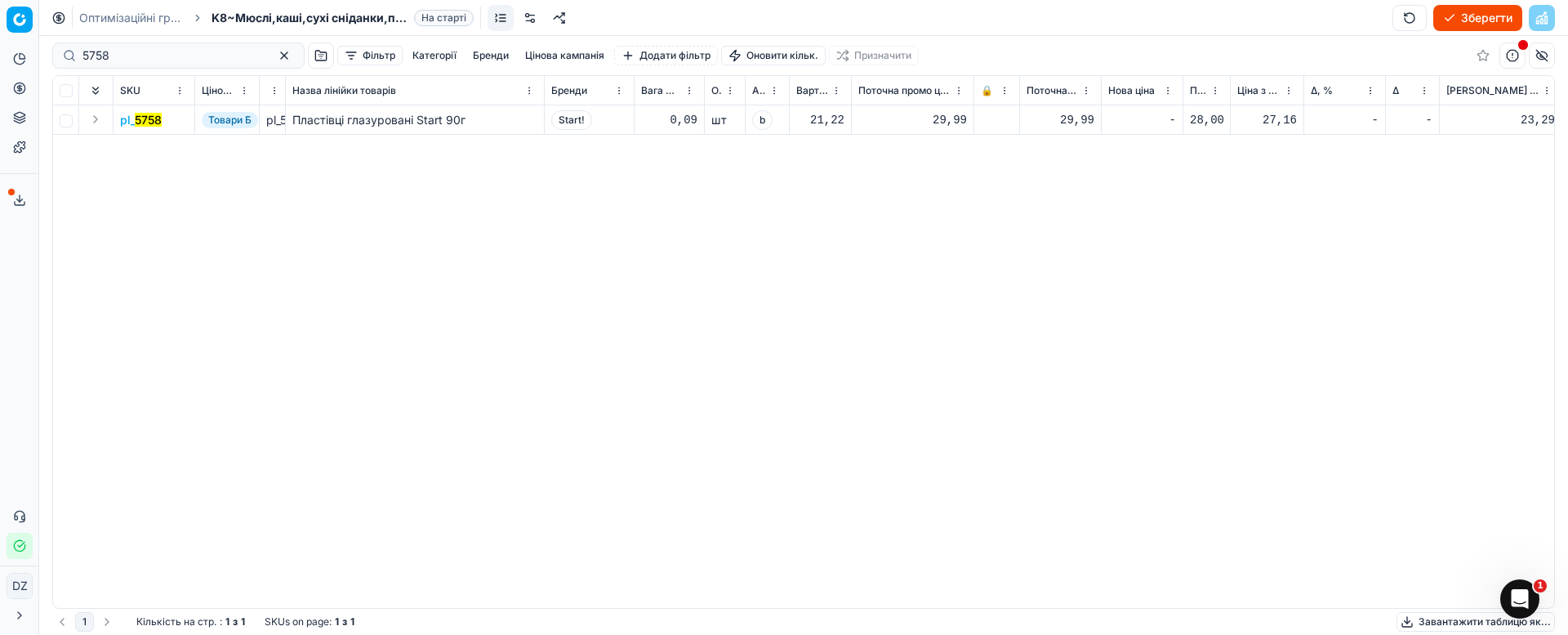
drag, startPoint x: 142, startPoint y: 45, endPoint x: 0, endPoint y: 76, distance: 145.3
click at [0, 73] on div "Pricing platform Аналітика Цінова оптимізація Асортимент продукції Шаблони Серв…" at bounding box center [784, 317] width 1568 height 635
drag, startPoint x: 141, startPoint y: 51, endPoint x: 54, endPoint y: 53, distance: 87.0
click at [54, 53] on div "5758" at bounding box center [178, 56] width 253 height 27
paste input "148366"
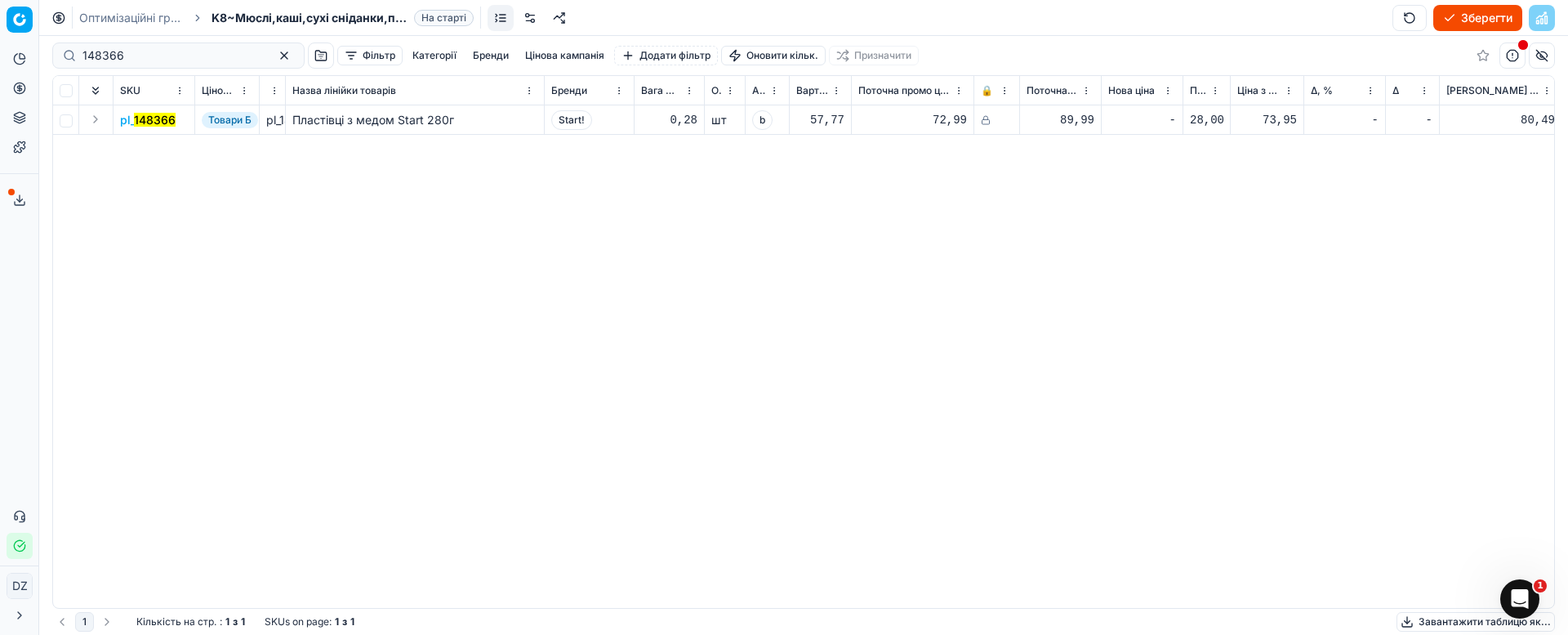
click at [154, 114] on mark "148366" at bounding box center [154, 120] width 42 height 14
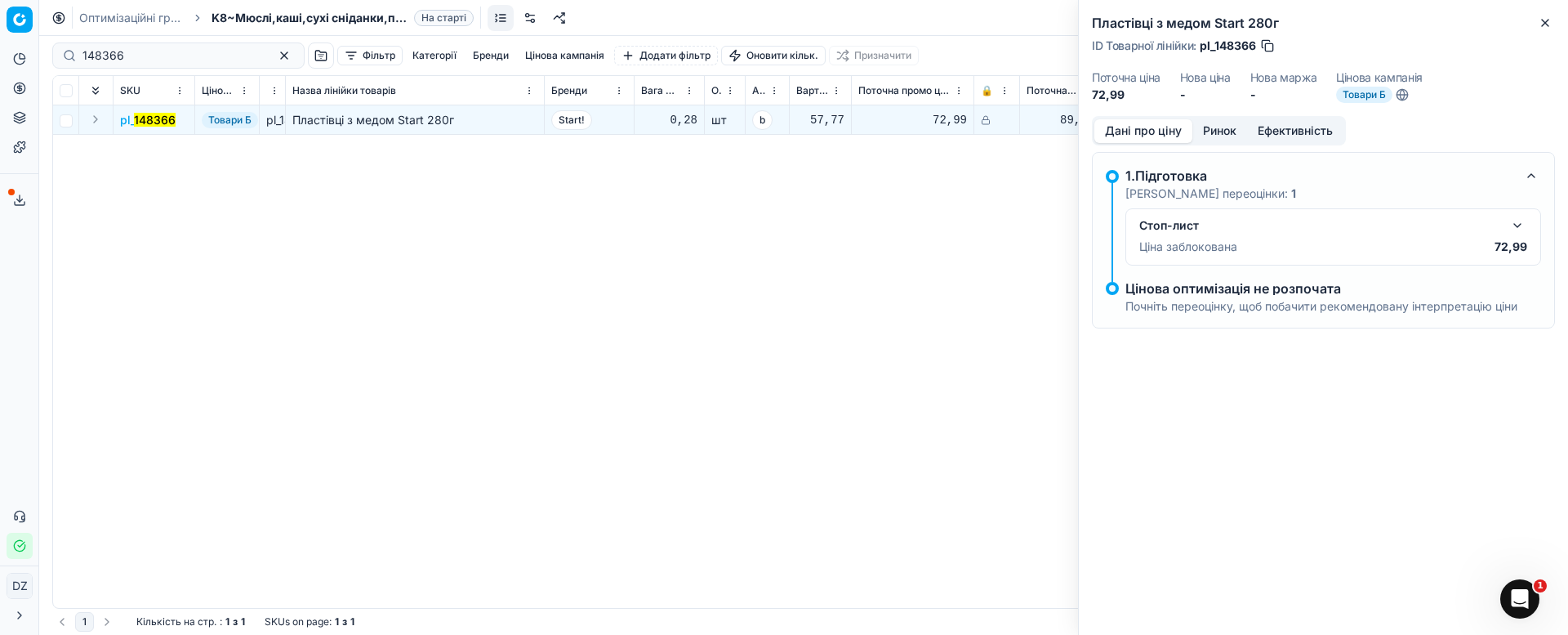
click at [1211, 137] on button "Ринок" at bounding box center [1220, 131] width 55 height 24
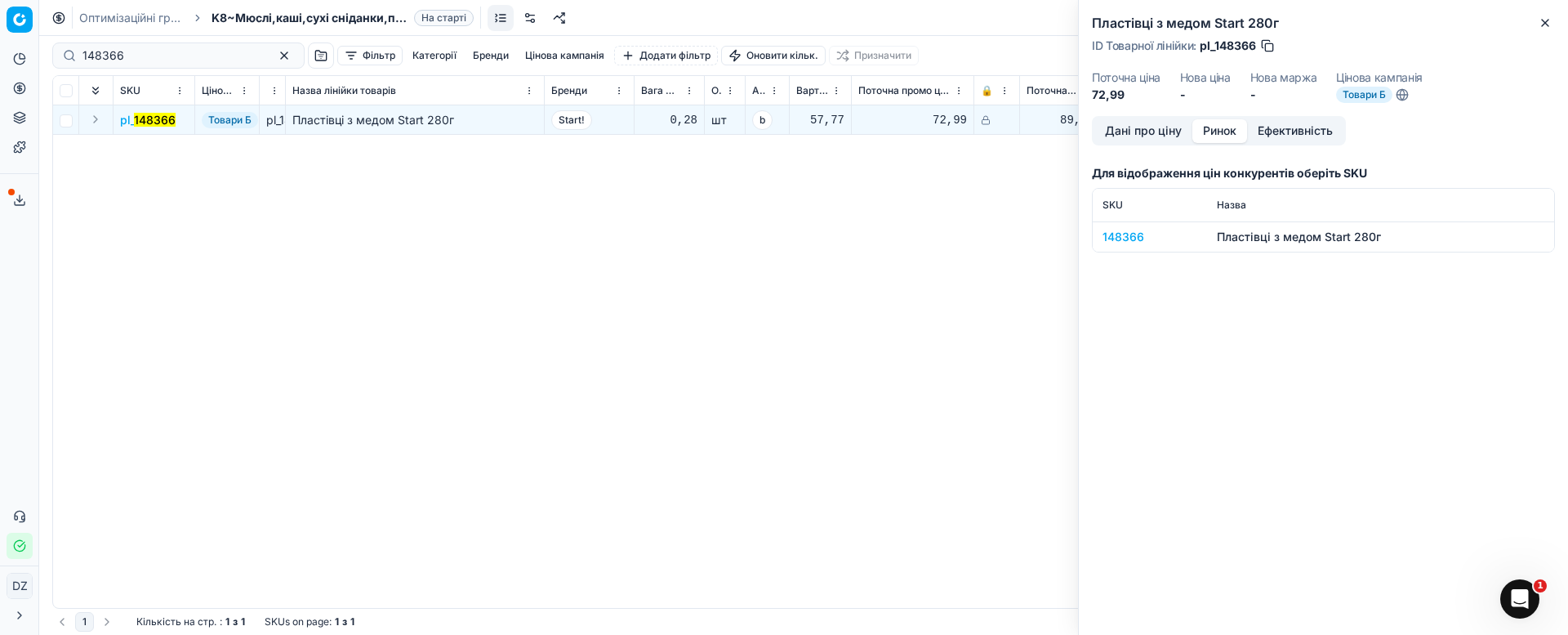
click at [1134, 231] on div "148366" at bounding box center [1150, 237] width 95 height 16
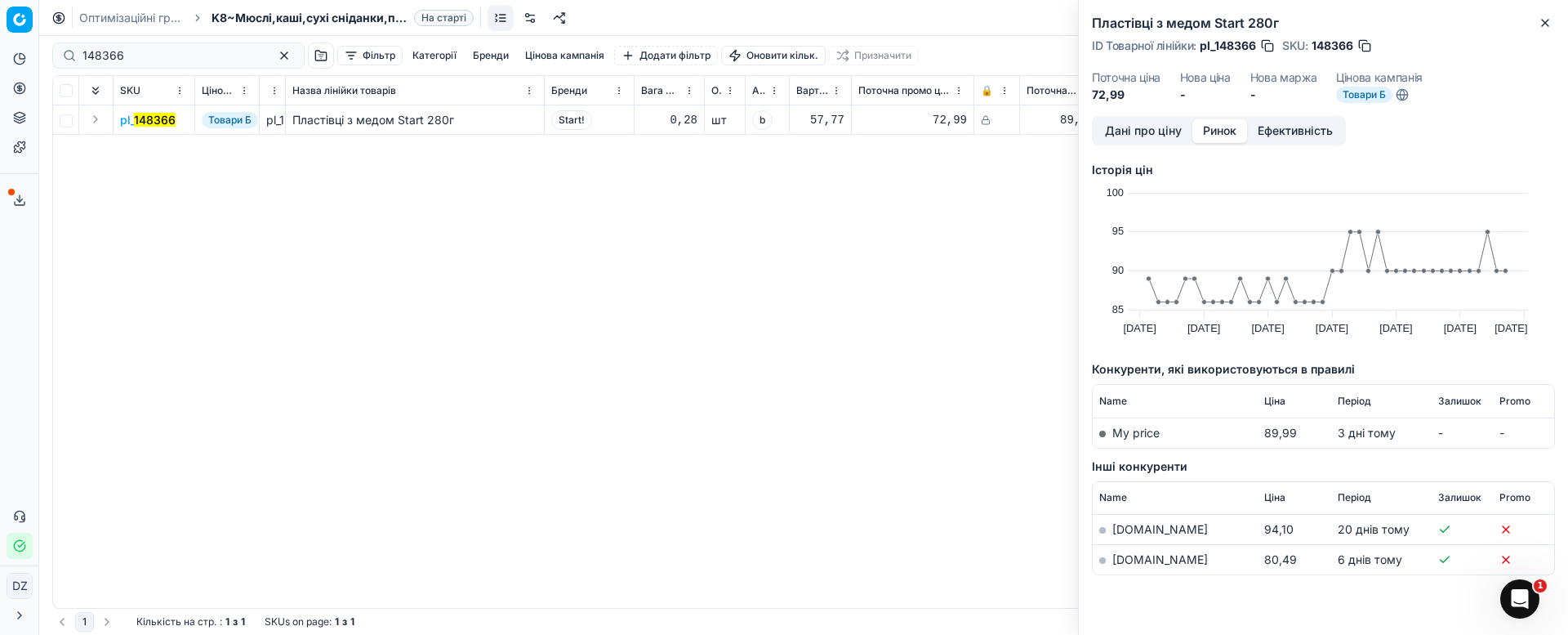
click at [1128, 559] on link "[DOMAIN_NAME]" at bounding box center [1160, 559] width 96 height 14
click at [1547, 19] on icon "button" at bounding box center [1545, 22] width 13 height 13
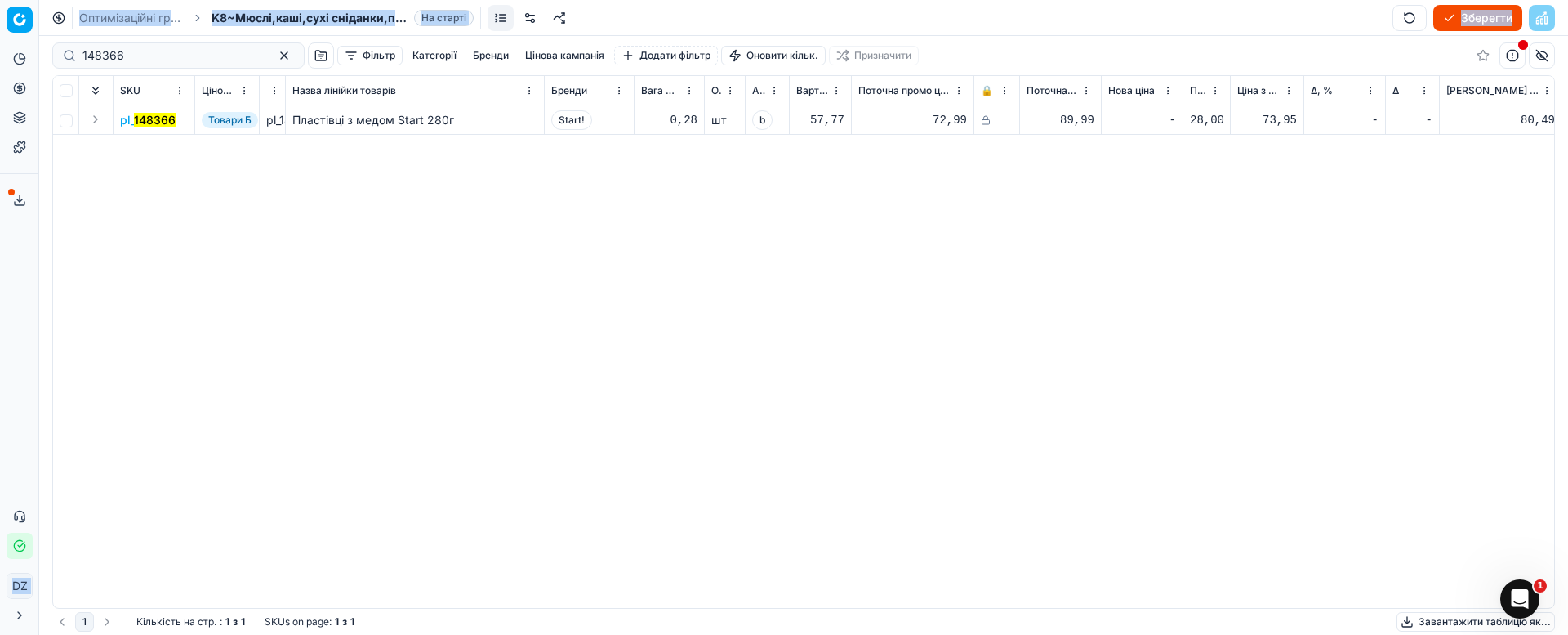
drag, startPoint x: 11, startPoint y: 46, endPoint x: 0, endPoint y: 63, distance: 20.2
click at [0, 61] on div "Pricing platform Аналітика Цінова оптимізація Асортимент продукції Шаблони Серв…" at bounding box center [784, 317] width 1568 height 635
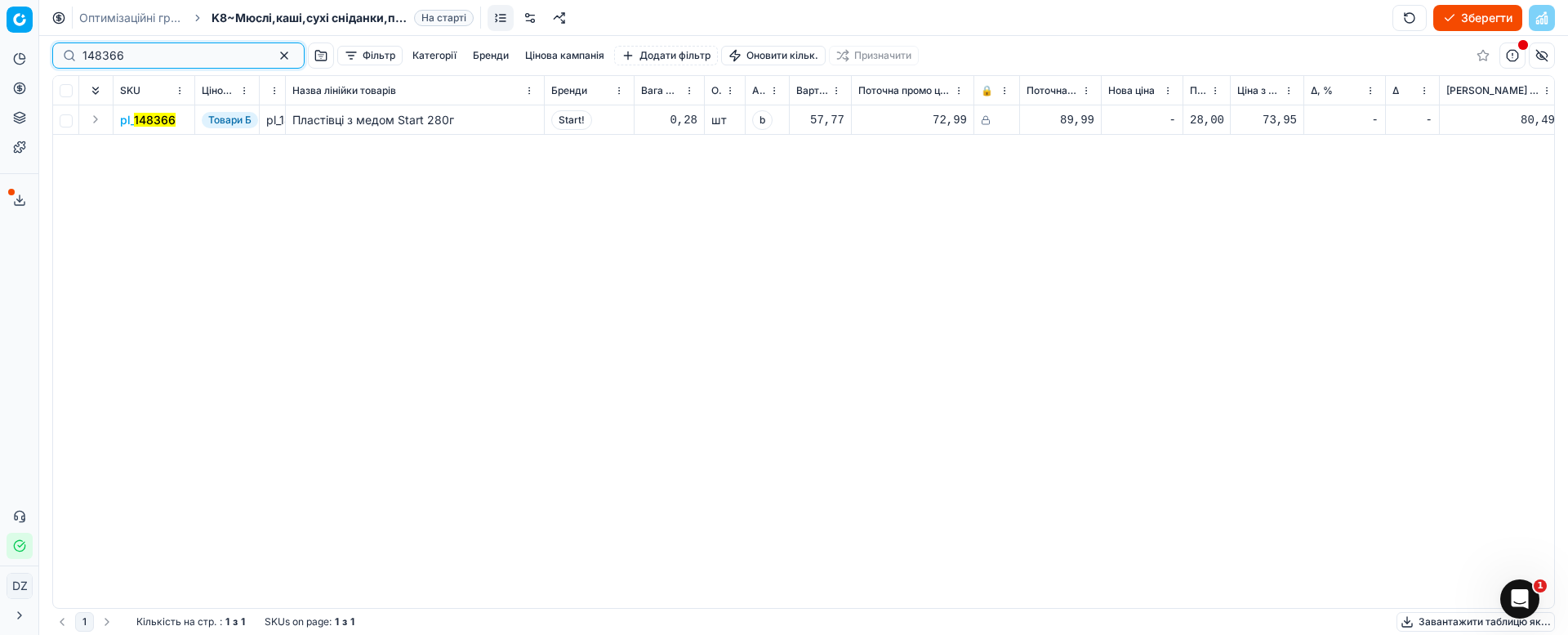
drag, startPoint x: 93, startPoint y: 54, endPoint x: 0, endPoint y: 75, distance: 95.3
click at [0, 72] on div "Pricing platform Аналітика Цінова оптимізація Асортимент продукції Шаблони Серв…" at bounding box center [784, 317] width 1568 height 635
paste input "73843"
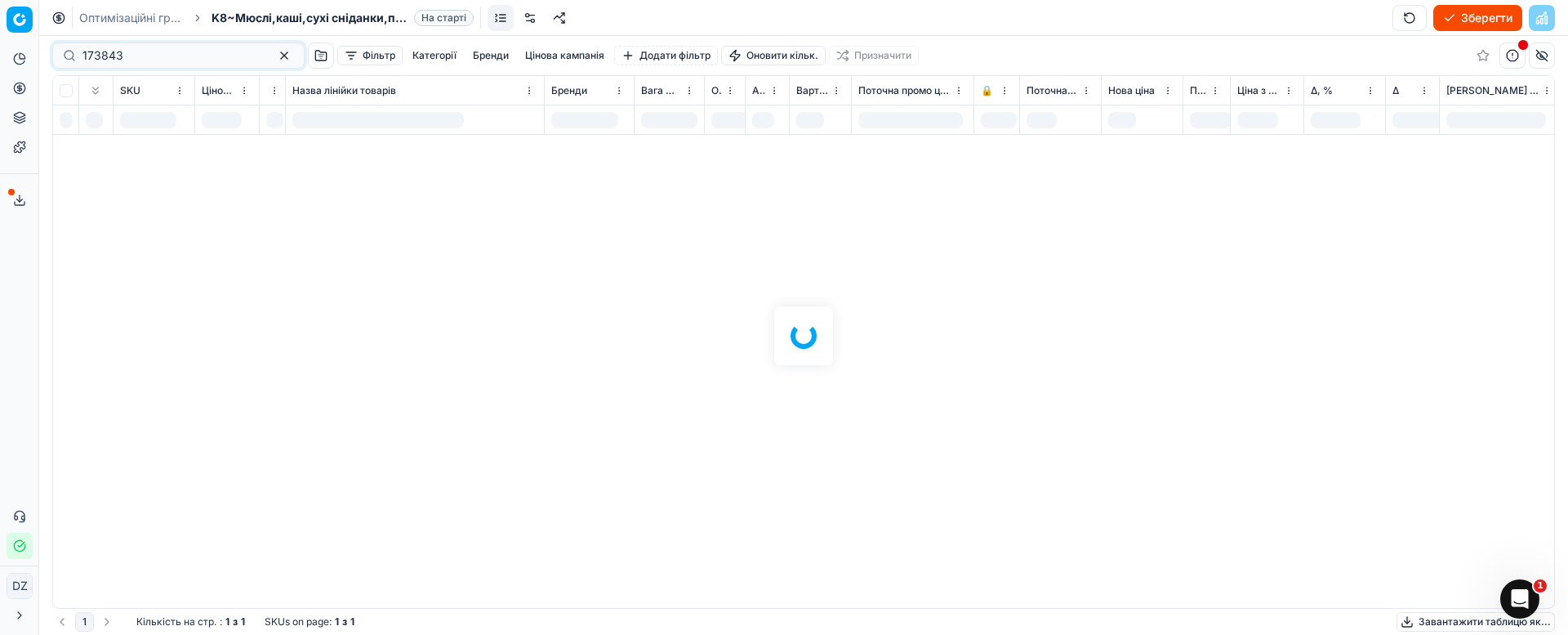
click at [284, 416] on div at bounding box center [804, 335] width 1529 height 599
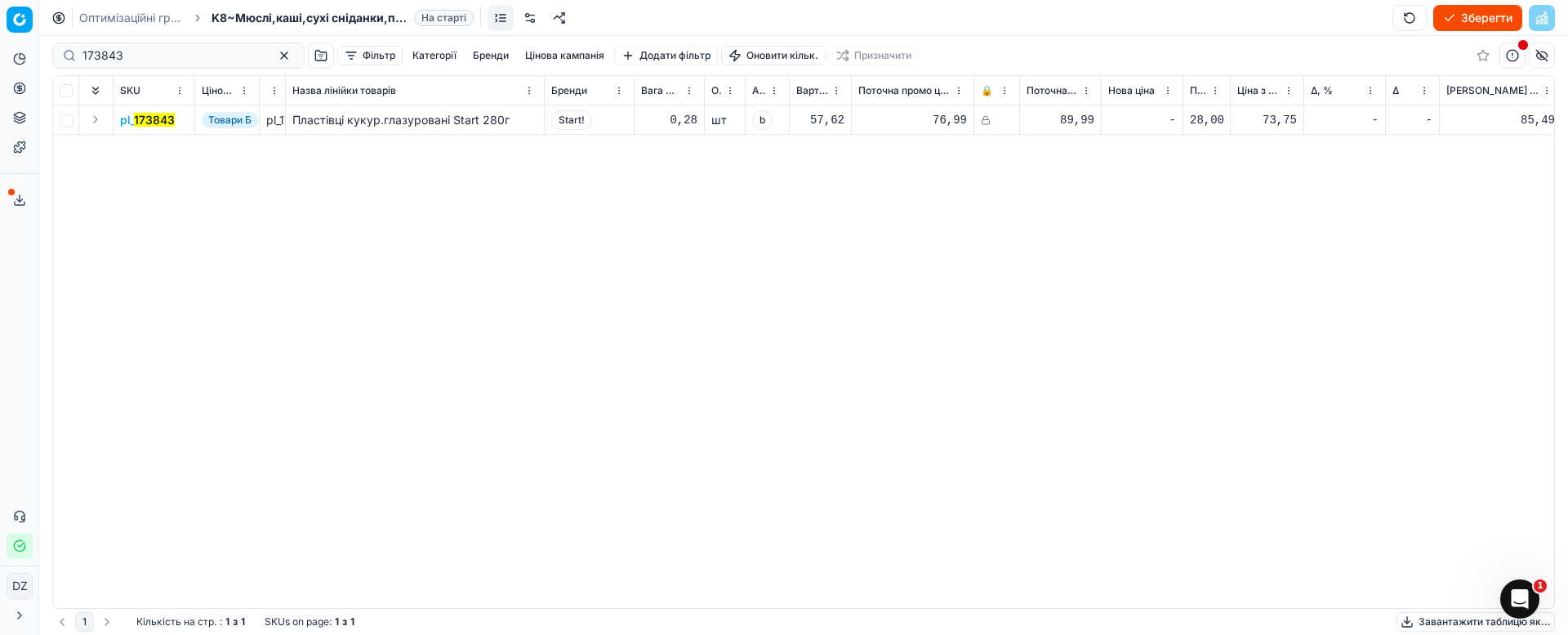
click at [148, 123] on mark "173843" at bounding box center [154, 120] width 41 height 14
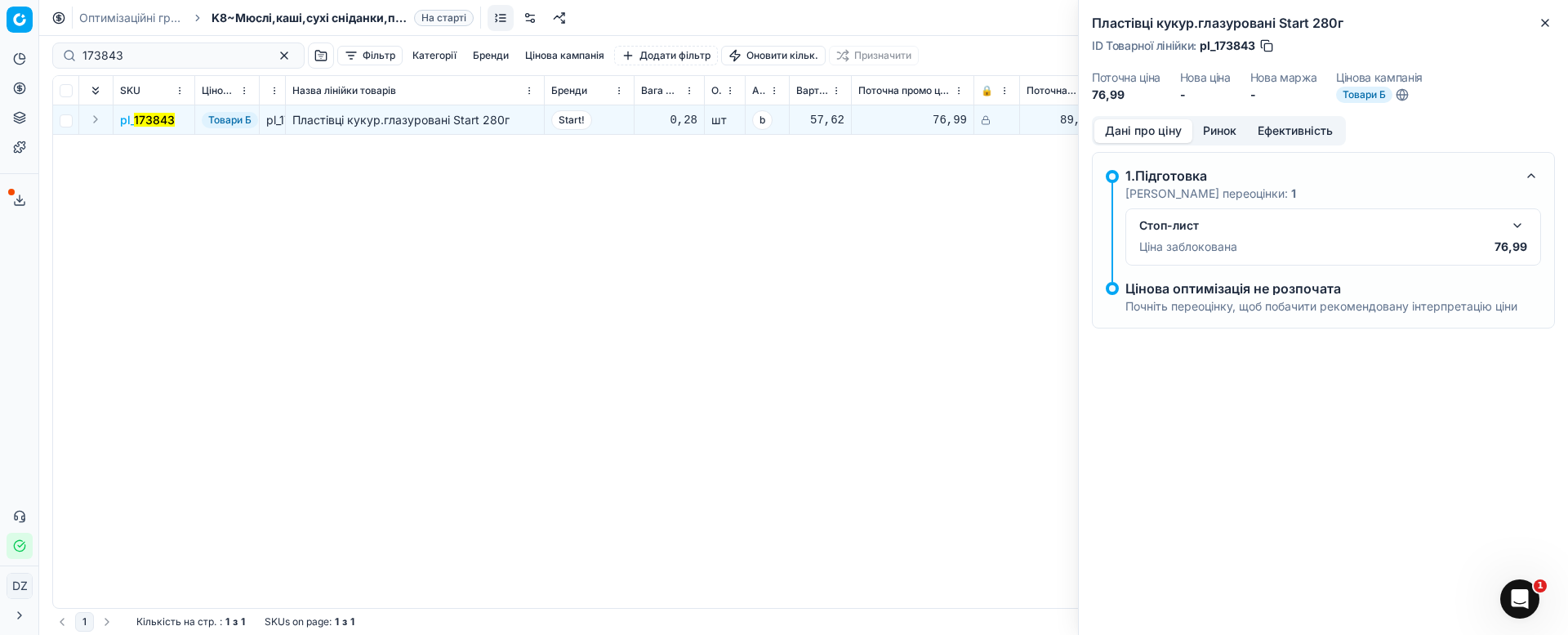
click at [1210, 133] on button "Ринок" at bounding box center [1220, 131] width 55 height 24
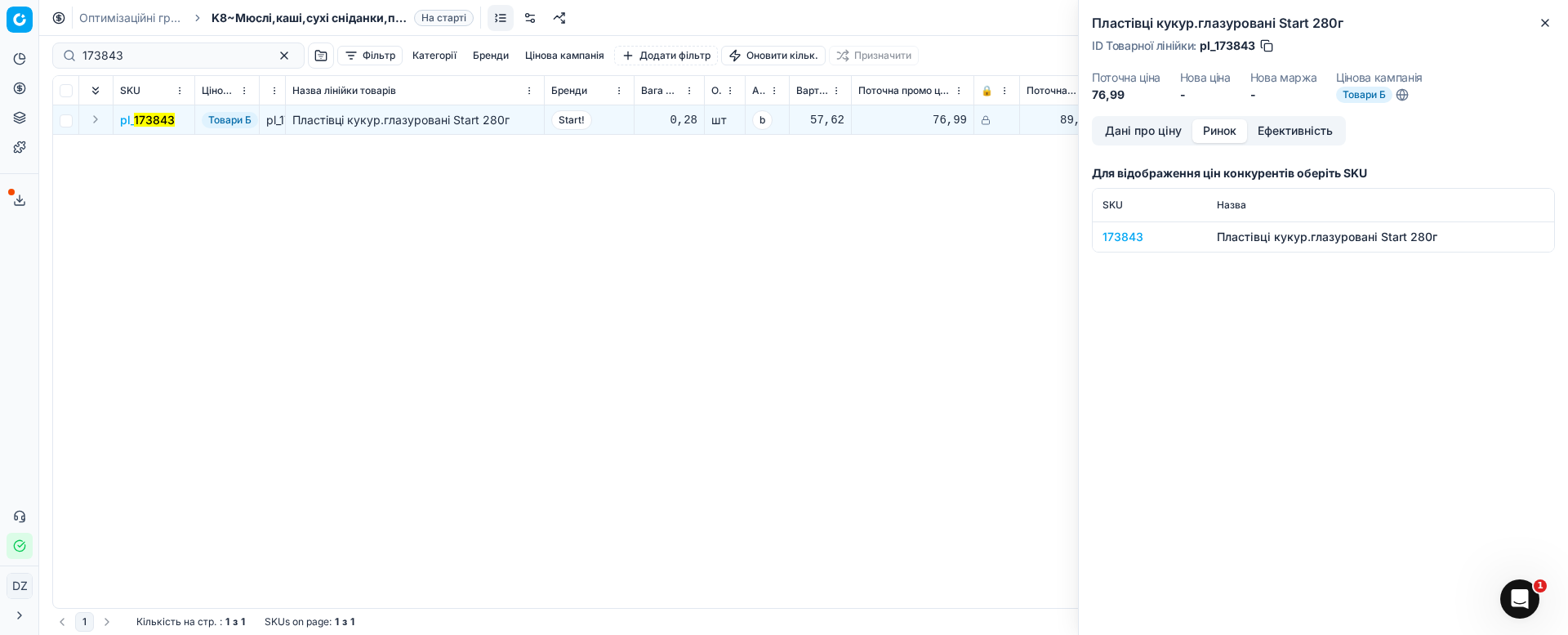
click at [1132, 236] on div "173843" at bounding box center [1150, 237] width 95 height 16
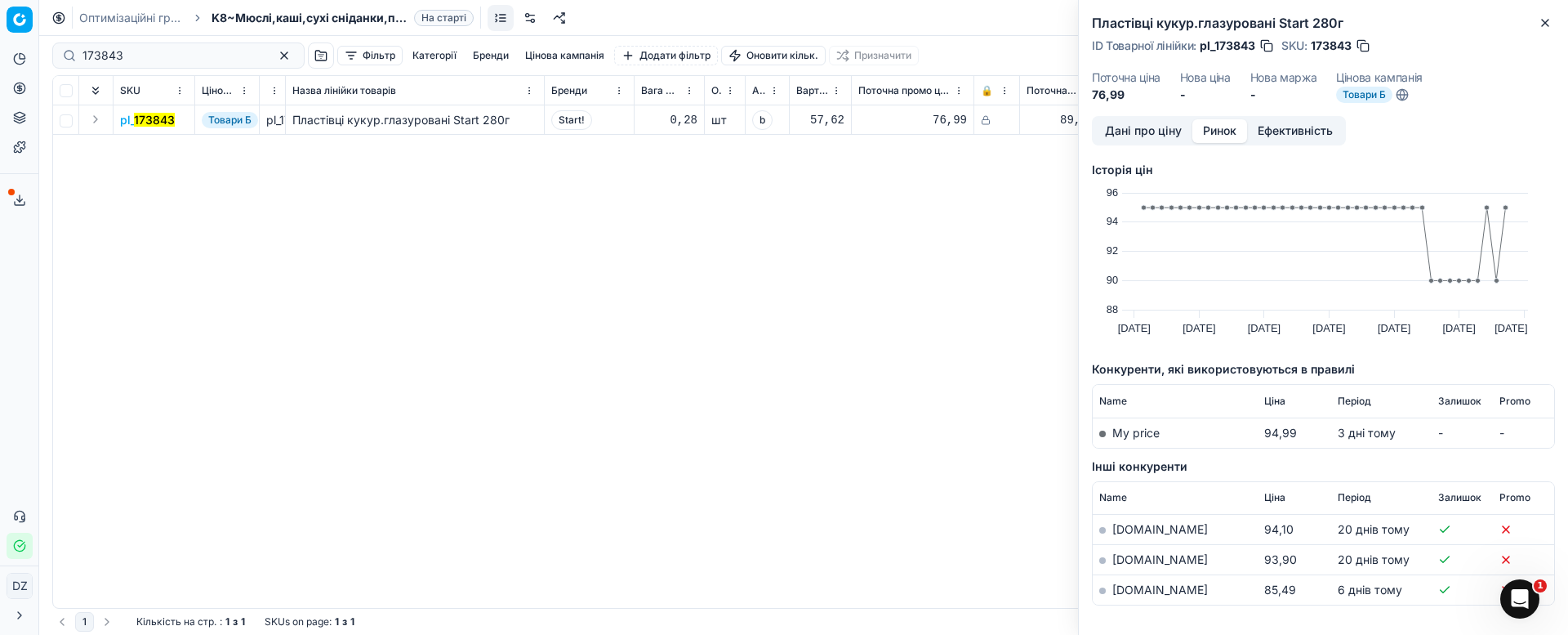
click at [1127, 584] on link "[DOMAIN_NAME]" at bounding box center [1160, 590] width 96 height 14
drag, startPoint x: 83, startPoint y: 52, endPoint x: 27, endPoint y: 69, distance: 58.5
click at [30, 57] on div "Pricing platform Аналітика Цінова оптимізація Асортимент продукції Шаблони Серв…" at bounding box center [784, 317] width 1568 height 635
paste input "308388"
click at [140, 121] on mark "308388" at bounding box center [156, 120] width 44 height 14
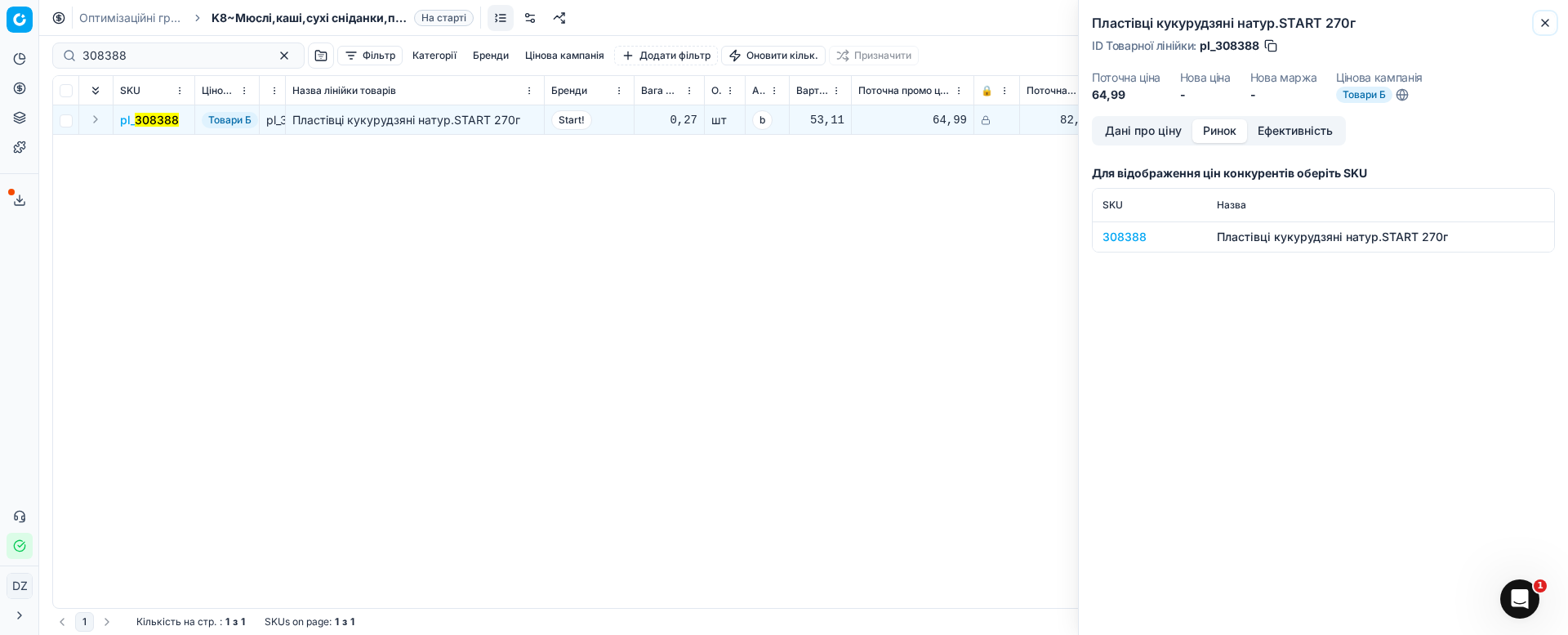
click at [1547, 19] on icon "button" at bounding box center [1545, 22] width 13 height 13
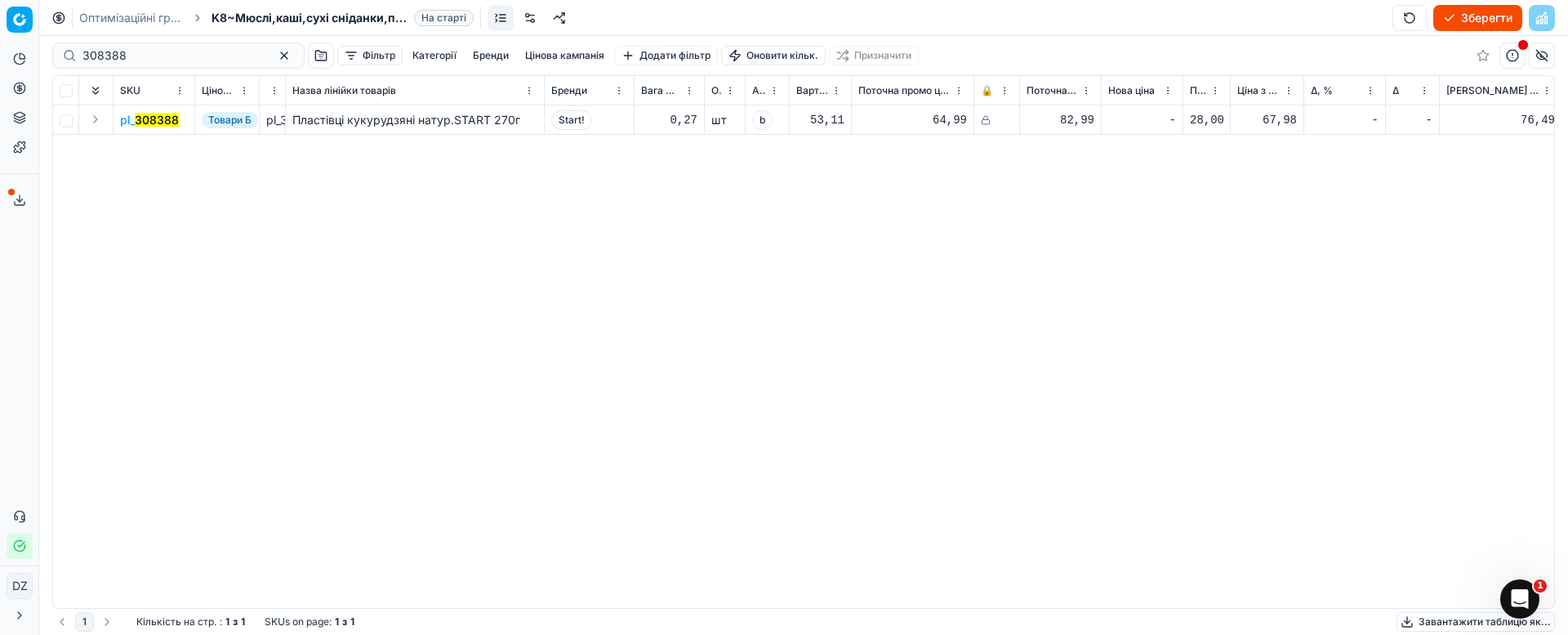
click at [152, 127] on span "pl_ 308388" at bounding box center [149, 120] width 59 height 16
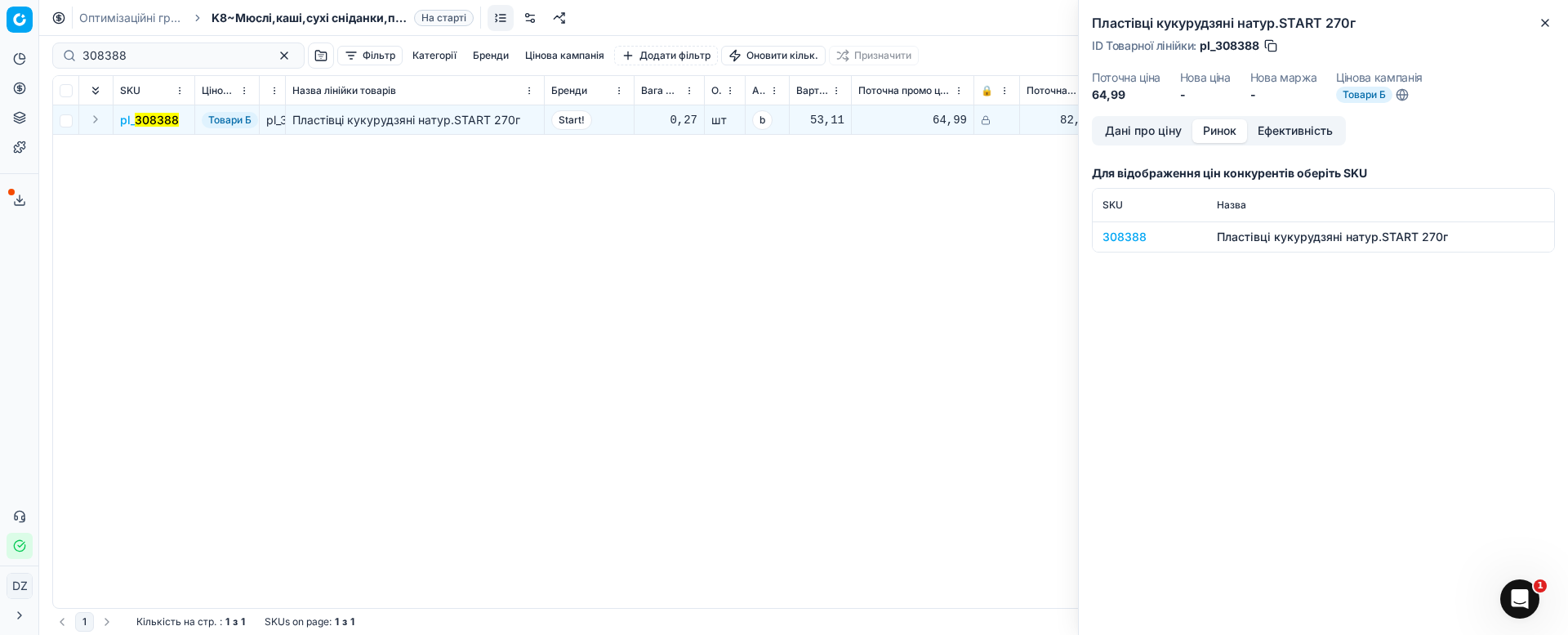
click at [1221, 126] on button "Ринок" at bounding box center [1220, 131] width 55 height 24
click at [1117, 239] on div "308388" at bounding box center [1150, 237] width 95 height 16
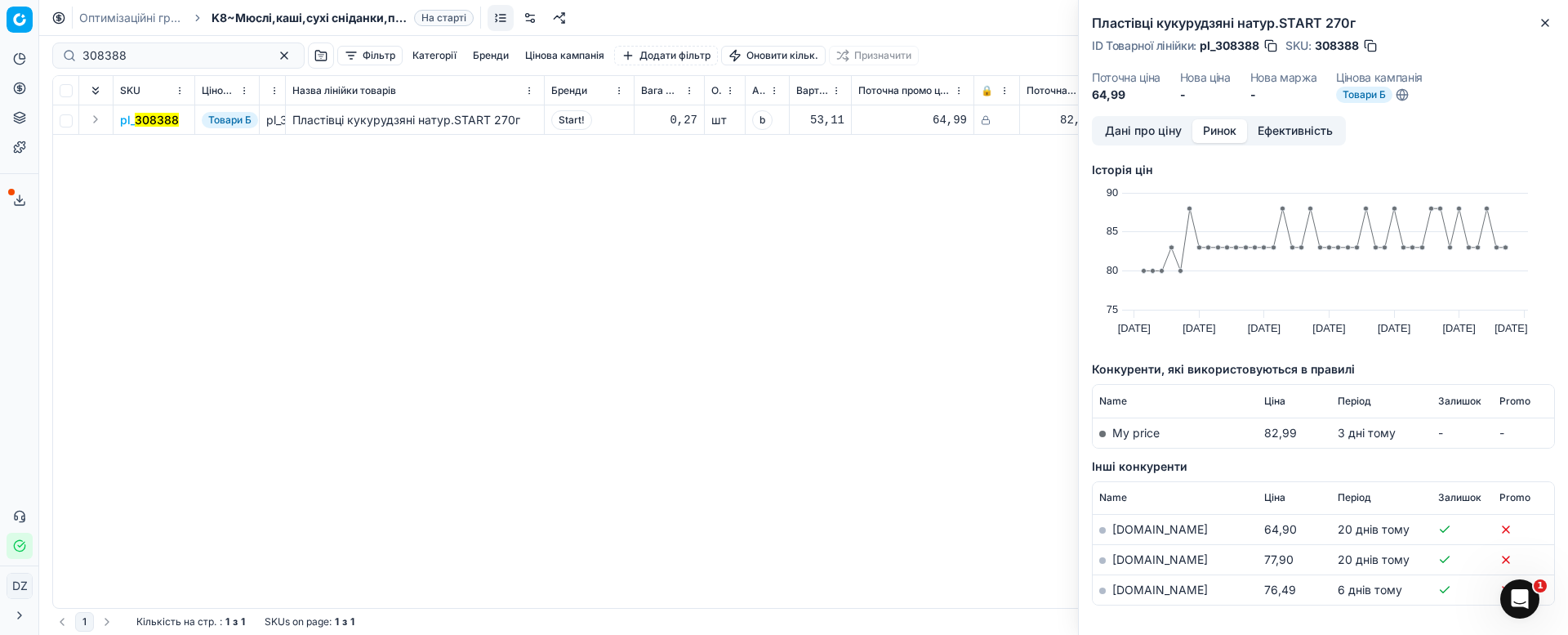
click at [1130, 584] on link "[DOMAIN_NAME]" at bounding box center [1160, 590] width 96 height 14
drag, startPoint x: 153, startPoint y: 58, endPoint x: 18, endPoint y: 75, distance: 136.1
click at [18, 75] on div "Pricing platform Аналітика Цінова оптимізація Асортимент продукції Шаблони Серв…" at bounding box center [784, 317] width 1568 height 635
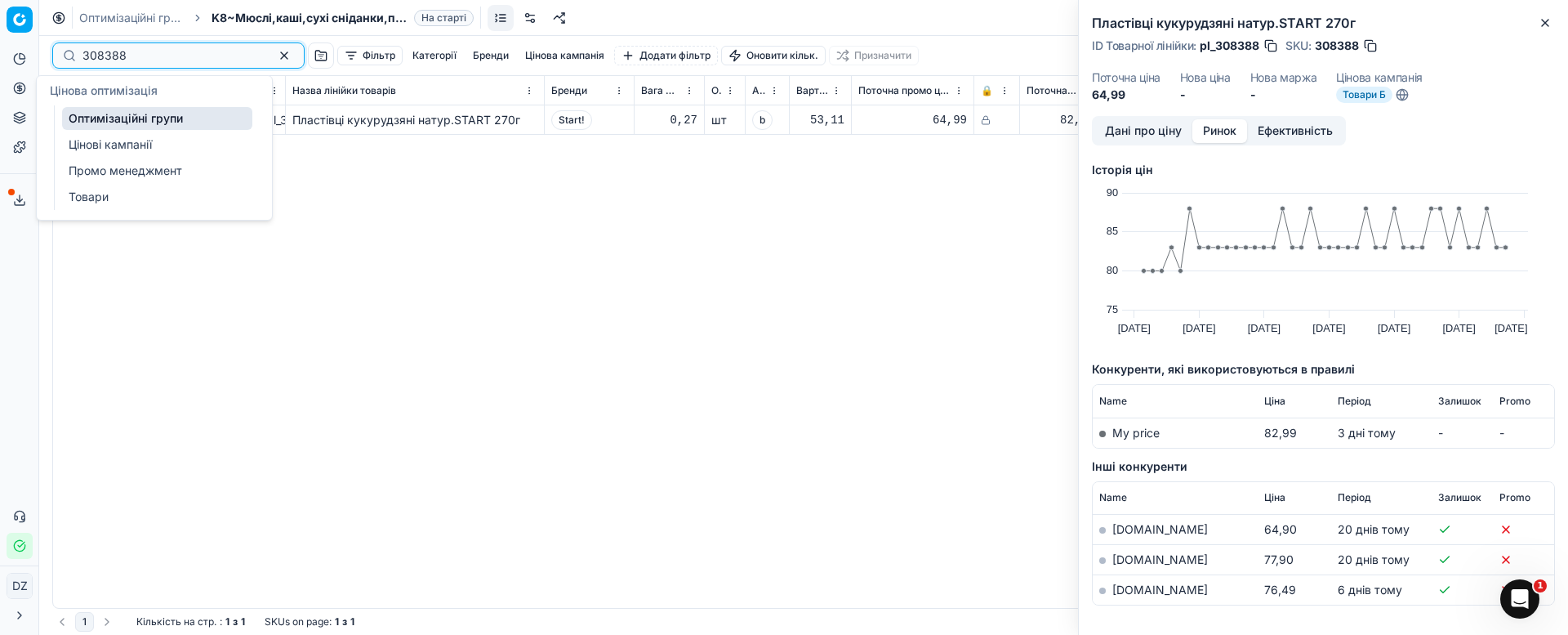
paste input "2537"
type input "32537"
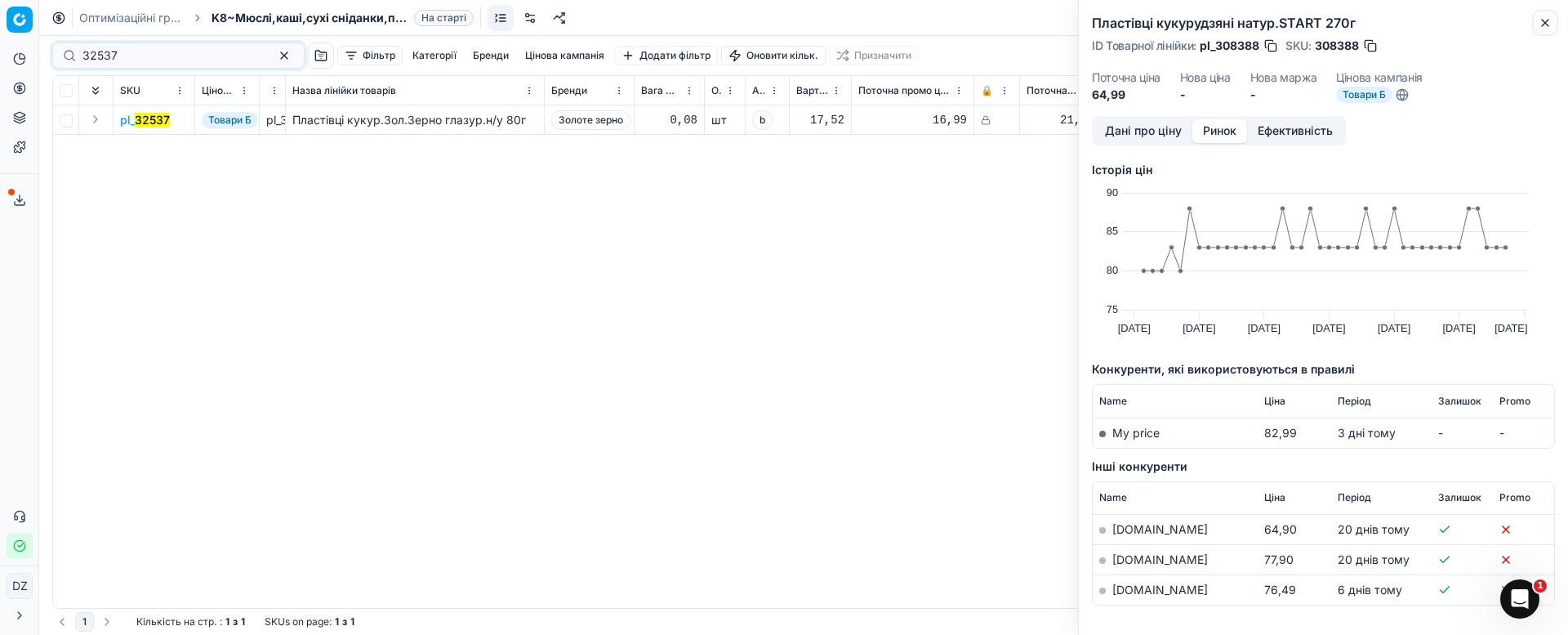
click at [1548, 16] on icon "button" at bounding box center [1545, 22] width 13 height 13
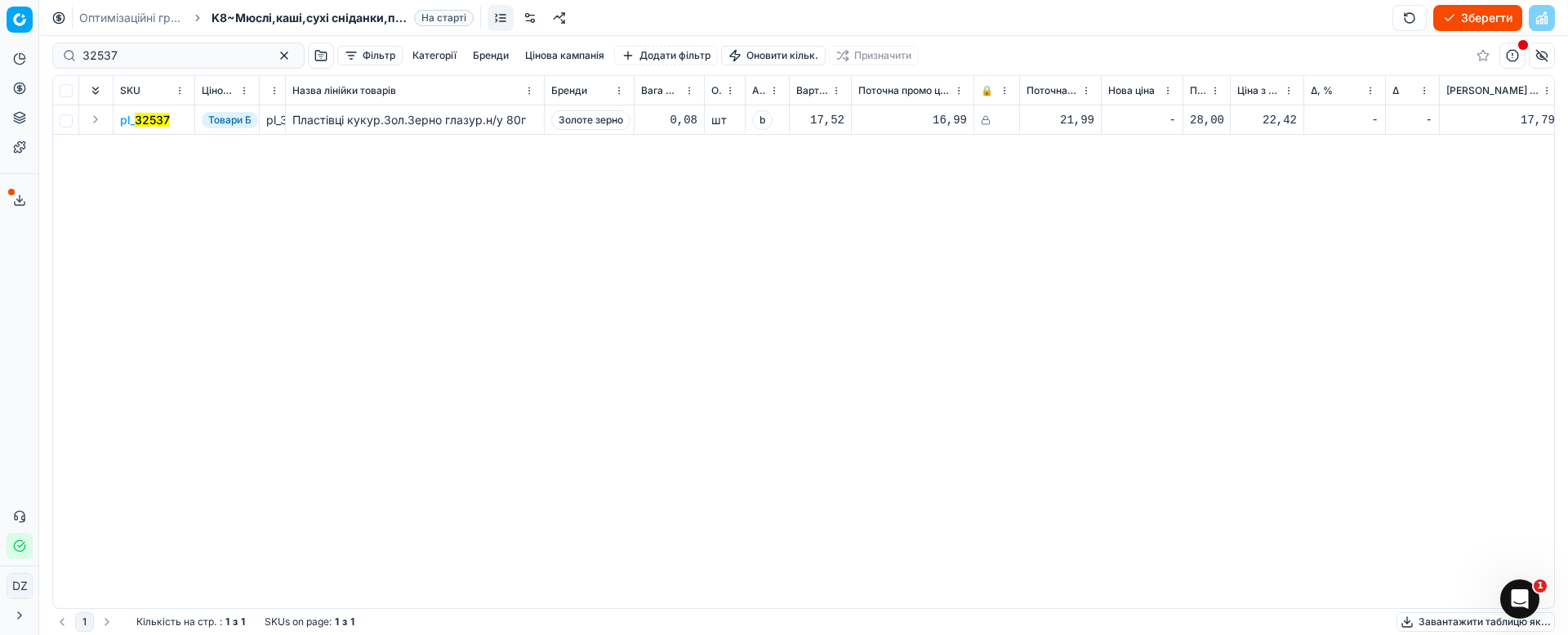
click at [152, 121] on mark "32537" at bounding box center [152, 120] width 35 height 14
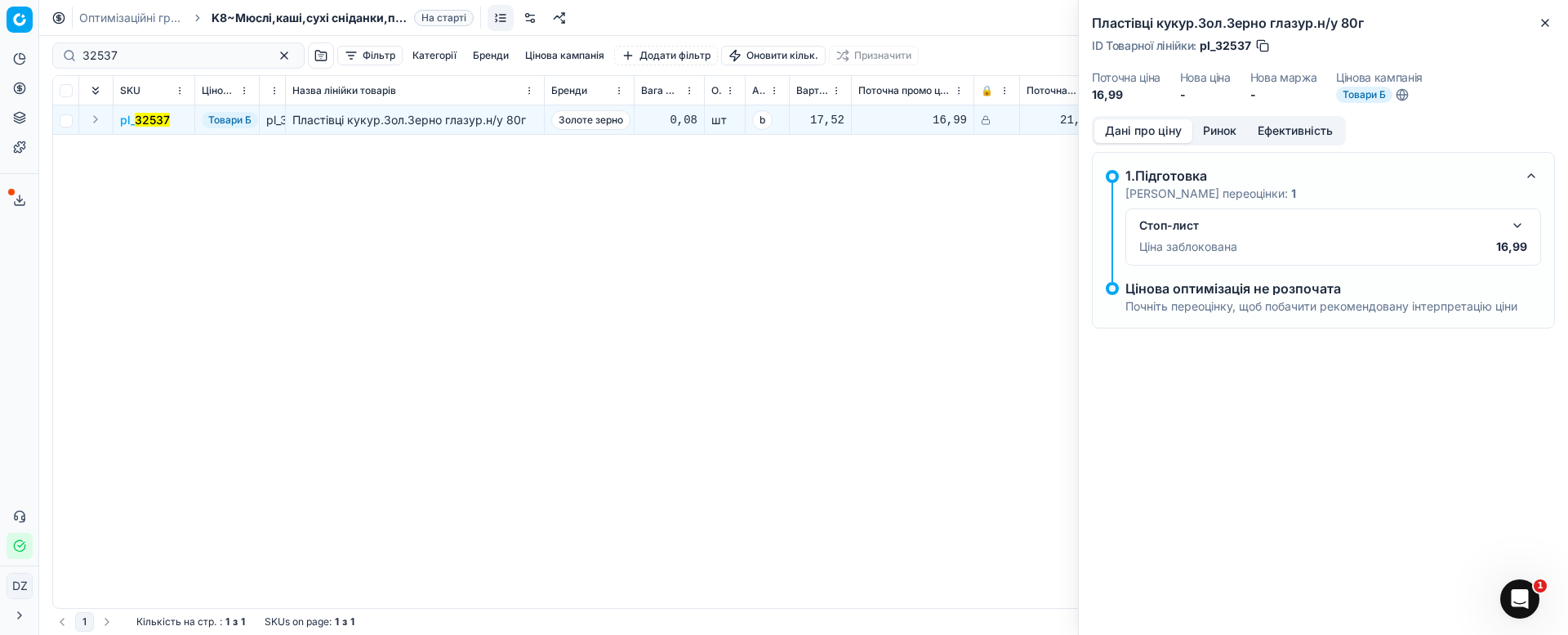
click at [1218, 135] on button "Ринок" at bounding box center [1220, 131] width 55 height 24
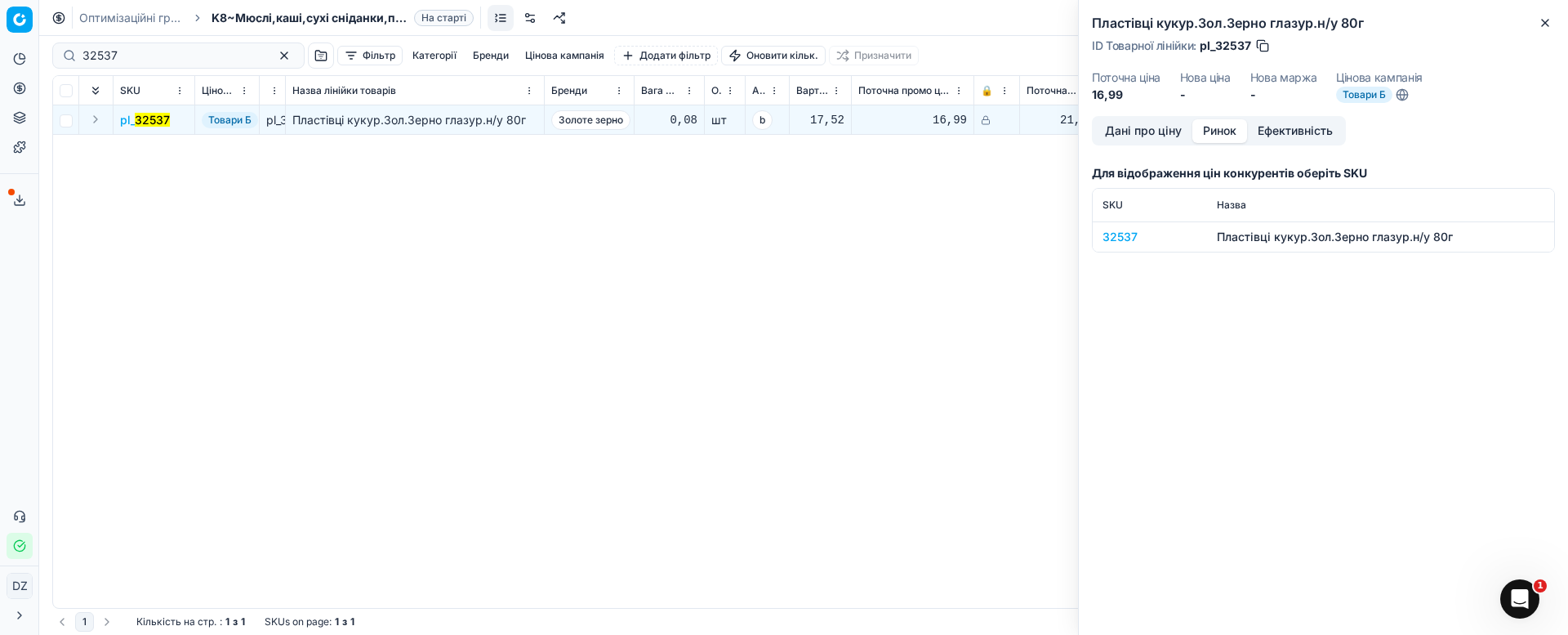
click at [1121, 236] on div "32537" at bounding box center [1150, 237] width 95 height 16
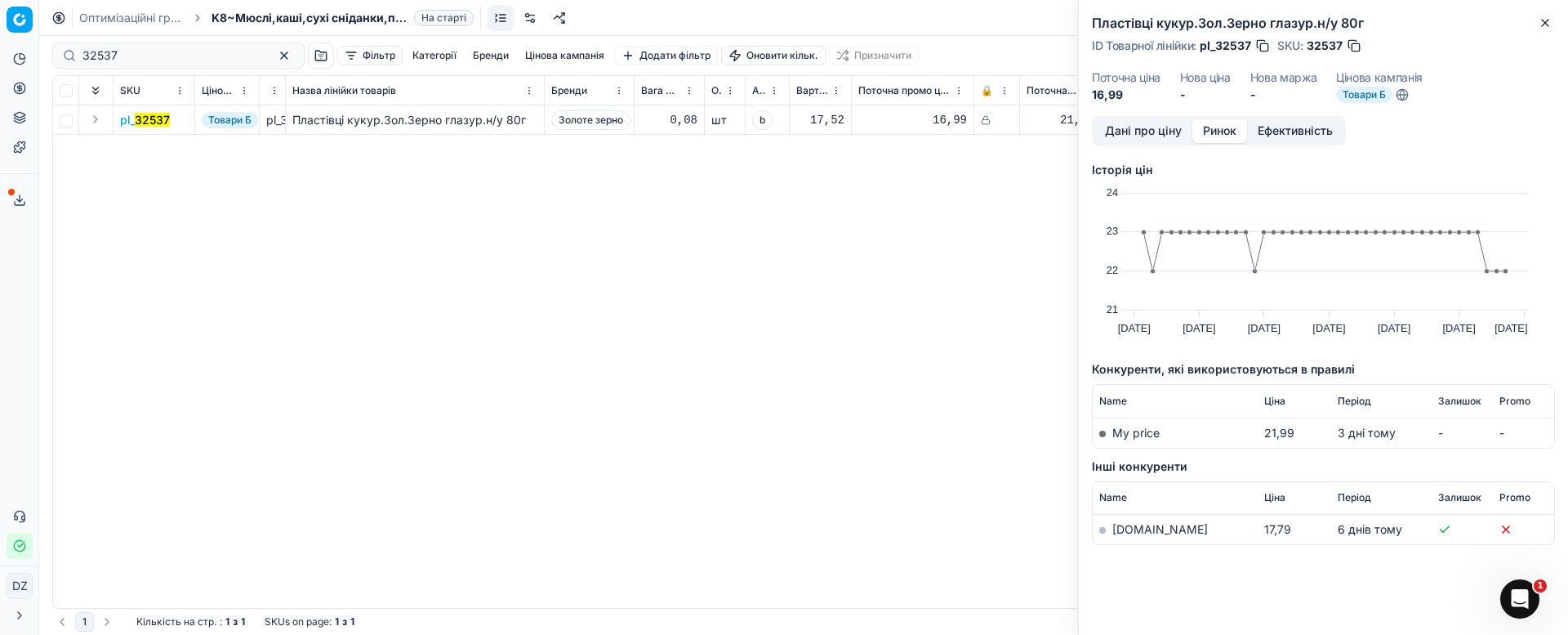
click at [1112, 530] on link "[DOMAIN_NAME]" at bounding box center [1160, 529] width 96 height 14
drag, startPoint x: 9, startPoint y: 76, endPoint x: 0, endPoint y: 78, distance: 9.2
click at [0, 78] on div "Pricing platform Аналітика Цінова оптимізація Асортимент продукції Шаблони Серв…" at bounding box center [784, 317] width 1568 height 635
drag, startPoint x: 265, startPoint y: 56, endPoint x: 107, endPoint y: 113, distance: 168.0
click at [274, 54] on button "button" at bounding box center [284, 55] width 20 height 20
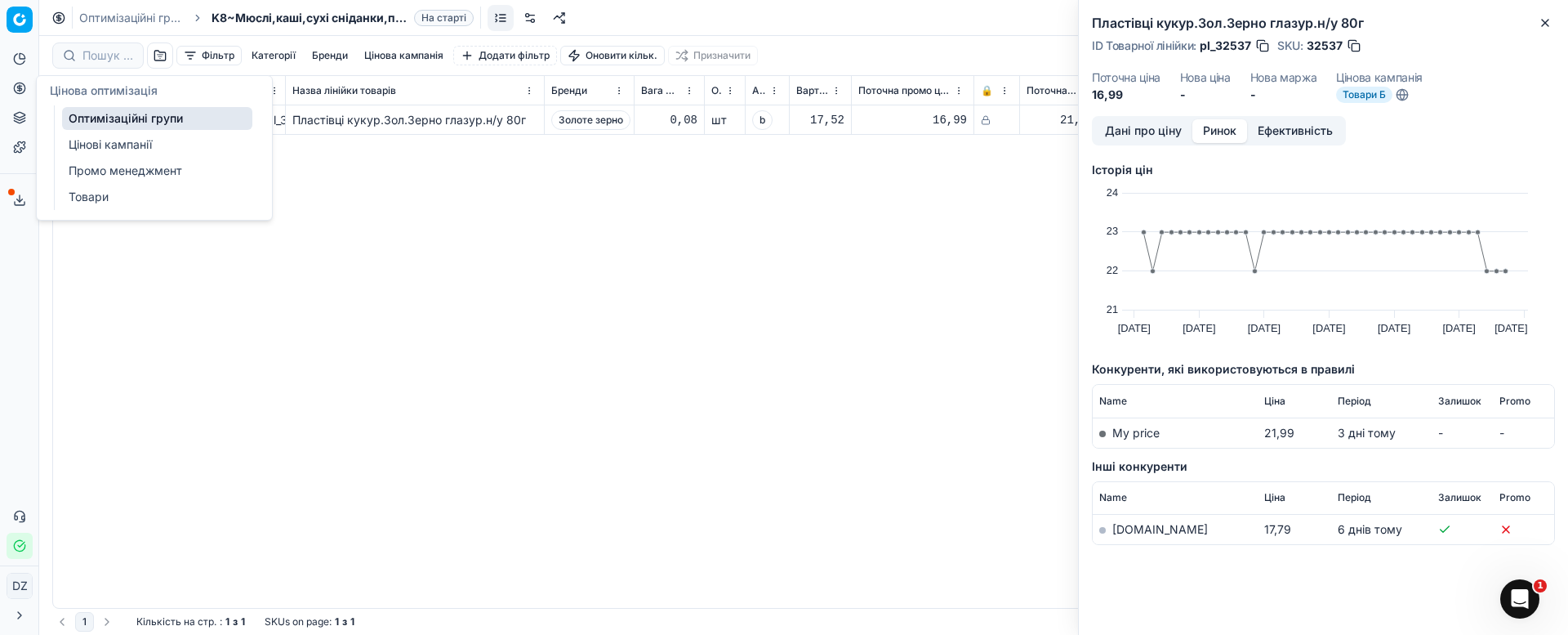
click at [27, 87] on button "Цінова оптимізація" at bounding box center [20, 88] width 27 height 27
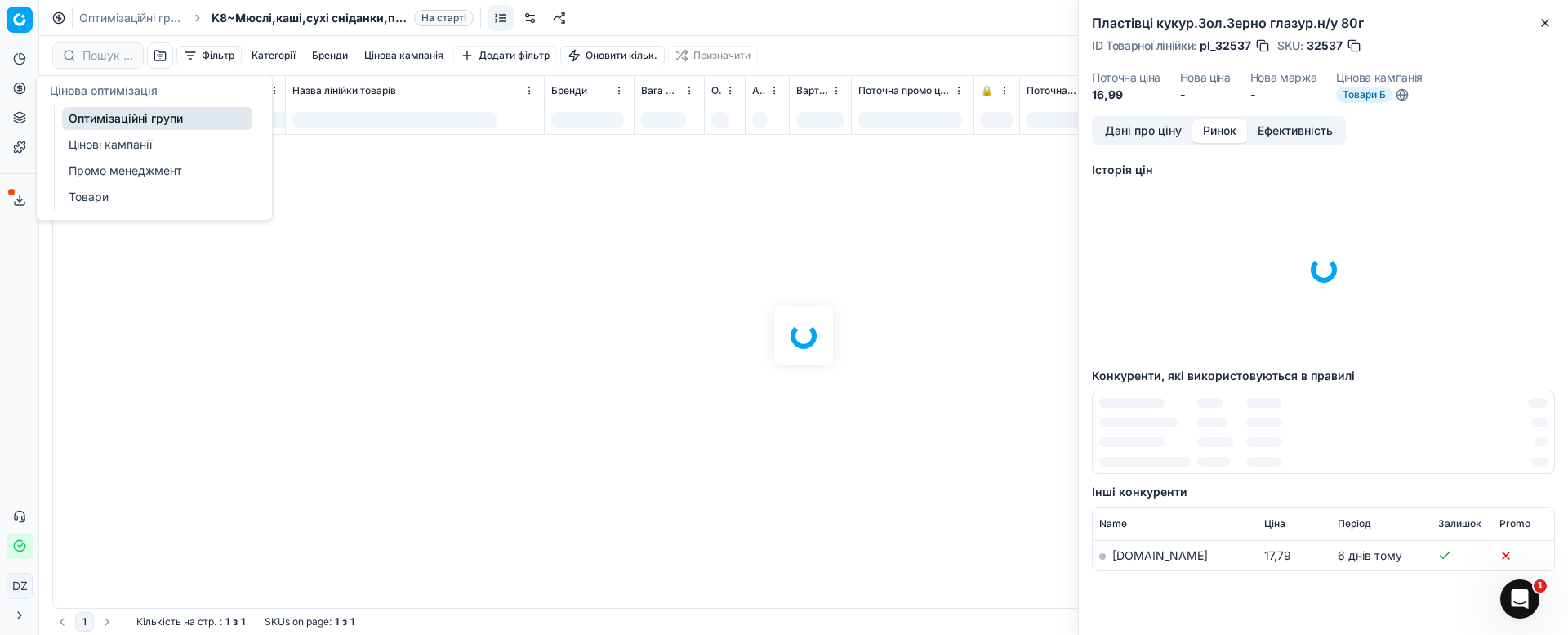
click at [146, 111] on link "Оптимізаційні групи" at bounding box center [157, 118] width 190 height 23
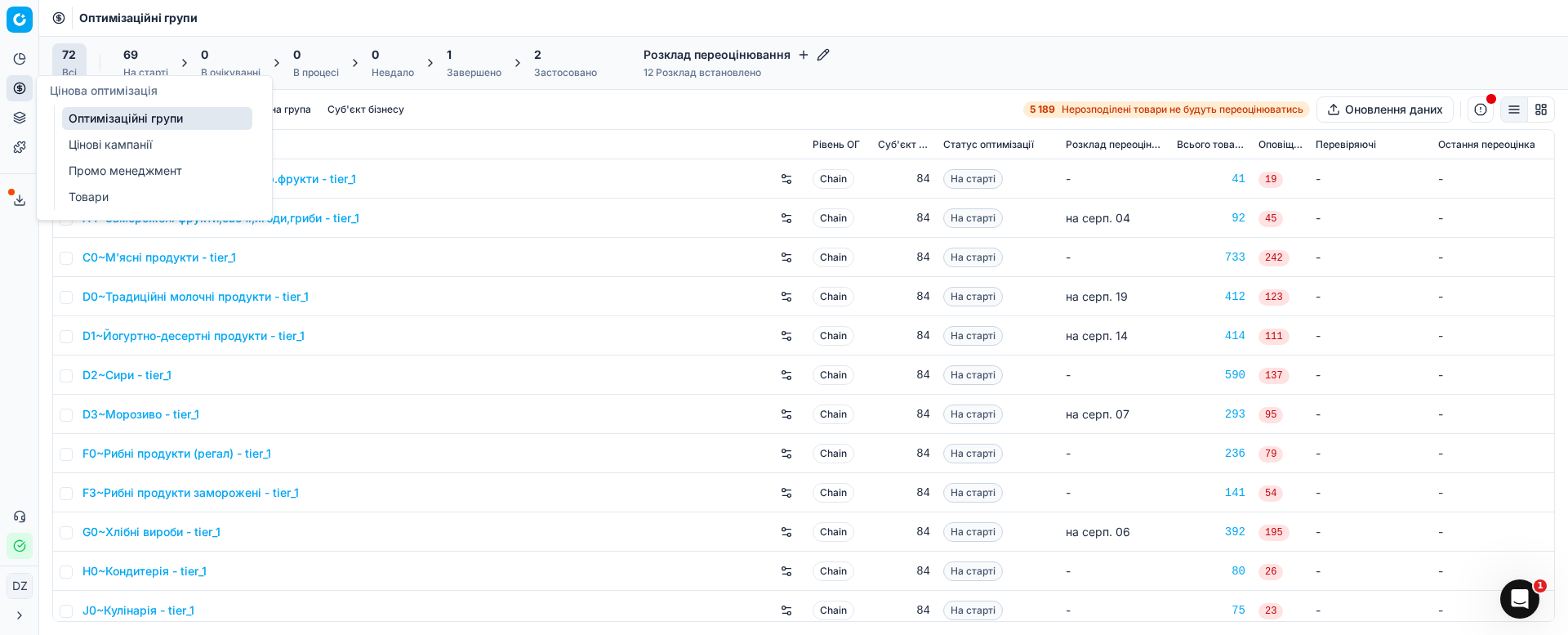
click at [94, 109] on link "Оптимізаційні групи" at bounding box center [157, 118] width 190 height 23
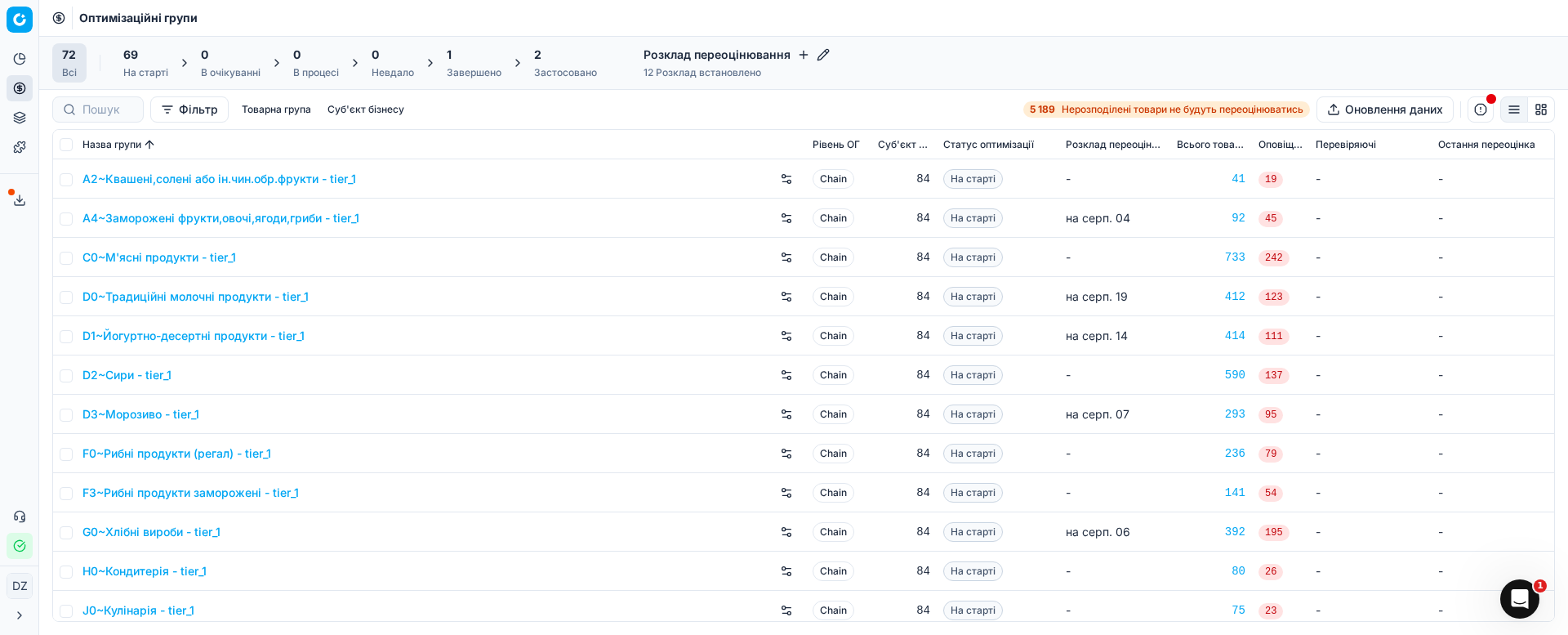
drag, startPoint x: 562, startPoint y: 271, endPoint x: 230, endPoint y: 135, distance: 358.8
click at [558, 269] on td "C0~М'ясні продукти - tier_1" at bounding box center [441, 257] width 730 height 39
click at [113, 112] on input at bounding box center [171, 109] width 179 height 16
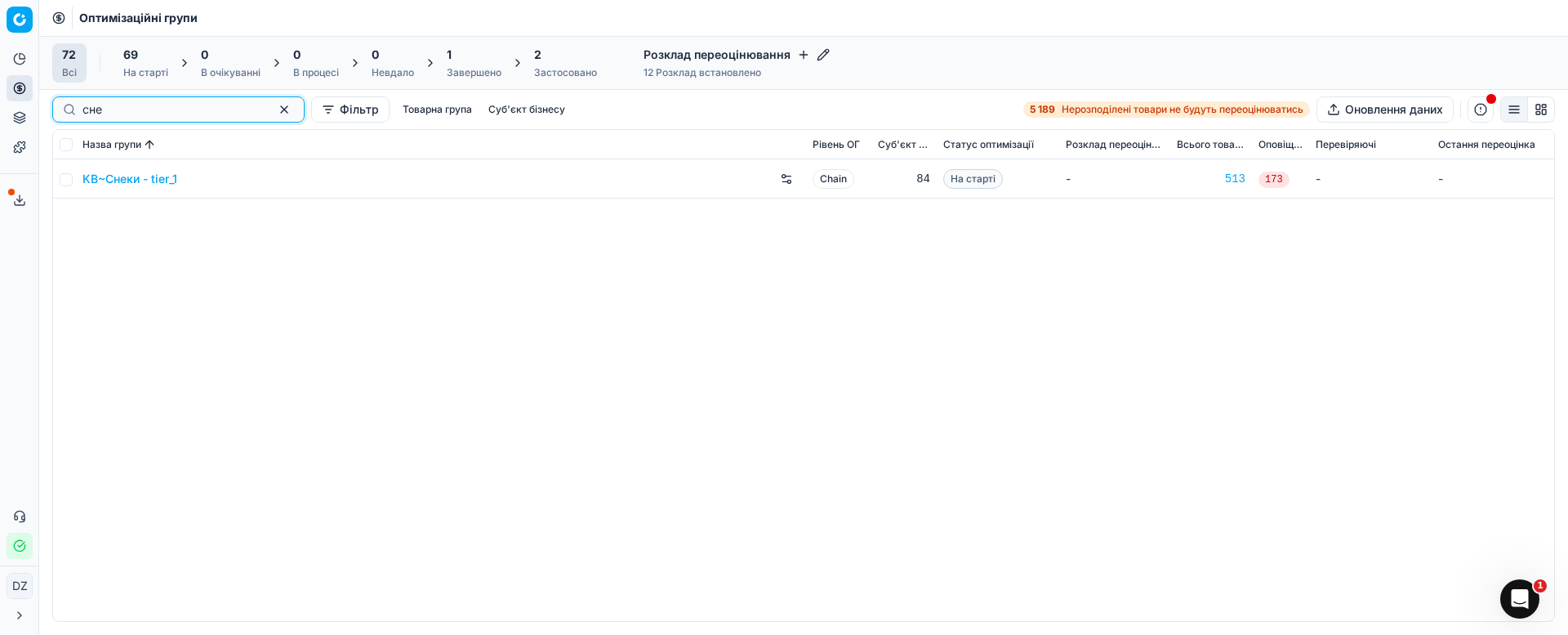
type input "сне"
click at [128, 183] on link "KB~Снеки - tier_1" at bounding box center [129, 178] width 95 height 16
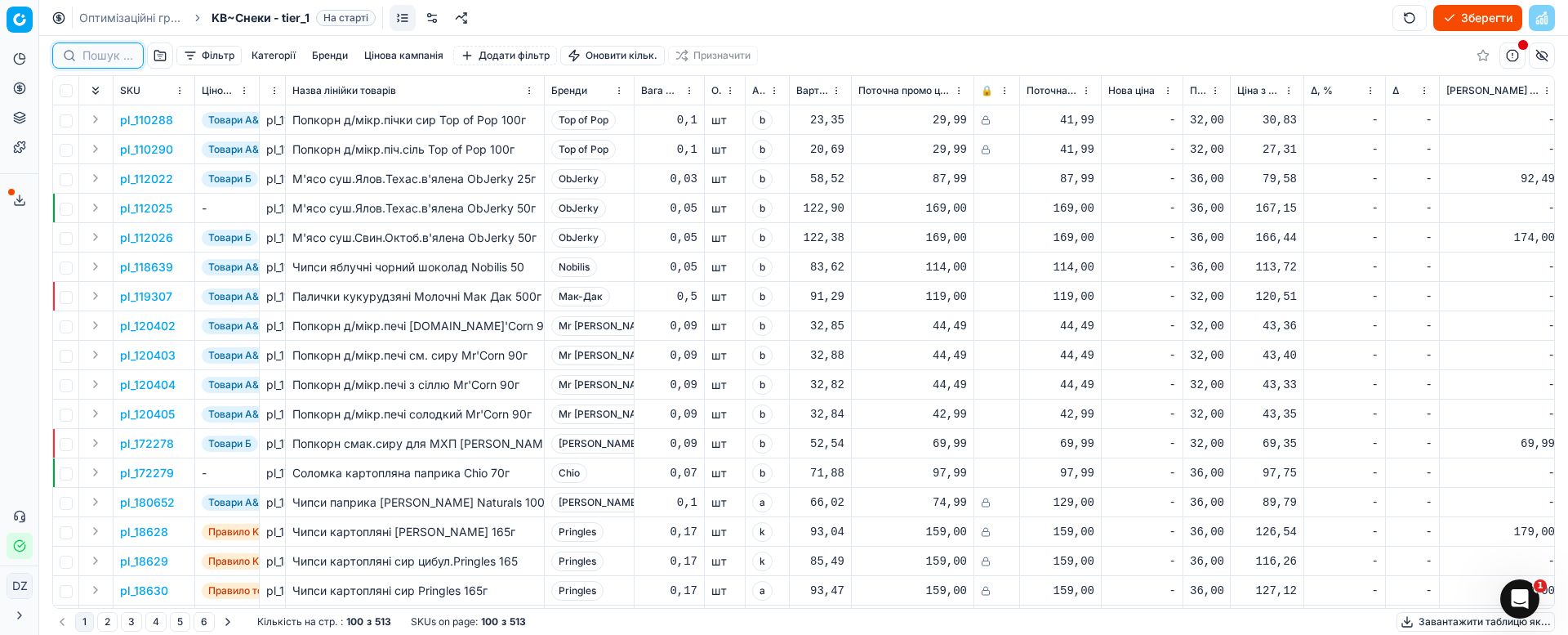
click at [99, 57] on input at bounding box center [107, 55] width 51 height 16
paste input "331746"
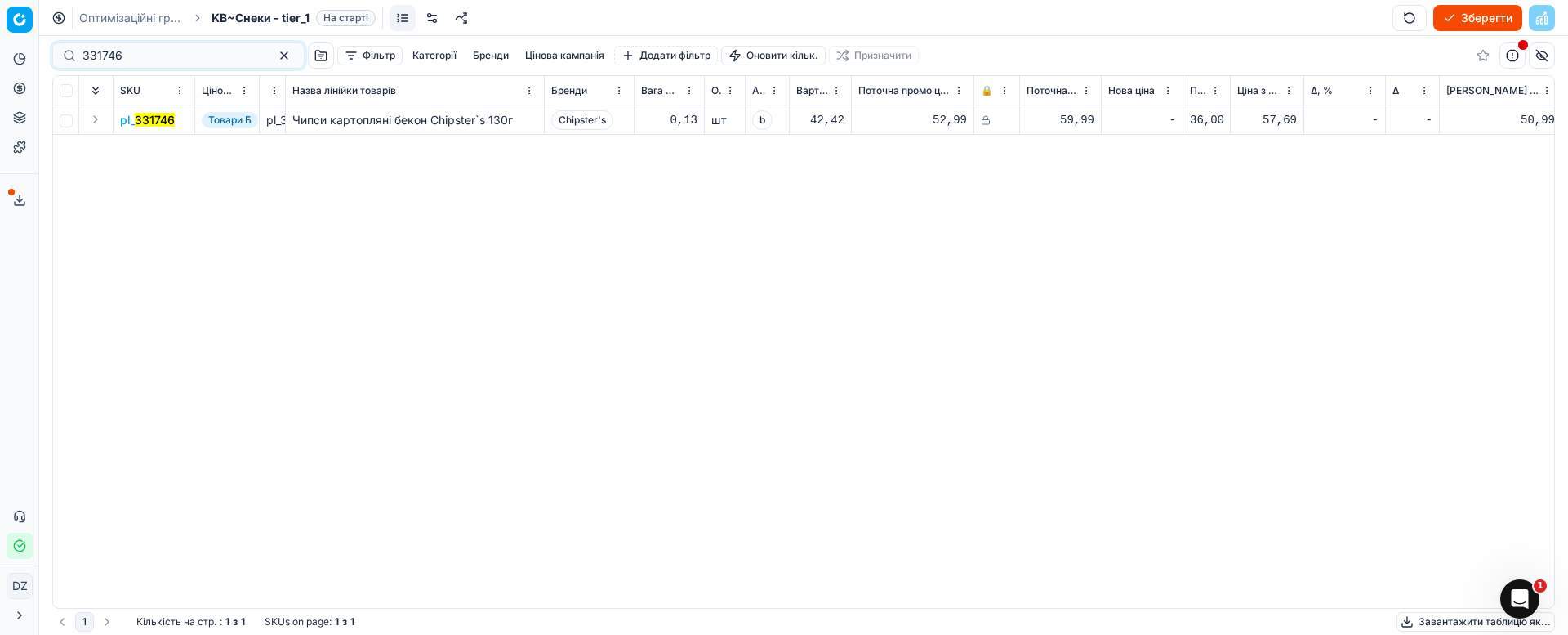
click at [154, 117] on mark "331746" at bounding box center [154, 120] width 40 height 14
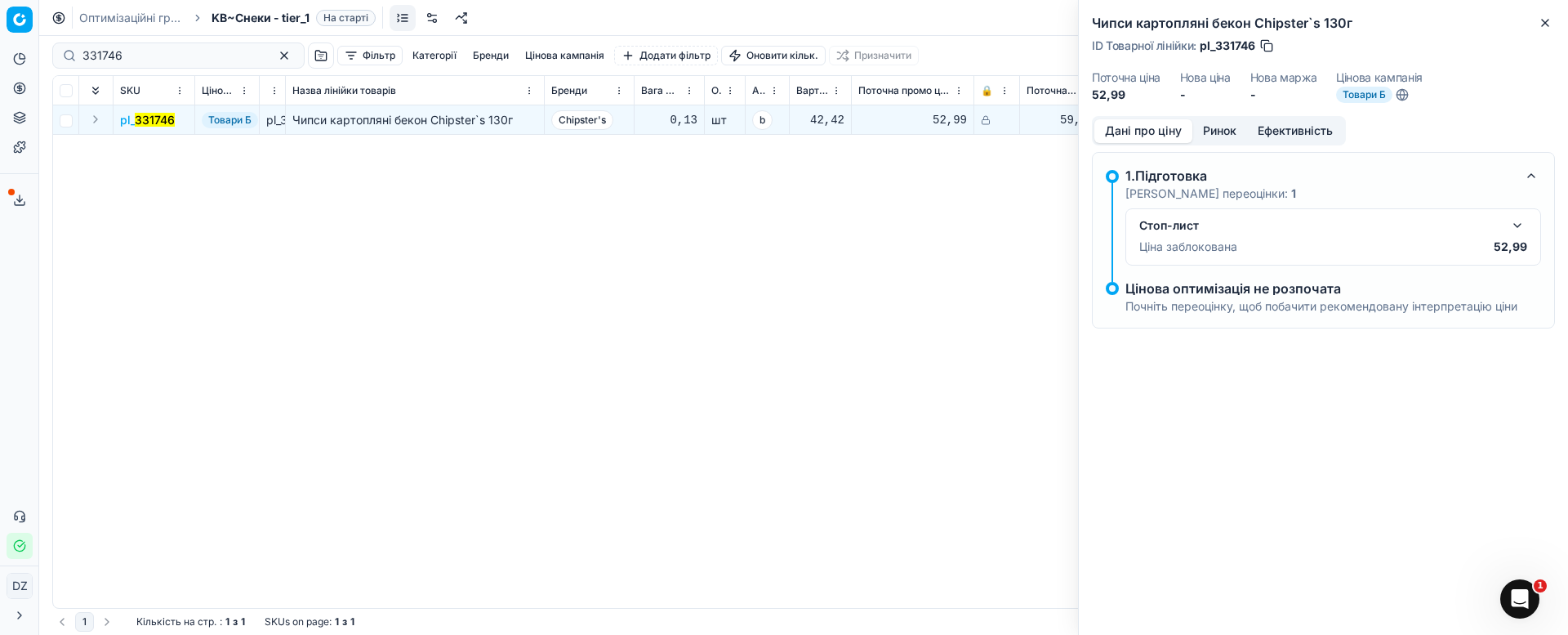
click at [1212, 129] on button "Ринок" at bounding box center [1220, 131] width 55 height 24
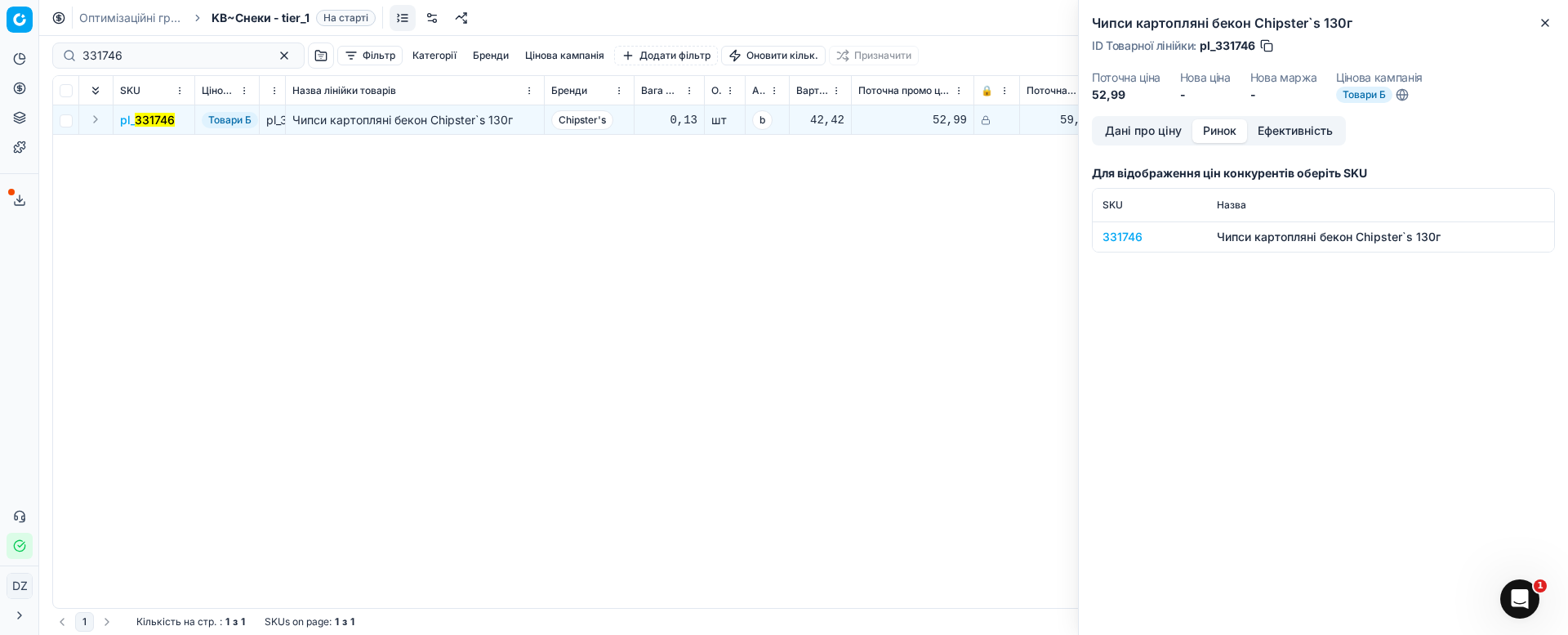
click at [1120, 232] on div "331746" at bounding box center [1150, 237] width 95 height 16
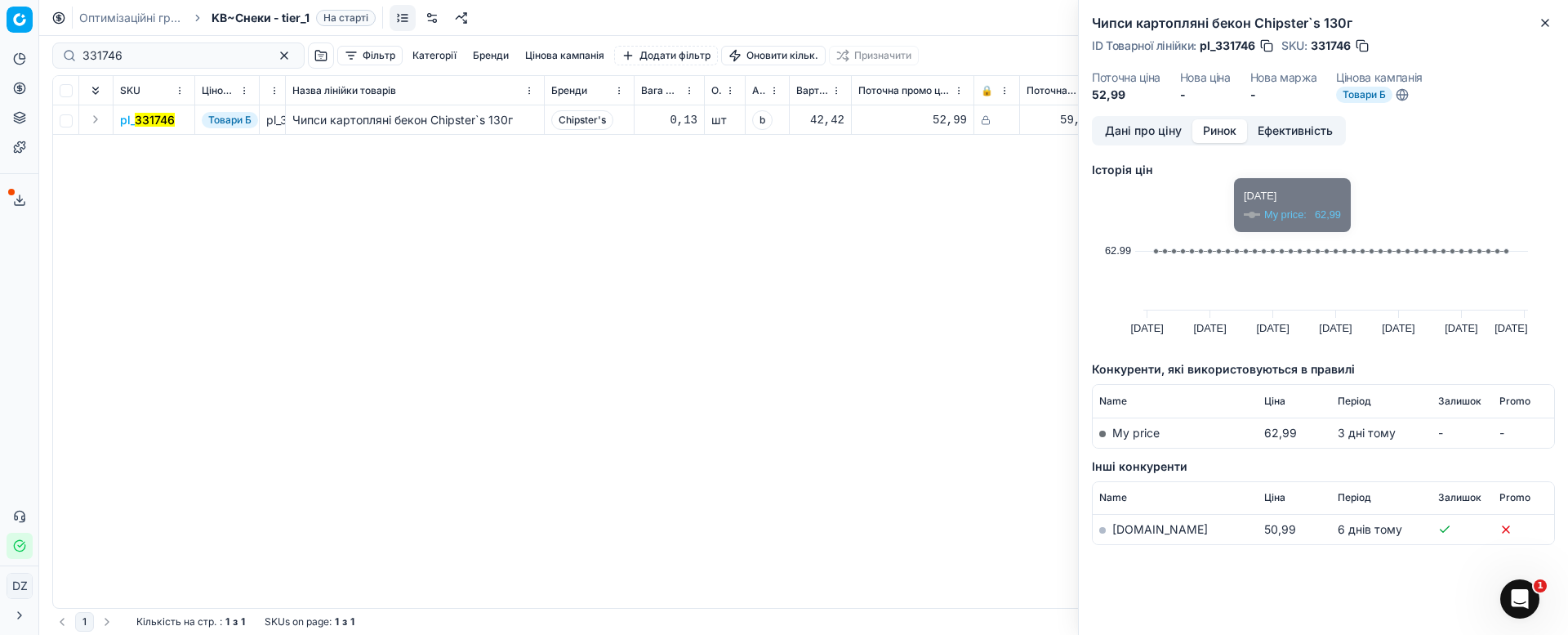
click at [1117, 530] on link "[DOMAIN_NAME]" at bounding box center [1160, 529] width 96 height 14
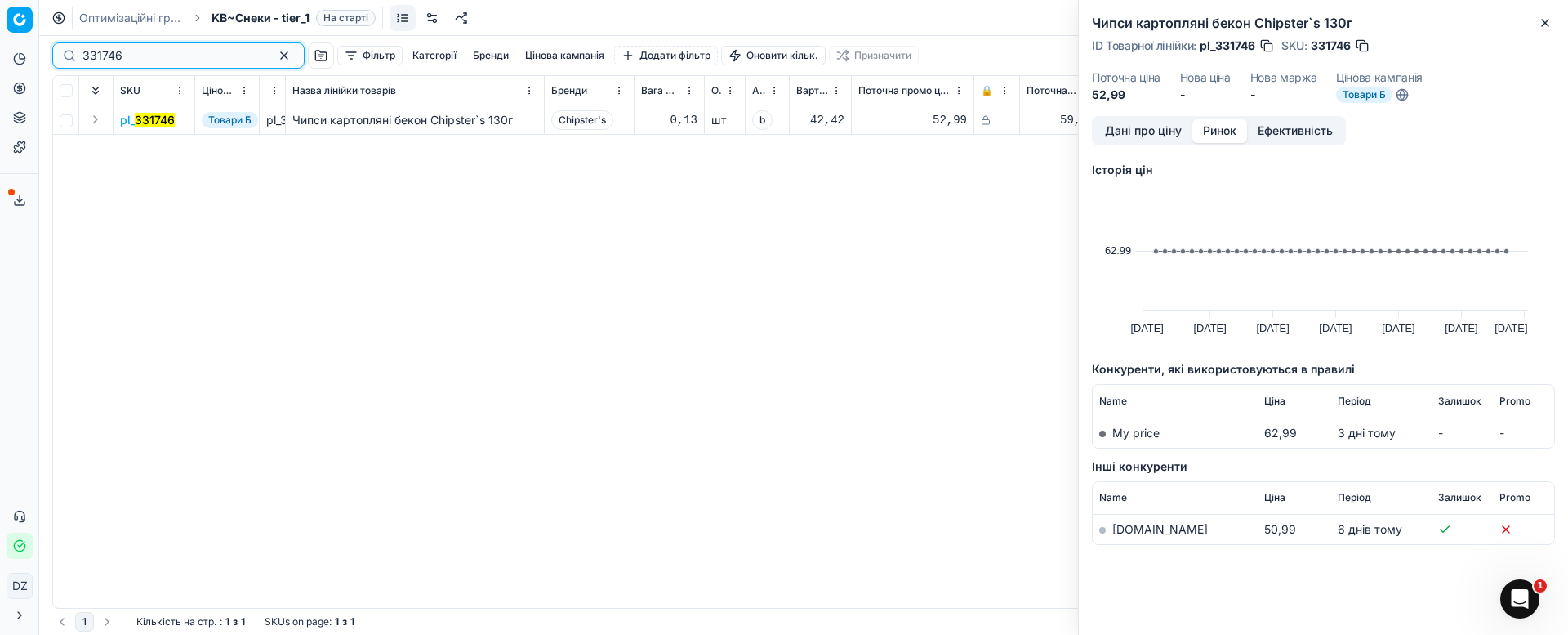
drag, startPoint x: 107, startPoint y: 50, endPoint x: 21, endPoint y: 69, distance: 88.1
click at [35, 66] on div "Pricing platform Аналітика Цінова оптимізація Асортимент продукції Шаблони Серв…" at bounding box center [784, 317] width 1568 height 635
paste input "45820"
click at [145, 123] on mark "345820" at bounding box center [156, 120] width 44 height 14
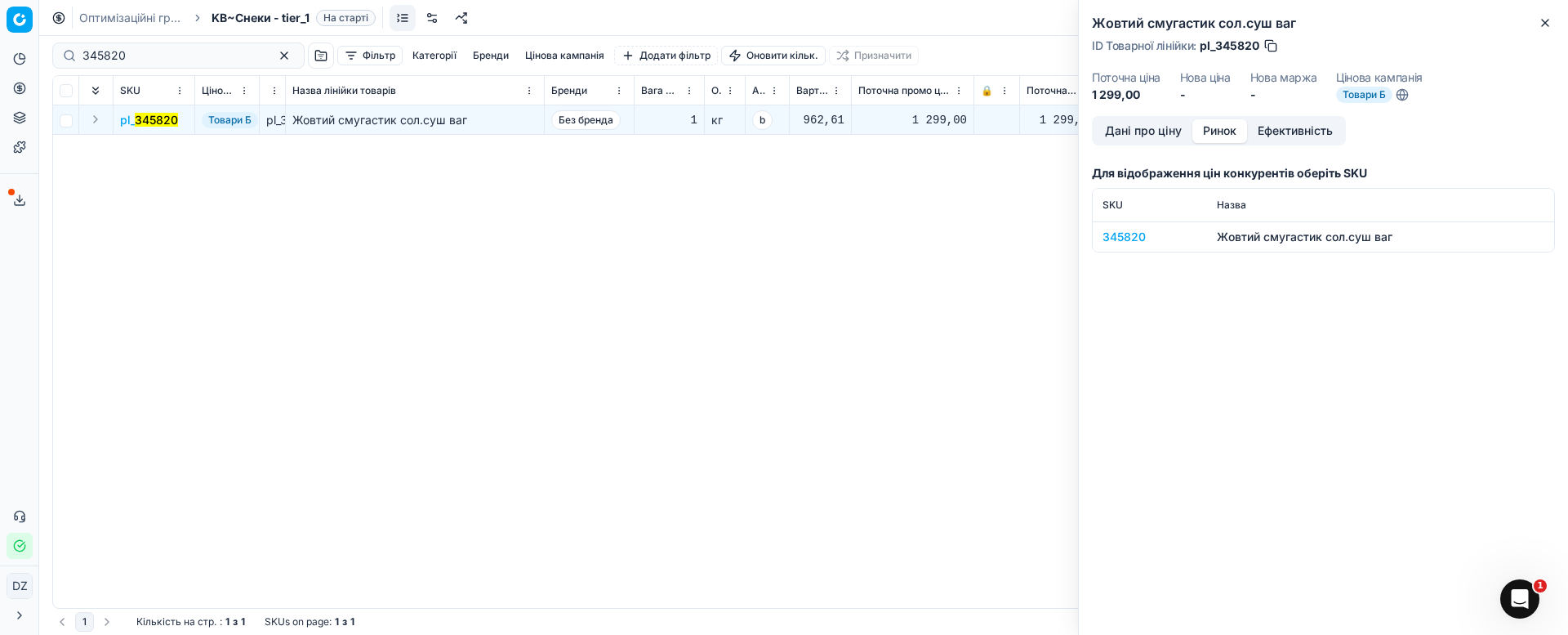
click at [1136, 236] on div "345820" at bounding box center [1150, 237] width 95 height 16
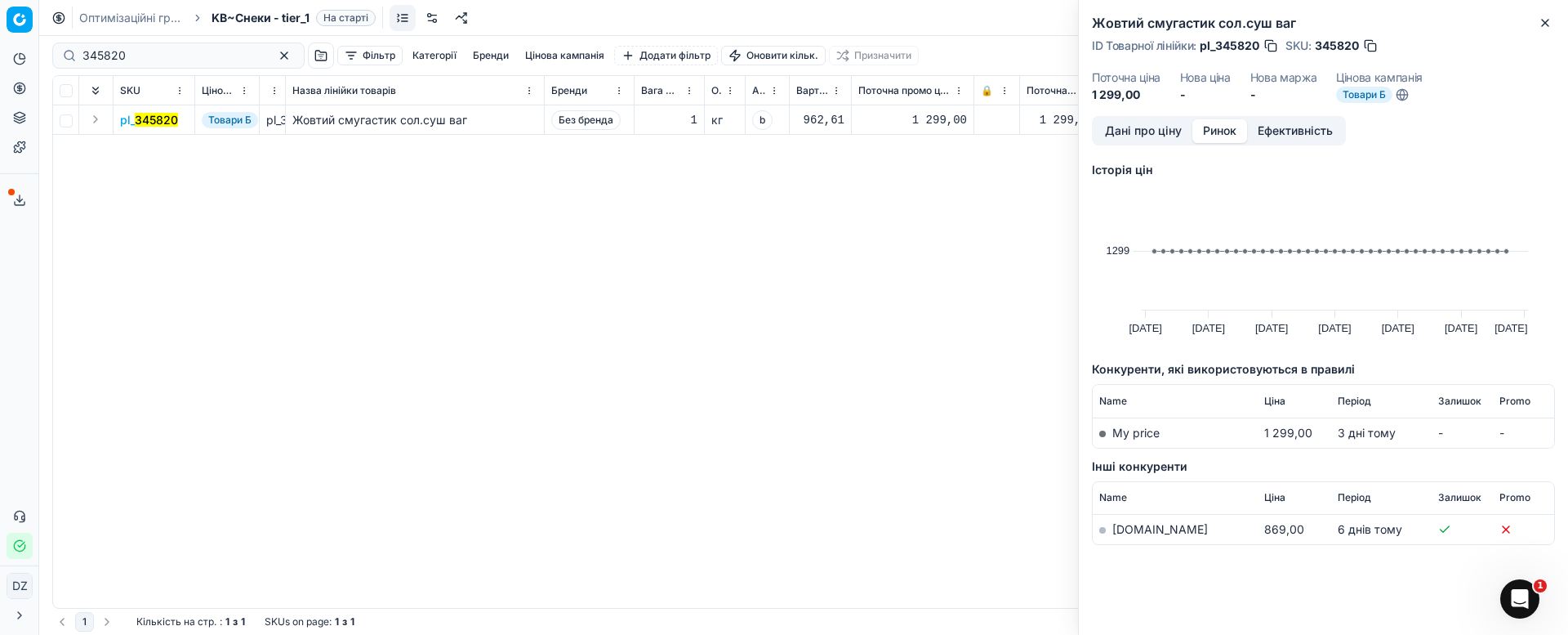
click at [1125, 534] on link "[DOMAIN_NAME]" at bounding box center [1160, 529] width 96 height 14
drag, startPoint x: 112, startPoint y: 42, endPoint x: 24, endPoint y: 72, distance: 93.0
click at [27, 72] on div "Pricing platform Аналітика Цінова оптимізація Асортимент продукції Шаблони Серв…" at bounding box center [784, 317] width 1568 height 635
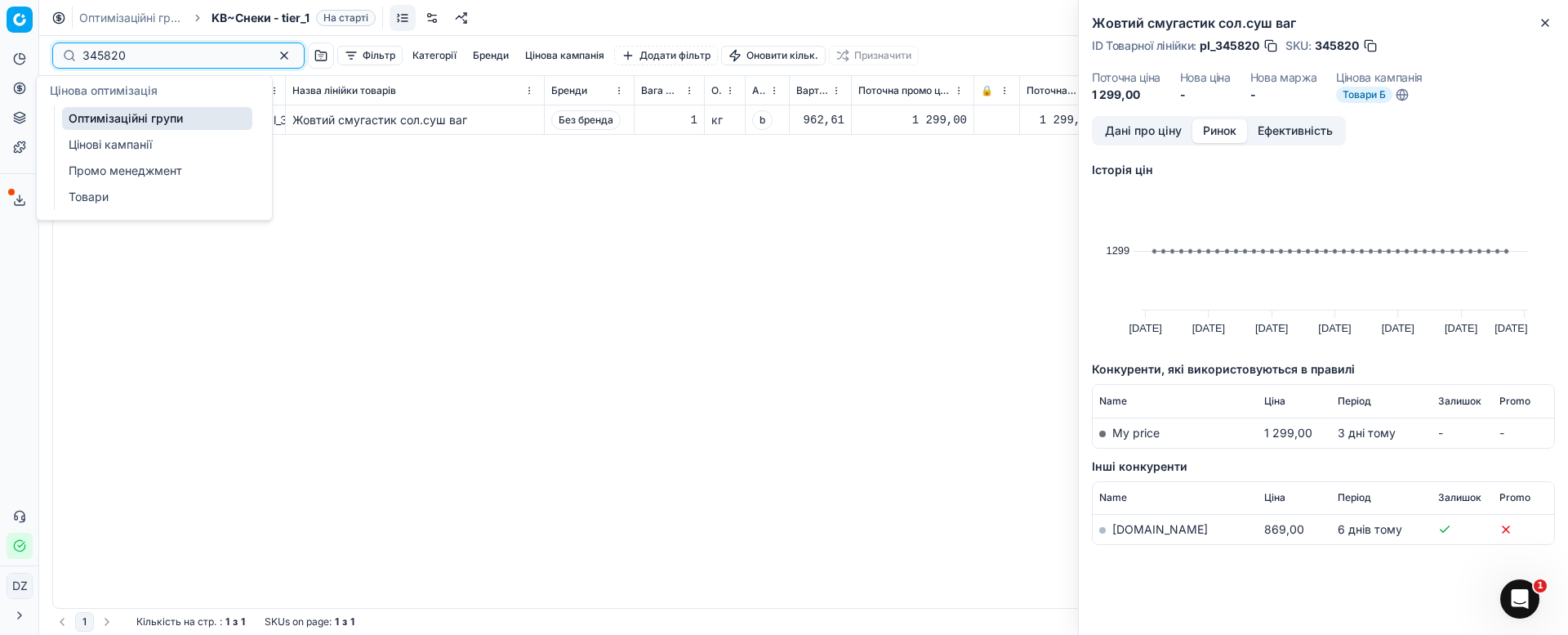
paste input "84012"
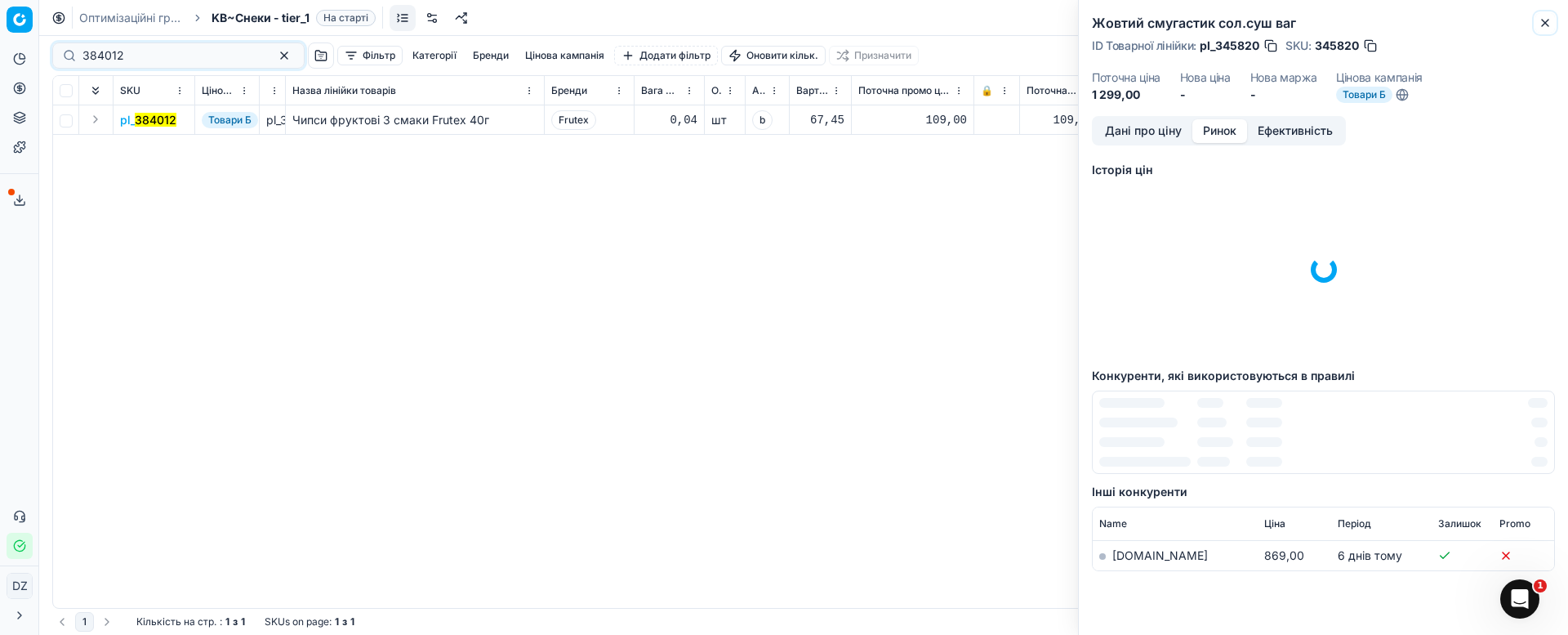
click at [1543, 23] on icon "button" at bounding box center [1545, 22] width 13 height 13
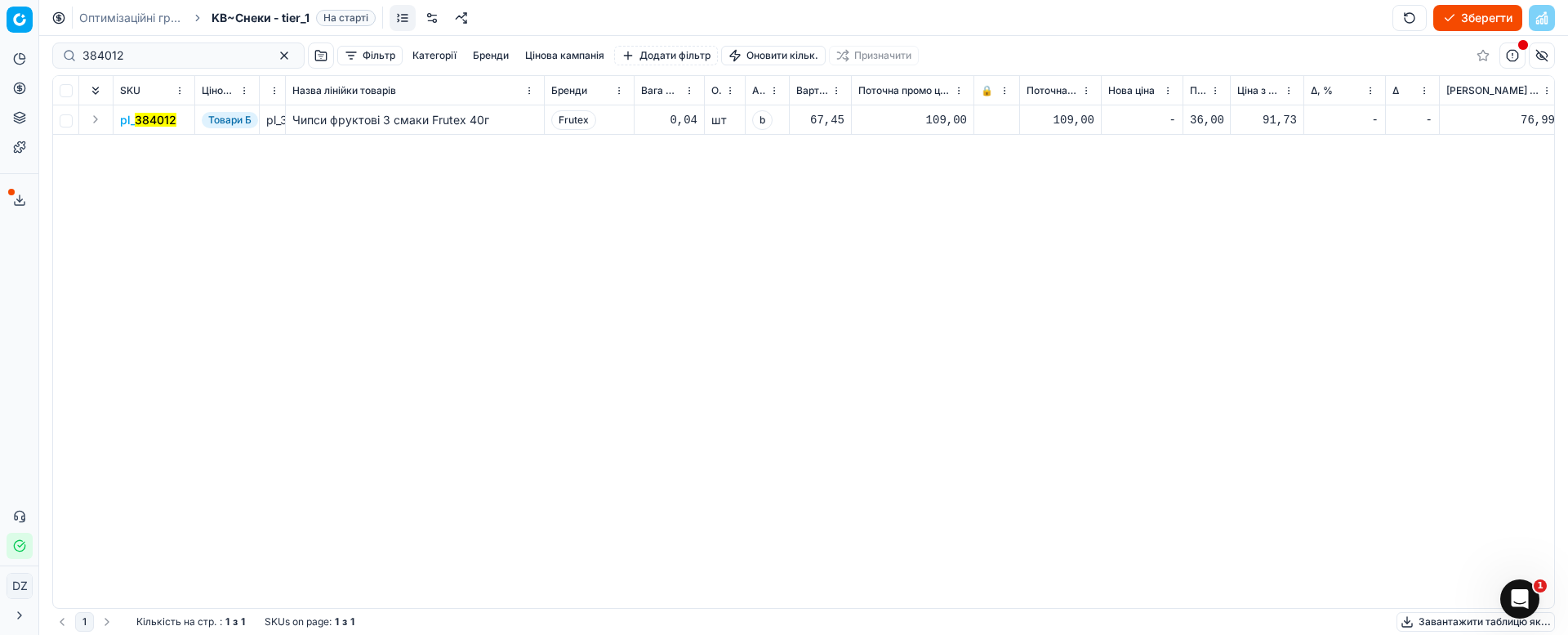
click at [162, 114] on mark "384012" at bounding box center [155, 120] width 42 height 14
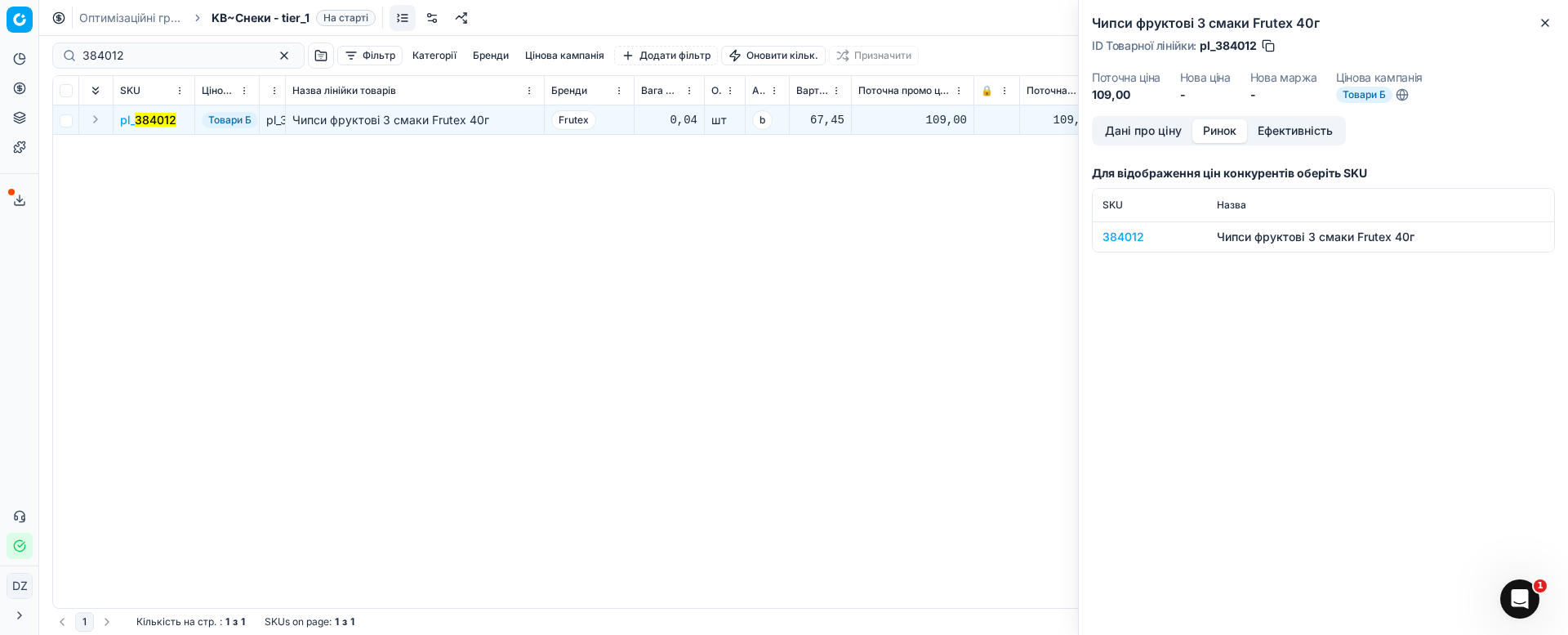
click at [1216, 135] on button "Ринок" at bounding box center [1220, 131] width 55 height 24
click at [1122, 234] on div "384012" at bounding box center [1150, 237] width 95 height 16
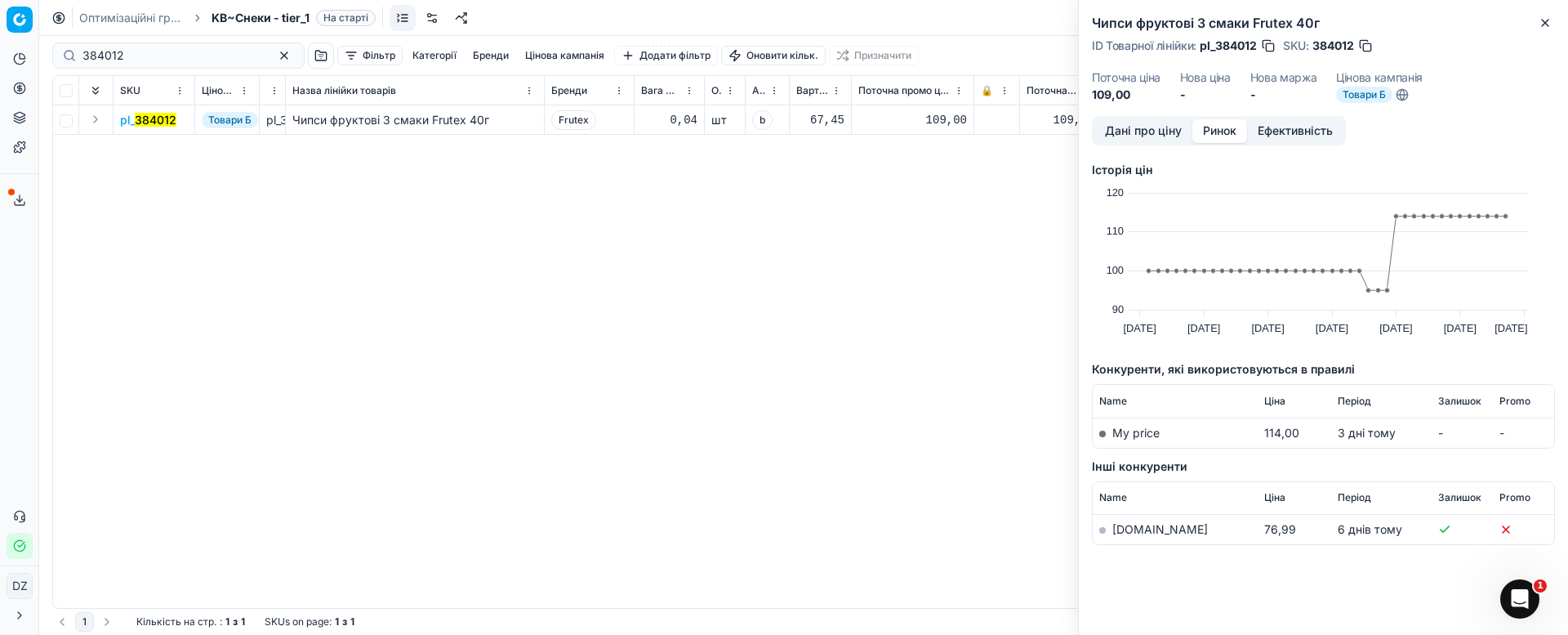
click at [1132, 518] on td "[DOMAIN_NAME]" at bounding box center [1175, 530] width 165 height 30
click at [1129, 530] on link "[DOMAIN_NAME]" at bounding box center [1160, 529] width 96 height 14
drag, startPoint x: 183, startPoint y: 49, endPoint x: 0, endPoint y: 60, distance: 183.3
click at [0, 59] on div "Pricing platform Аналітика Цінова оптимізація Асортимент продукції Шаблони Серв…" at bounding box center [784, 317] width 1568 height 635
paste input "426226"
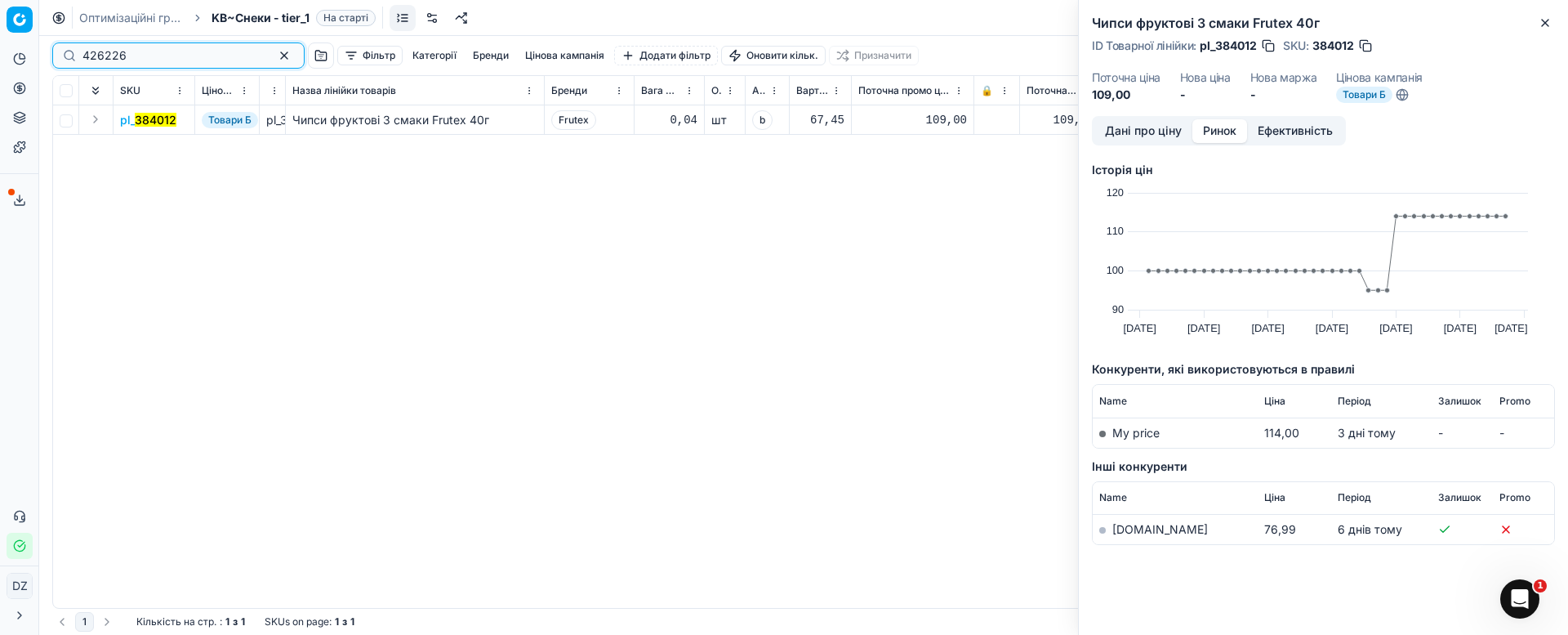
type input "426226"
click at [1546, 25] on icon "button" at bounding box center [1545, 22] width 13 height 13
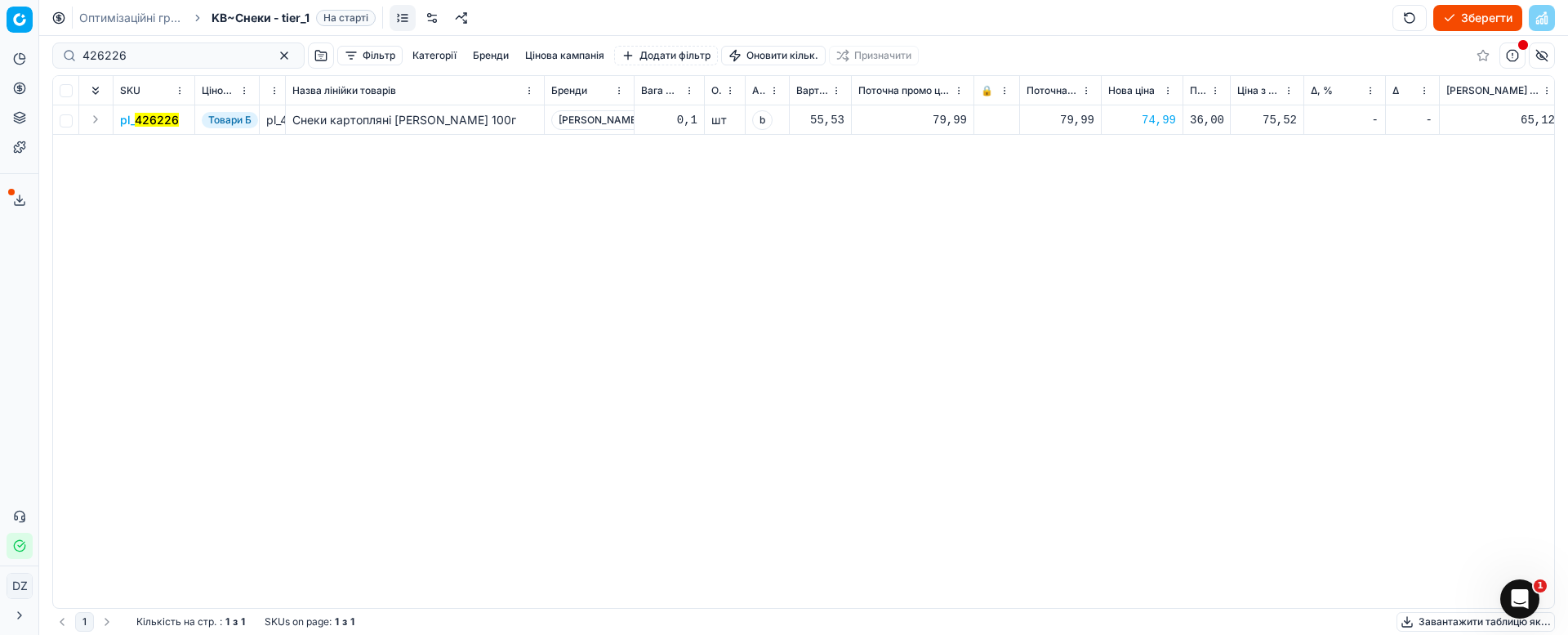
click at [149, 114] on mark "426226" at bounding box center [156, 120] width 44 height 14
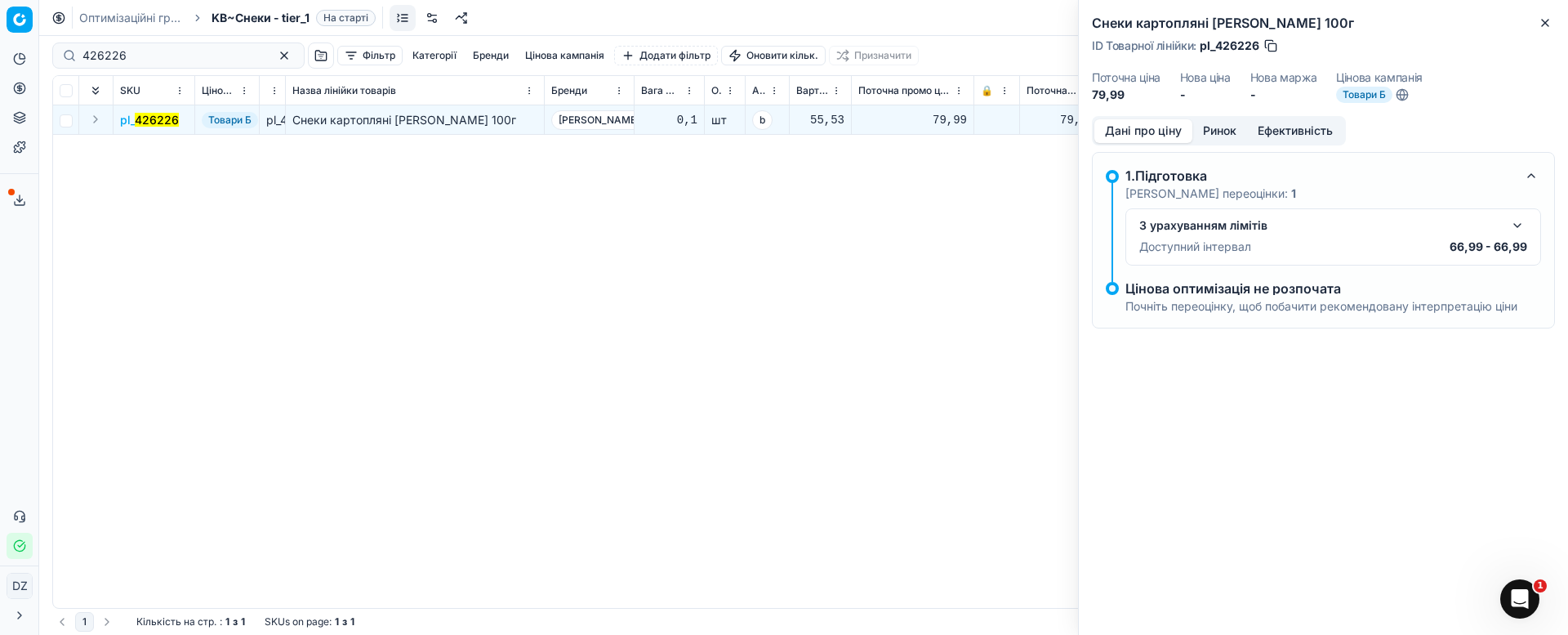
click at [1199, 133] on button "Ринок" at bounding box center [1220, 131] width 55 height 24
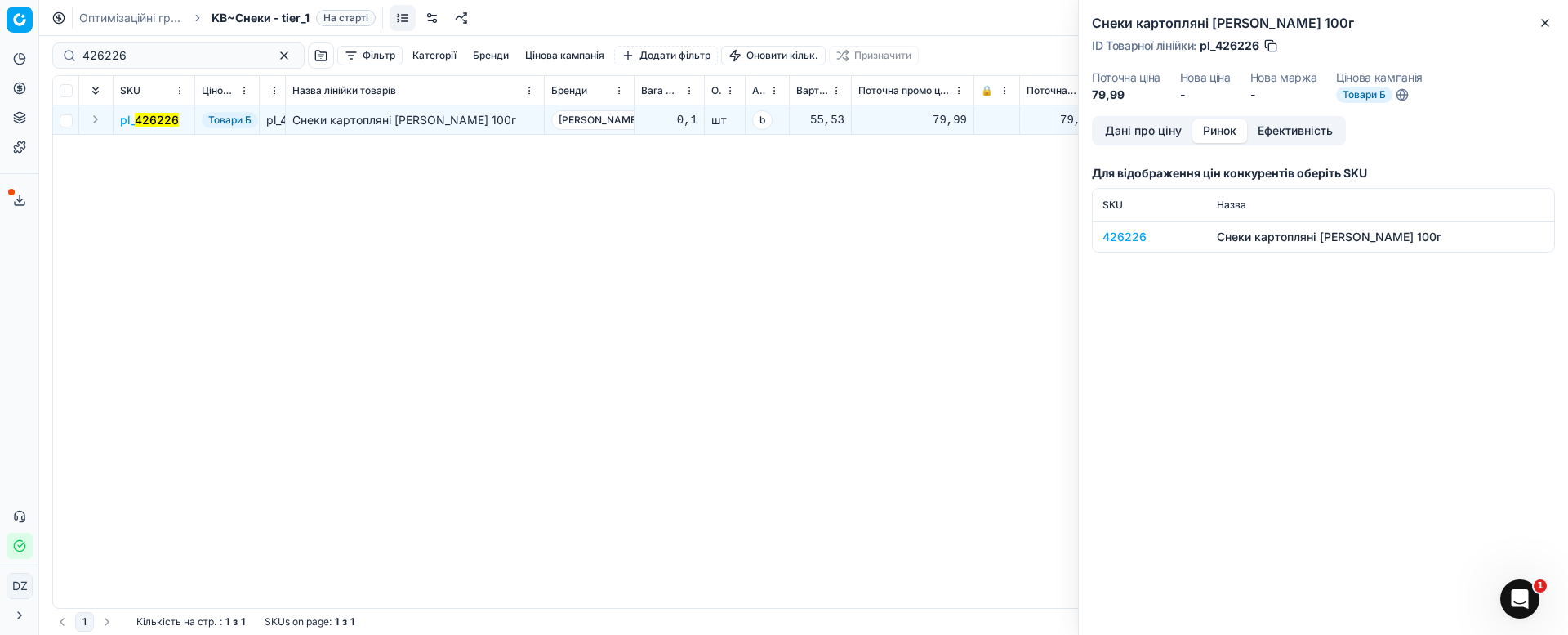
click at [1129, 238] on div "426226" at bounding box center [1150, 237] width 95 height 16
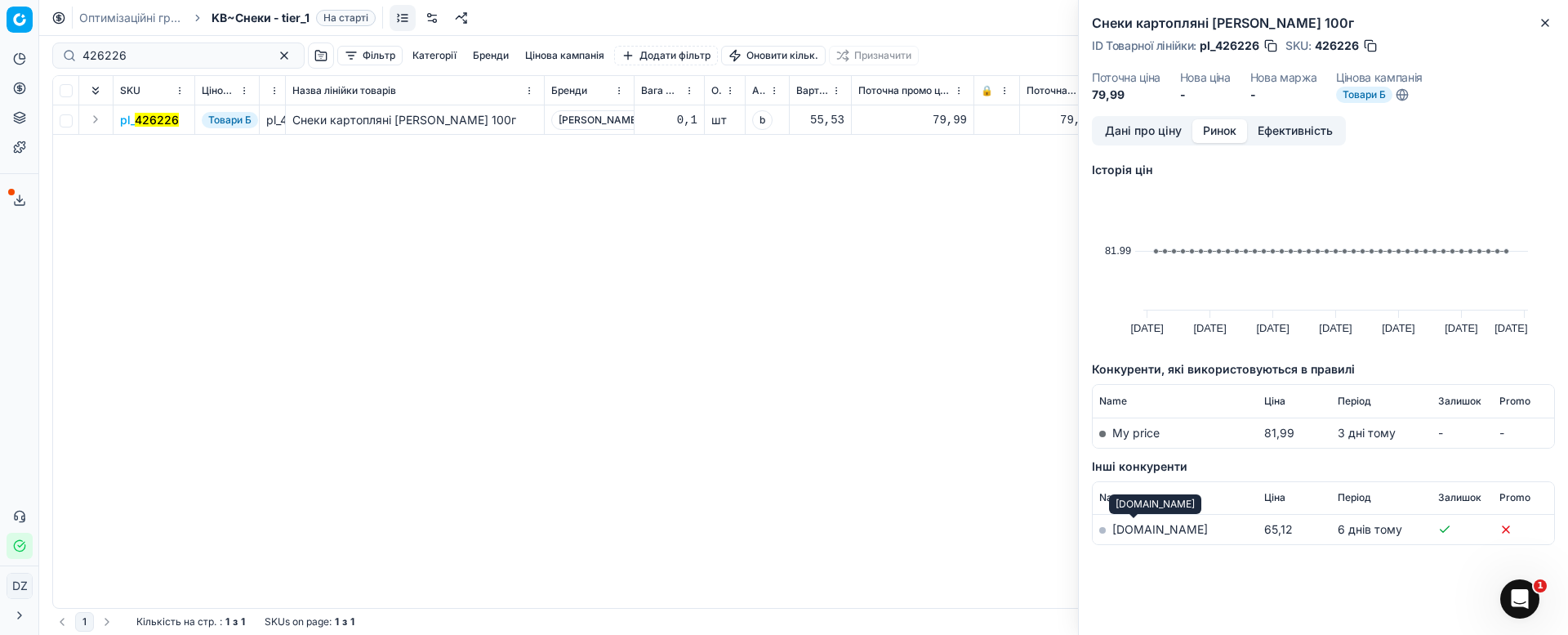
click at [1128, 532] on link "[DOMAIN_NAME]" at bounding box center [1160, 529] width 96 height 14
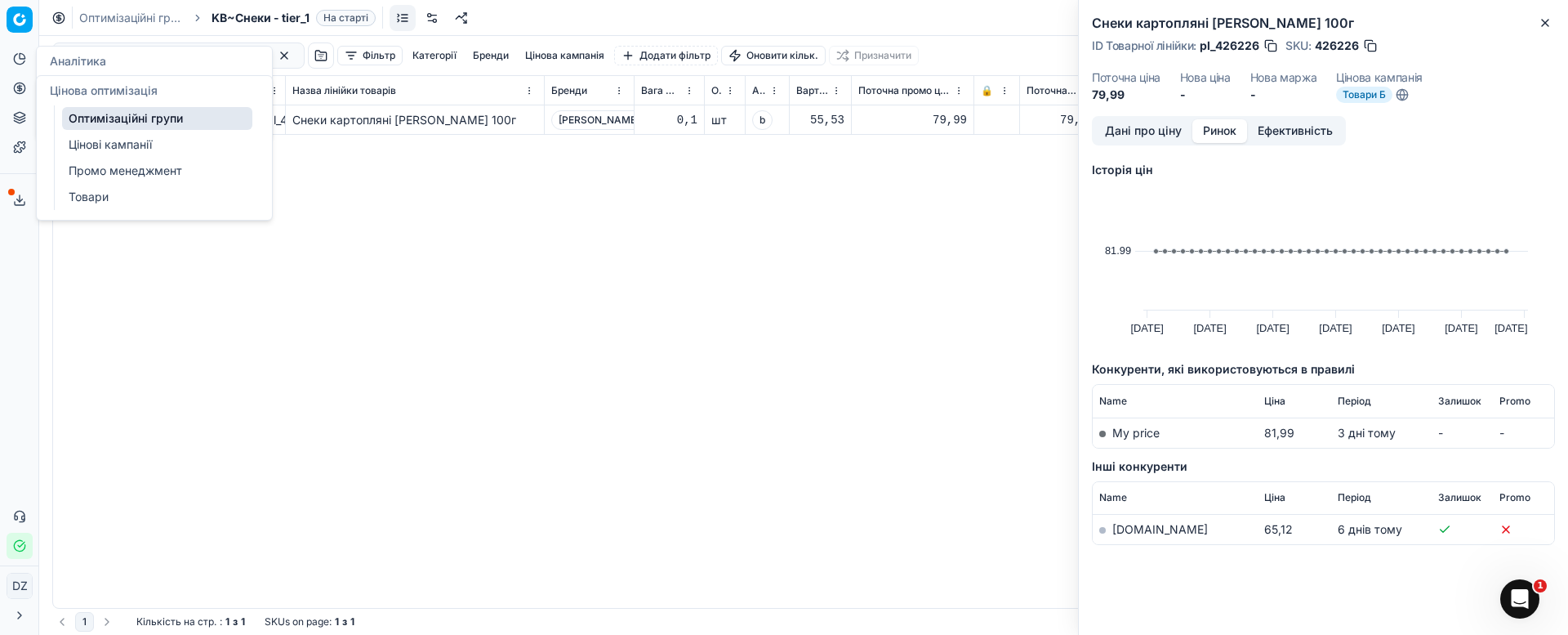
click at [17, 91] on icon at bounding box center [19, 87] width 13 height 13
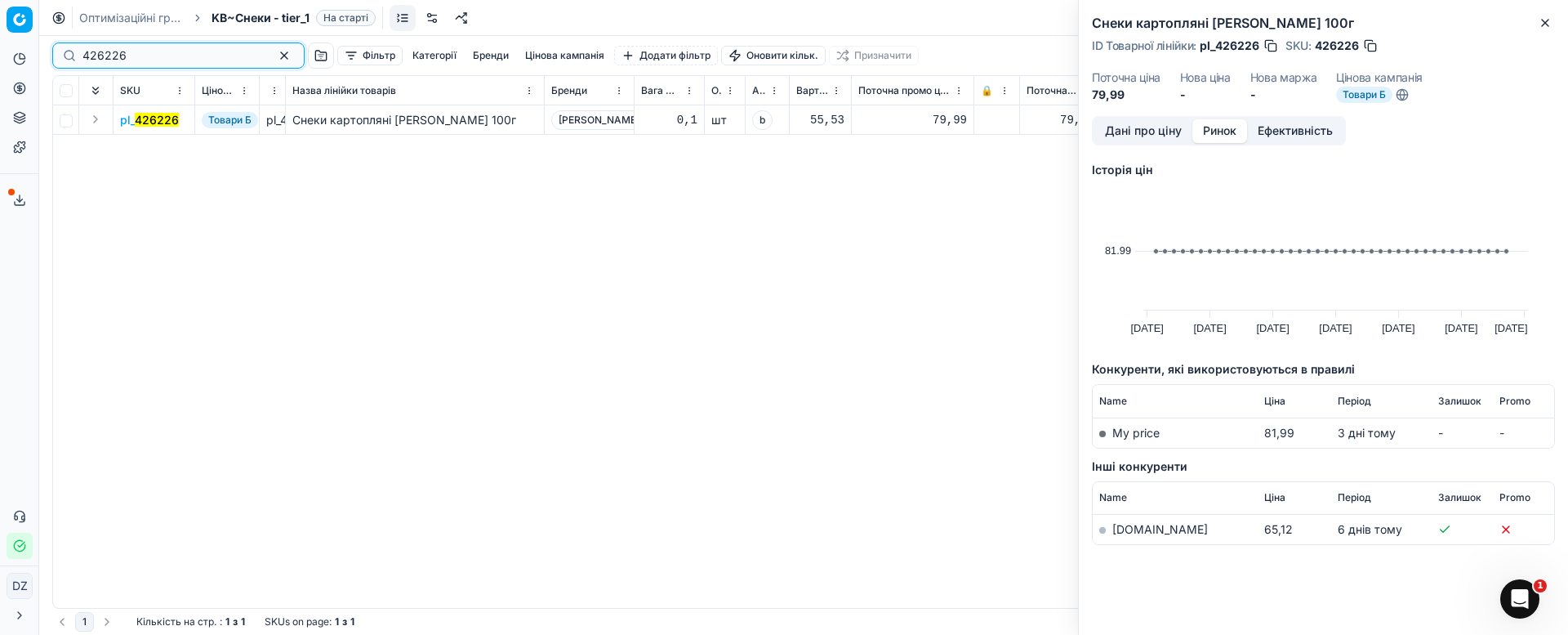
click at [165, 58] on input "426226" at bounding box center [171, 55] width 179 height 16
click at [274, 55] on button "button" at bounding box center [284, 55] width 20 height 20
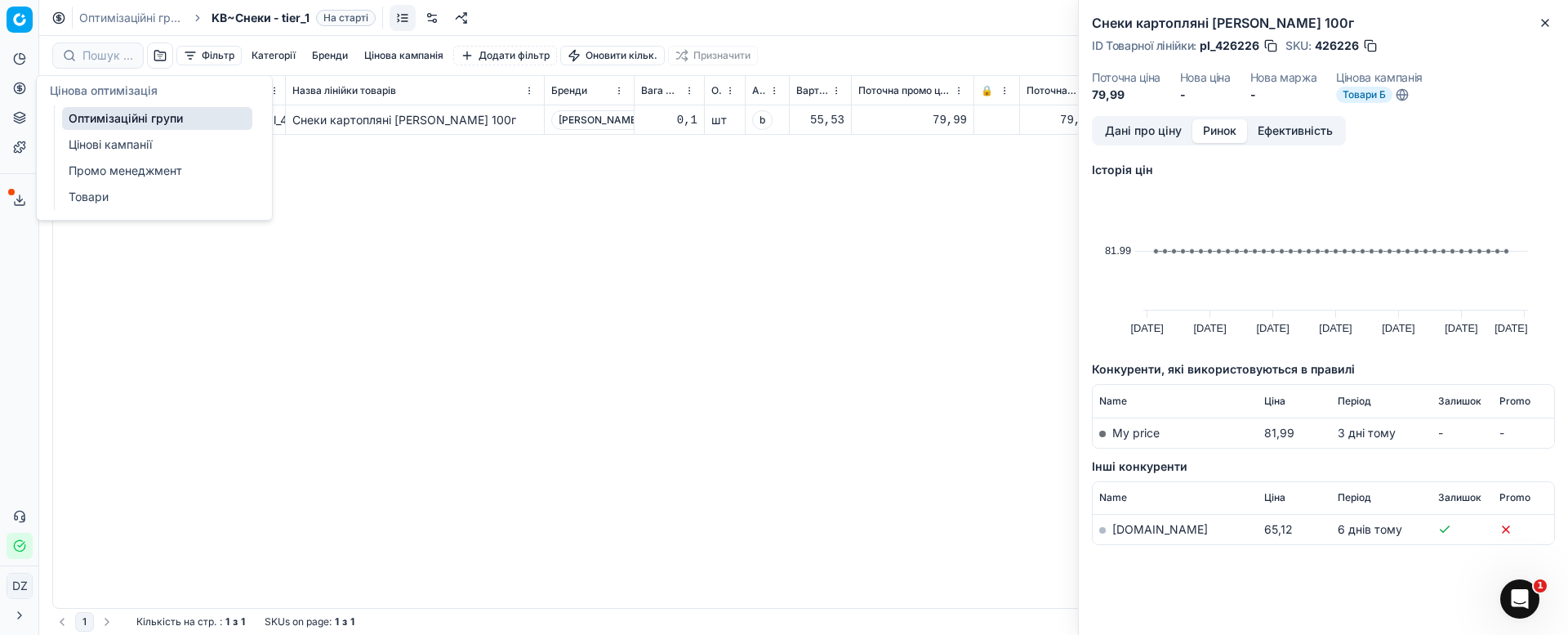
click at [21, 86] on icon at bounding box center [19, 87] width 4 height 4
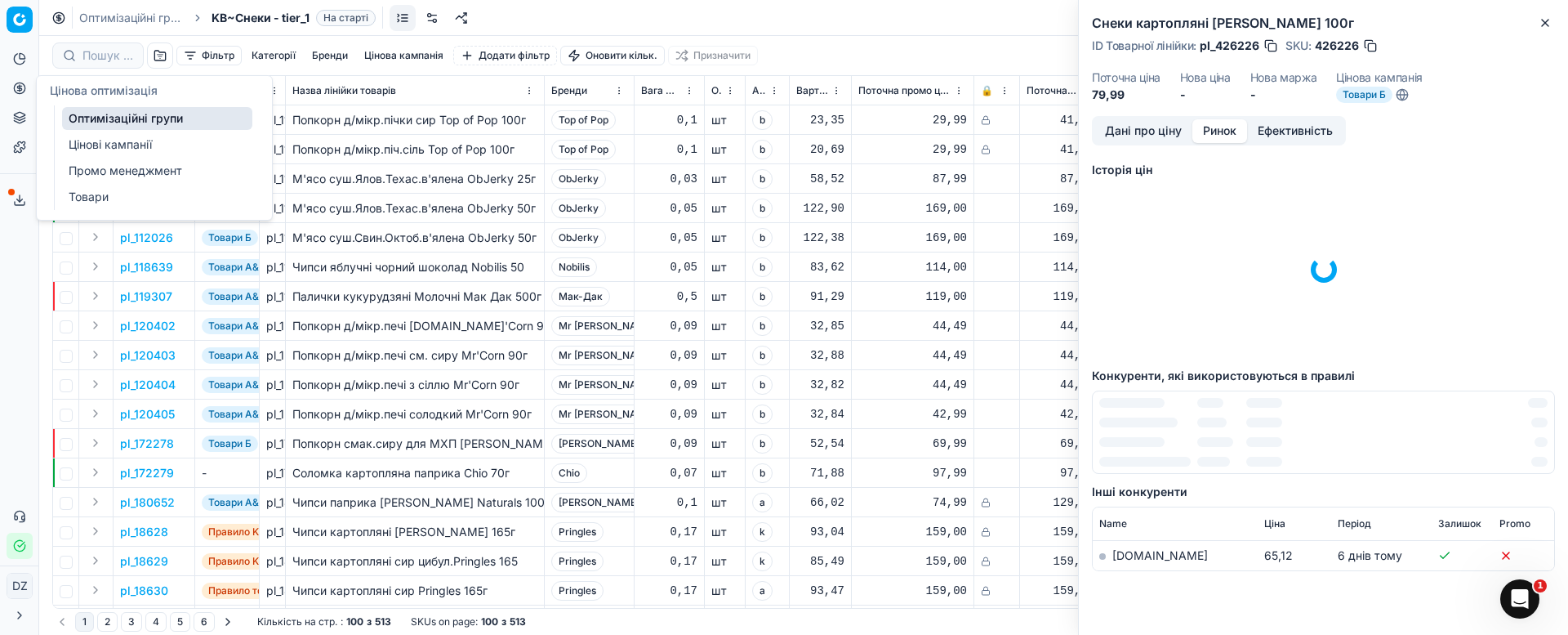
click at [119, 119] on link "Оптимізаційні групи" at bounding box center [157, 118] width 190 height 23
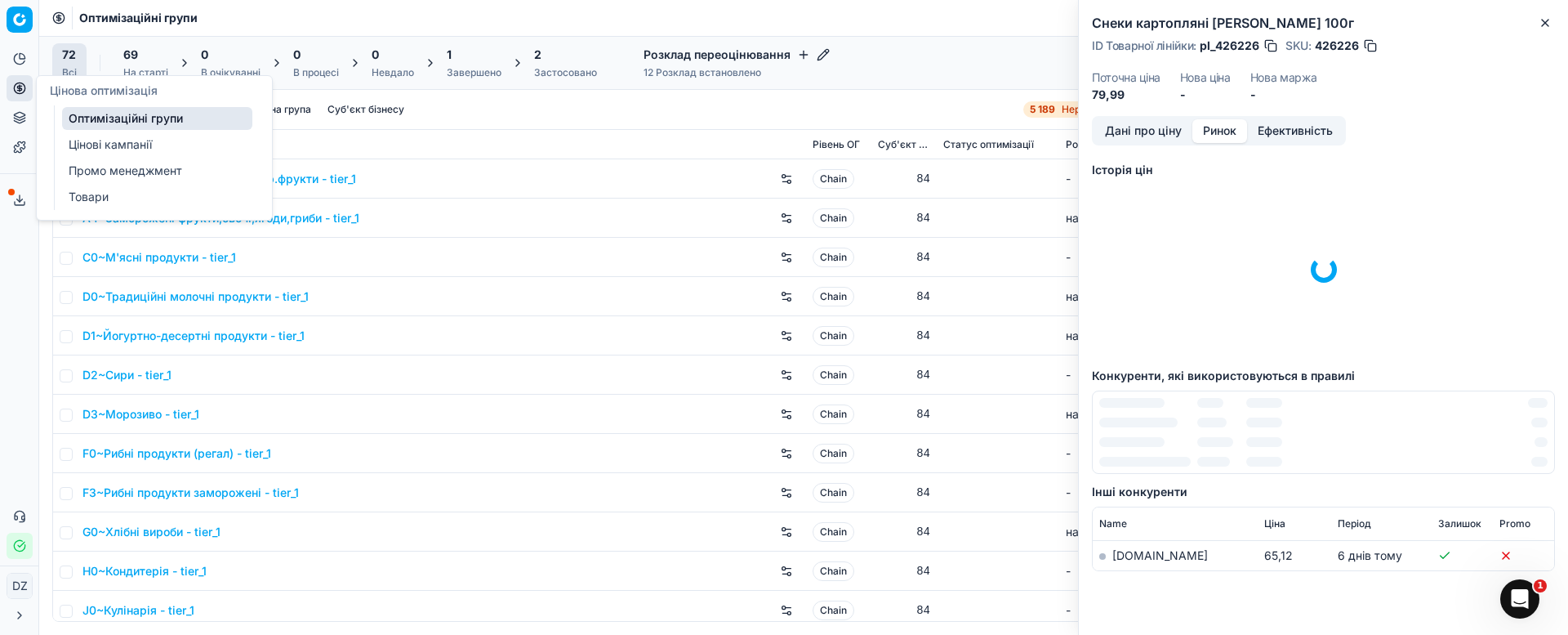
click at [101, 54] on div "72 Всі 69 На старті 0 В очікуванні 0 В процесі 0 Невдало 1 Завершено 2 Застосов…" at bounding box center [329, 63] width 554 height 39
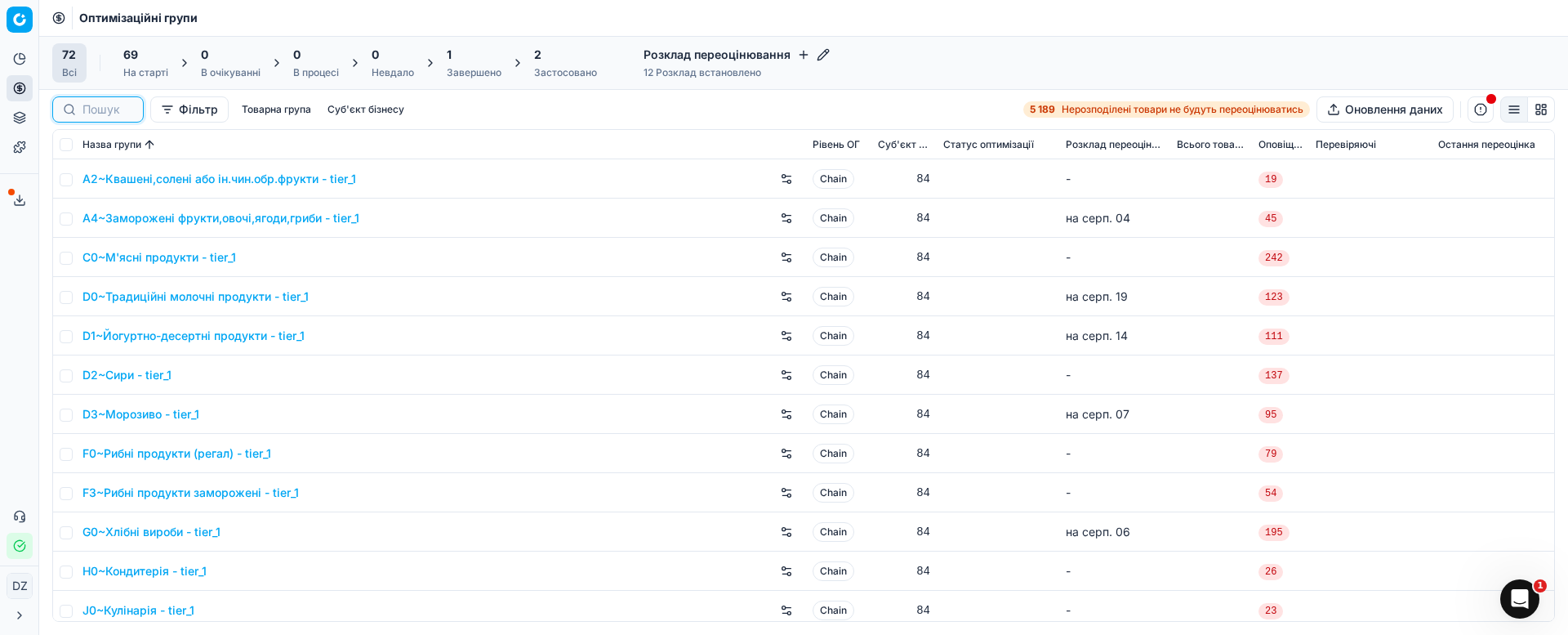
click at [92, 102] on input at bounding box center [107, 109] width 51 height 16
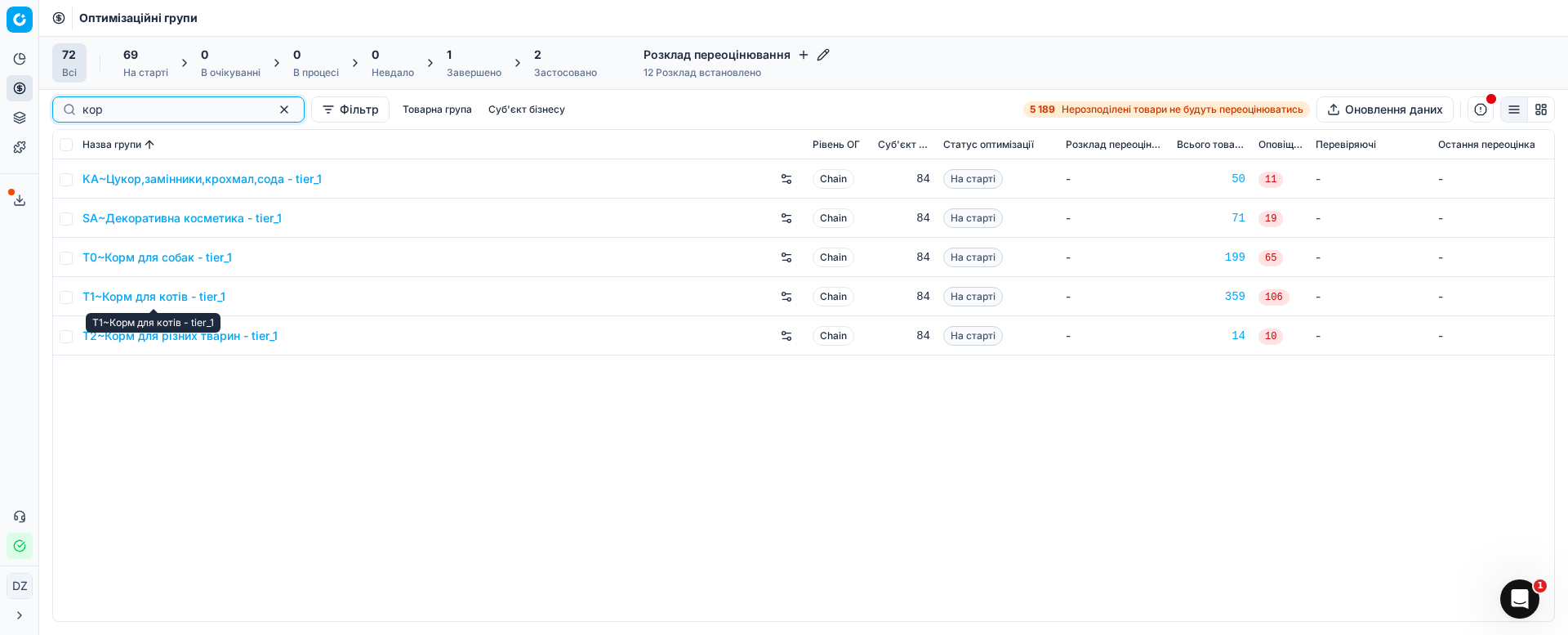
type input "кор"
click at [180, 303] on link "T1~Корм для котів - tier_1" at bounding box center [153, 296] width 143 height 16
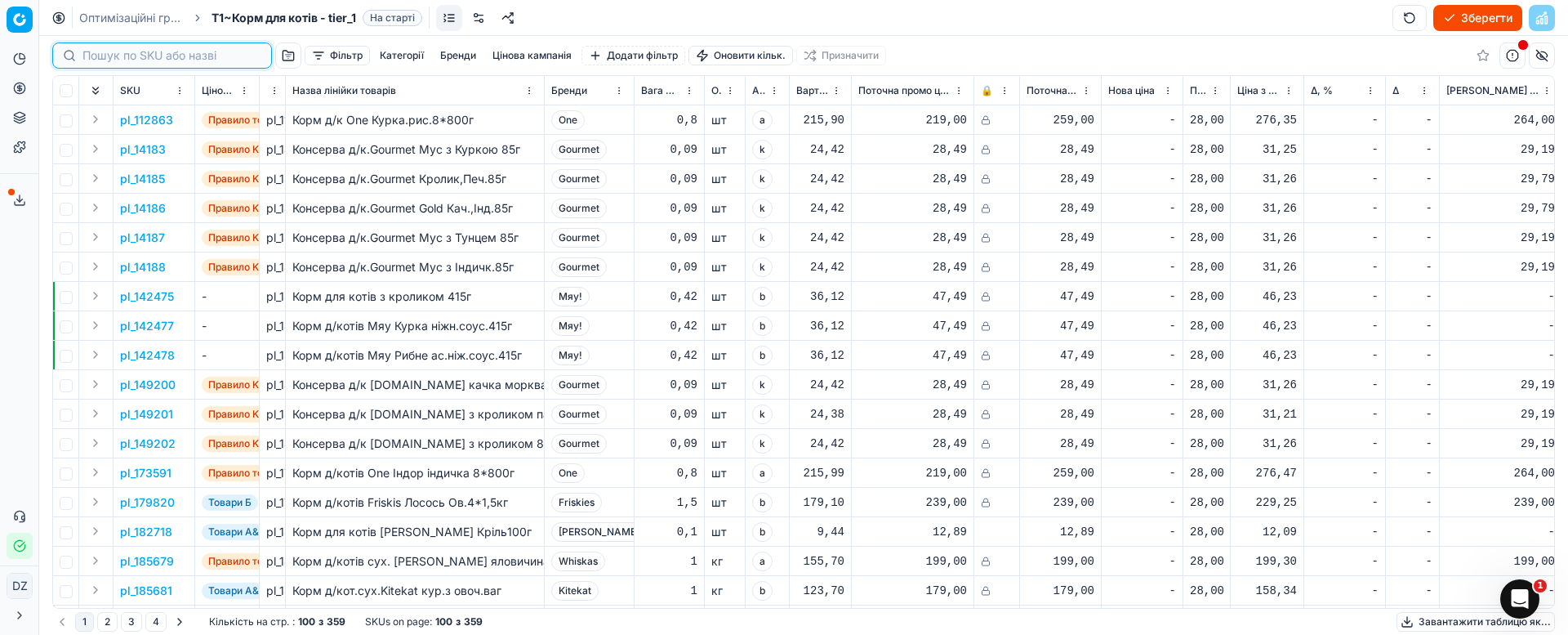
click at [99, 61] on input at bounding box center [171, 55] width 179 height 16
paste input "424235"
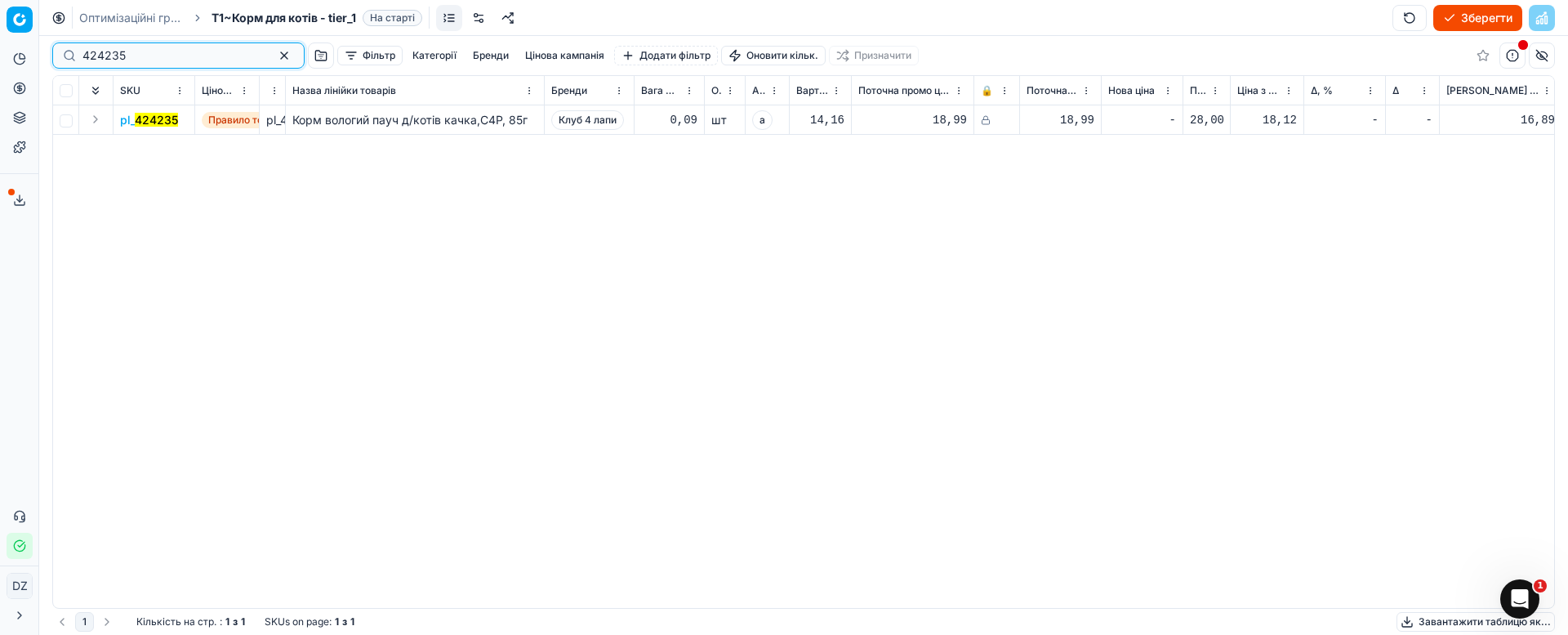
type input "424235"
click at [155, 114] on mark "424235" at bounding box center [156, 120] width 44 height 14
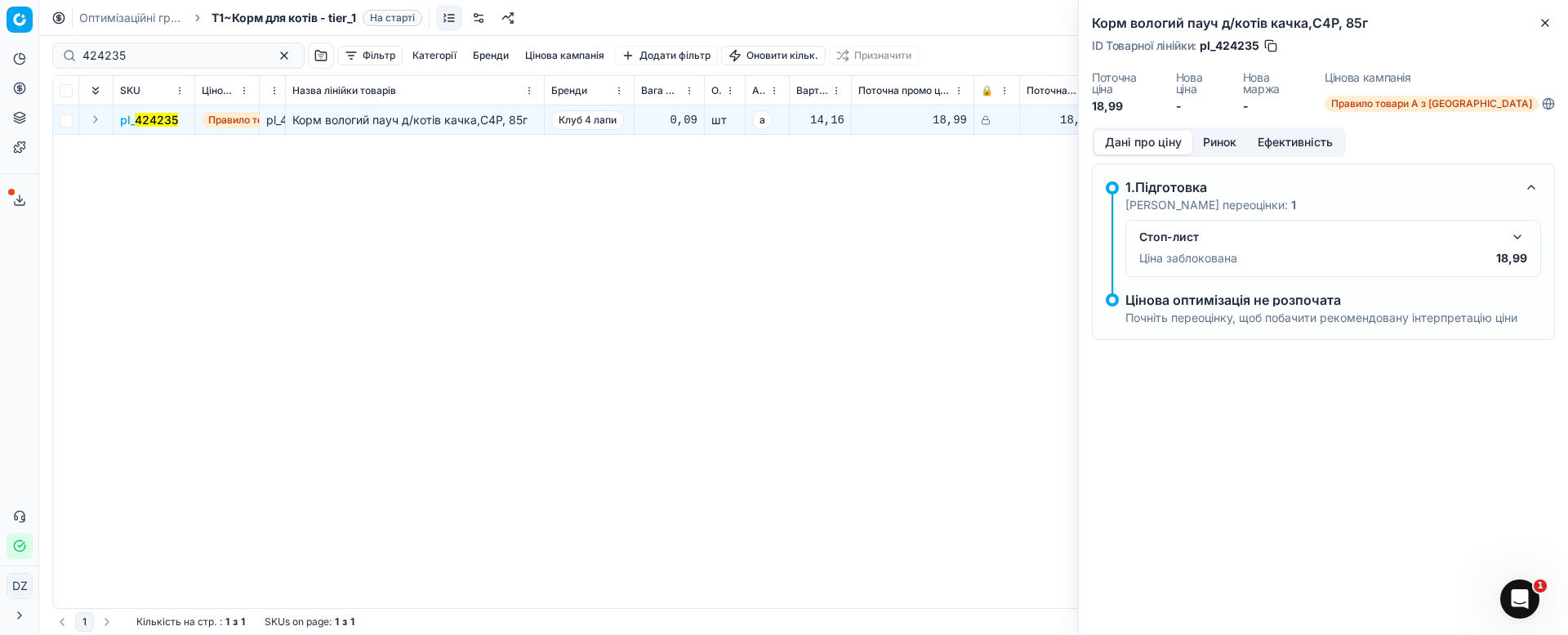
click at [1224, 131] on button "Ринок" at bounding box center [1220, 143] width 55 height 24
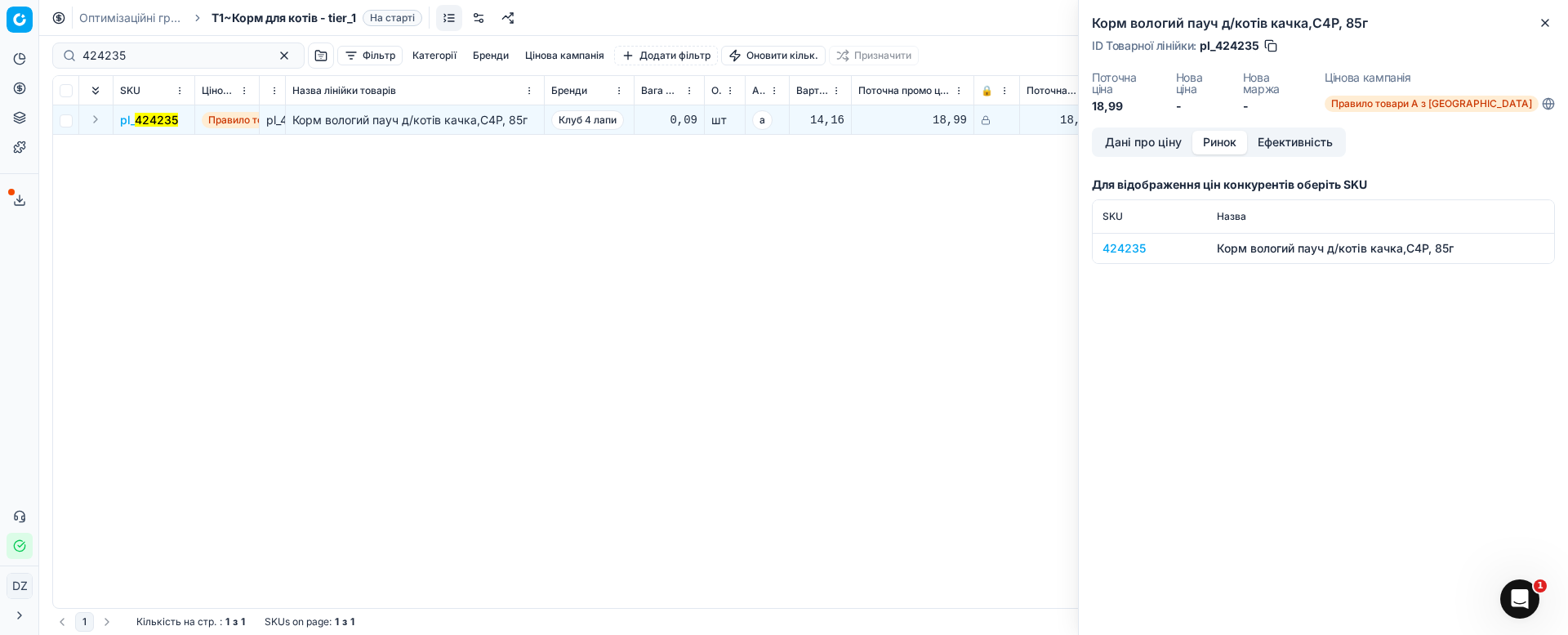
click at [1106, 240] on div "424235" at bounding box center [1150, 248] width 95 height 16
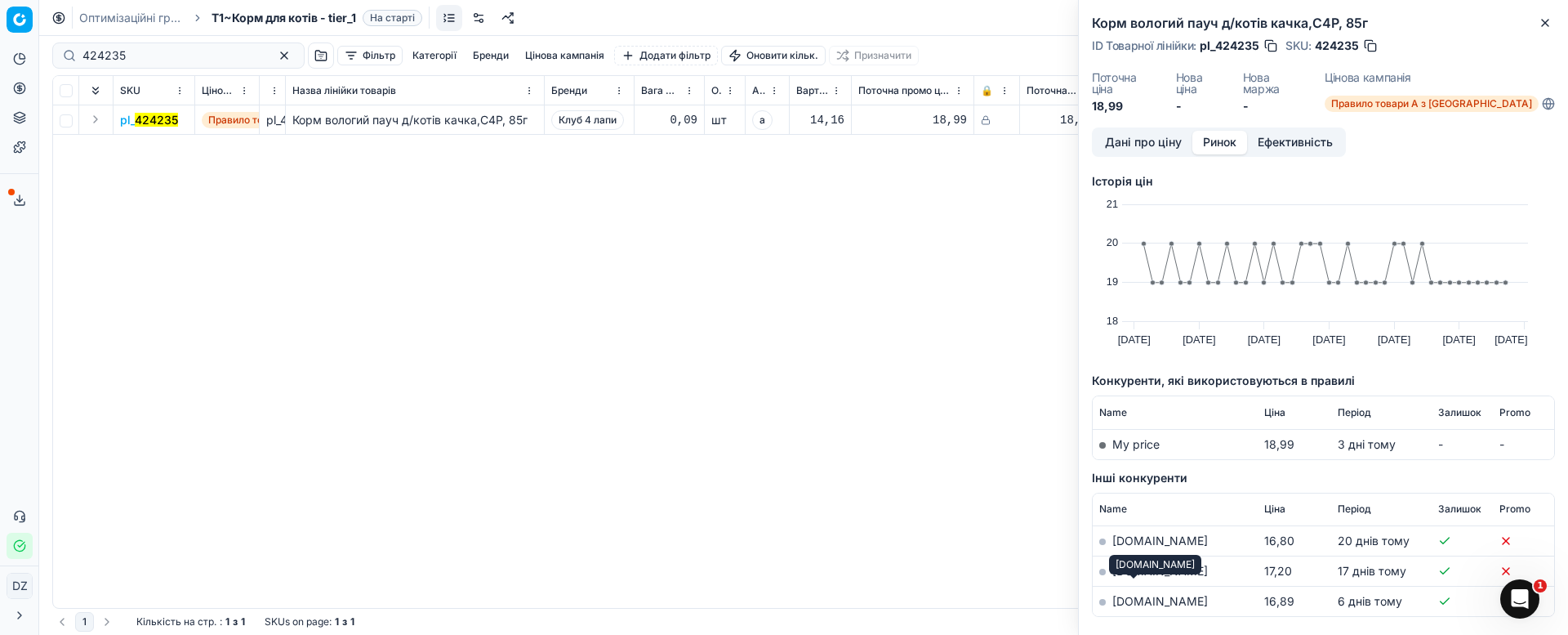
click at [1125, 594] on link "[DOMAIN_NAME]" at bounding box center [1160, 601] width 96 height 14
click at [968, 193] on div "pl_ 424235 Правило товари А з КД pl_424235 Корм вологий пауч д/котів качка,C4P,…" at bounding box center [804, 356] width 1501 height 502
click at [1546, 18] on icon "button" at bounding box center [1545, 22] width 13 height 13
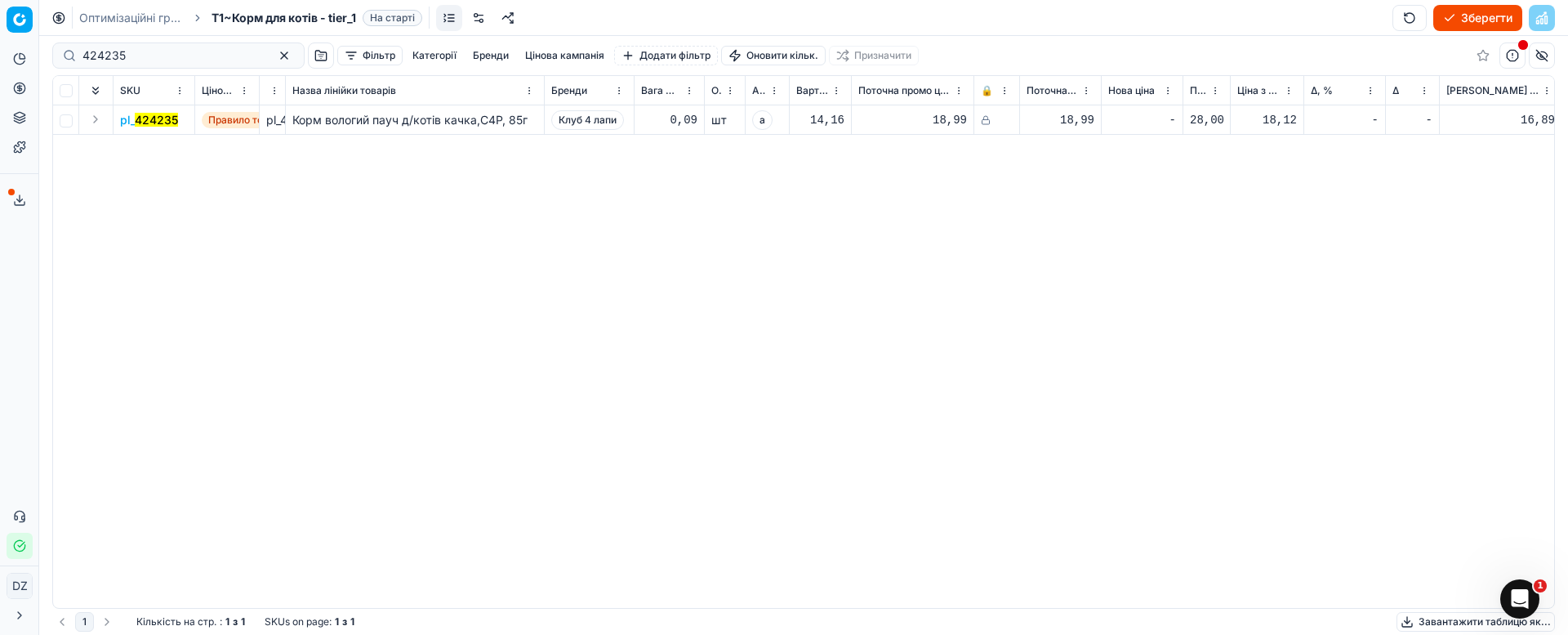
click at [1008, 282] on div "pl_ 424235 Правило товари А з КД pl_424235 Корм вологий пауч д/котів качка,C4P,…" at bounding box center [804, 356] width 1501 height 502
